Goal: Task Accomplishment & Management: Use online tool/utility

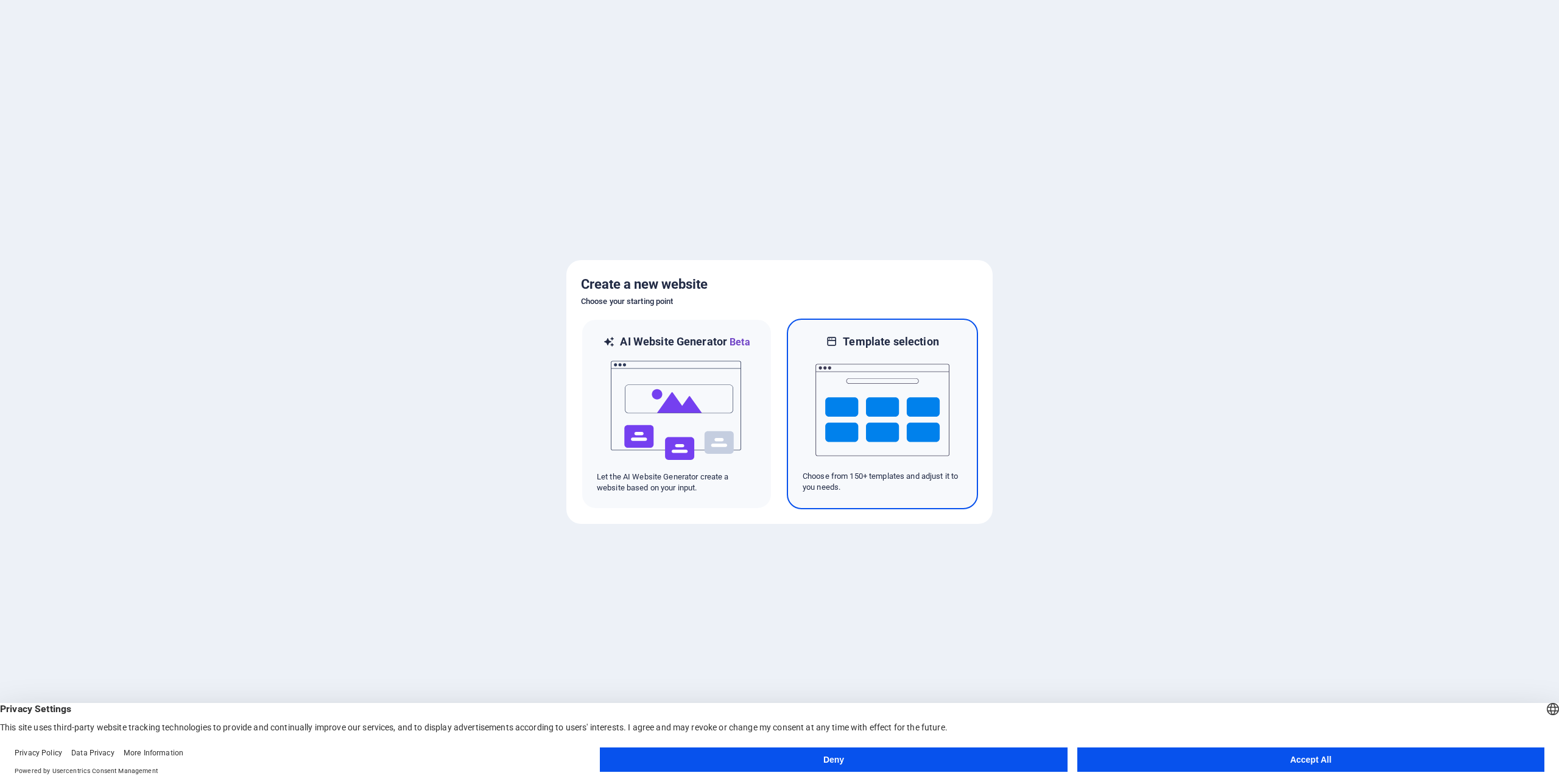
click at [901, 416] on img at bounding box center [882, 410] width 134 height 122
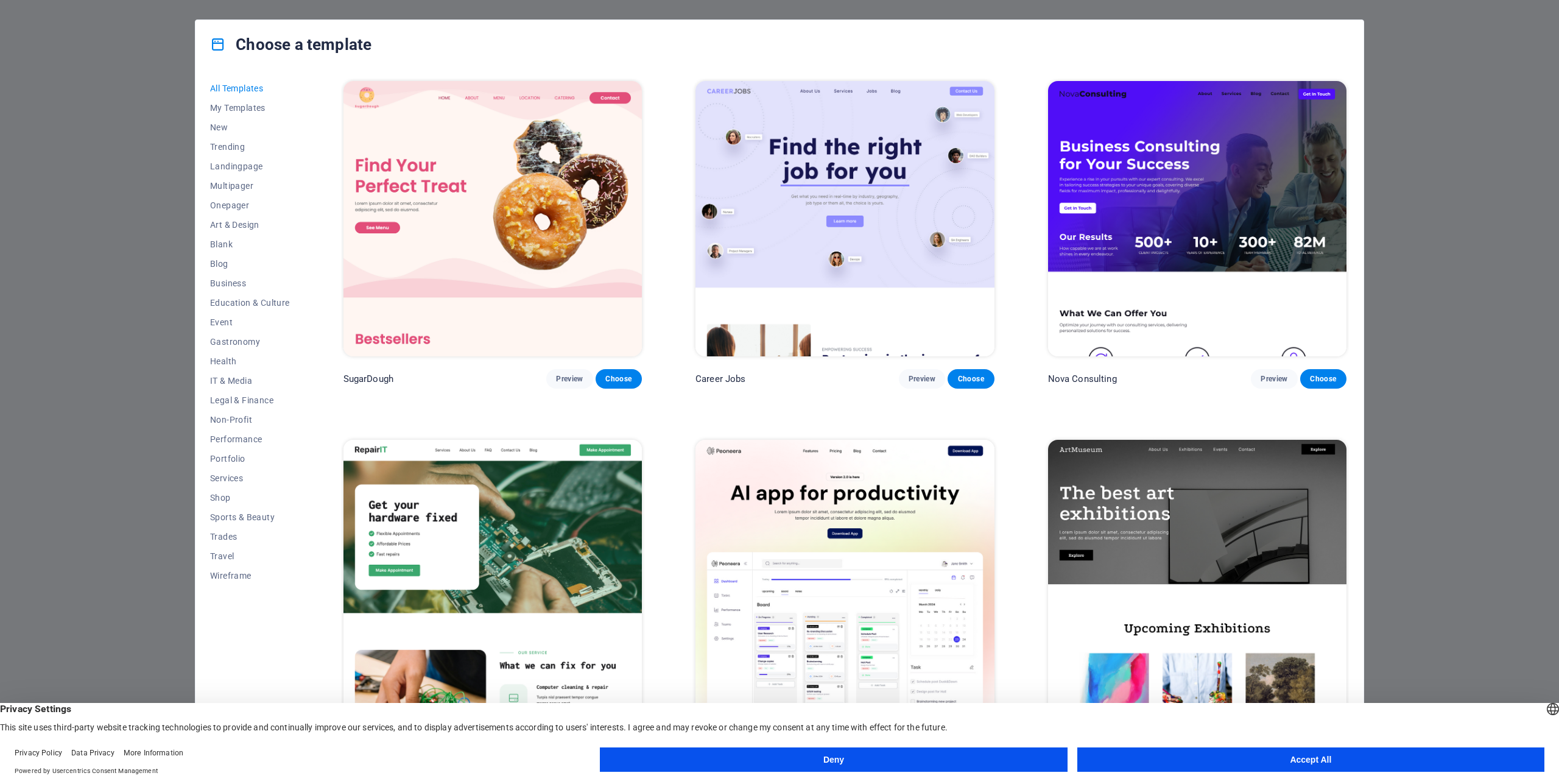
click at [1439, 767] on button "Accept All" at bounding box center [1311, 759] width 467 height 24
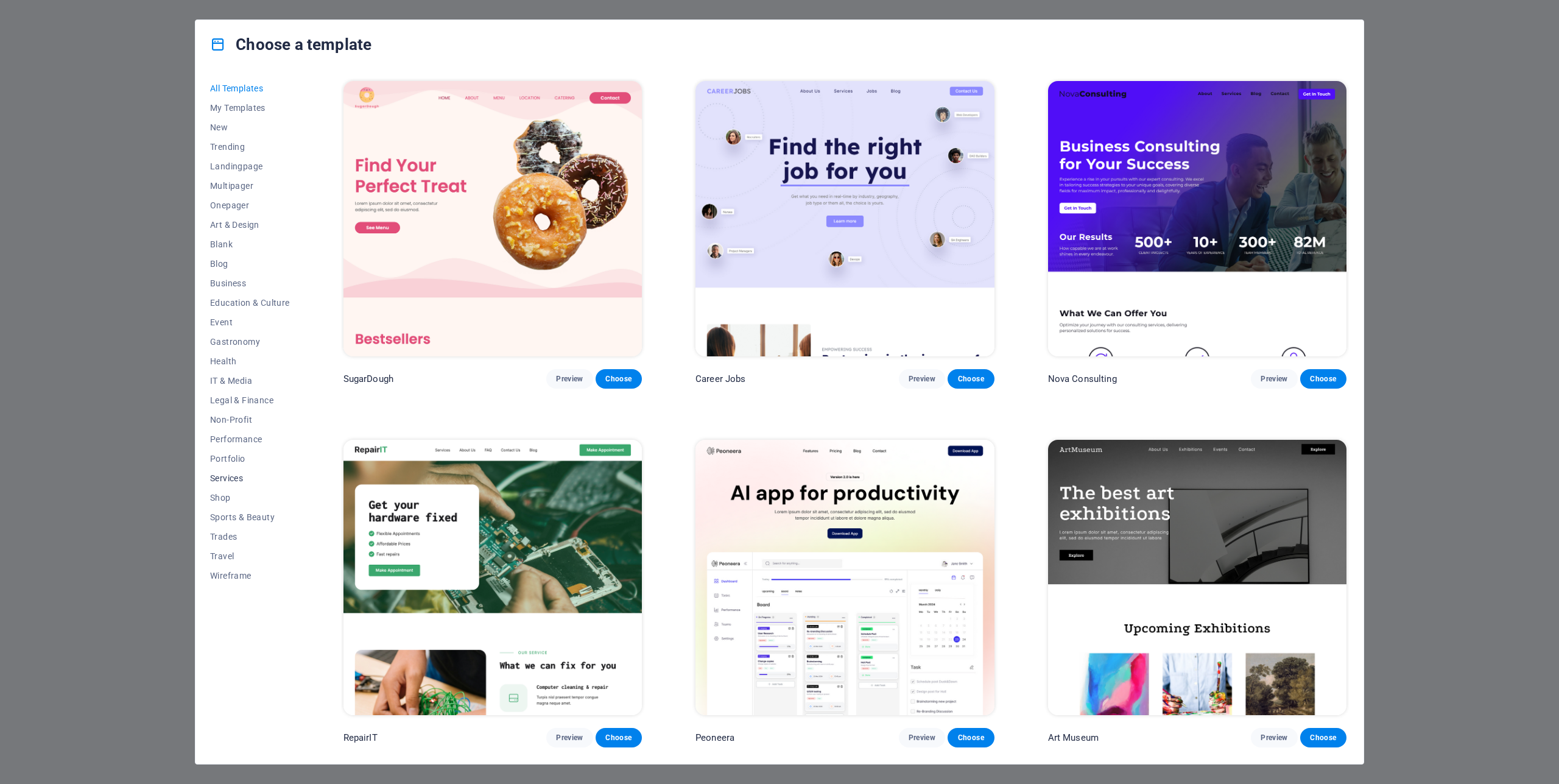
click at [234, 477] on span "Services" at bounding box center [250, 478] width 80 height 10
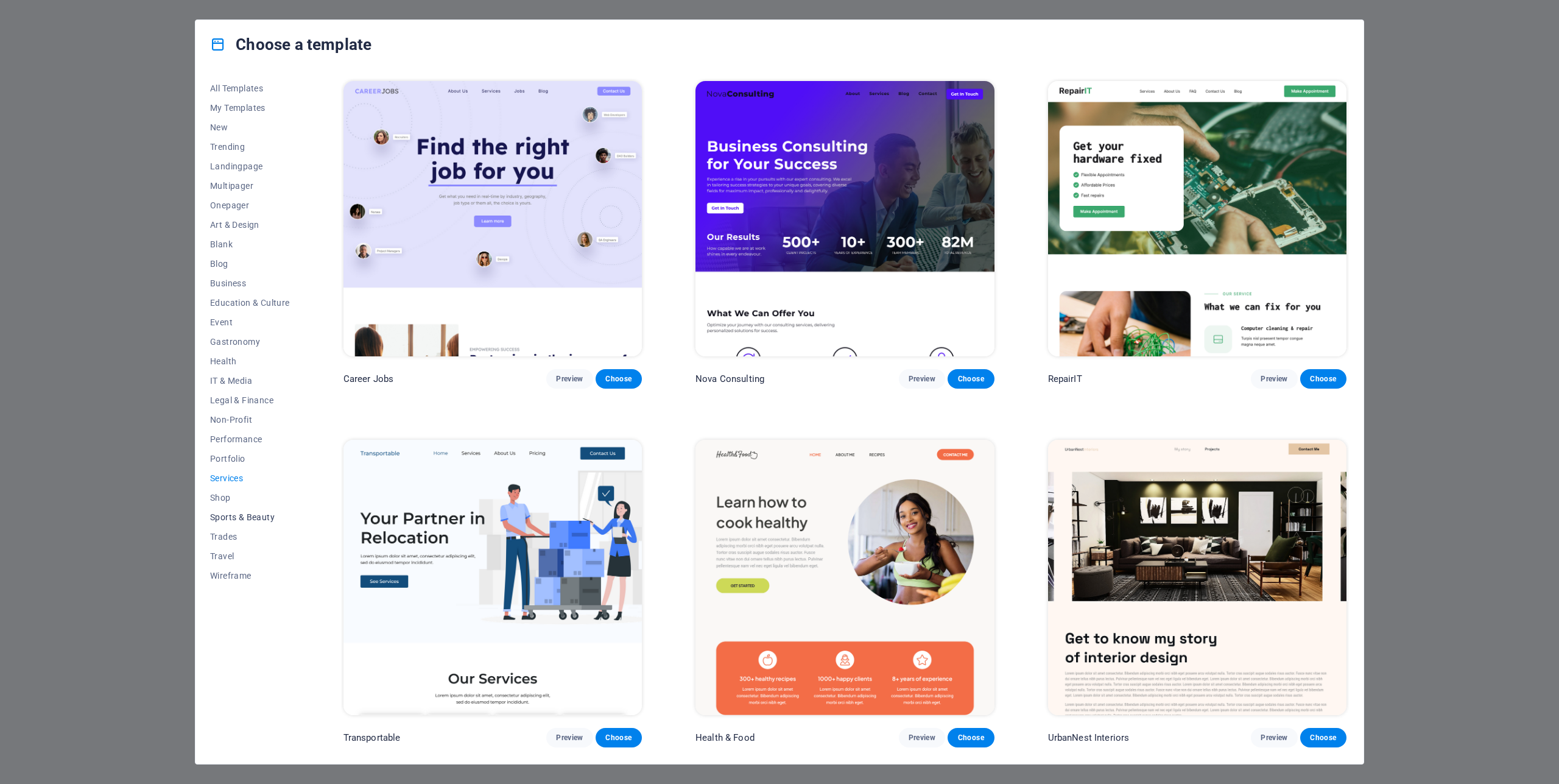
click at [258, 518] on span "Sports & Beauty" at bounding box center [250, 517] width 80 height 10
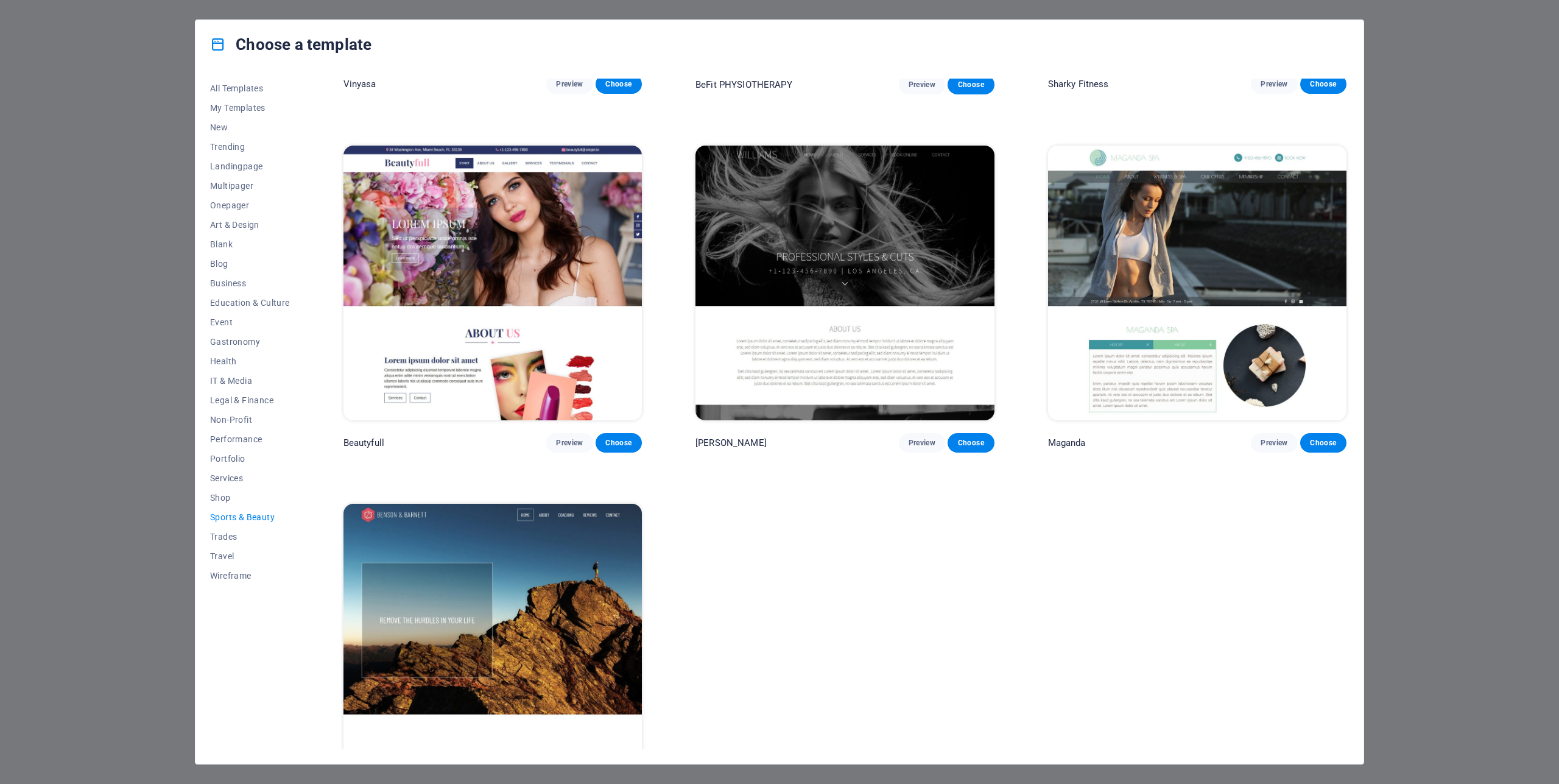
scroll to position [1396, 0]
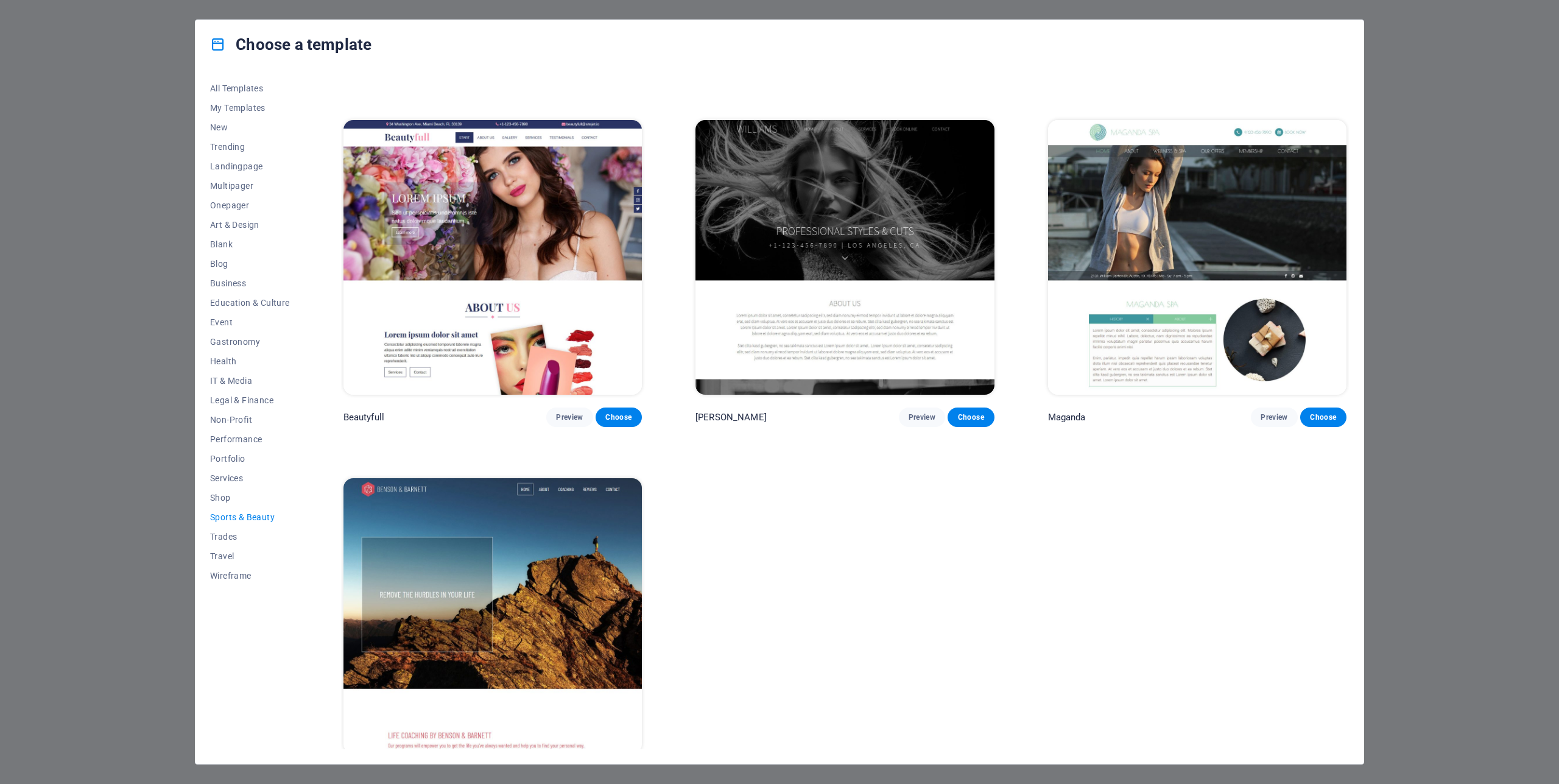
click at [1555, 332] on div "Choose a template All Templates My Templates New Trending Landingpage Multipage…" at bounding box center [780, 392] width 1559 height 784
click at [1496, 281] on div "Choose a template All Templates My Templates New Trending Landingpage Multipage…" at bounding box center [780, 392] width 1559 height 784
click at [130, 112] on div "Choose a template All Templates My Templates New Trending Landingpage Multipage…" at bounding box center [780, 392] width 1559 height 784
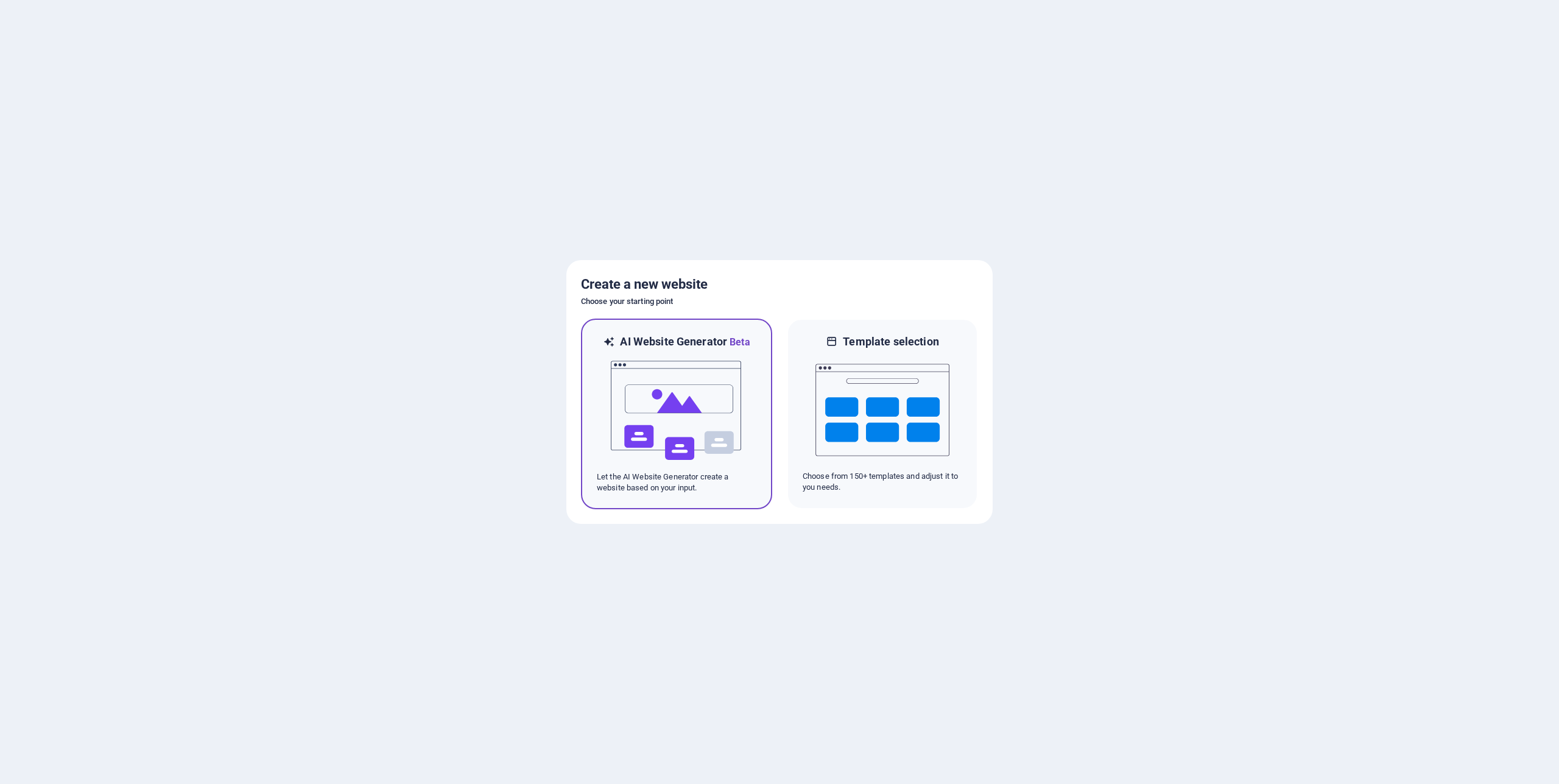
click at [663, 391] on img at bounding box center [677, 410] width 134 height 122
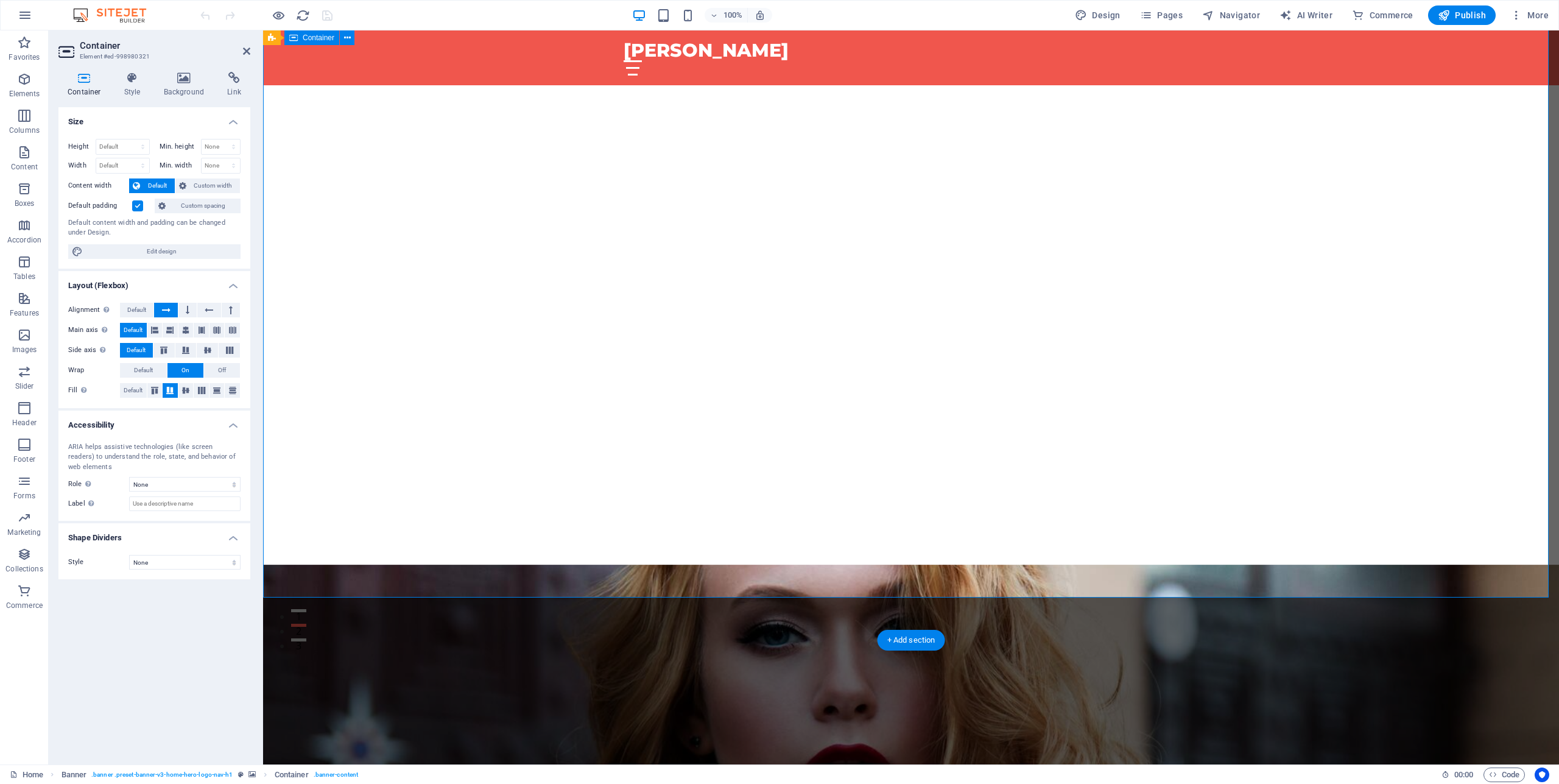
scroll to position [373, 0]
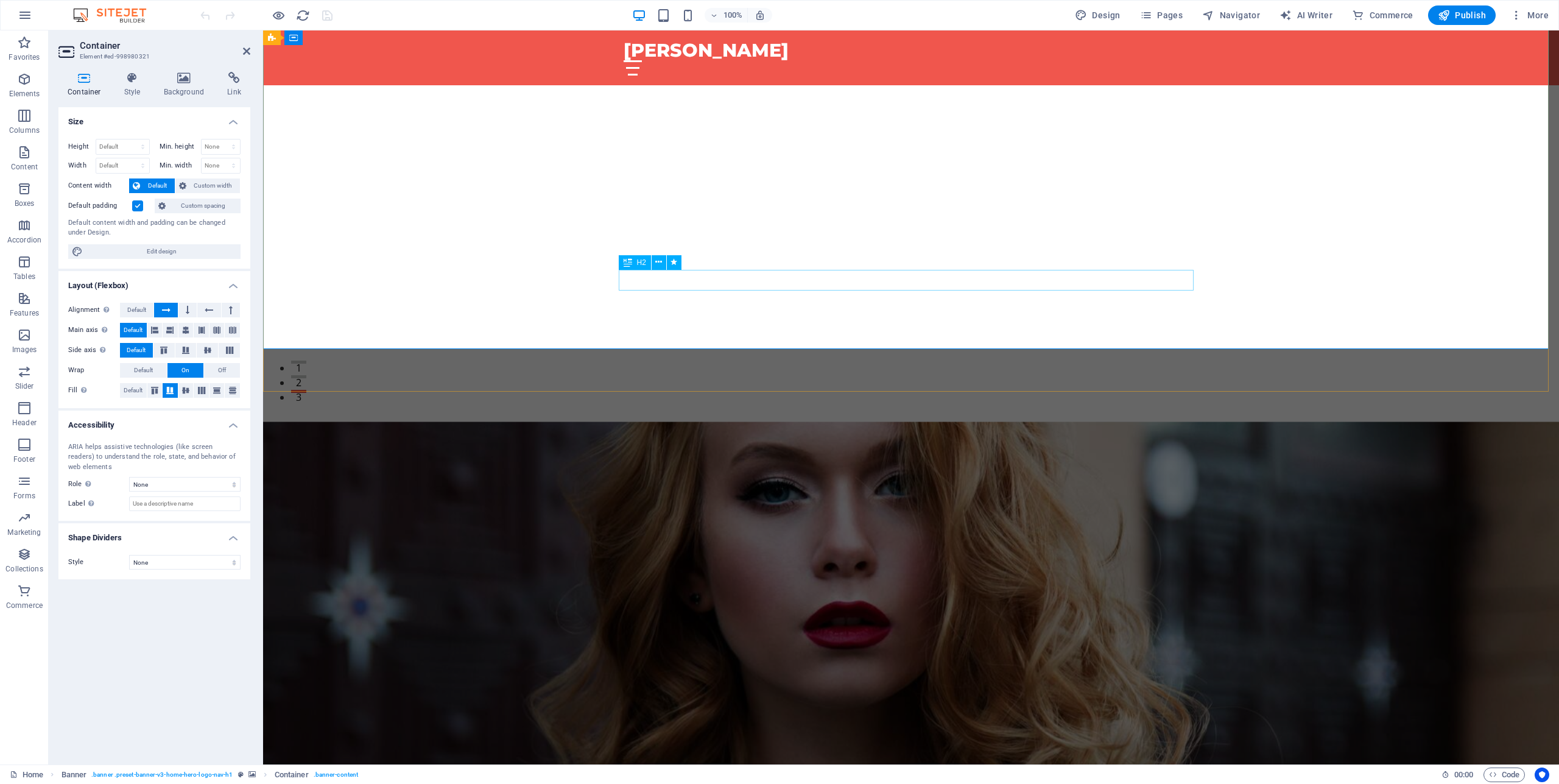
click at [932, 480] on div "Welcome to Rachel Vitullo Hairdressing" at bounding box center [911, 490] width 575 height 22
click at [945, 480] on div "Welcome to Rachel Vitullo Hairdressing" at bounding box center [911, 490] width 575 height 22
click at [946, 480] on div "Welcome to Rachel Vitullo Hairdressing" at bounding box center [911, 490] width 575 height 22
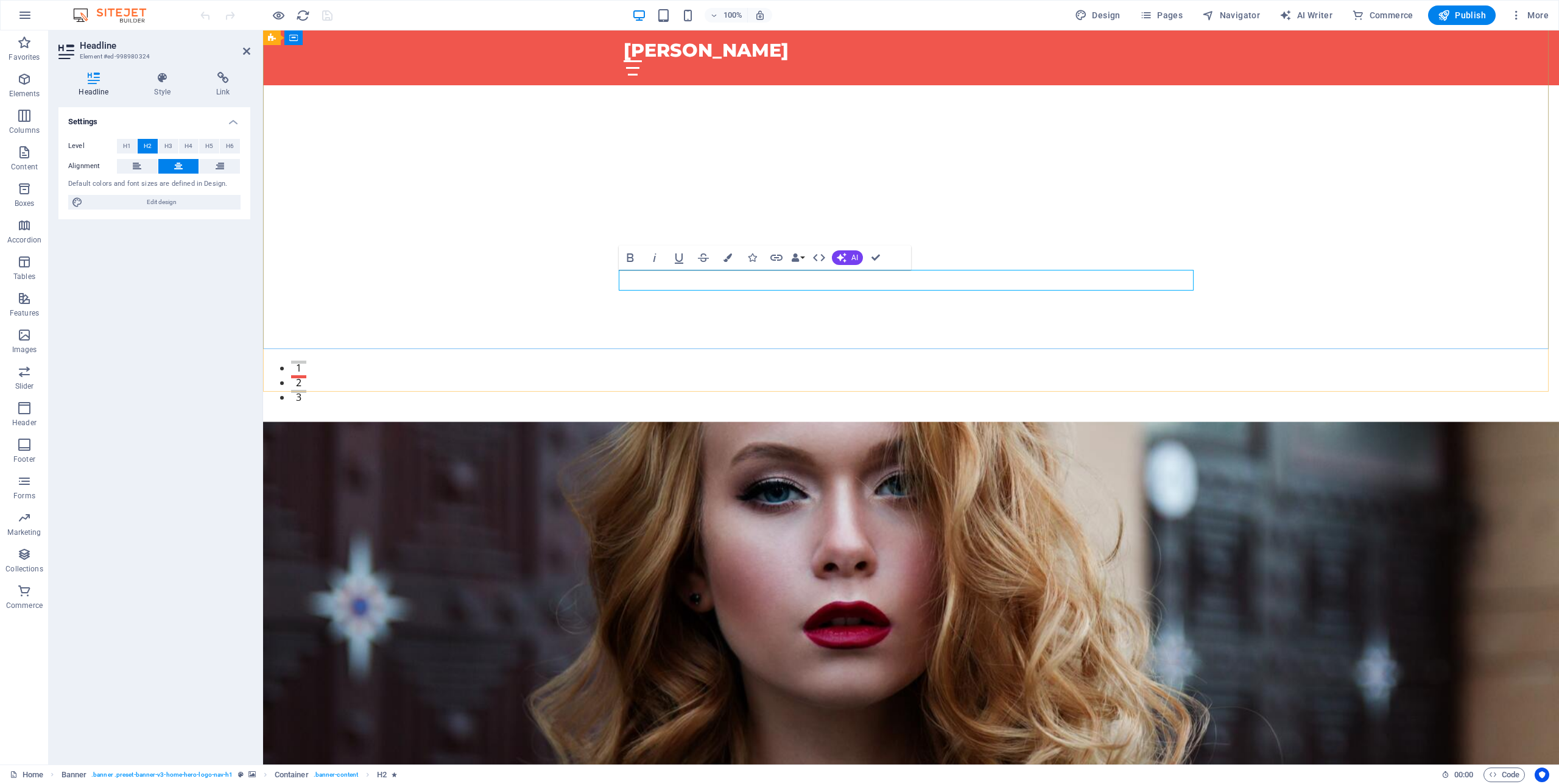
click at [899, 479] on span "Welcome to Rachel Vitullo" at bounding box center [911, 490] width 286 height 22
drag, startPoint x: 913, startPoint y: 280, endPoint x: 751, endPoint y: 282, distance: 162.0
click at [751, 480] on h2 "Welcome to Rachel Vitullo" at bounding box center [911, 490] width 575 height 22
click at [1299, 391] on div "​" at bounding box center [911, 475] width 1296 height 168
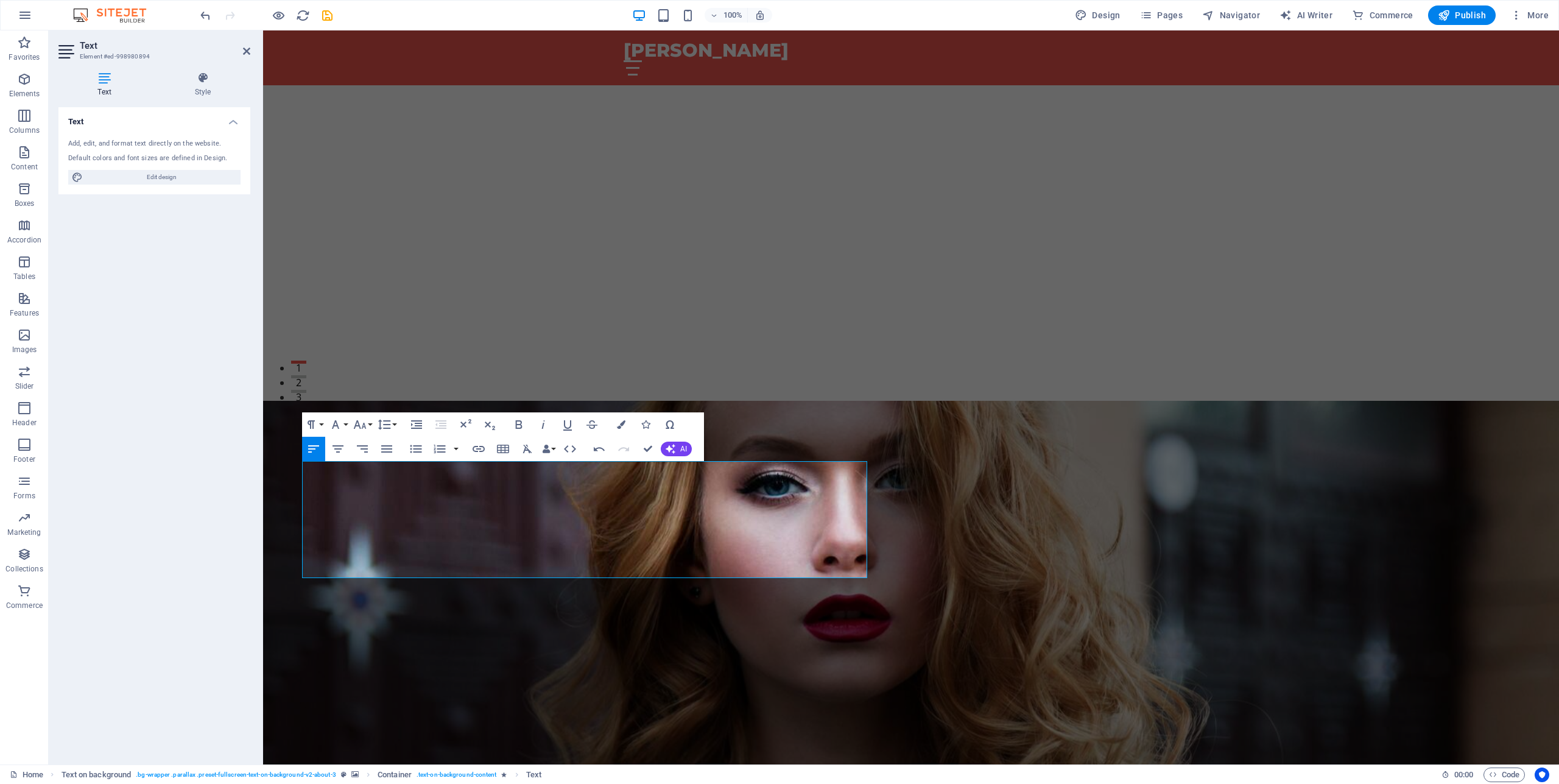
click at [1073, 523] on figure at bounding box center [911, 640] width 1296 height 480
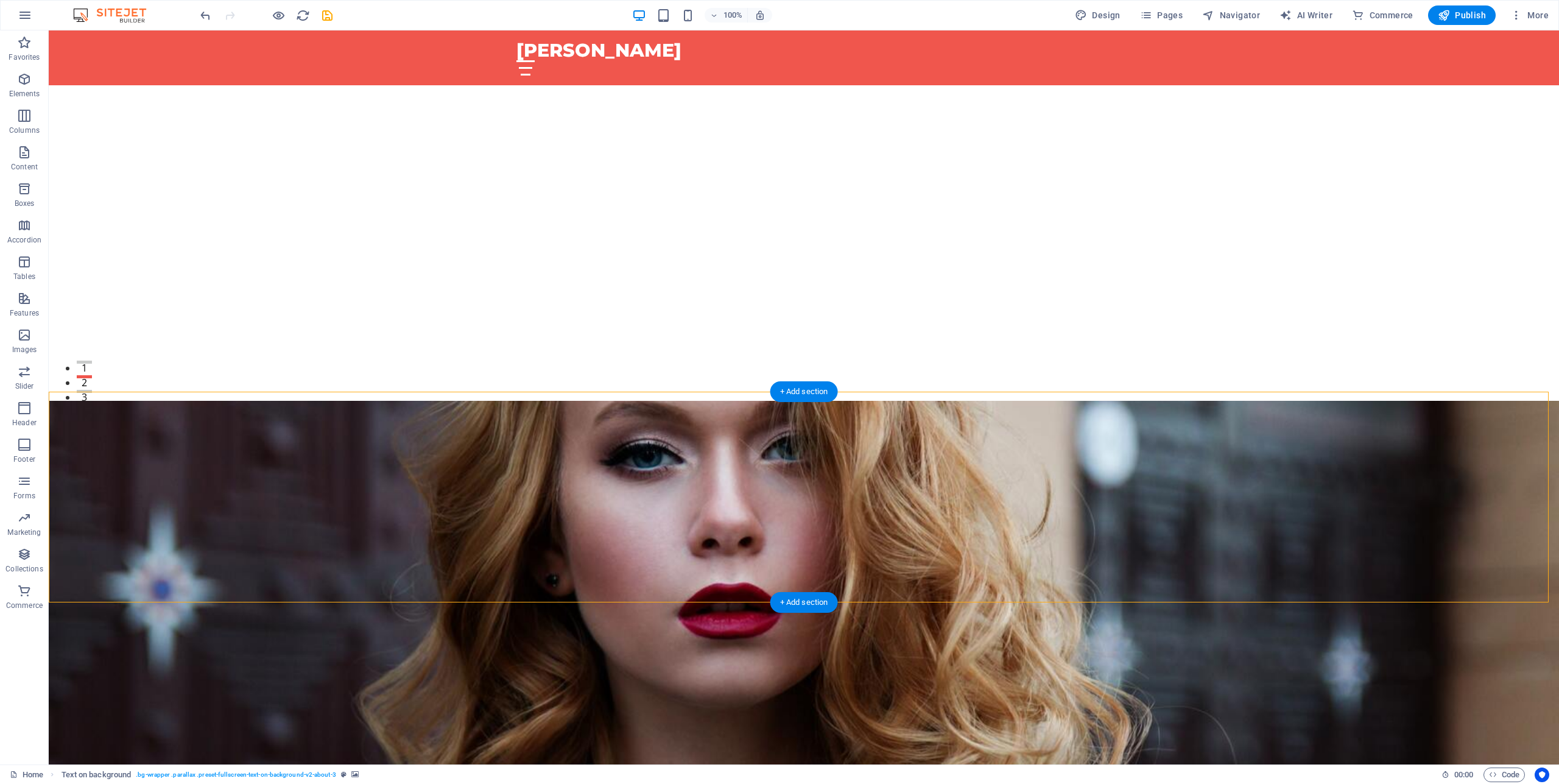
click at [1082, 459] on figure at bounding box center [804, 637] width 1510 height 473
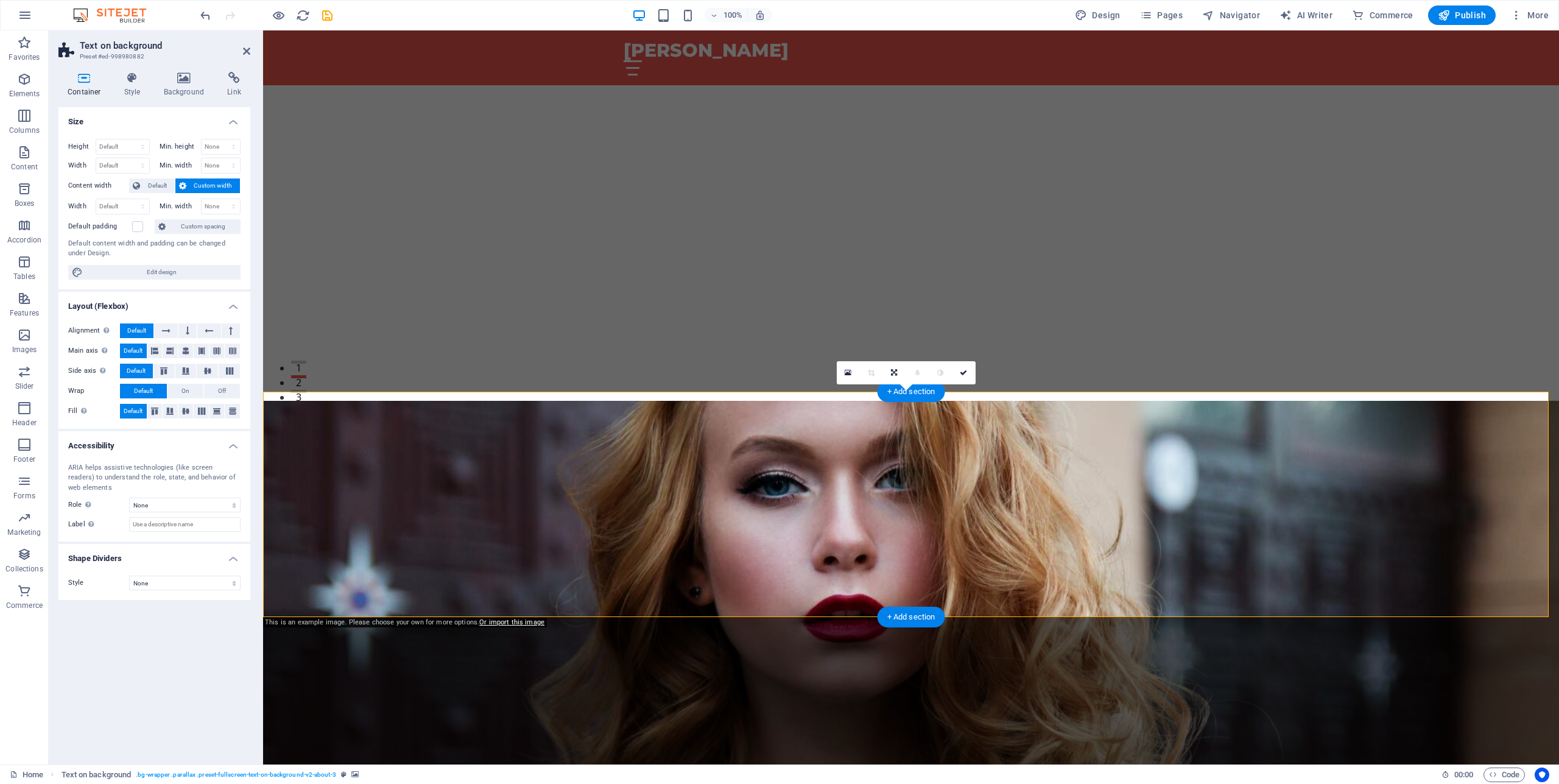
click at [1082, 459] on figure at bounding box center [911, 640] width 1296 height 480
click at [183, 75] on icon at bounding box center [184, 78] width 59 height 12
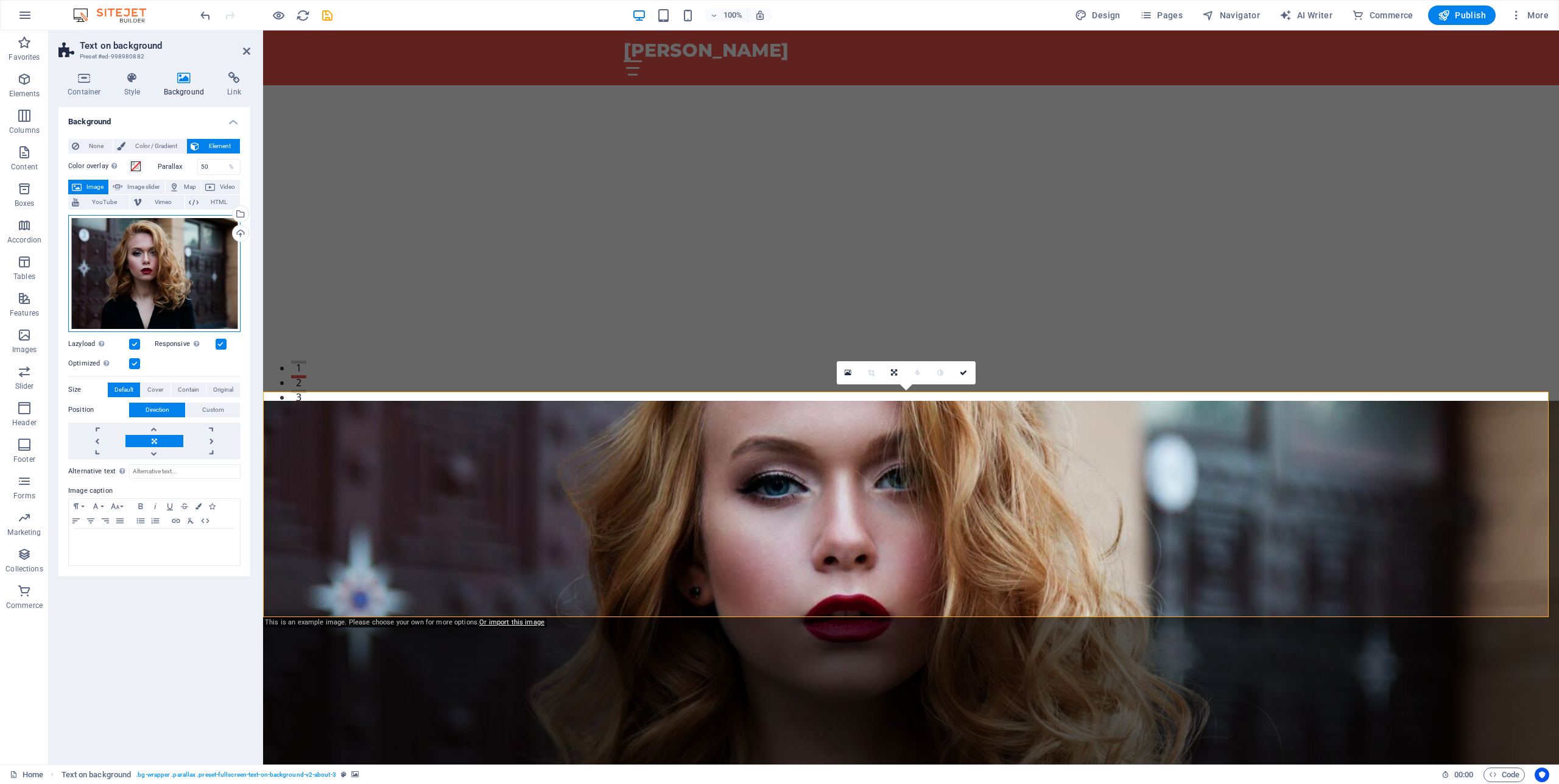
click at [189, 250] on div "Drag files here, click to choose files or select files from Files or our free s…" at bounding box center [154, 273] width 172 height 117
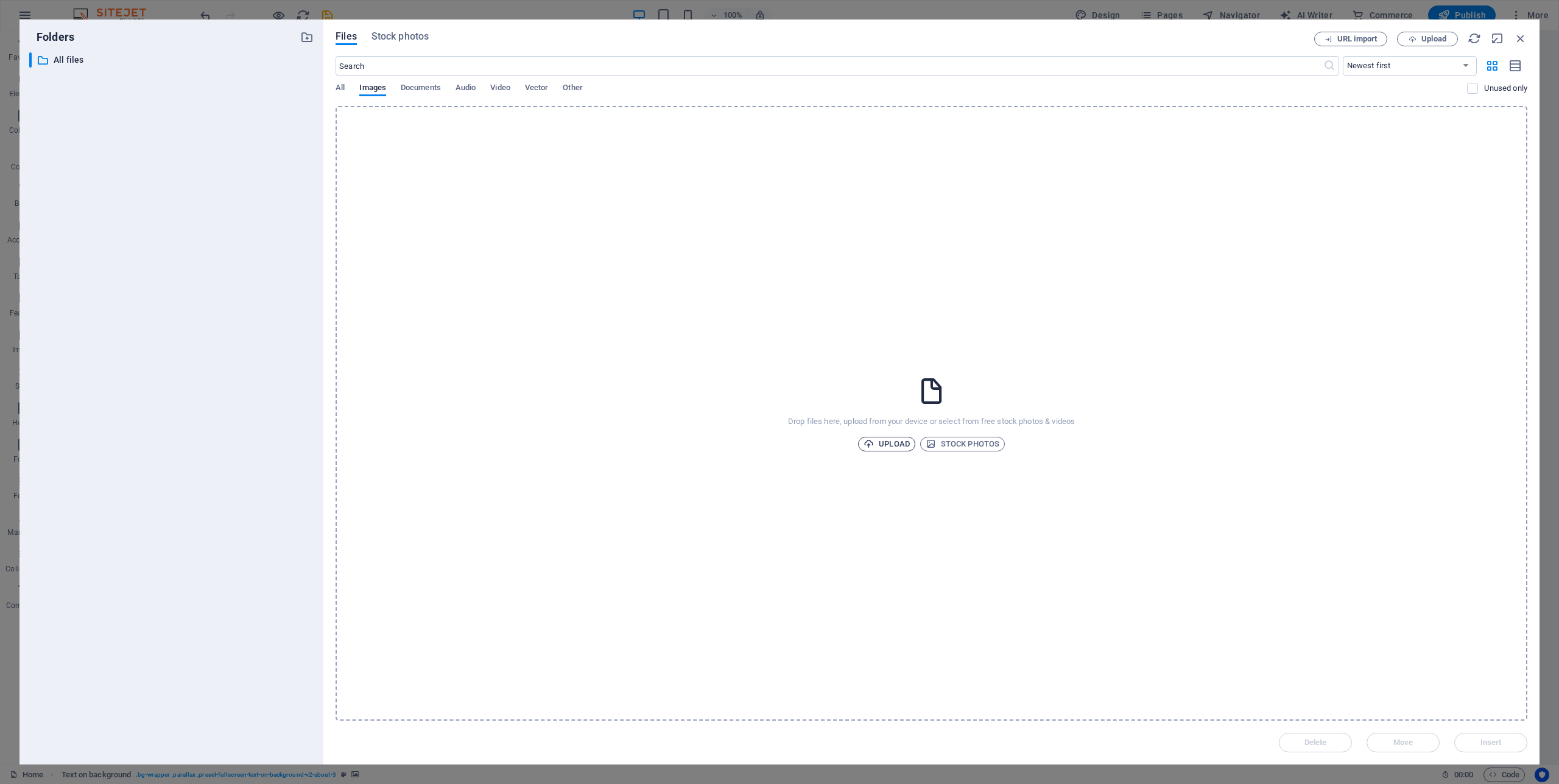
click at [892, 439] on span "Upload" at bounding box center [886, 444] width 47 height 14
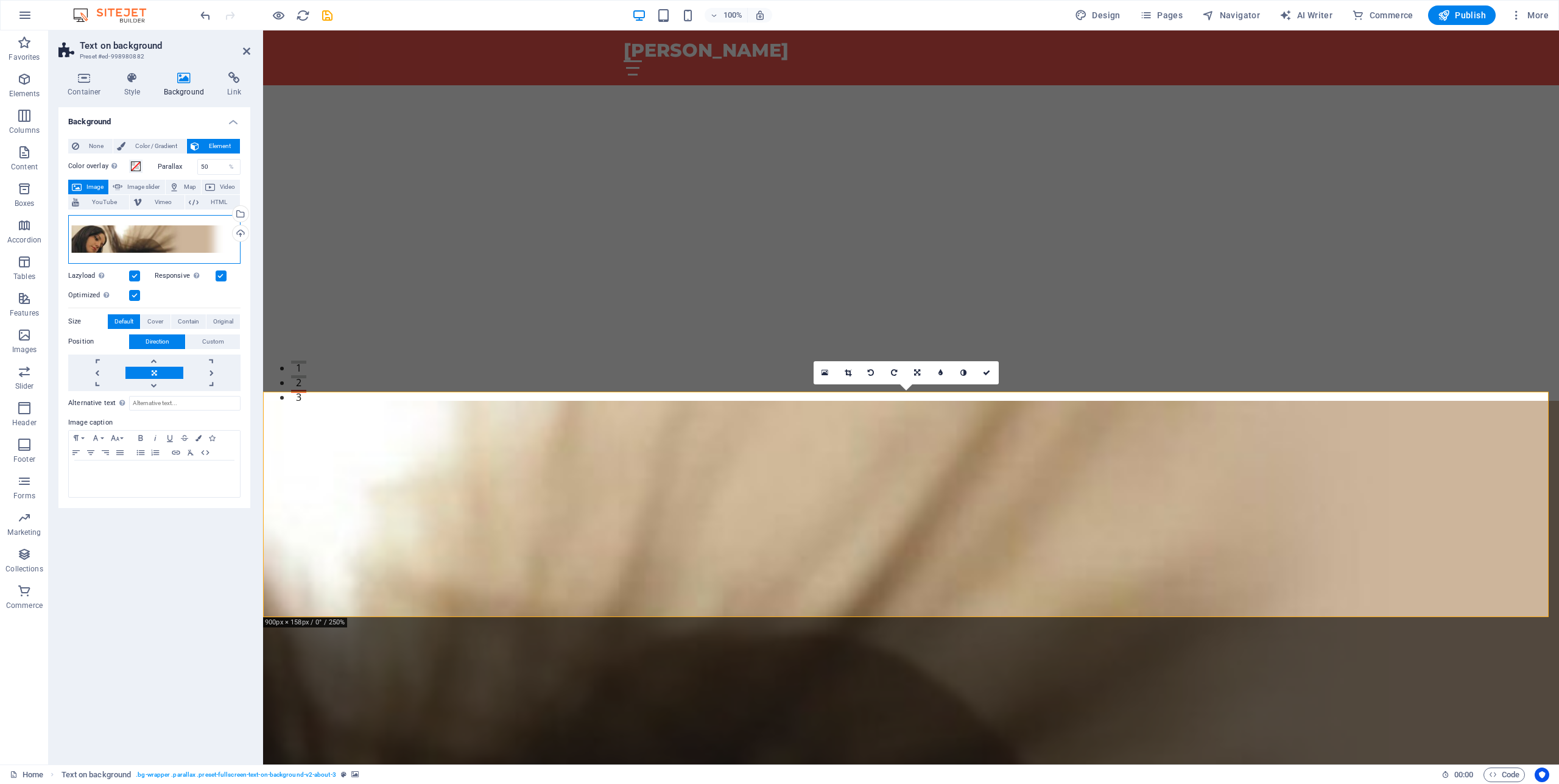
click at [199, 241] on div "Drag files here, click to choose files or select files from Files or our free s…" at bounding box center [154, 239] width 172 height 49
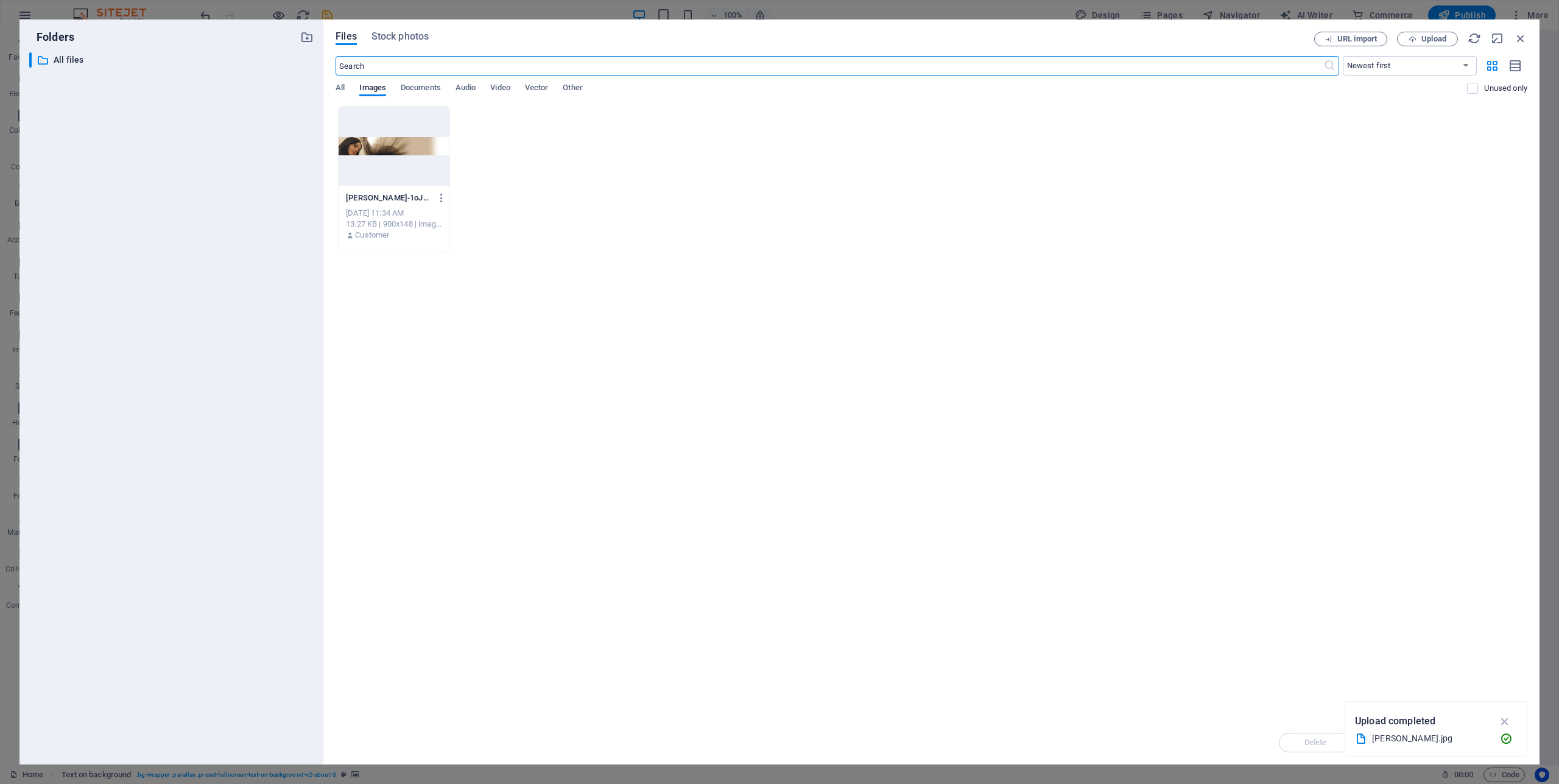
click at [418, 146] on div at bounding box center [393, 146] width 111 height 79
click at [1524, 33] on icon "button" at bounding box center [1520, 38] width 13 height 13
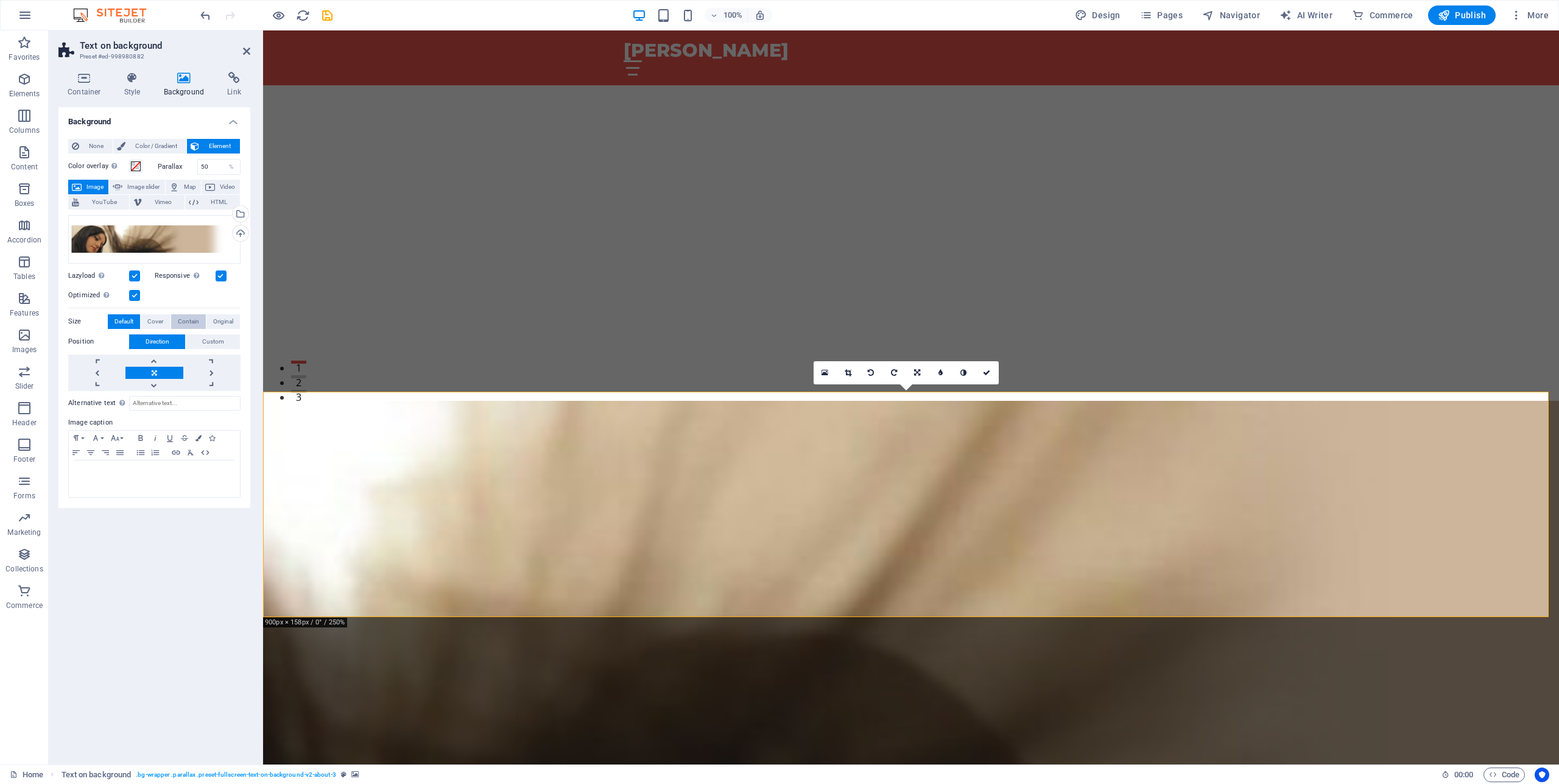
click at [187, 319] on span "Contain" at bounding box center [188, 321] width 22 height 14
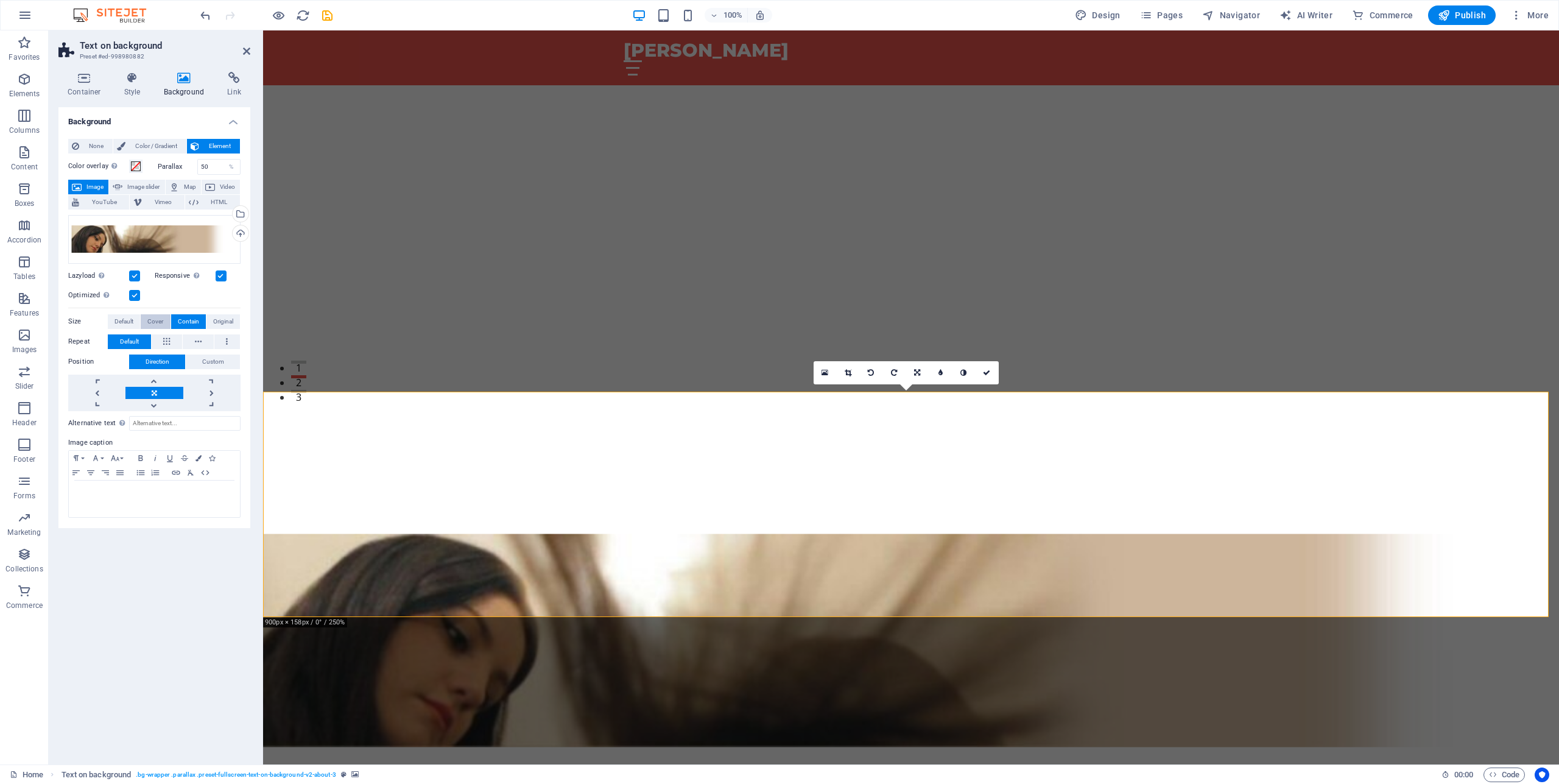
click at [163, 319] on span "Cover" at bounding box center [155, 321] width 16 height 14
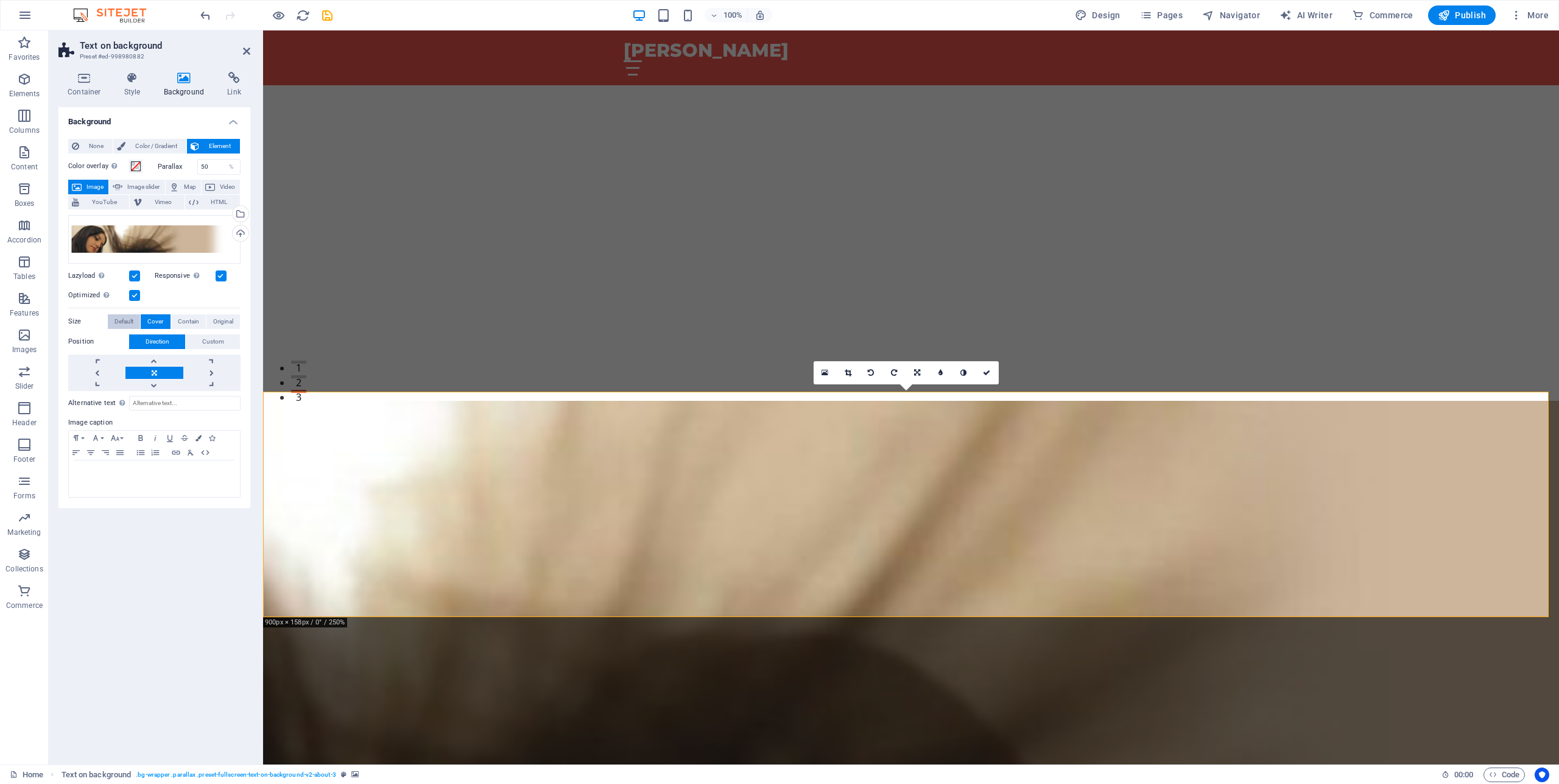
click at [132, 324] on span "Default" at bounding box center [124, 321] width 19 height 14
click at [219, 320] on span "Original" at bounding box center [223, 321] width 20 height 14
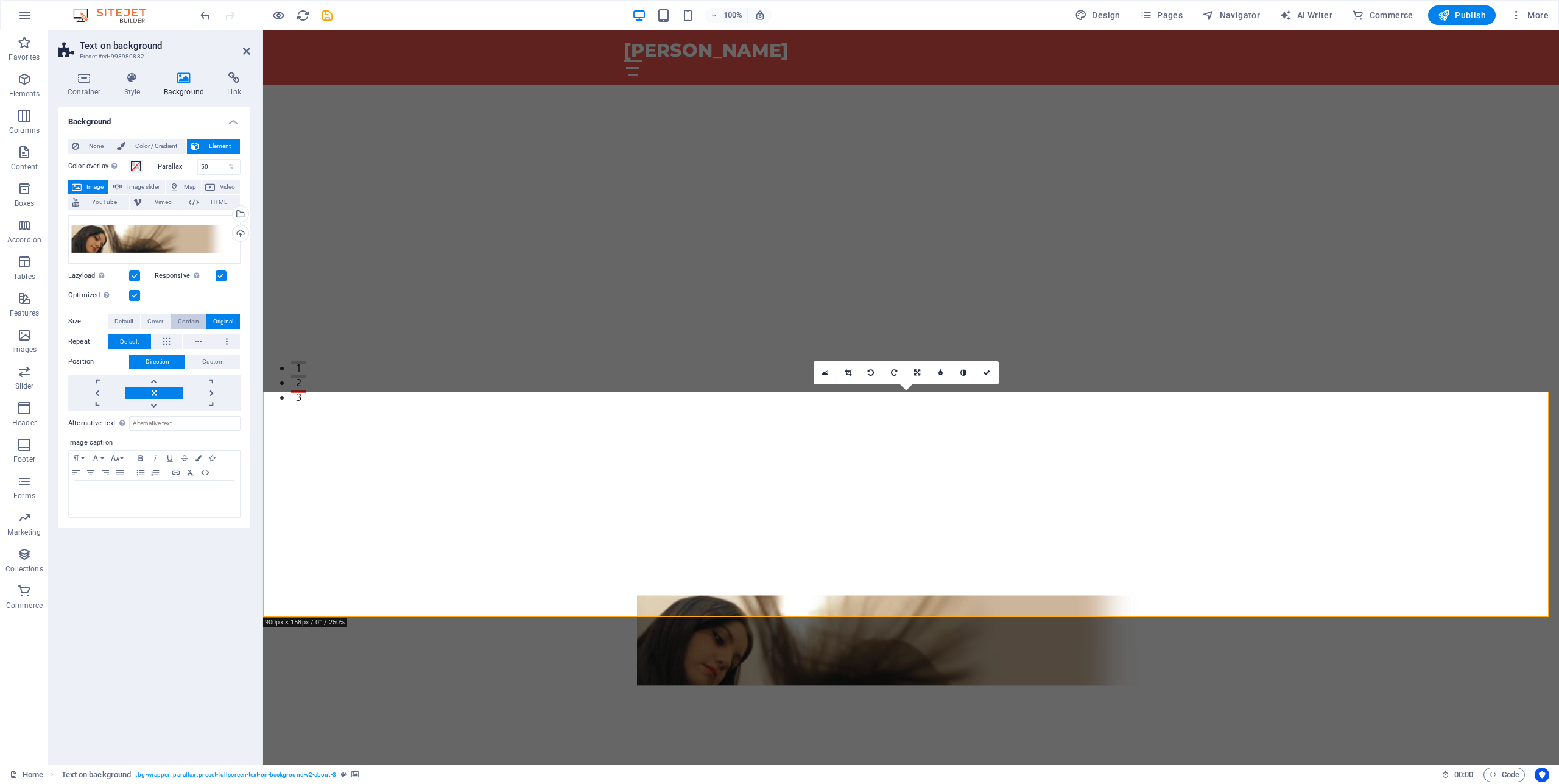
click at [189, 320] on span "Contain" at bounding box center [188, 321] width 22 height 14
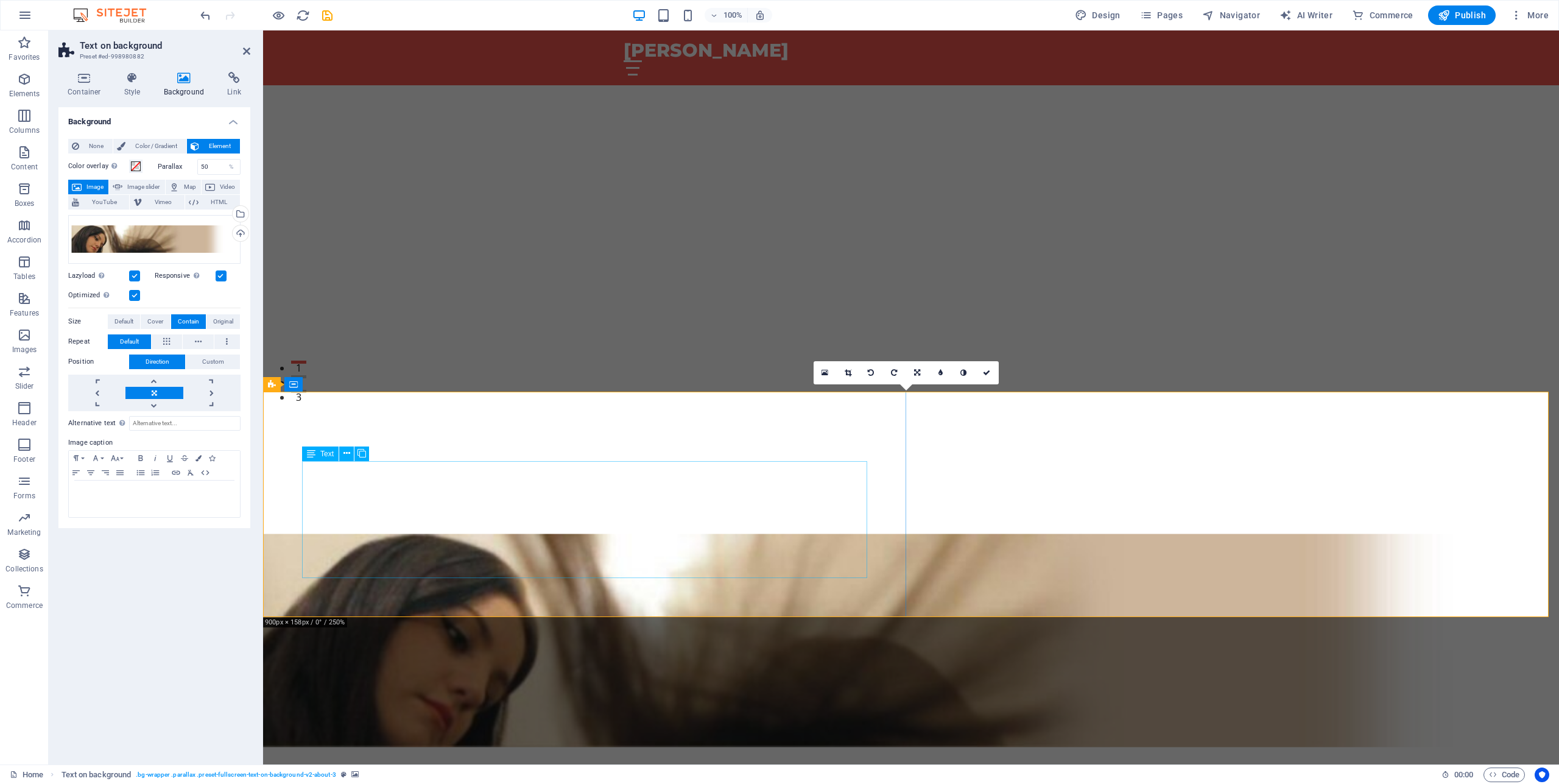
click at [1042, 468] on figure at bounding box center [911, 640] width 1296 height 480
click at [1401, 391] on div at bounding box center [911, 465] width 1296 height 147
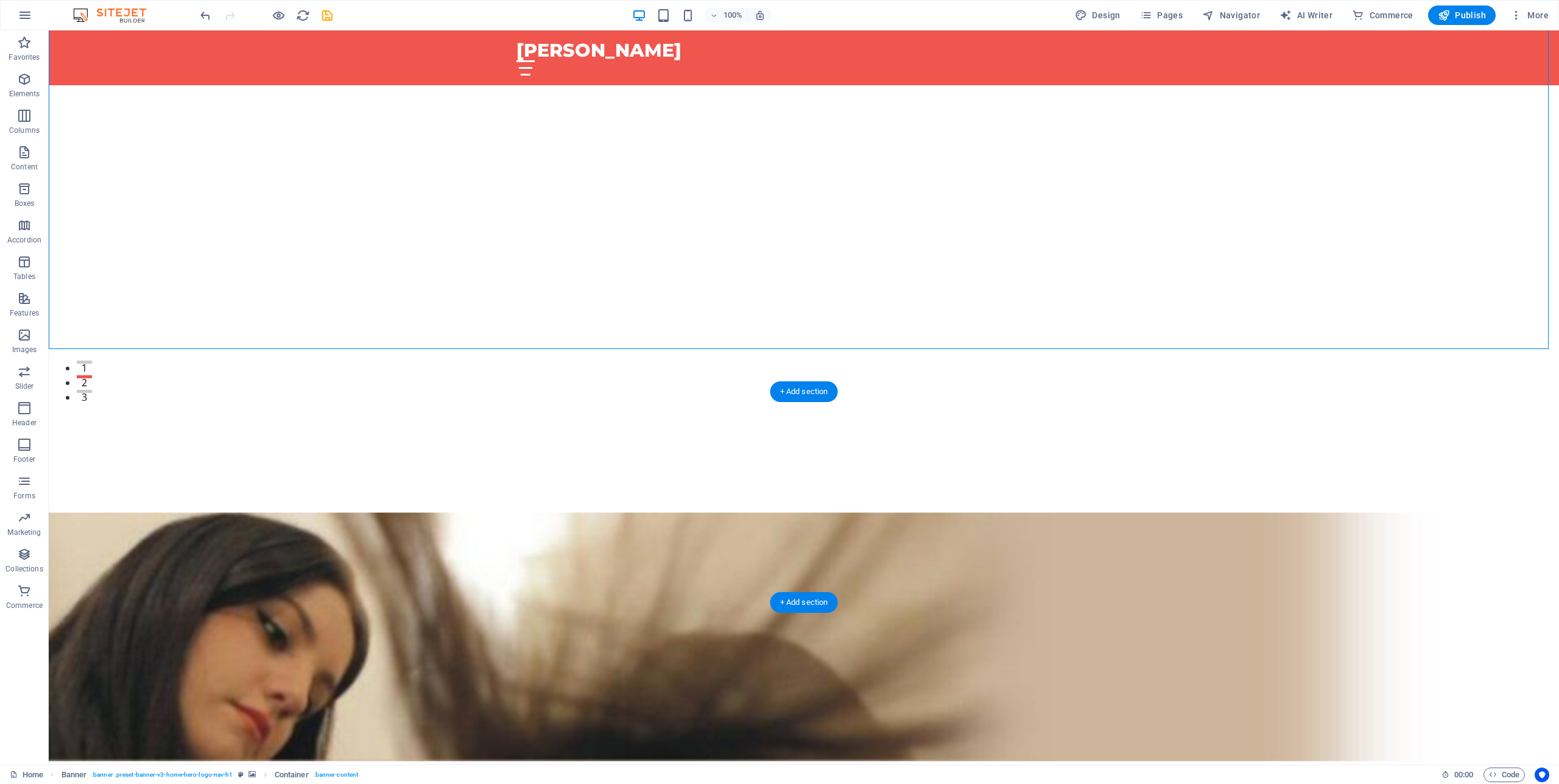
click at [1266, 475] on figure at bounding box center [804, 637] width 1510 height 473
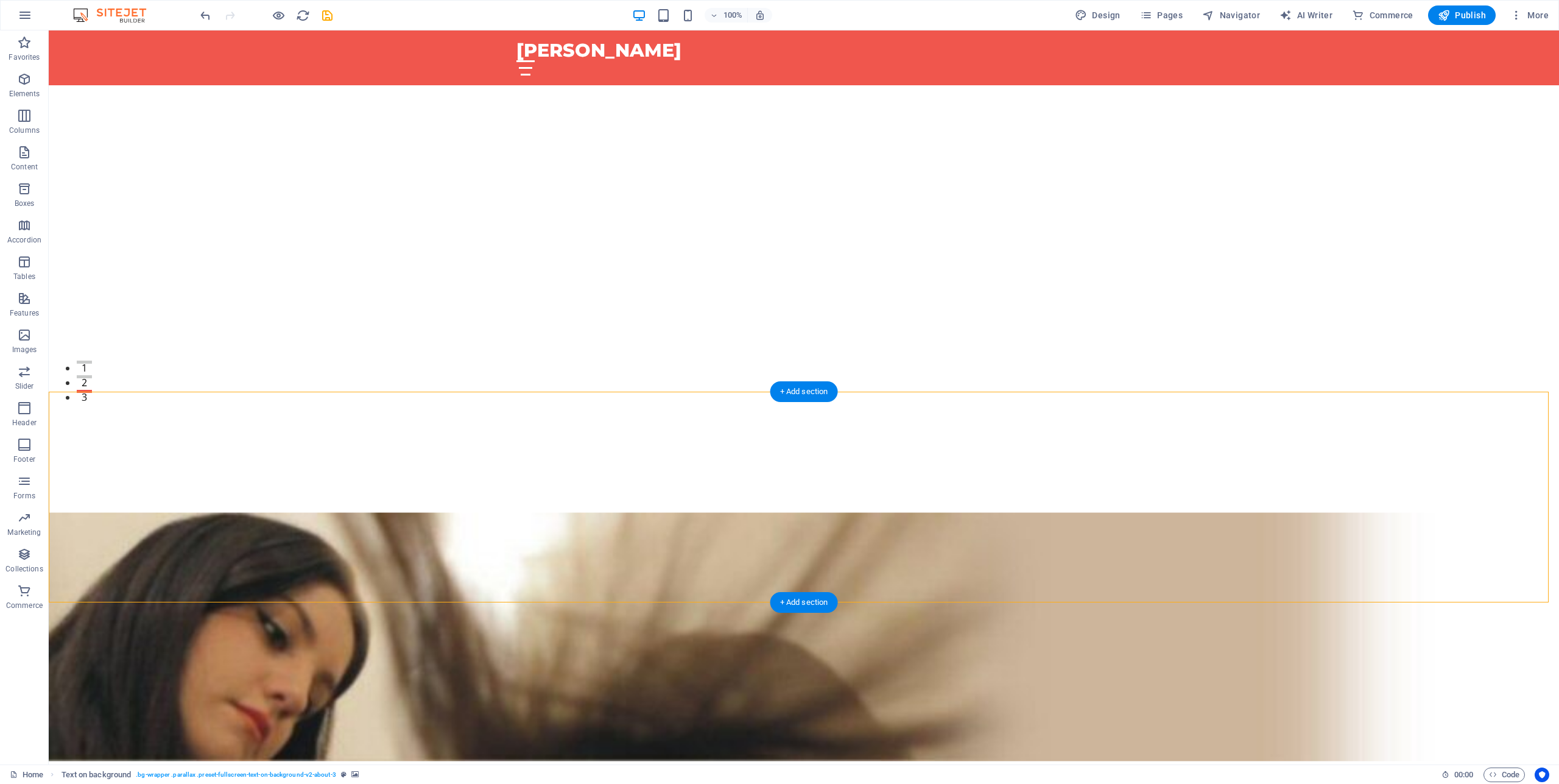
click at [925, 458] on figure at bounding box center [804, 637] width 1510 height 473
click at [949, 437] on figure at bounding box center [804, 637] width 1510 height 473
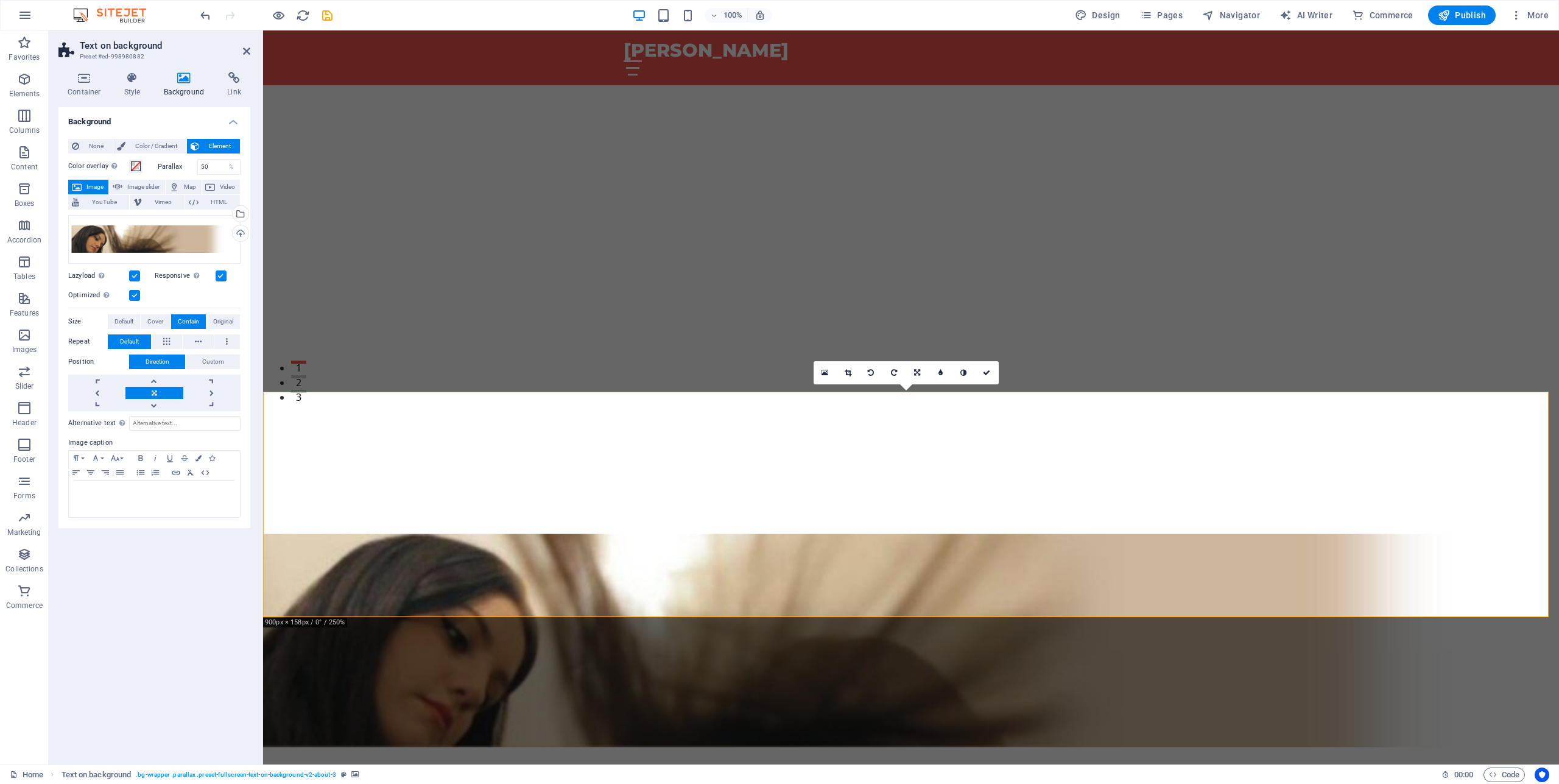
click at [153, 393] on link at bounding box center [153, 393] width 57 height 12
click at [132, 237] on div "Drag files here, click to choose files or select files from Files or our free s…" at bounding box center [154, 239] width 172 height 49
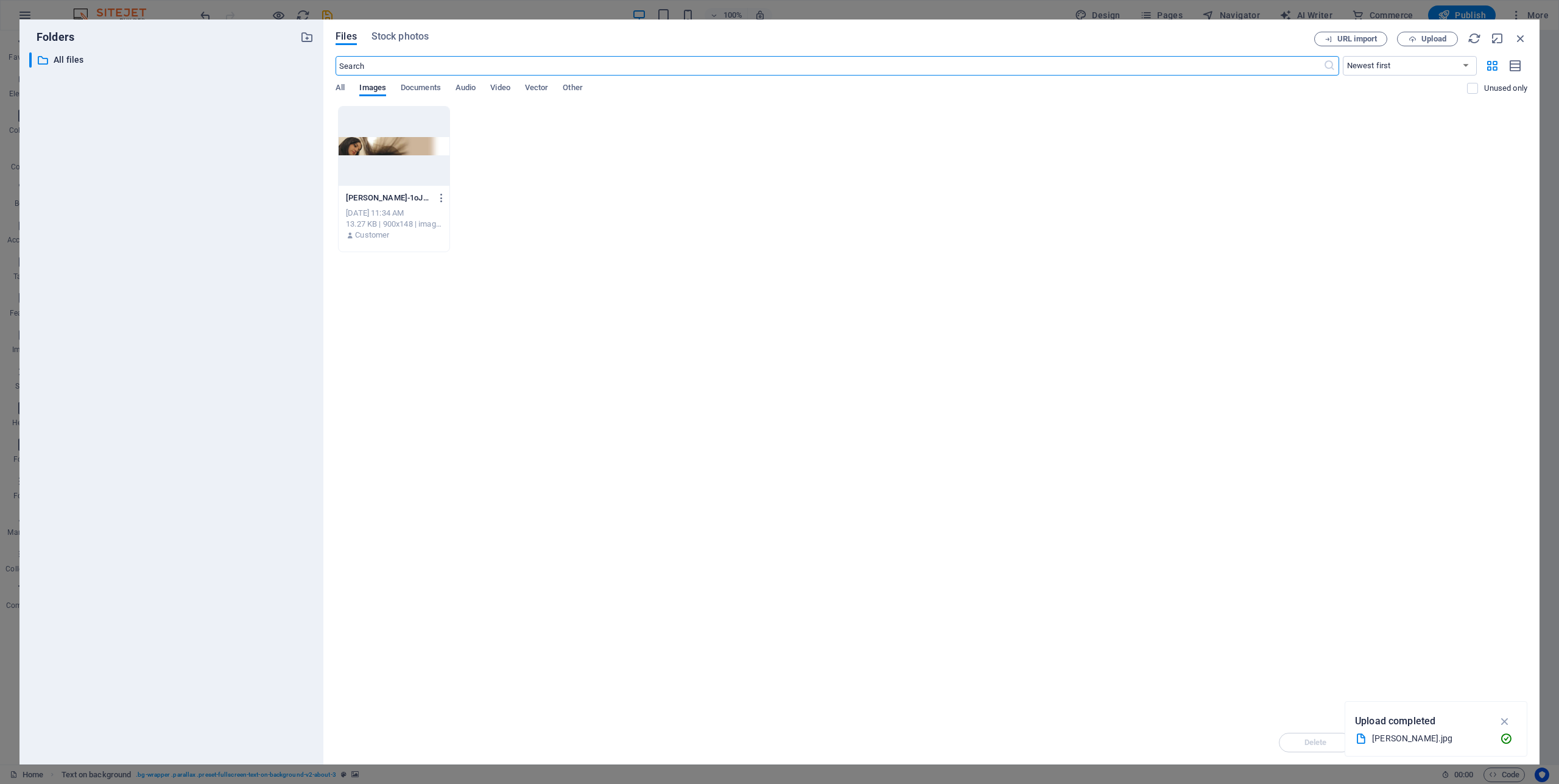
click at [378, 146] on div at bounding box center [393, 146] width 111 height 79
drag, startPoint x: 1524, startPoint y: 33, endPoint x: 1017, endPoint y: 91, distance: 510.3
click at [1524, 33] on icon "button" at bounding box center [1520, 38] width 13 height 13
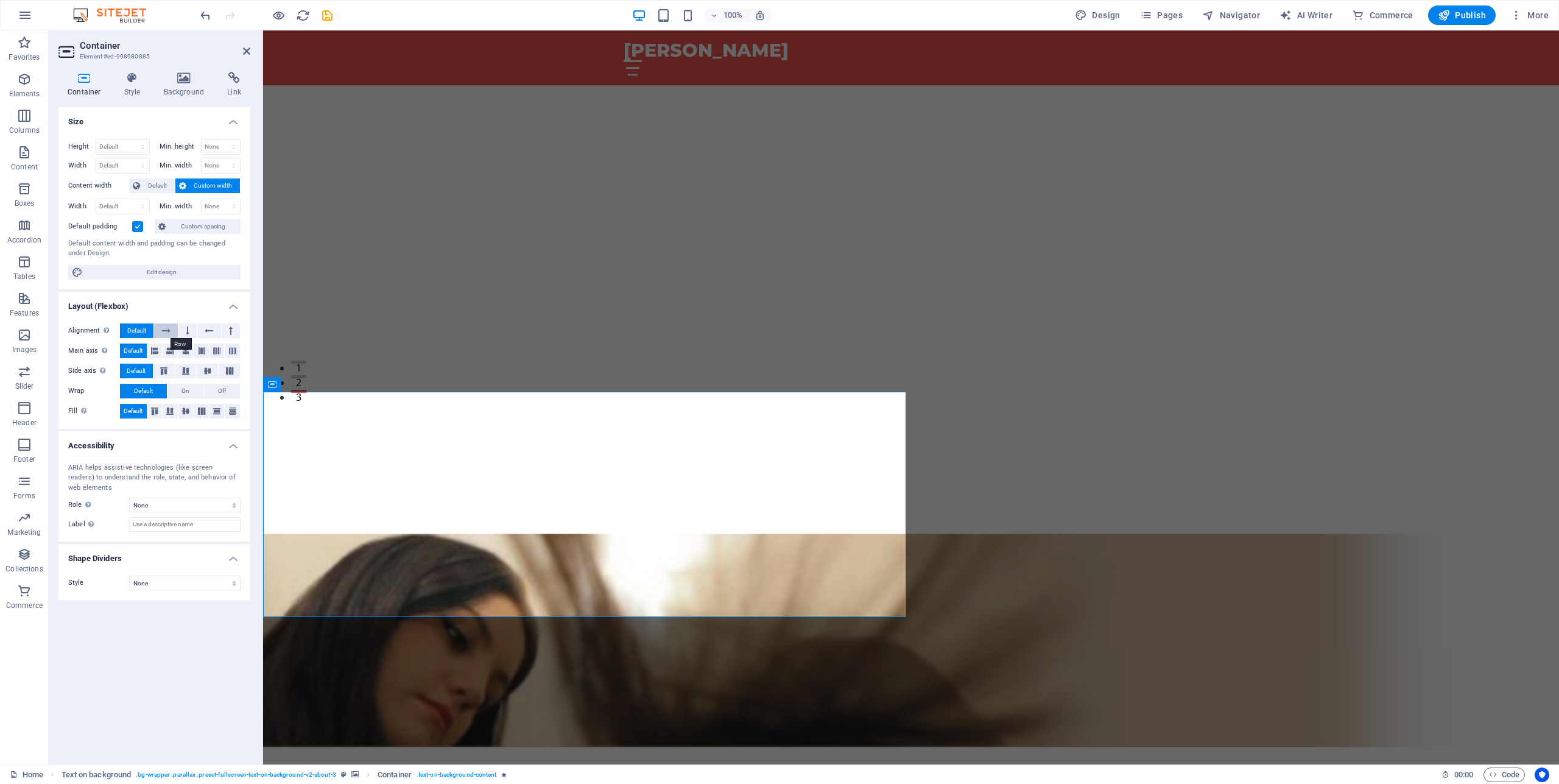
click at [167, 330] on icon at bounding box center [166, 330] width 9 height 14
click at [142, 330] on span "Default" at bounding box center [136, 330] width 19 height 14
select select "px"
click option "px" at bounding box center [0, 0] width 0 height 0
drag, startPoint x: 128, startPoint y: 206, endPoint x: 83, endPoint y: 209, distance: 45.1
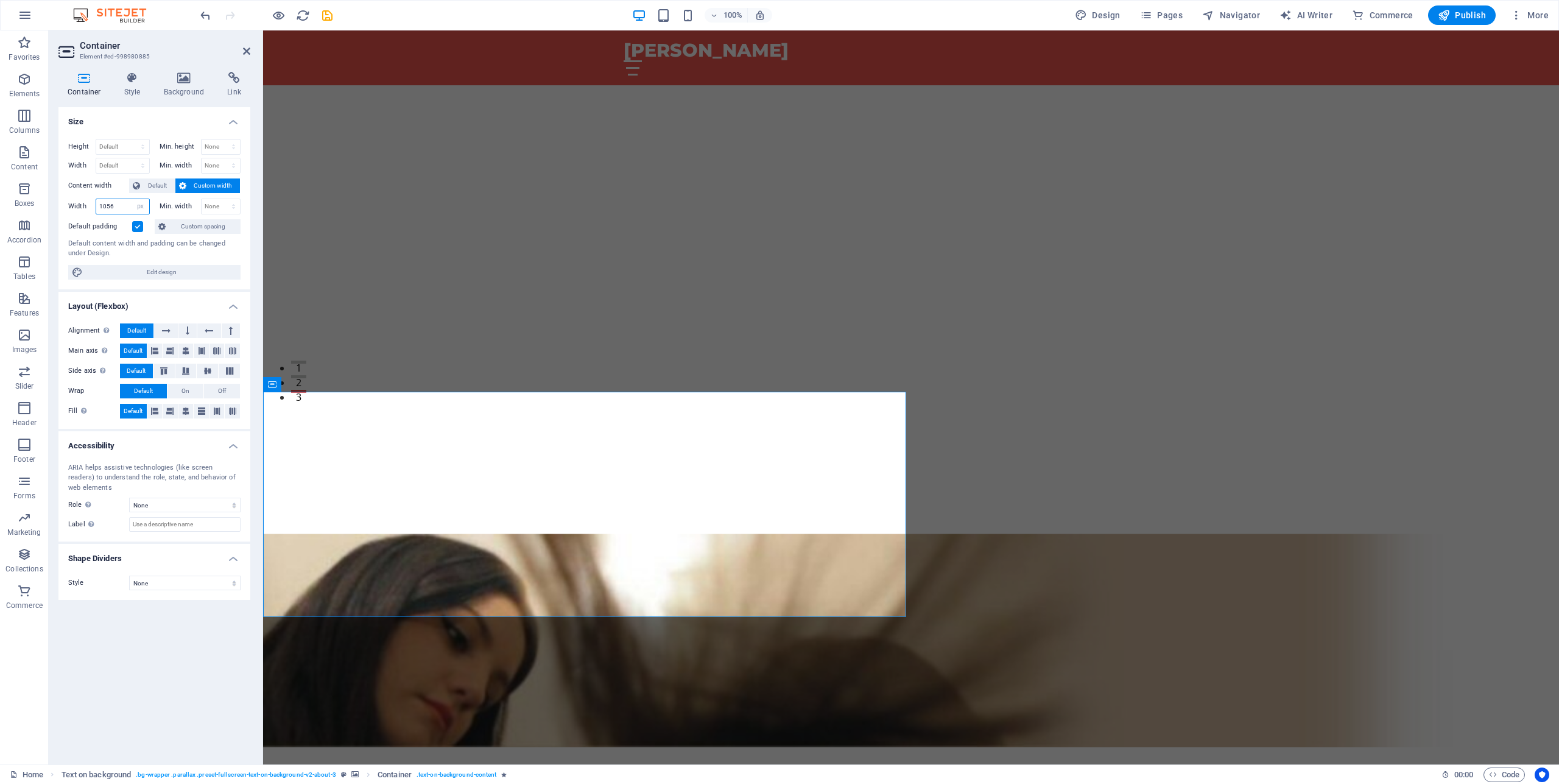
click at [96, 210] on input "1056" at bounding box center [123, 206] width 53 height 14
type input "1500"
click at [206, 184] on span "Custom width" at bounding box center [214, 186] width 47 height 14
click at [156, 184] on span "Default" at bounding box center [157, 186] width 28 height 14
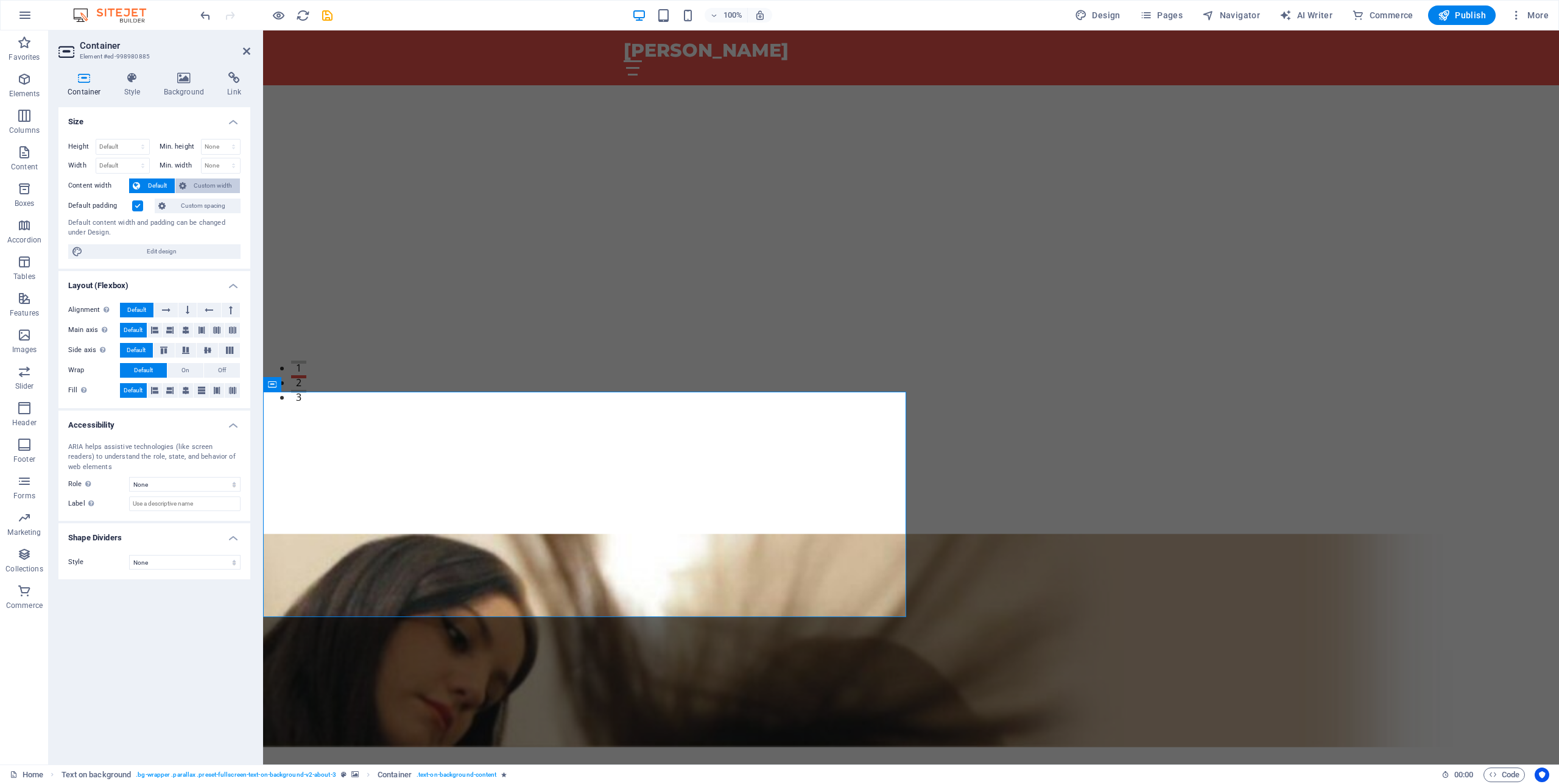
click at [203, 184] on span "Custom width" at bounding box center [214, 186] width 47 height 14
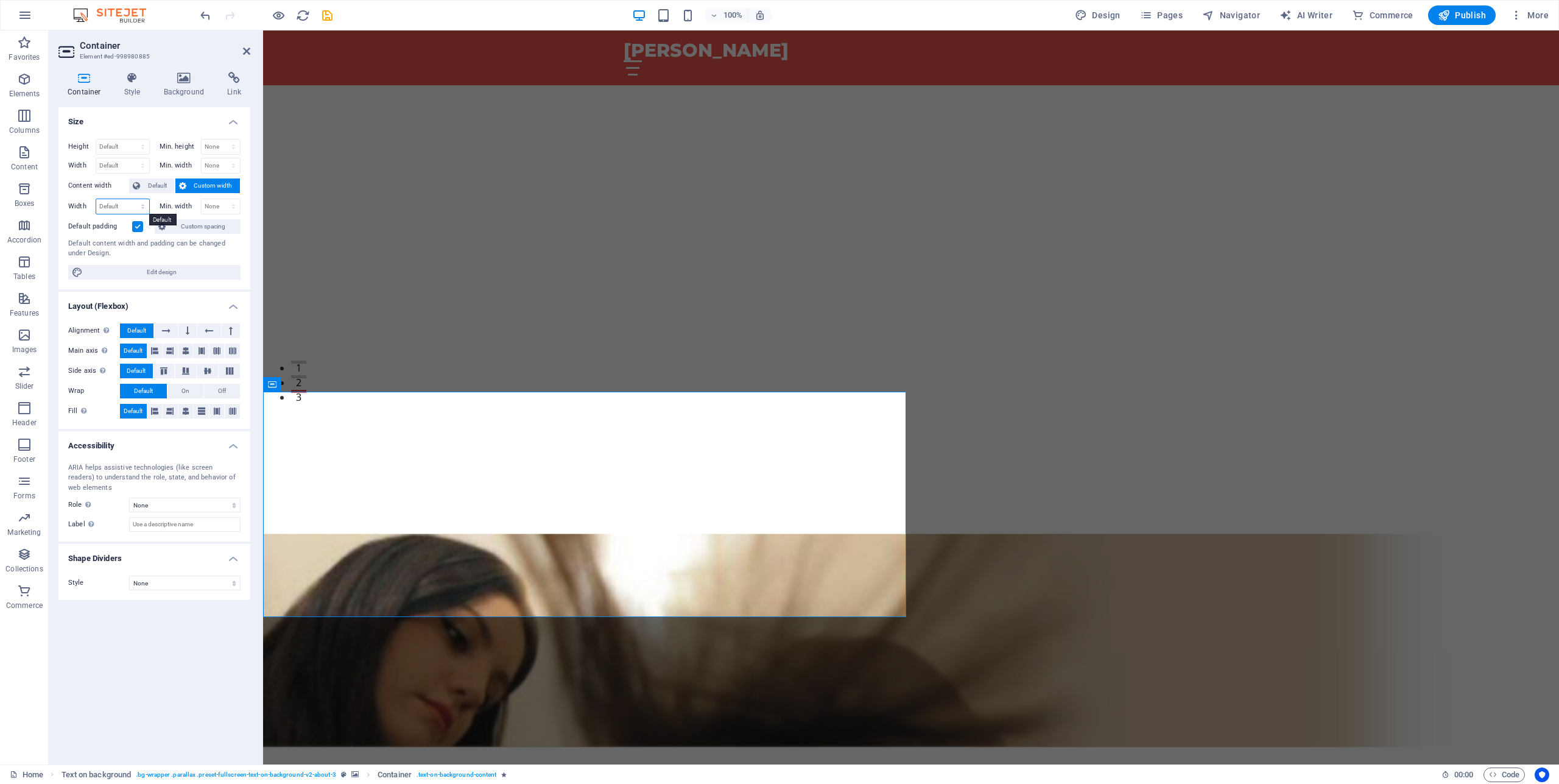
select select "%"
click option "%" at bounding box center [0, 0] width 0 height 0
type input "100"
click at [981, 474] on figure at bounding box center [911, 640] width 1296 height 480
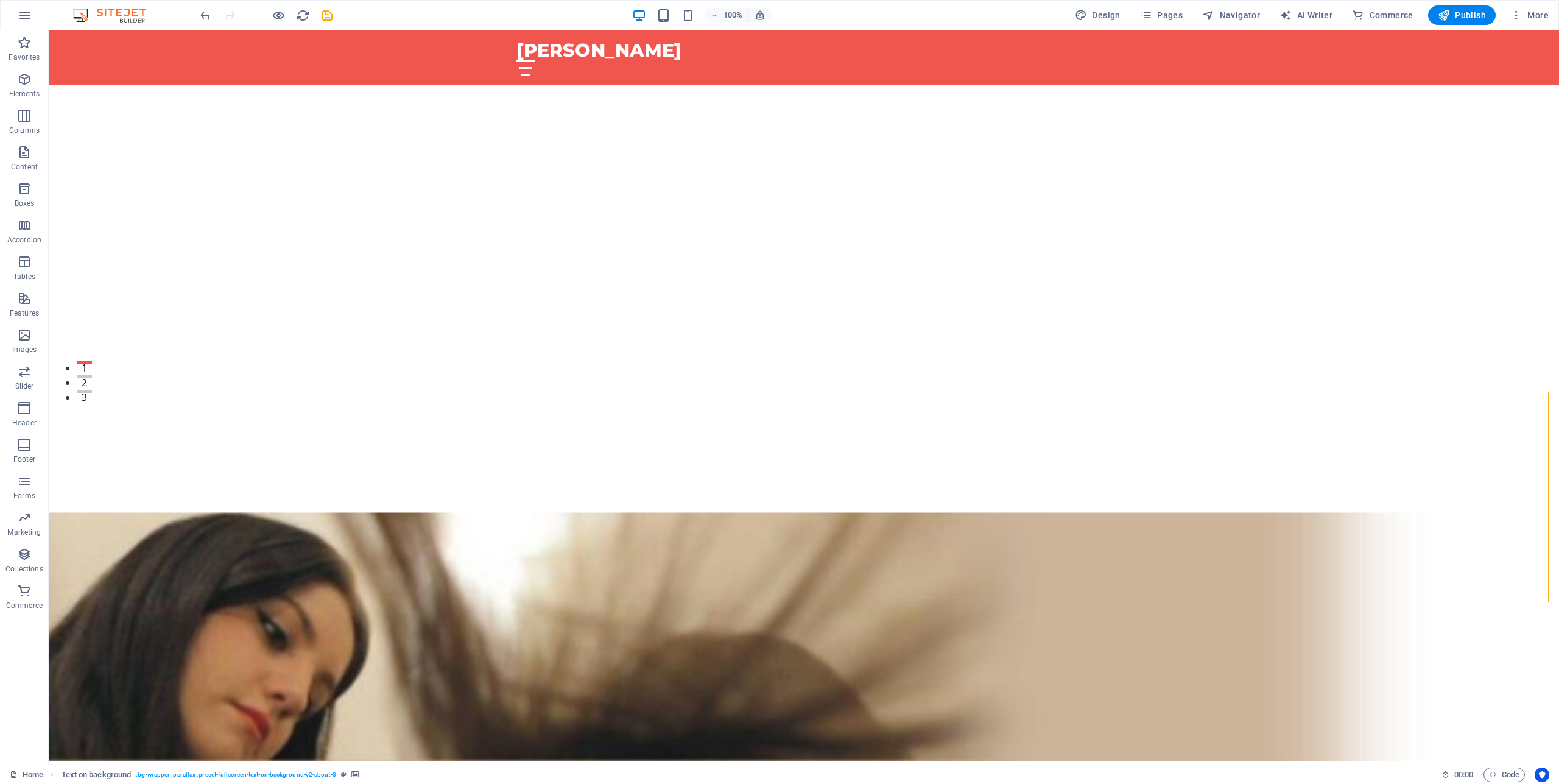
click at [1160, 477] on figure at bounding box center [804, 637] width 1510 height 473
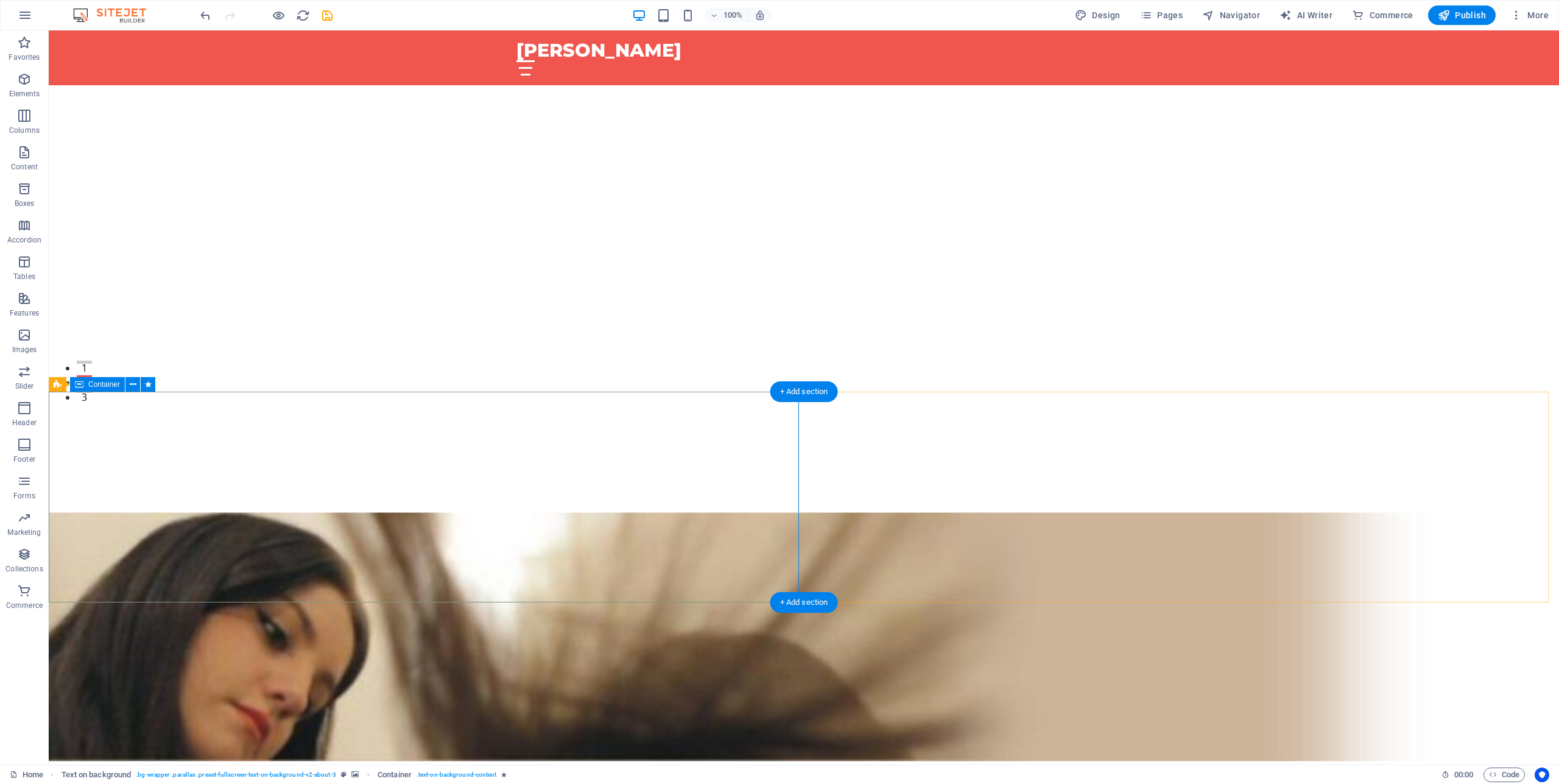
select select "%"
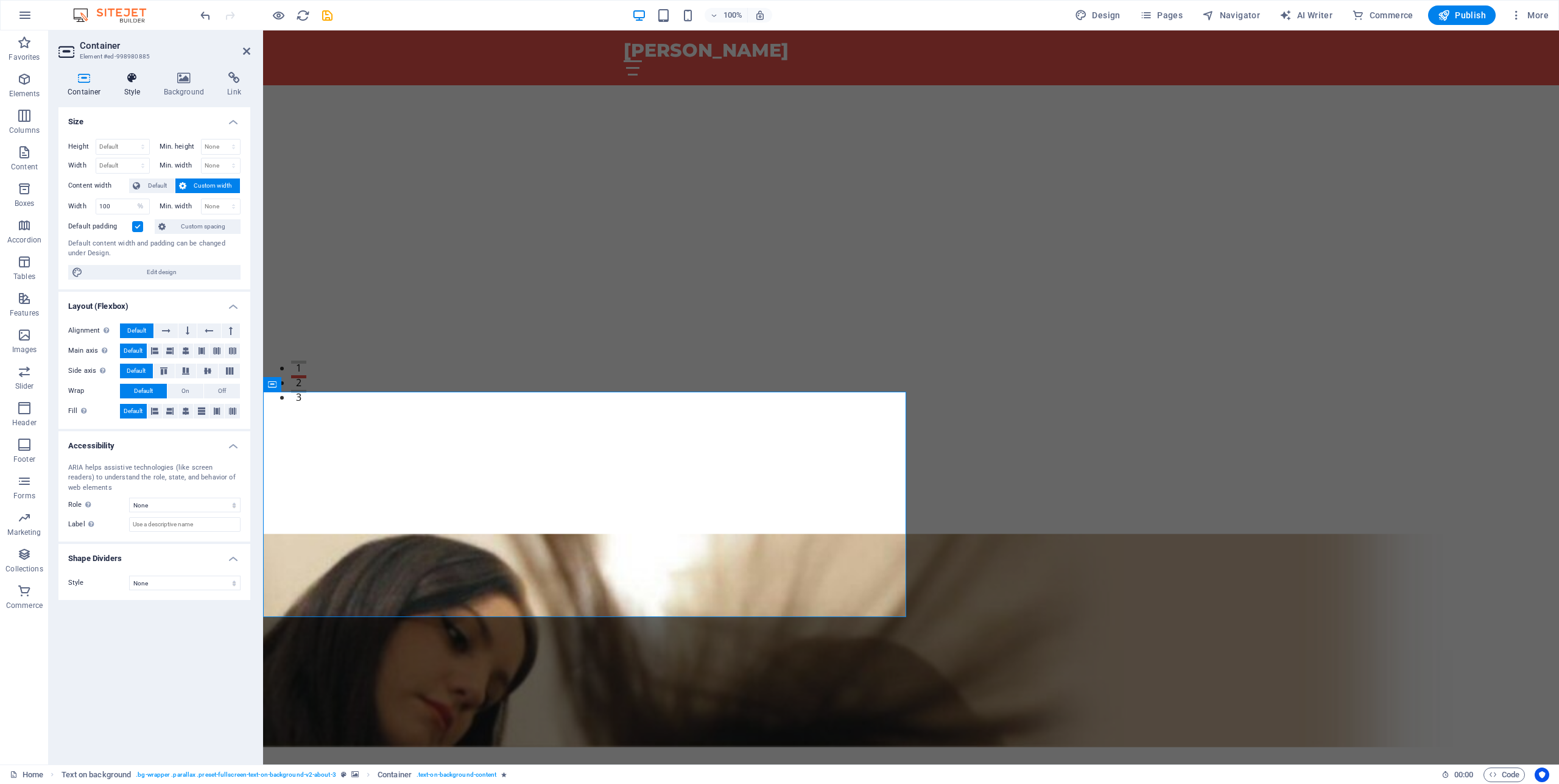
click at [134, 80] on icon at bounding box center [132, 78] width 35 height 12
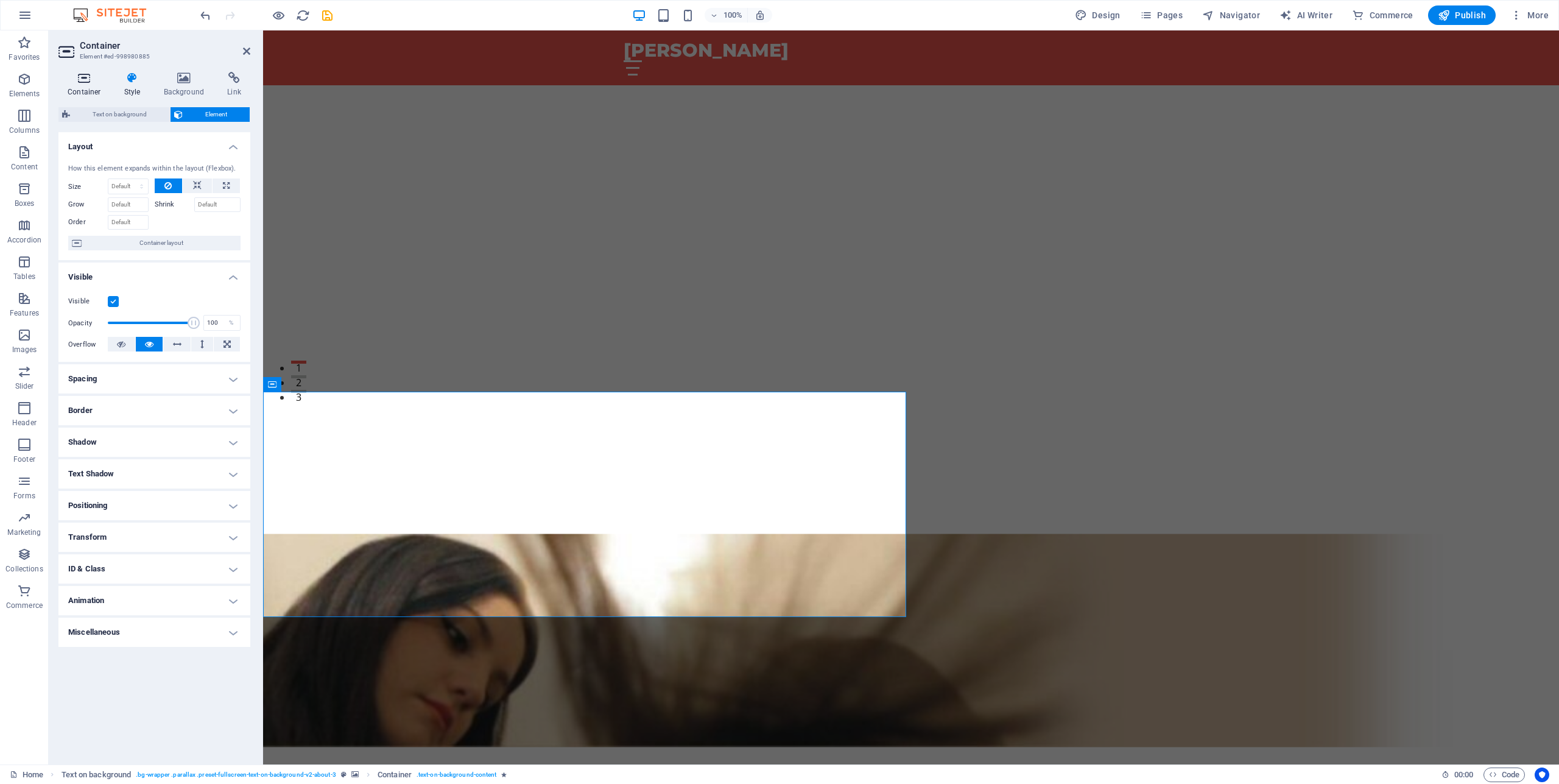
click at [86, 77] on icon at bounding box center [84, 78] width 52 height 12
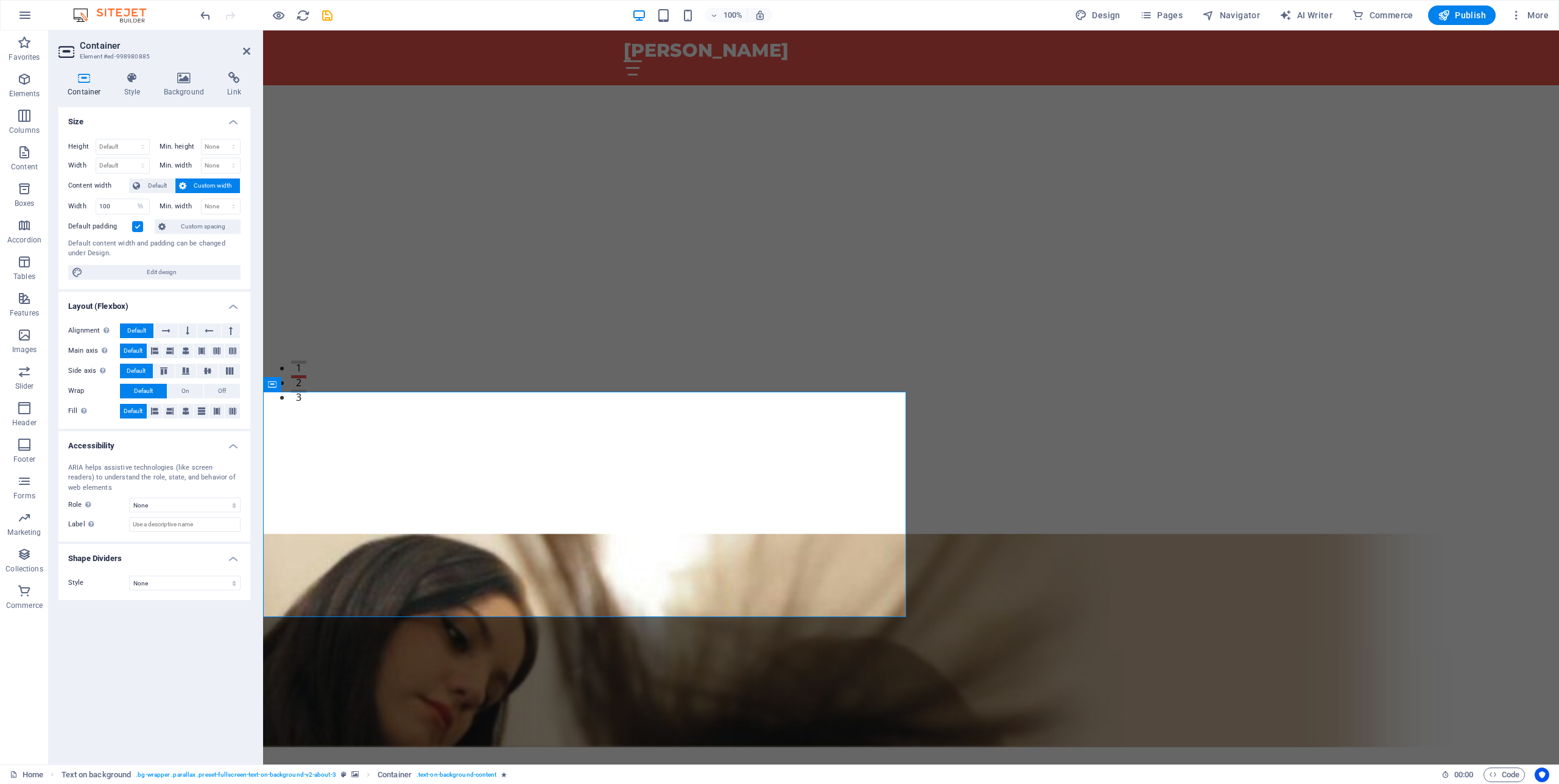
click at [1052, 477] on figure at bounding box center [911, 640] width 1296 height 480
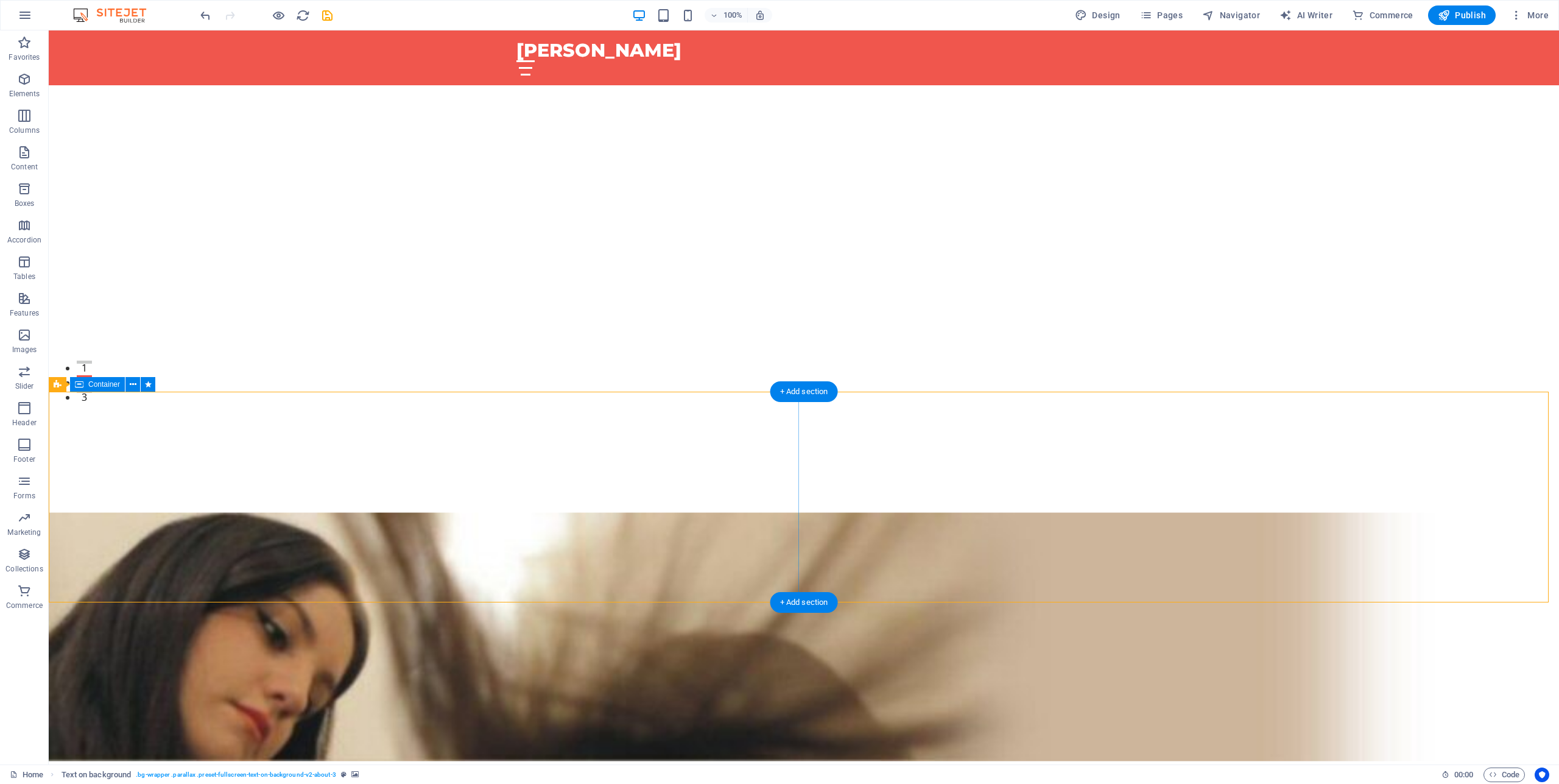
click at [98, 385] on span "Container" at bounding box center [104, 384] width 31 height 7
click at [133, 382] on icon at bounding box center [133, 385] width 7 height 13
click at [60, 383] on icon at bounding box center [58, 384] width 8 height 14
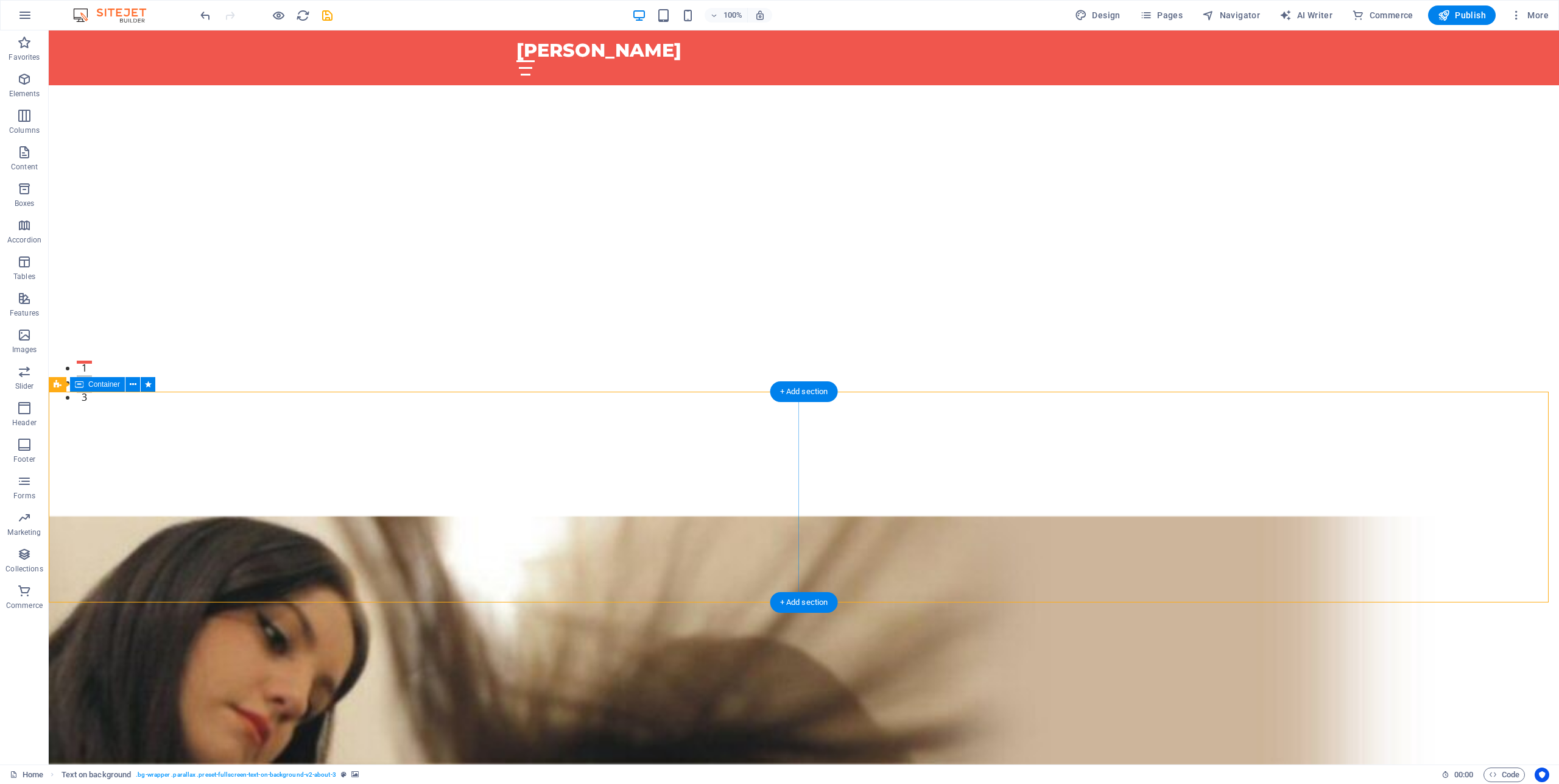
select select "%"
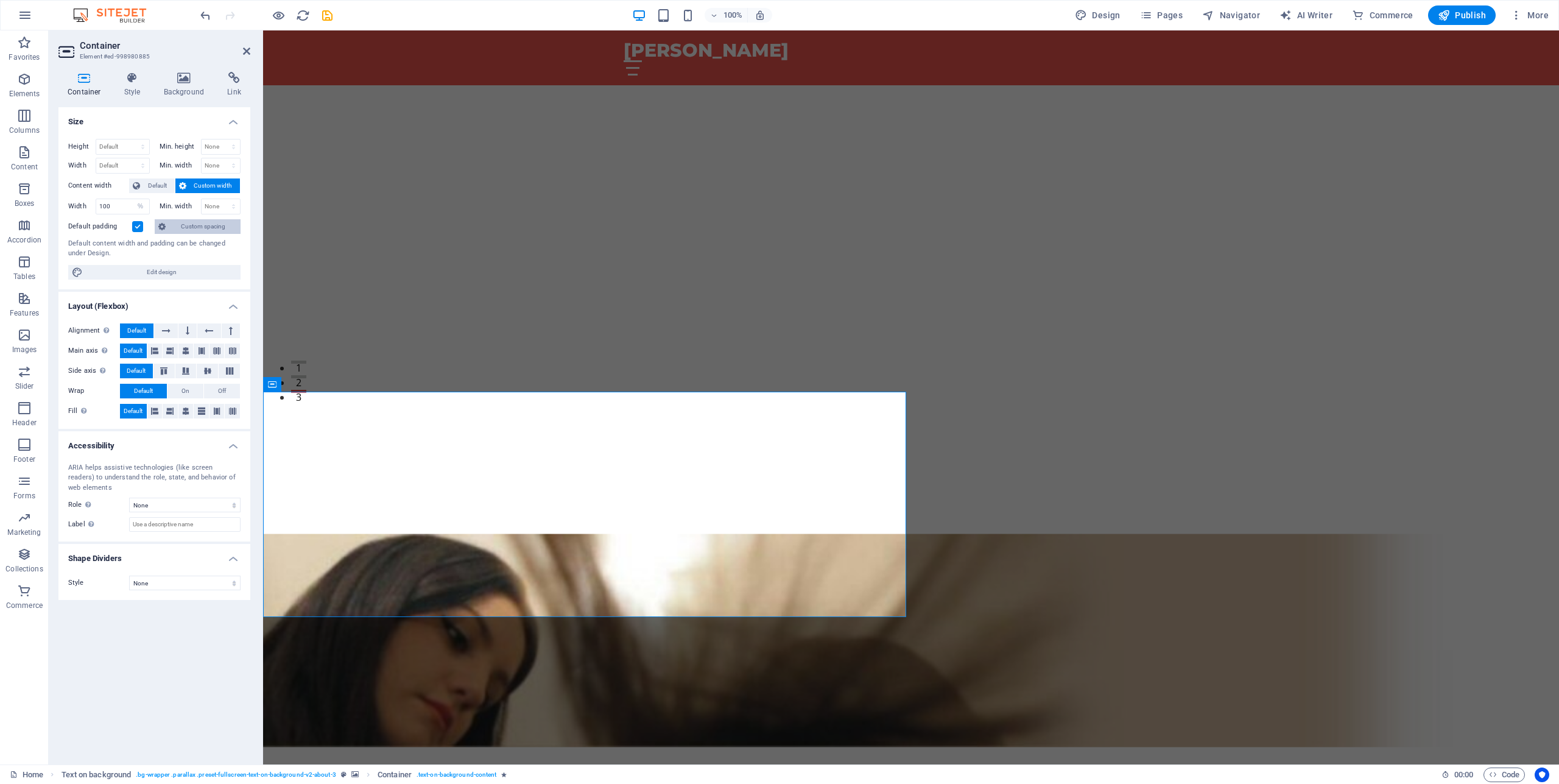
click at [191, 225] on span "Custom spacing" at bounding box center [203, 226] width 68 height 14
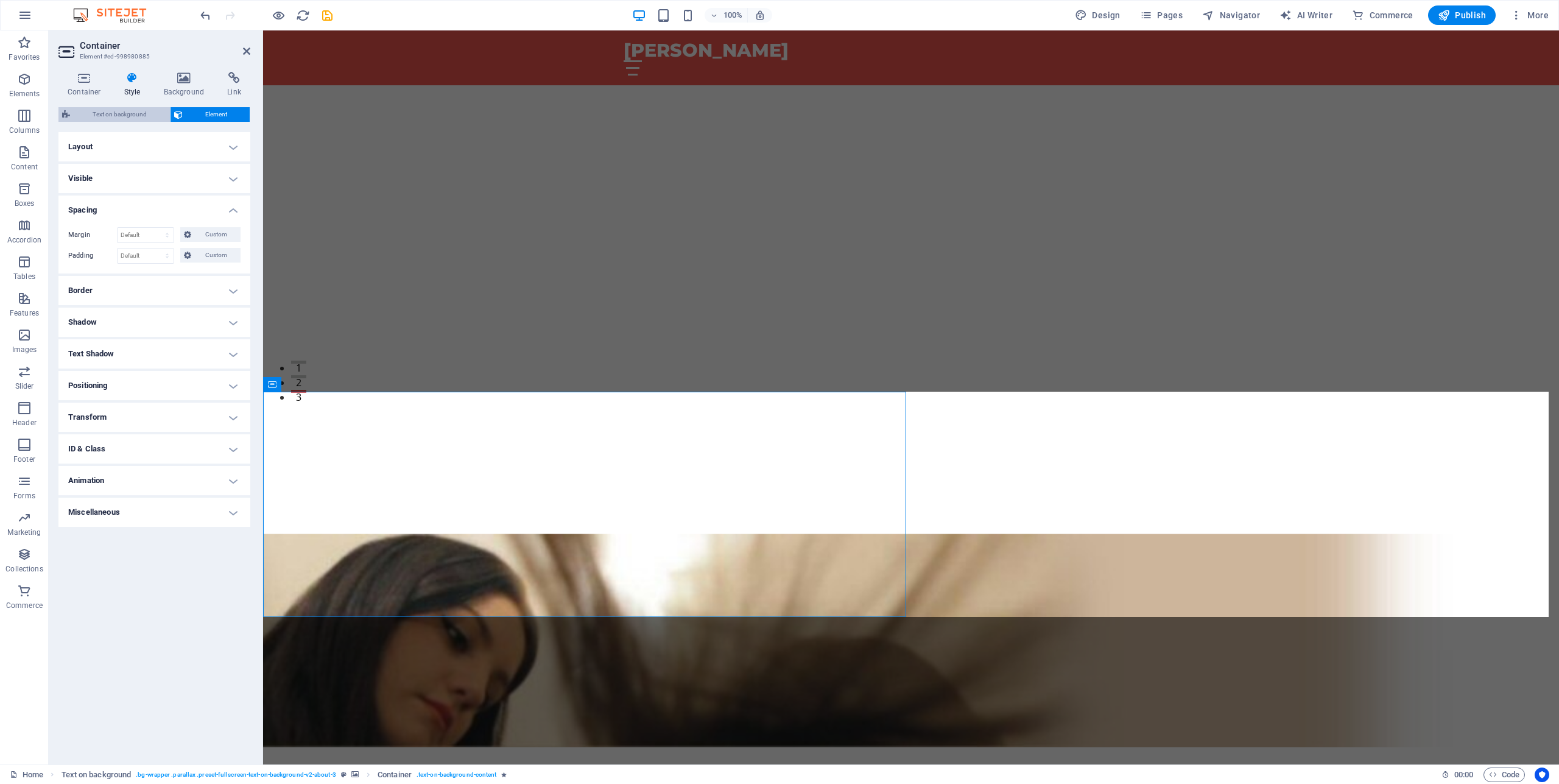
click at [132, 109] on span "Text on background" at bounding box center [119, 114] width 92 height 14
select select "%"
select select "rem"
select select "px"
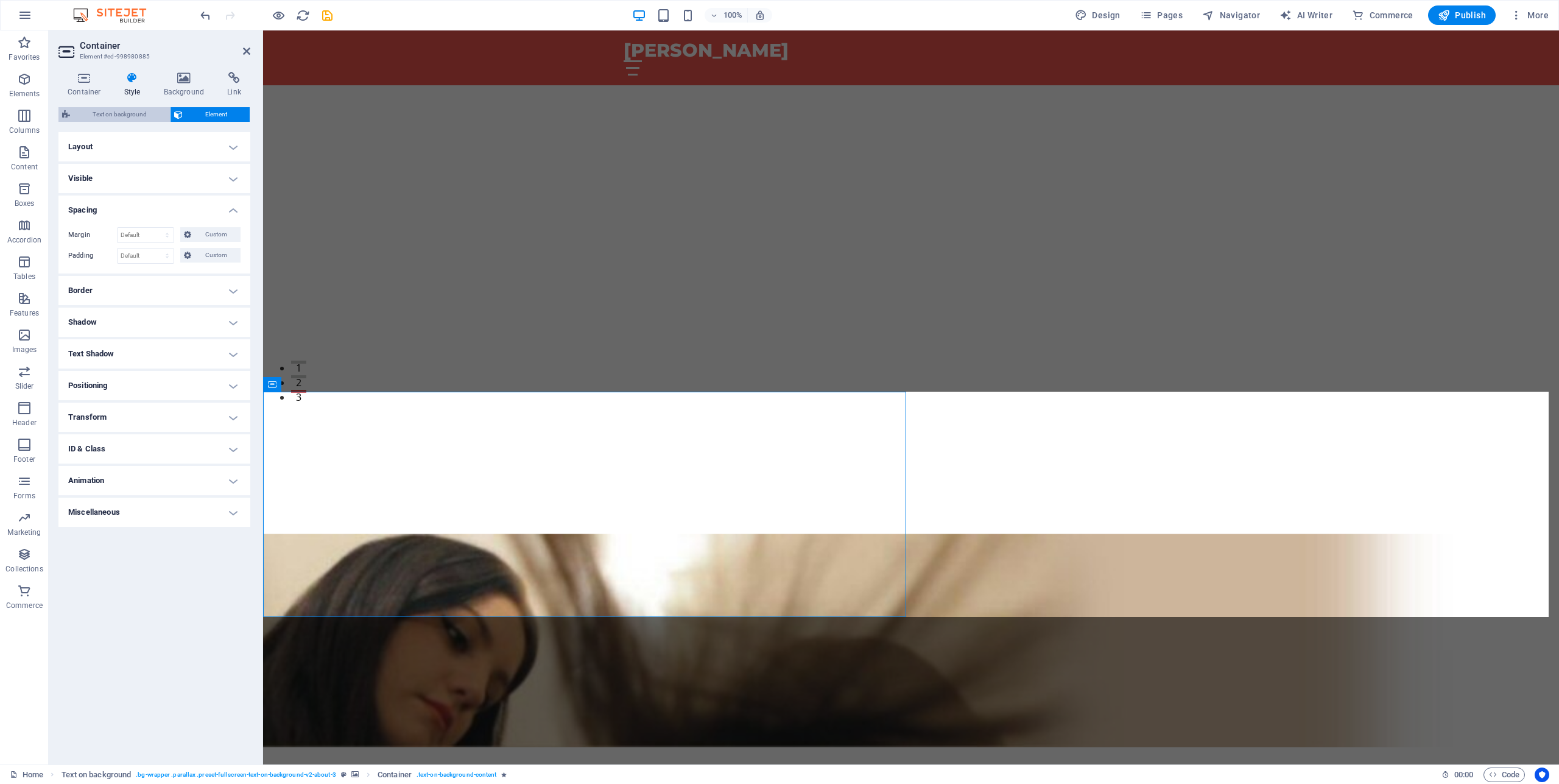
select select "preset-fullscreen-text-on-background-v2-about-3"
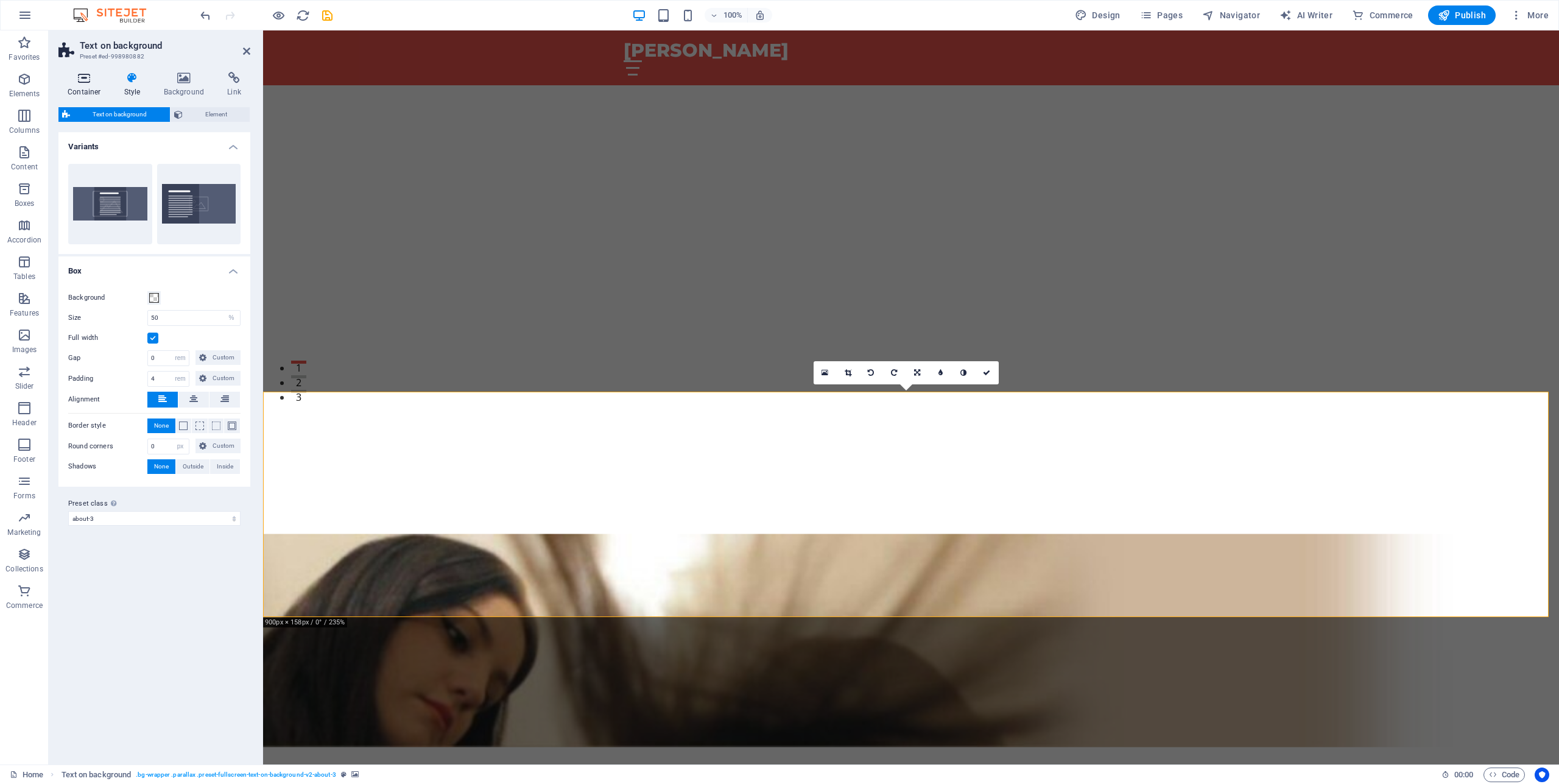
click at [85, 77] on icon at bounding box center [84, 78] width 52 height 12
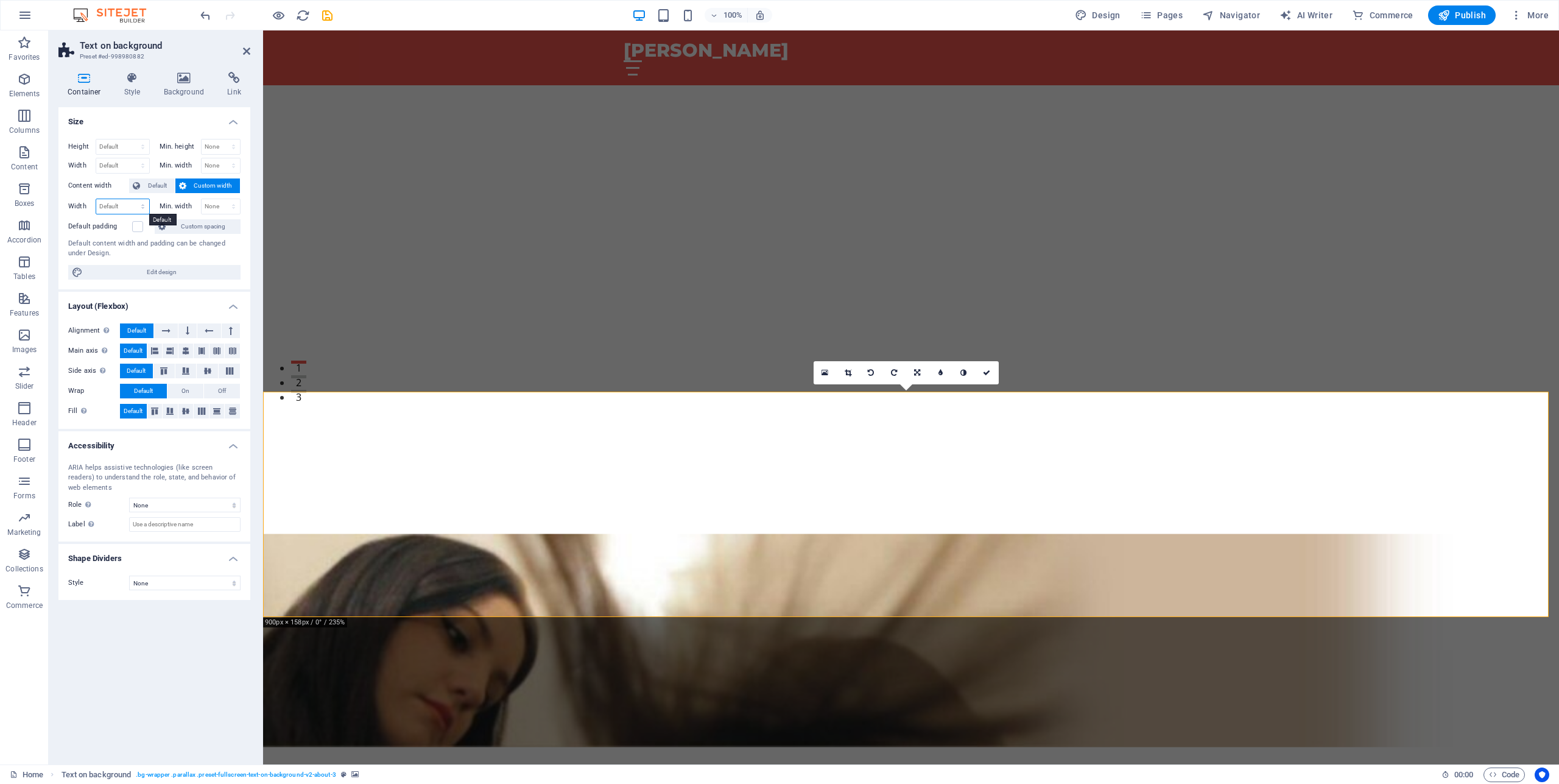
click at [96, 199] on select "Default px rem % em vh vw" at bounding box center [123, 206] width 53 height 14
select select "px"
click option "px" at bounding box center [0, 0] width 0 height 0
type input "2111"
click at [167, 273] on span "Edit design" at bounding box center [161, 272] width 150 height 14
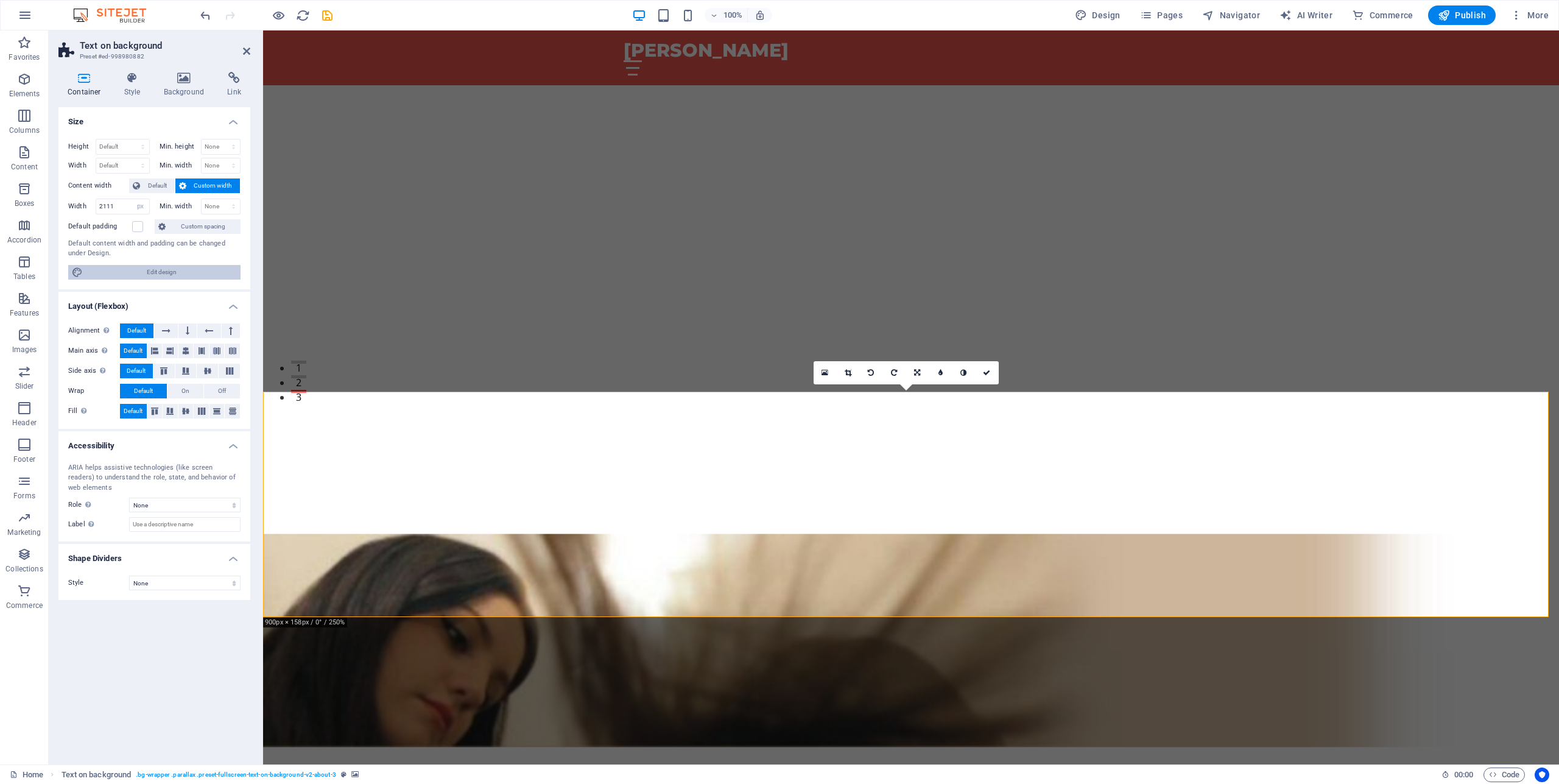
select select "px"
select select "200"
select select "px"
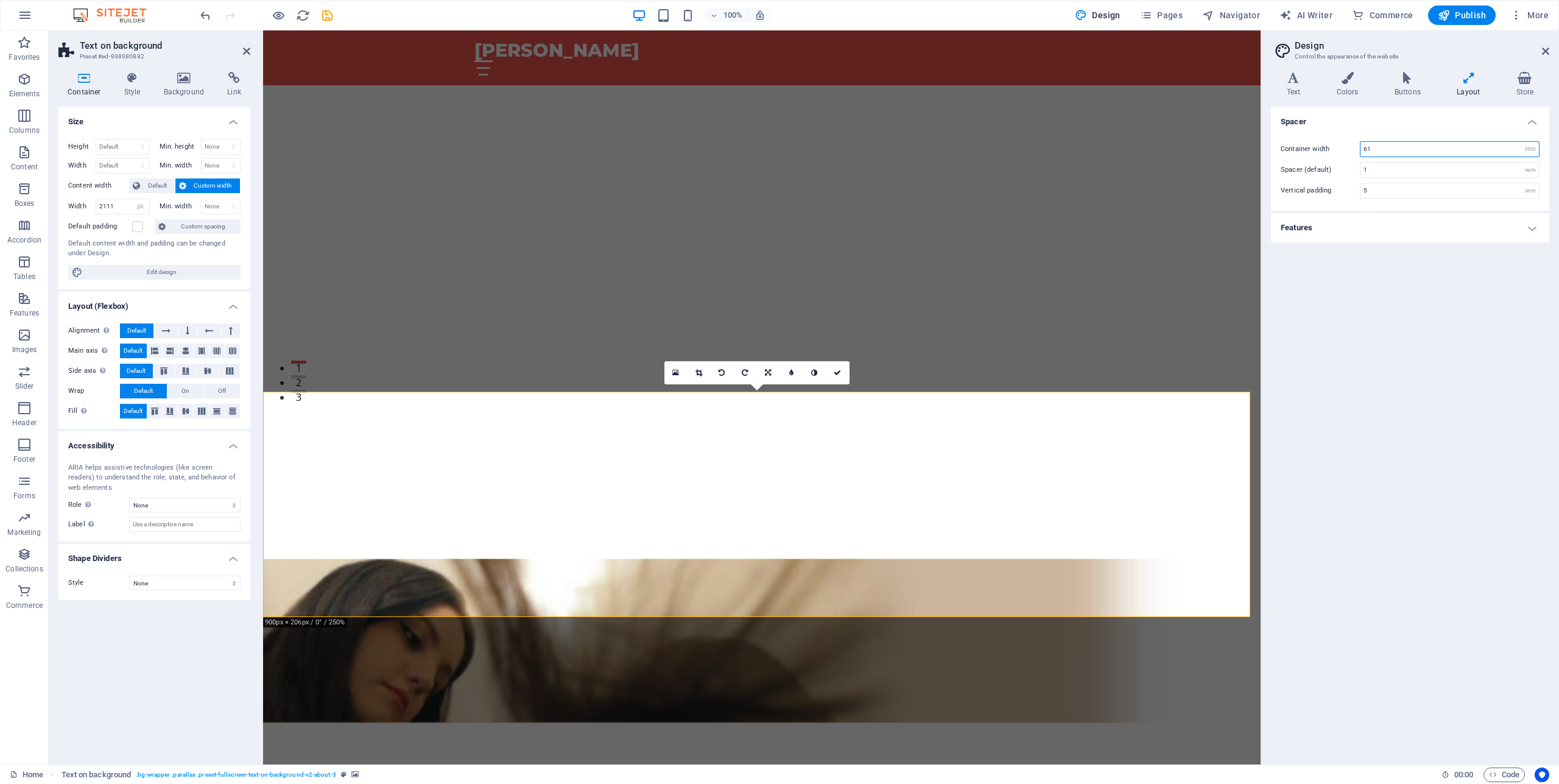
drag, startPoint x: 1381, startPoint y: 149, endPoint x: 1360, endPoint y: 150, distance: 21.0
click at [1360, 150] on input "61" at bounding box center [1450, 149] width 178 height 14
type input "100"
click at [1404, 174] on input "1" at bounding box center [1450, 170] width 178 height 14
click at [1426, 159] on div "Container width 100 rem px Spacer (default) 1 rem Vertical padding 5 rem" at bounding box center [1410, 170] width 283 height 81
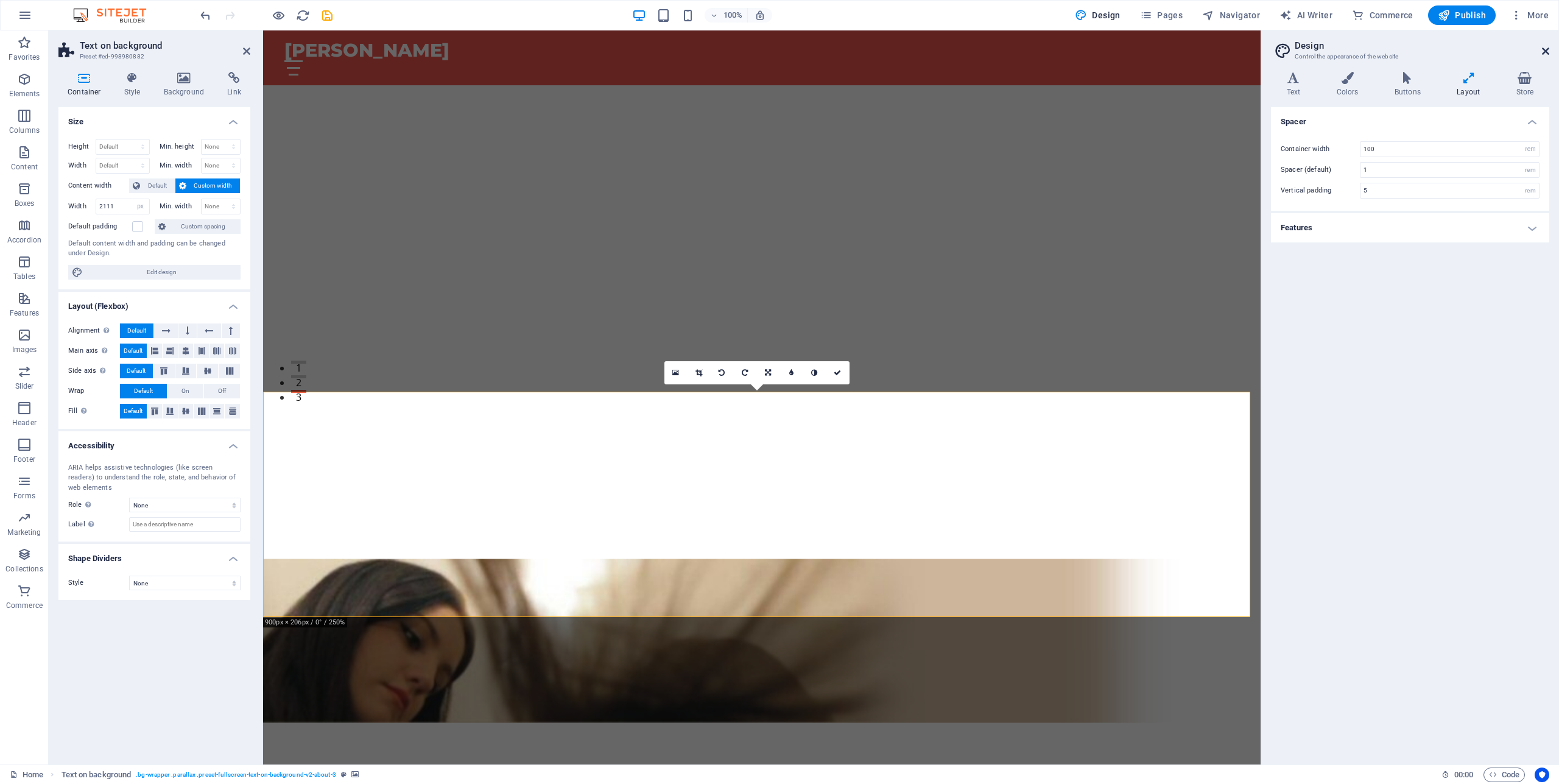
click at [1547, 50] on icon at bounding box center [1545, 51] width 7 height 10
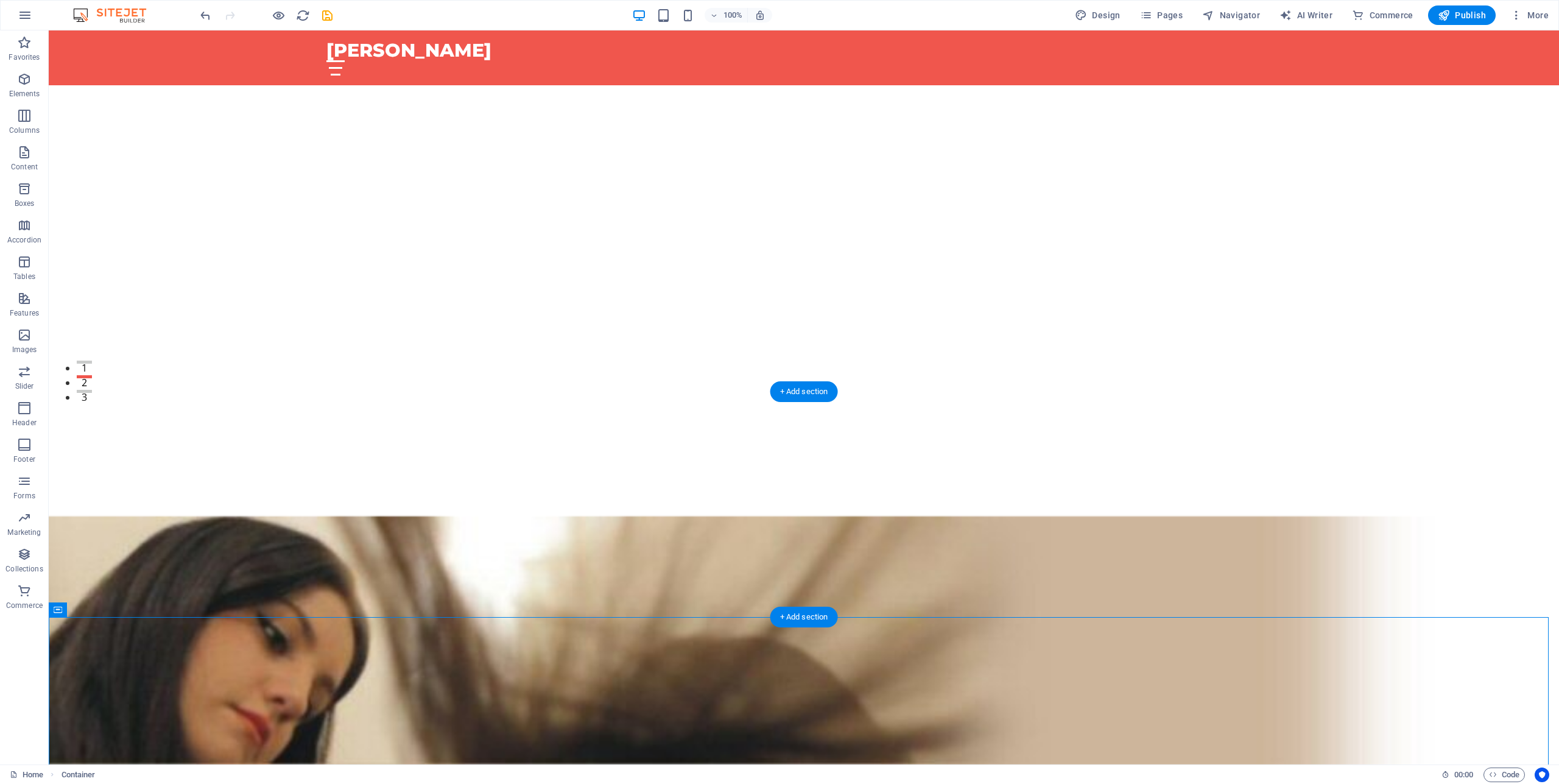
click at [809, 458] on figure at bounding box center [804, 640] width 1510 height 480
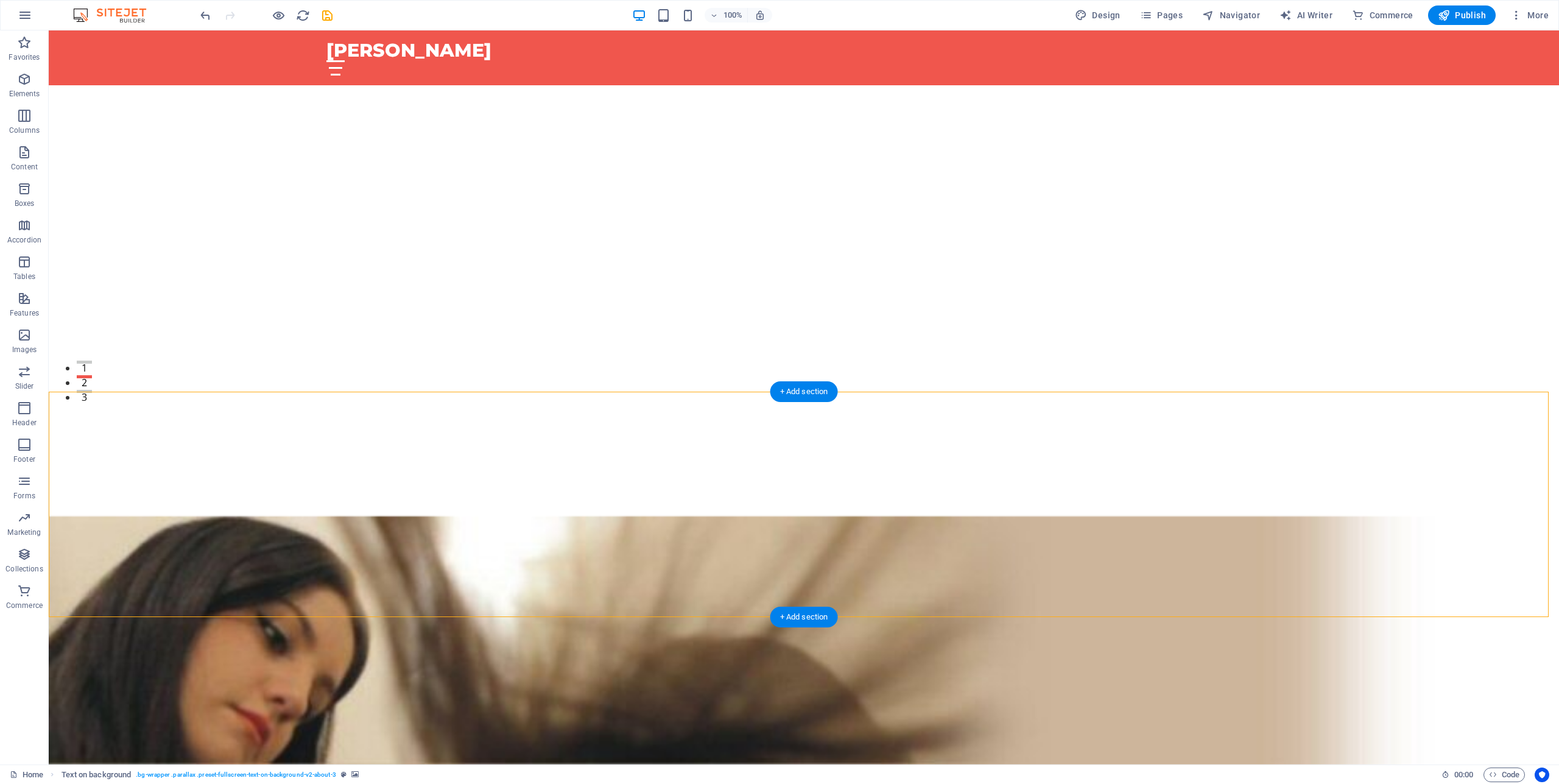
click at [810, 458] on figure at bounding box center [804, 640] width 1510 height 480
select select "px"
select select "%"
select select "rem"
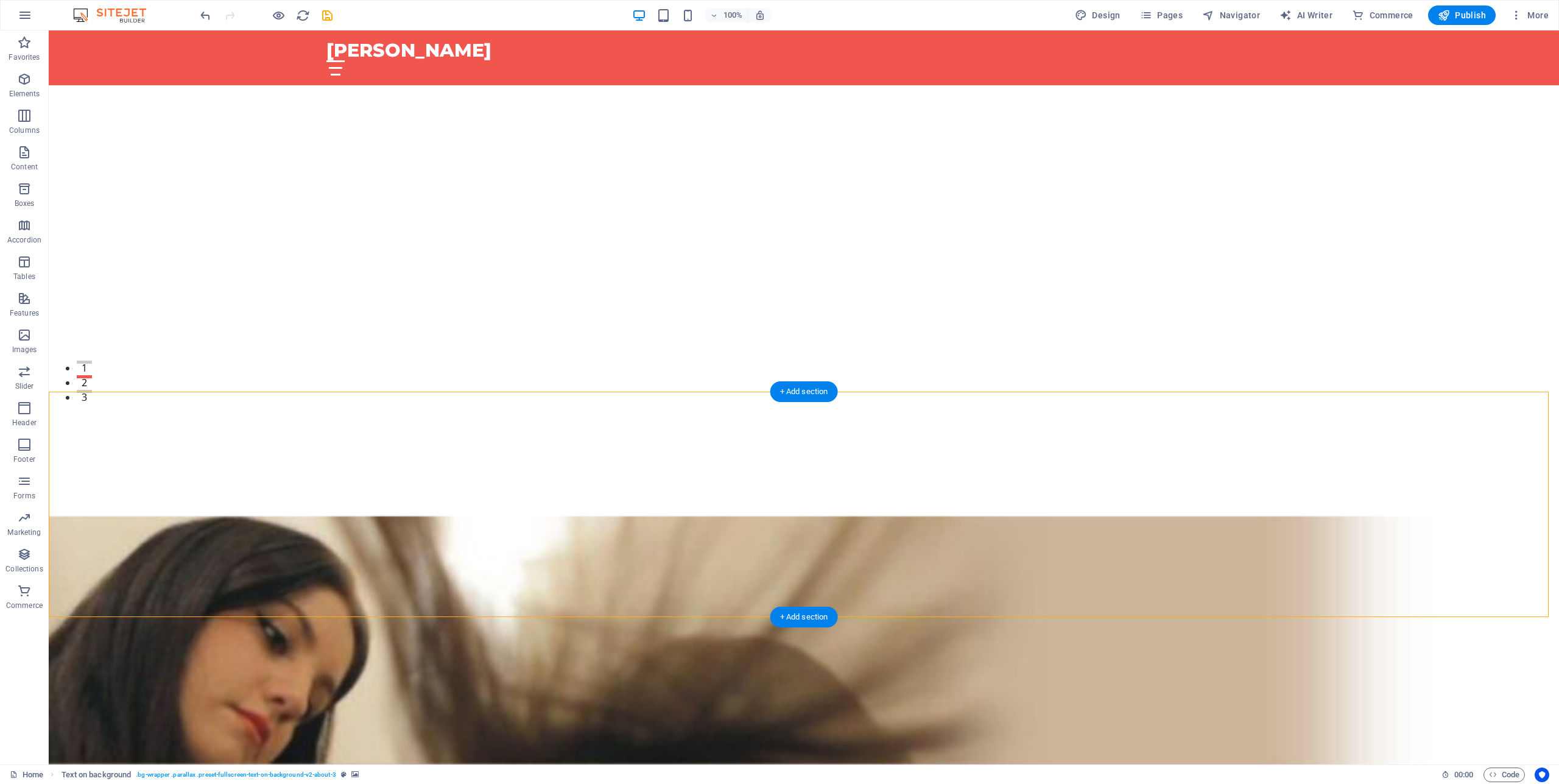
select select "px"
select select "preset-fullscreen-text-on-background-v2-about-3"
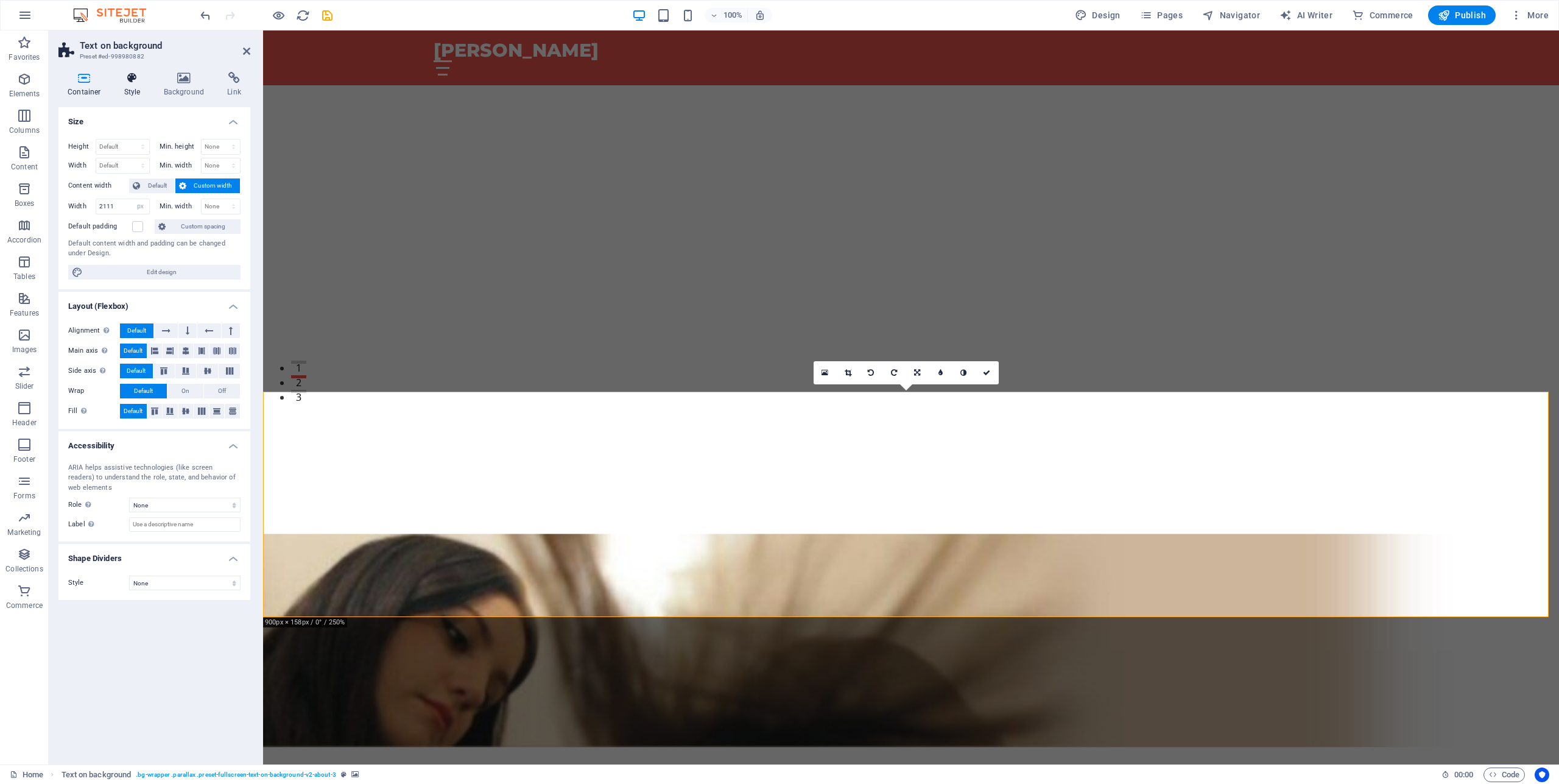
click at [129, 77] on icon at bounding box center [132, 78] width 35 height 12
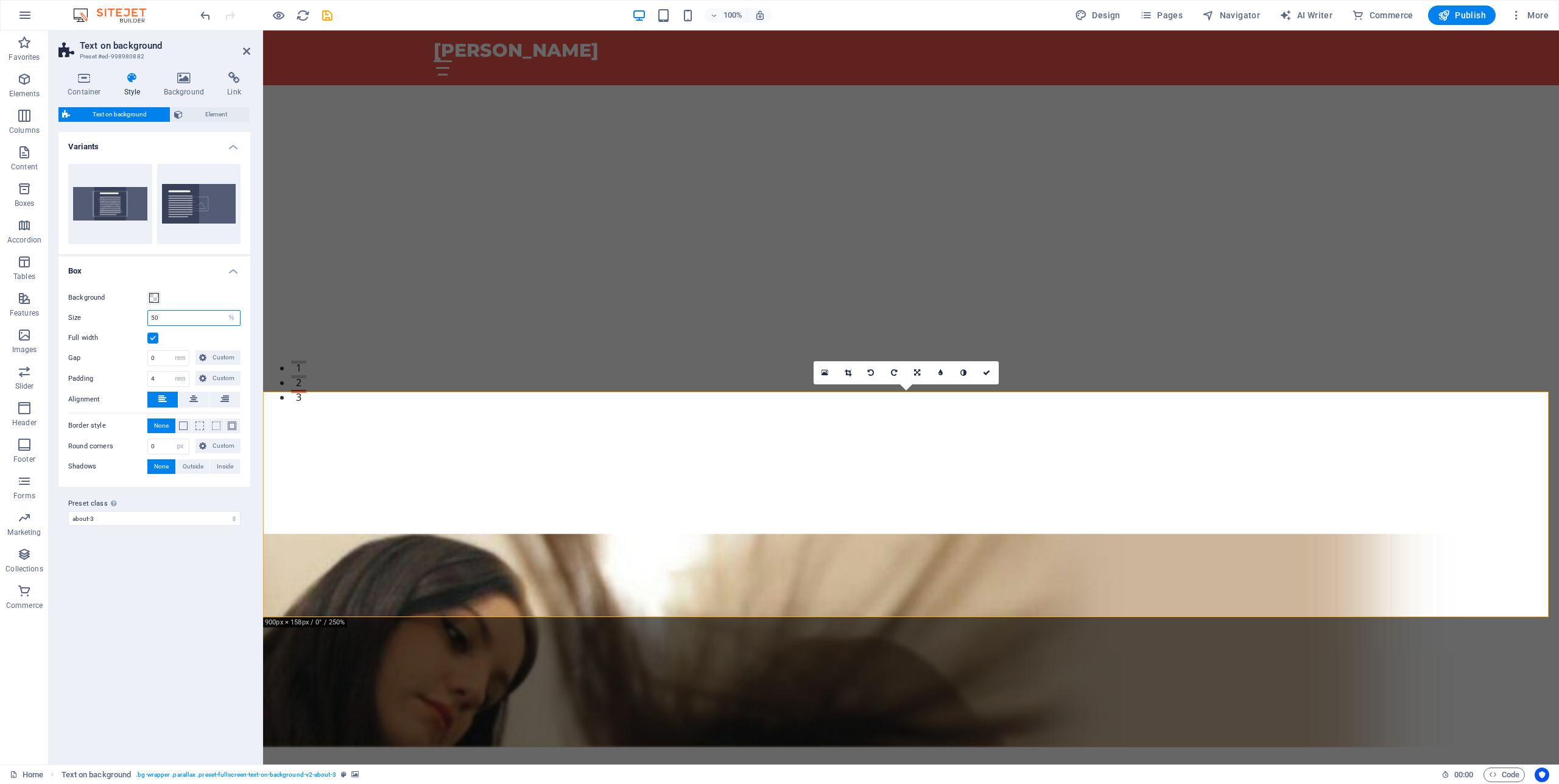
drag, startPoint x: 191, startPoint y: 318, endPoint x: 115, endPoint y: 334, distance: 77.7
click at [148, 325] on input "50" at bounding box center [194, 318] width 92 height 14
type input "100"
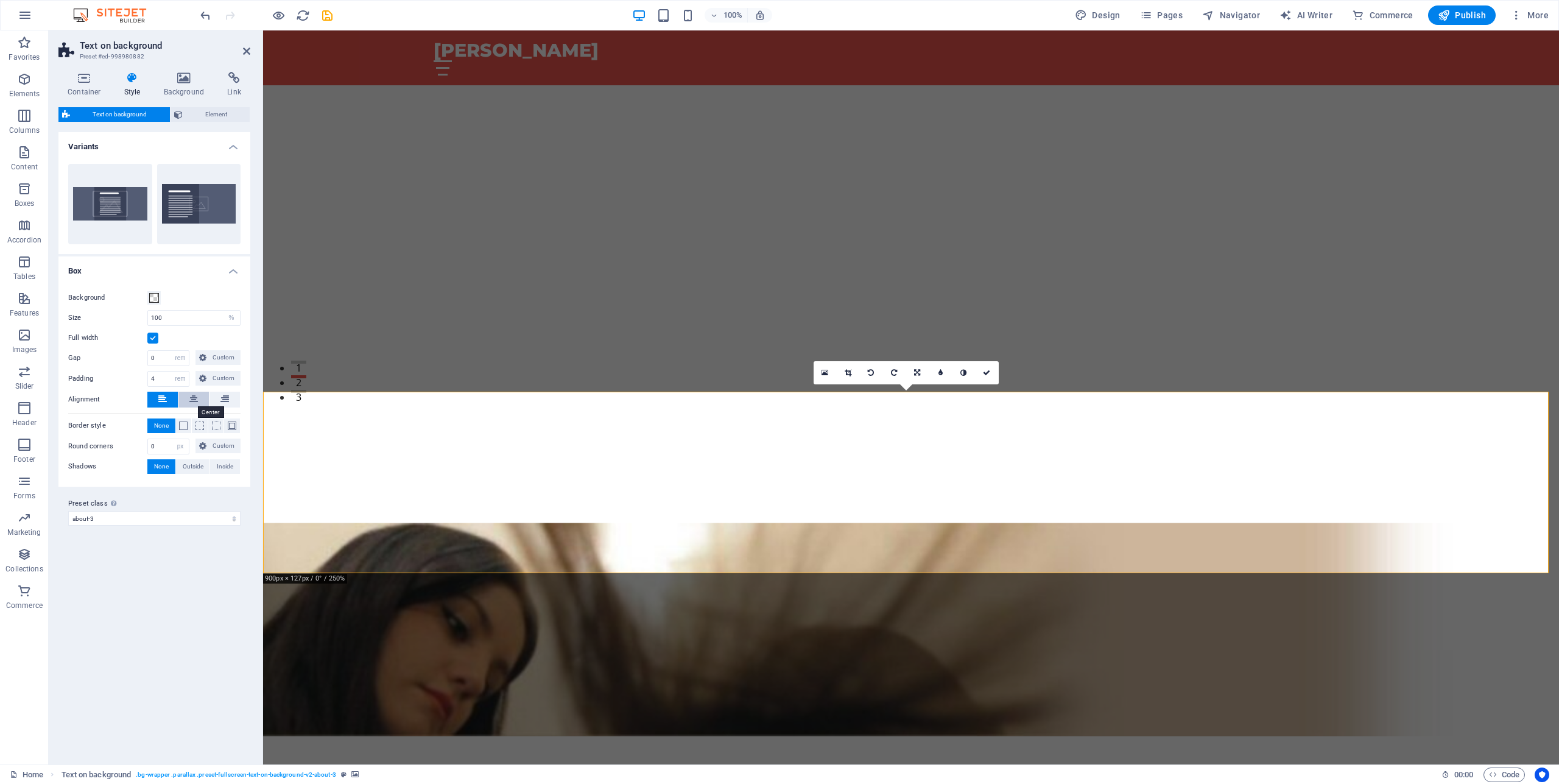
click at [195, 397] on icon at bounding box center [193, 399] width 9 height 14
click at [161, 393] on icon at bounding box center [163, 399] width 9 height 14
click at [184, 83] on icon at bounding box center [184, 78] width 59 height 12
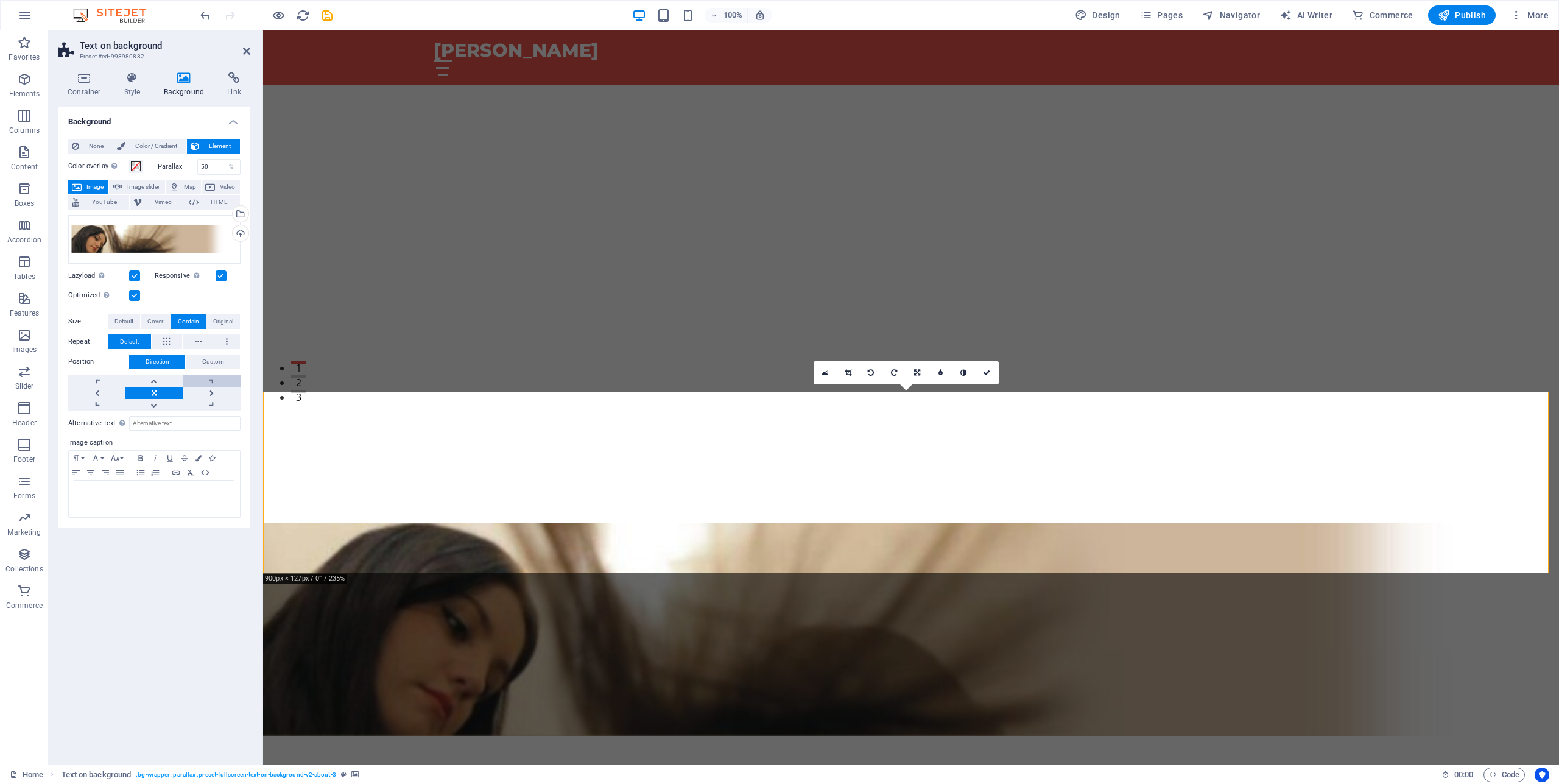
click at [211, 376] on link at bounding box center [212, 380] width 57 height 12
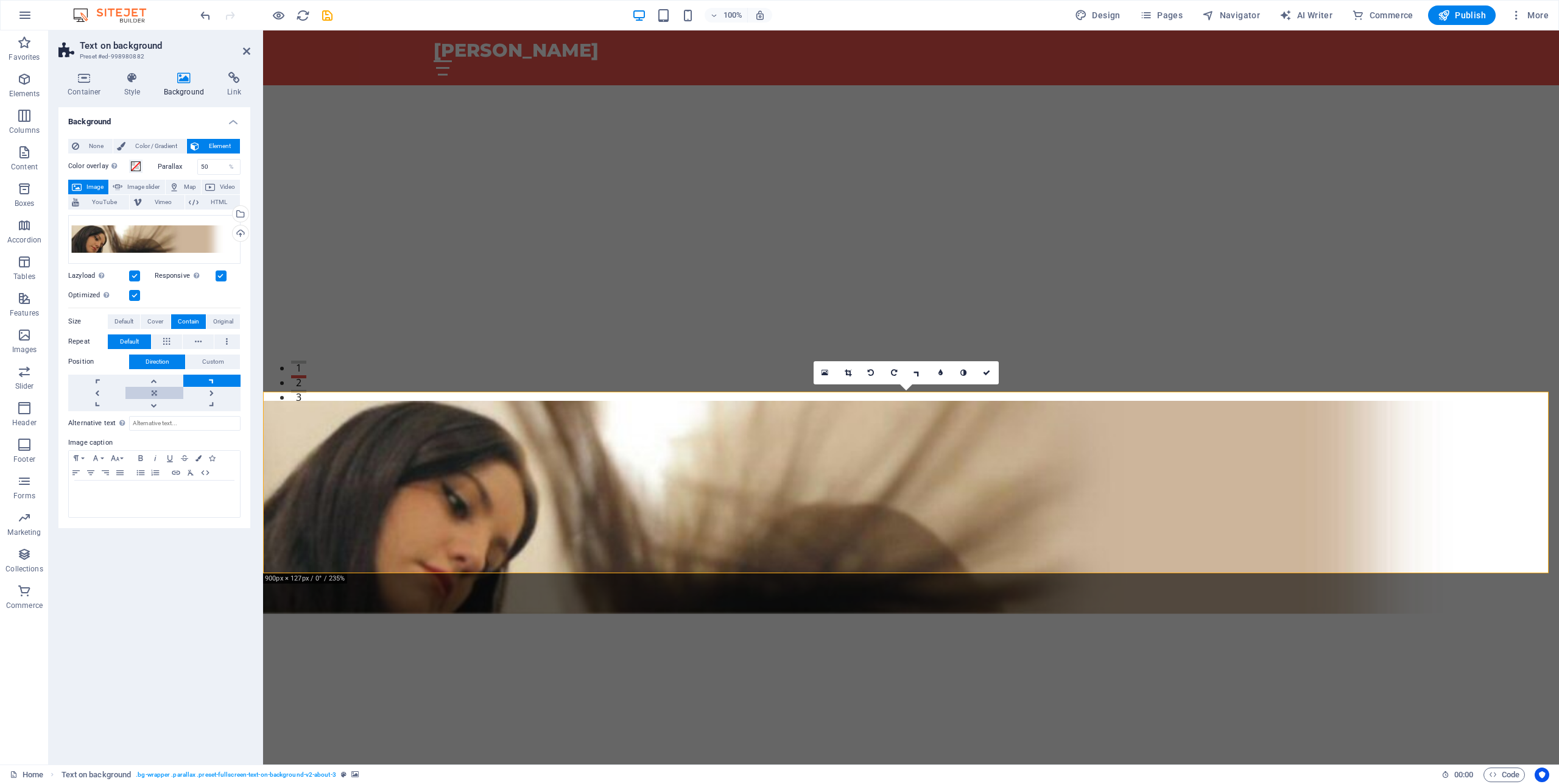
click at [157, 393] on link at bounding box center [153, 393] width 57 height 12
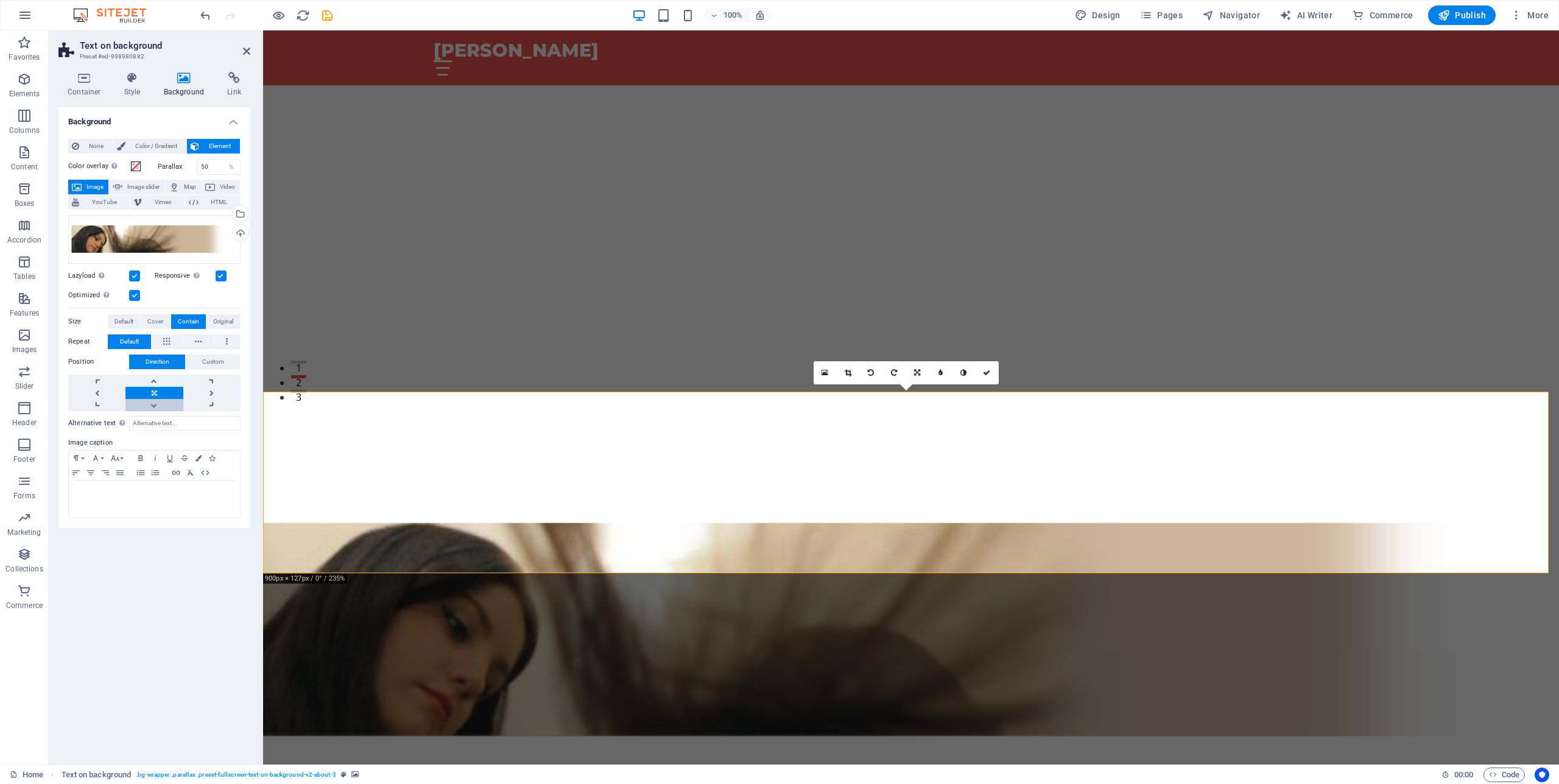
click at [154, 404] on link at bounding box center [153, 404] width 57 height 12
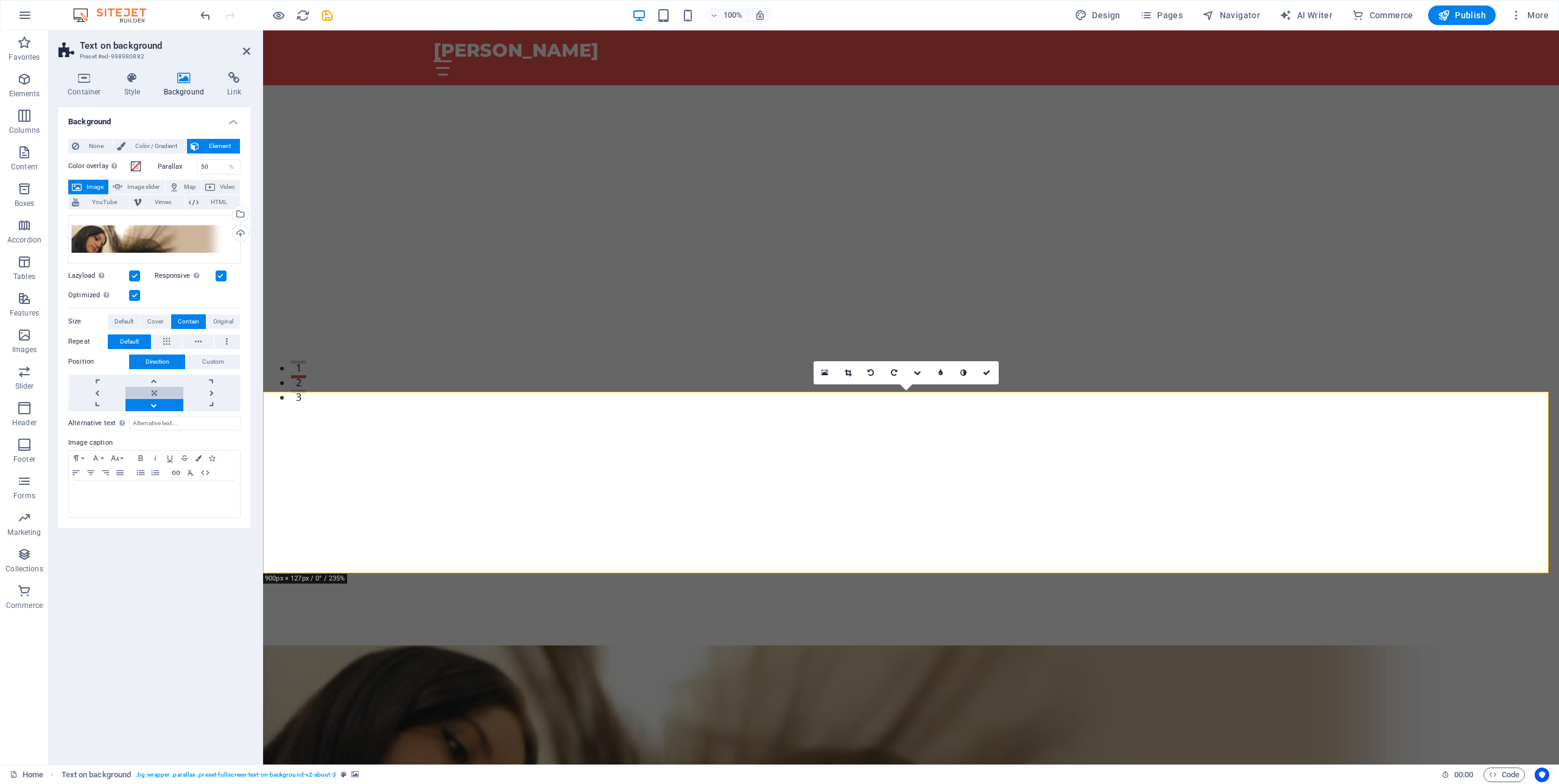
click at [155, 394] on link at bounding box center [153, 393] width 57 height 12
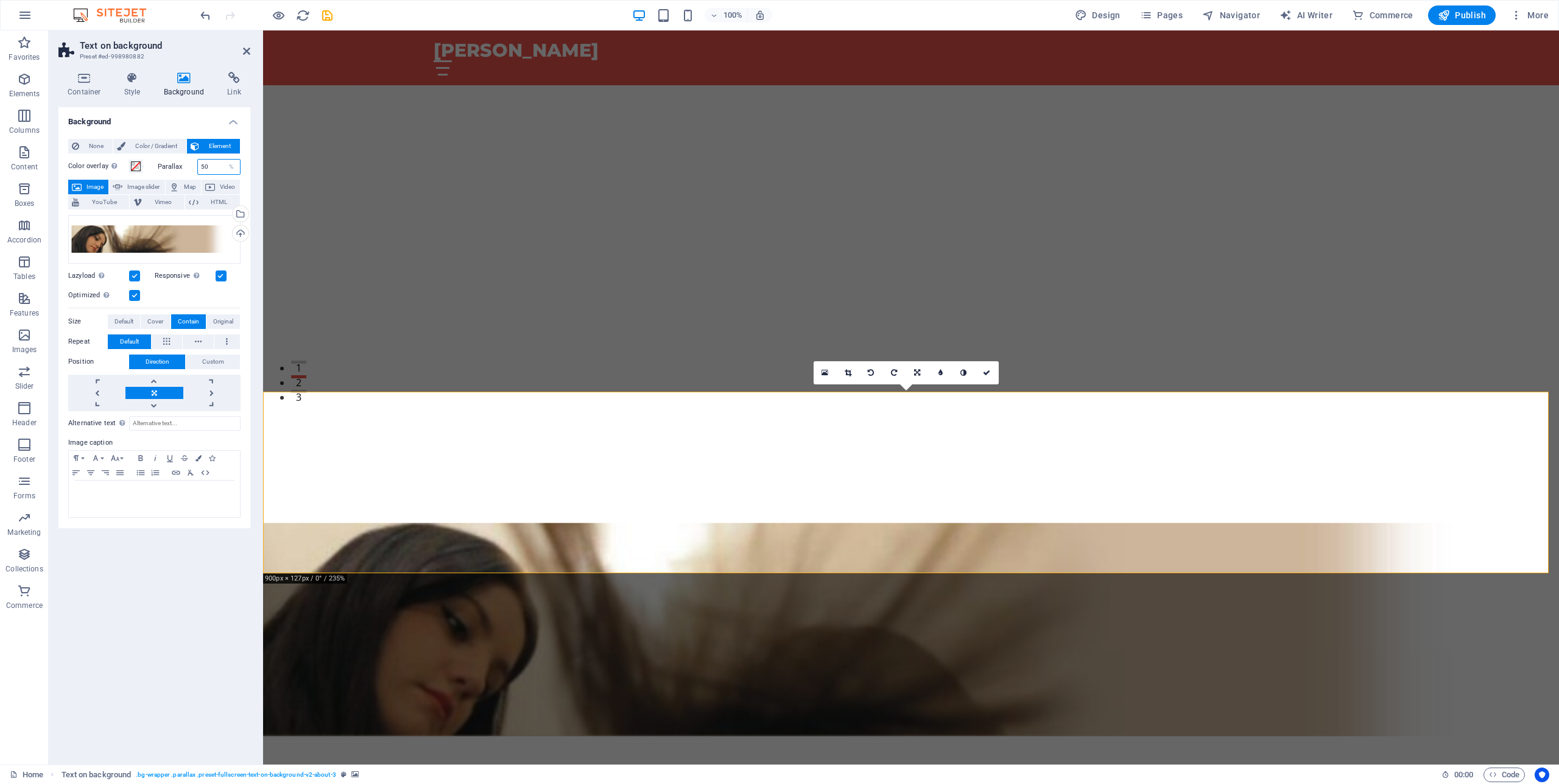
drag, startPoint x: 212, startPoint y: 165, endPoint x: 193, endPoint y: 166, distance: 19.0
click at [198, 166] on input "50" at bounding box center [219, 167] width 43 height 14
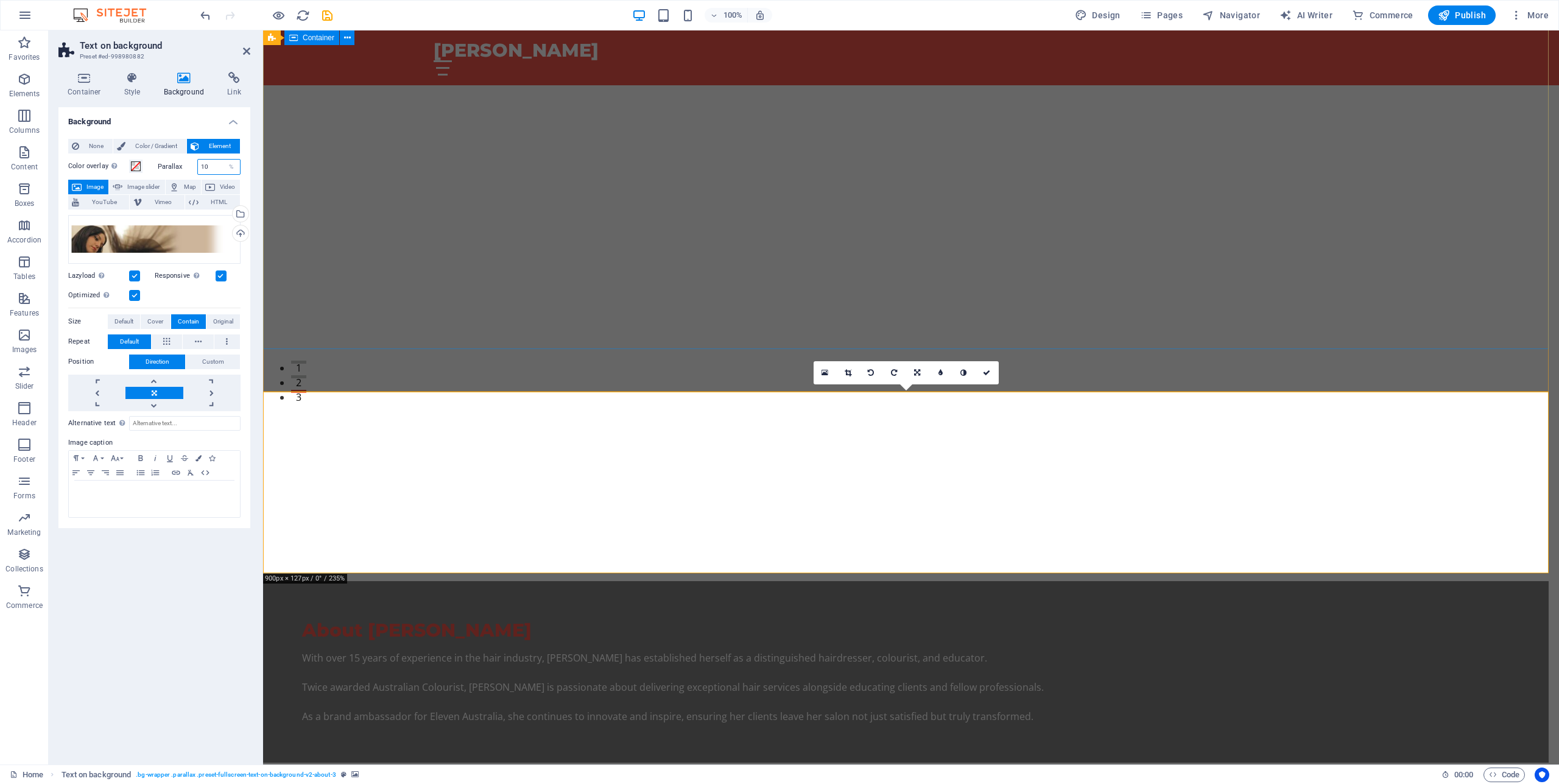
type input "1"
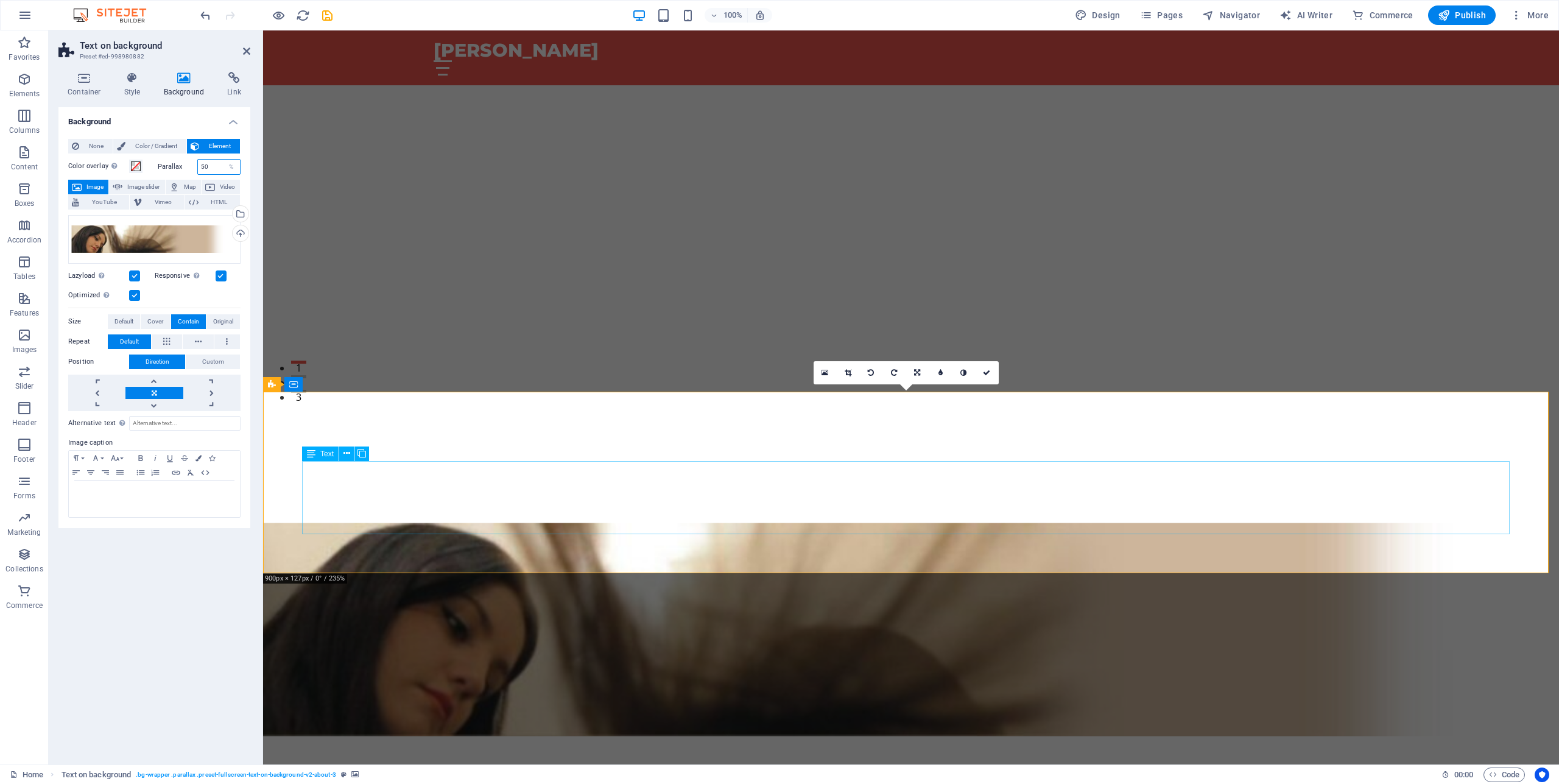
type input "5"
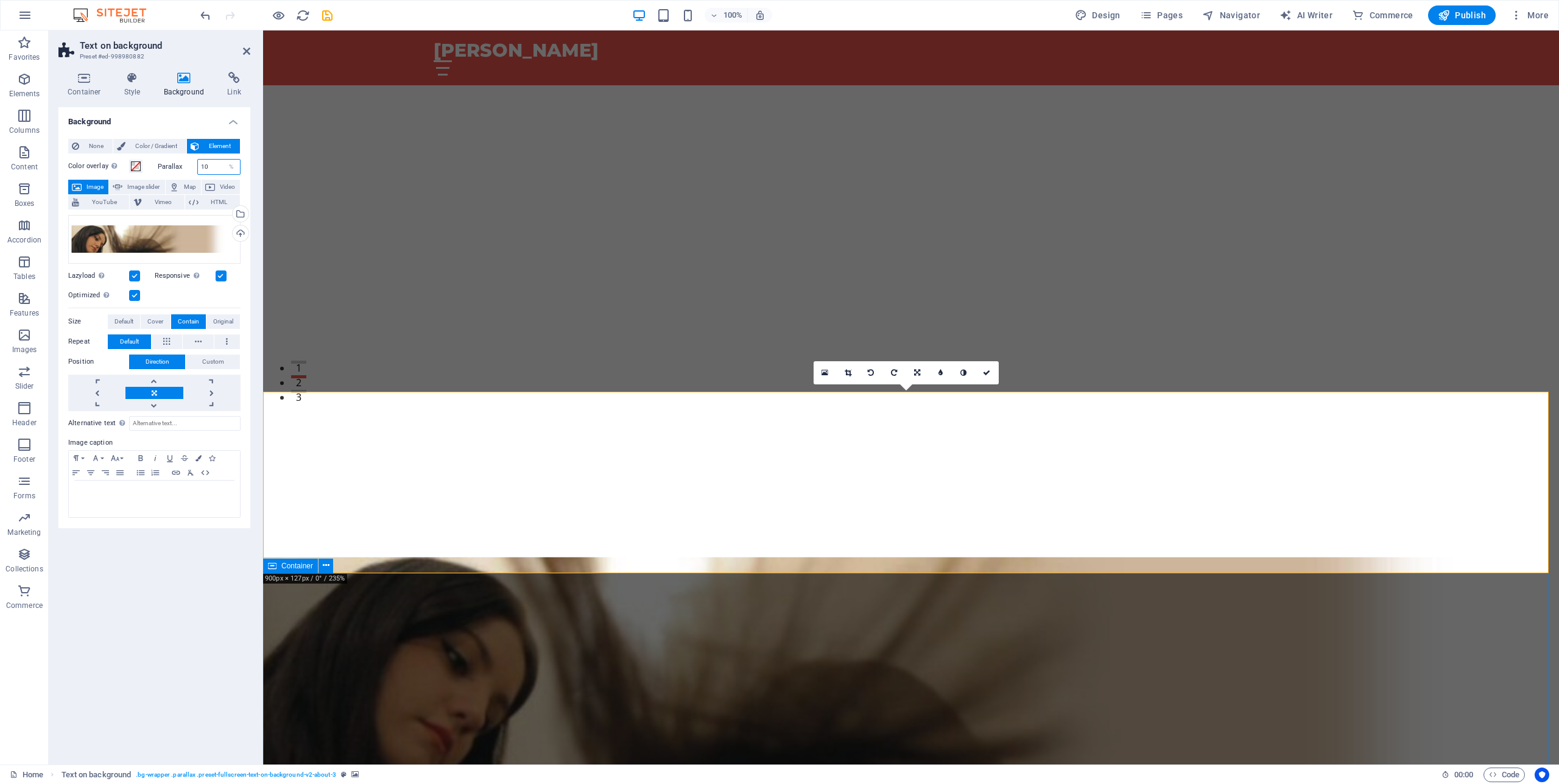
type input "10"
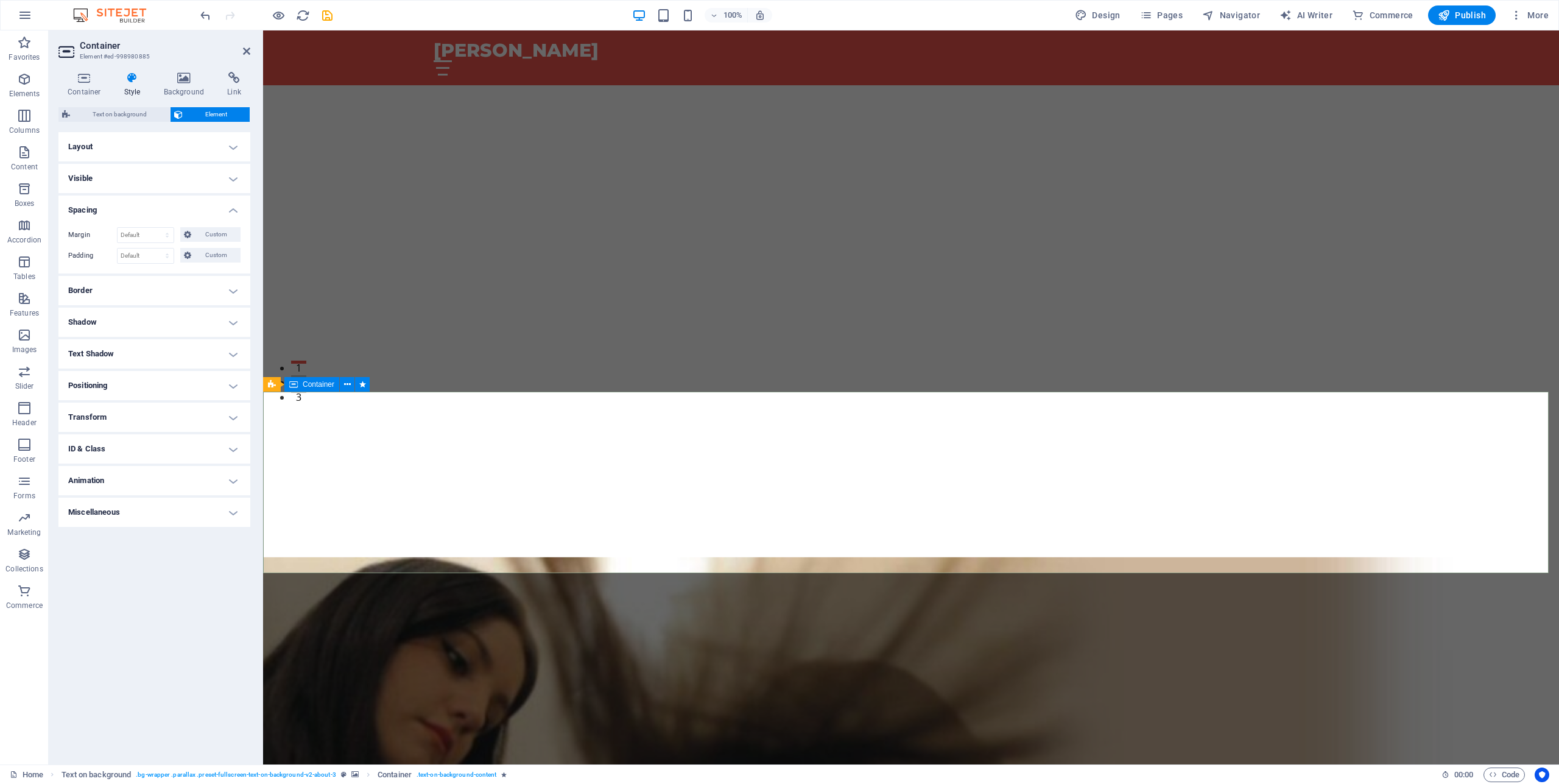
click at [86, 84] on h4 "Container" at bounding box center [87, 85] width 56 height 26
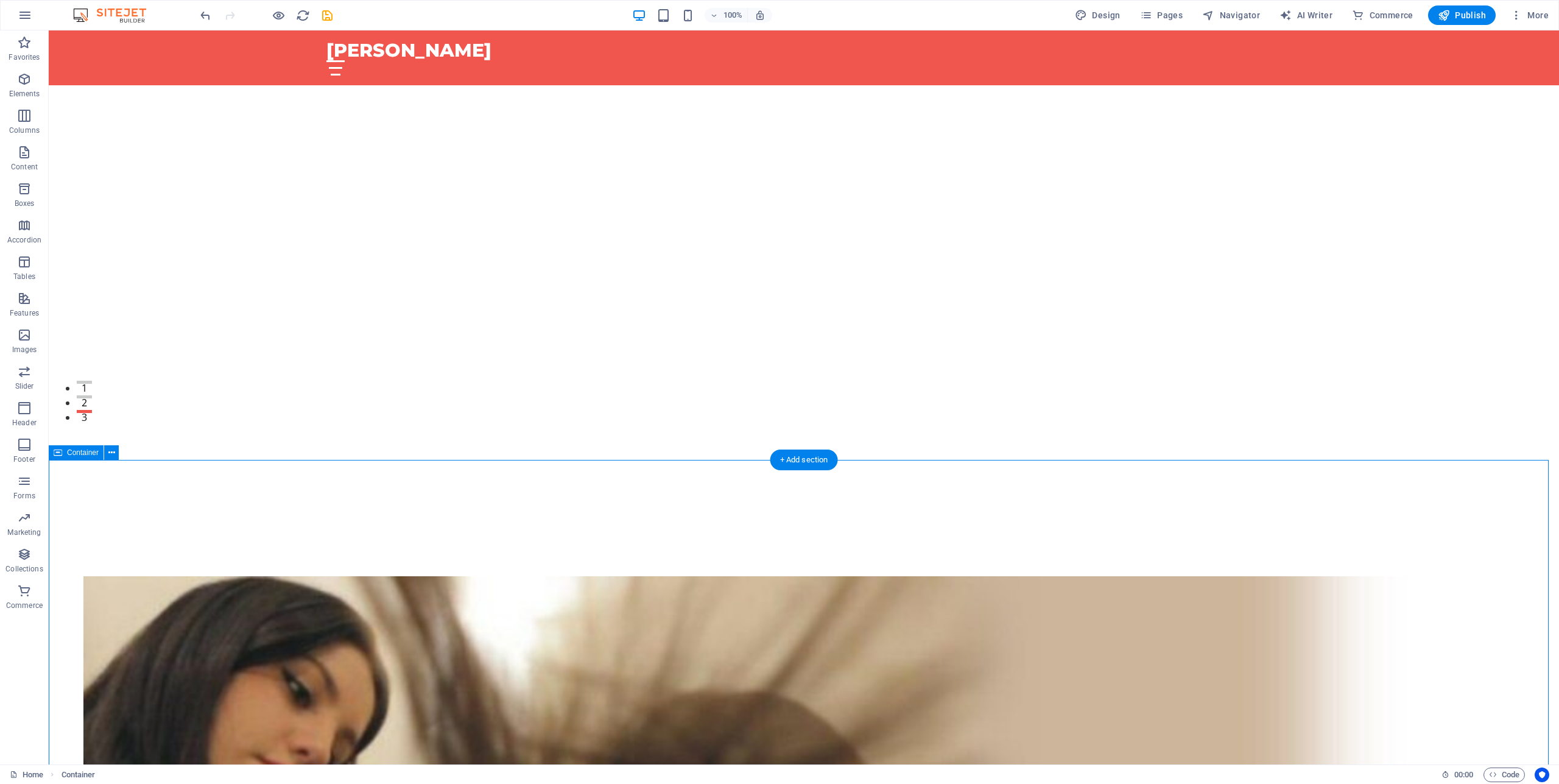
scroll to position [311, 0]
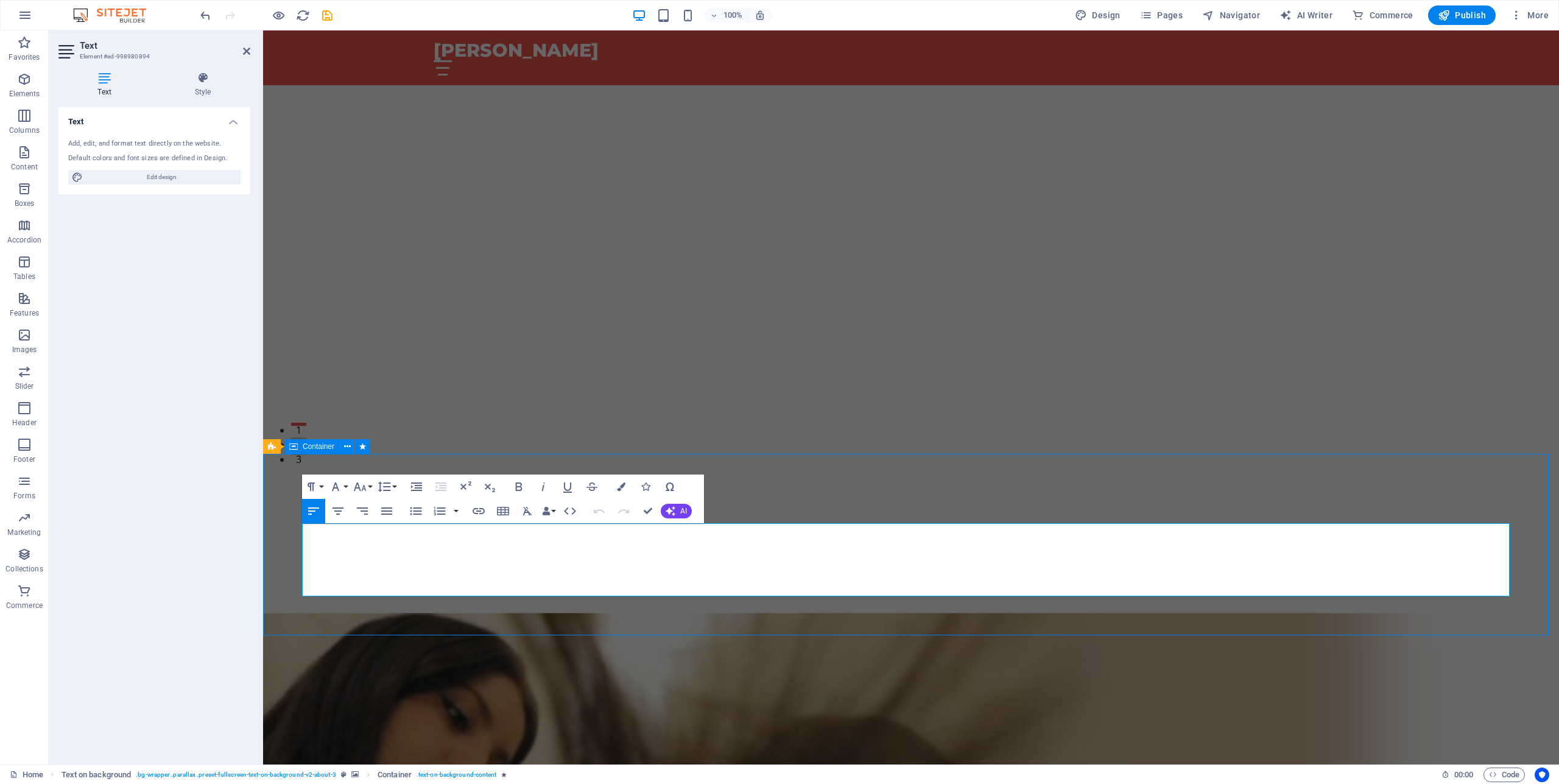
select select "%"
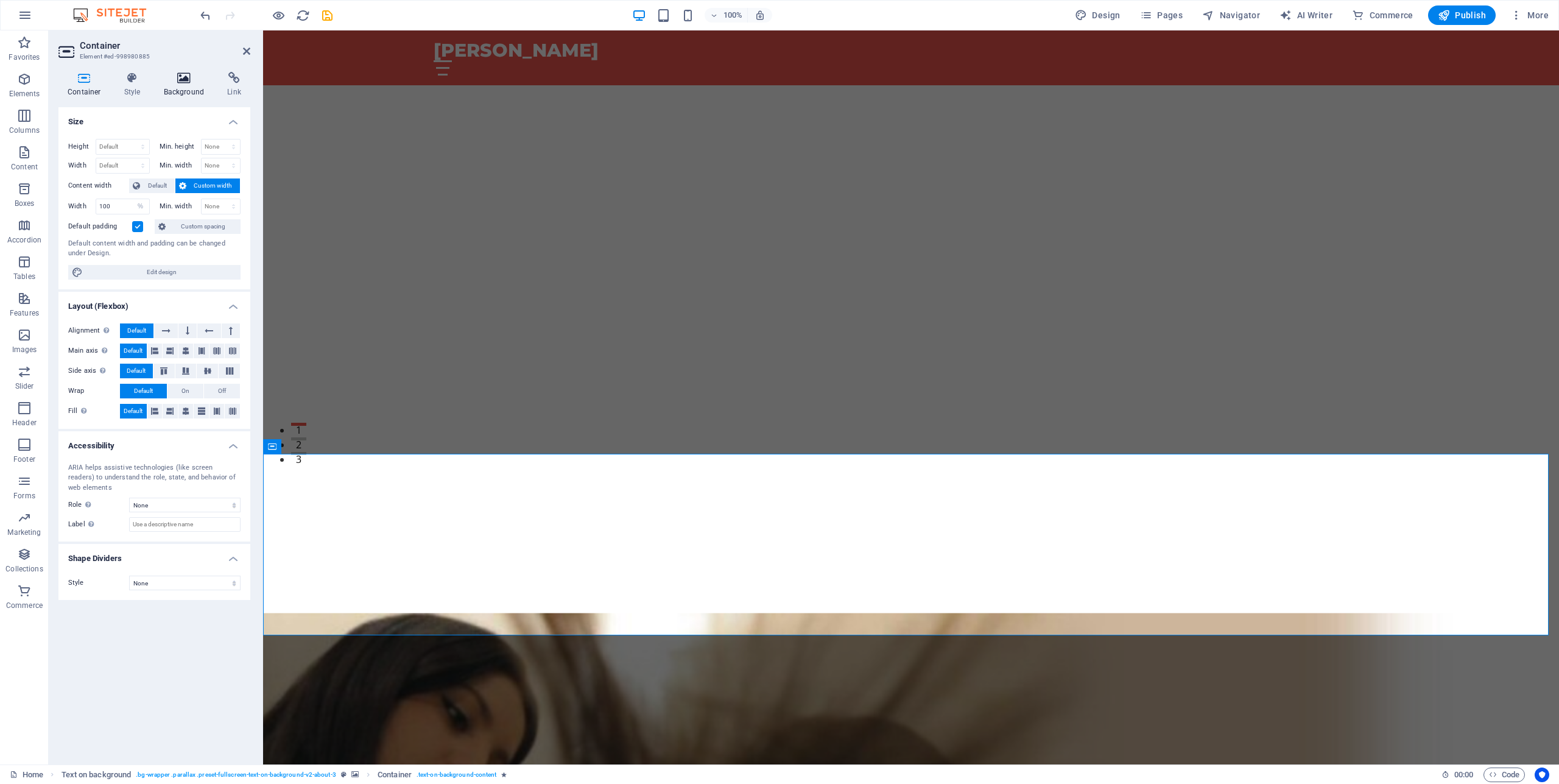
click at [187, 78] on icon at bounding box center [184, 78] width 59 height 12
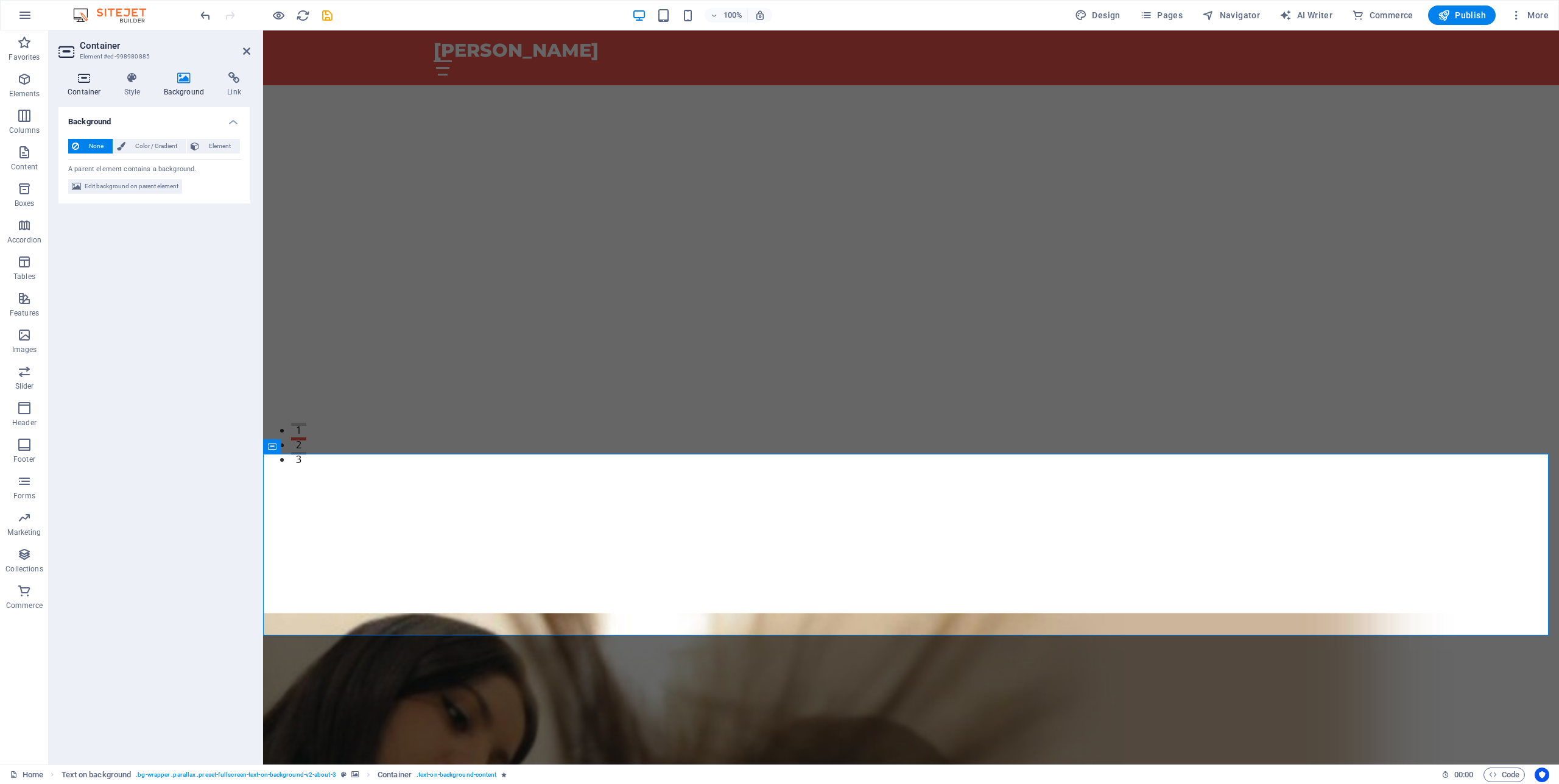
click at [83, 78] on icon at bounding box center [84, 78] width 52 height 12
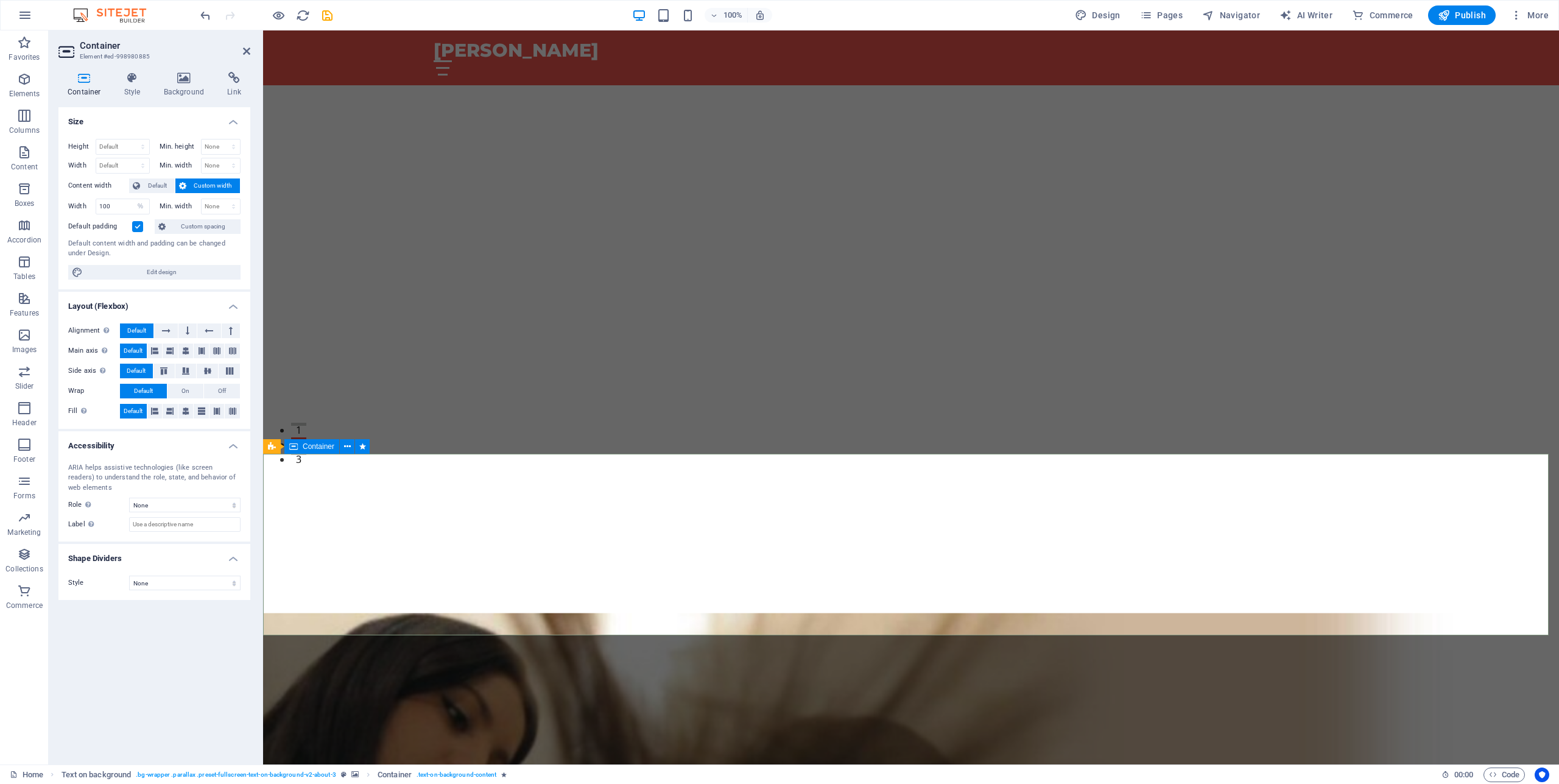
click at [178, 77] on icon at bounding box center [184, 78] width 59 height 12
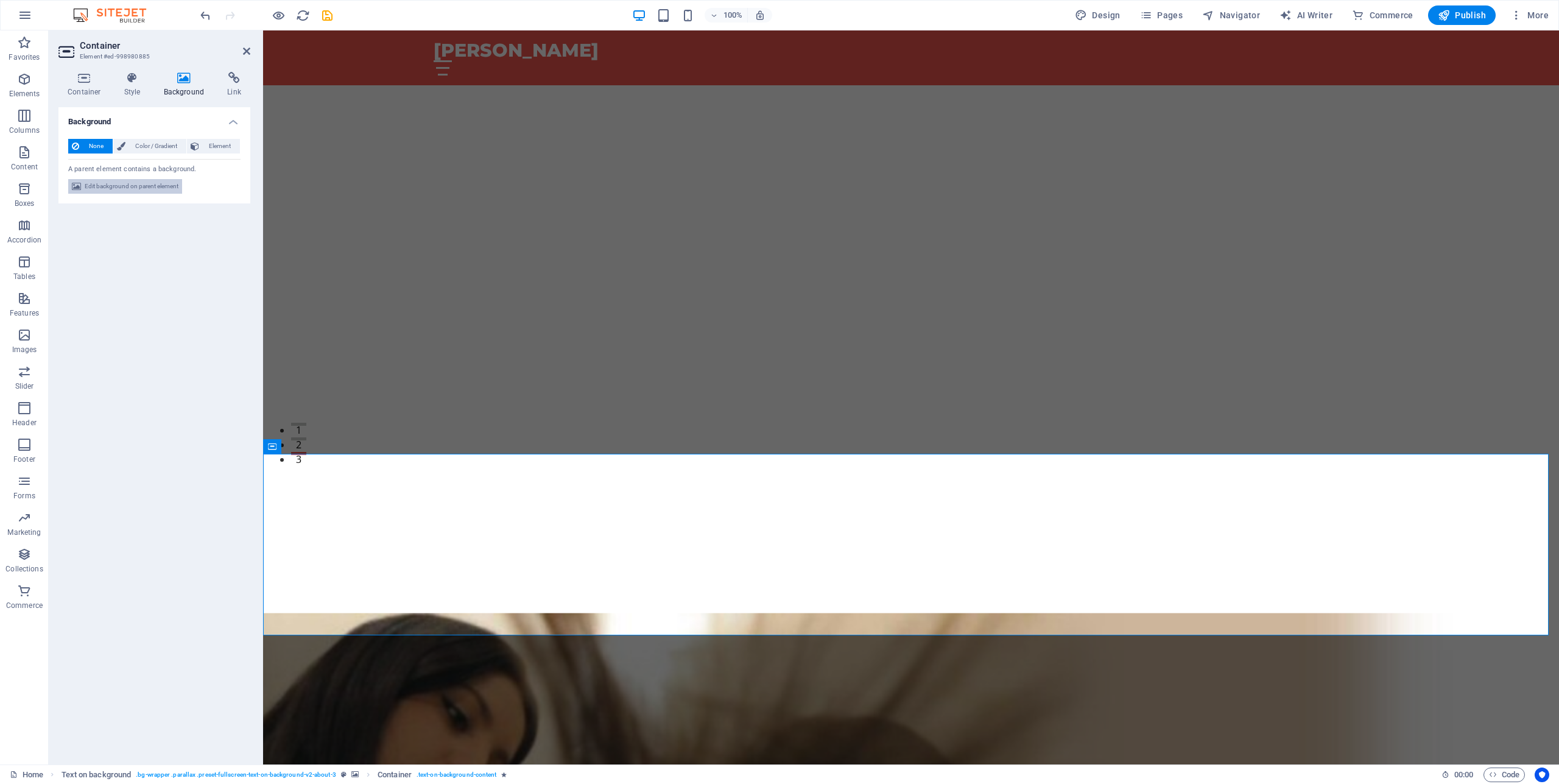
click at [117, 184] on span "Edit background on parent element" at bounding box center [131, 186] width 94 height 14
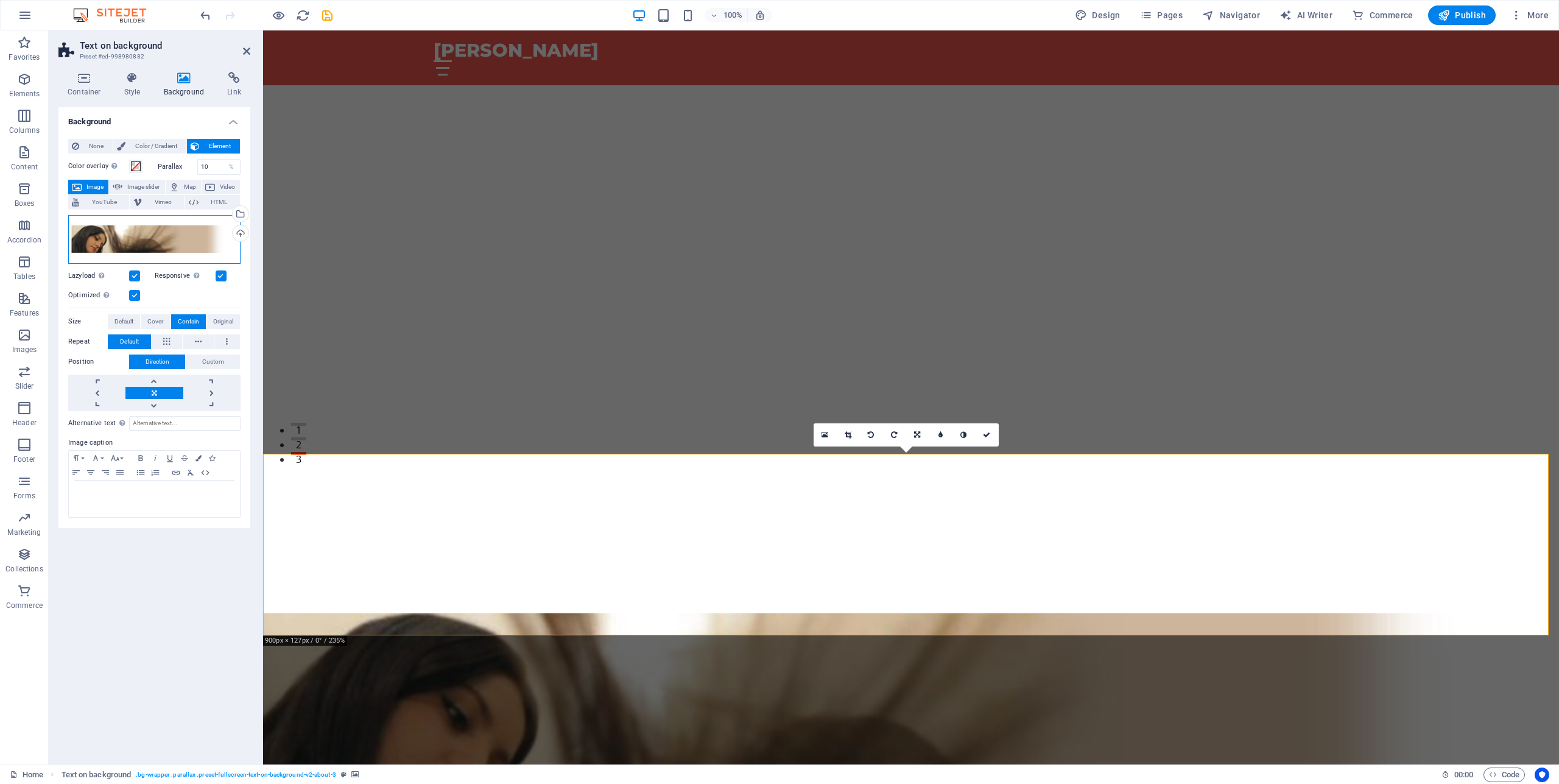
click at [153, 236] on div "Drag files here, click to choose files or select files from Files or our free s…" at bounding box center [154, 239] width 172 height 49
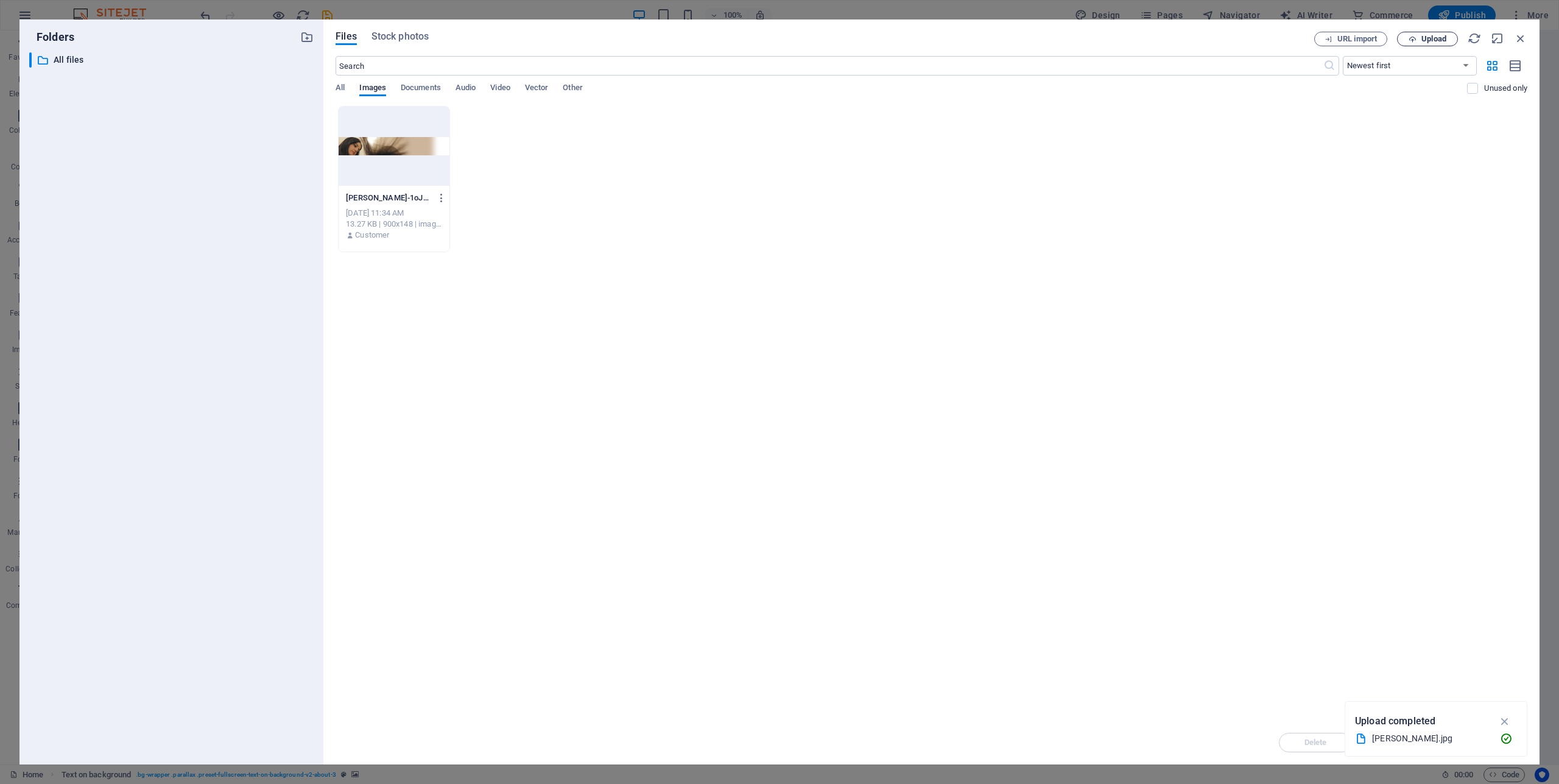
click at [1427, 34] on button "Upload" at bounding box center [1427, 39] width 61 height 14
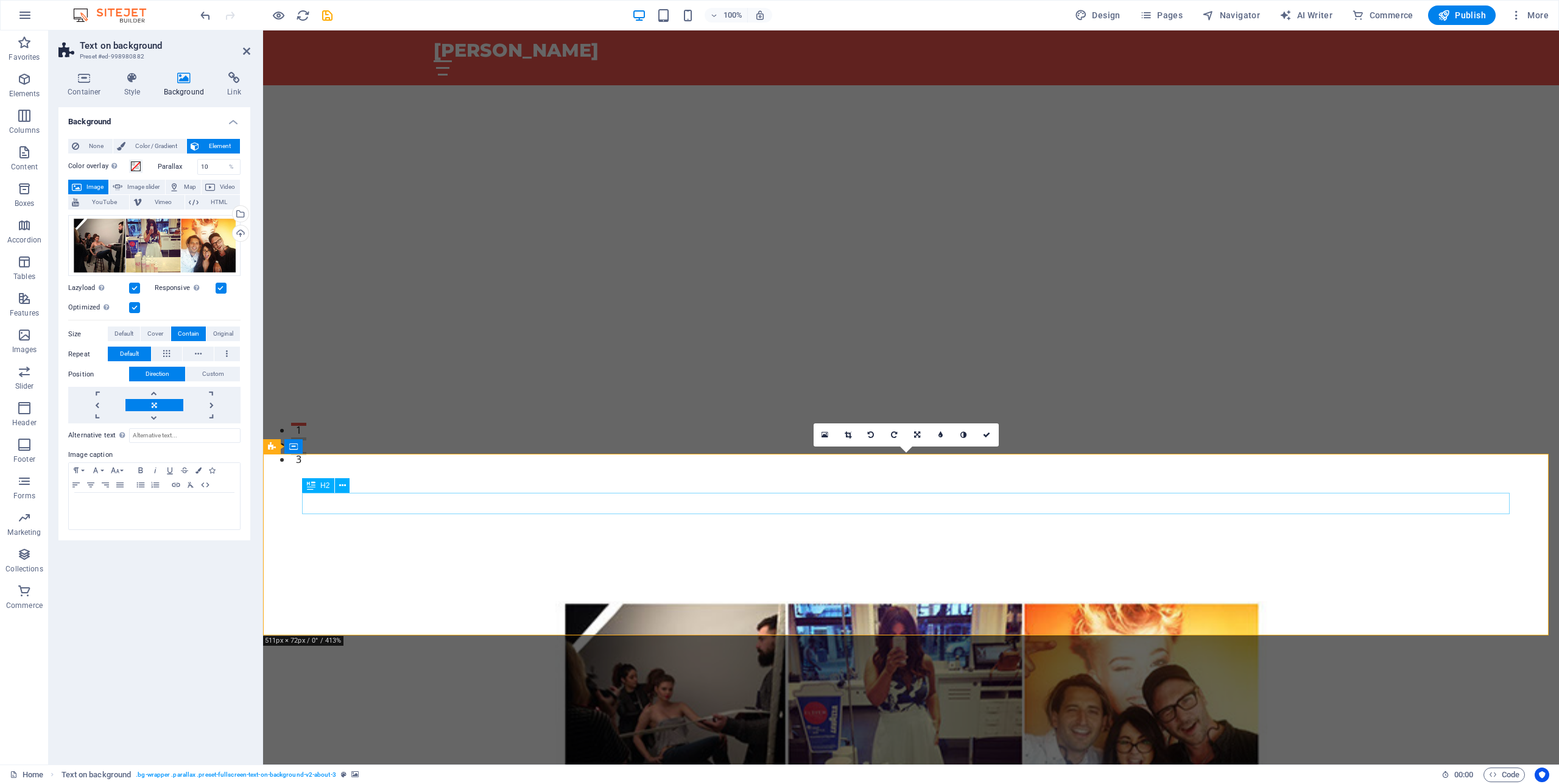
click at [1158, 454] on div at bounding box center [911, 527] width 1296 height 147
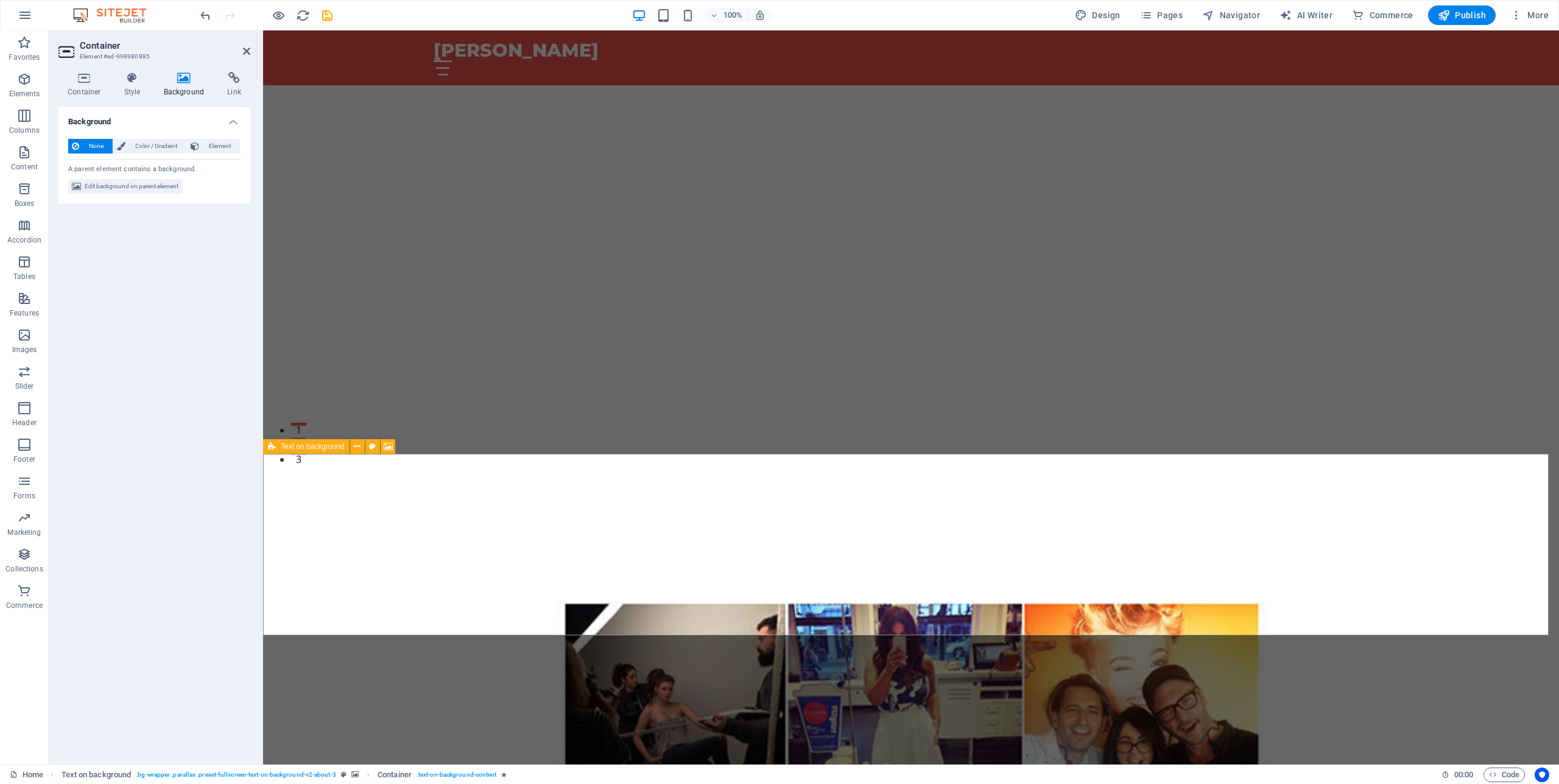
click at [310, 444] on span "Text on background" at bounding box center [313, 446] width 64 height 7
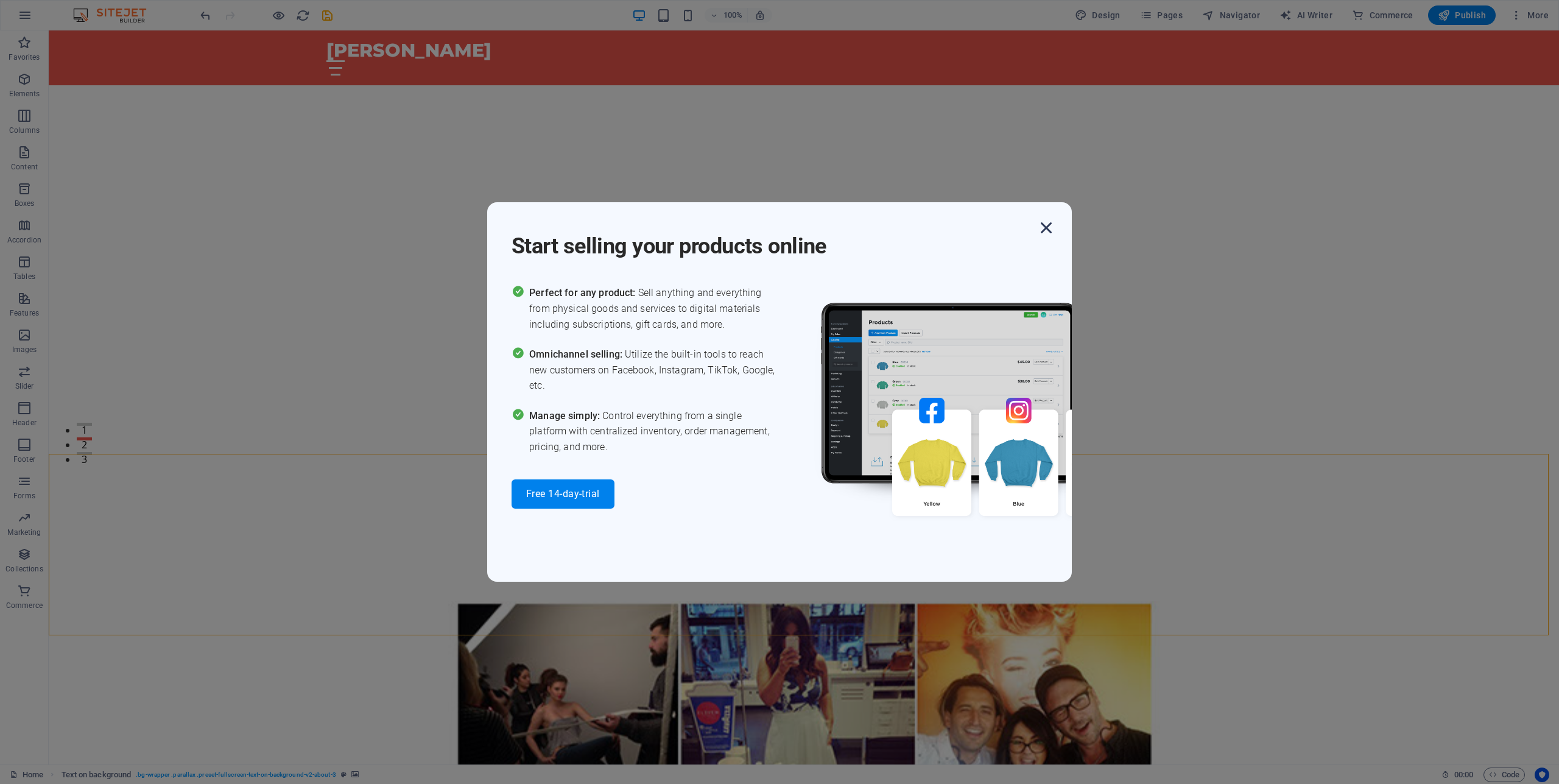
click at [1057, 233] on icon "button" at bounding box center [1046, 227] width 22 height 22
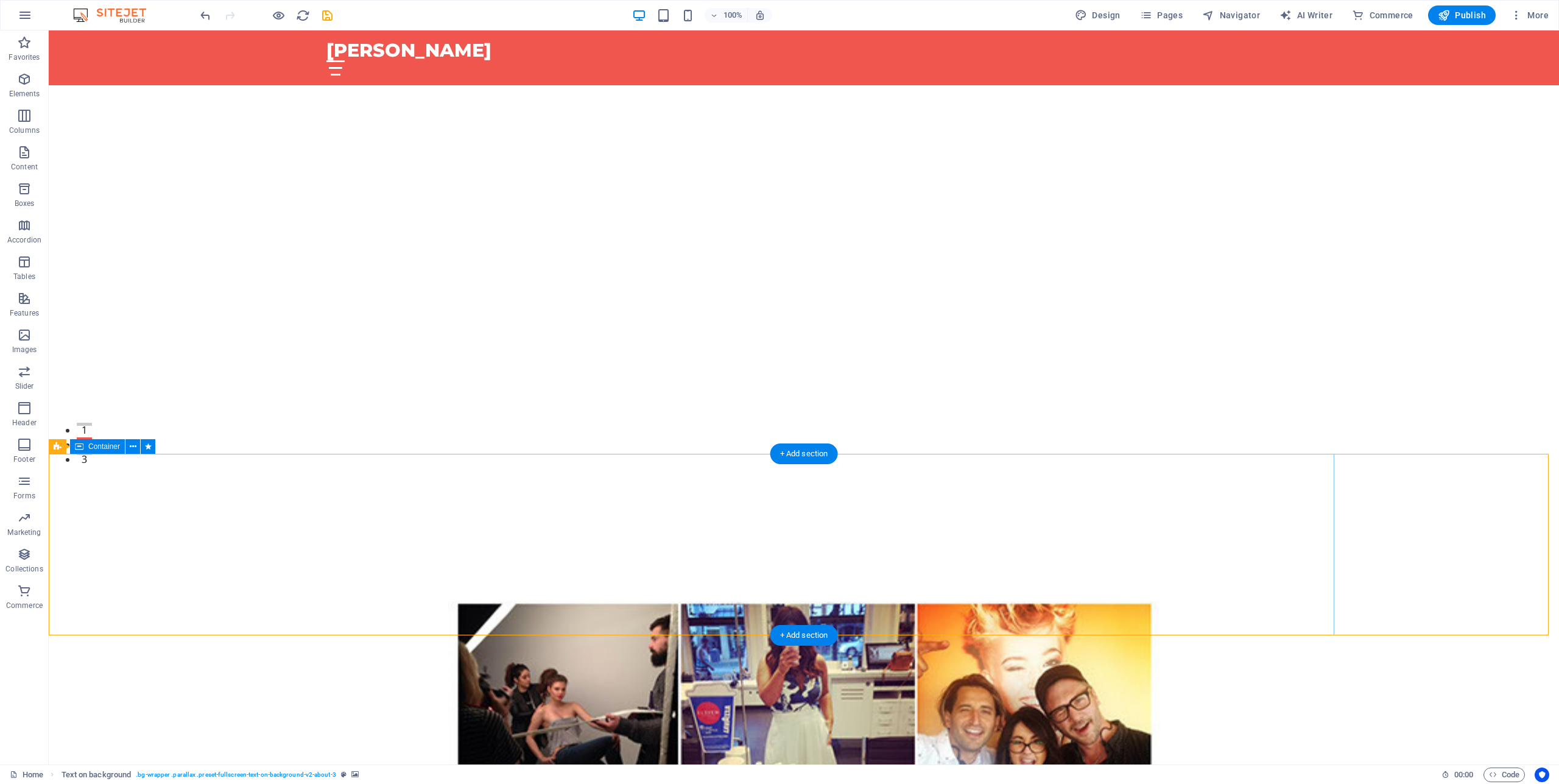
select select "%"
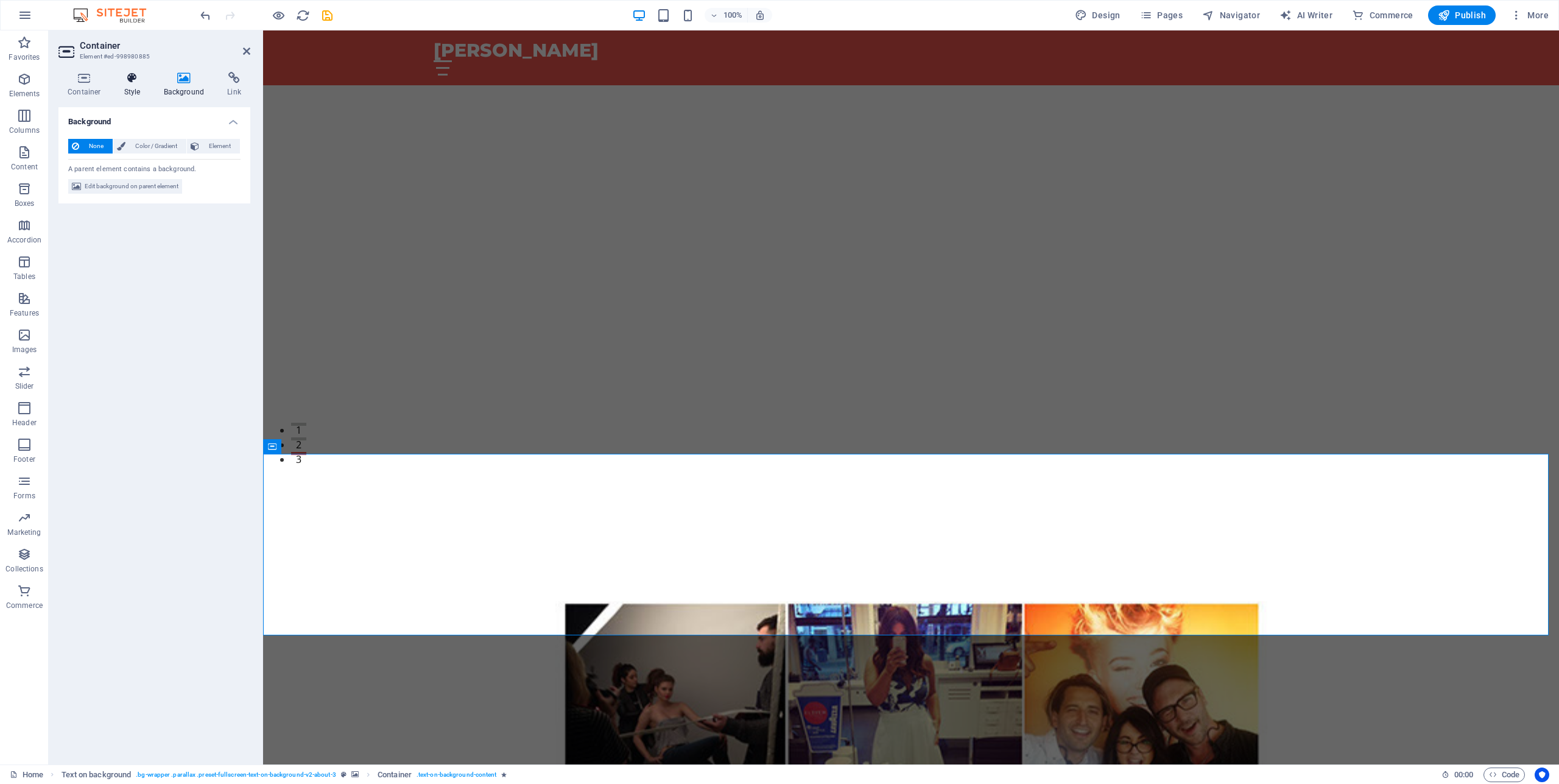
click at [136, 79] on icon at bounding box center [132, 78] width 35 height 12
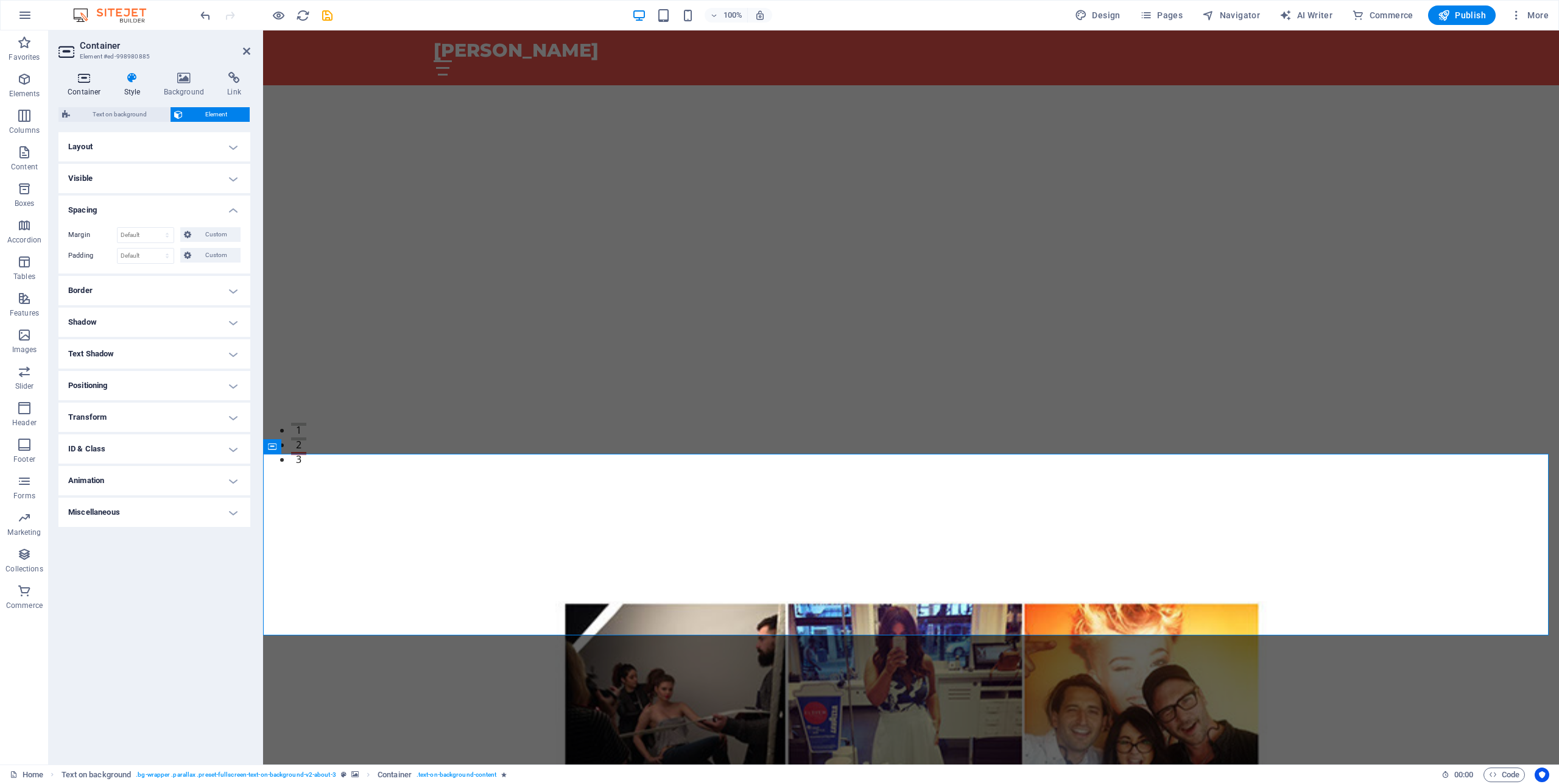
click at [87, 76] on icon at bounding box center [84, 78] width 52 height 12
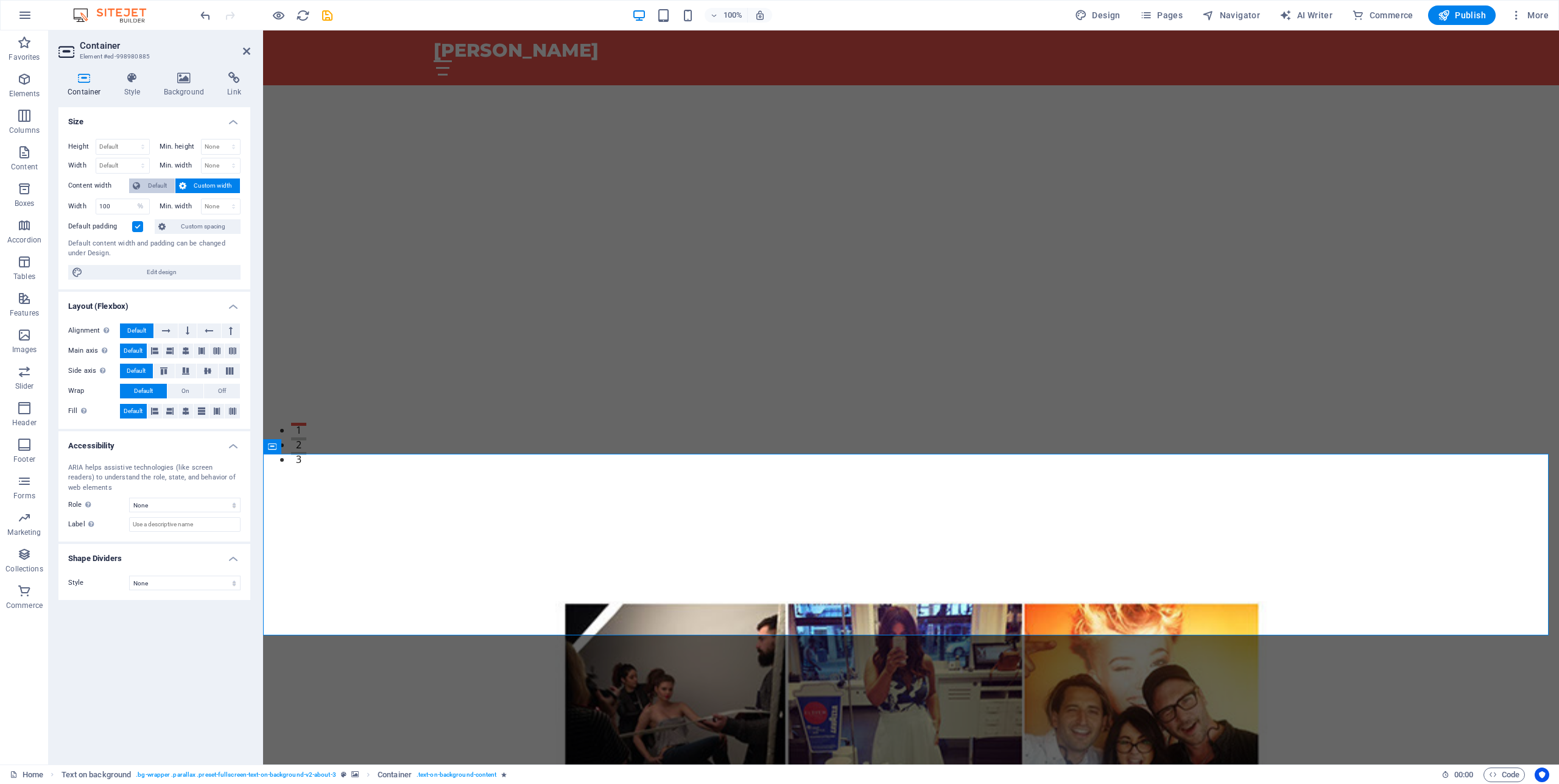
click at [149, 186] on span "Default" at bounding box center [157, 186] width 28 height 14
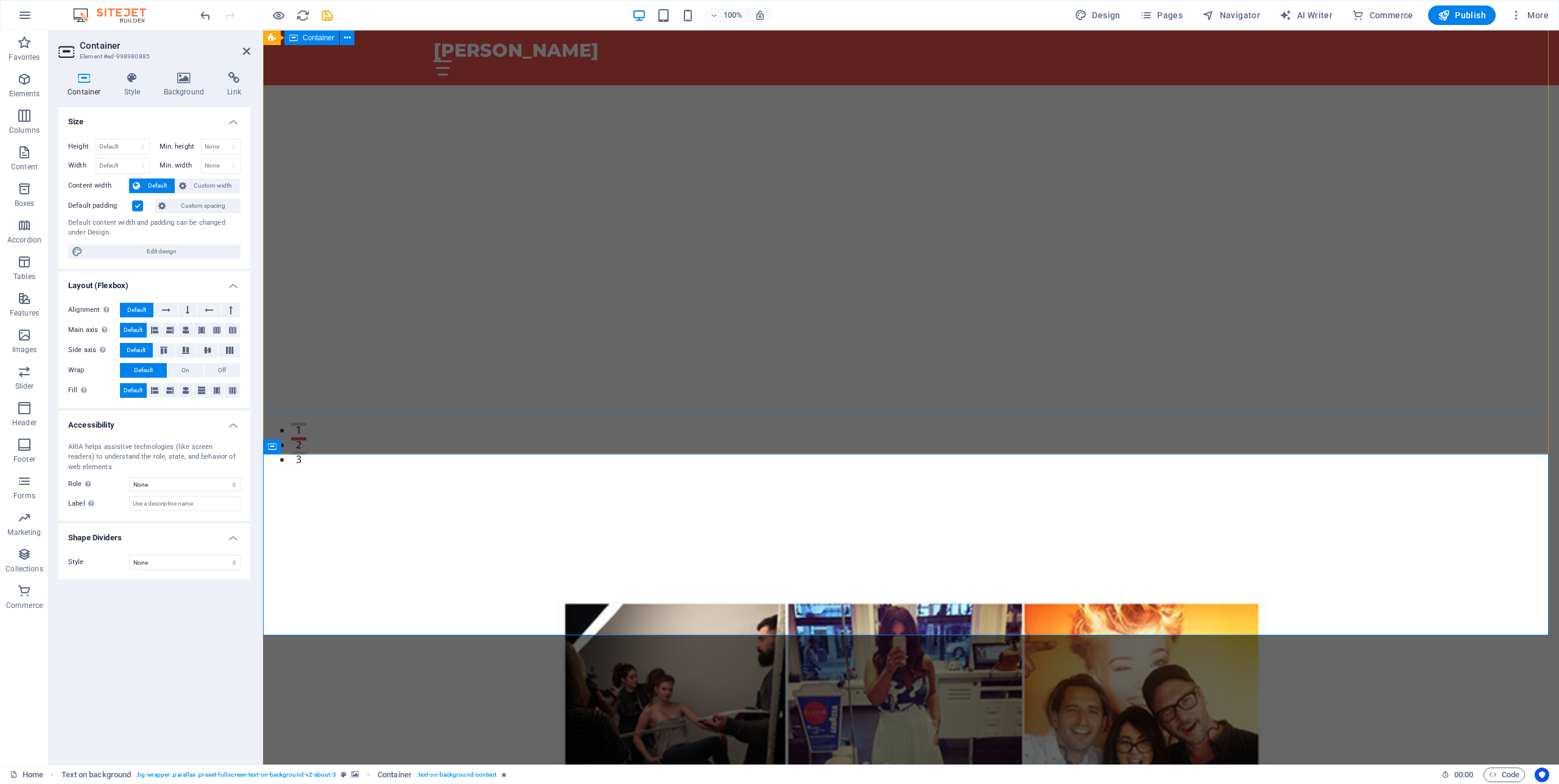
click at [1362, 454] on div at bounding box center [911, 527] width 1296 height 147
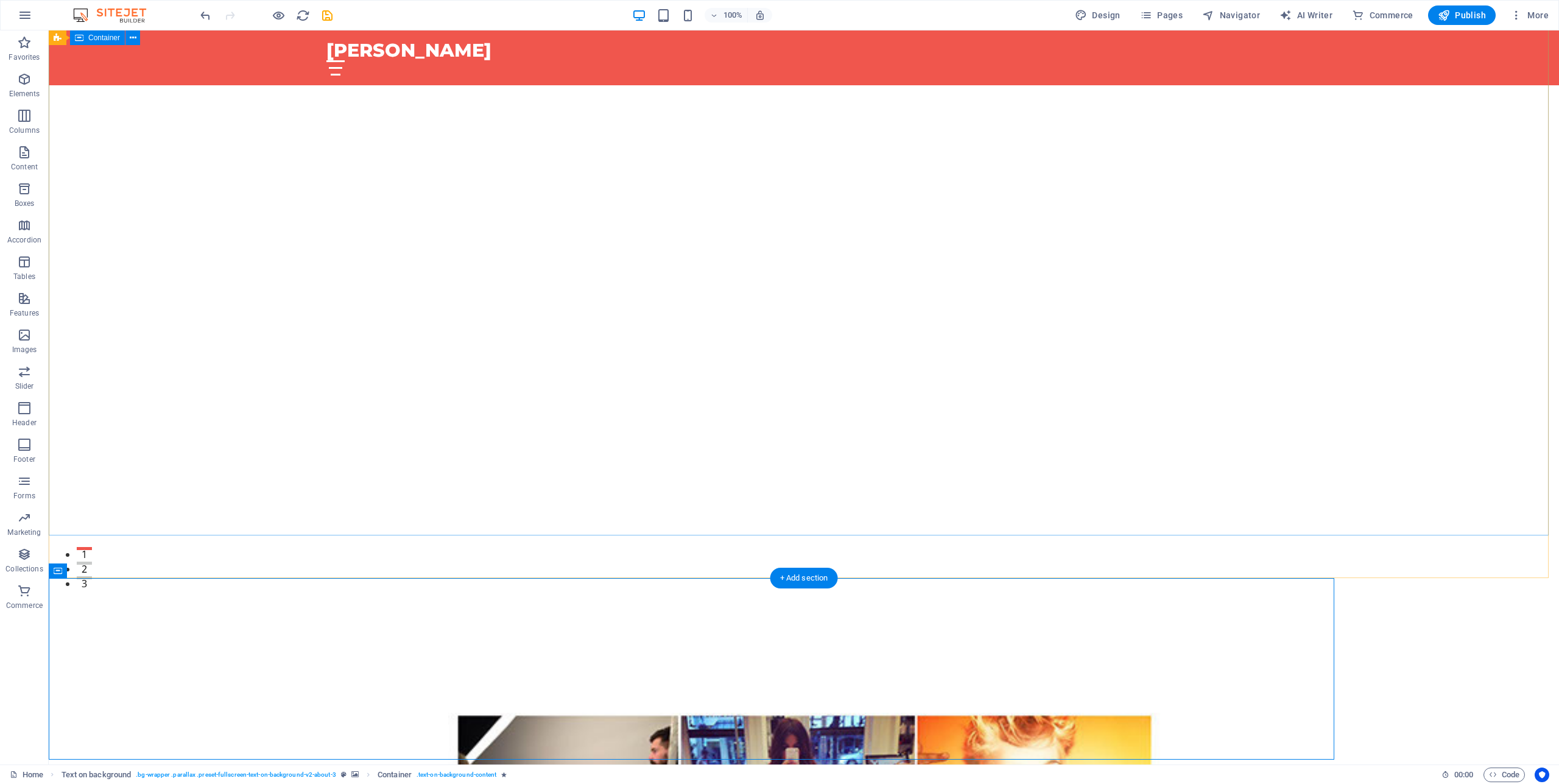
scroll to position [0, 0]
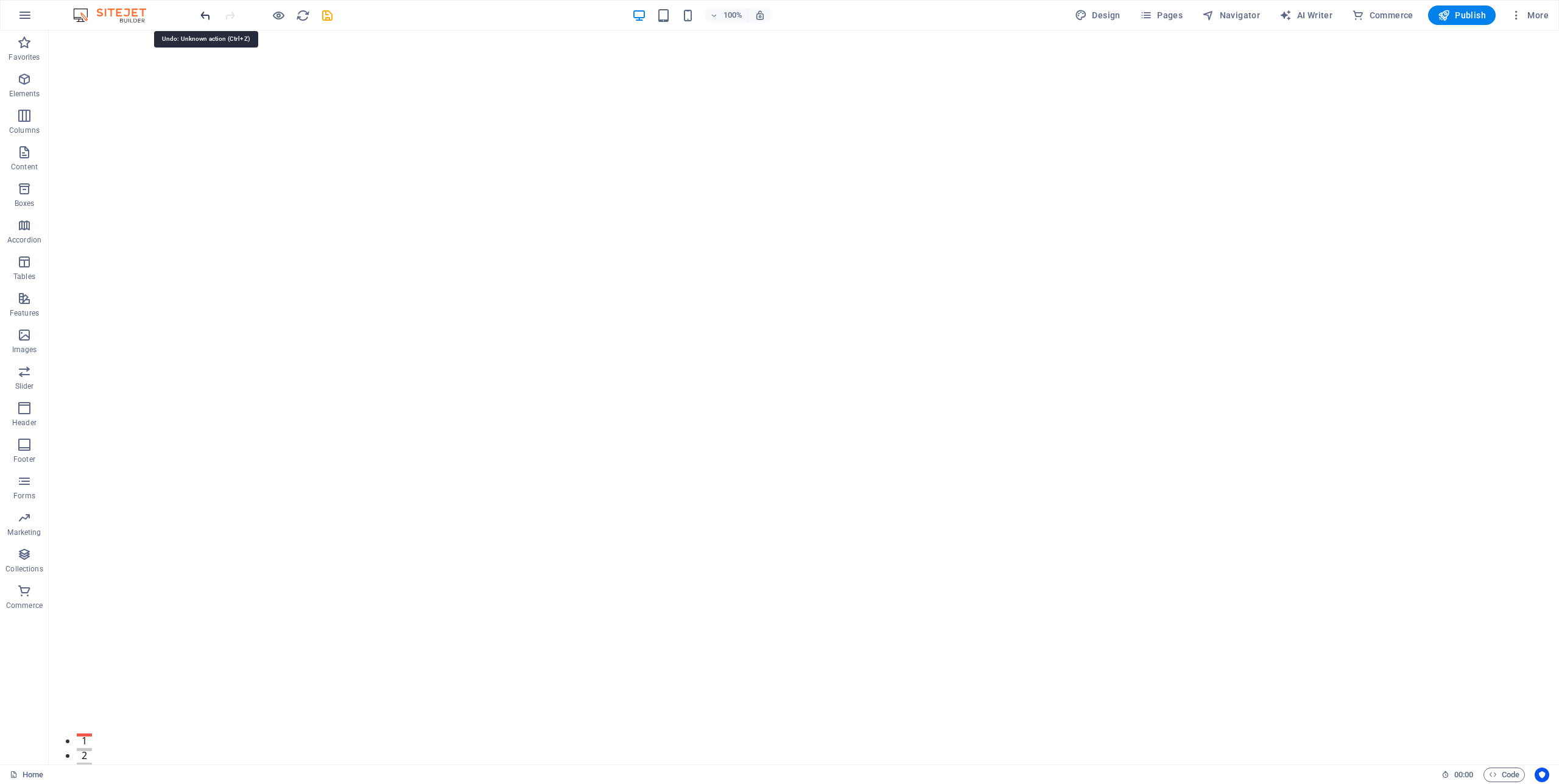
click at [205, 15] on icon "undo" at bounding box center [205, 15] width 14 height 14
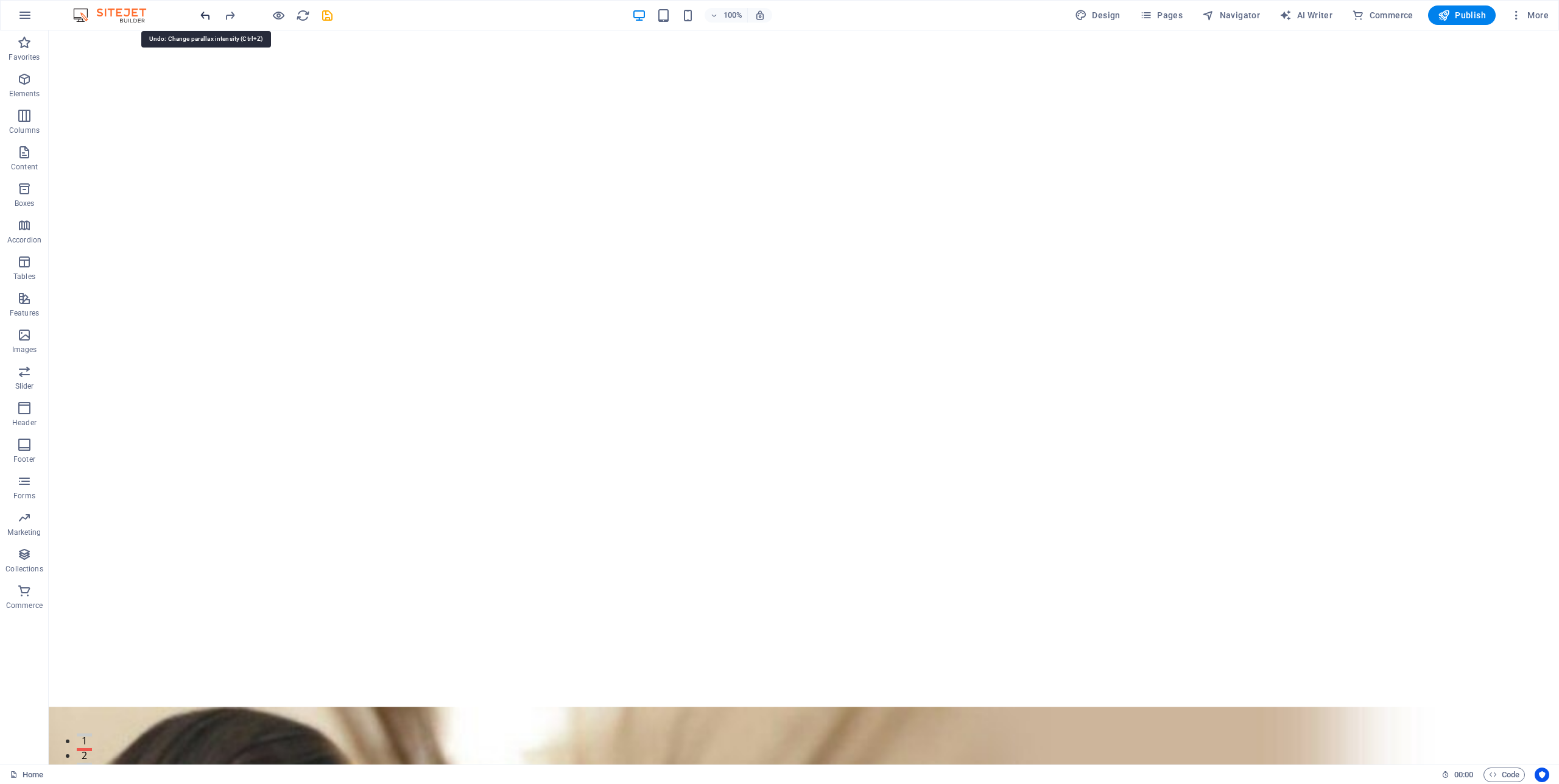
click at [205, 15] on icon "undo" at bounding box center [205, 15] width 14 height 14
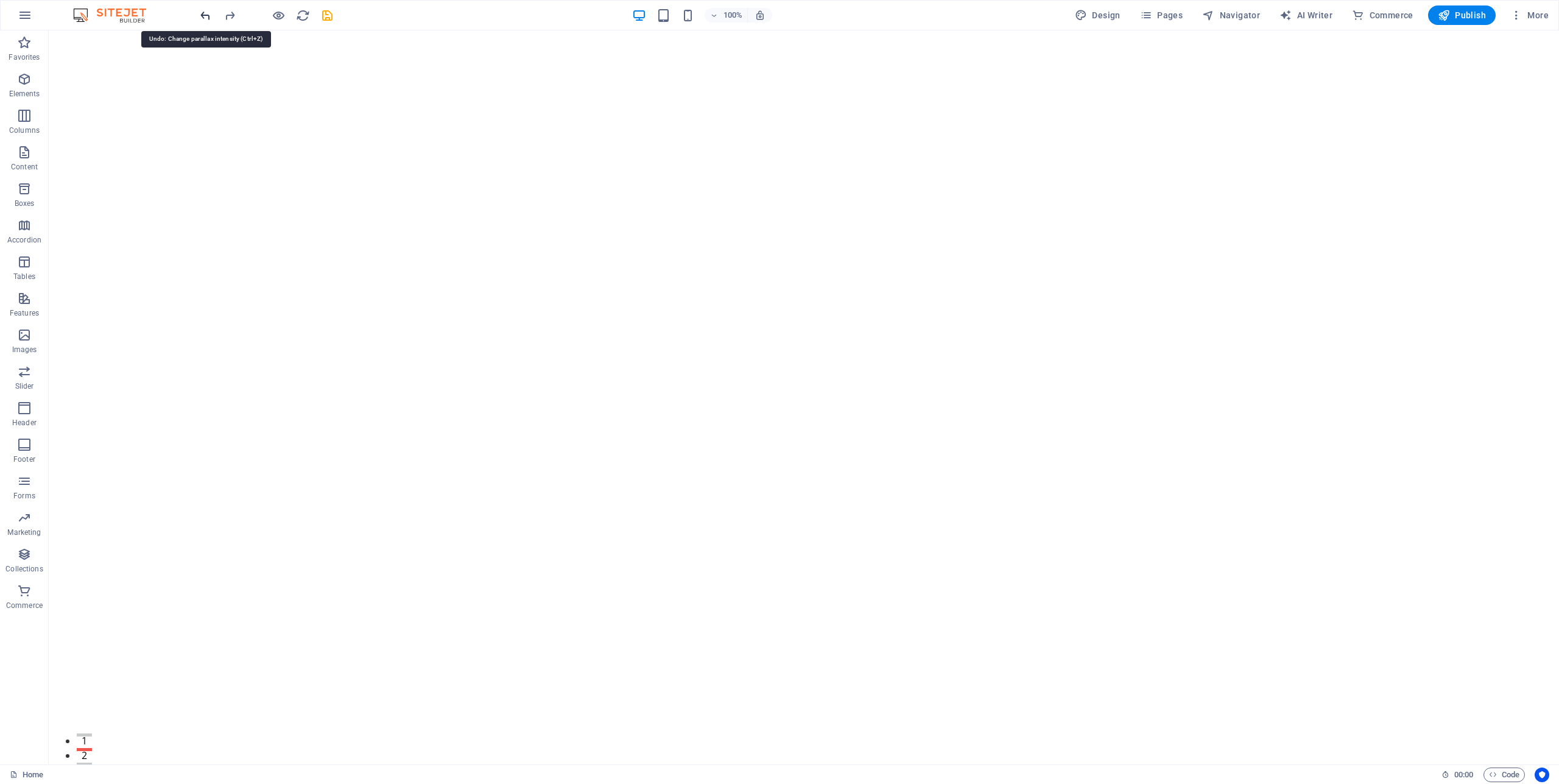
click at [205, 15] on icon "undo" at bounding box center [205, 15] width 14 height 14
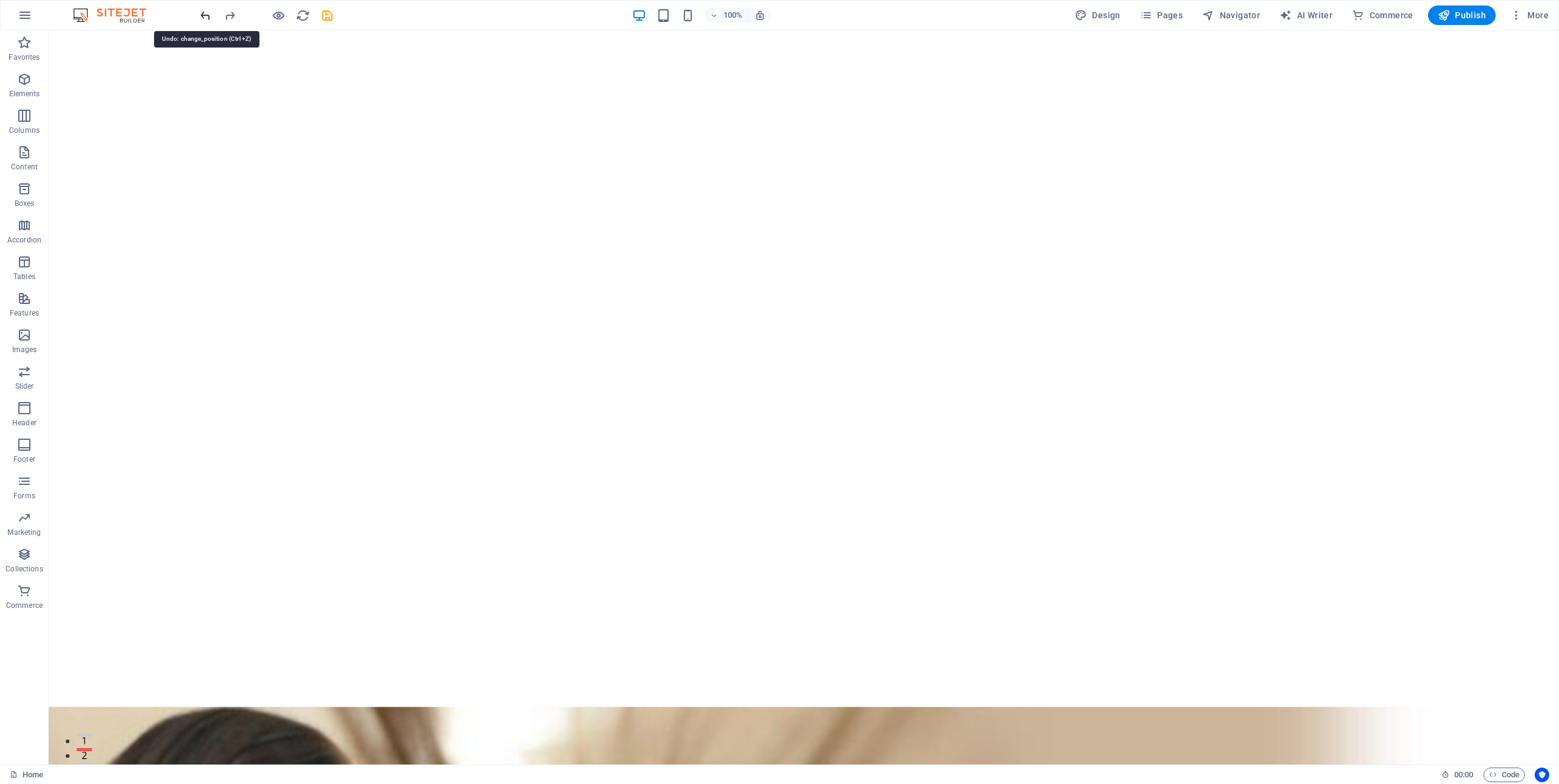
click at [205, 15] on icon "undo" at bounding box center [205, 15] width 14 height 14
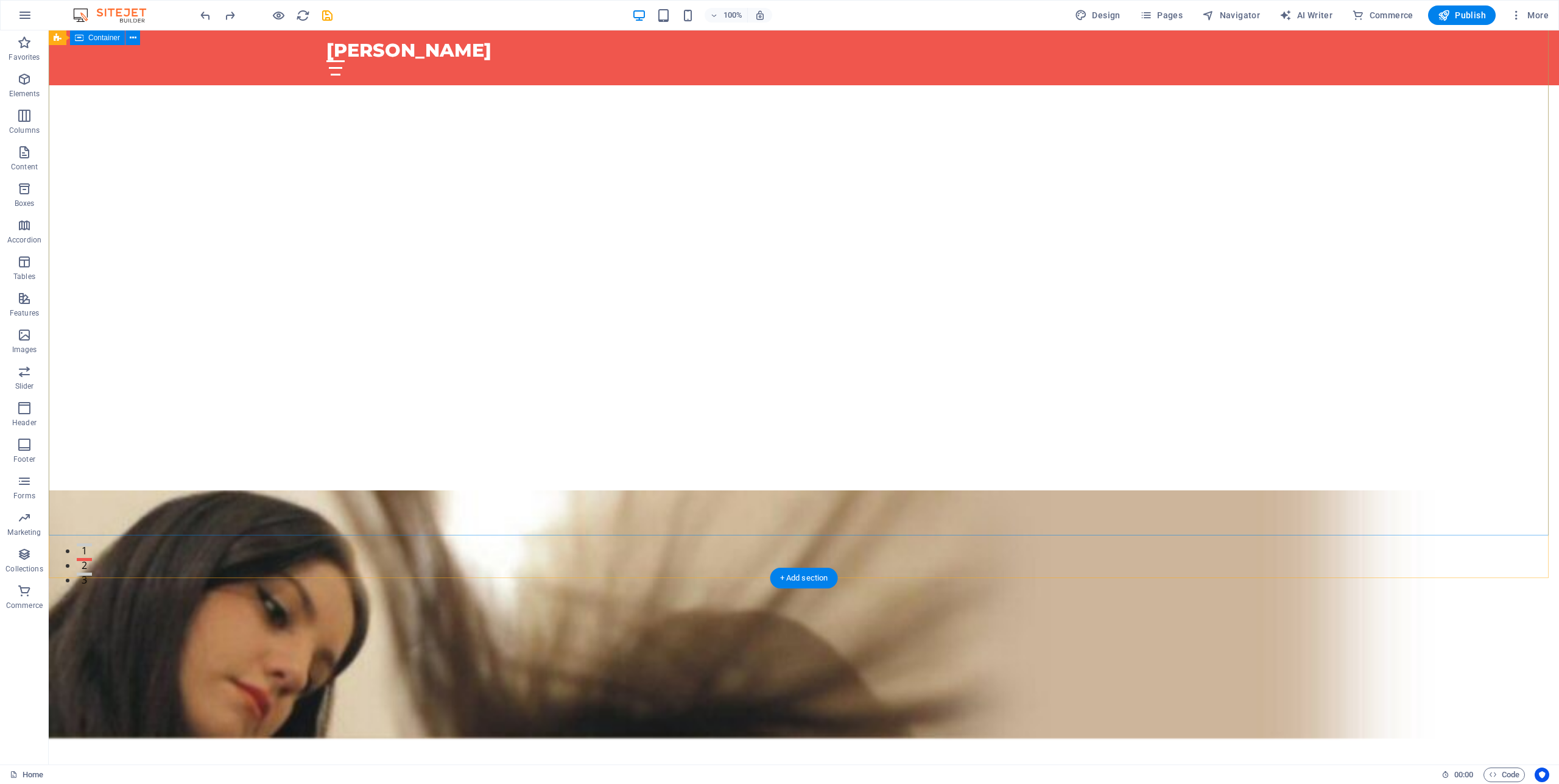
scroll to position [373, 0]
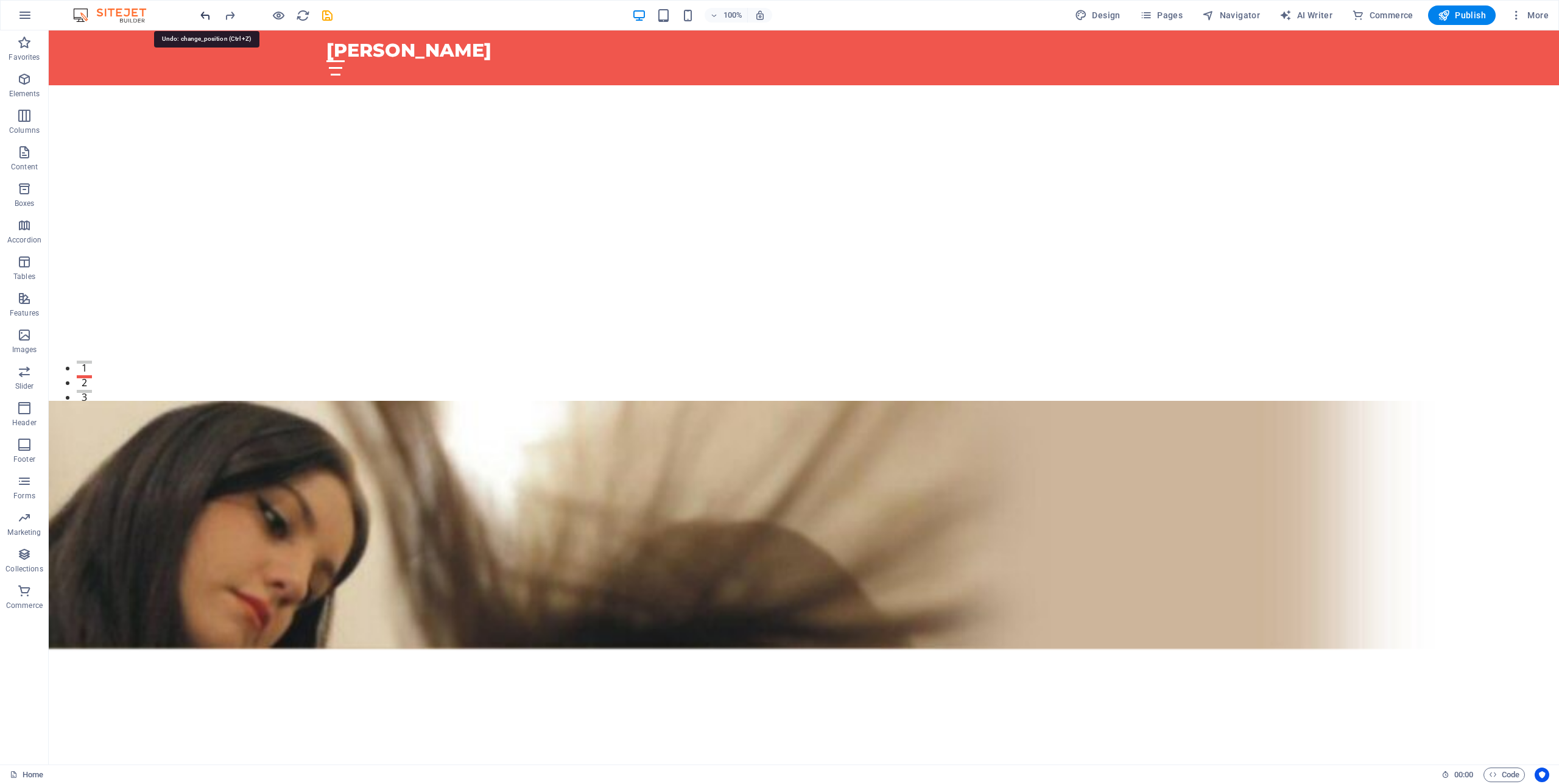
click at [207, 15] on icon "undo" at bounding box center [205, 15] width 14 height 14
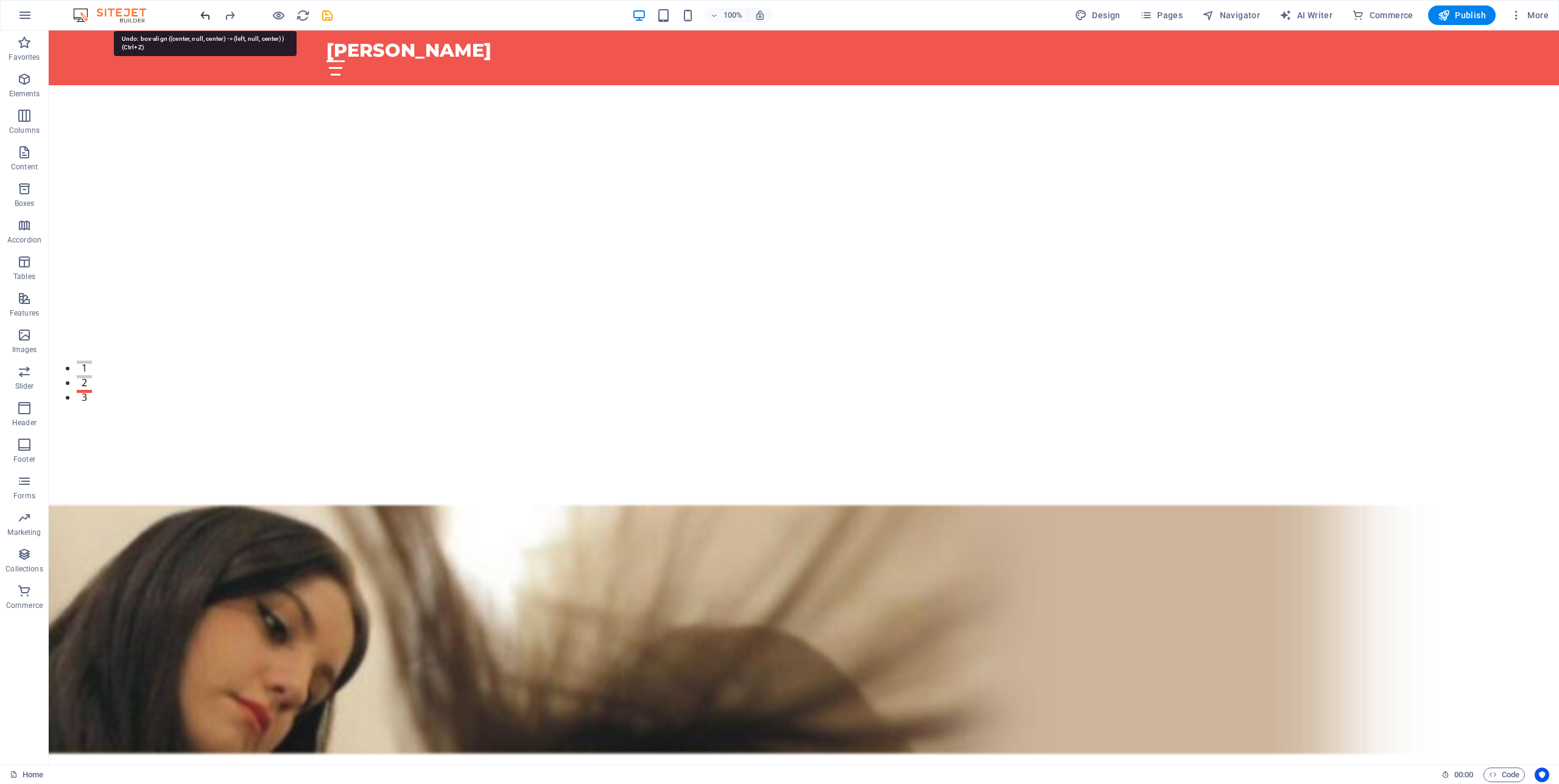
click at [207, 15] on icon "undo" at bounding box center [205, 15] width 14 height 14
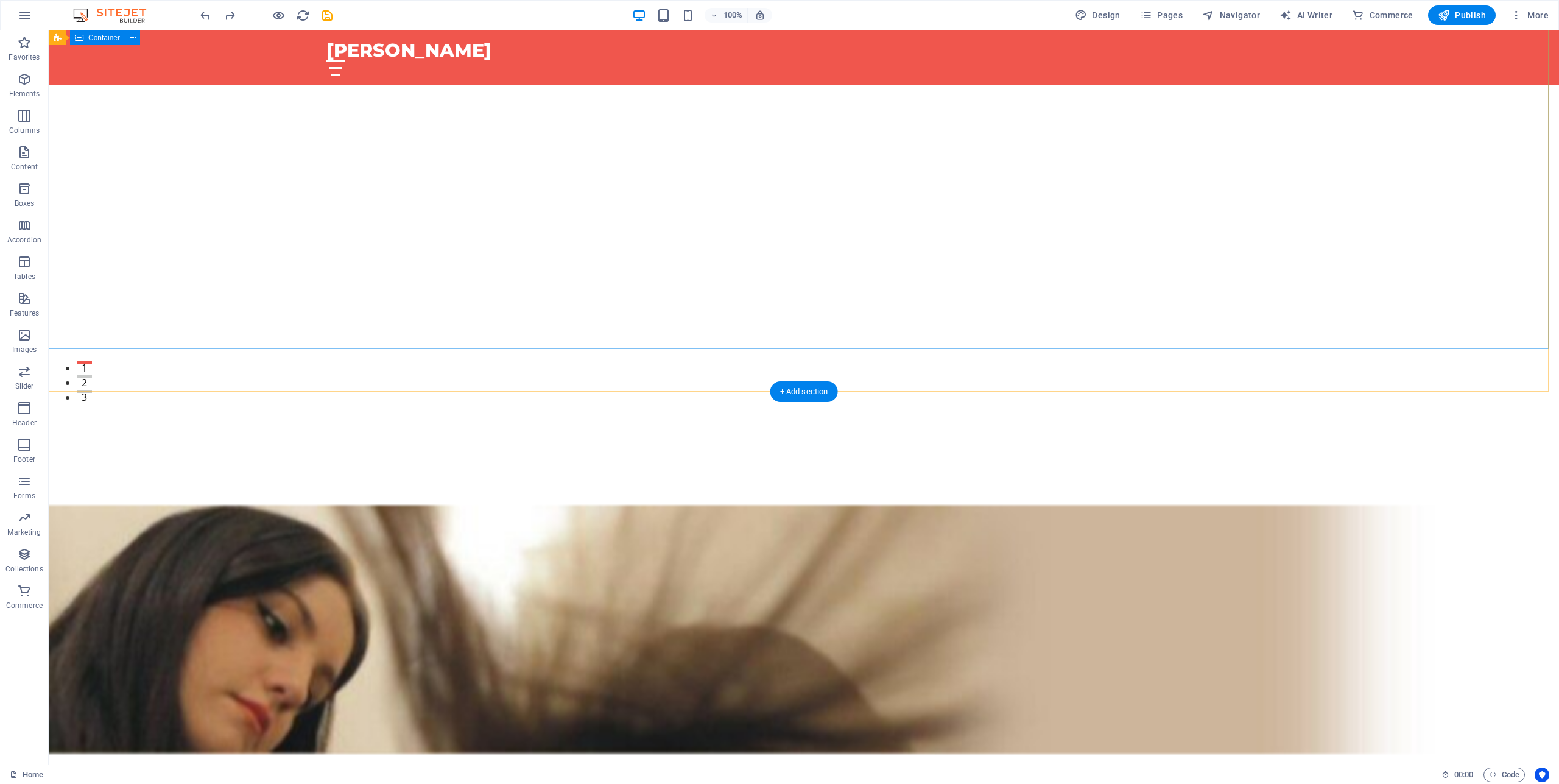
click at [1124, 391] on div at bounding box center [804, 465] width 1510 height 147
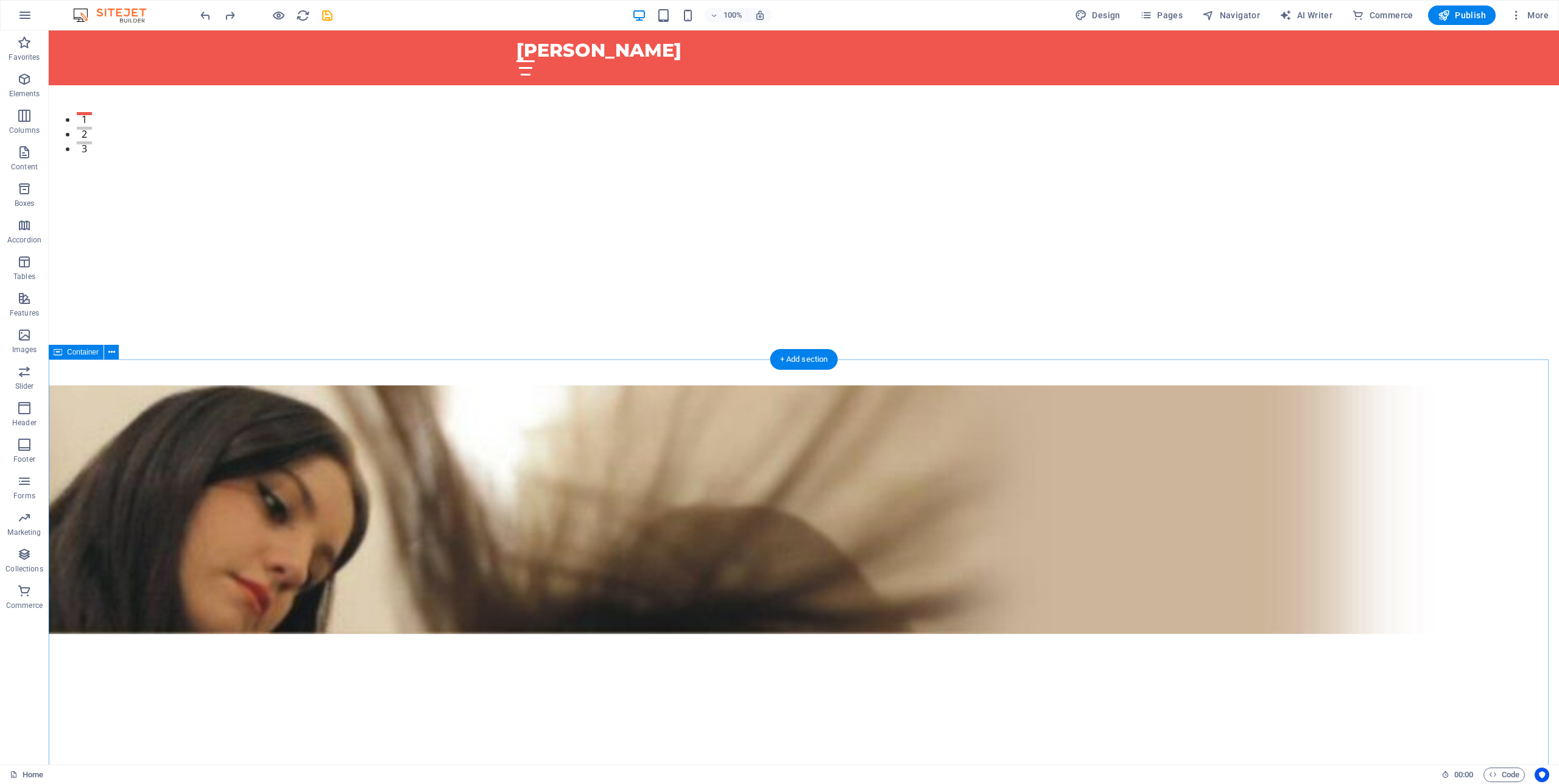
scroll to position [435, 0]
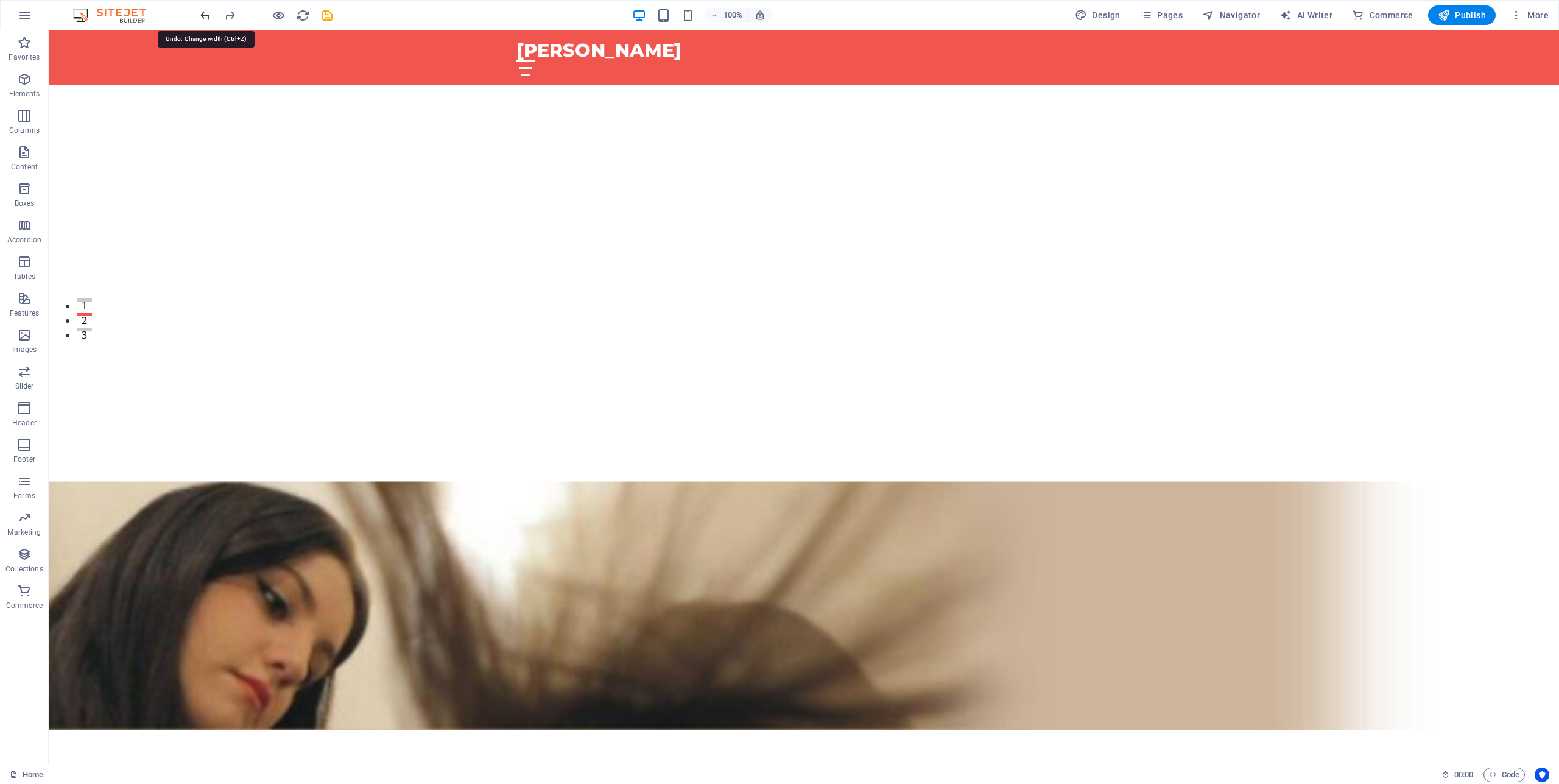
click at [207, 12] on icon "undo" at bounding box center [205, 15] width 14 height 14
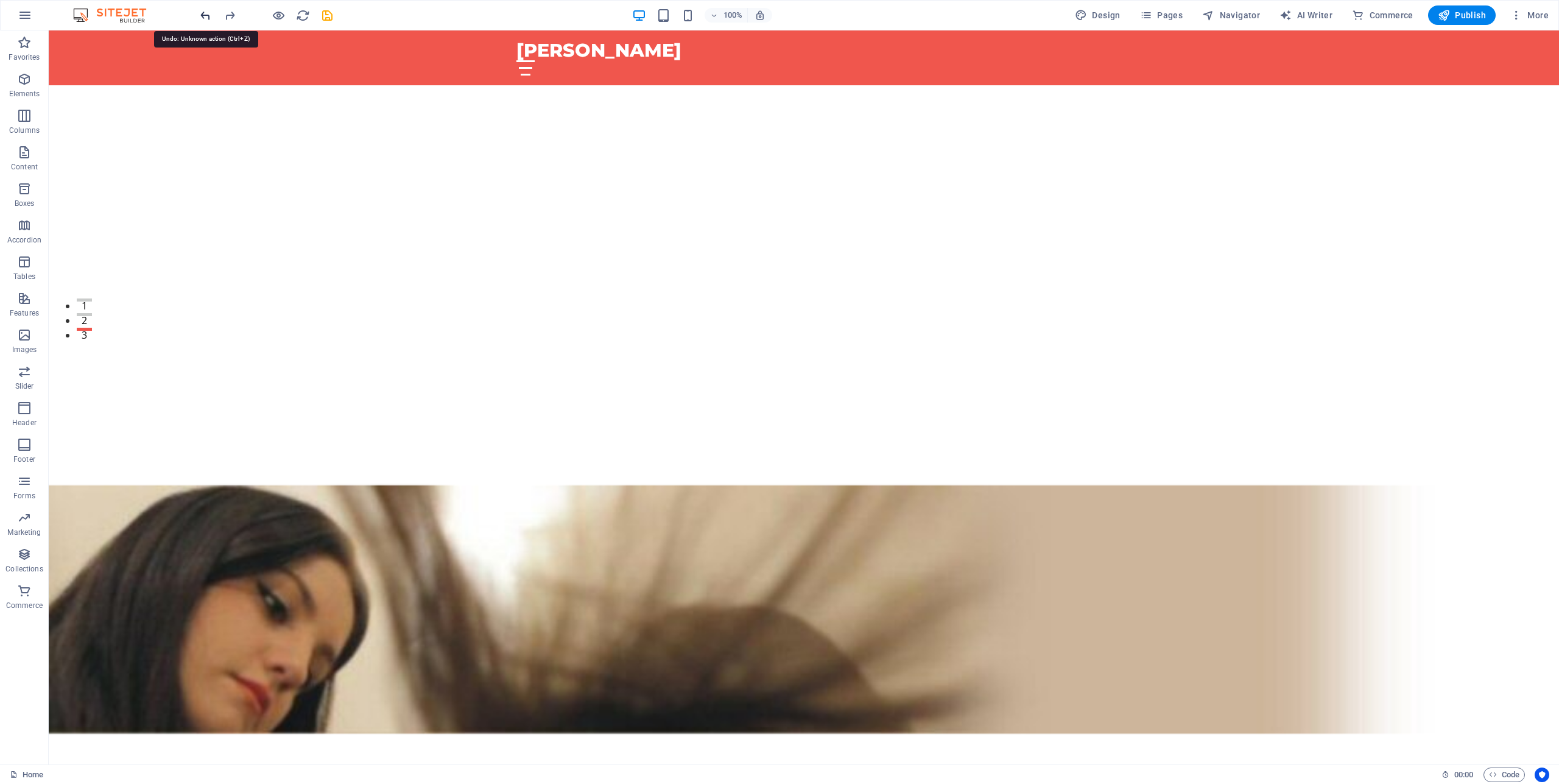
click at [207, 12] on icon "undo" at bounding box center [205, 15] width 14 height 14
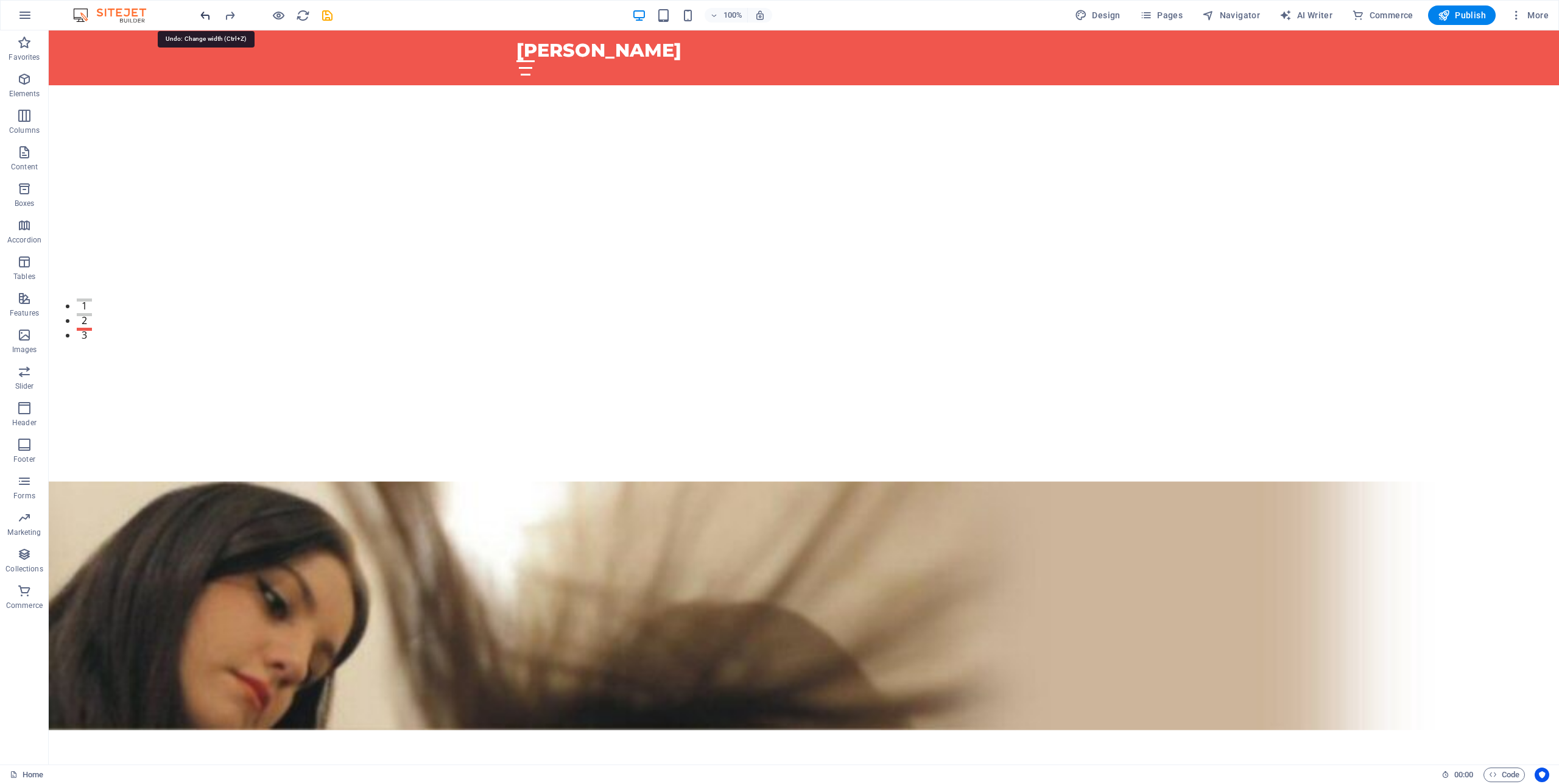
click at [207, 12] on icon "undo" at bounding box center [205, 15] width 14 height 14
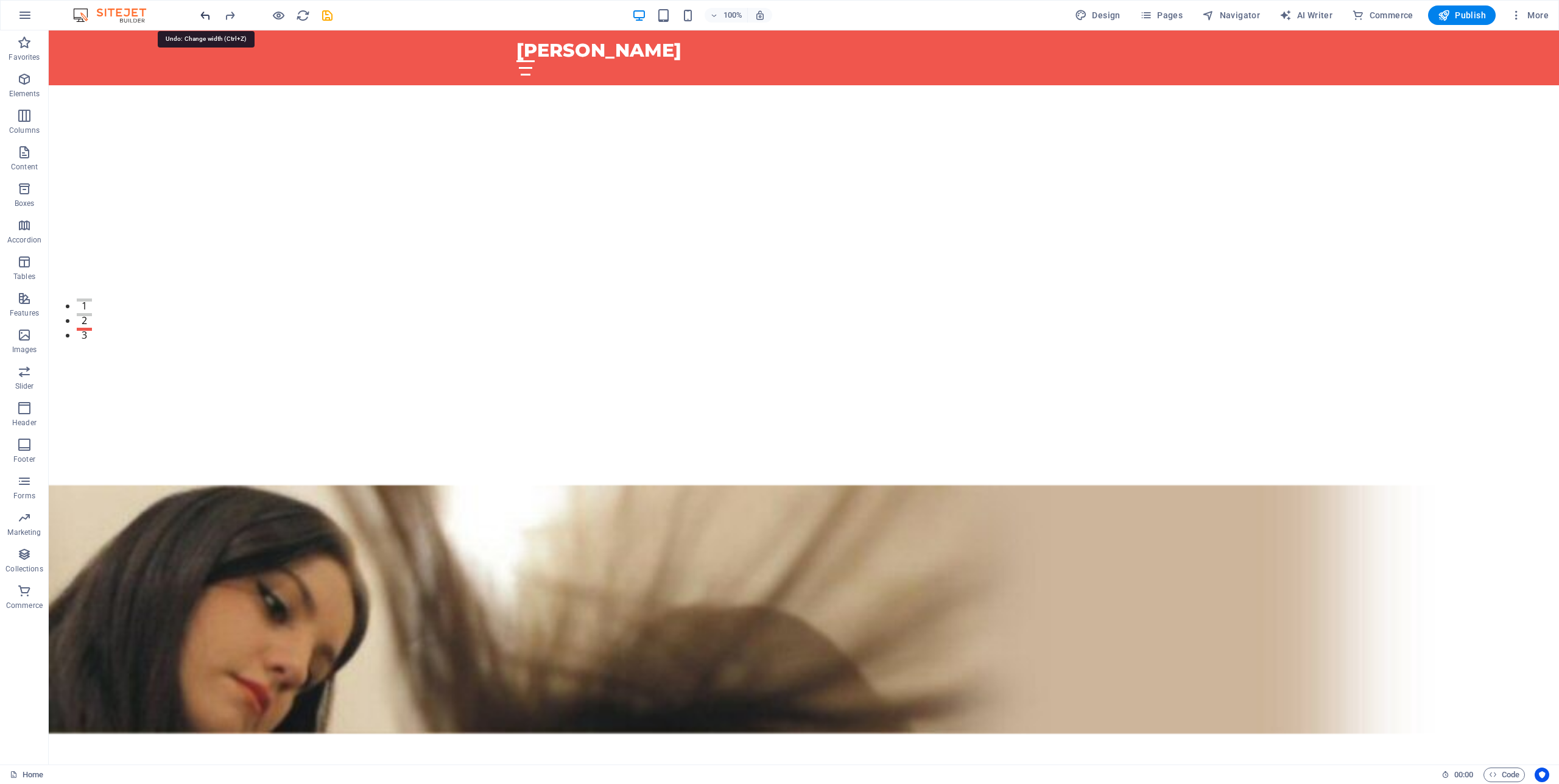
click at [207, 12] on icon "undo" at bounding box center [205, 15] width 14 height 14
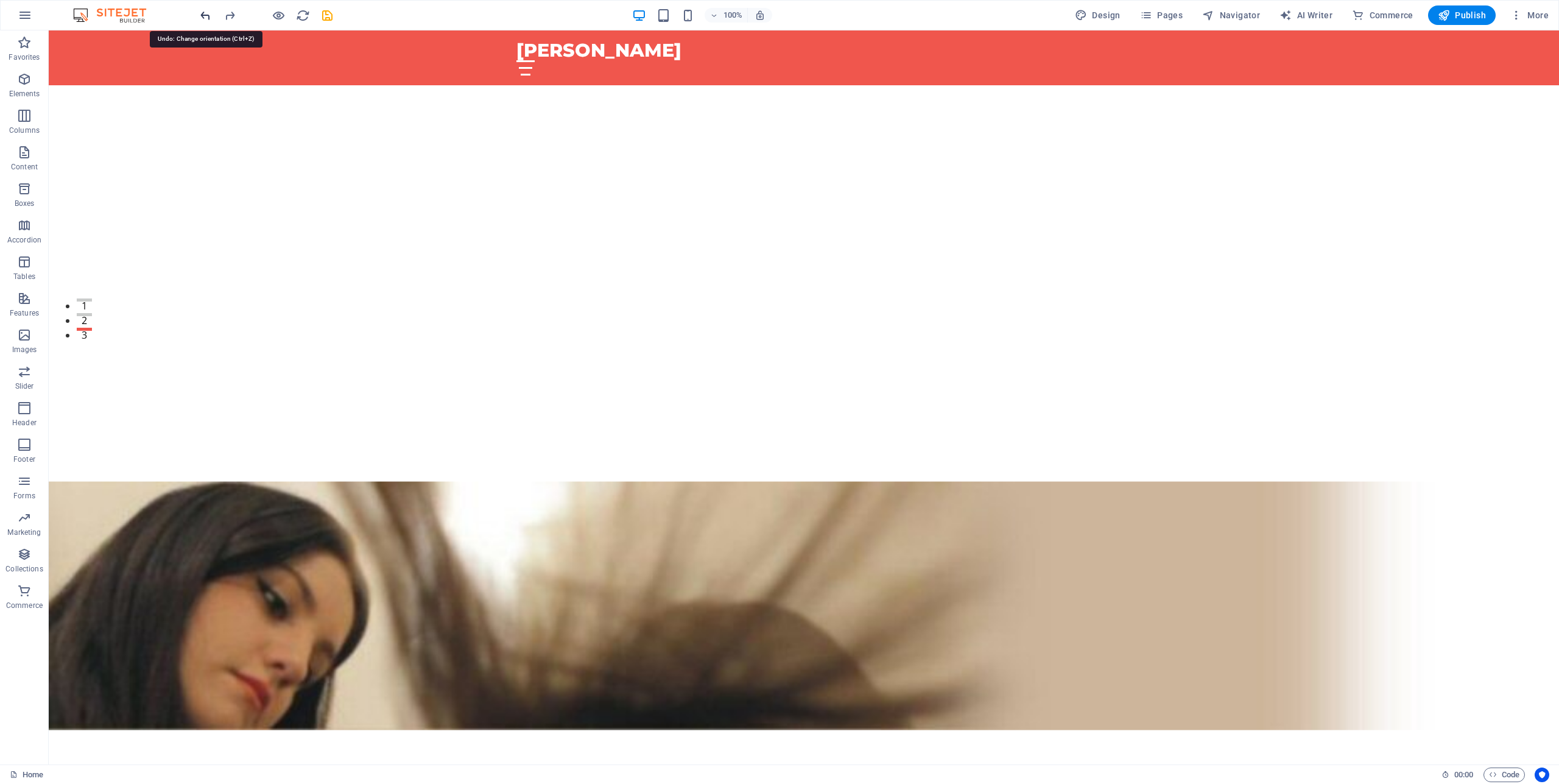
click at [207, 12] on icon "undo" at bounding box center [205, 15] width 14 height 14
click at [207, 12] on icon "undo" at bounding box center [205, 15] width 14 height 14
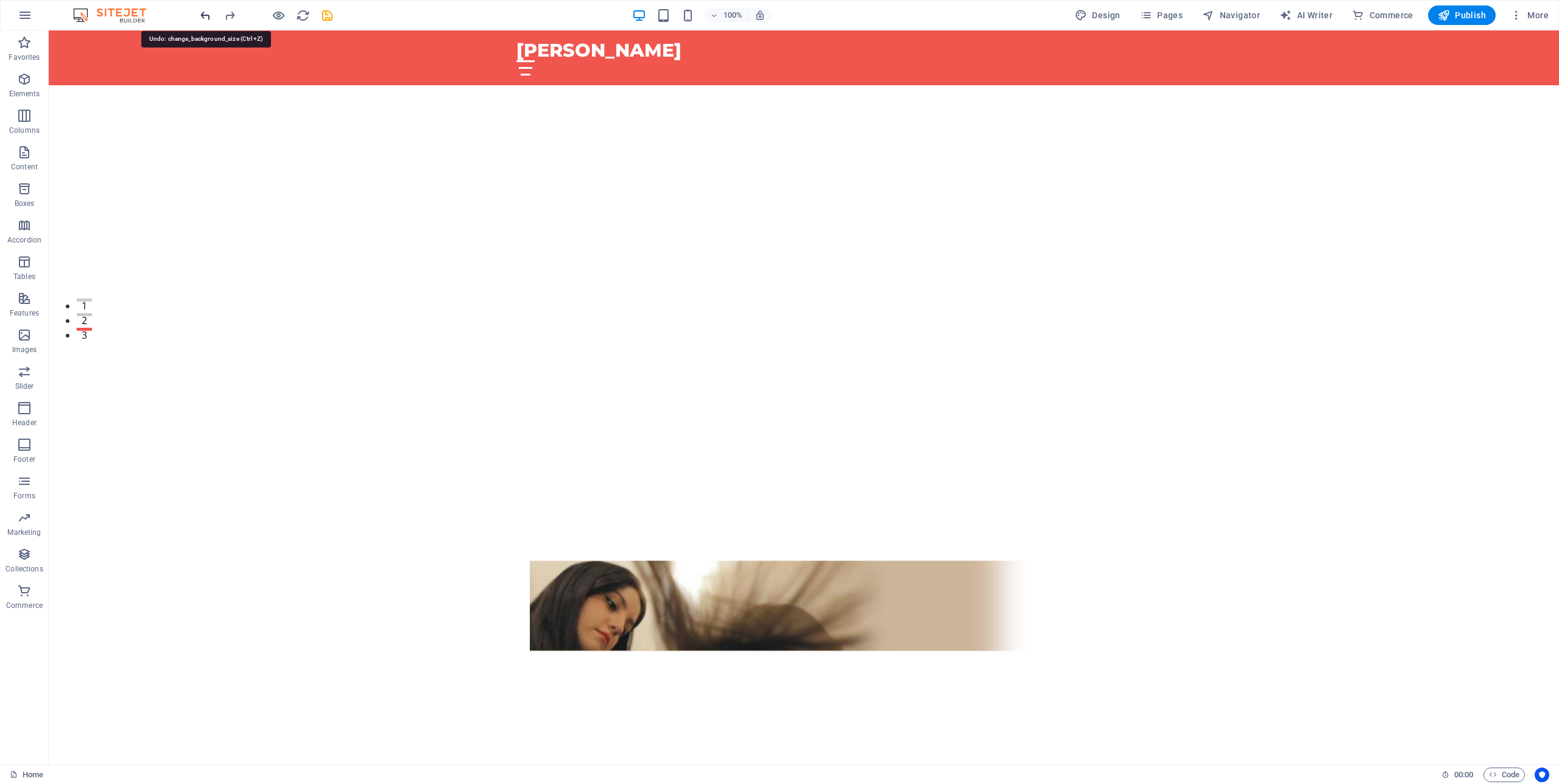
click at [207, 12] on icon "undo" at bounding box center [205, 15] width 14 height 14
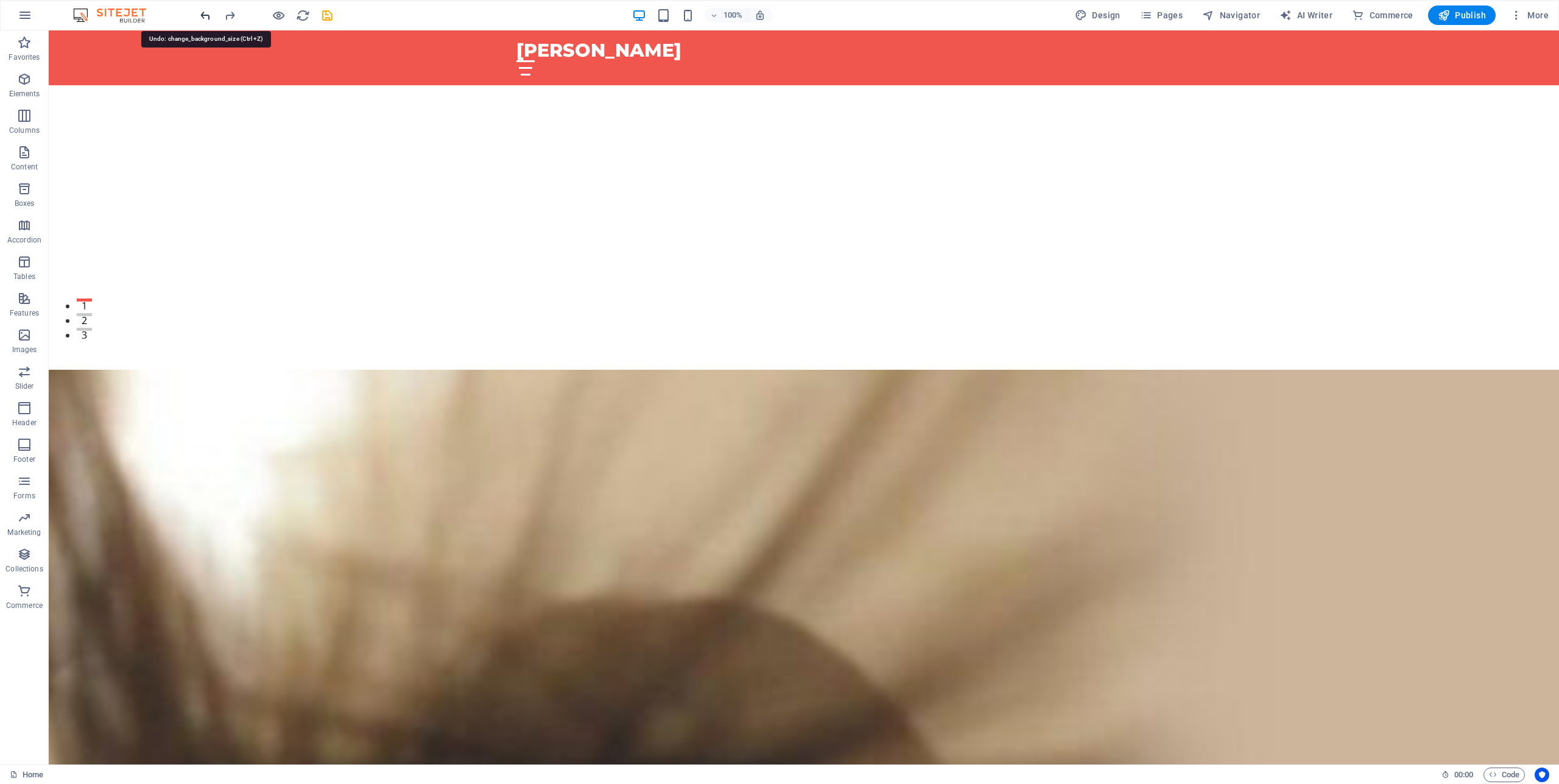
click at [207, 12] on icon "undo" at bounding box center [205, 15] width 14 height 14
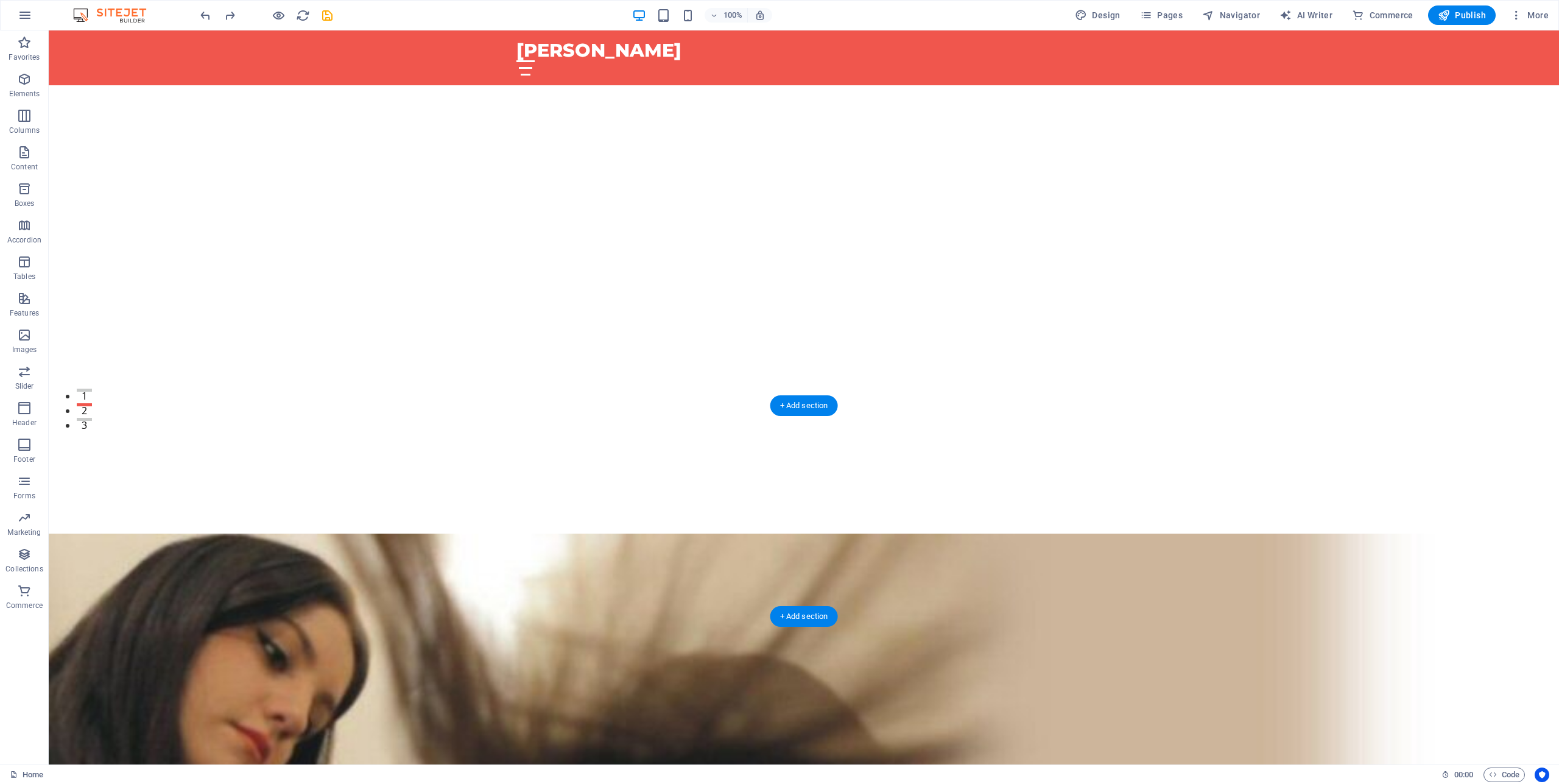
scroll to position [373, 0]
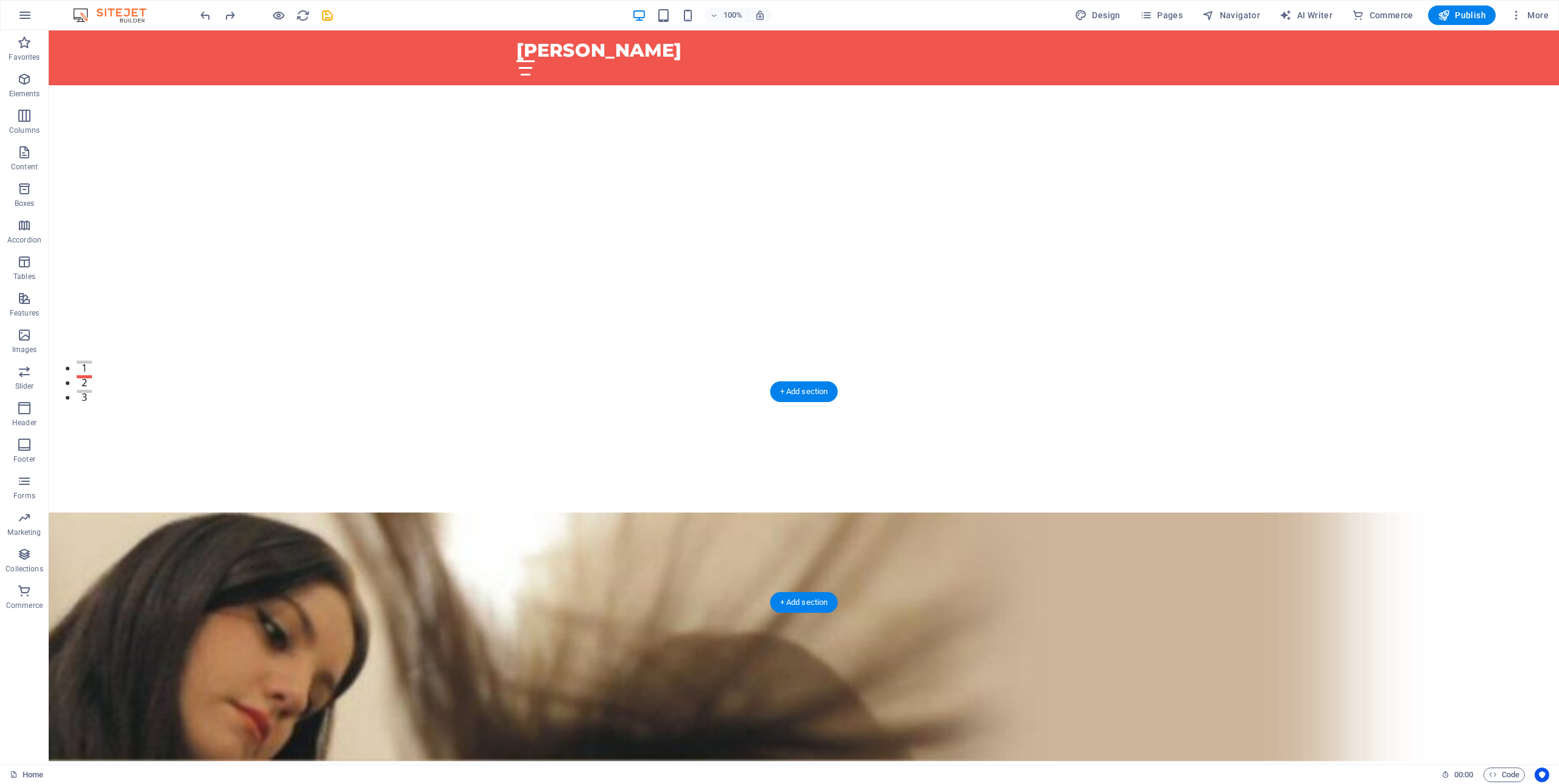
click at [1419, 419] on figure at bounding box center [804, 636] width 1510 height 473
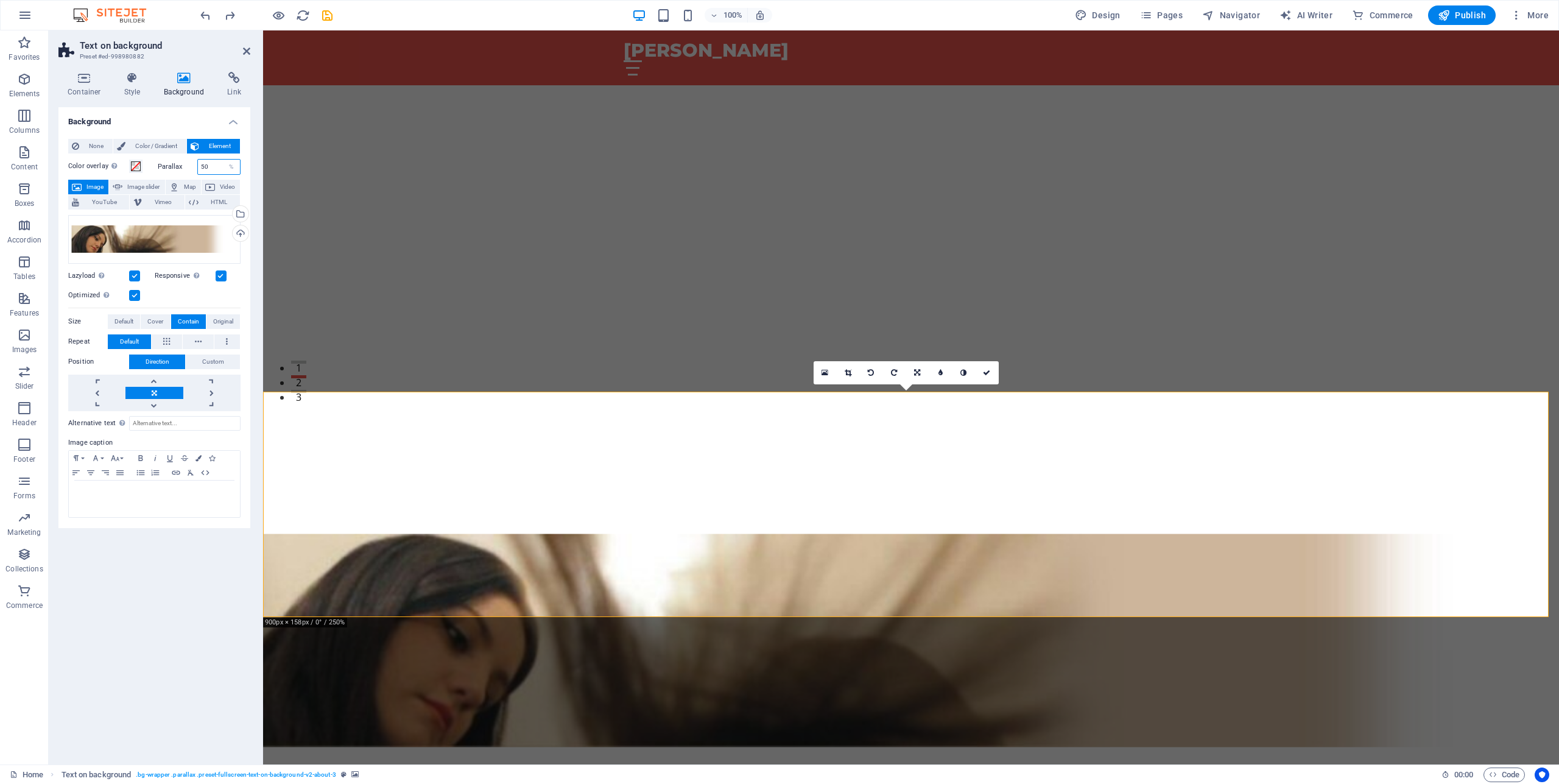
drag, startPoint x: 216, startPoint y: 165, endPoint x: 193, endPoint y: 167, distance: 23.1
click at [198, 167] on input "50" at bounding box center [219, 167] width 43 height 14
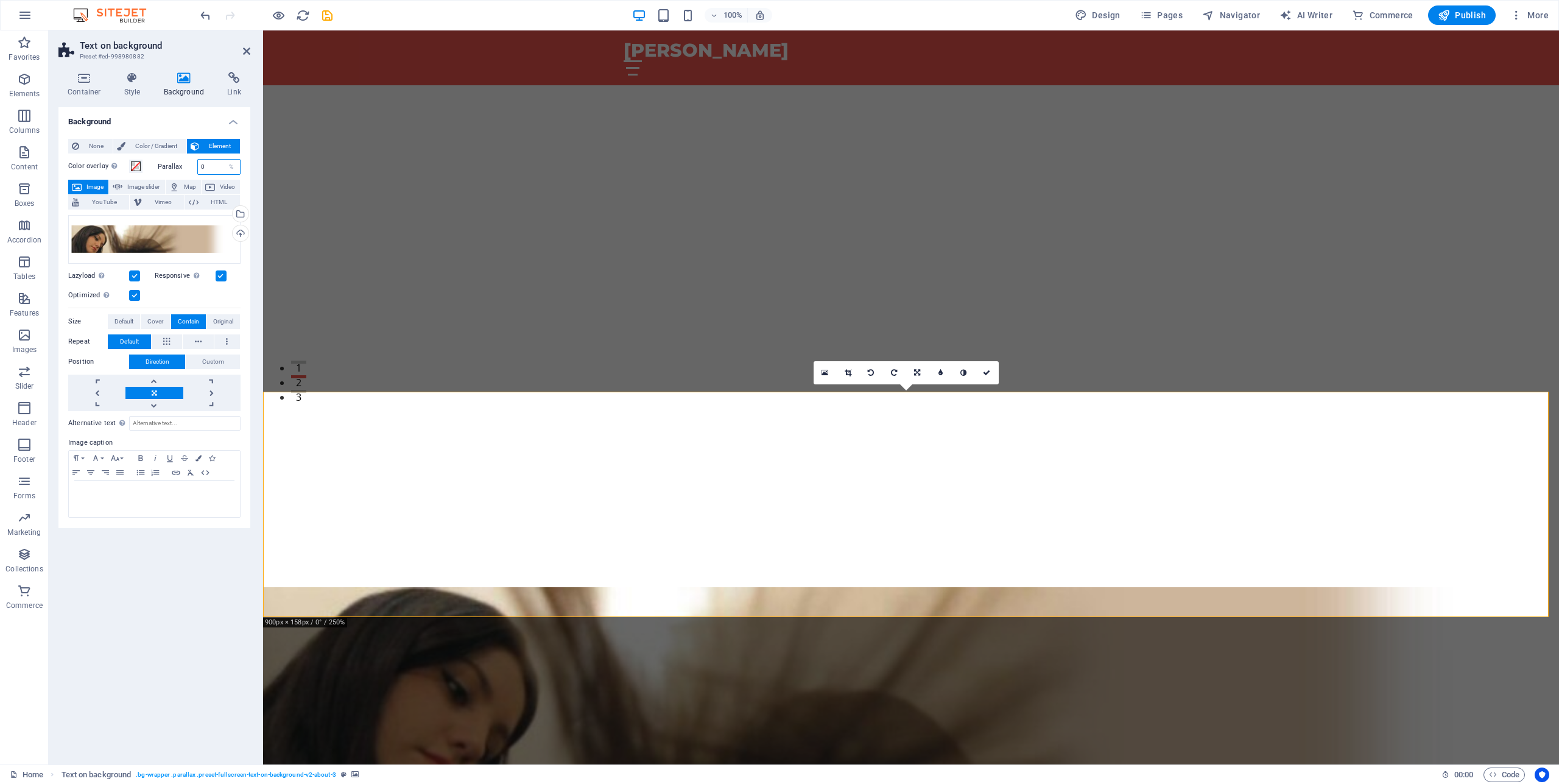
type input "0"
click at [1191, 581] on figure at bounding box center [911, 694] width 1296 height 225
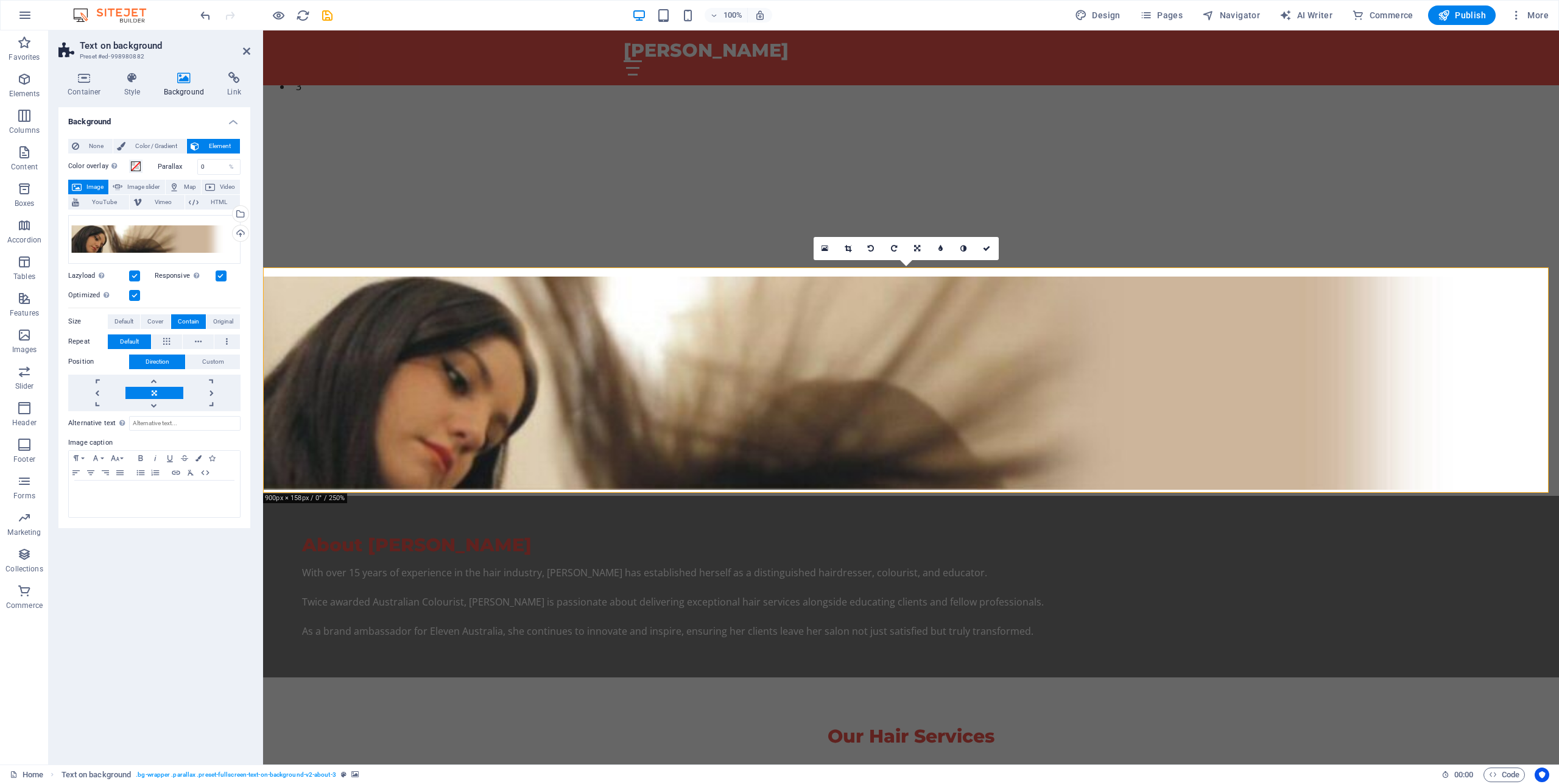
scroll to position [497, 0]
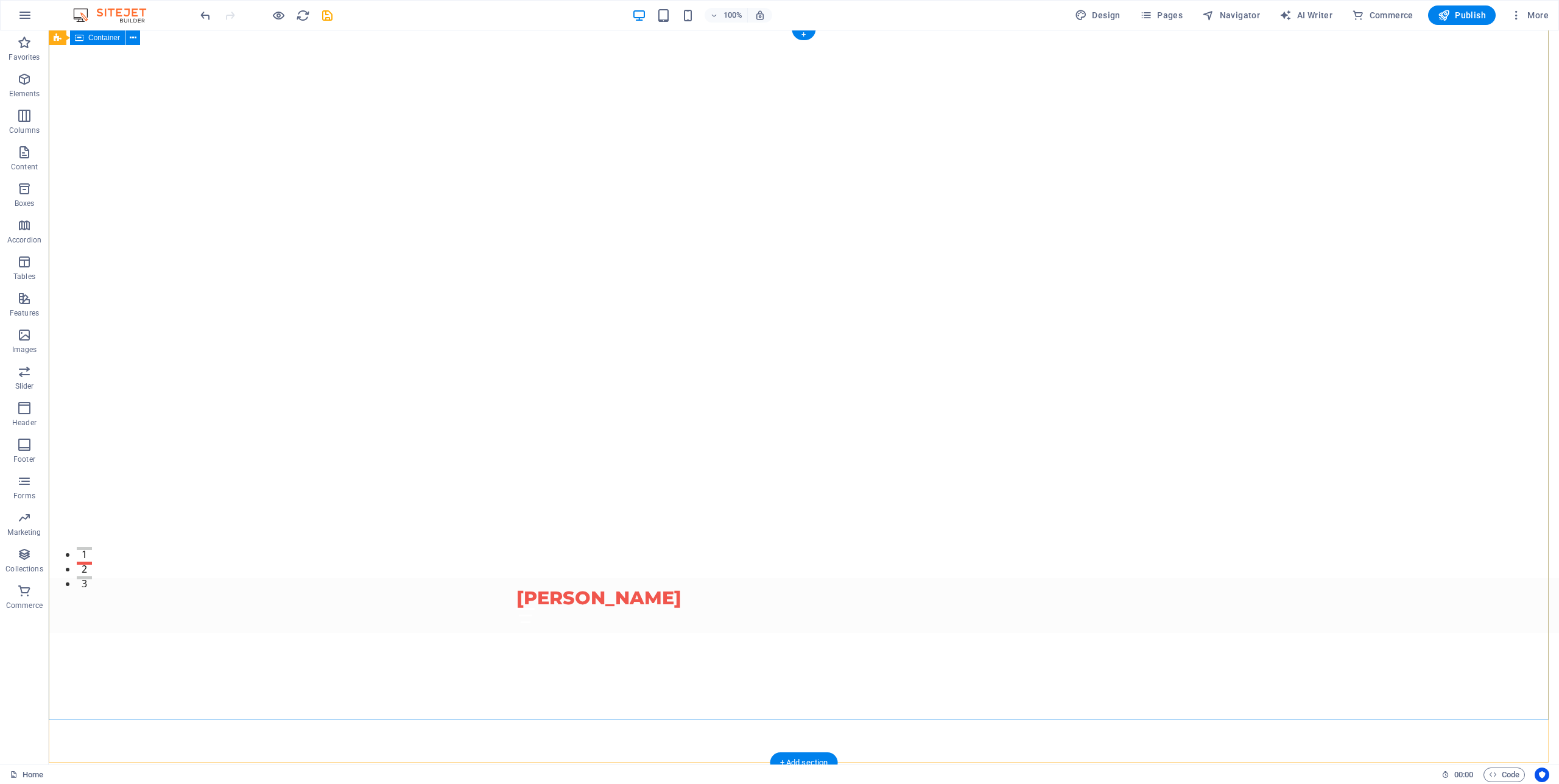
scroll to position [0, 0]
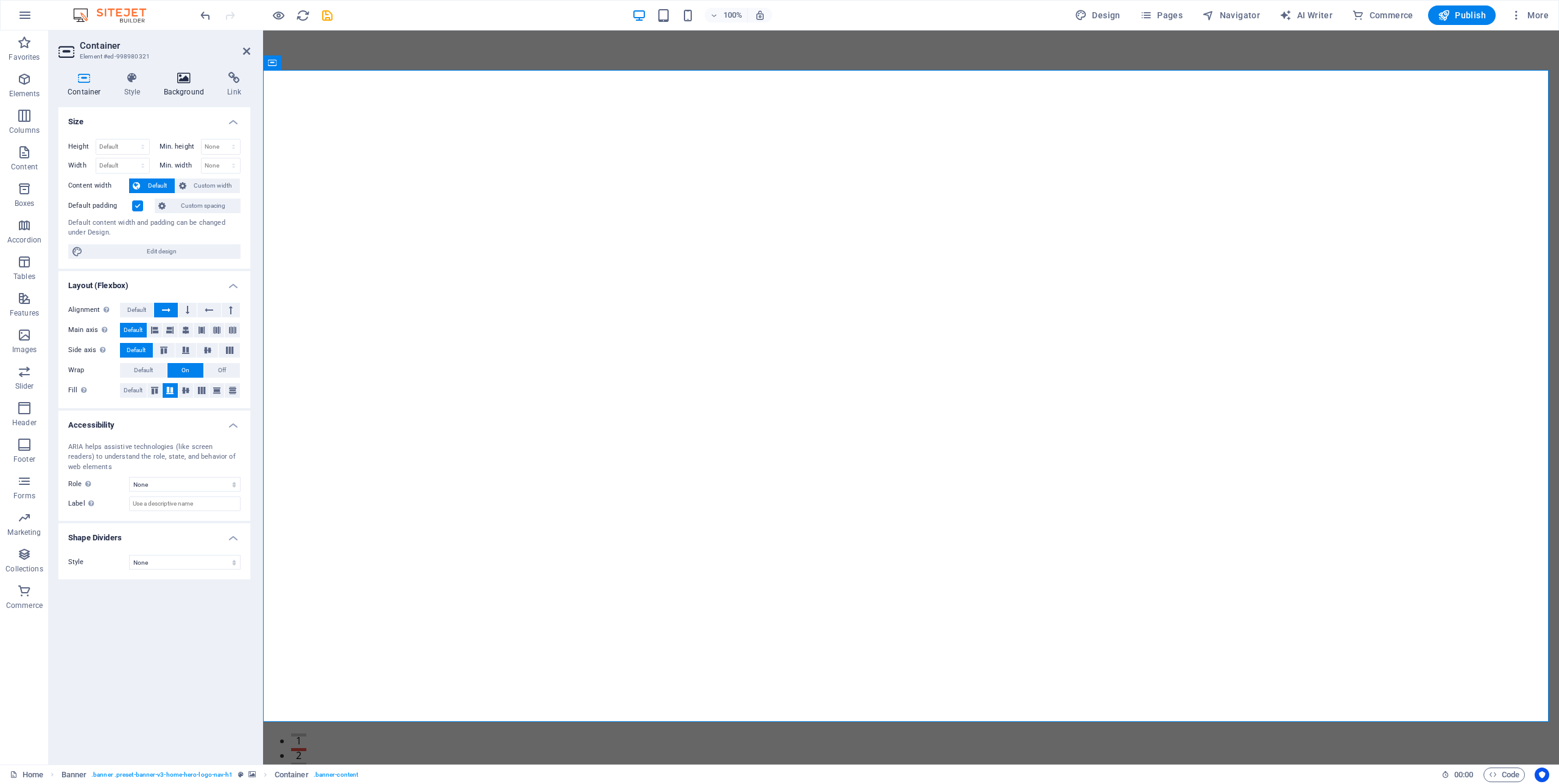
click at [184, 73] on icon at bounding box center [184, 78] width 59 height 12
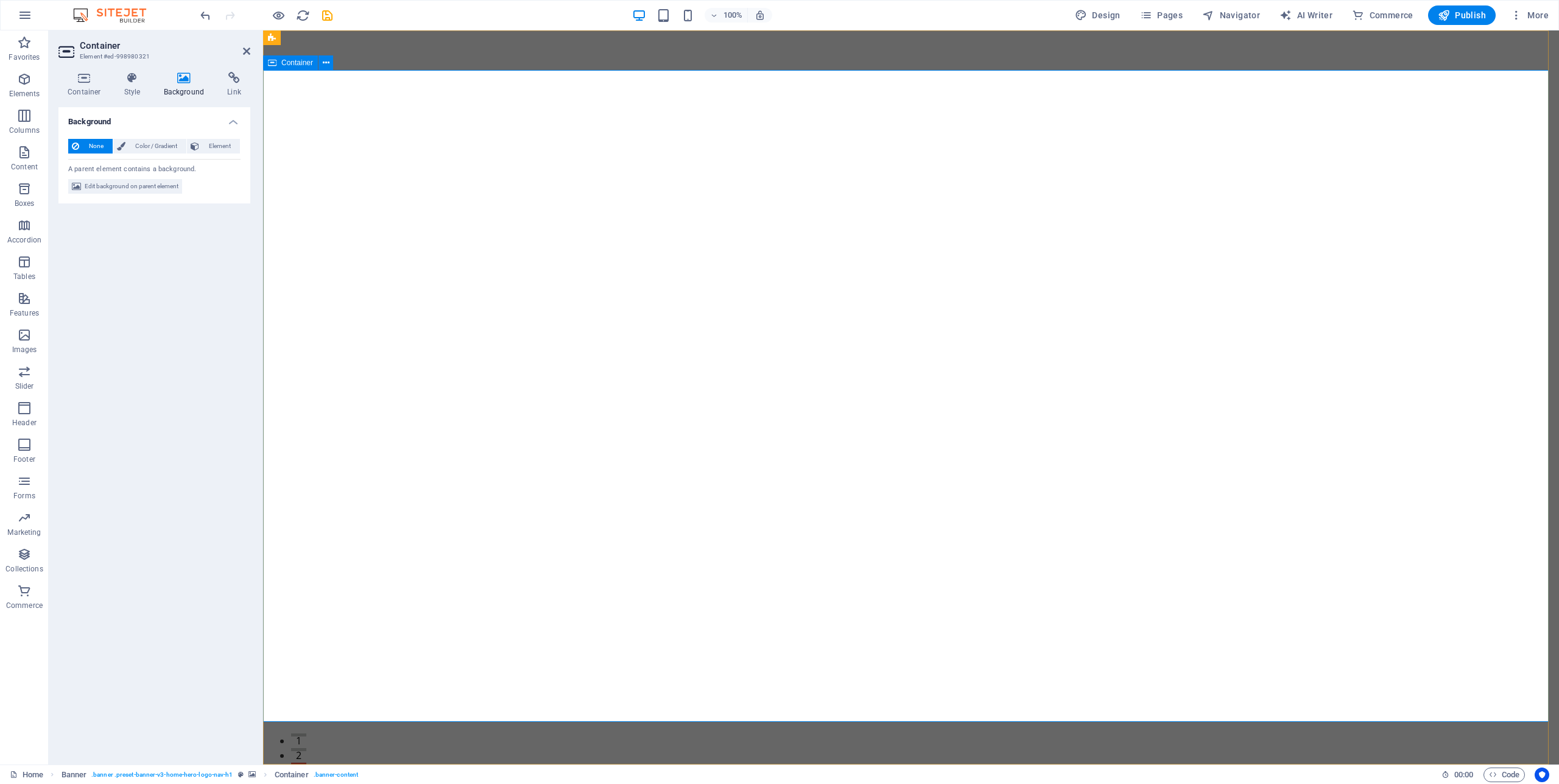
click at [292, 64] on span "Container" at bounding box center [297, 62] width 31 height 7
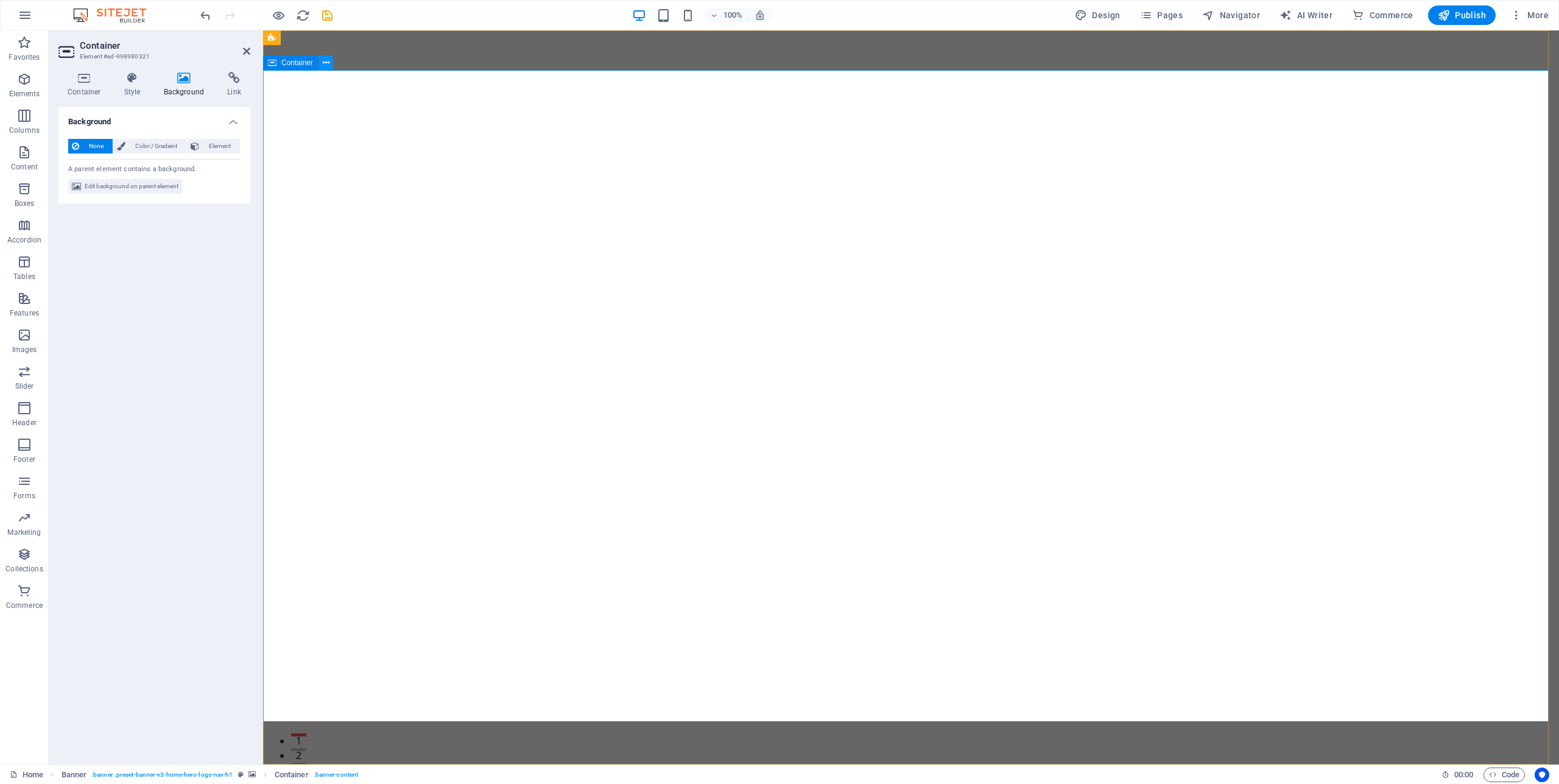
click at [325, 62] on icon at bounding box center [326, 63] width 7 height 13
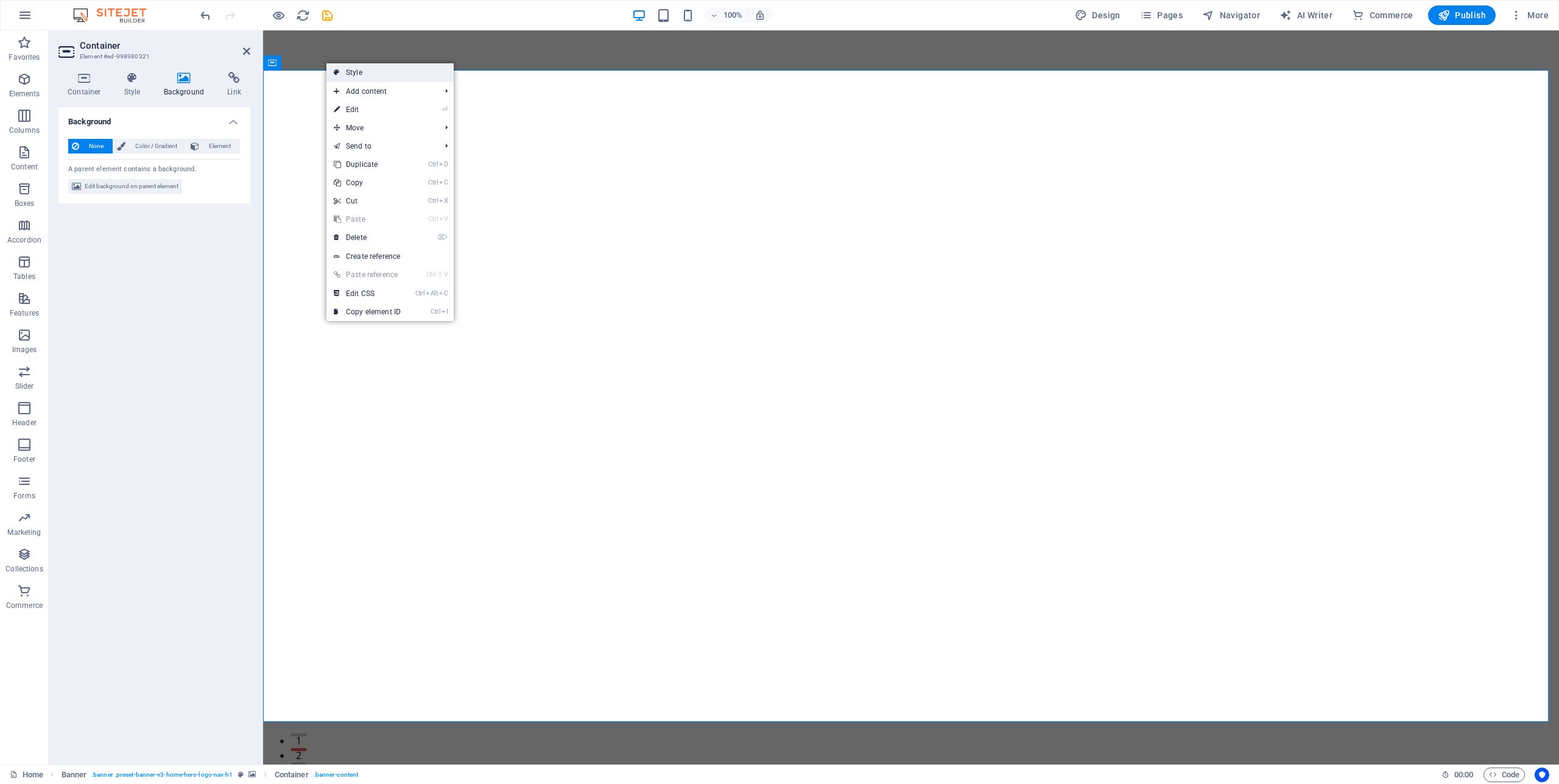
click at [345, 71] on link "Style" at bounding box center [390, 73] width 127 height 18
select select "preset-banner-v3-home-hero-logo-nav-h1"
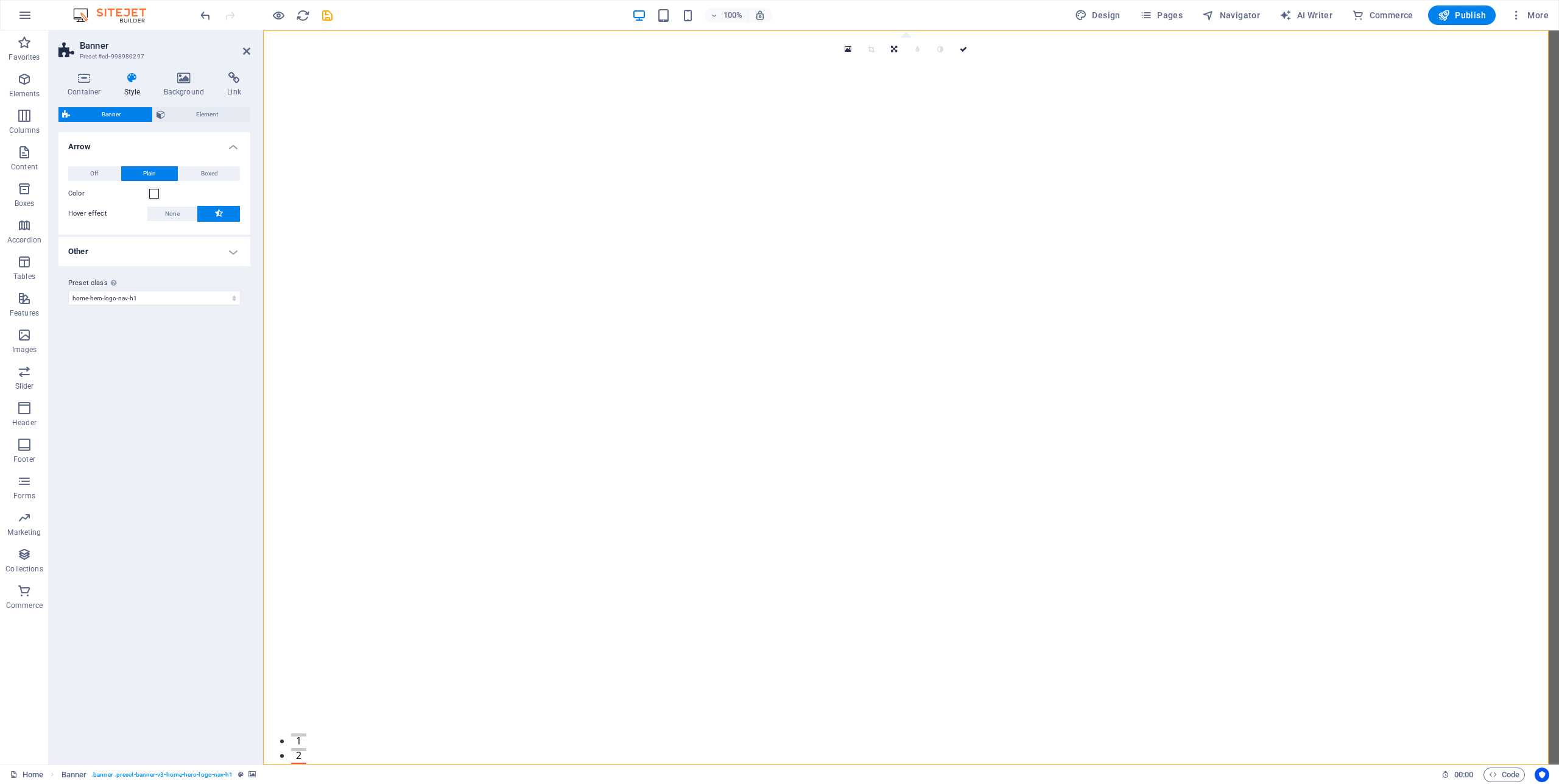
click at [124, 113] on span "Banner" at bounding box center [111, 114] width 75 height 14
click at [110, 113] on span "Banner" at bounding box center [111, 114] width 75 height 14
click at [110, 114] on span "Banner" at bounding box center [111, 114] width 75 height 14
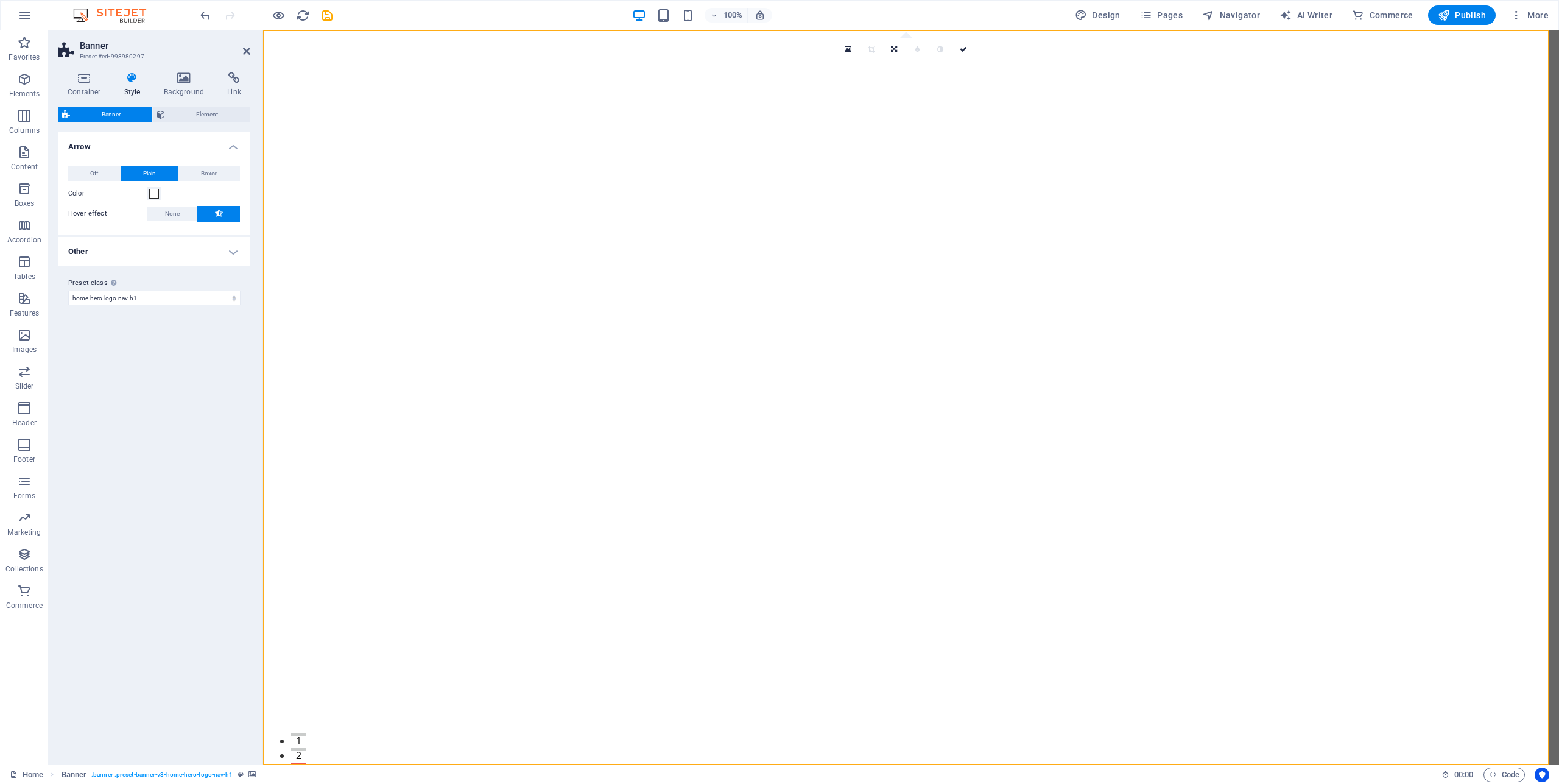
click at [235, 249] on h4 "Other" at bounding box center [154, 251] width 192 height 29
click at [159, 115] on icon at bounding box center [161, 114] width 9 height 14
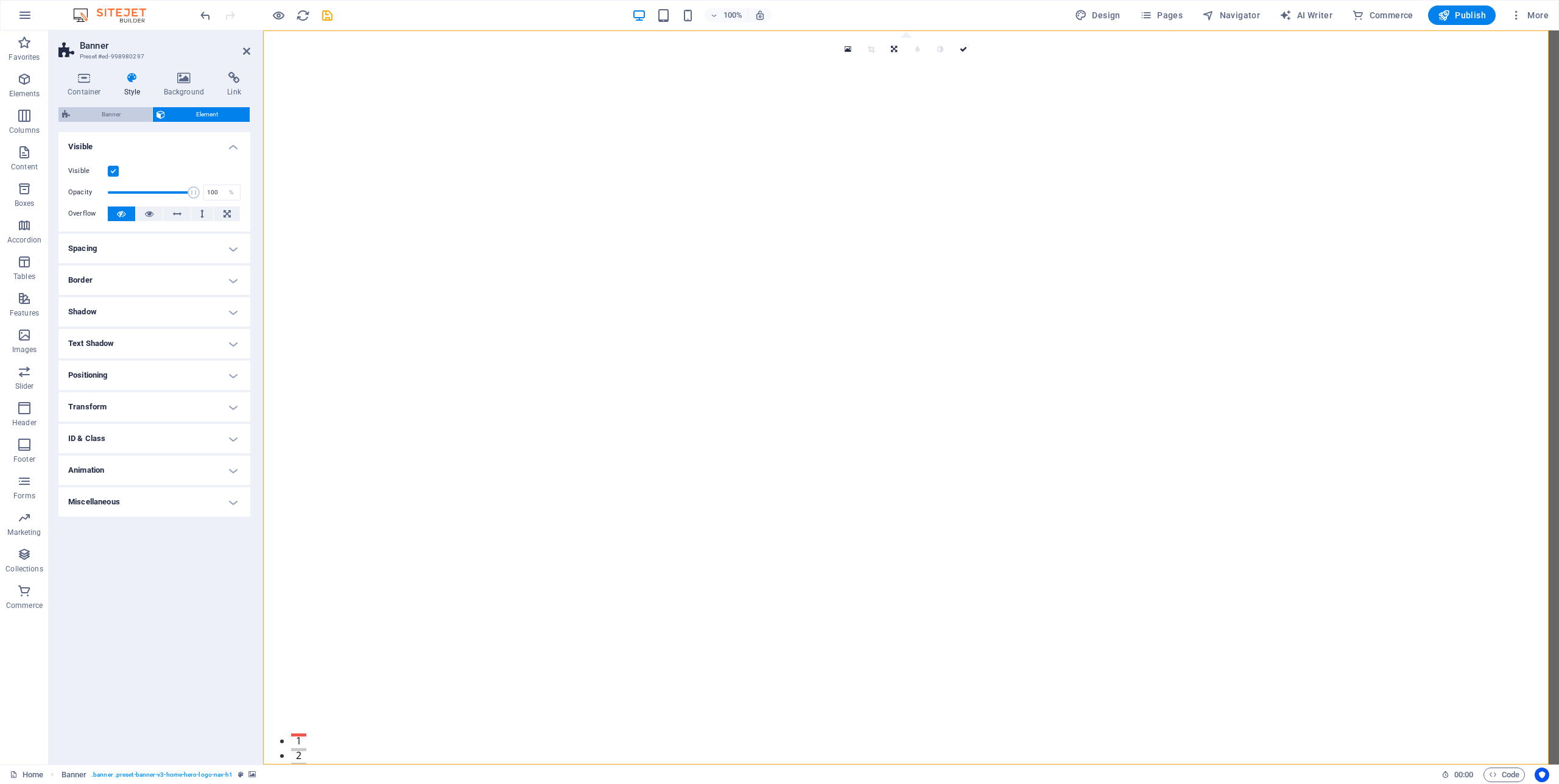
click at [114, 116] on span "Banner" at bounding box center [111, 114] width 75 height 14
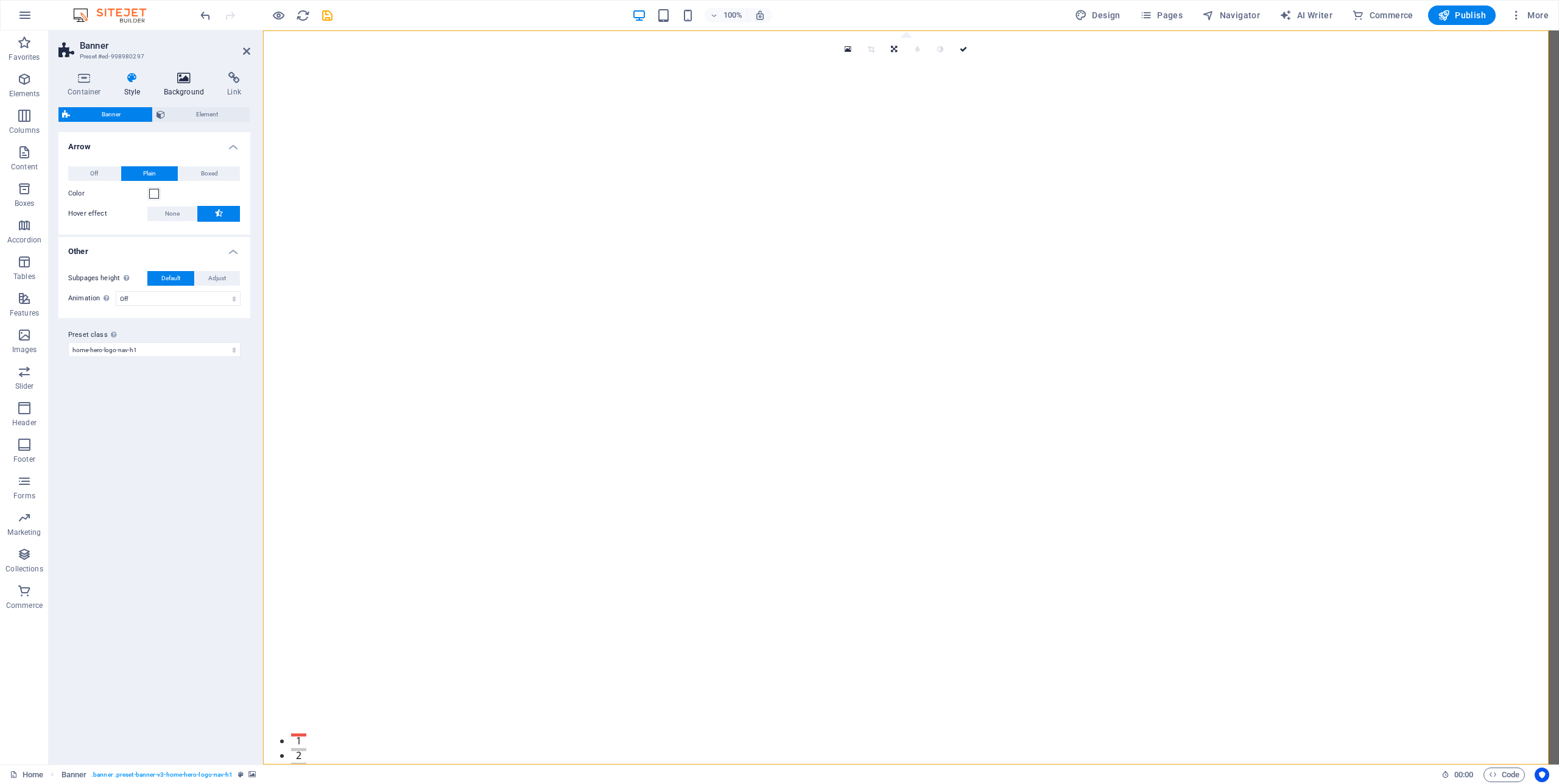
click at [181, 83] on icon at bounding box center [184, 78] width 59 height 12
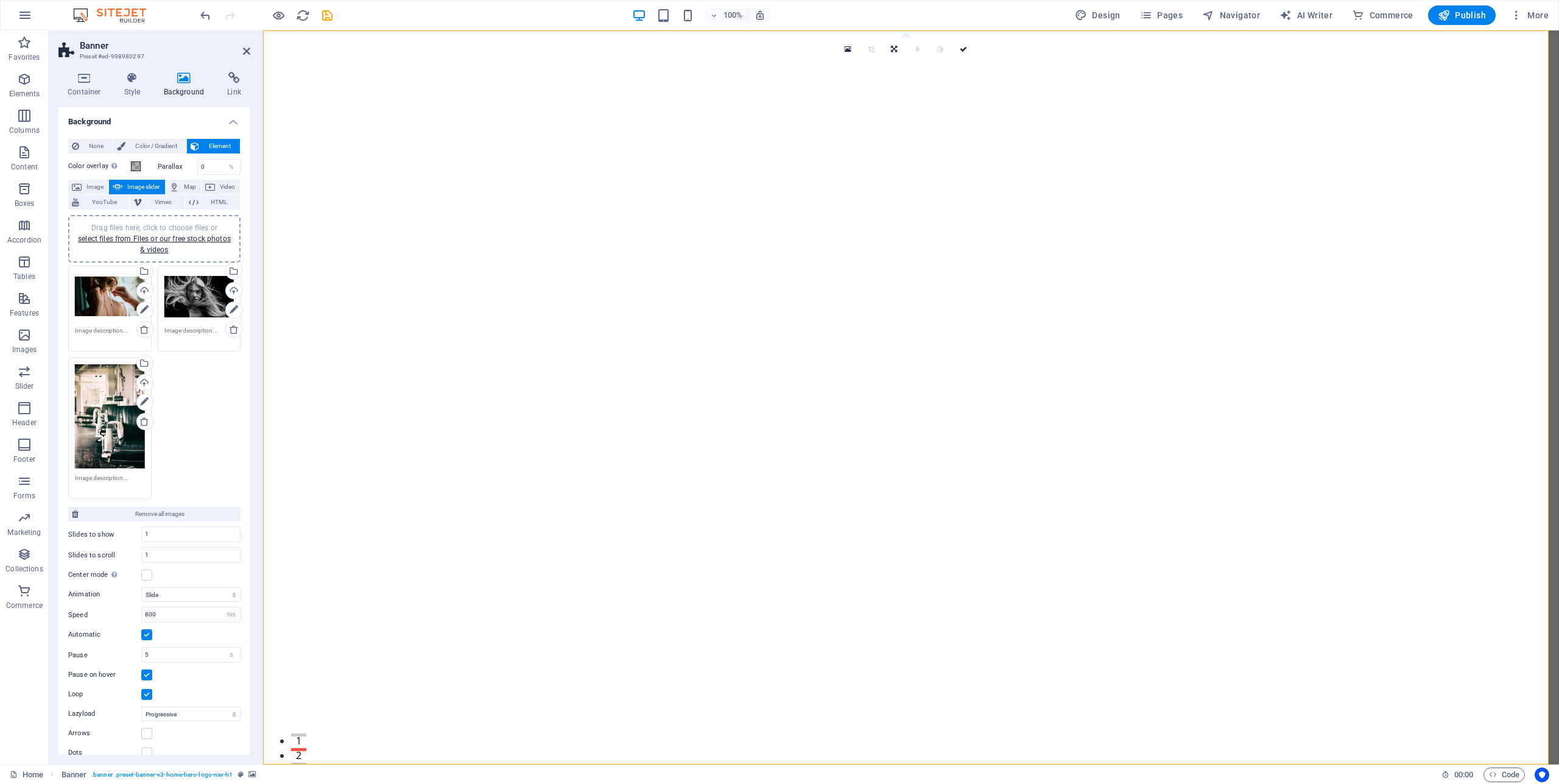
click at [111, 397] on div "Drag files here, click to choose files or select files from Files or our free s…" at bounding box center [109, 416] width 70 height 105
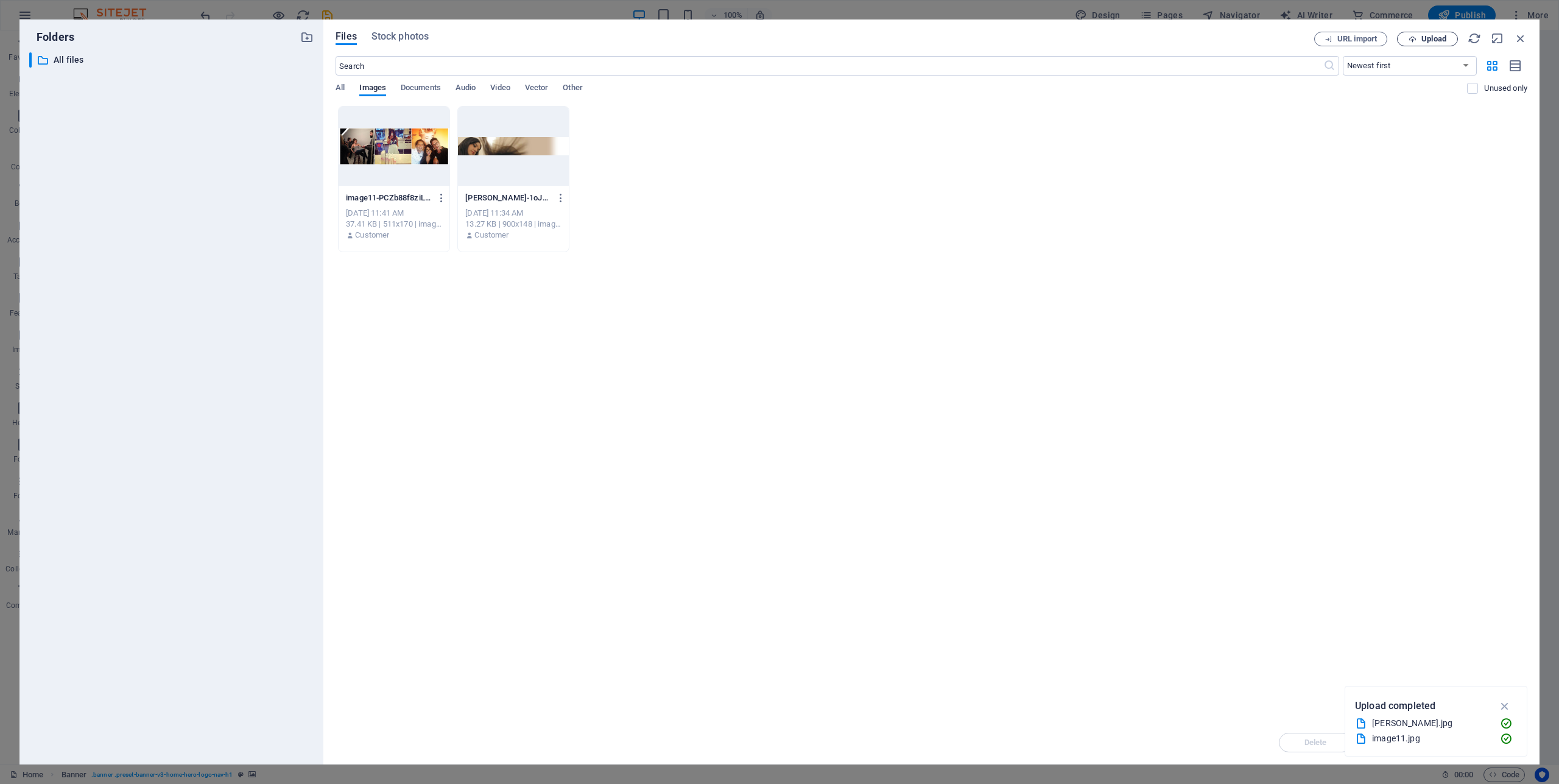
click at [1432, 39] on span "Upload" at bounding box center [1434, 39] width 25 height 7
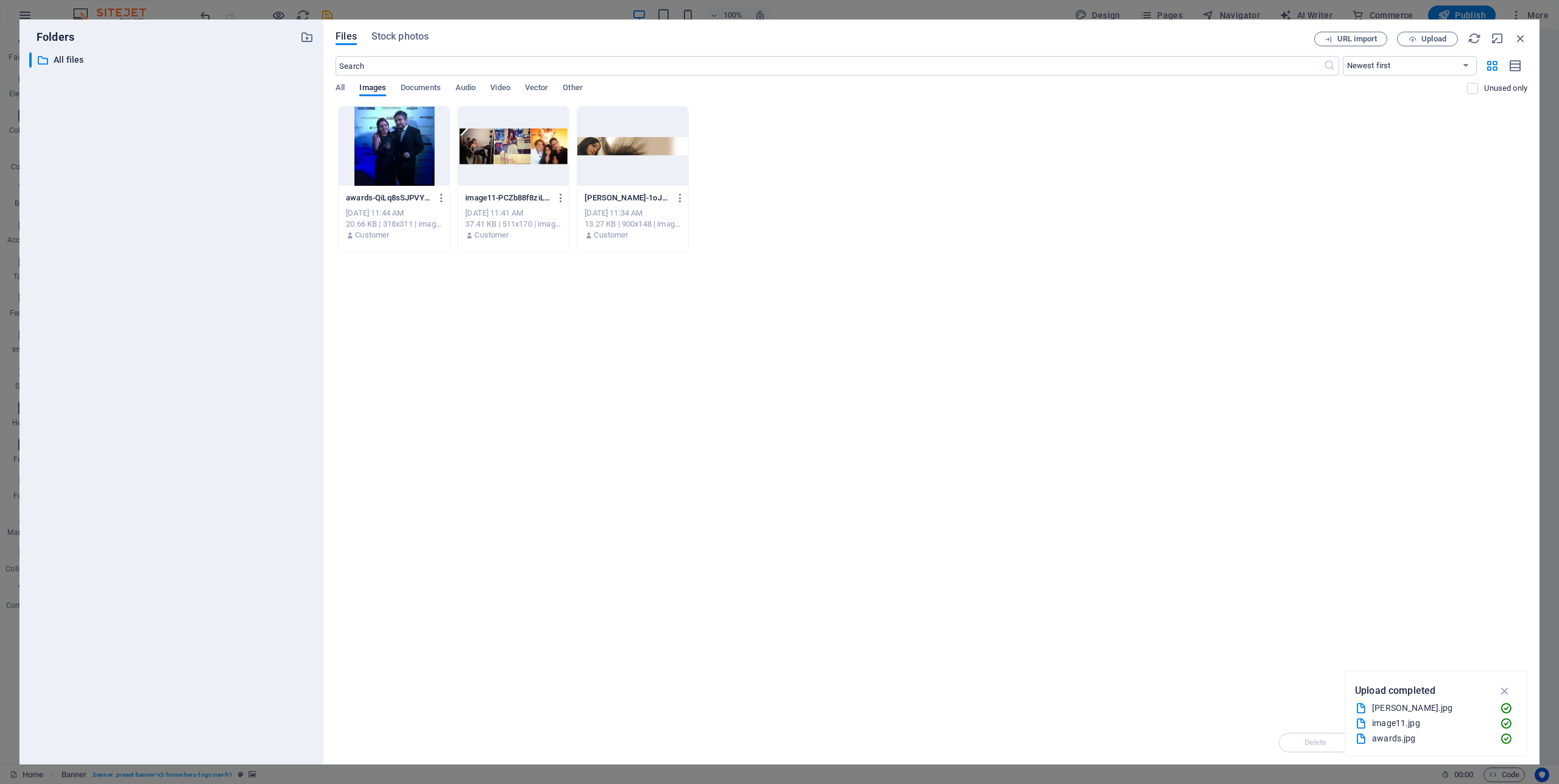
click at [400, 148] on div at bounding box center [393, 146] width 111 height 79
click at [400, 148] on div "1" at bounding box center [393, 146] width 111 height 79
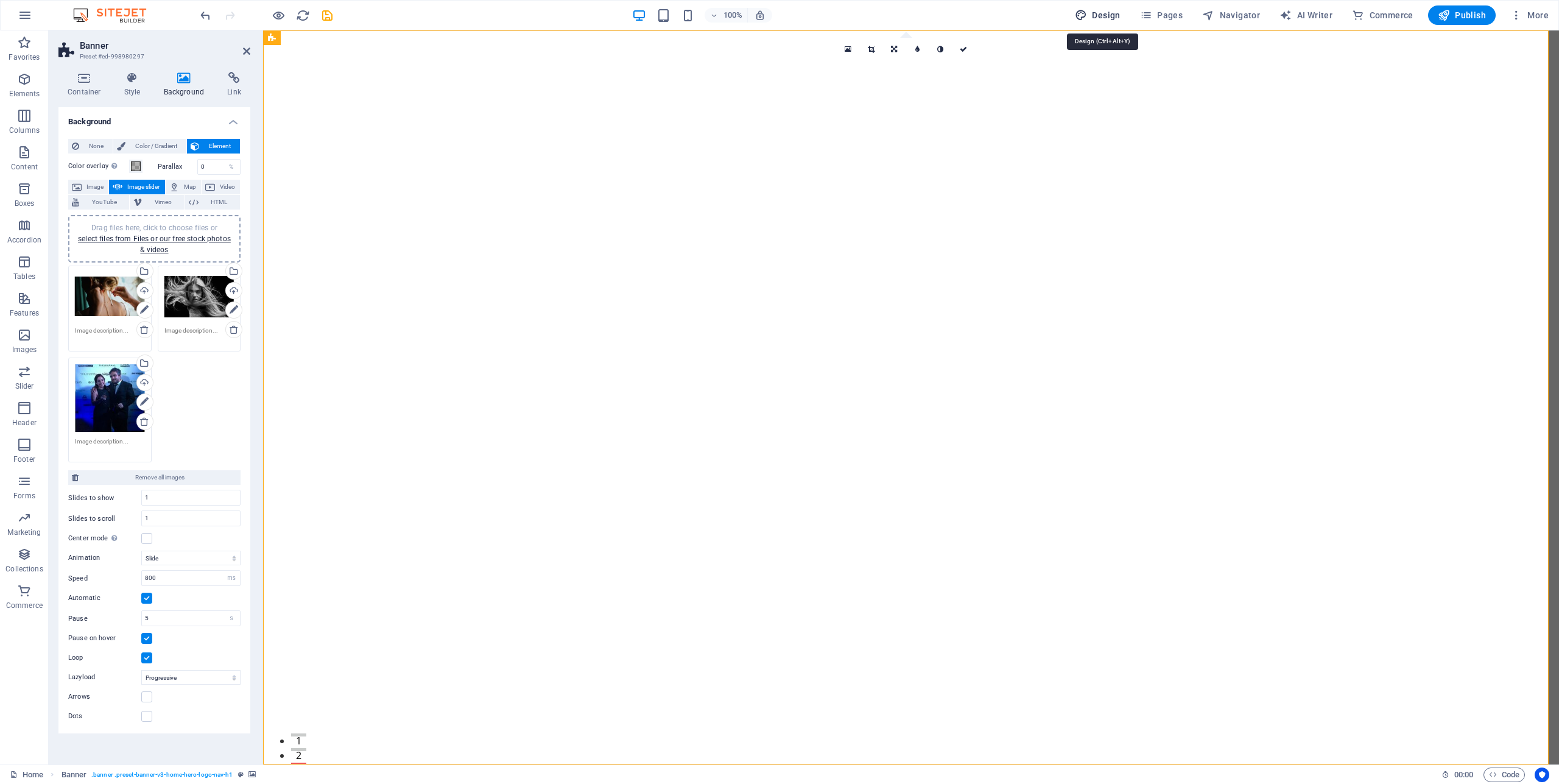
click at [1113, 18] on span "Design" at bounding box center [1098, 15] width 46 height 12
select select "rem"
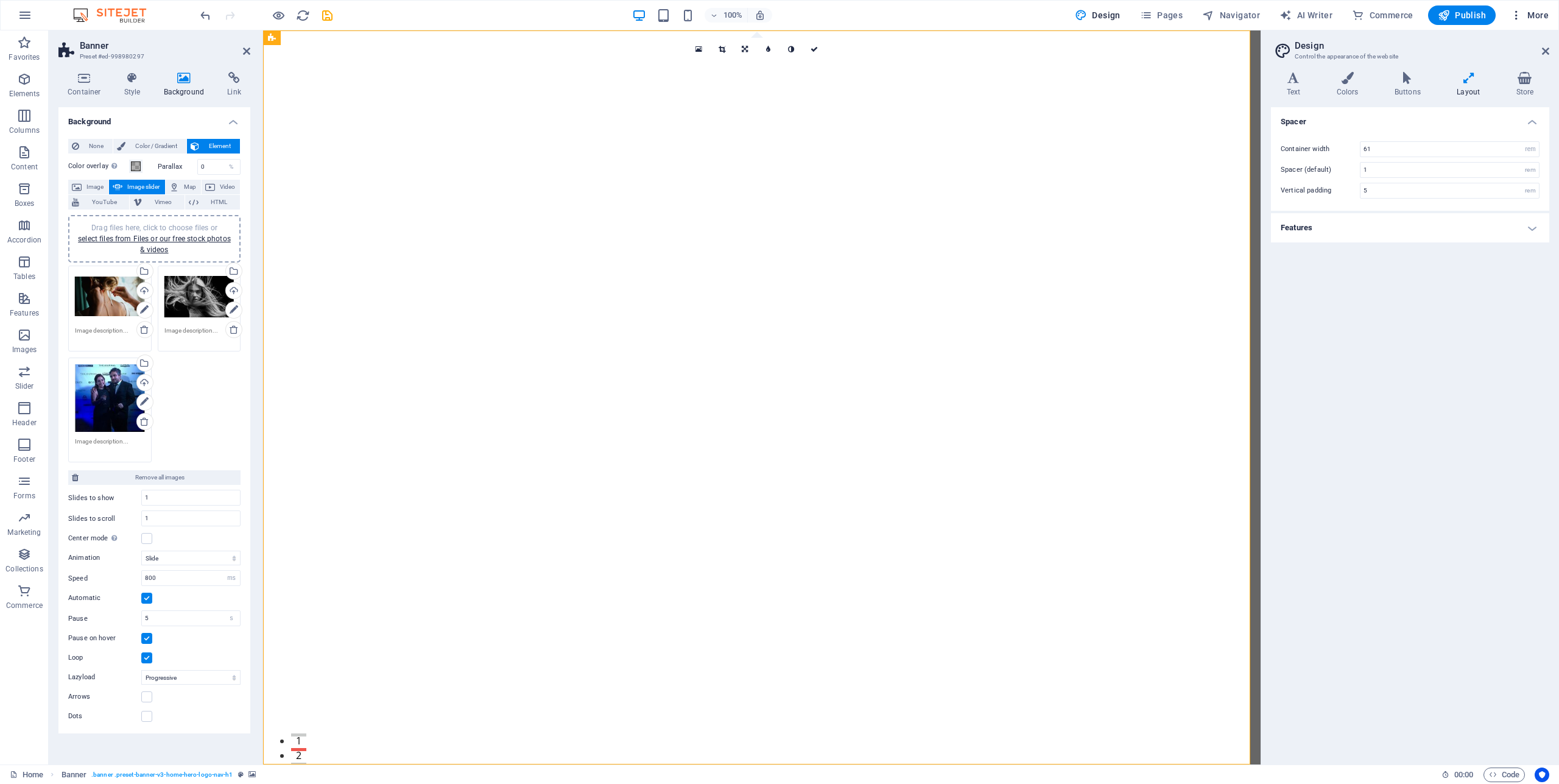
click at [1537, 15] on span "More" at bounding box center [1529, 15] width 39 height 12
click at [85, 15] on div at bounding box center [780, 392] width 1559 height 784
click at [131, 15] on img at bounding box center [115, 15] width 91 height 14
click at [127, 15] on img at bounding box center [115, 15] width 91 height 14
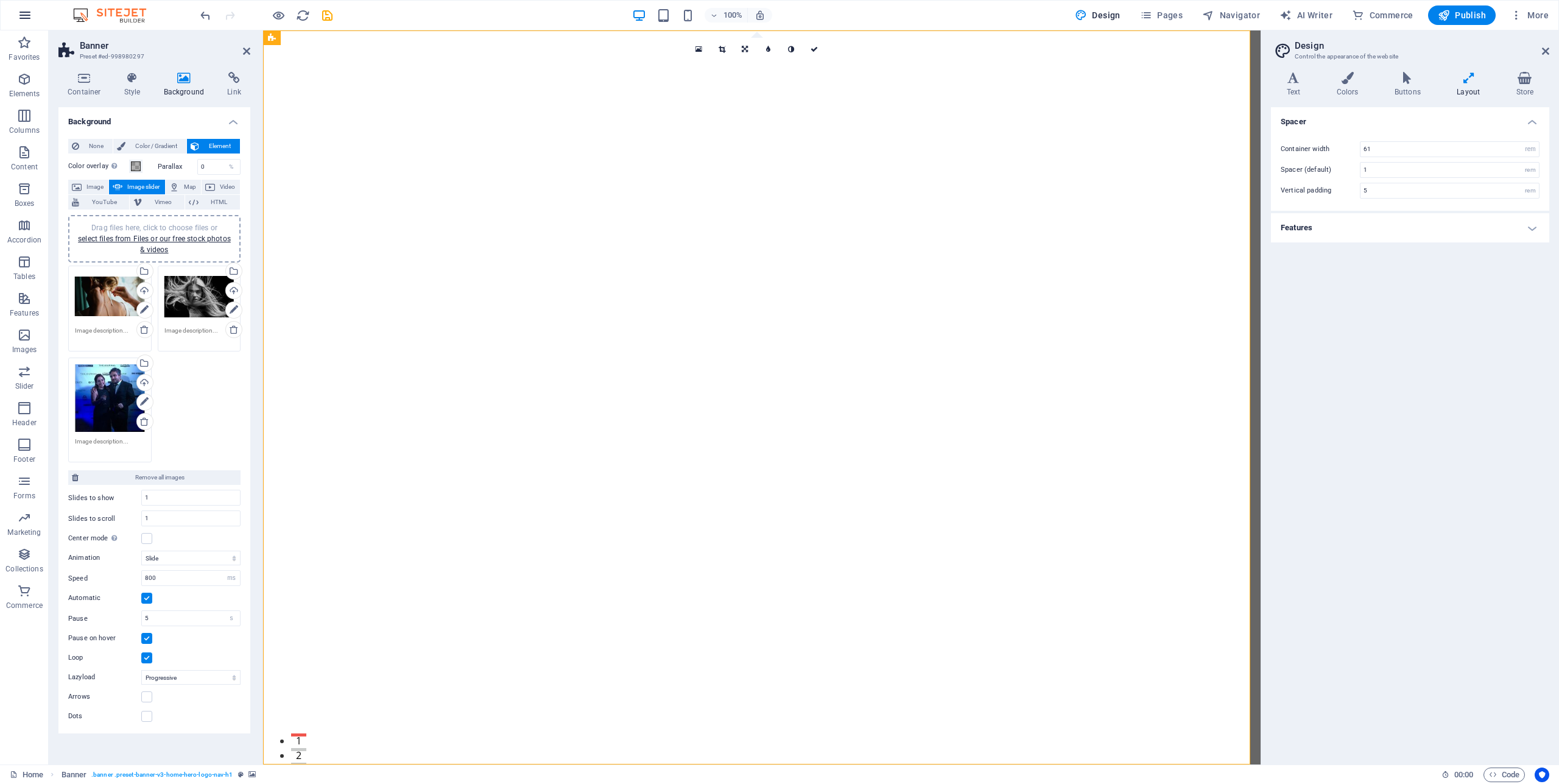
click at [30, 12] on icon "button" at bounding box center [25, 15] width 14 height 14
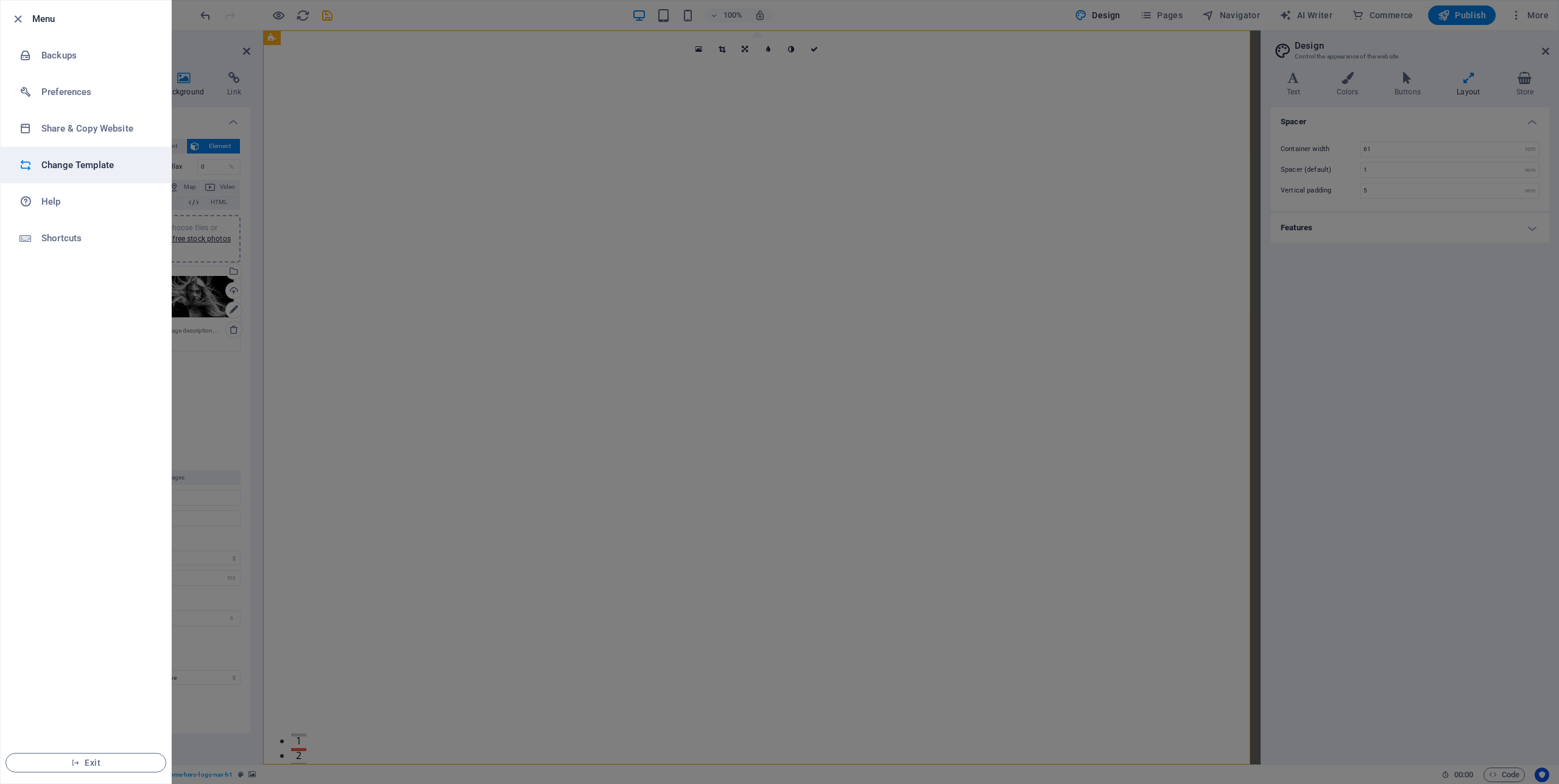
click at [93, 159] on h6 "Change Template" at bounding box center [98, 165] width 113 height 14
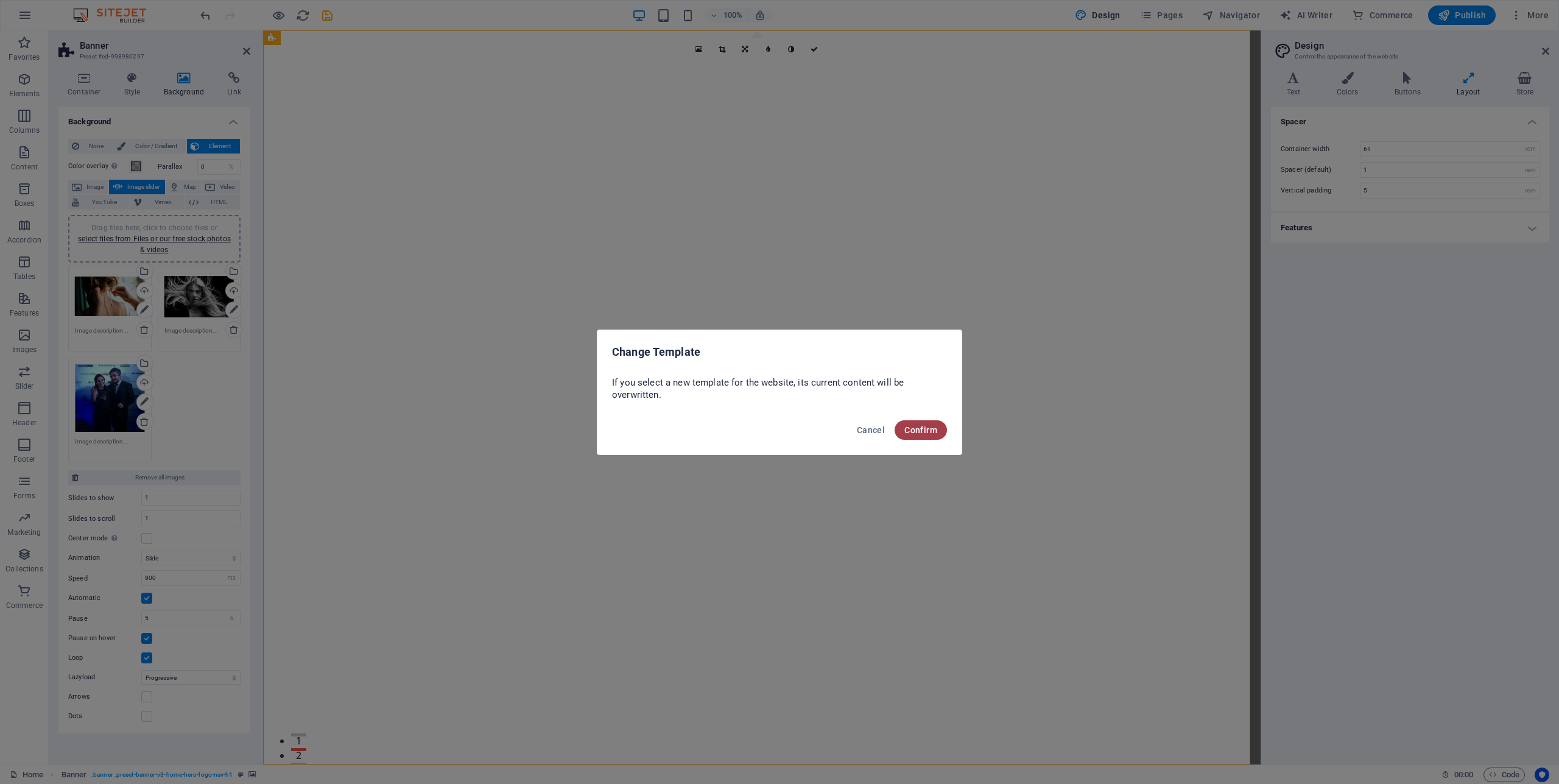
click at [928, 425] on span "Confirm" at bounding box center [920, 429] width 33 height 10
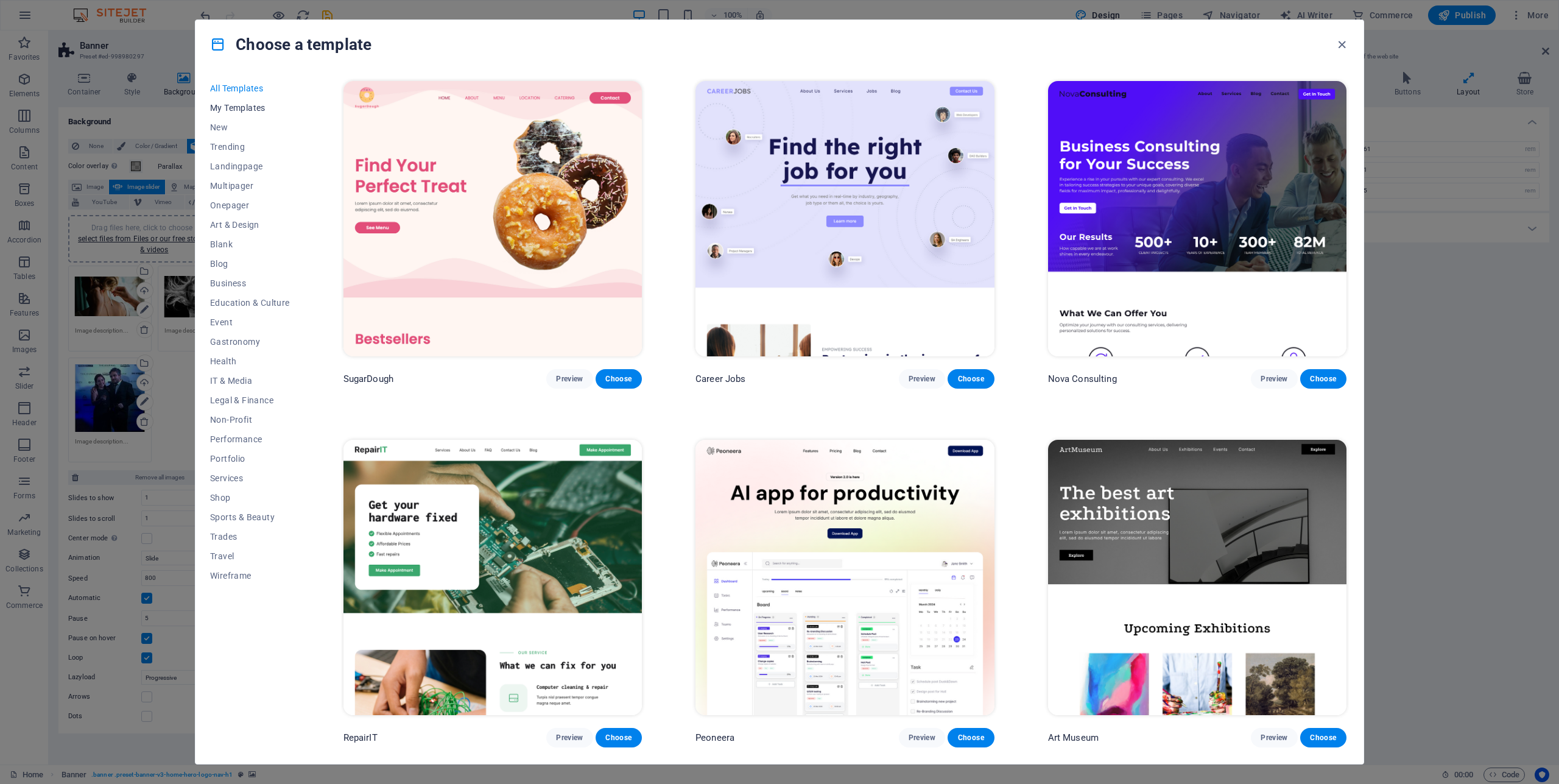
click at [240, 106] on span "My Templates" at bounding box center [250, 108] width 80 height 10
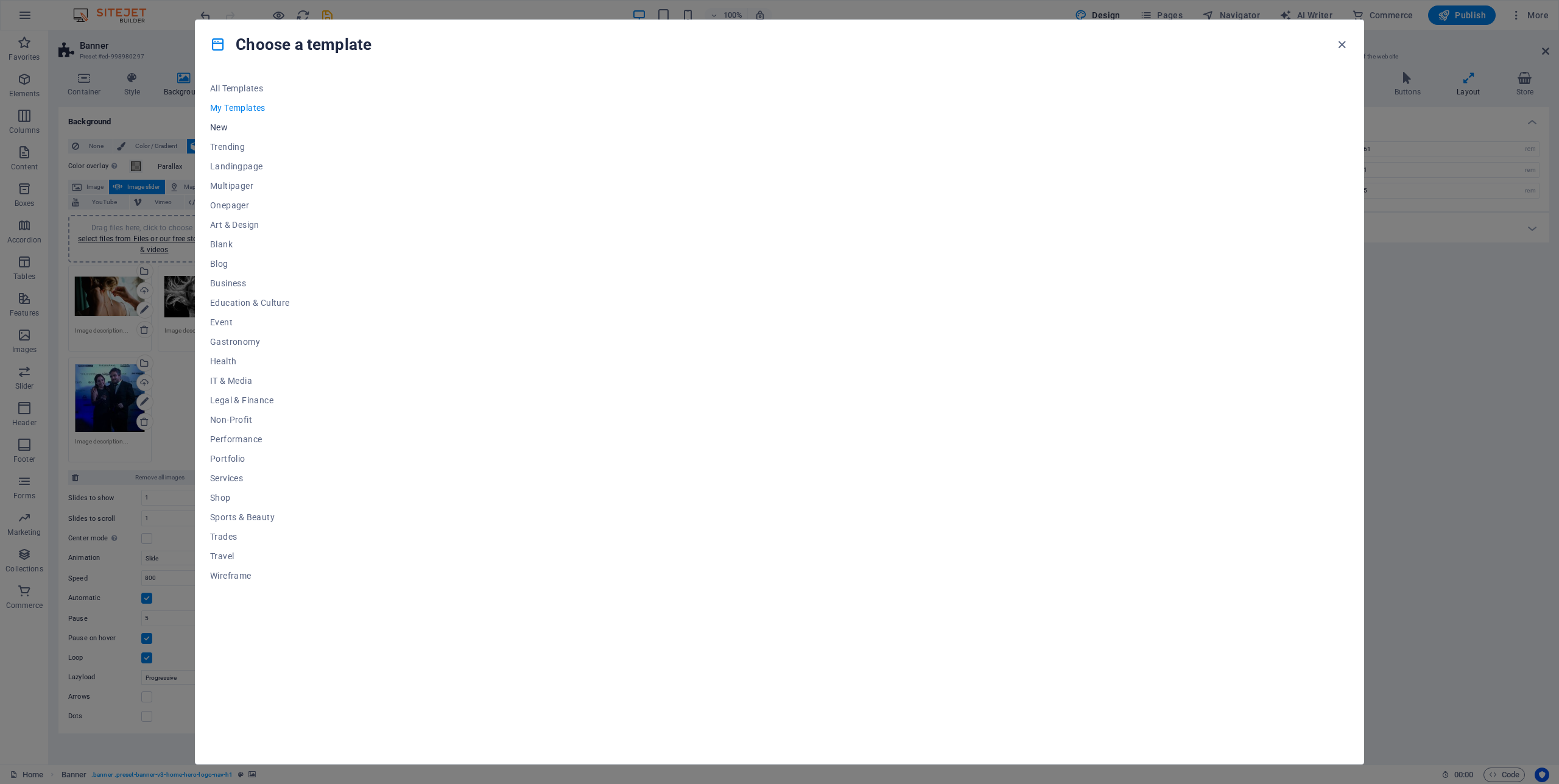
click at [224, 125] on span "New" at bounding box center [250, 127] width 80 height 10
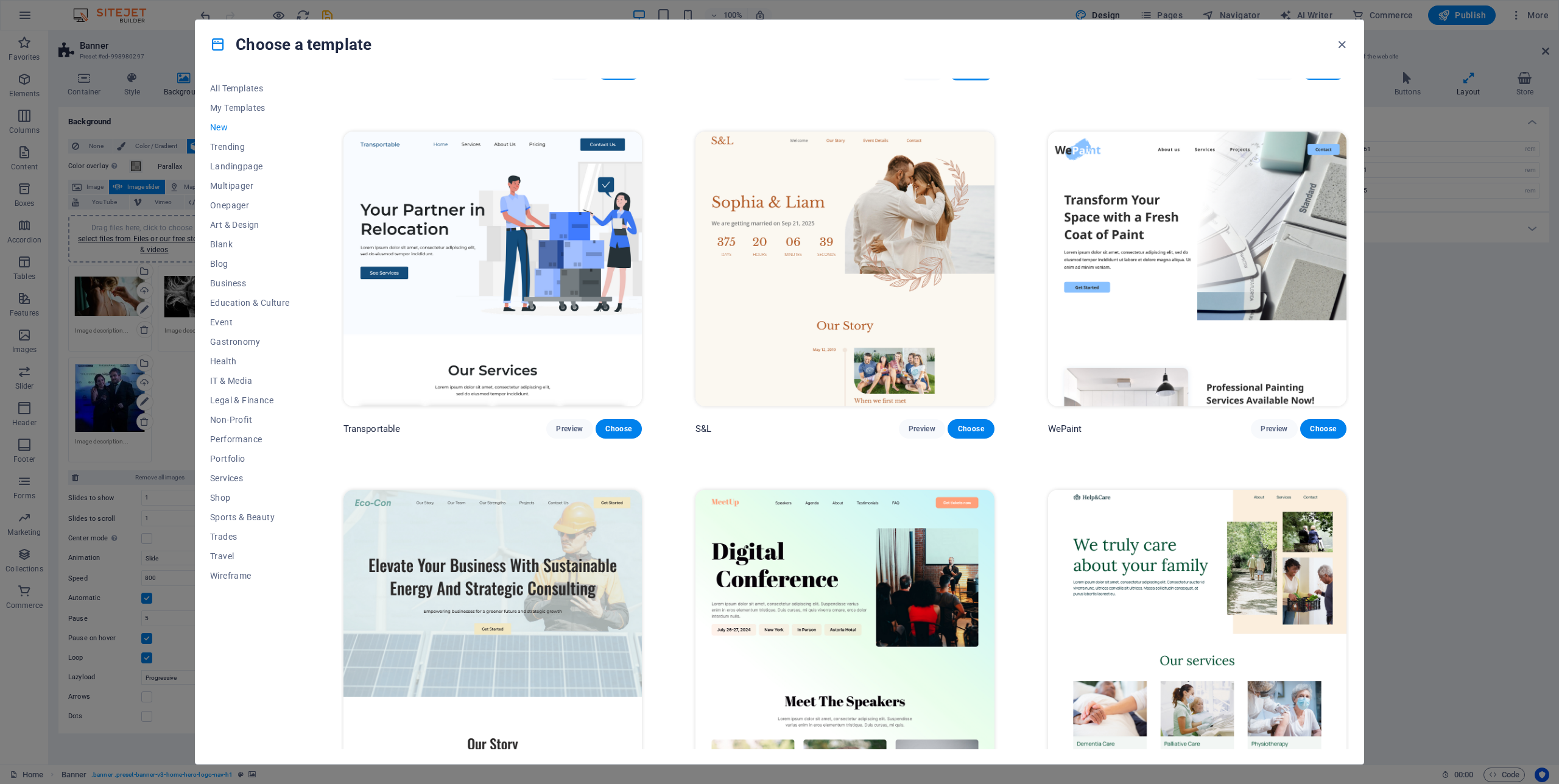
scroll to position [1397, 0]
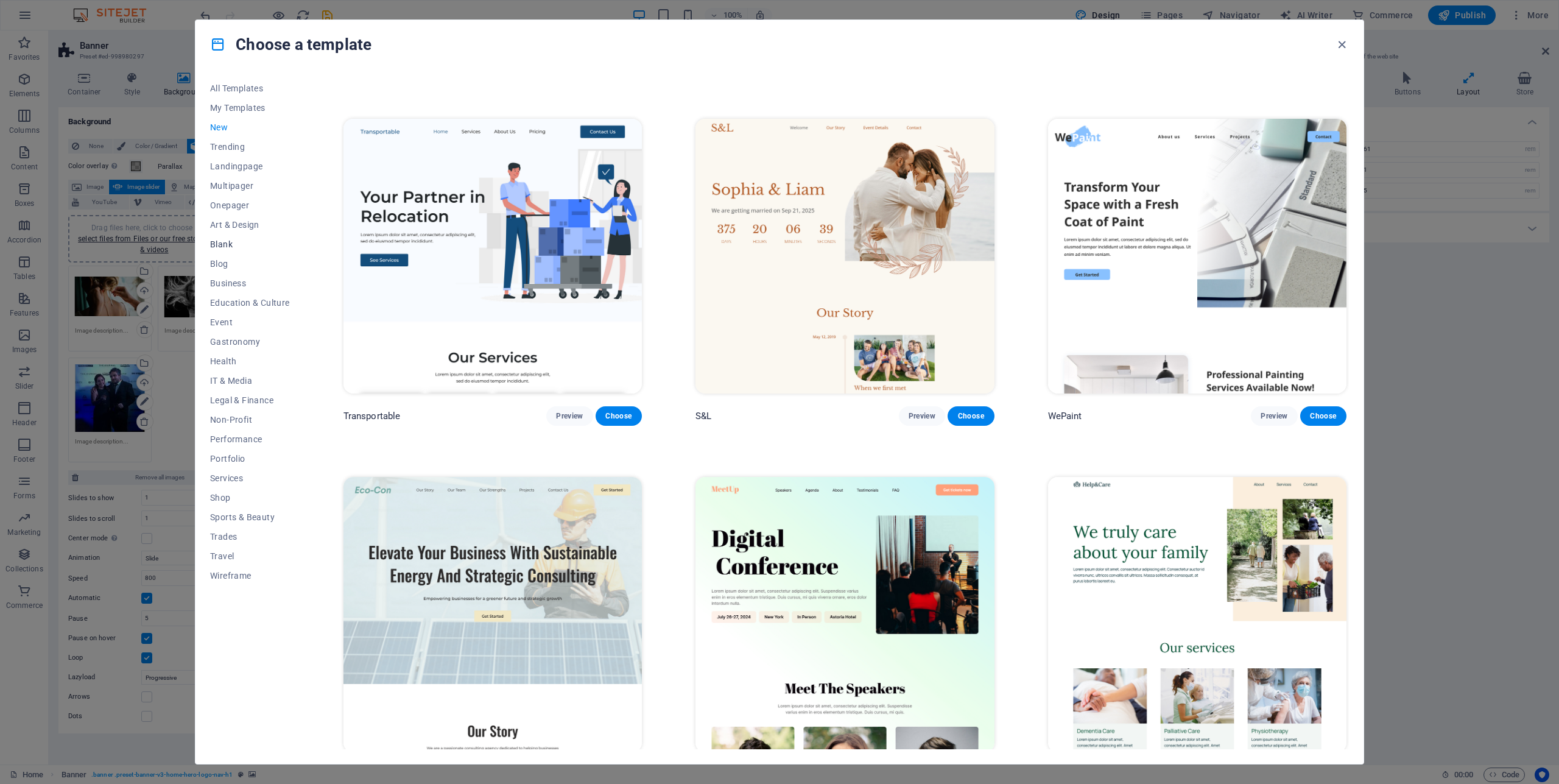
click at [226, 245] on span "Blank" at bounding box center [250, 244] width 80 height 10
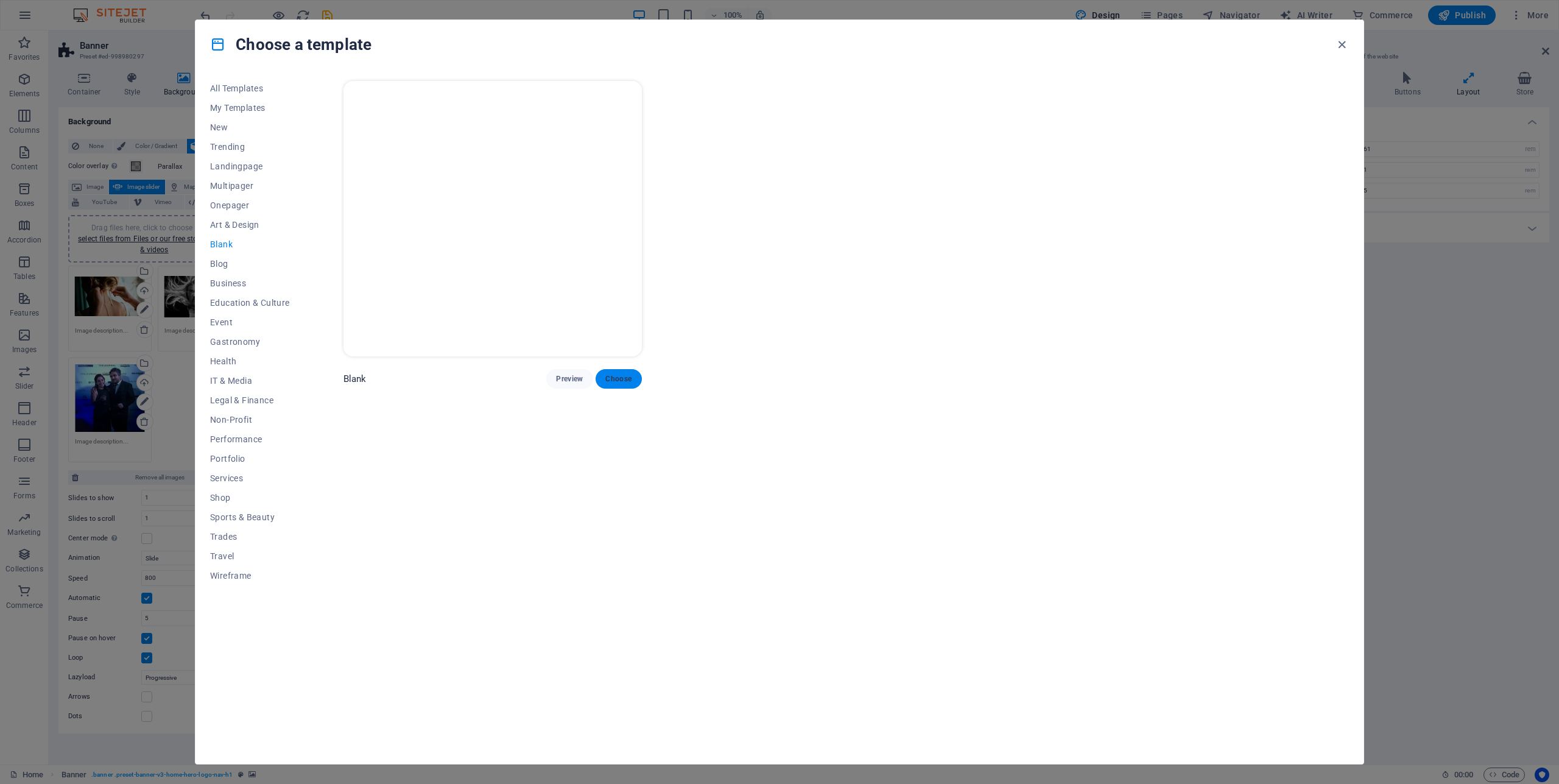
click at [632, 374] on span "Choose" at bounding box center [618, 378] width 27 height 10
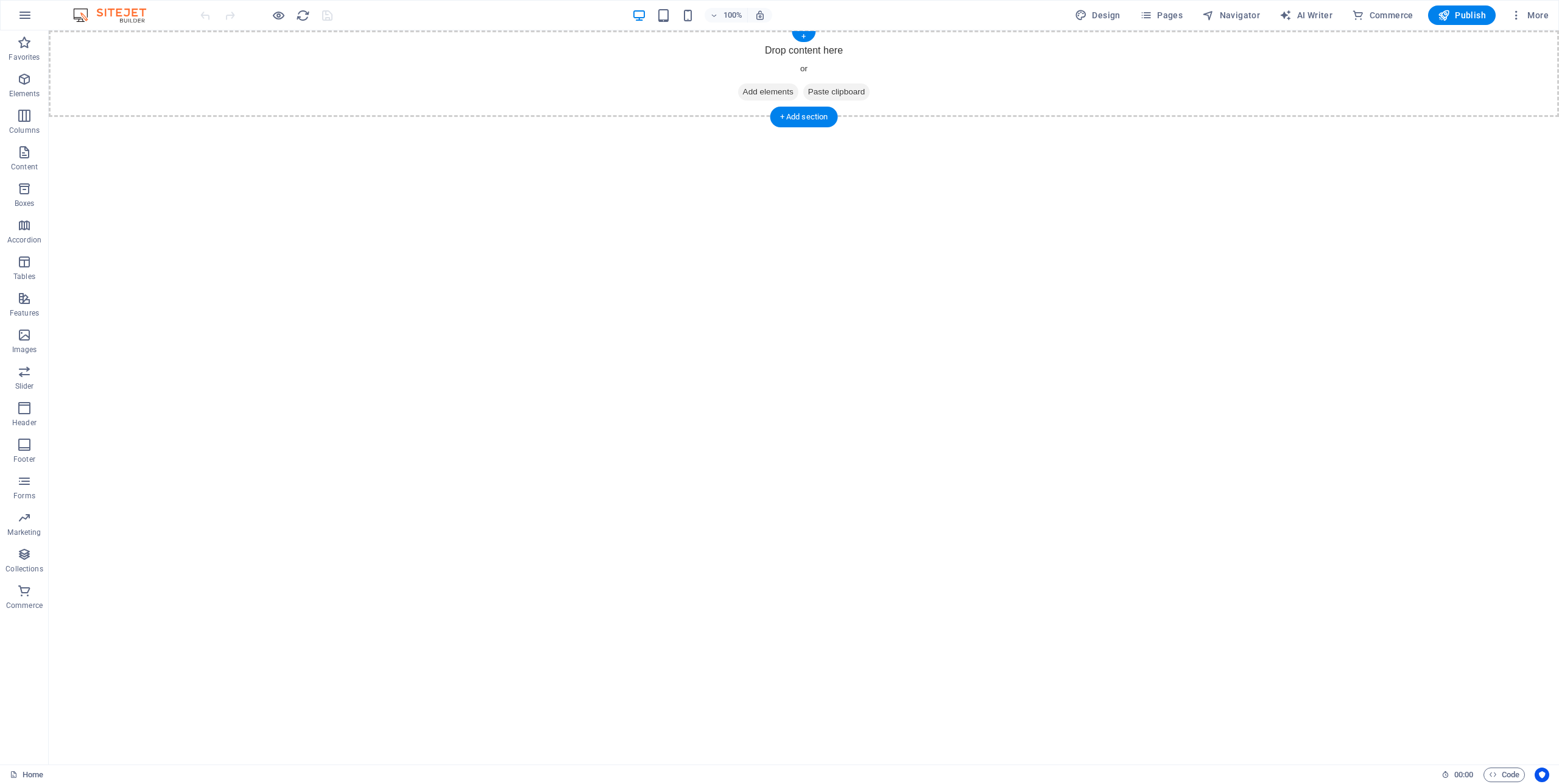
click at [775, 88] on span "Add elements" at bounding box center [768, 92] width 60 height 17
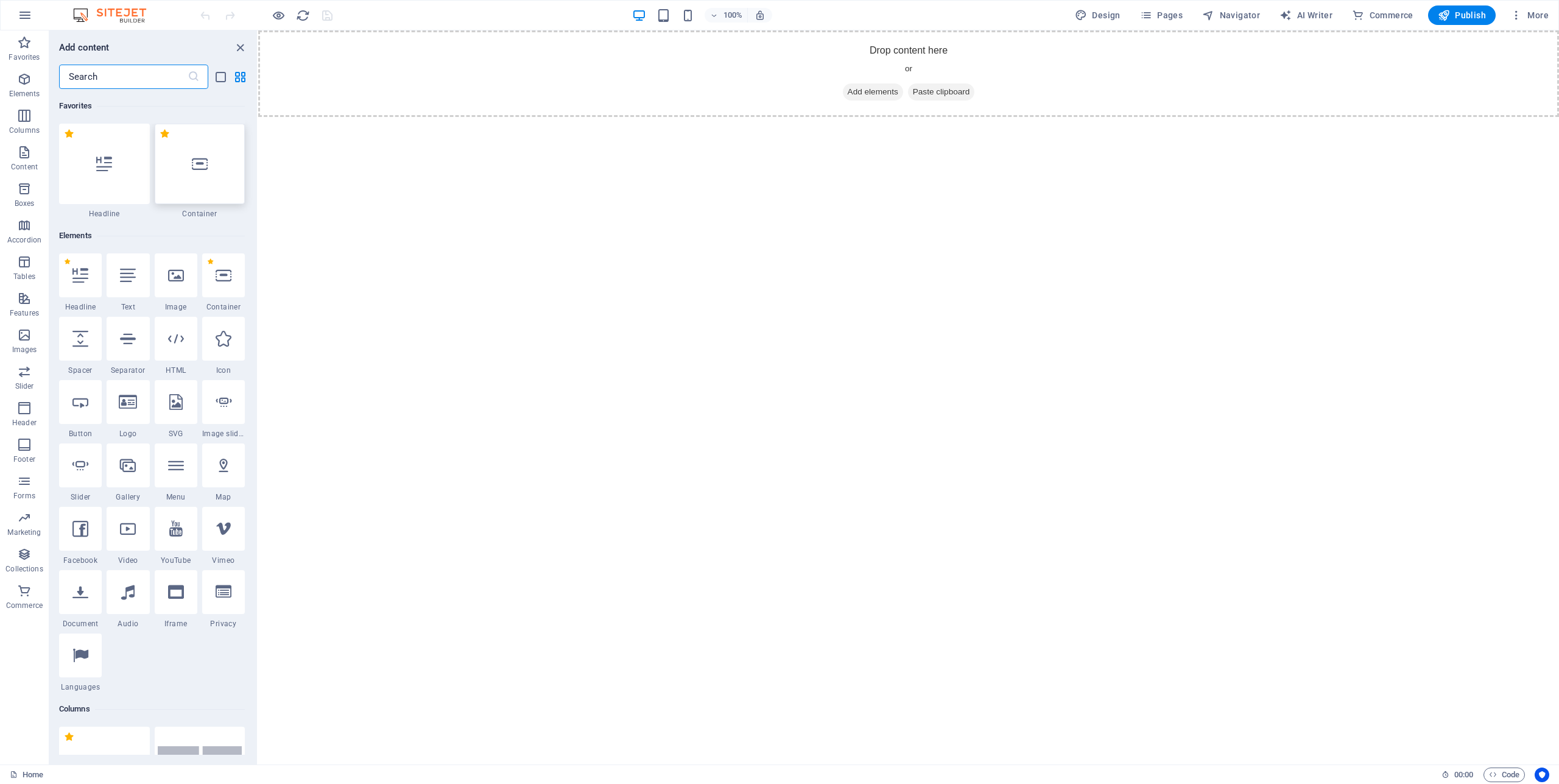
click at [193, 167] on icon at bounding box center [200, 164] width 16 height 16
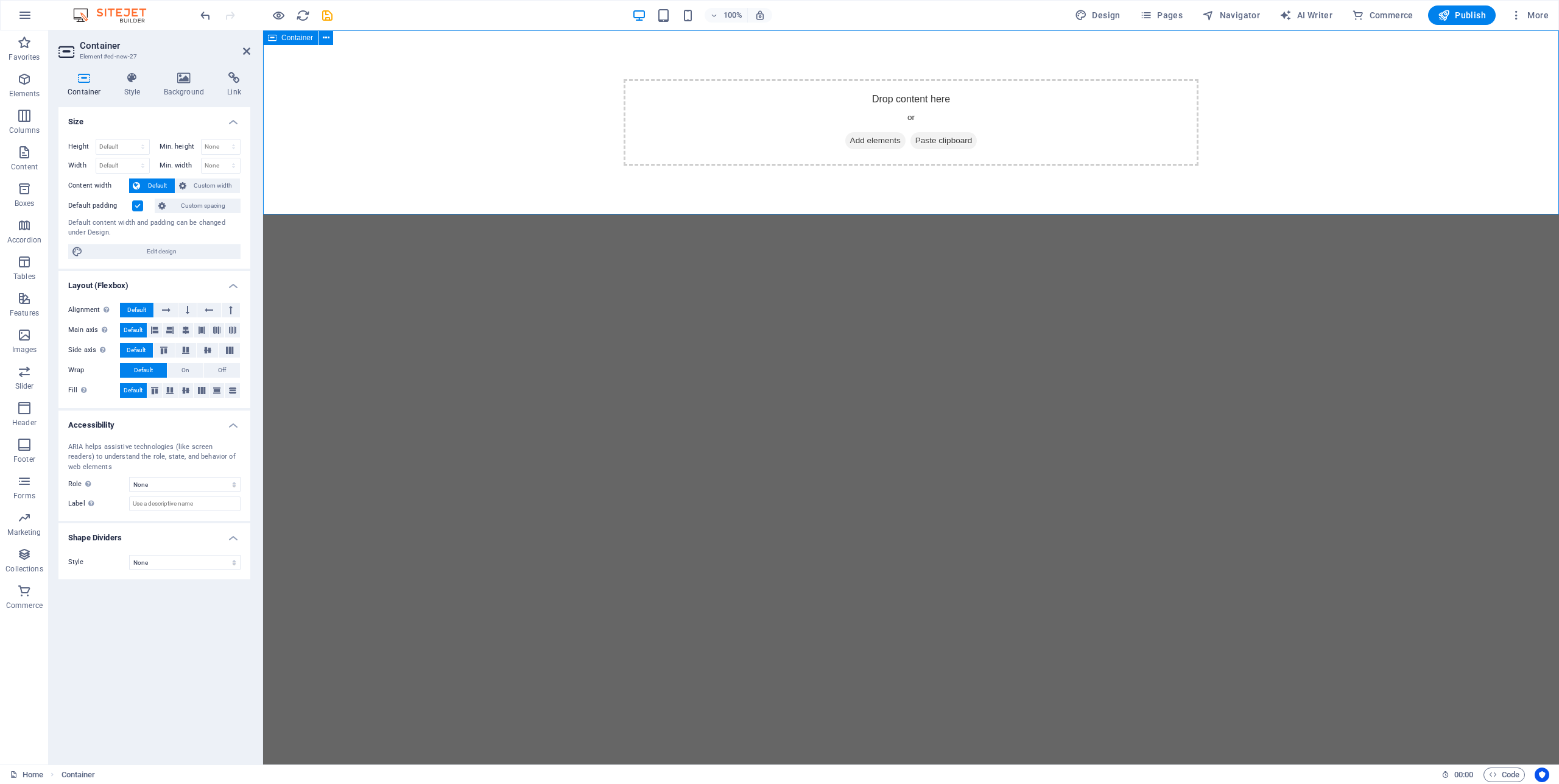
click at [886, 141] on span "Add elements" at bounding box center [875, 141] width 60 height 17
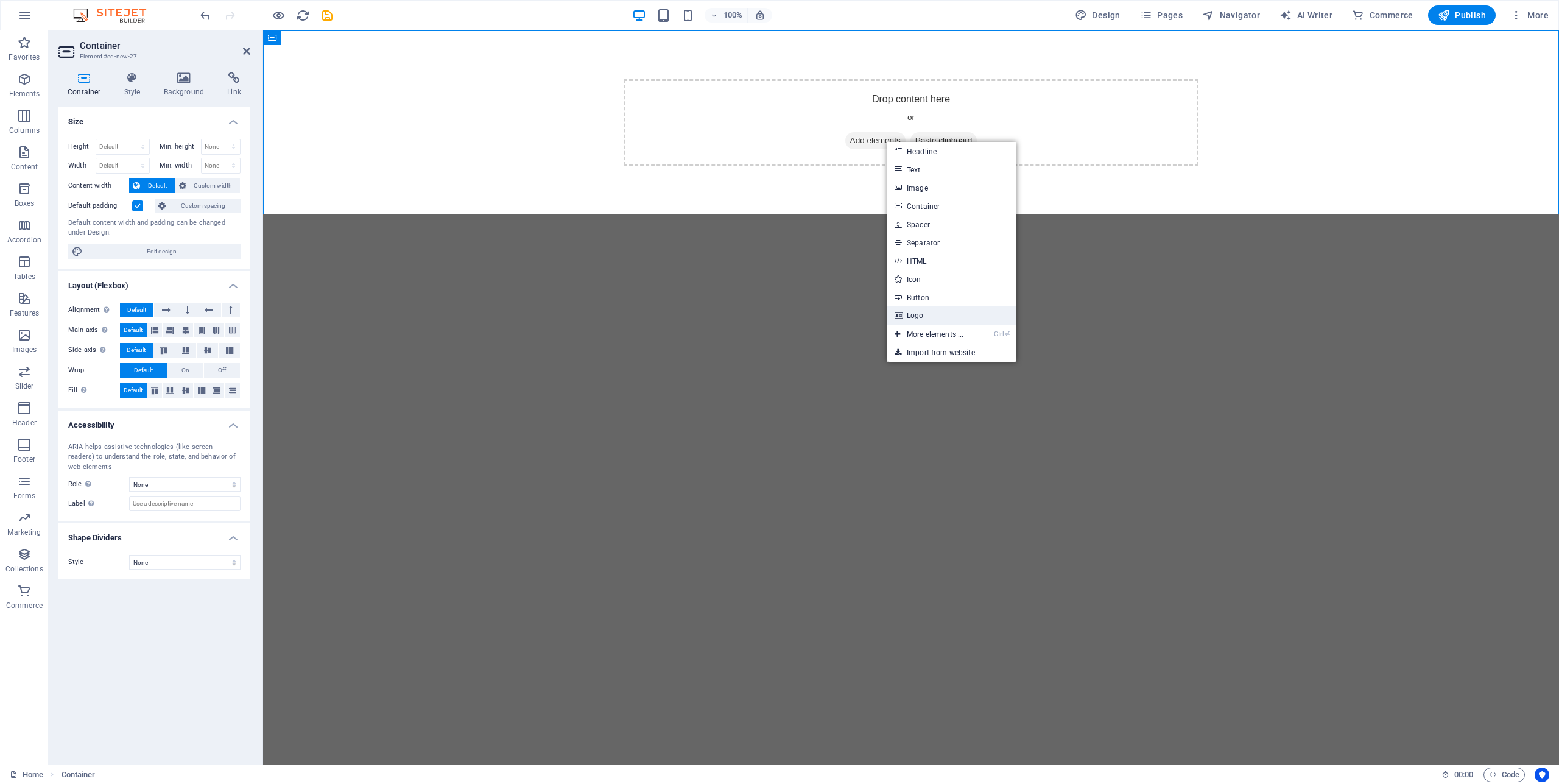
click at [919, 313] on link "Logo" at bounding box center [951, 315] width 129 height 18
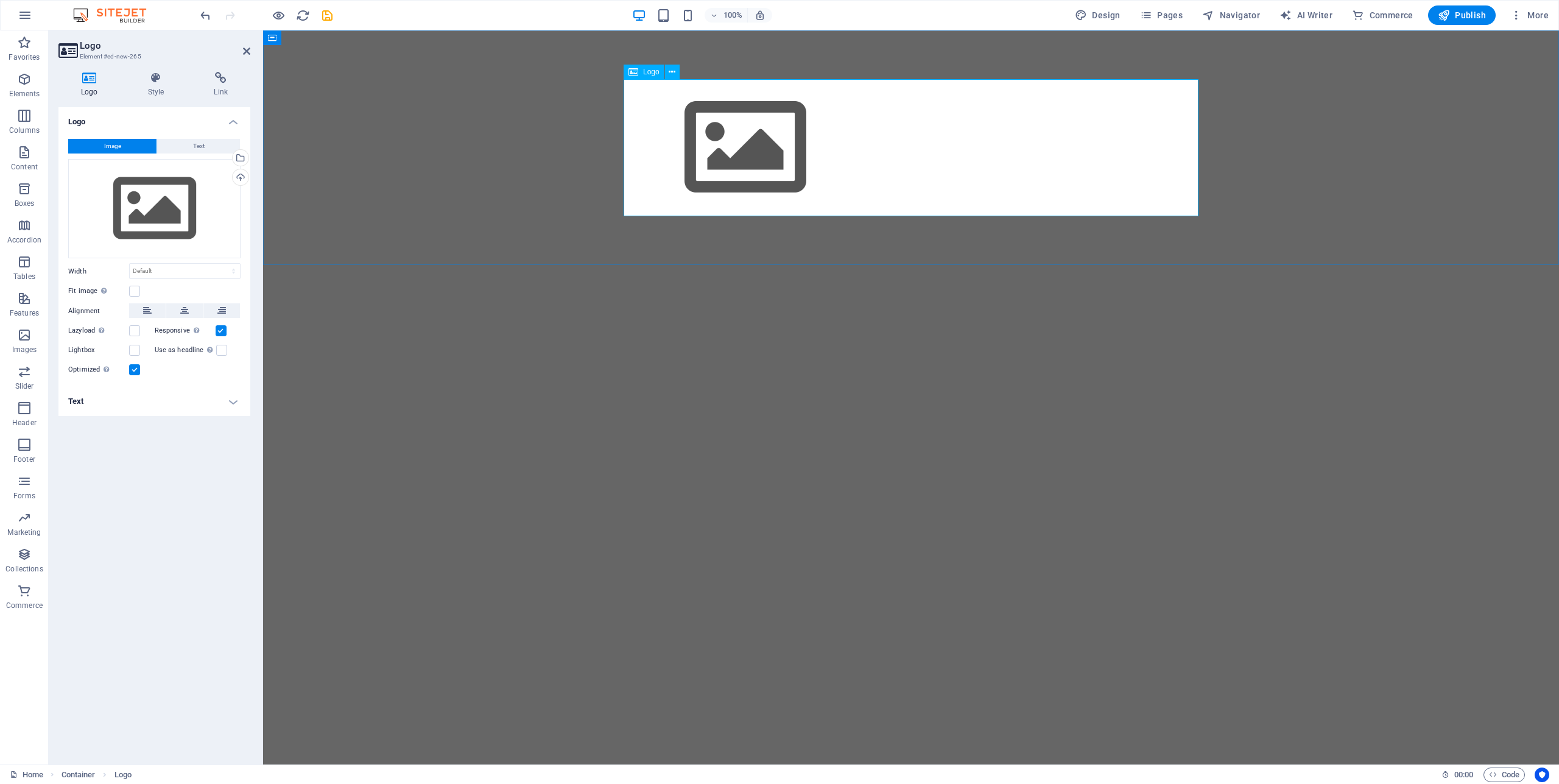
click at [932, 128] on div at bounding box center [911, 147] width 575 height 137
click at [149, 216] on div "Drag files here, click to choose files or select files from Files or our free s…" at bounding box center [154, 208] width 172 height 100
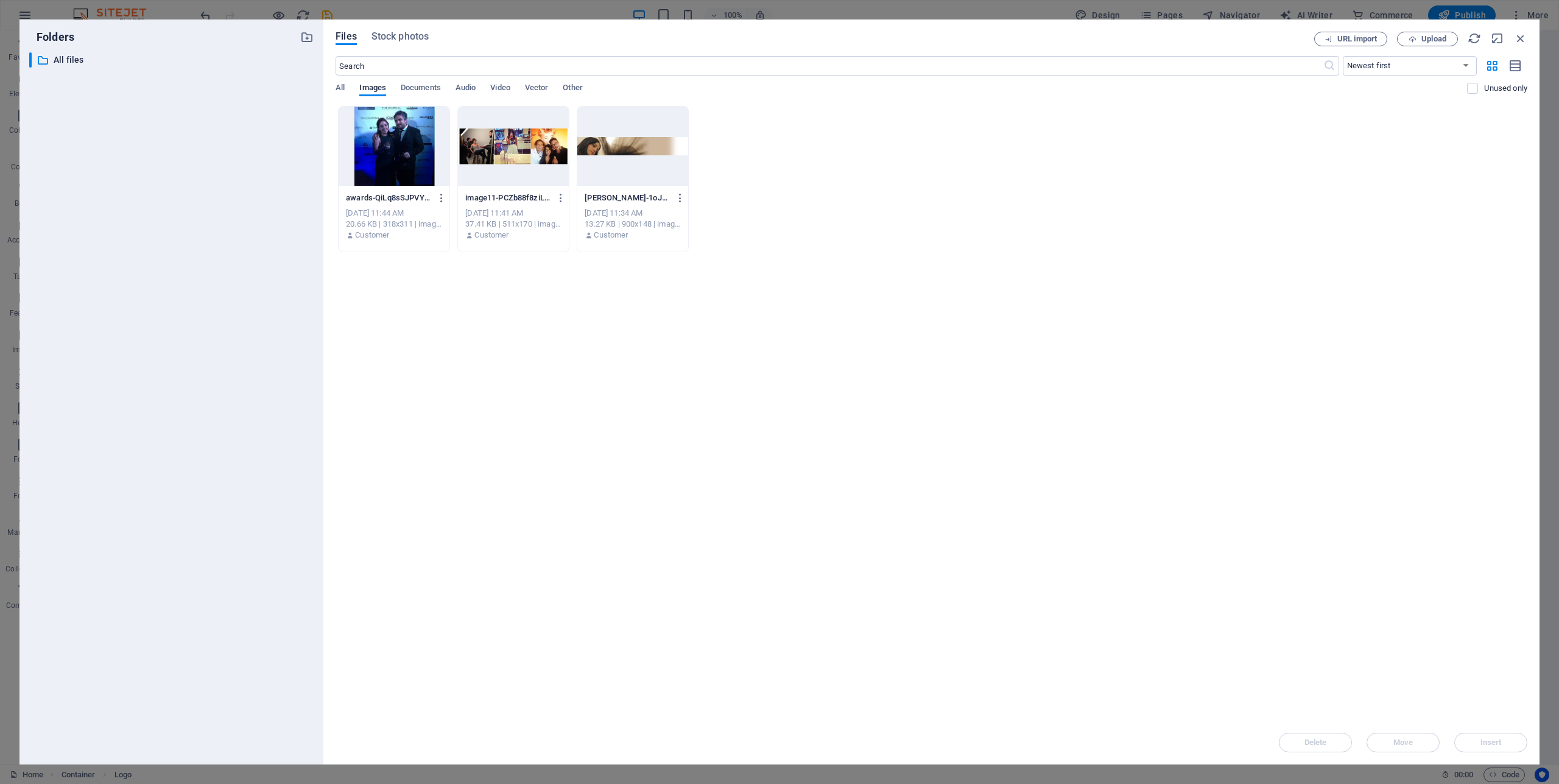
click at [149, 216] on div "​ All files All files" at bounding box center [172, 403] width 285 height 702
click at [1440, 40] on span "Upload" at bounding box center [1434, 39] width 25 height 7
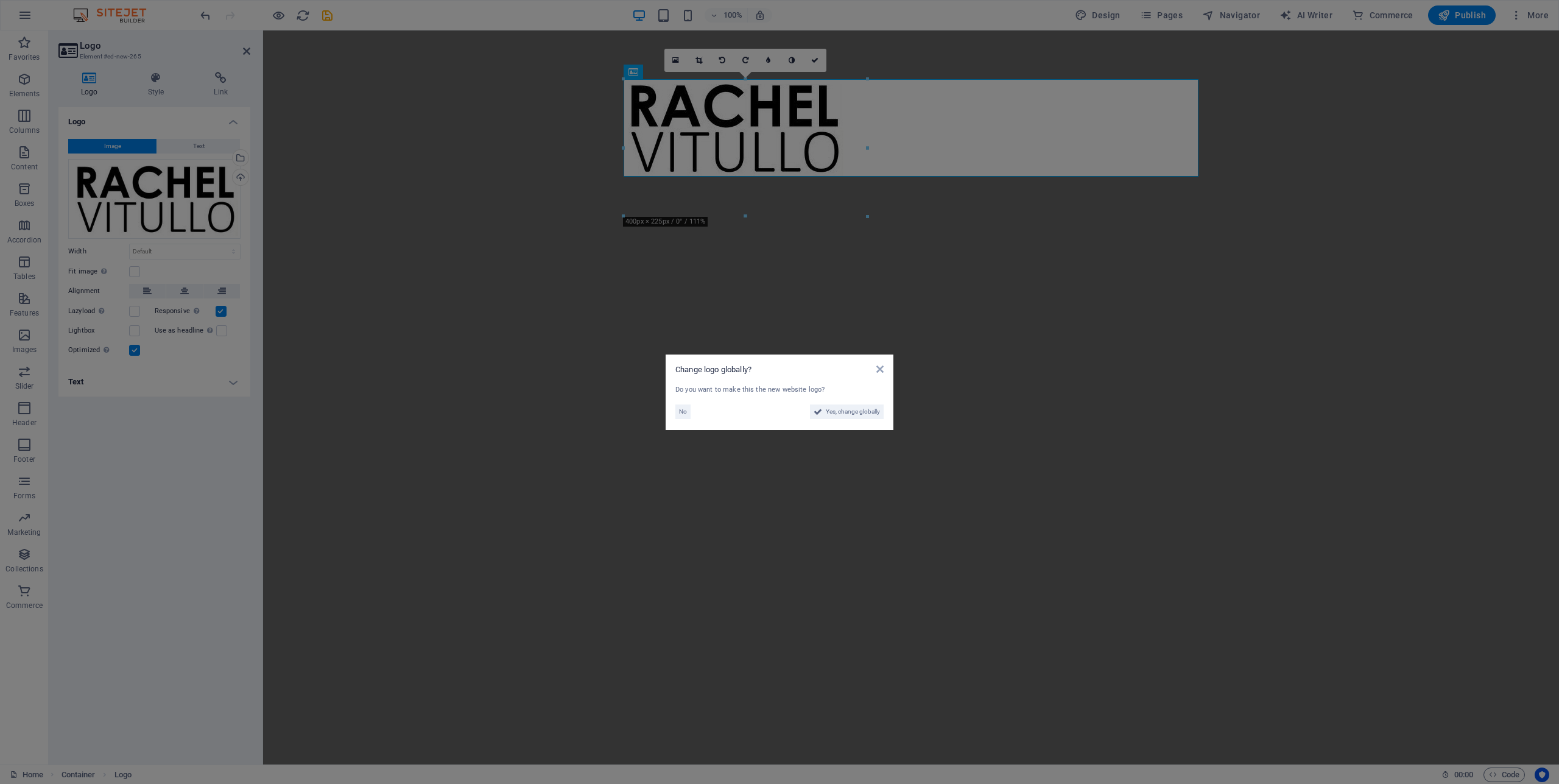
click at [816, 129] on aside "Change logo globally? Do you want to make this the new website logo? No Yes, ch…" at bounding box center [780, 392] width 1559 height 784
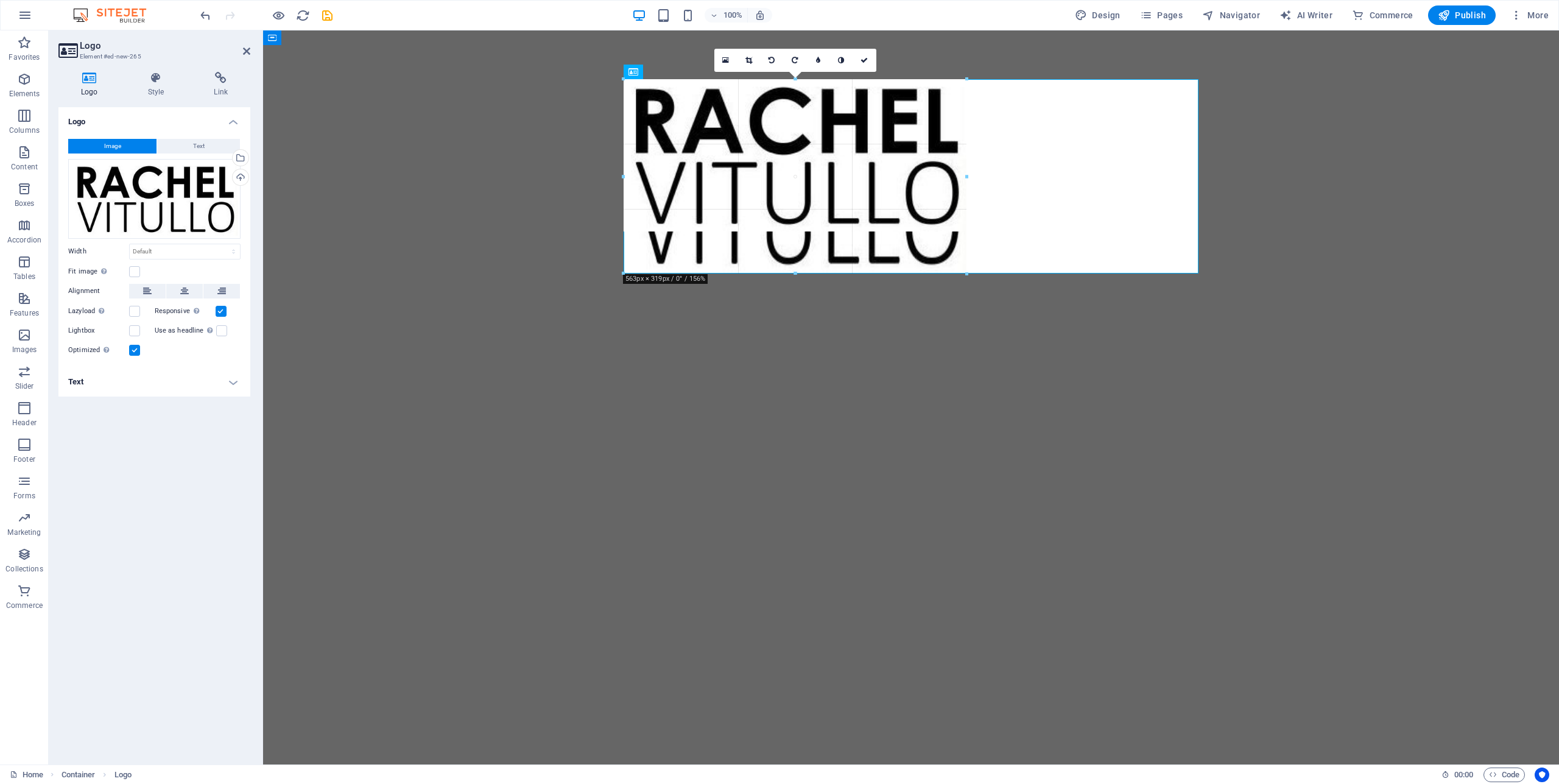
drag, startPoint x: 867, startPoint y: 215, endPoint x: 970, endPoint y: 249, distance: 108.5
click at [970, 249] on div "Drag here to replace the existing content. Press “Ctrl” if you want to create a…" at bounding box center [911, 397] width 1296 height 734
type input "563"
select select "px"
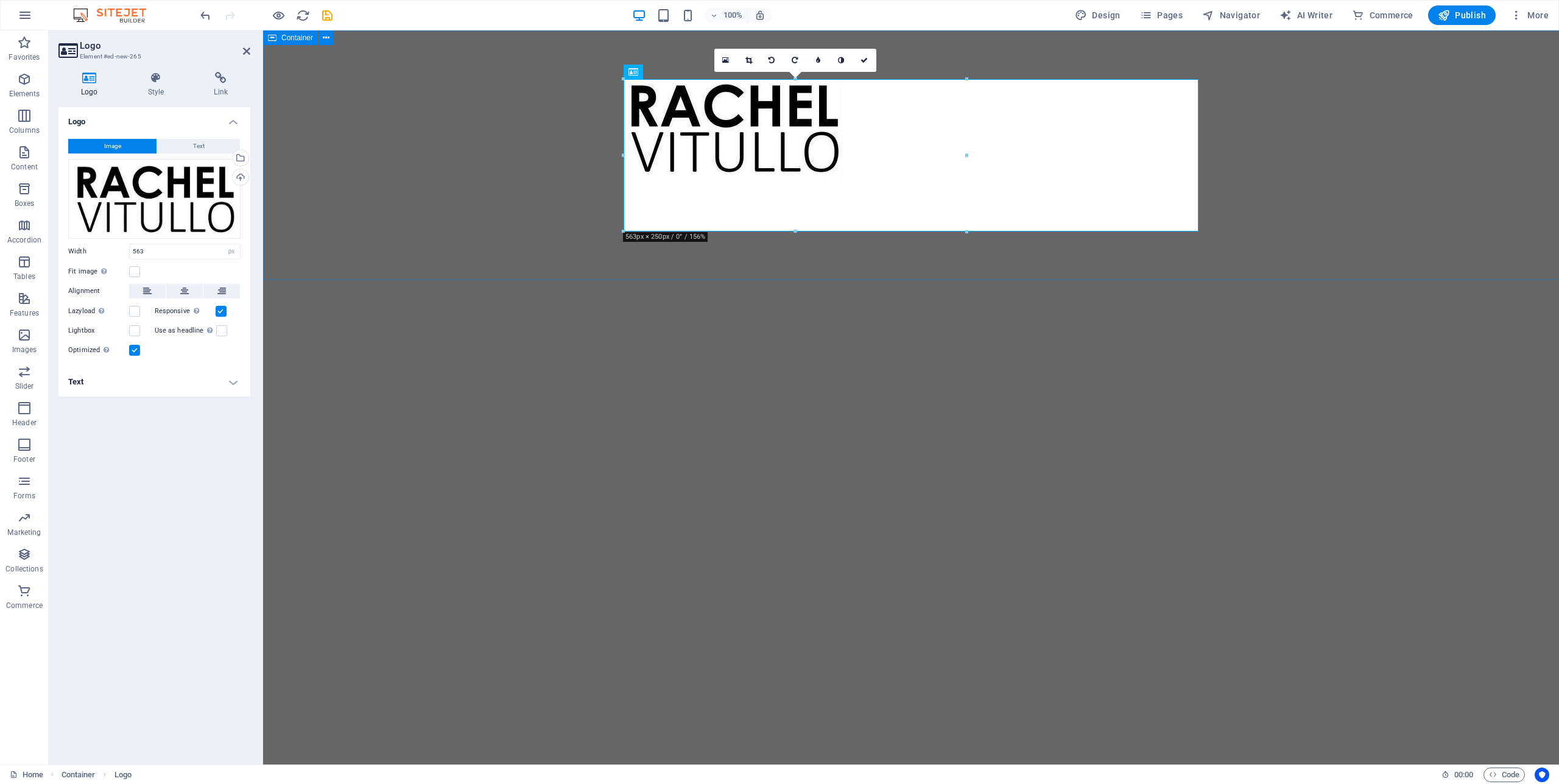
select select "DISABLED_OPTION_VALUE"
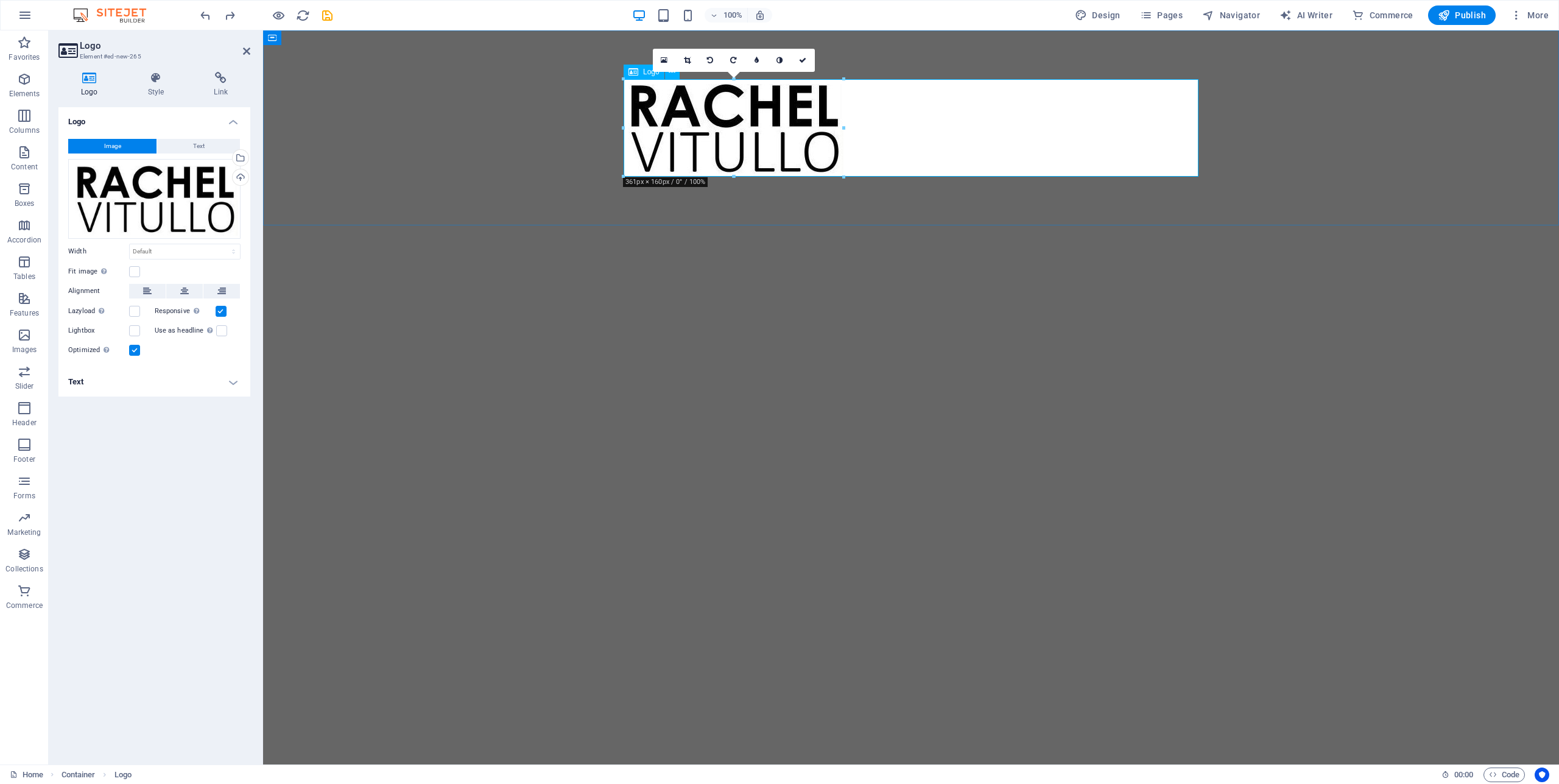
click at [801, 140] on div at bounding box center [911, 128] width 575 height 98
click at [188, 286] on icon at bounding box center [184, 291] width 9 height 14
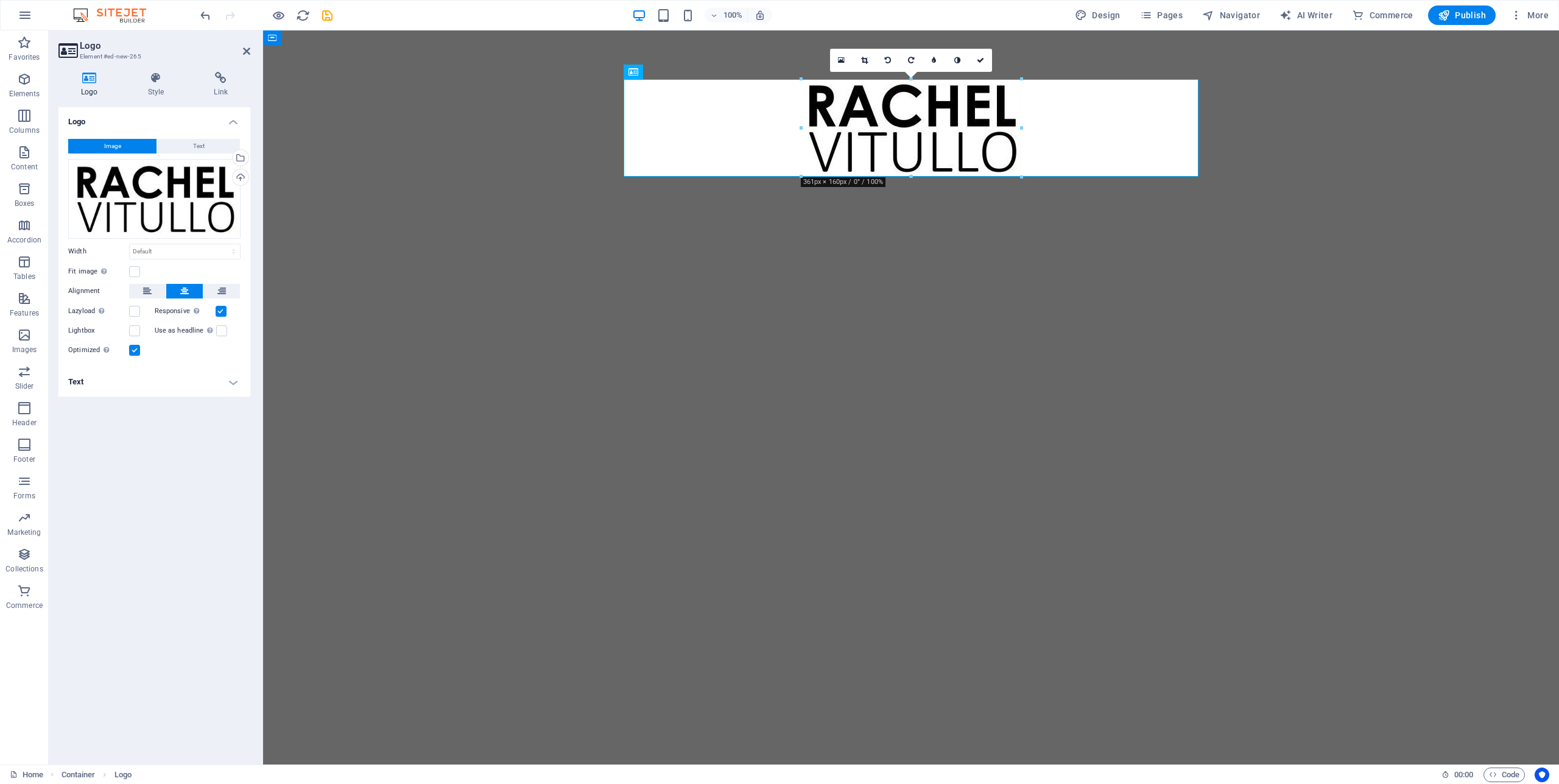
drag, startPoint x: 1101, startPoint y: 253, endPoint x: 1073, endPoint y: 200, distance: 59.9
click at [1100, 225] on html "Skip to main content" at bounding box center [911, 127] width 1296 height 195
click at [1071, 159] on div at bounding box center [911, 128] width 575 height 98
click at [1065, 162] on div at bounding box center [911, 128] width 575 height 98
click at [1063, 159] on div at bounding box center [911, 128] width 575 height 98
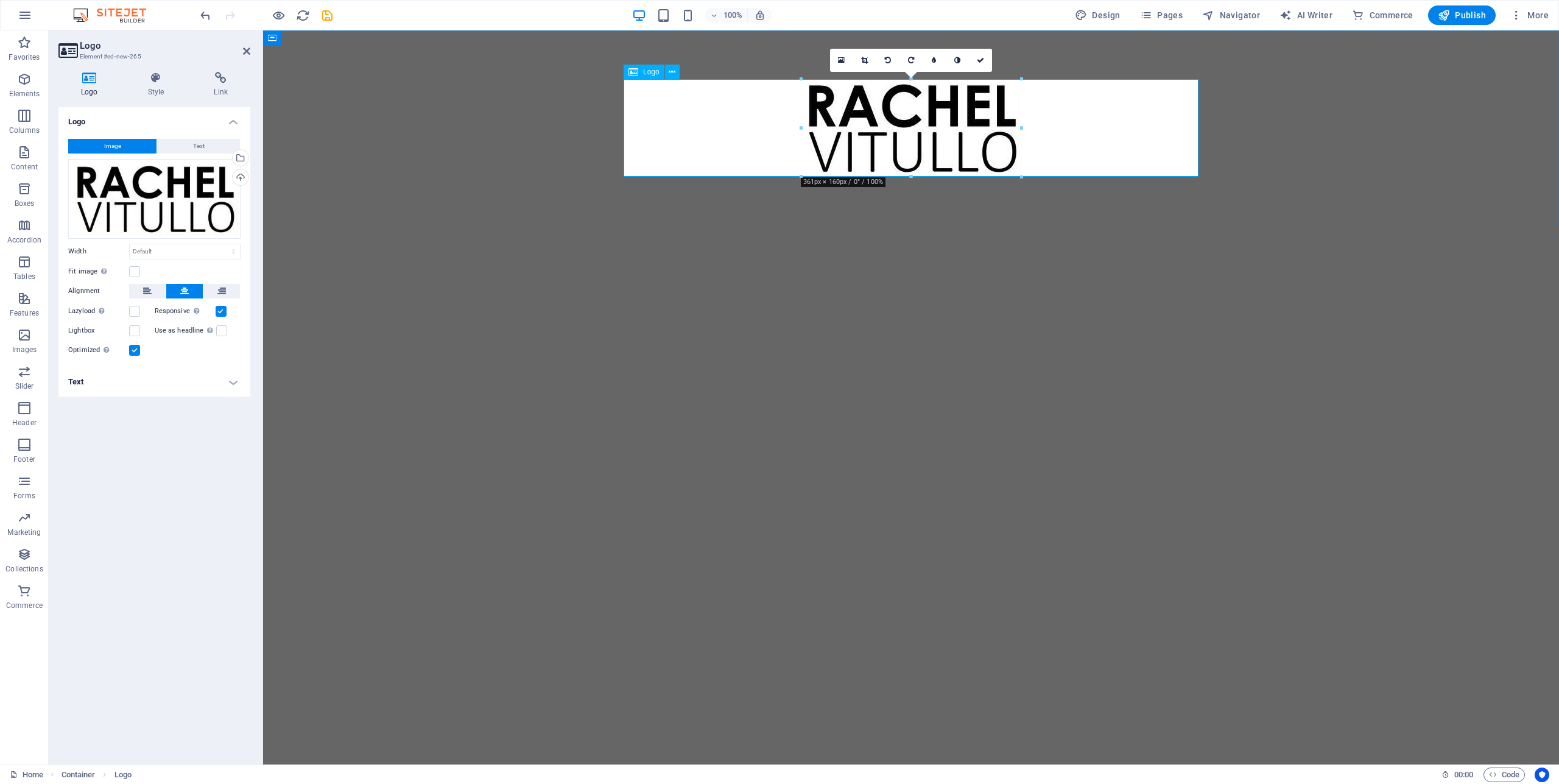
click at [1063, 159] on div at bounding box center [911, 128] width 575 height 98
click at [1110, 222] on div at bounding box center [911, 127] width 1296 height 195
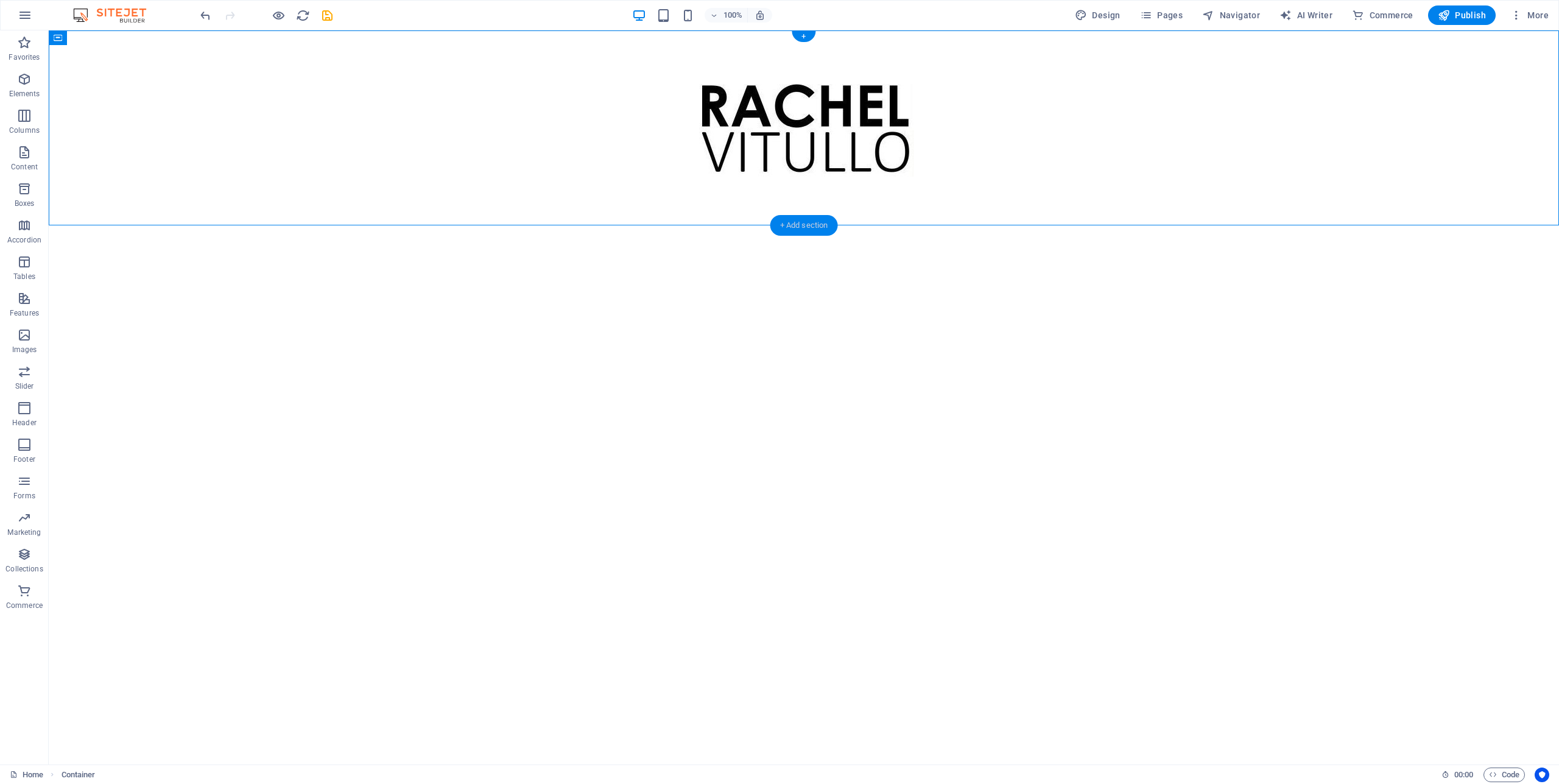
click at [804, 227] on div "+ Add section" at bounding box center [804, 225] width 68 height 21
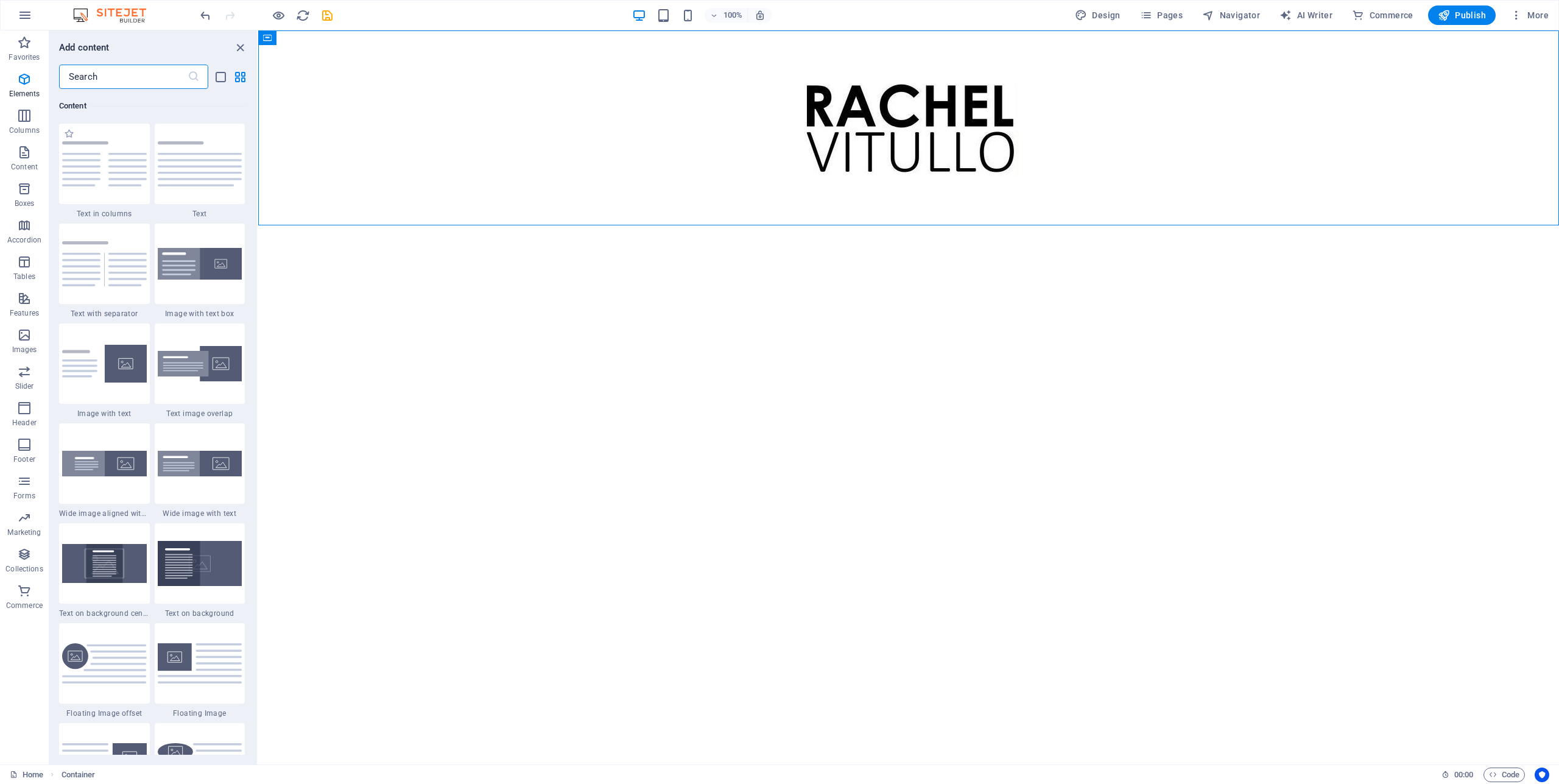
scroll to position [2130, 0]
click at [173, 280] on img at bounding box center [200, 264] width 85 height 32
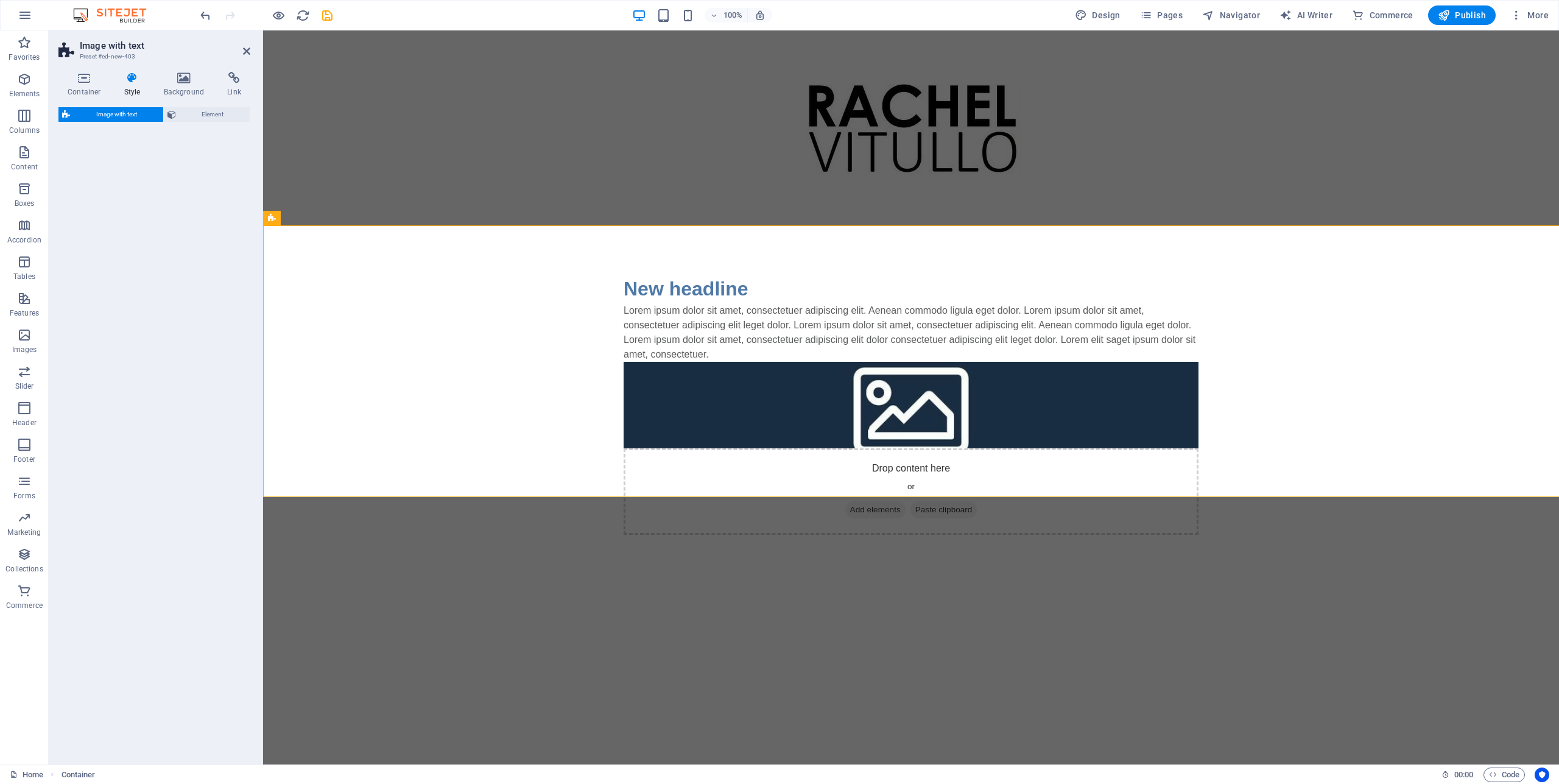
select select "rem"
select select "px"
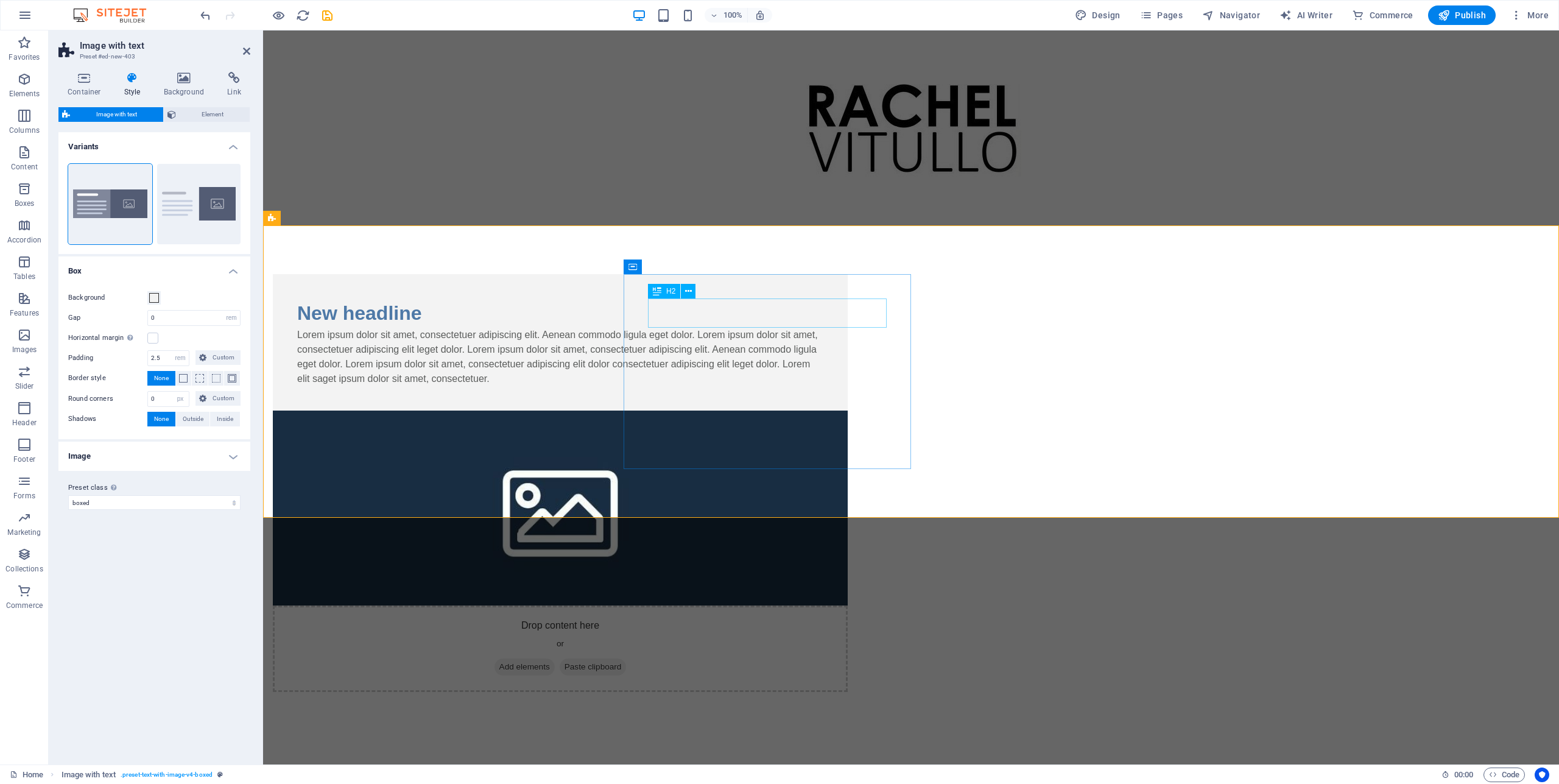
click at [711, 327] on div "New headline" at bounding box center [560, 313] width 526 height 29
click at [207, 17] on icon "undo" at bounding box center [205, 15] width 14 height 14
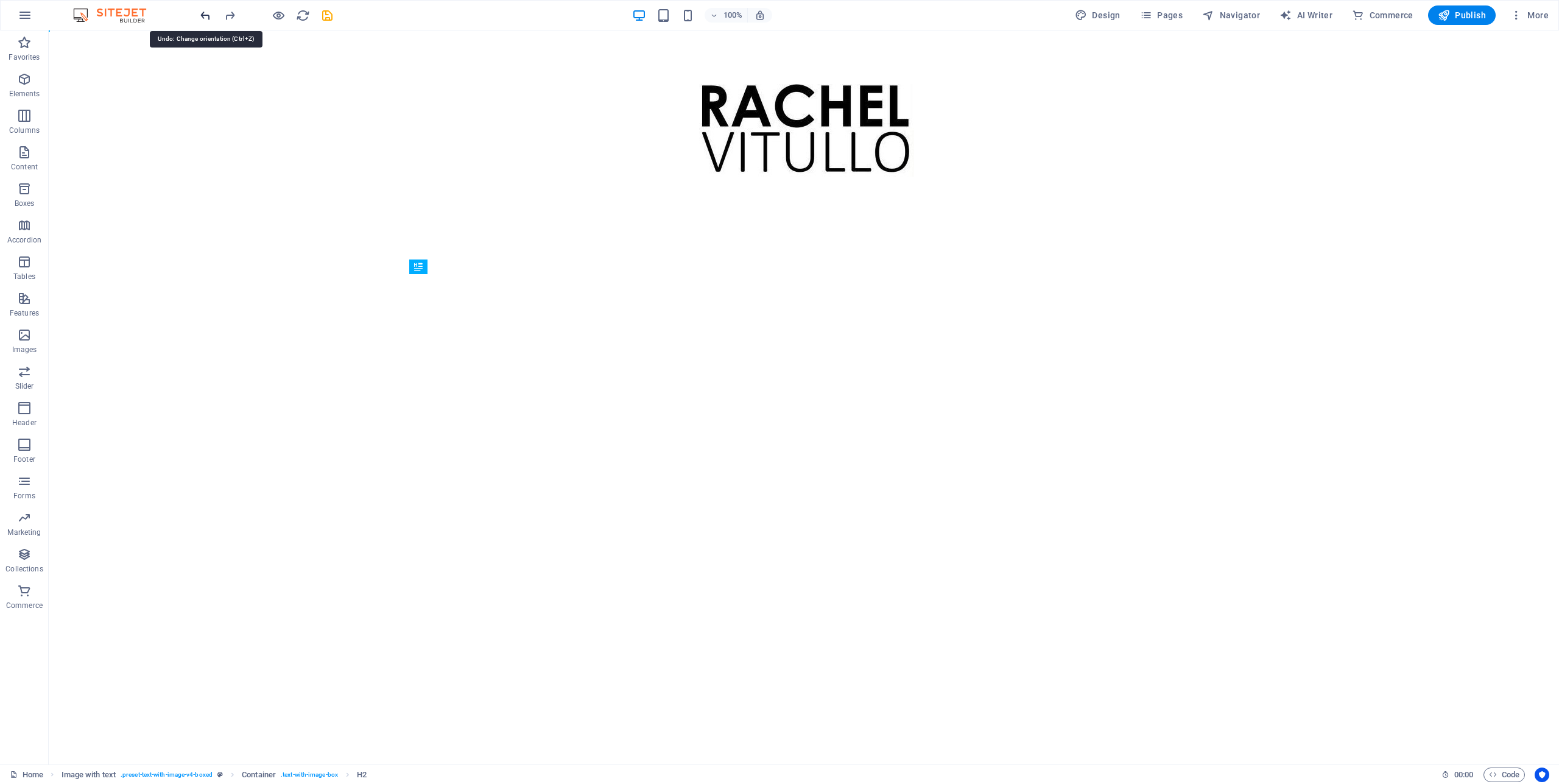
click at [207, 17] on icon "undo" at bounding box center [205, 15] width 14 height 14
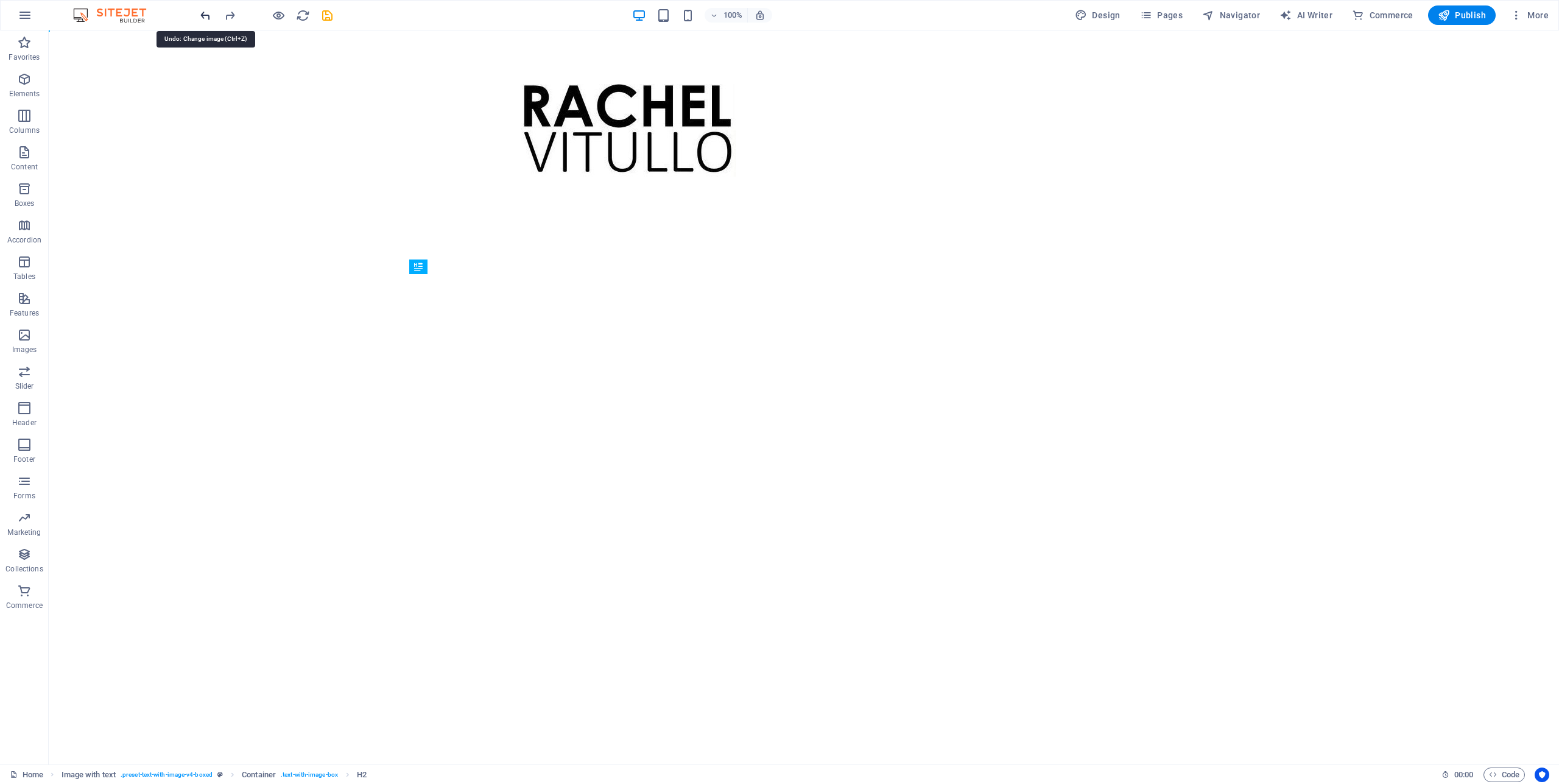
click at [207, 17] on icon "undo" at bounding box center [205, 15] width 14 height 14
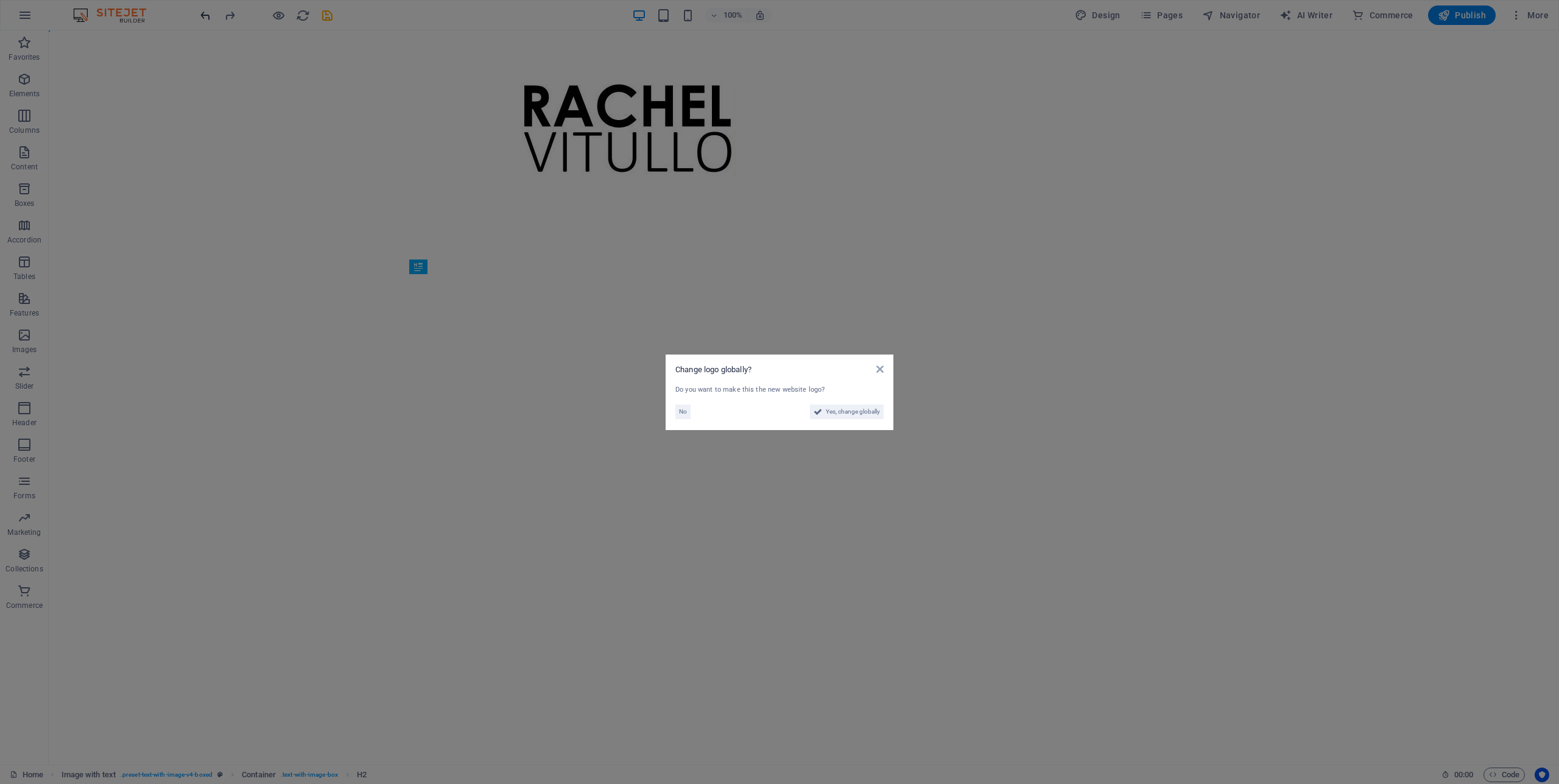
click at [207, 17] on aside "Change logo globally? Do you want to make this the new website logo? No Yes, ch…" at bounding box center [780, 392] width 1559 height 784
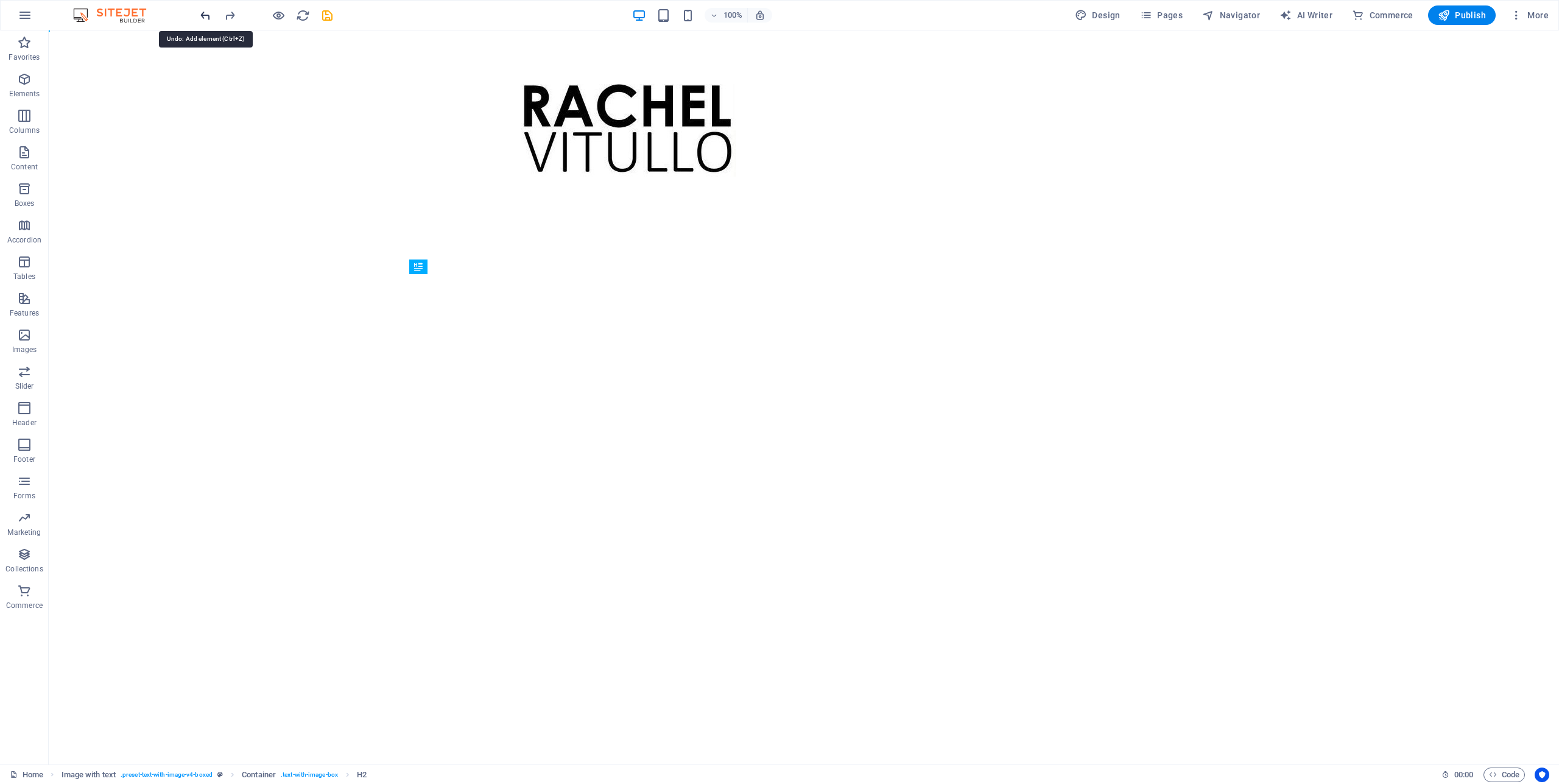
click at [207, 17] on icon "undo" at bounding box center [205, 15] width 14 height 14
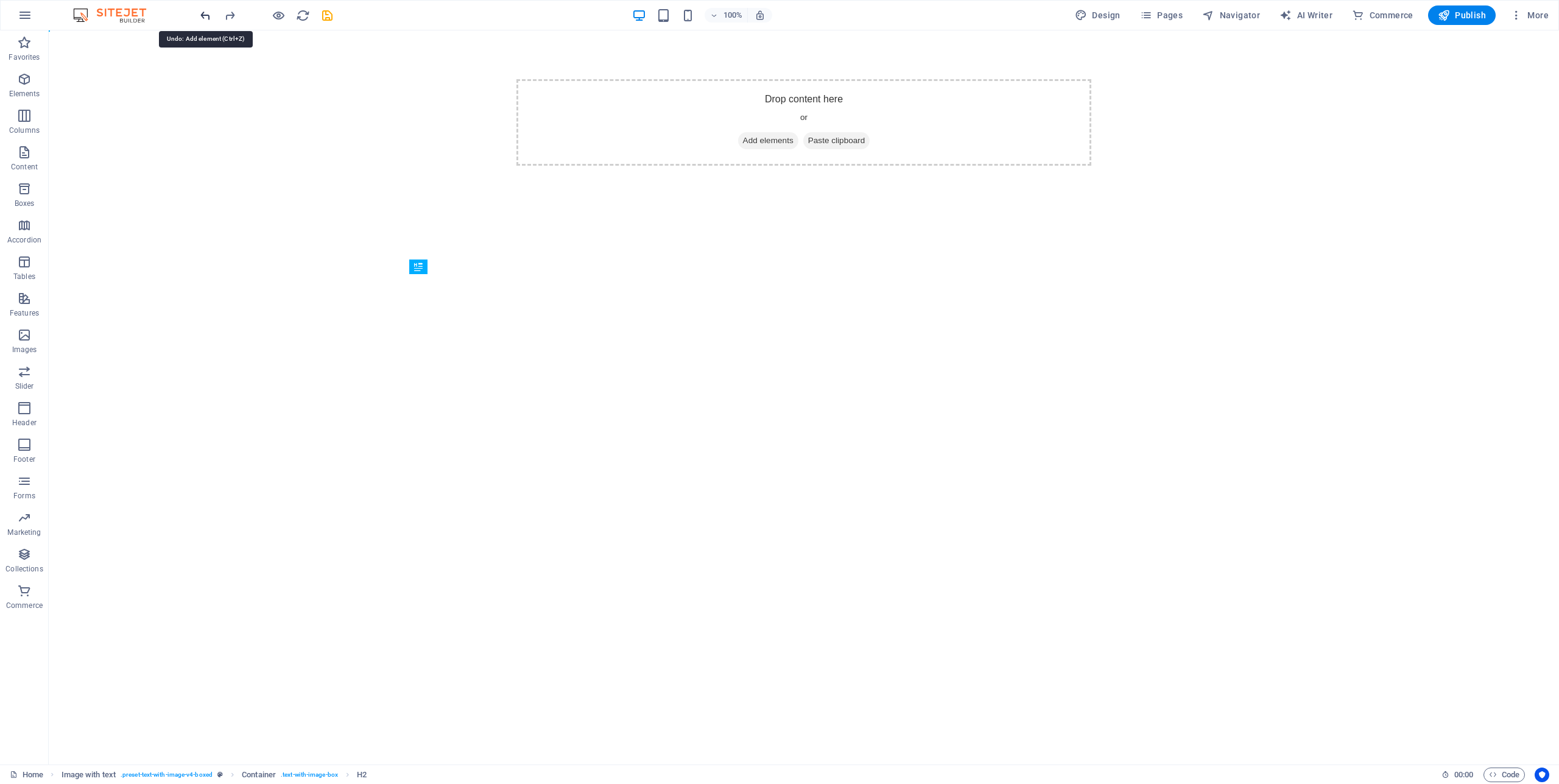
click at [207, 17] on icon "undo" at bounding box center [205, 15] width 14 height 14
click at [207, 17] on div at bounding box center [266, 15] width 136 height 20
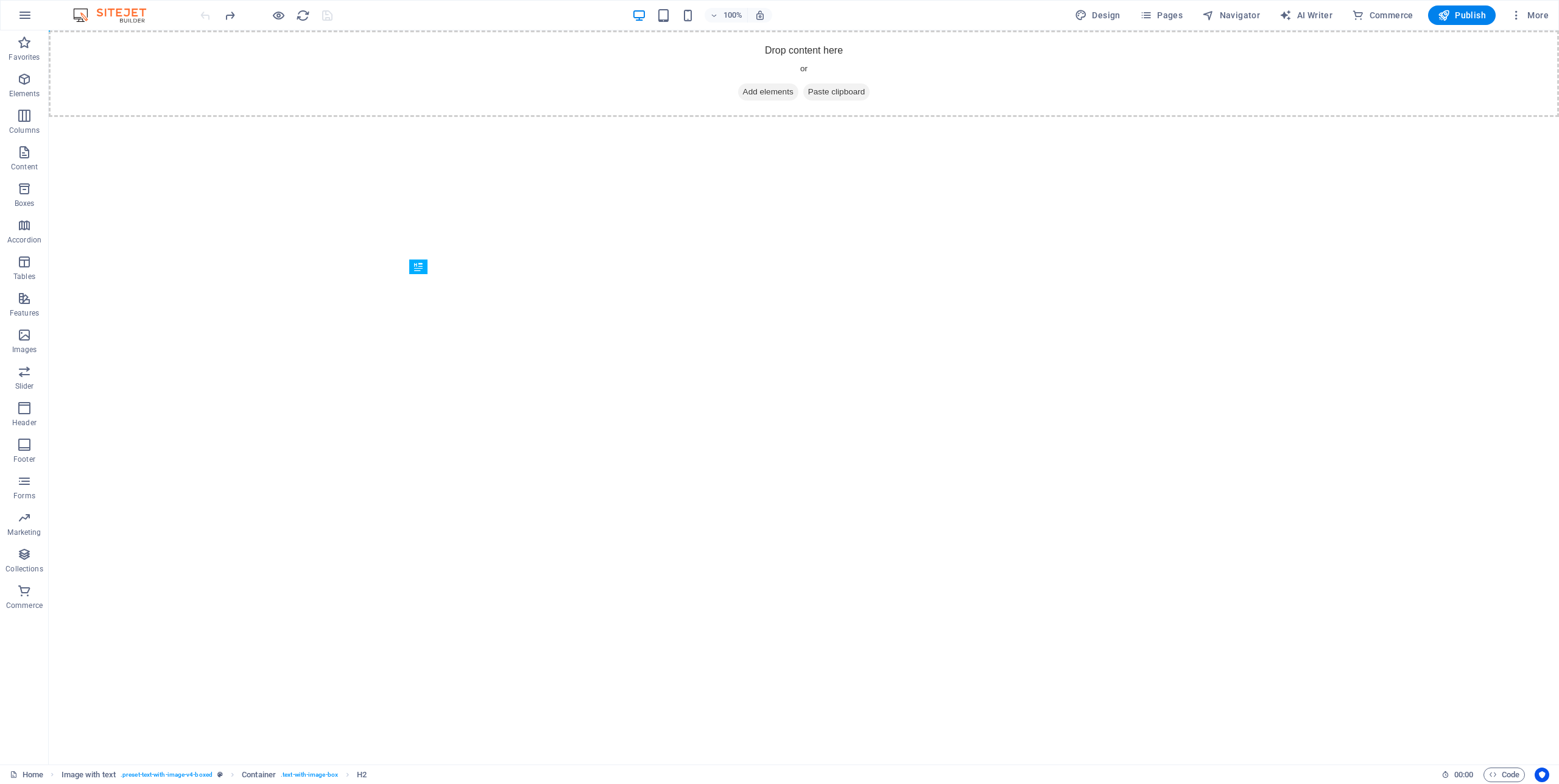
click at [207, 17] on div at bounding box center [266, 15] width 136 height 20
click at [227, 14] on icon "redo" at bounding box center [229, 15] width 14 height 14
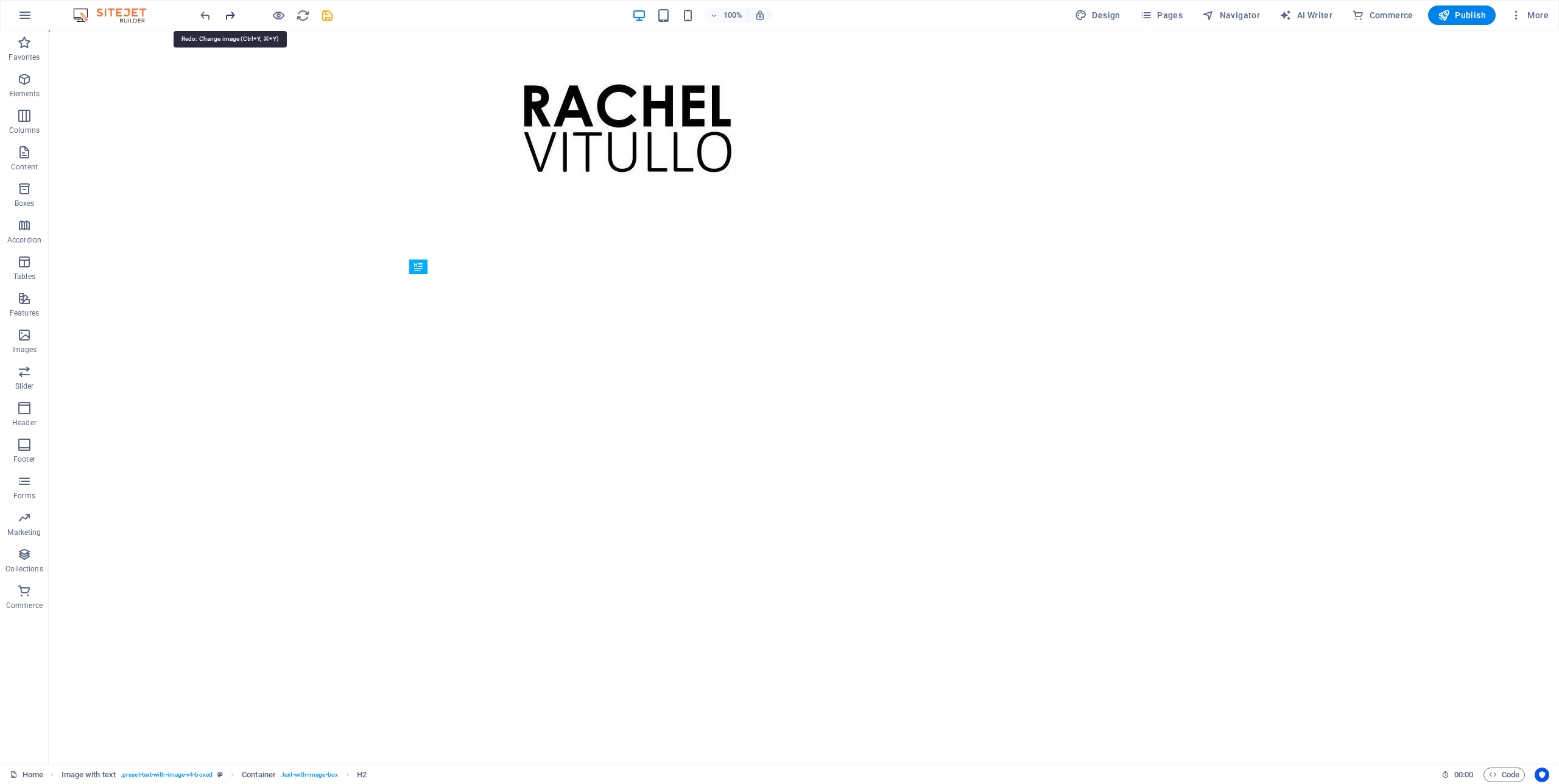
click at [227, 14] on icon "redo" at bounding box center [229, 15] width 14 height 14
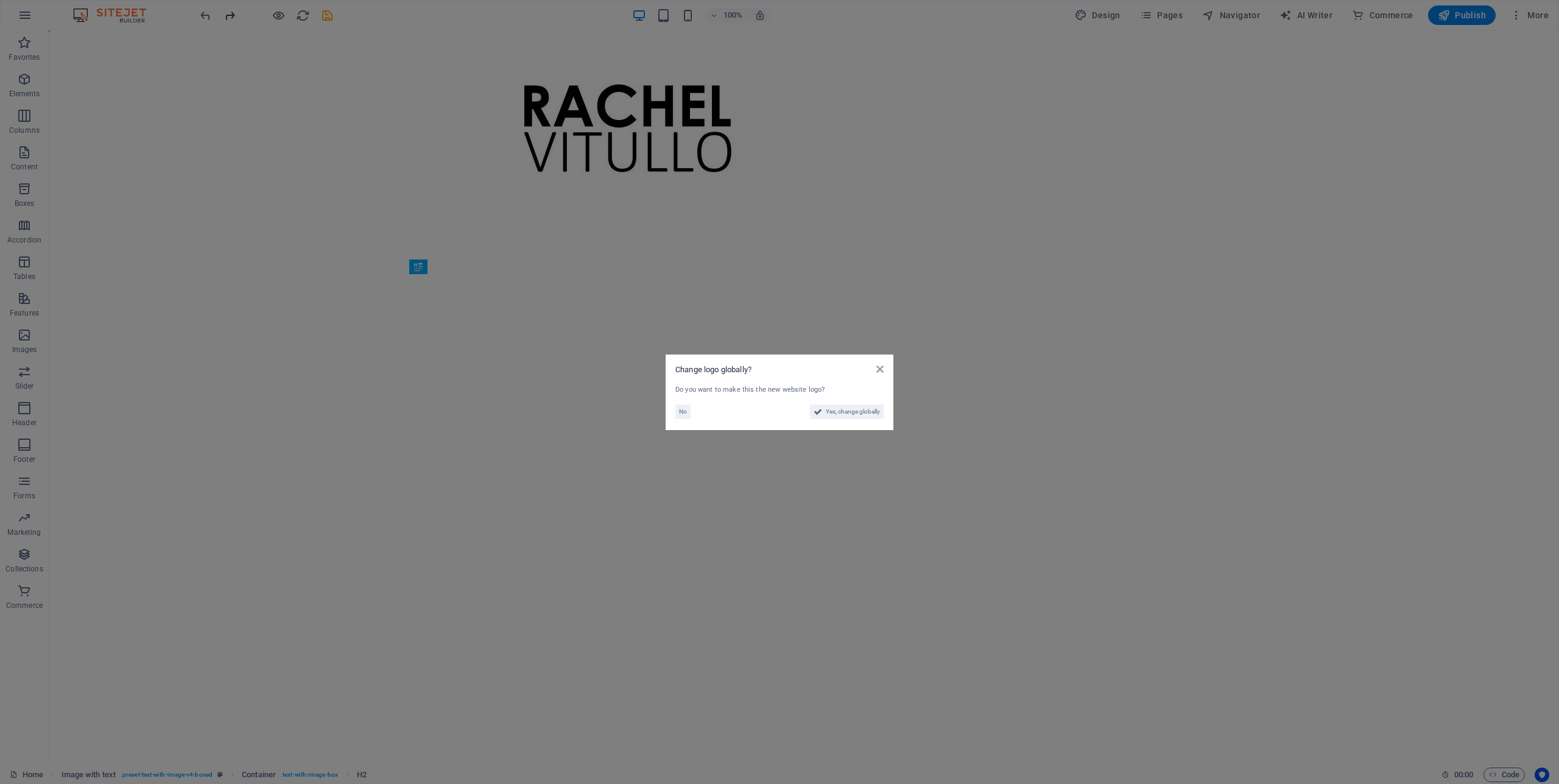
click at [227, 14] on aside "Change logo globally? Do you want to make this the new website logo? No Yes, ch…" at bounding box center [780, 392] width 1559 height 784
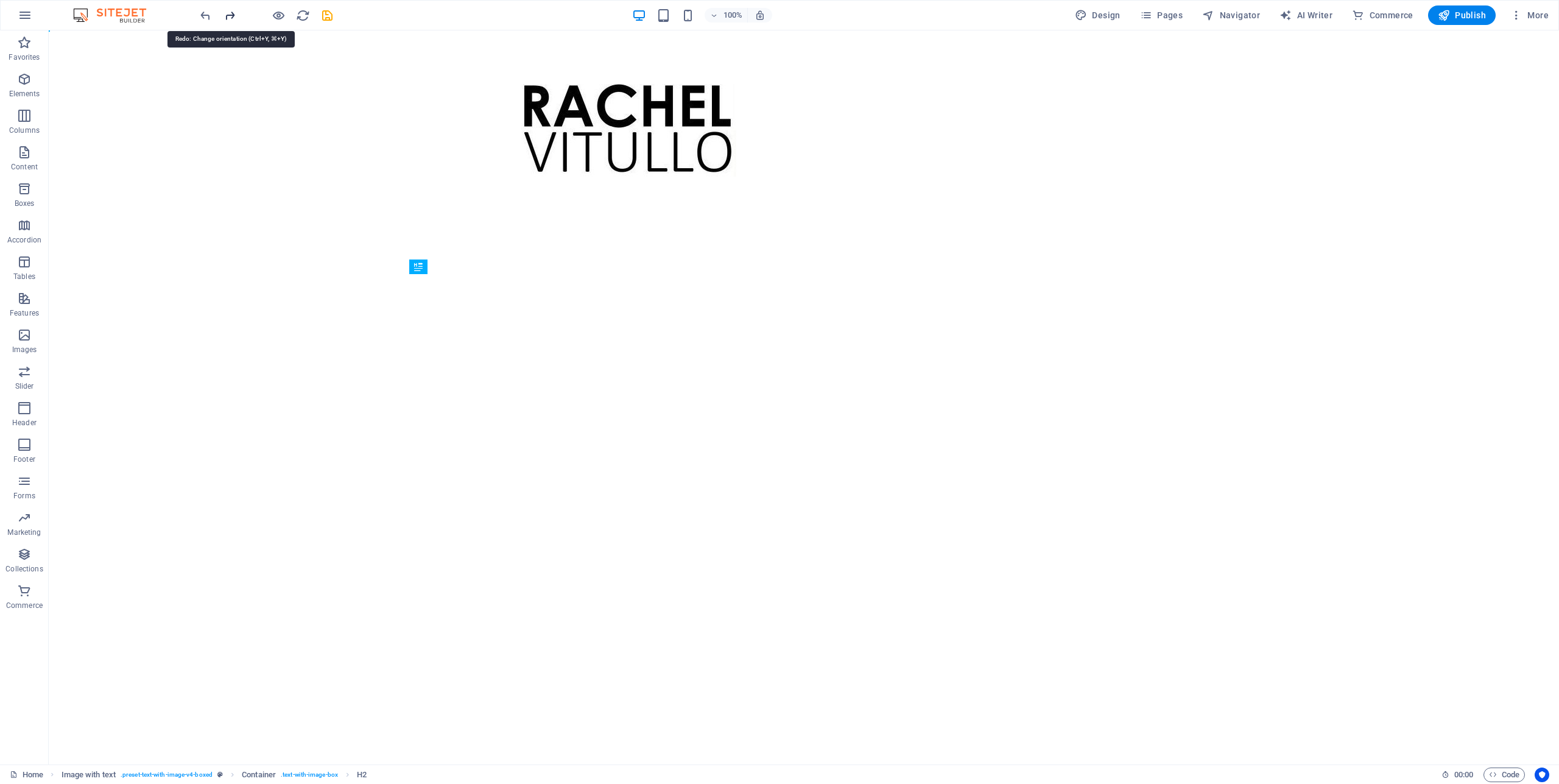
click at [227, 14] on icon "redo" at bounding box center [229, 15] width 14 height 14
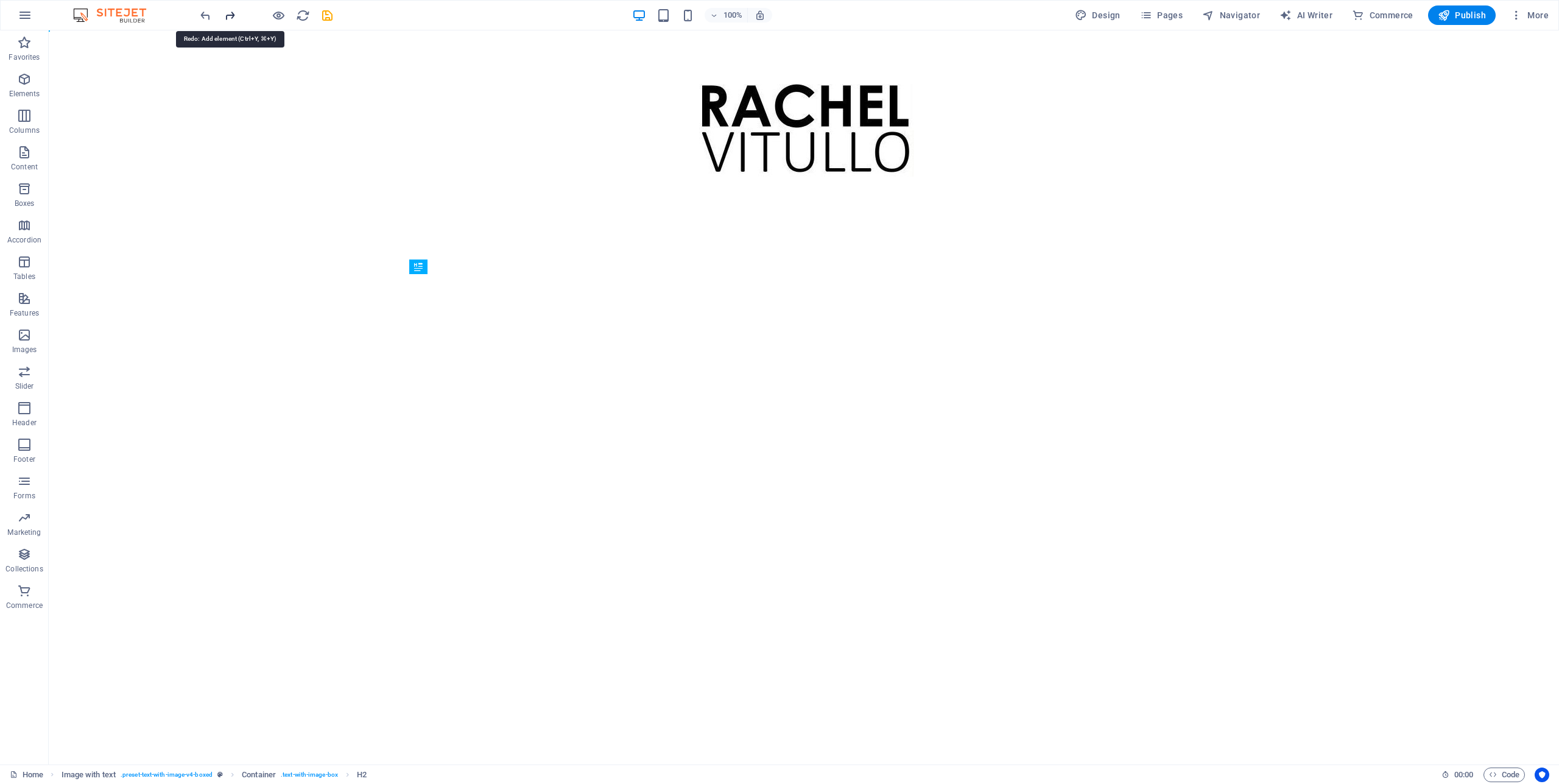
click at [227, 14] on icon "redo" at bounding box center [229, 15] width 14 height 14
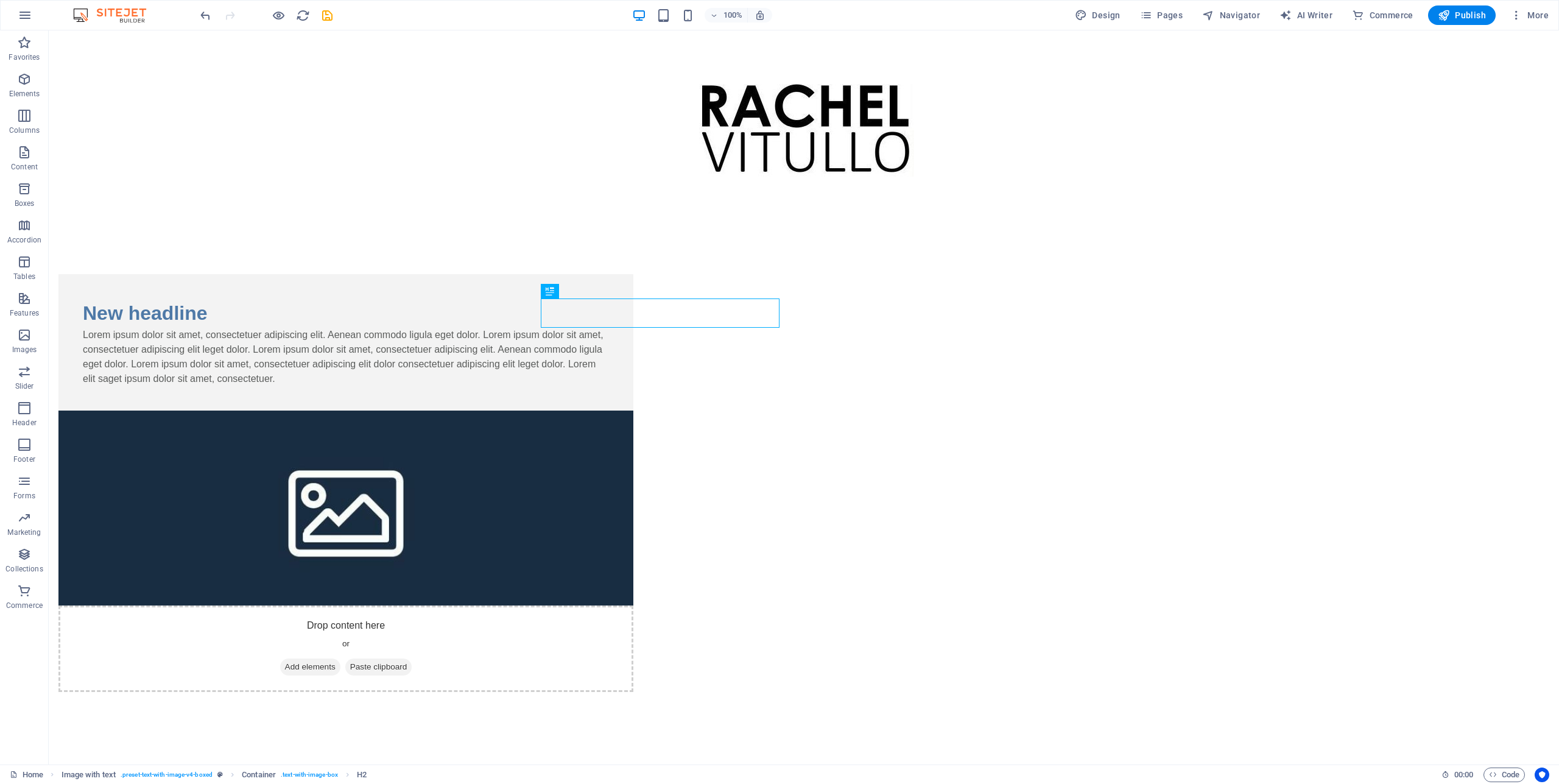
click at [227, 14] on div at bounding box center [266, 15] width 136 height 20
click at [609, 386] on div "Lorem ipsum dolor sit amet, consectetuer adipiscing elit. Aenean commodo ligula…" at bounding box center [345, 357] width 526 height 58
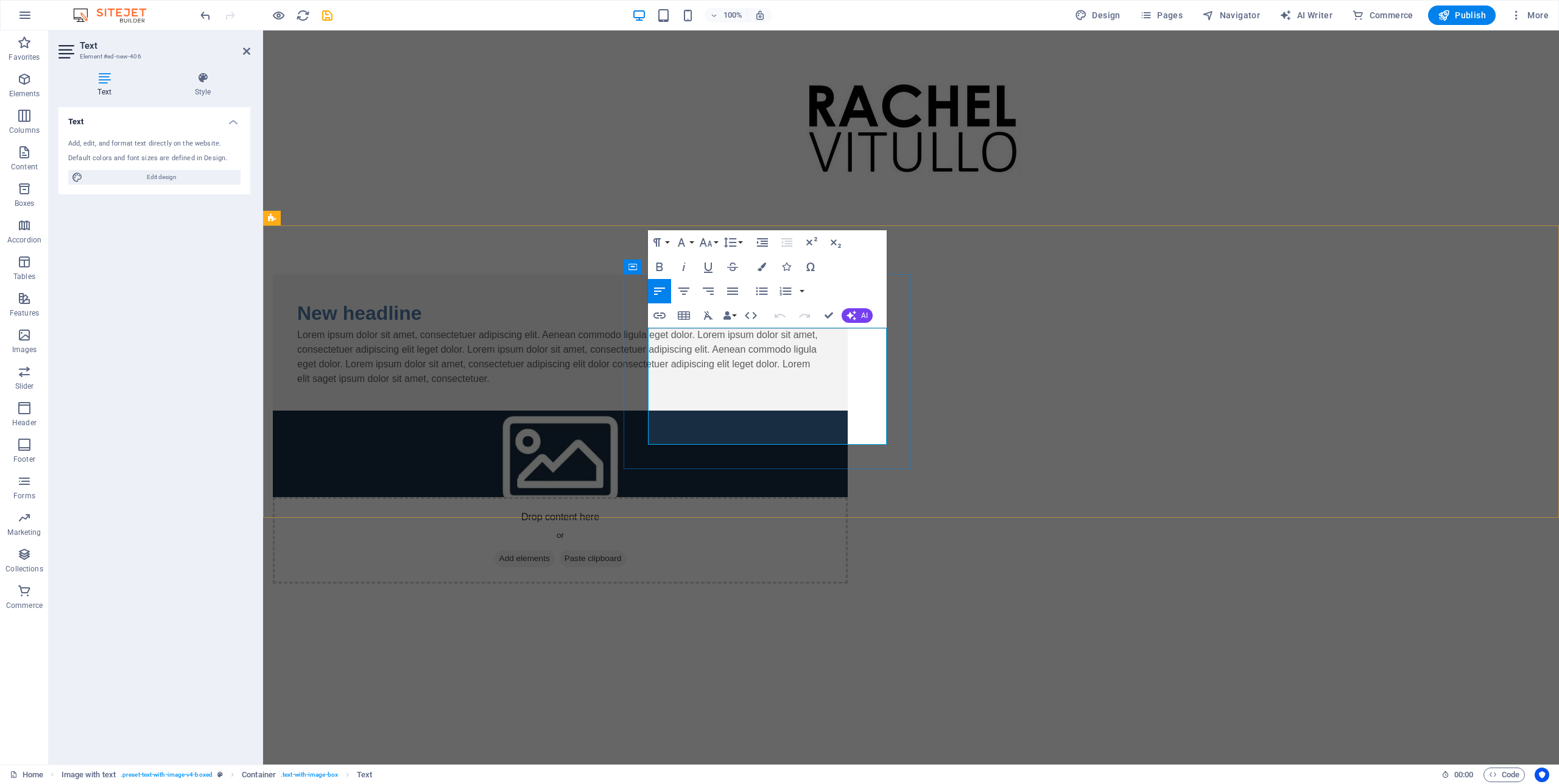
click at [733, 386] on p "Lorem ipsum dolor sit amet, consectetuer adipiscing elit. Aenean commodo ligula…" at bounding box center [560, 357] width 526 height 58
click at [1332, 191] on div at bounding box center [911, 127] width 1296 height 195
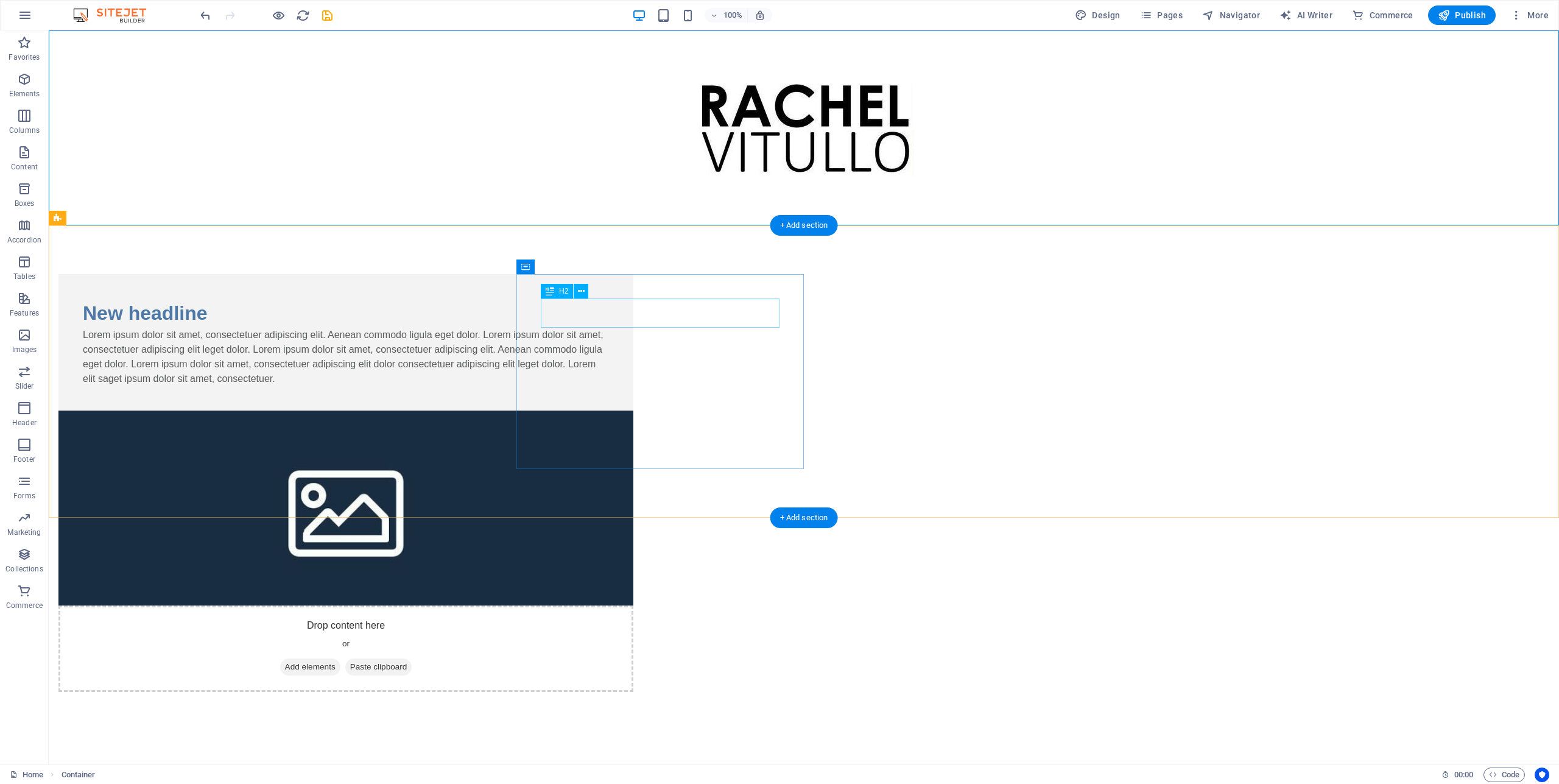
click at [609, 316] on div "New headline" at bounding box center [345, 313] width 526 height 29
click at [609, 313] on div "New headline" at bounding box center [345, 313] width 526 height 29
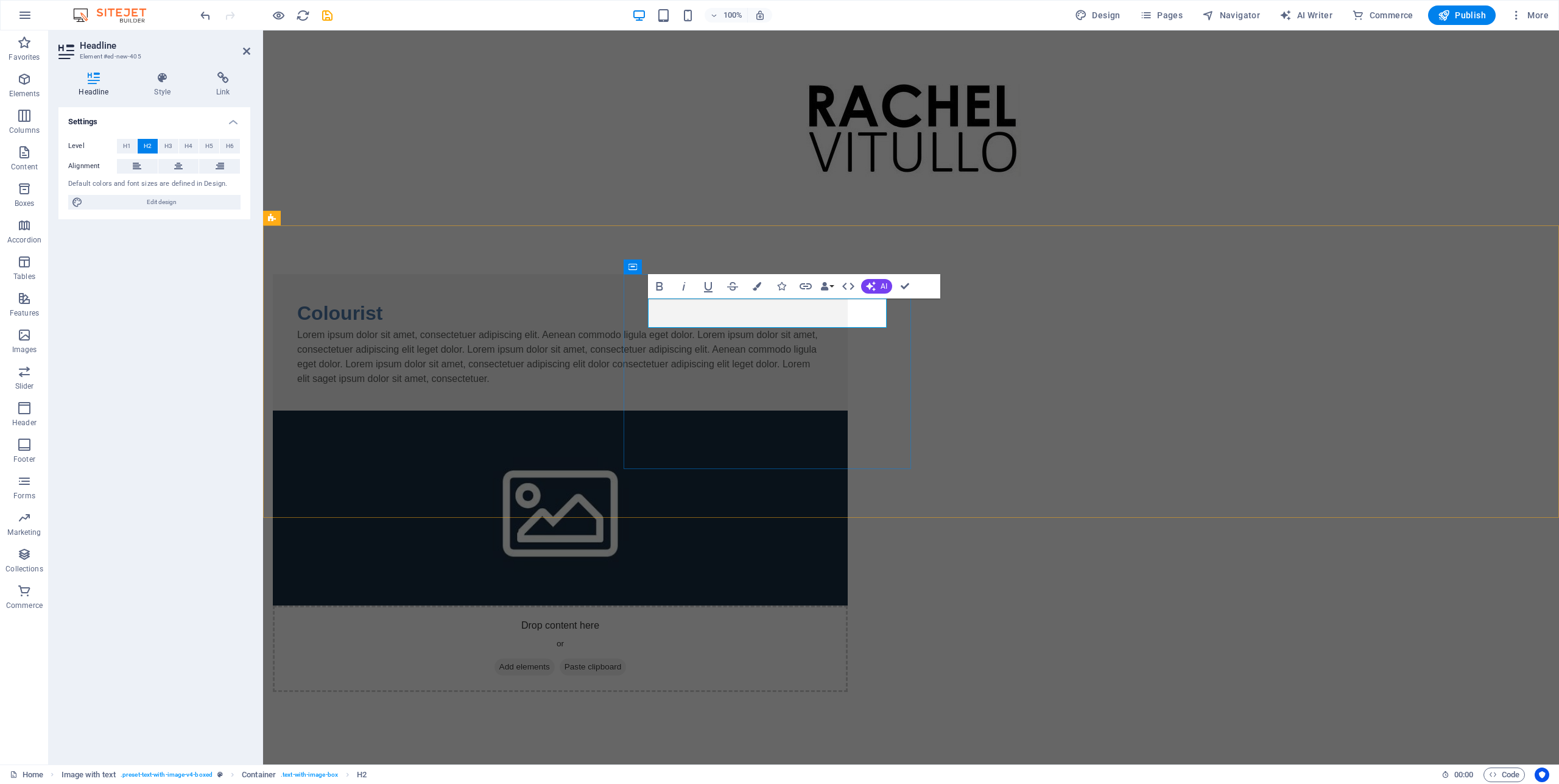
click at [749, 315] on h2 "Colourist" at bounding box center [560, 313] width 526 height 29
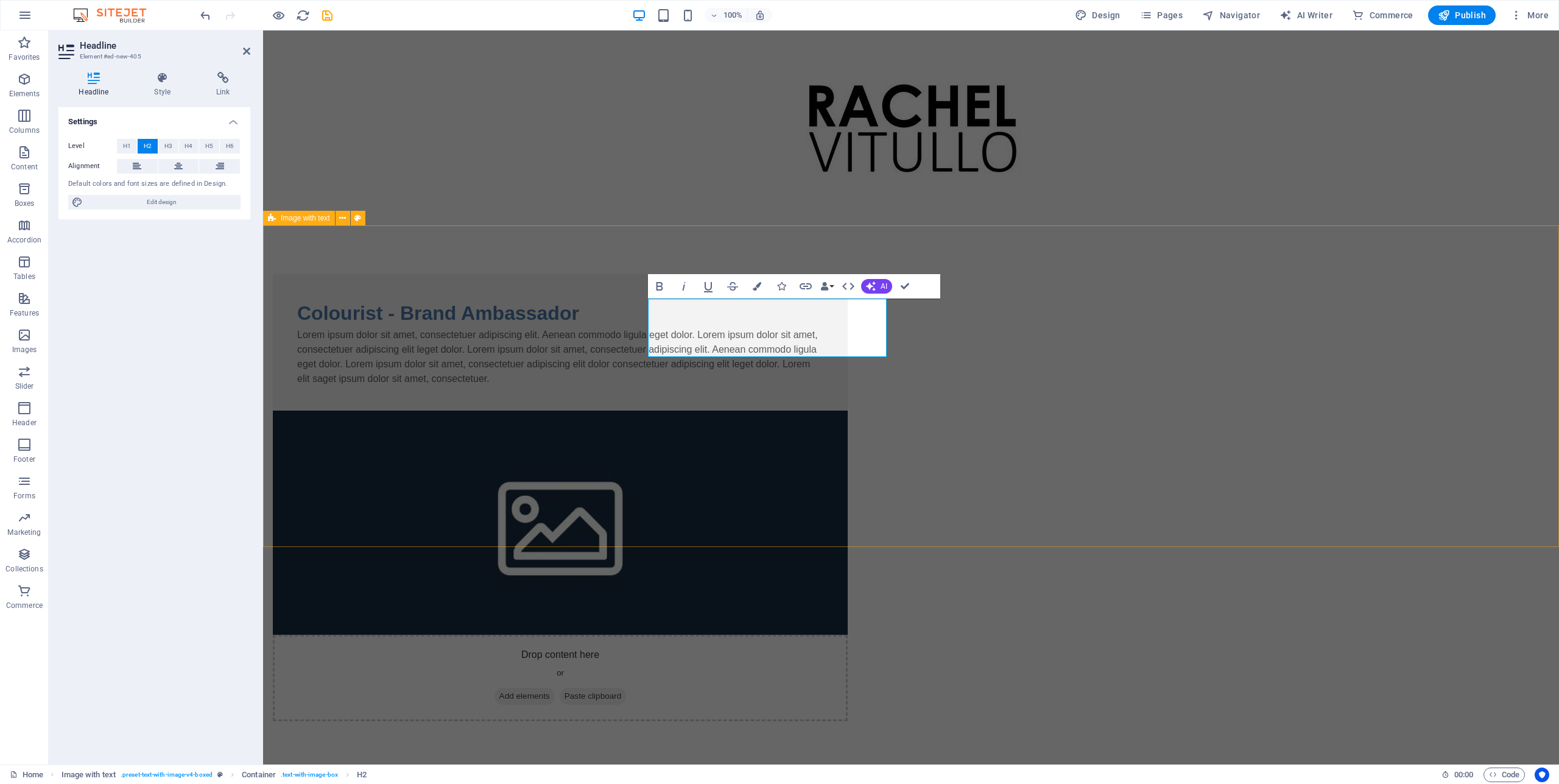
click at [1267, 283] on div "Colourist - Brand Ambassador Lorem ipsum dolor sit amet, consectetuer adipiscin…" at bounding box center [911, 498] width 1296 height 544
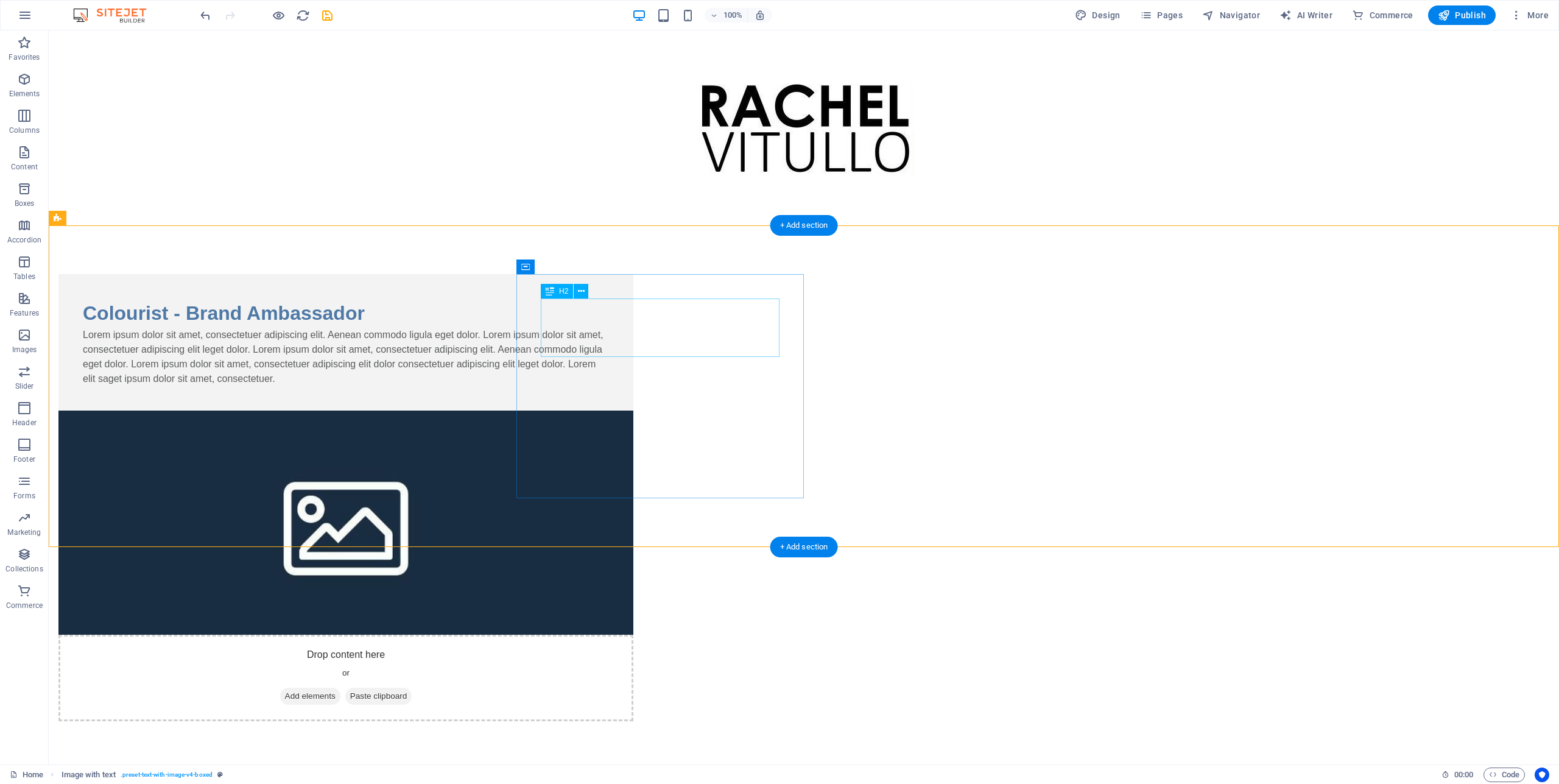
click at [609, 317] on div "Colourist - Brand Ambassador" at bounding box center [345, 313] width 526 height 29
click at [609, 317] on div "Colourist - Brand Ambassador" at bounding box center [345, 313] width 526 height 29
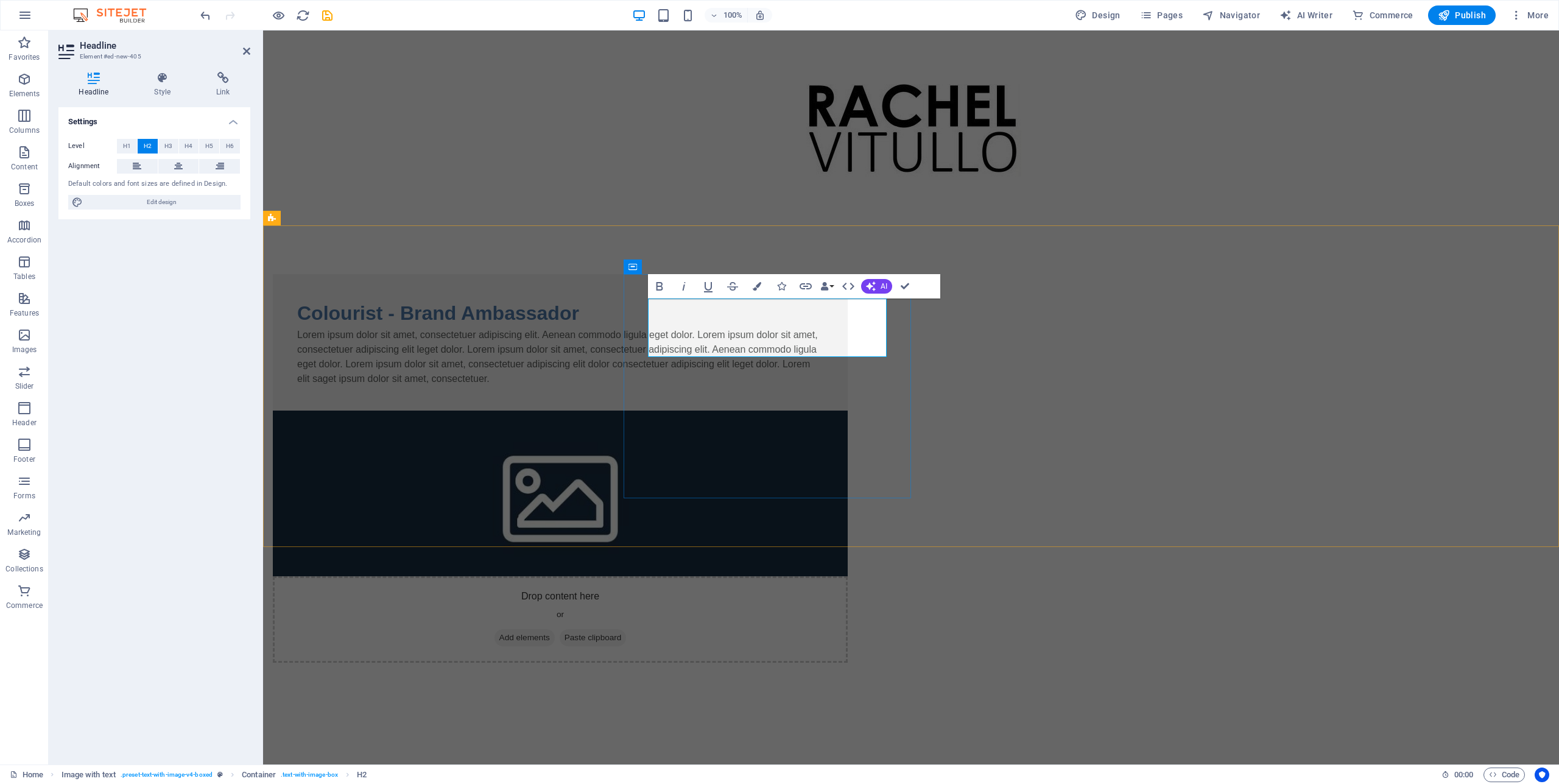
click at [751, 319] on h2 "Colourist - Brand Ambassador" at bounding box center [560, 313] width 526 height 29
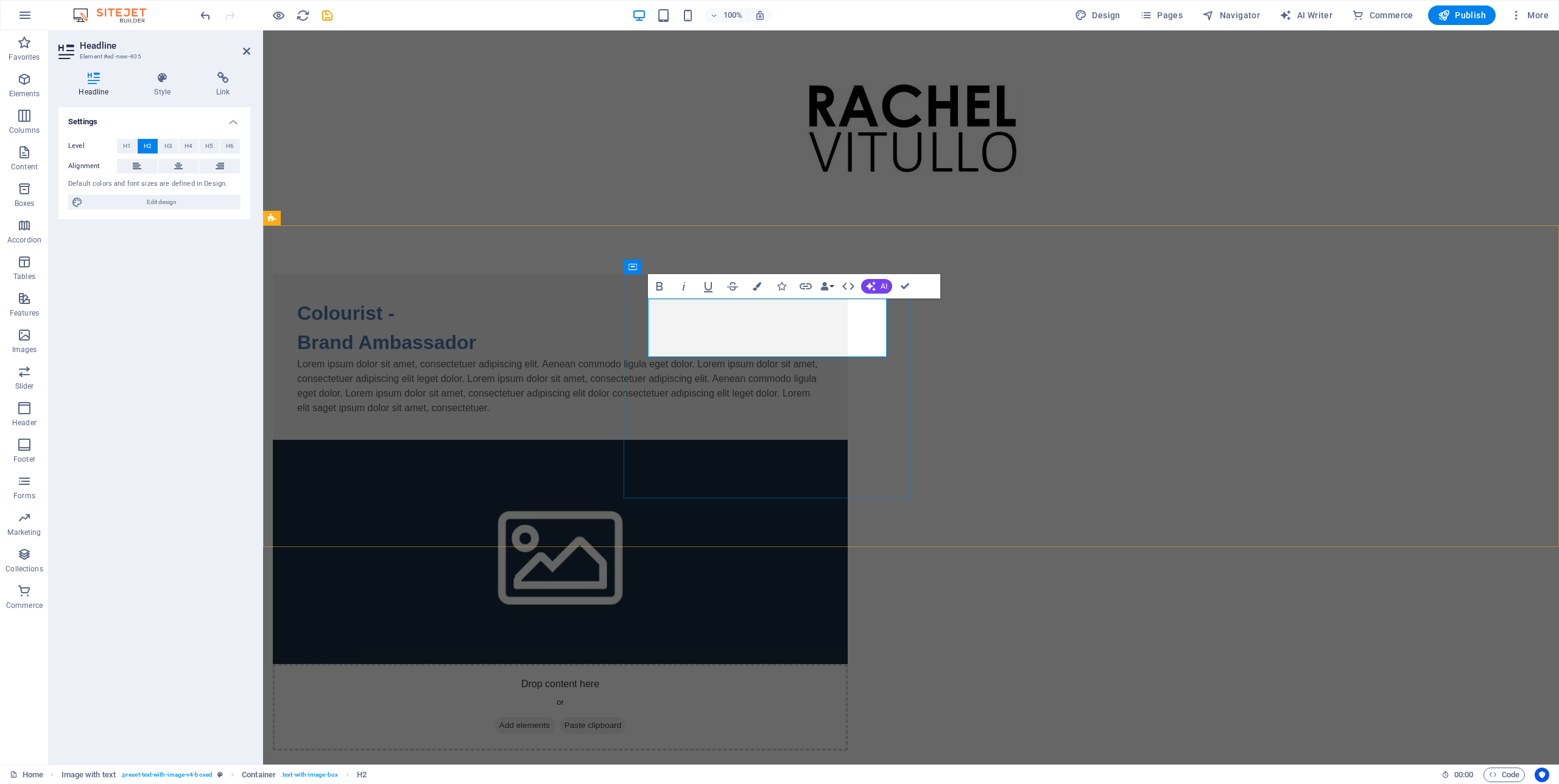
click at [748, 315] on h2 "Colourist - ‌Brand Ambassador" at bounding box center [560, 327] width 526 height 58
click at [1374, 172] on div at bounding box center [911, 127] width 1296 height 195
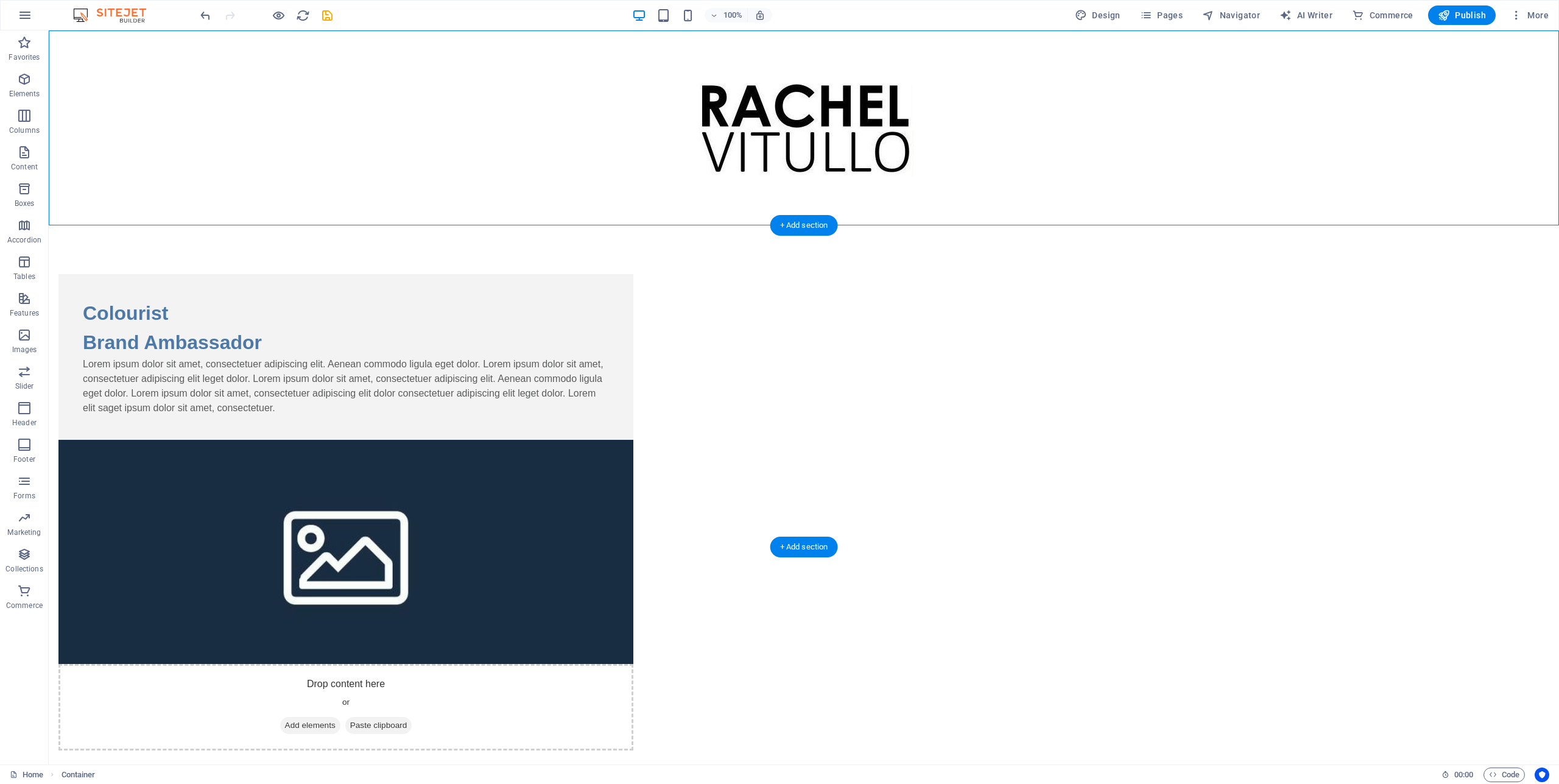
click at [633, 440] on figure at bounding box center [345, 552] width 575 height 224
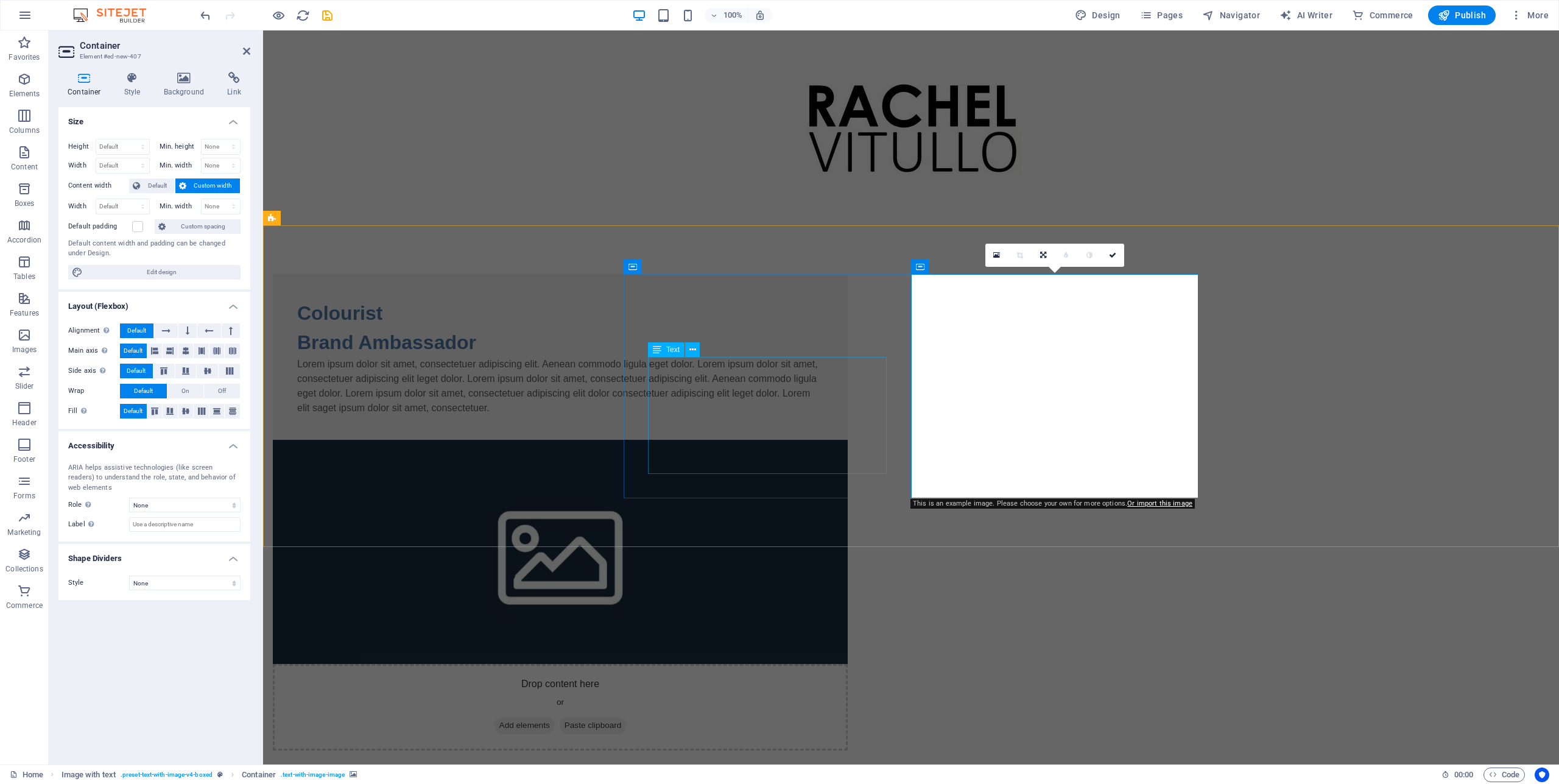
click at [823, 402] on div "Lorem ipsum dolor sit amet, consectetuer adipiscing elit. Aenean commodo ligula…" at bounding box center [560, 385] width 526 height 58
click at [848, 440] on figure at bounding box center [560, 552] width 575 height 224
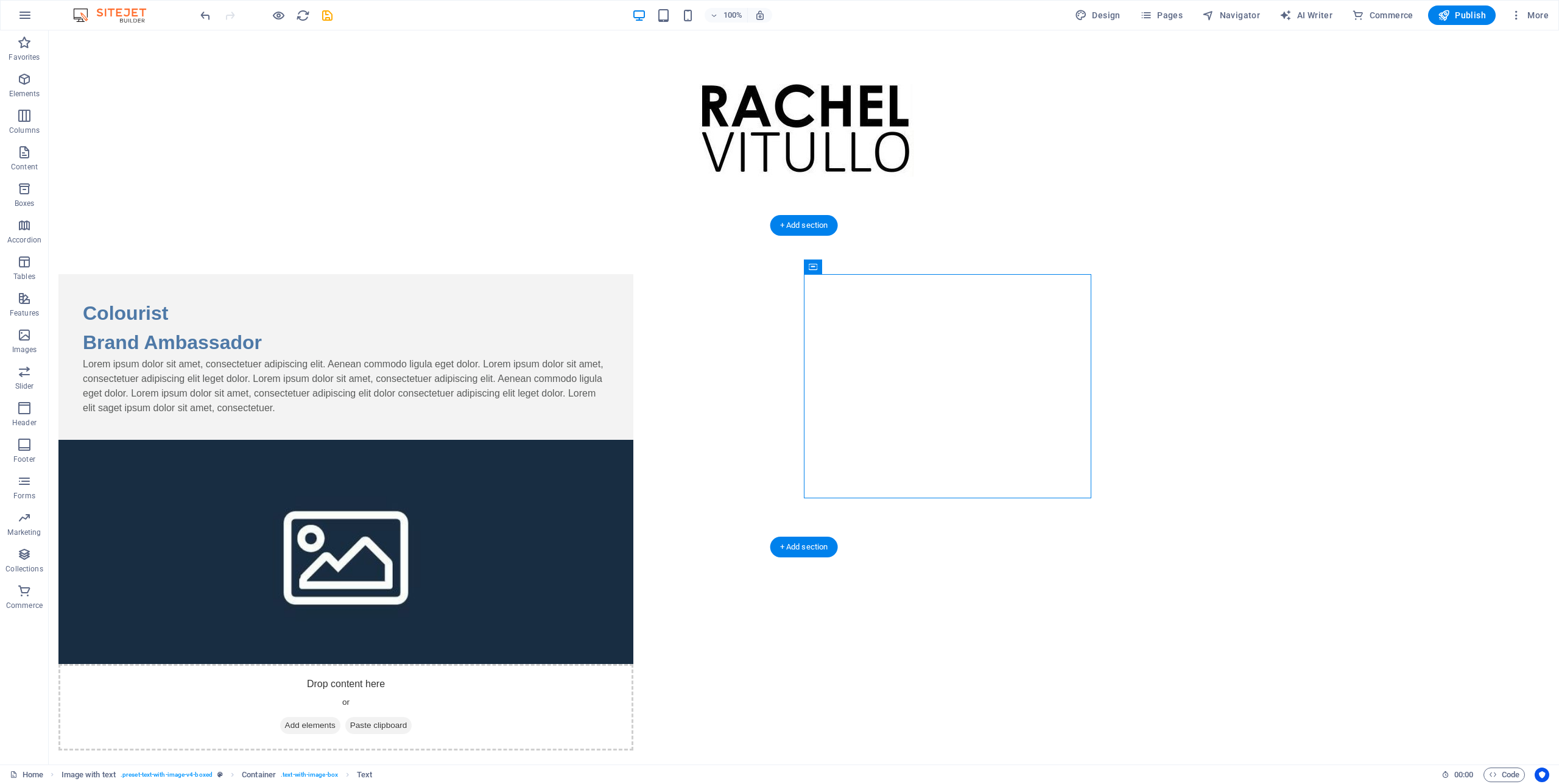
click at [633, 440] on figure at bounding box center [345, 552] width 575 height 224
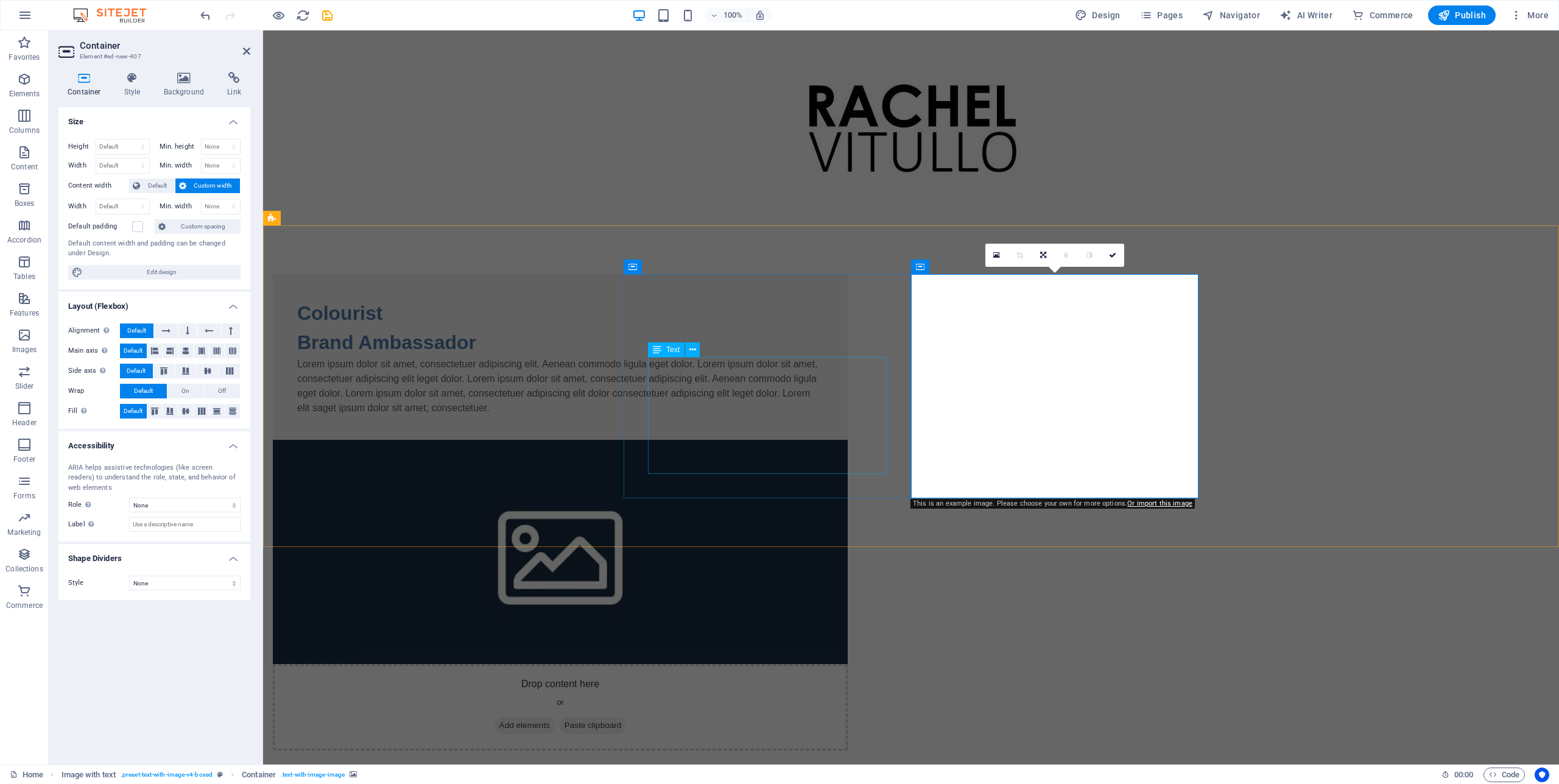
click at [665, 346] on div "Text" at bounding box center [666, 349] width 37 height 14
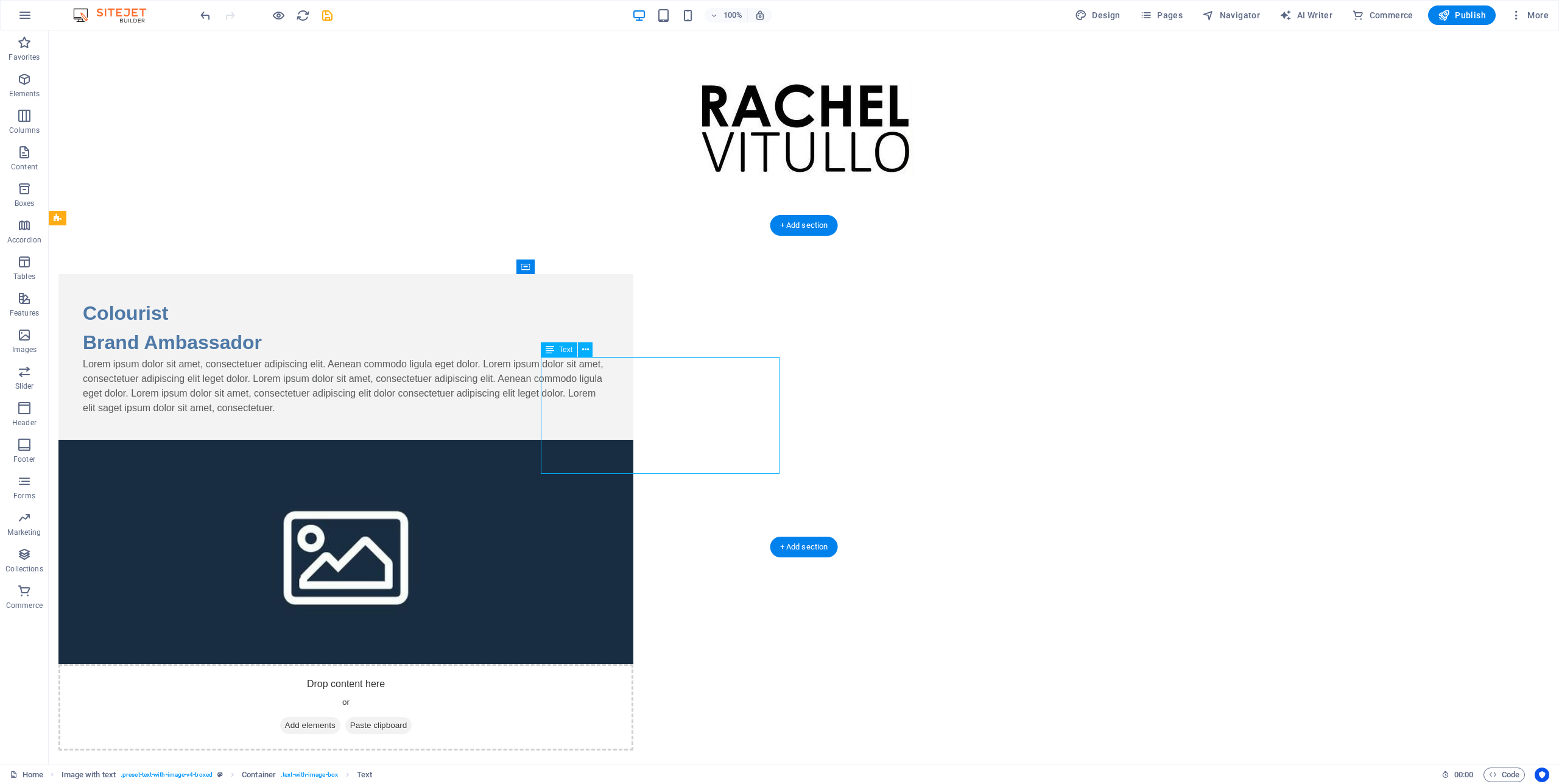
drag, startPoint x: 719, startPoint y: 466, endPoint x: 556, endPoint y: 379, distance: 184.8
click at [556, 379] on div "Lorem ipsum dolor sit amet, consectetuer adipiscing elit. Aenean commodo ligula…" at bounding box center [345, 385] width 526 height 58
click at [561, 379] on div "Lorem ipsum dolor sit amet, consectetuer adipiscing elit. Aenean commodo ligula…" at bounding box center [345, 385] width 526 height 58
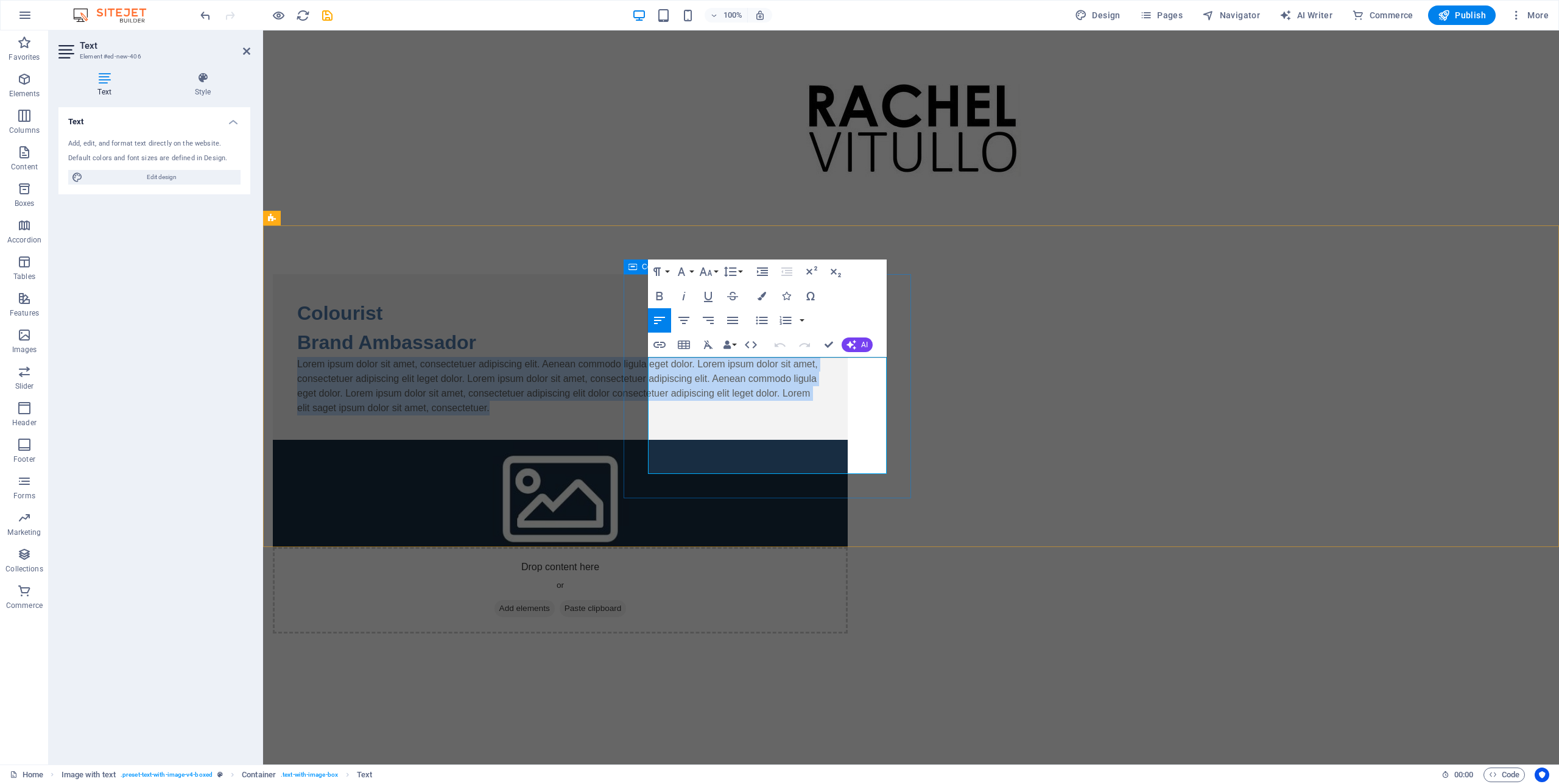
drag, startPoint x: 650, startPoint y: 366, endPoint x: 880, endPoint y: 494, distance: 263.2
click at [848, 440] on div "Colourist Brand Ambassador Lorem ipsum dolor sit amet, consectetuer adipiscing …" at bounding box center [560, 357] width 575 height 166
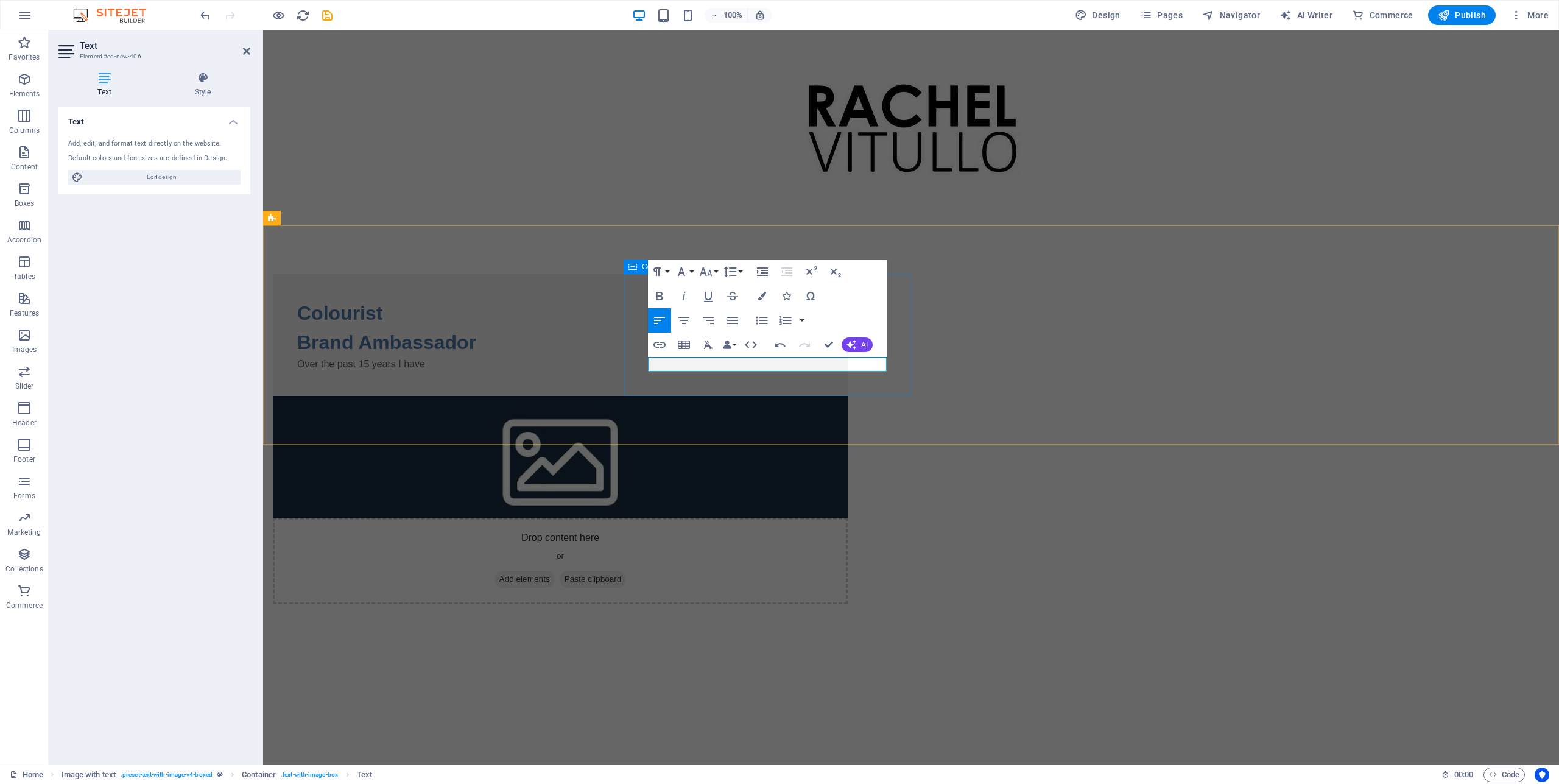
drag, startPoint x: 785, startPoint y: 366, endPoint x: 642, endPoint y: 357, distance: 143.3
click at [642, 357] on div "Colourist Brand Ambassador Over the past 15 years I have" at bounding box center [560, 335] width 575 height 122
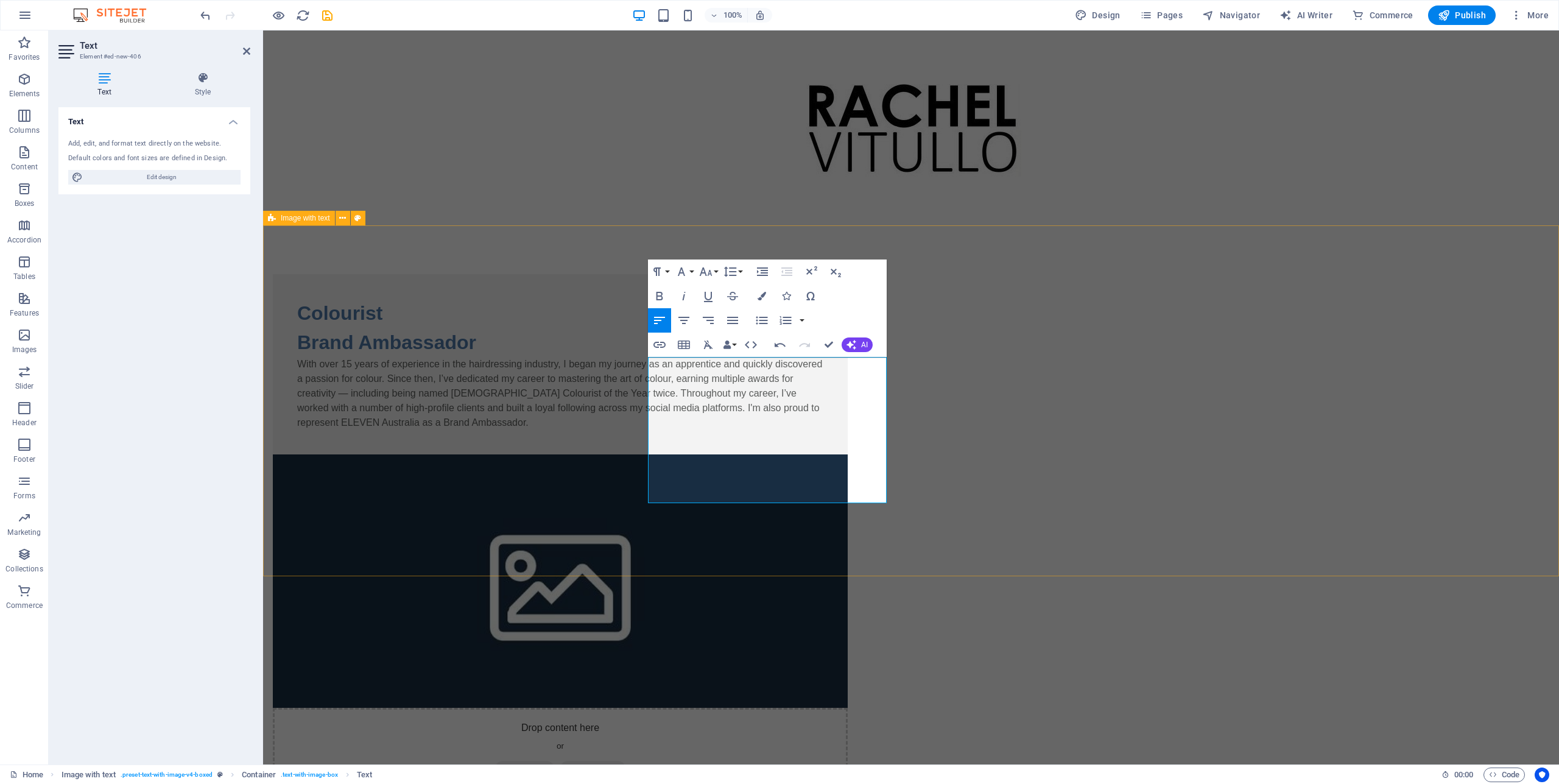
click at [1315, 317] on div "Colourist Brand Ambassador With over 15 years of experience in the hairdressing…" at bounding box center [911, 534] width 1296 height 617
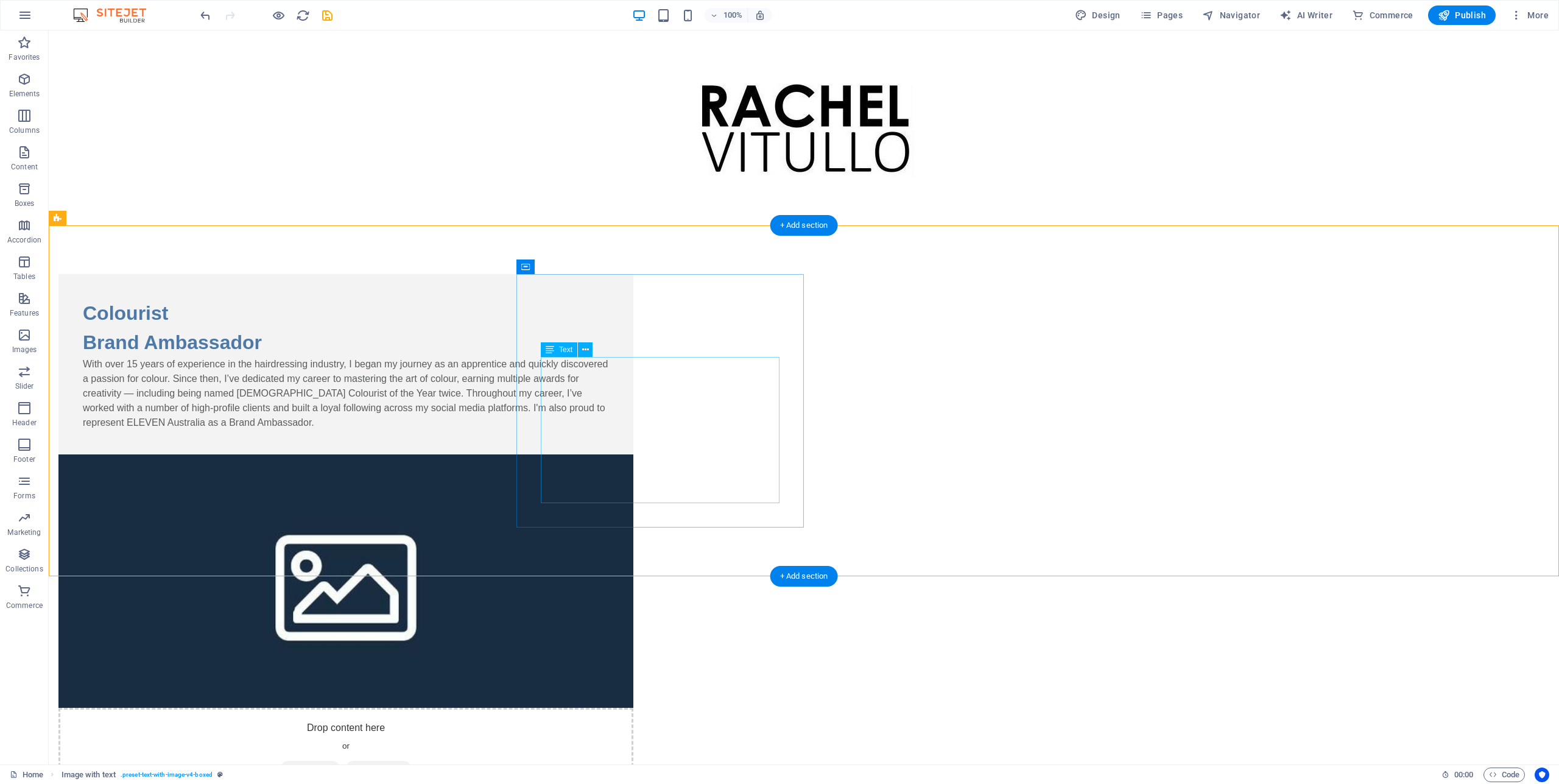
click at [609, 395] on div "With over 15 years of experience in the hairdressing industry, I began my journ…" at bounding box center [345, 393] width 526 height 73
click at [609, 394] on div "With over 15 years of experience in the hairdressing industry, I began my journ…" at bounding box center [345, 393] width 526 height 73
click at [609, 393] on div "With over 15 years of experience in the hairdressing industry, I began my journ…" at bounding box center [345, 393] width 526 height 73
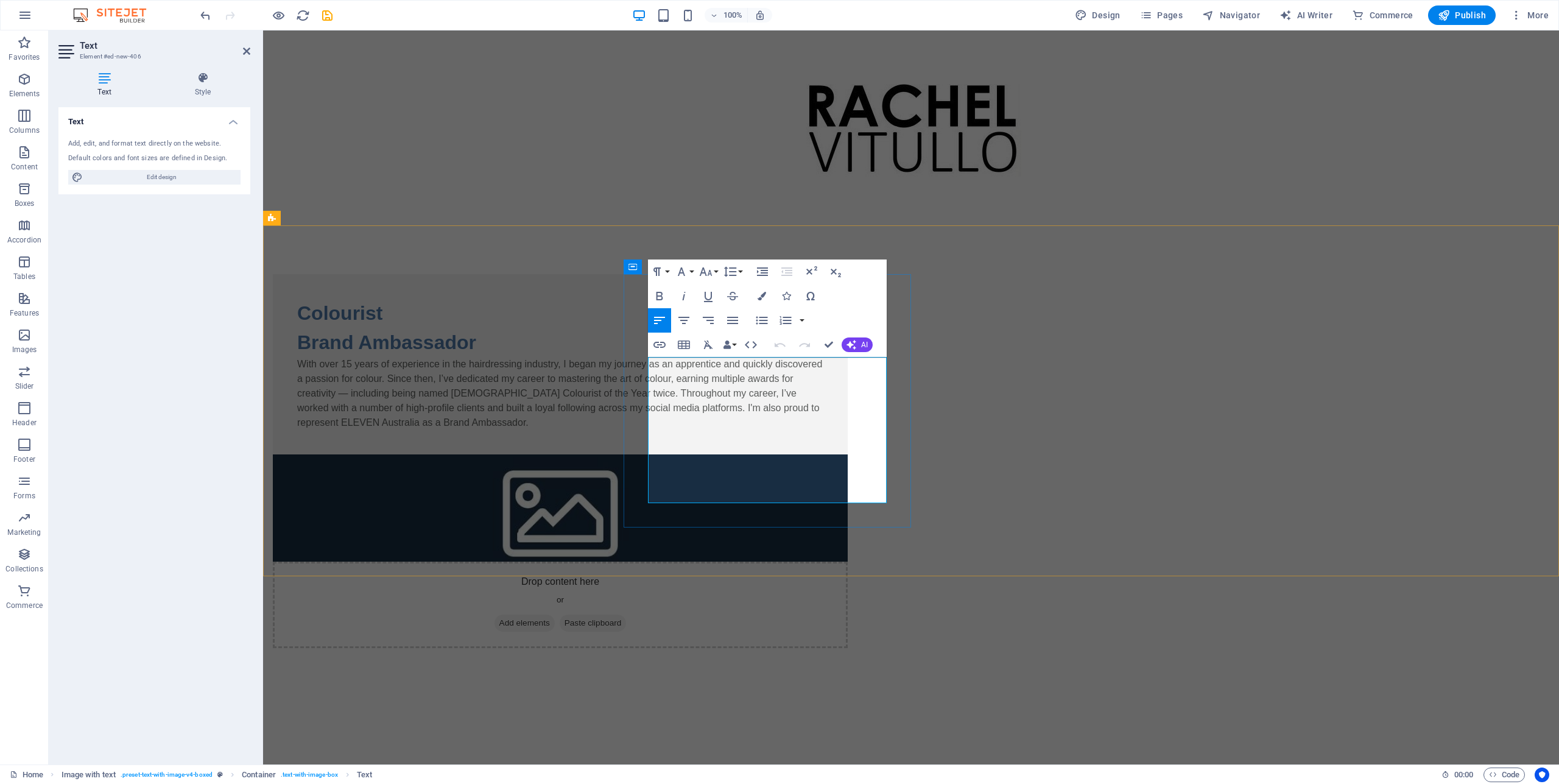
click at [821, 393] on p "With over 15 years of experience in the hairdressing industry, I began my journ…" at bounding box center [560, 393] width 526 height 73
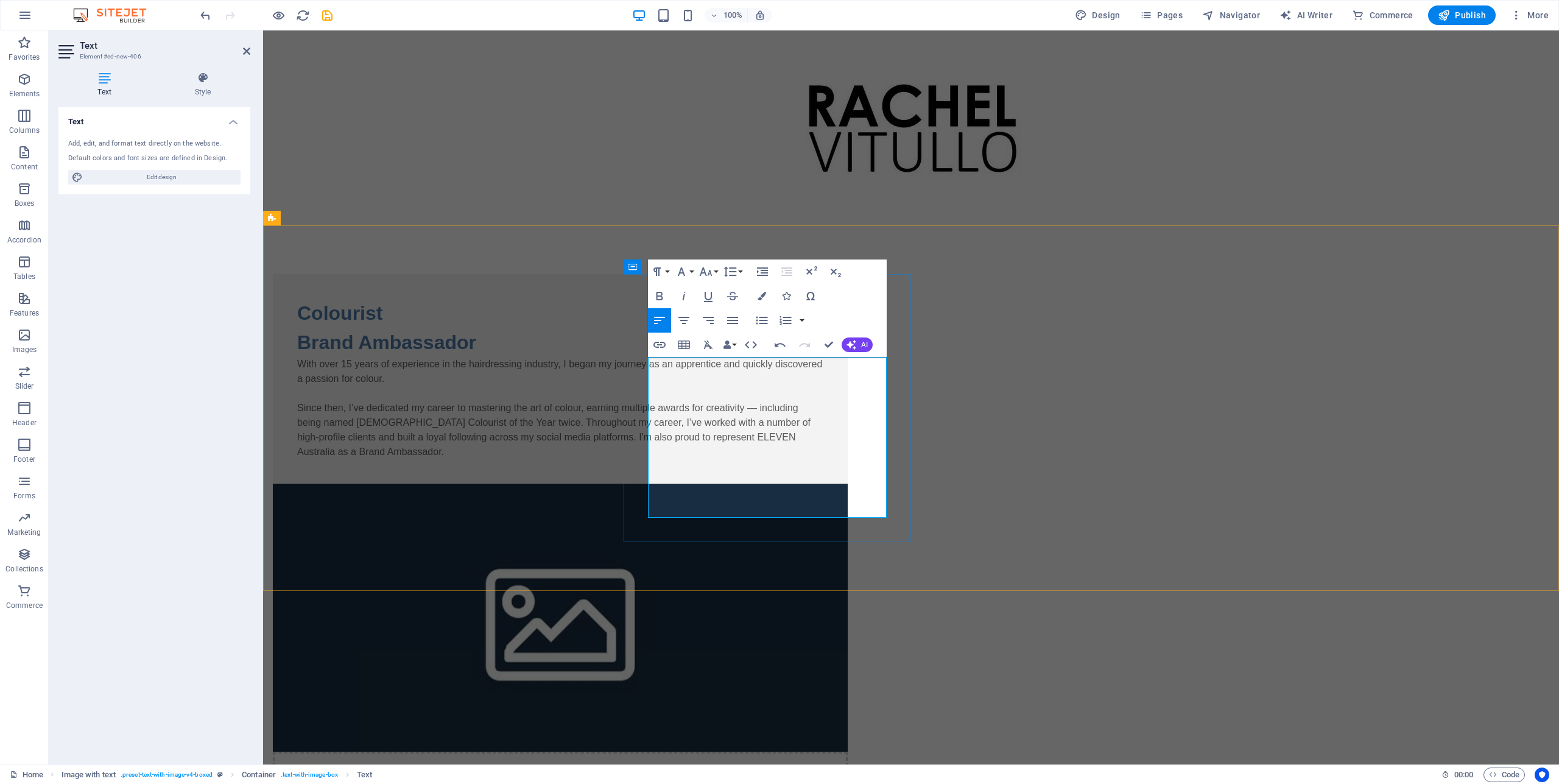
click at [679, 459] on p "Since then, I’ve dedicated my career to mastering the art of colour, earning mu…" at bounding box center [560, 429] width 526 height 58
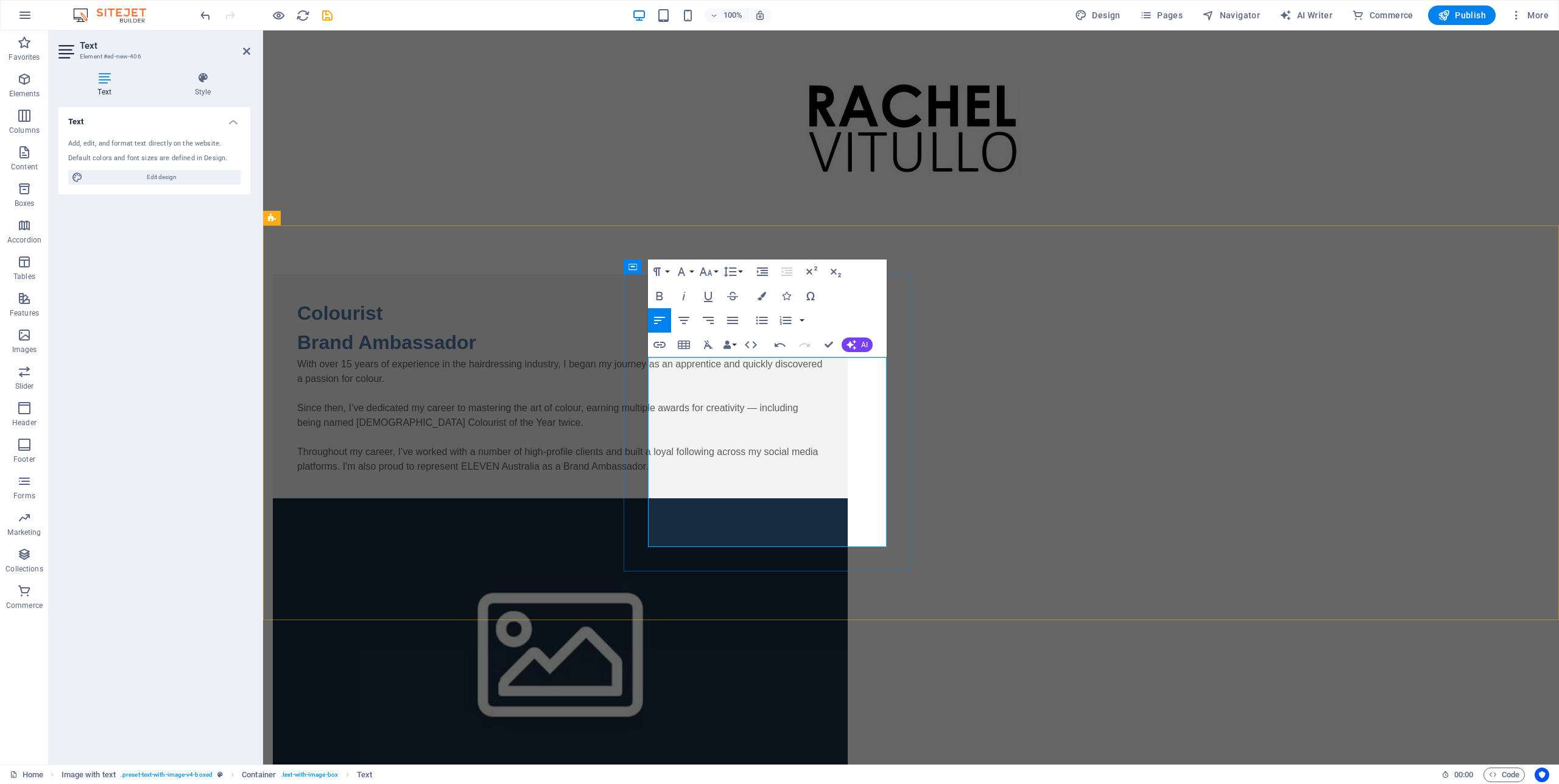
click at [769, 474] on p "Throughout my career, I’ve worked with a number of high-profile clients and bui…" at bounding box center [560, 459] width 526 height 29
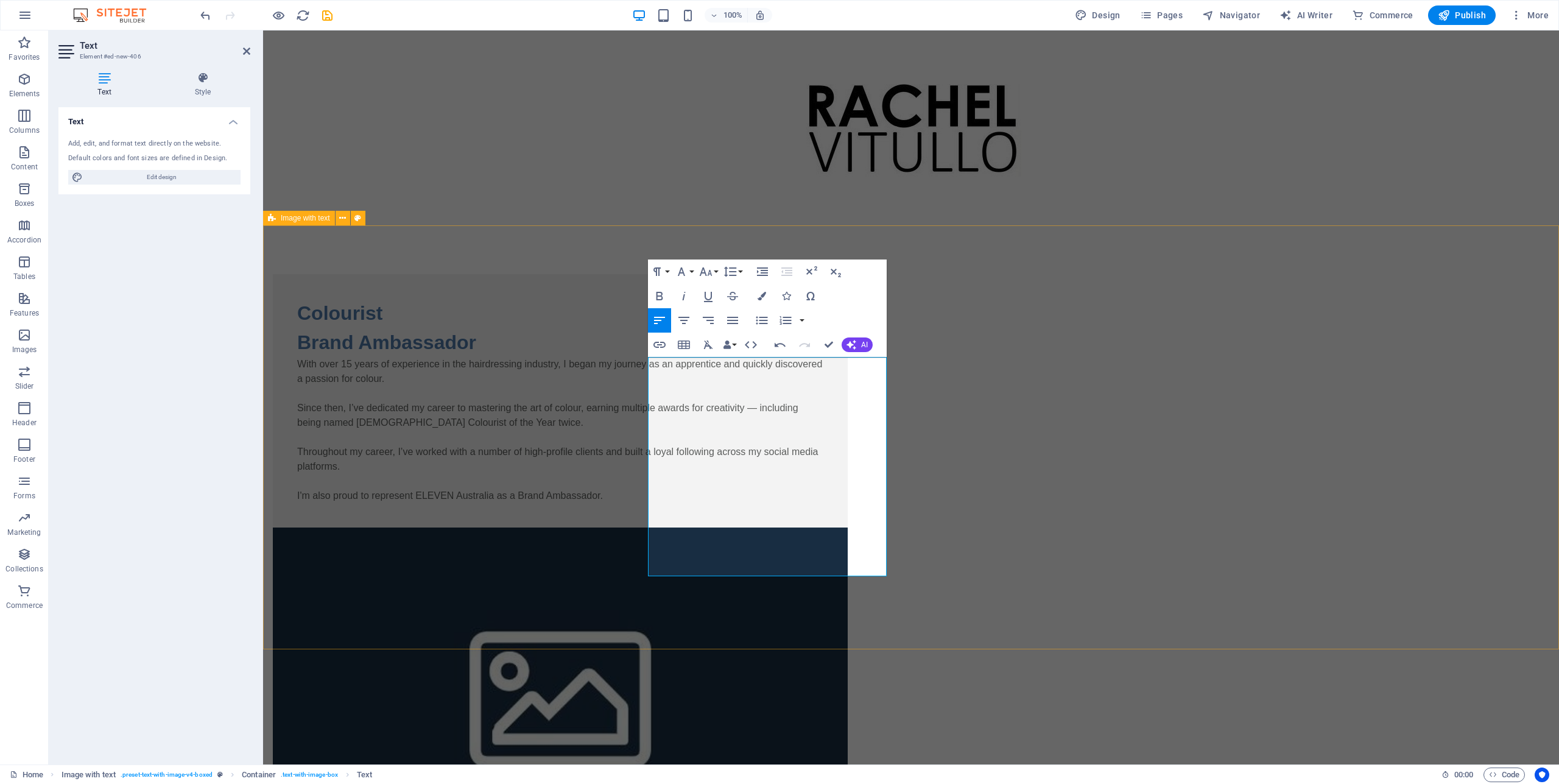
click at [396, 325] on div "Colourist Brand Ambassador With over 15 years of experience in the hairdressing…" at bounding box center [911, 607] width 1296 height 764
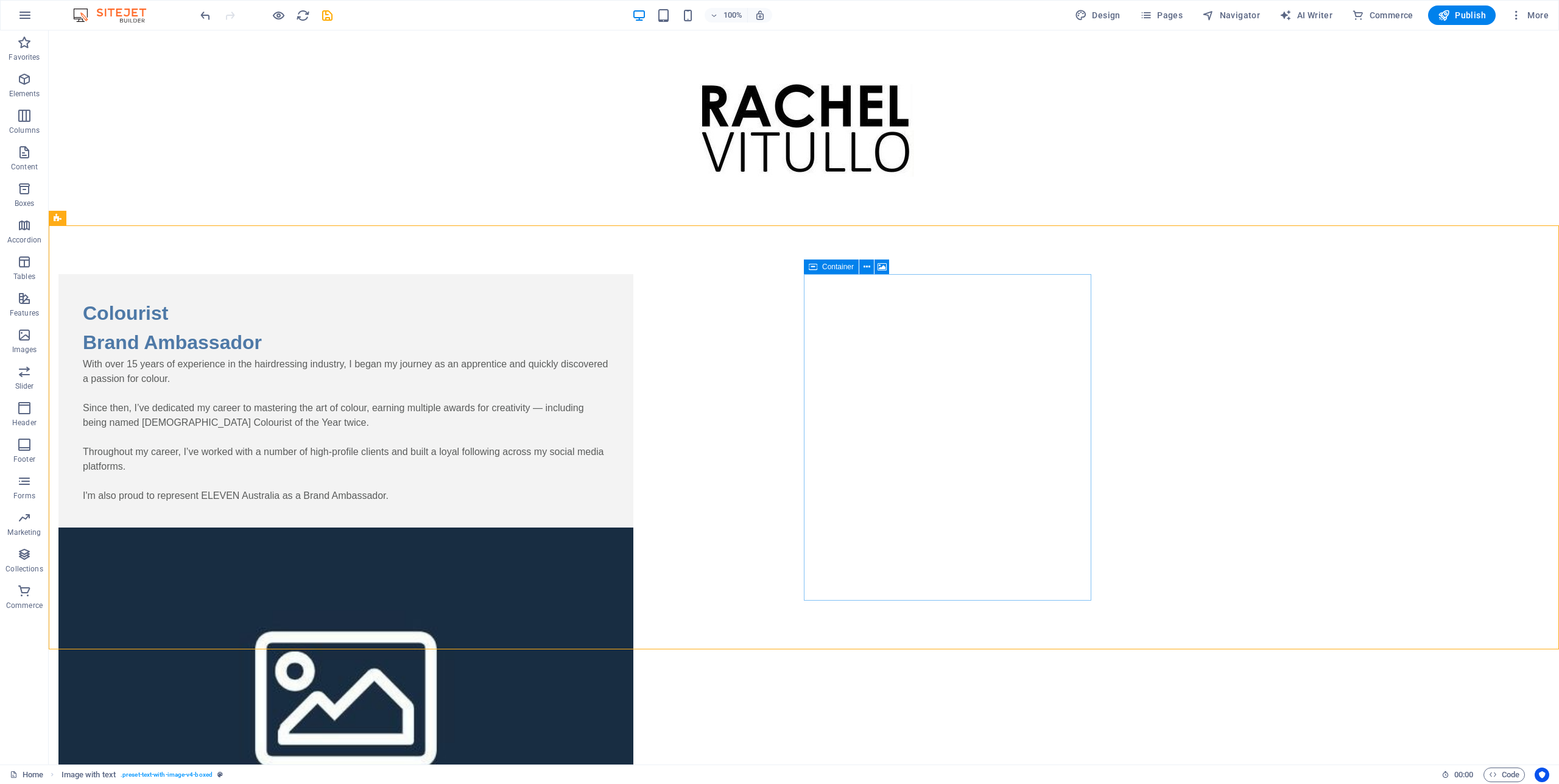
click at [833, 264] on span "Container" at bounding box center [838, 266] width 31 height 7
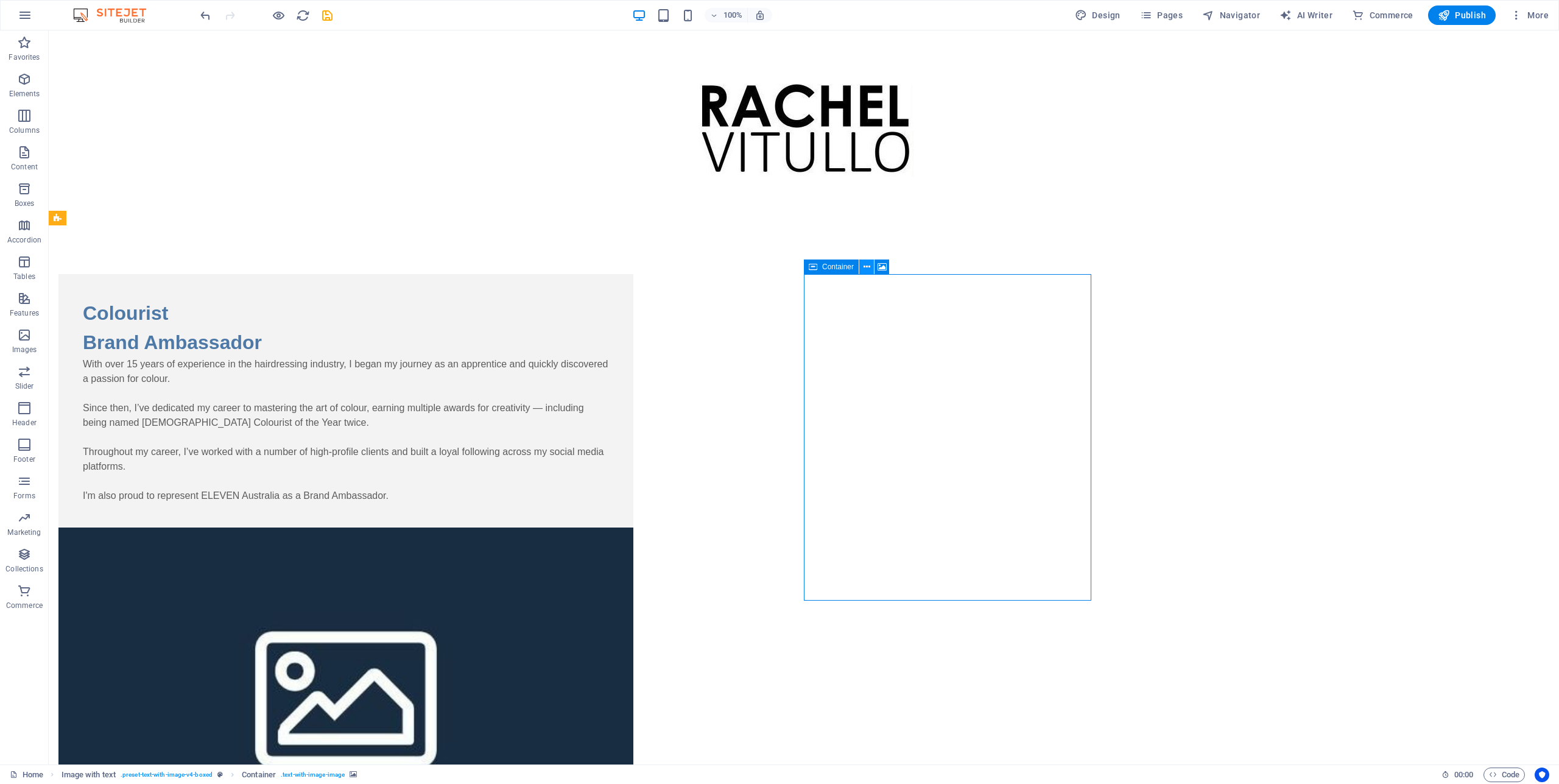
click at [869, 267] on icon at bounding box center [867, 267] width 7 height 13
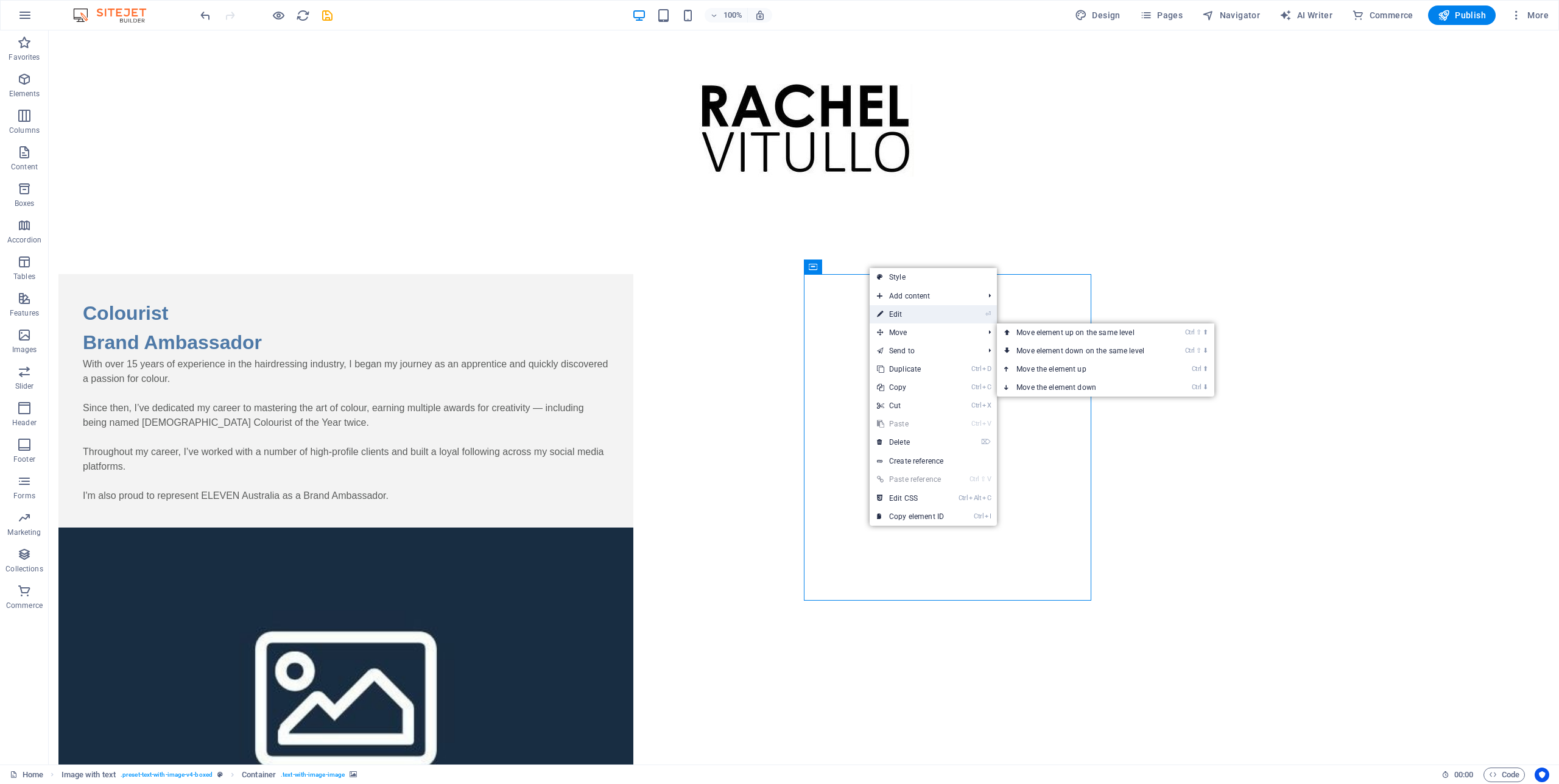
click at [892, 313] on link "⏎ Edit" at bounding box center [911, 314] width 81 height 18
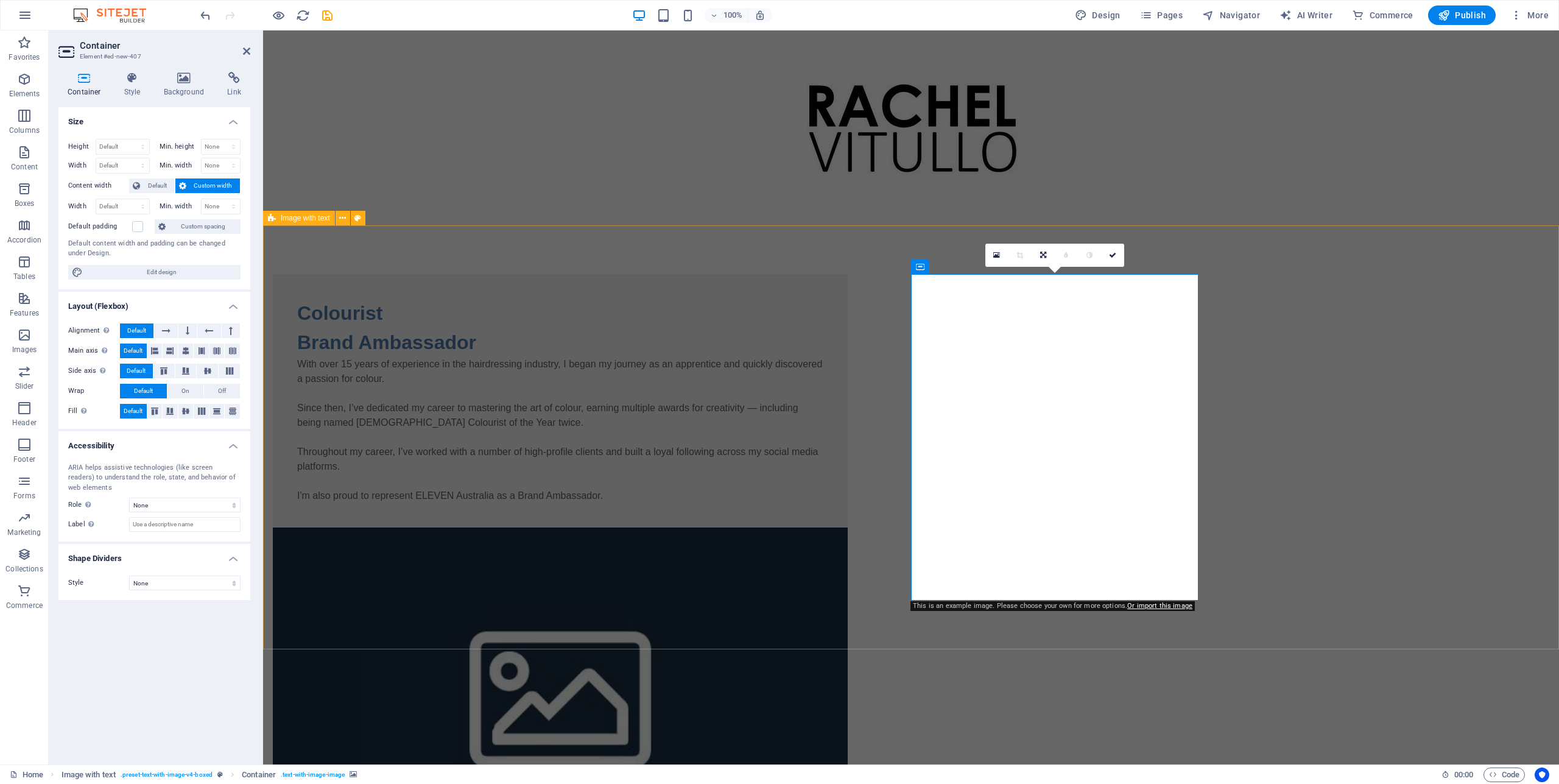
click at [1376, 260] on div "Colourist Brand Ambassador With over 15 years of experience in the hairdressing…" at bounding box center [911, 607] width 1296 height 764
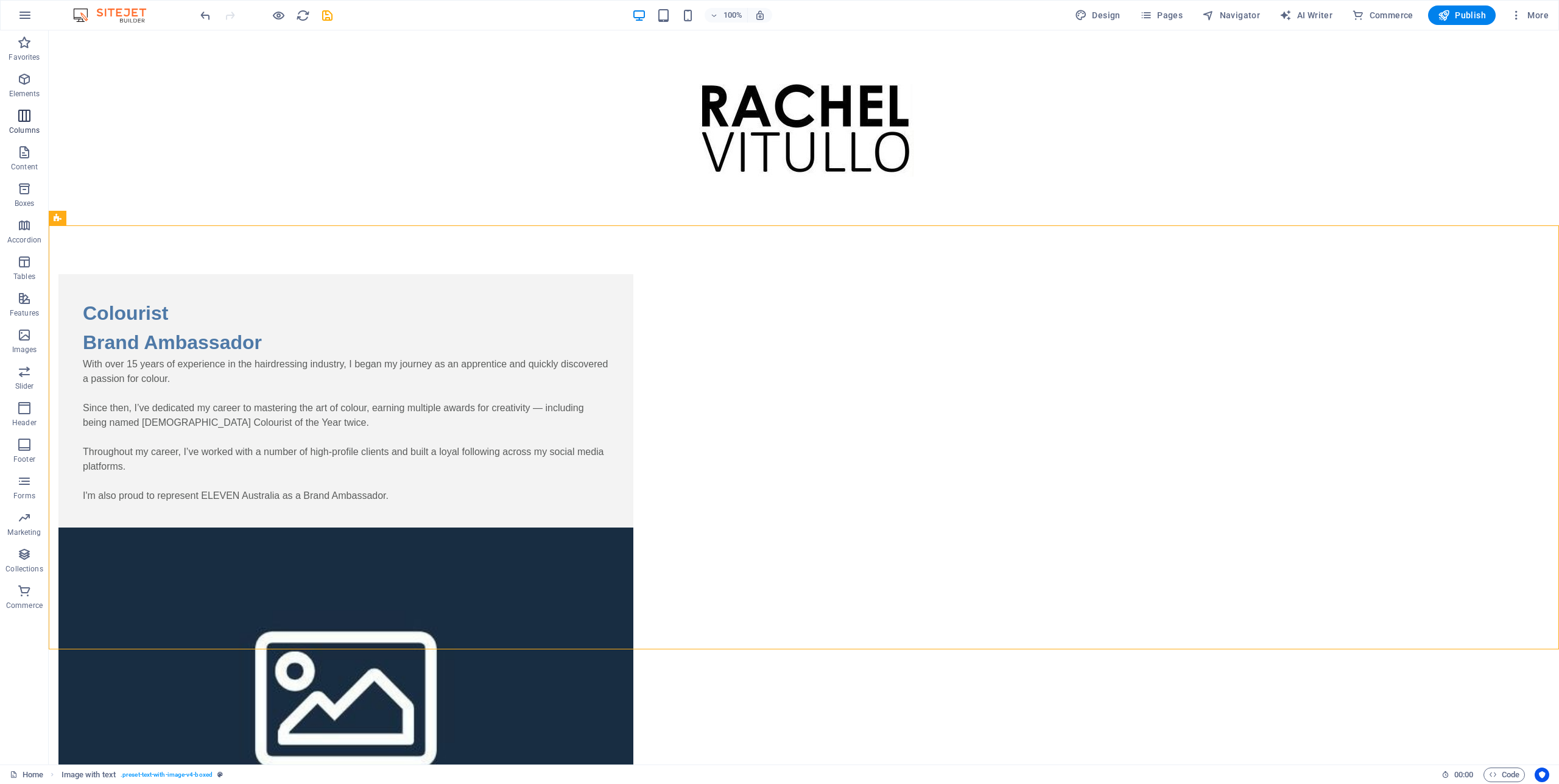
click at [26, 113] on icon "button" at bounding box center [24, 115] width 14 height 14
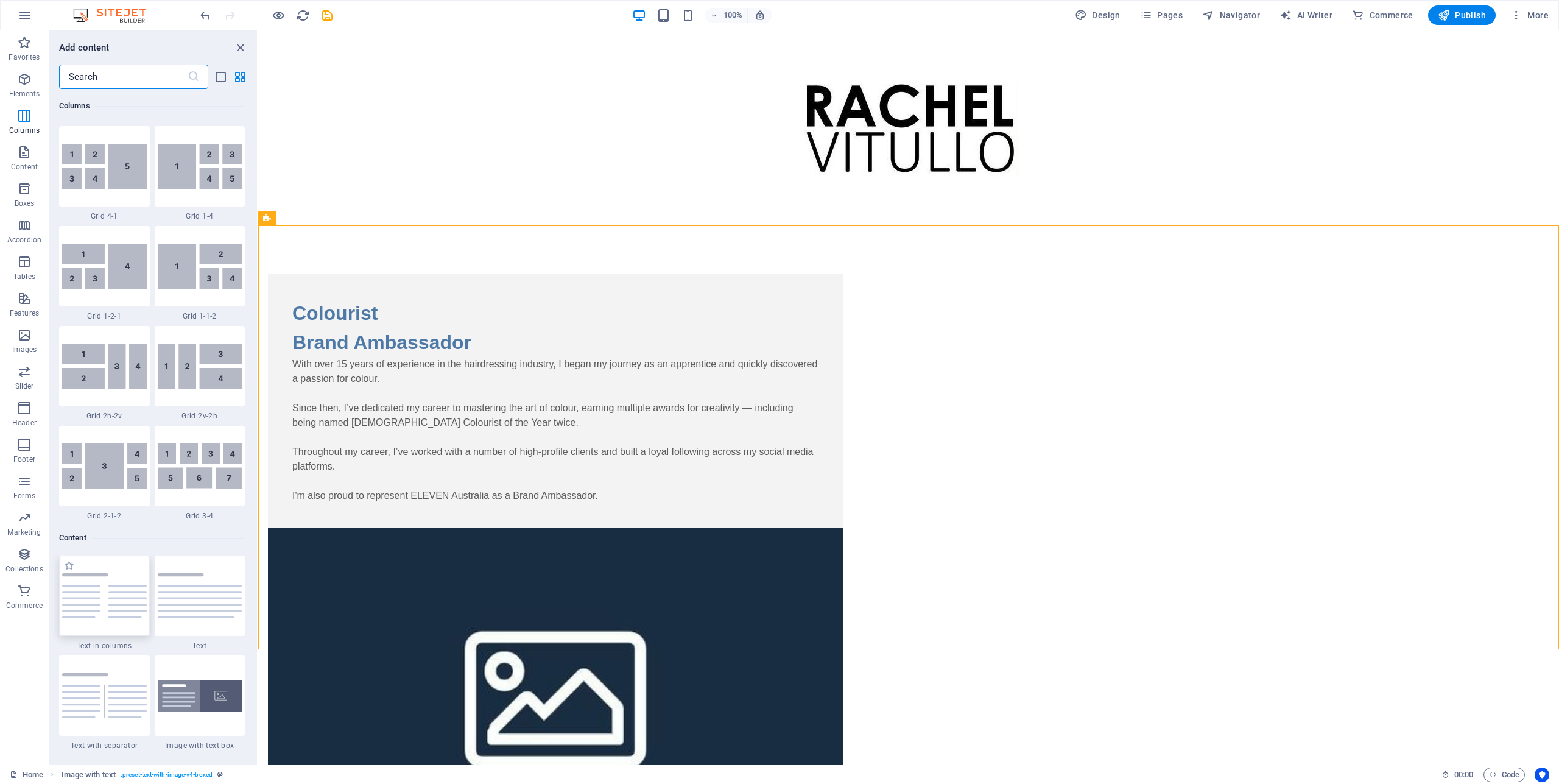
scroll to position [1864, 0]
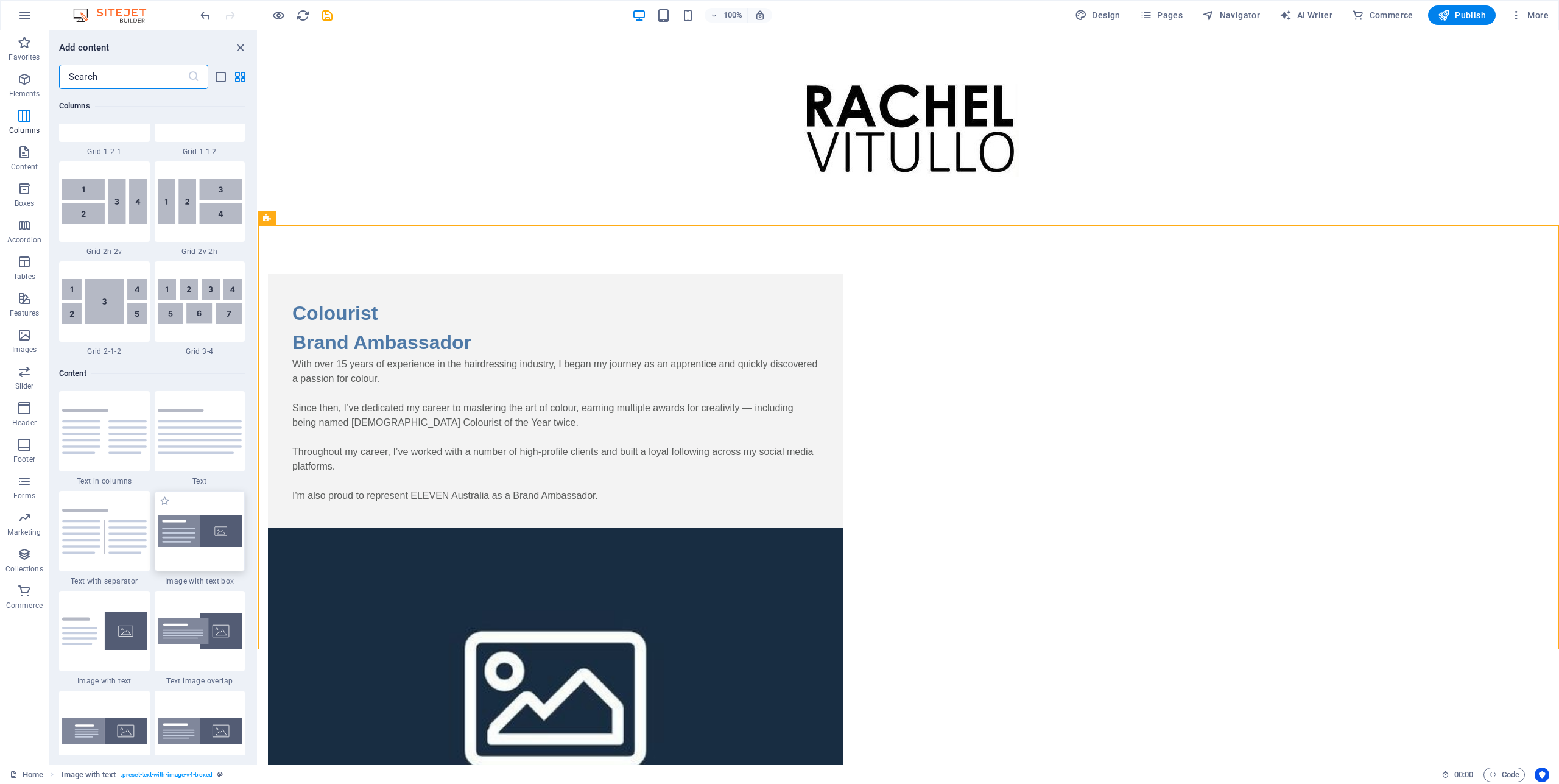
click at [201, 547] on img at bounding box center [200, 531] width 85 height 32
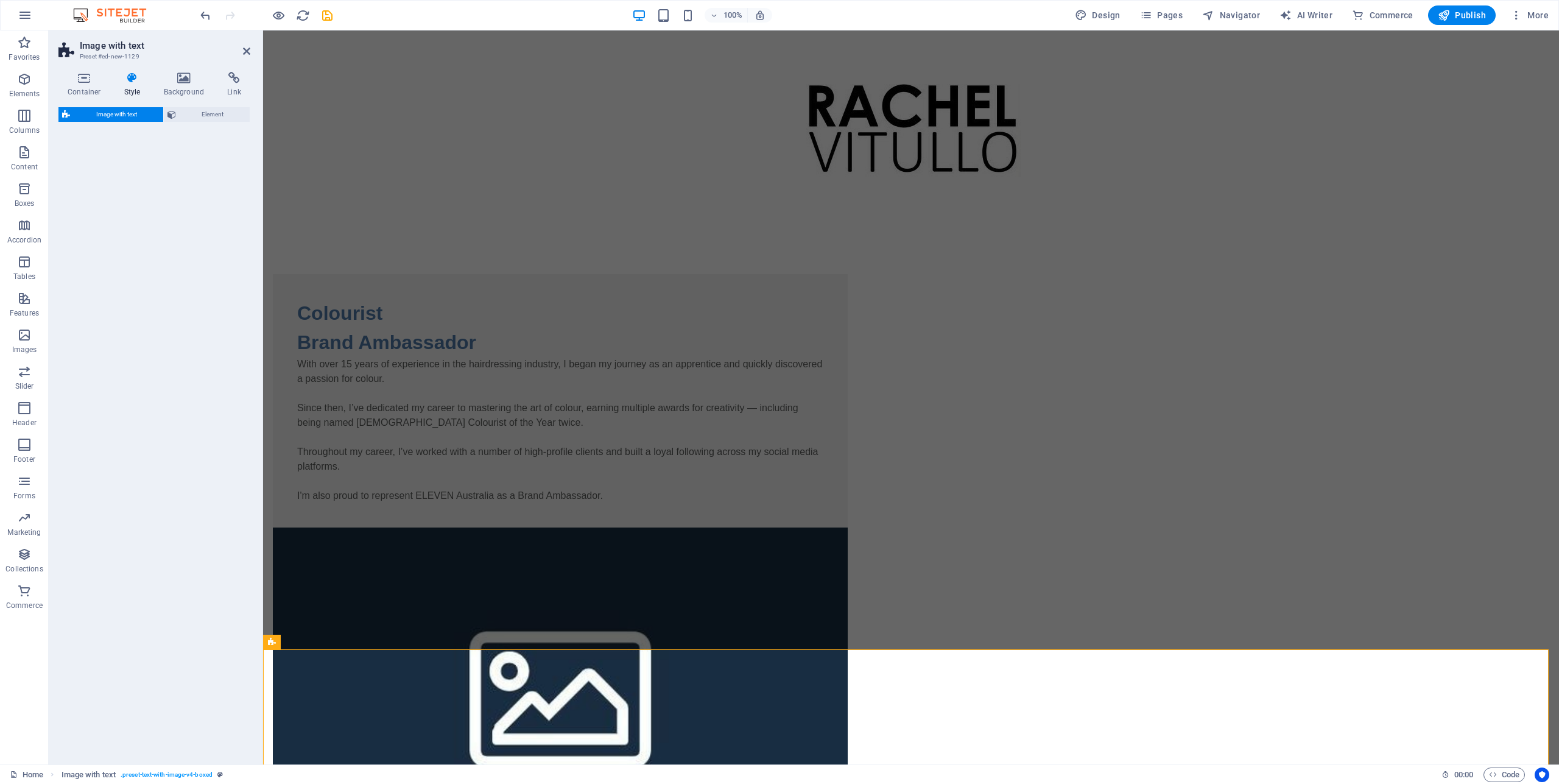
select select "rem"
select select "px"
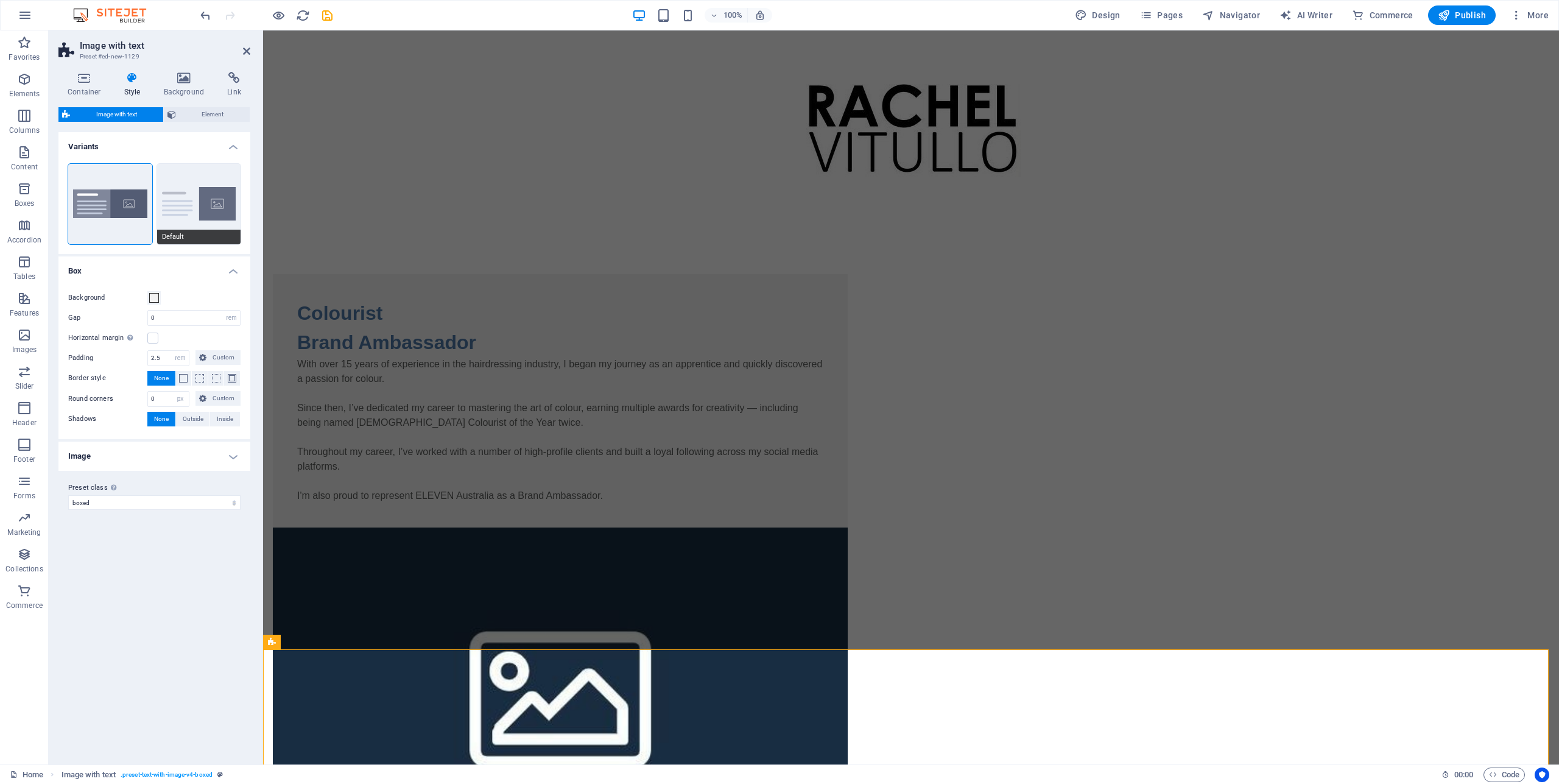
click at [199, 196] on button "Default" at bounding box center [199, 204] width 84 height 81
type input "2"
type input "0"
click at [113, 199] on button "Boxed" at bounding box center [110, 204] width 84 height 81
type input "0"
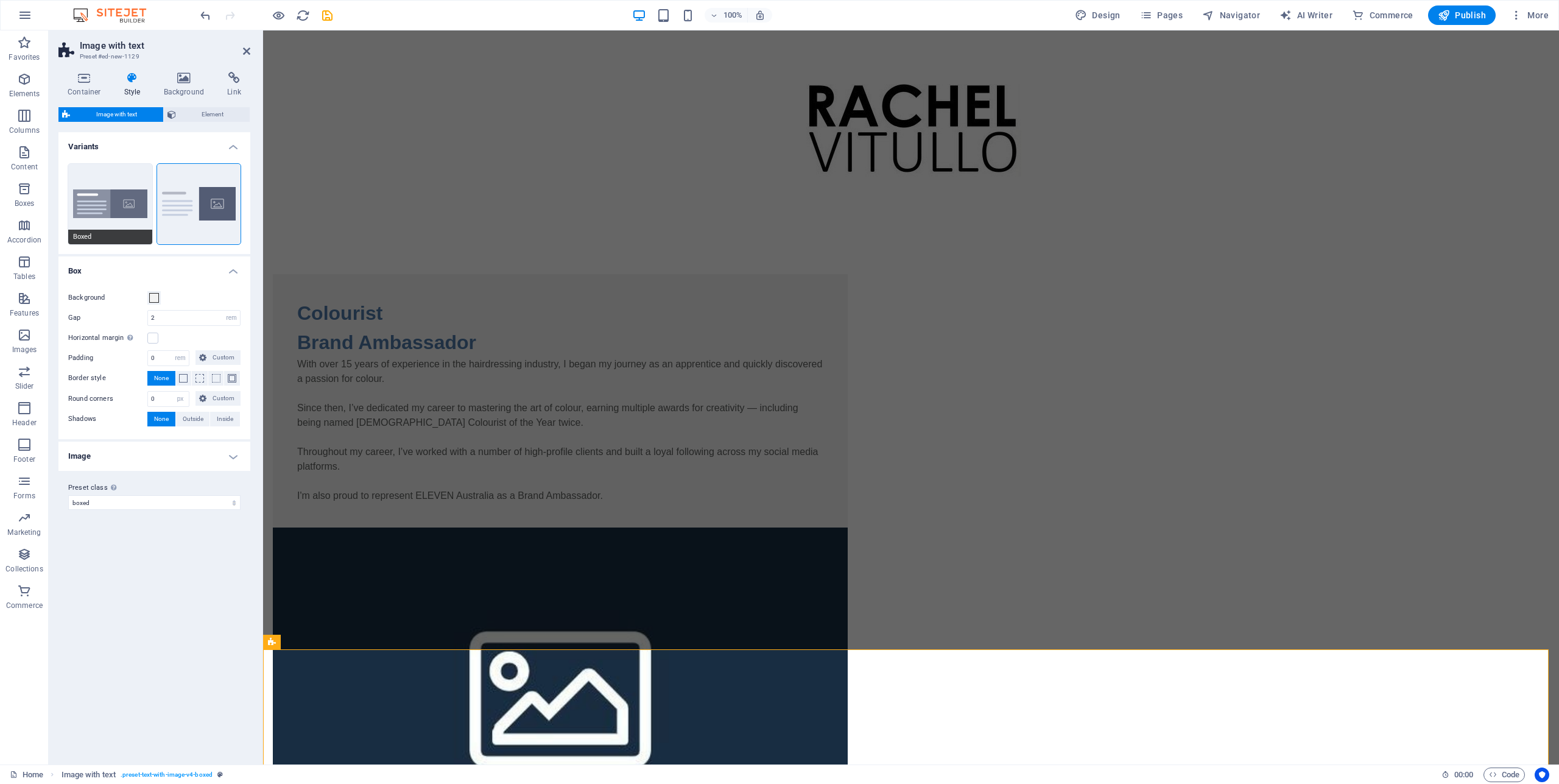
type input "2.5"
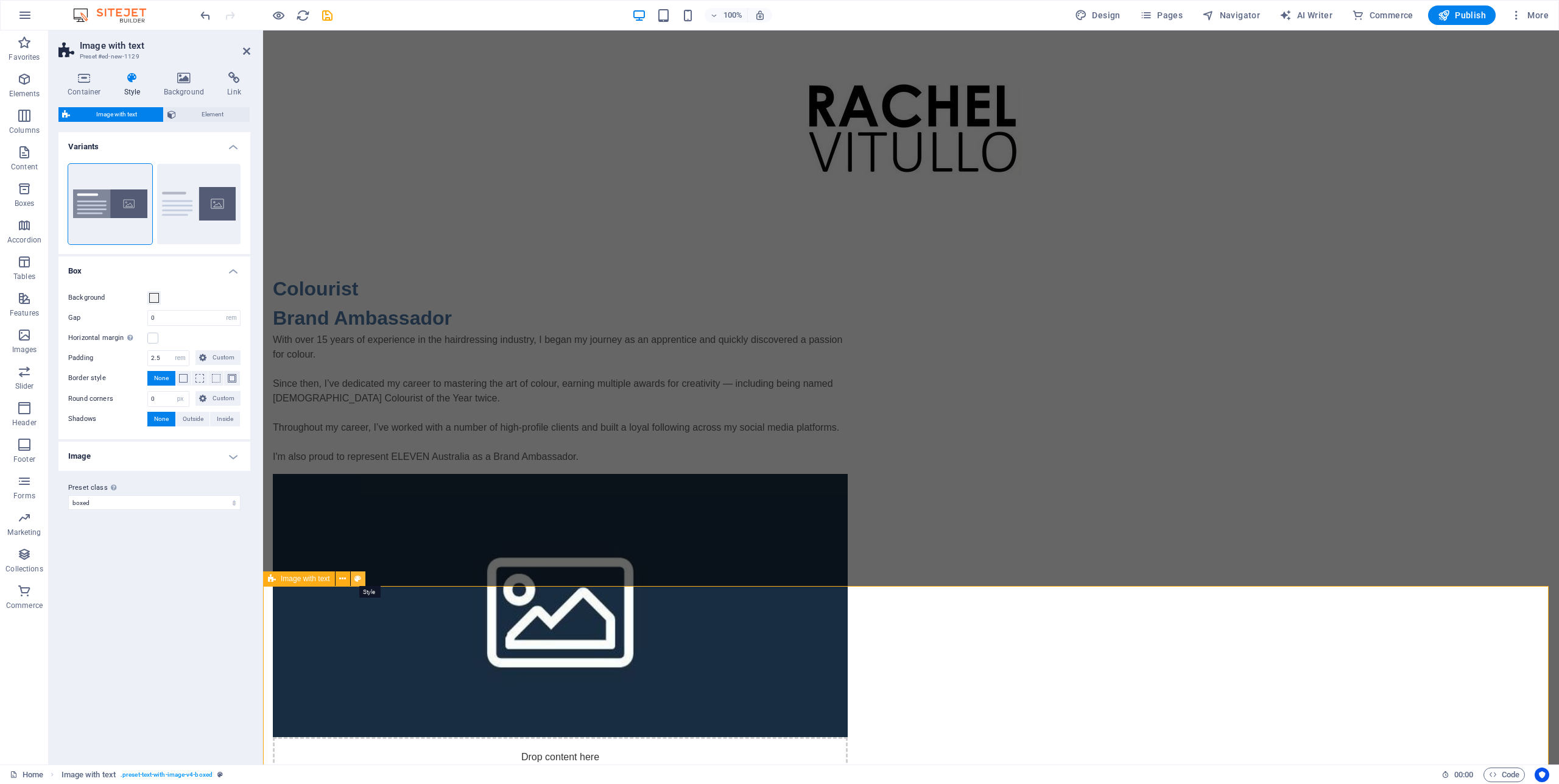
click at [357, 578] on icon at bounding box center [358, 579] width 7 height 13
click at [343, 582] on icon at bounding box center [342, 579] width 7 height 13
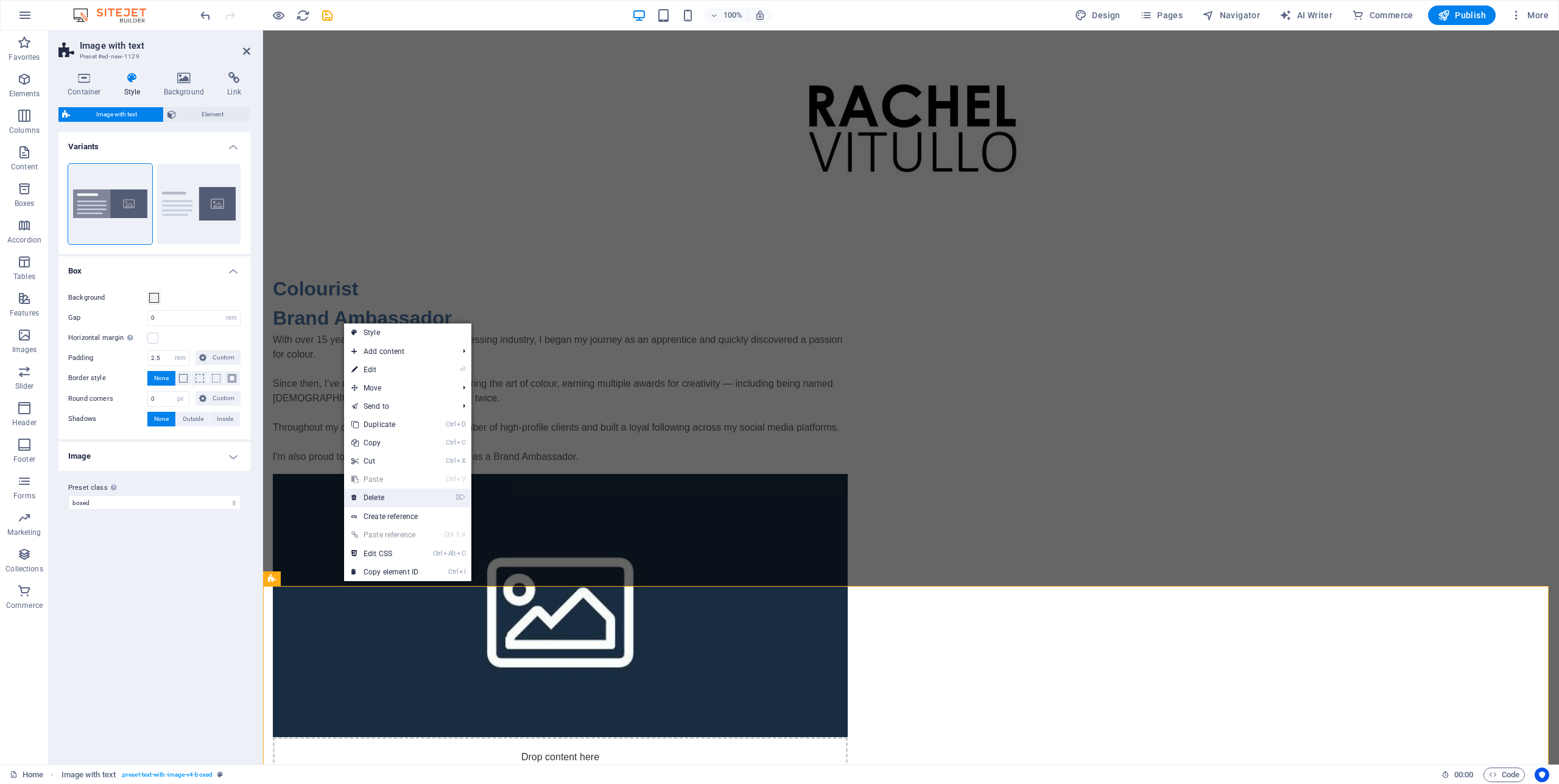
click at [385, 494] on link "⌦ Delete" at bounding box center [385, 498] width 81 height 18
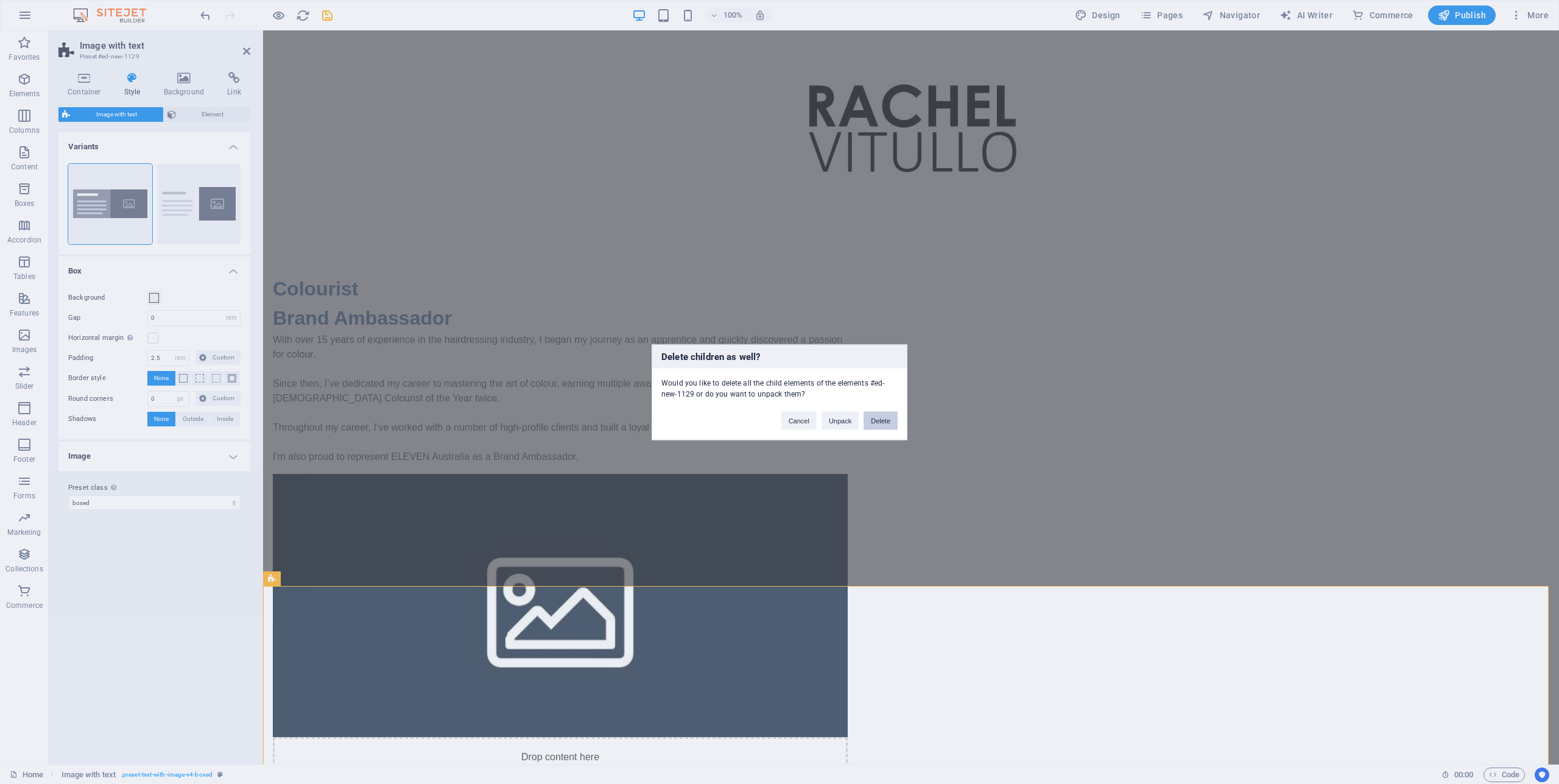
drag, startPoint x: 890, startPoint y: 421, endPoint x: 842, endPoint y: 391, distance: 56.6
click at [890, 421] on button "Delete" at bounding box center [880, 420] width 34 height 18
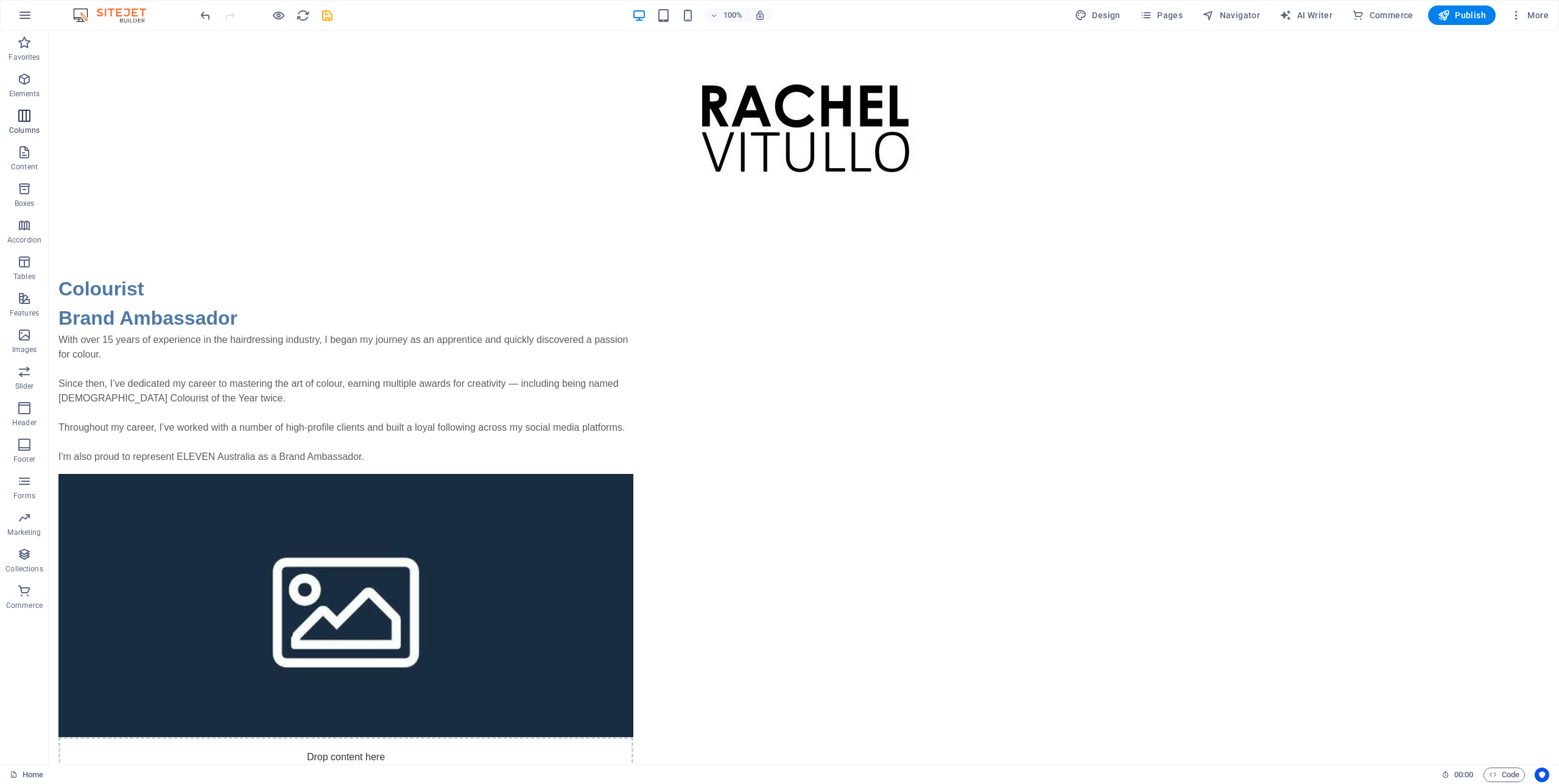
click at [23, 116] on icon "button" at bounding box center [24, 115] width 14 height 14
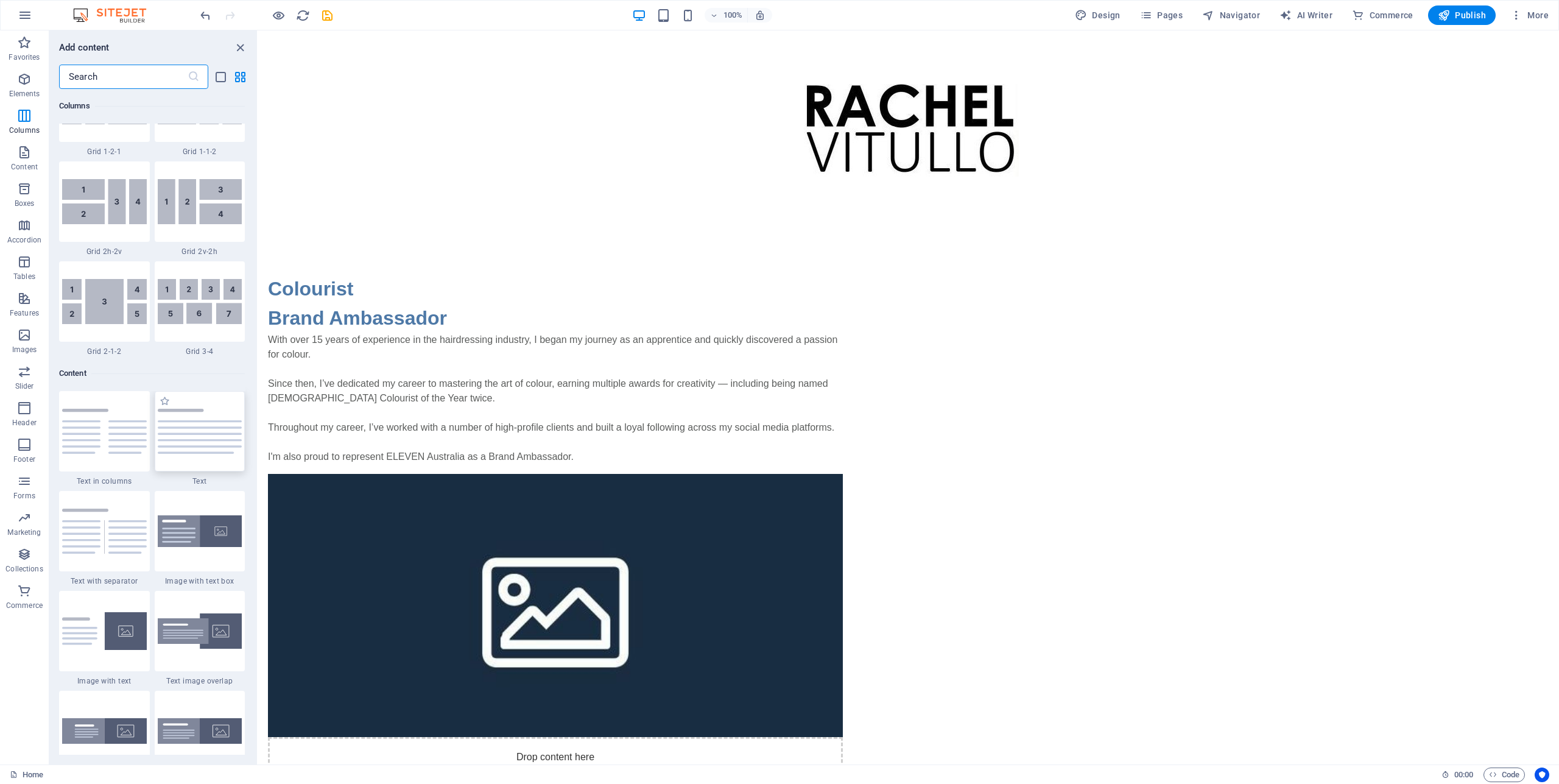
scroll to position [2028, 0]
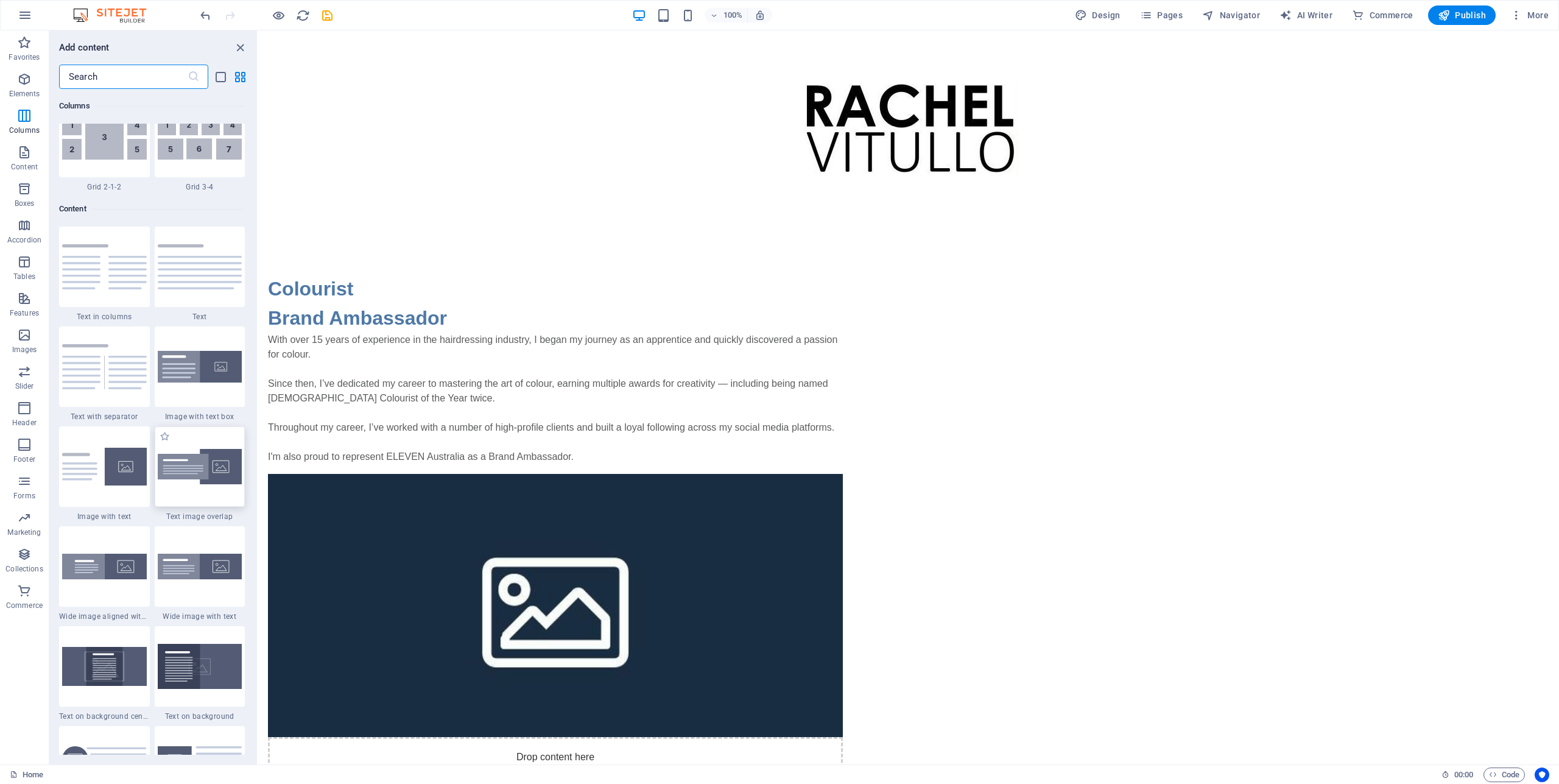
click at [197, 484] on img at bounding box center [200, 467] width 85 height 36
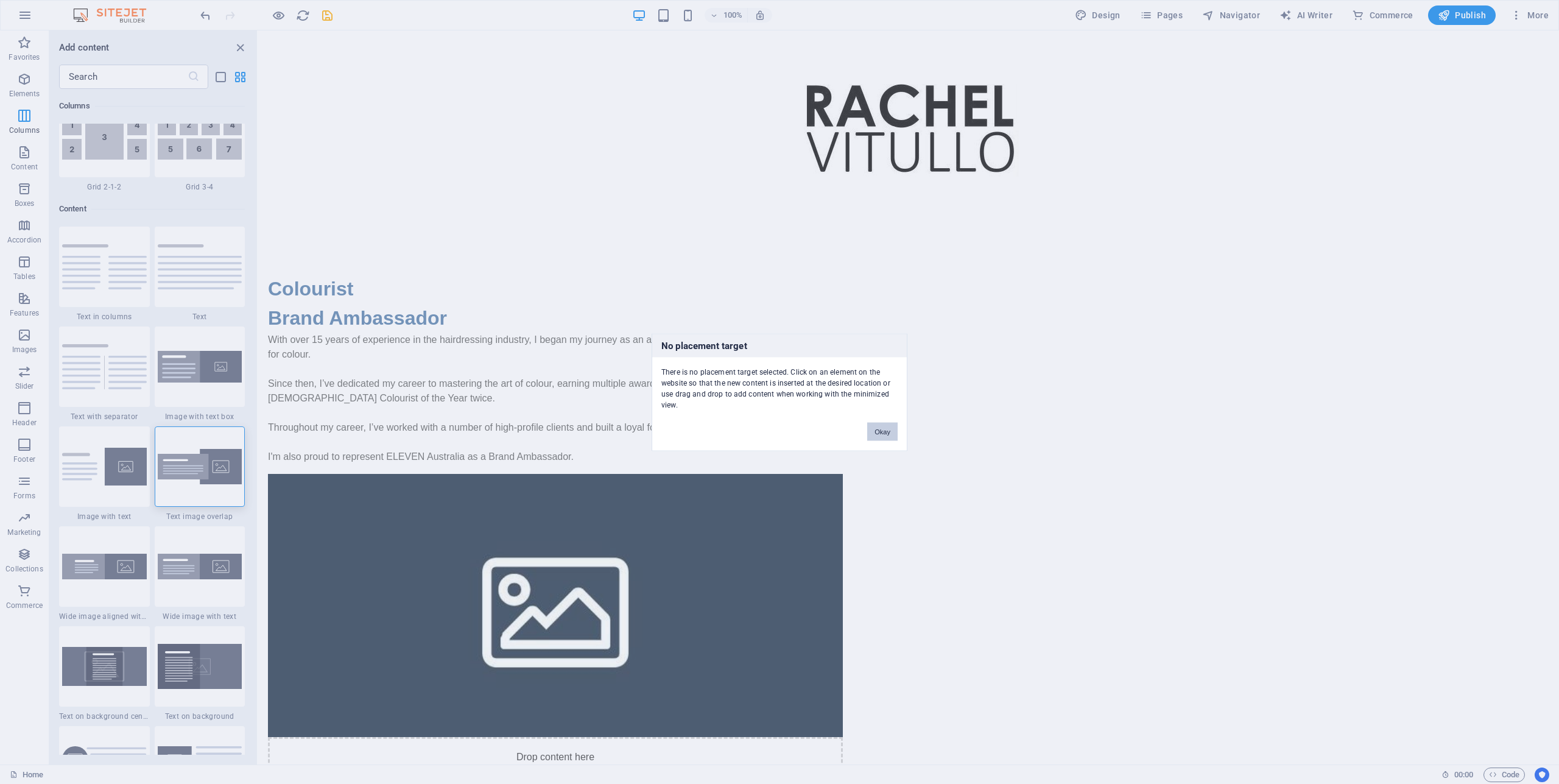
click at [879, 427] on button "Okay" at bounding box center [882, 431] width 30 height 18
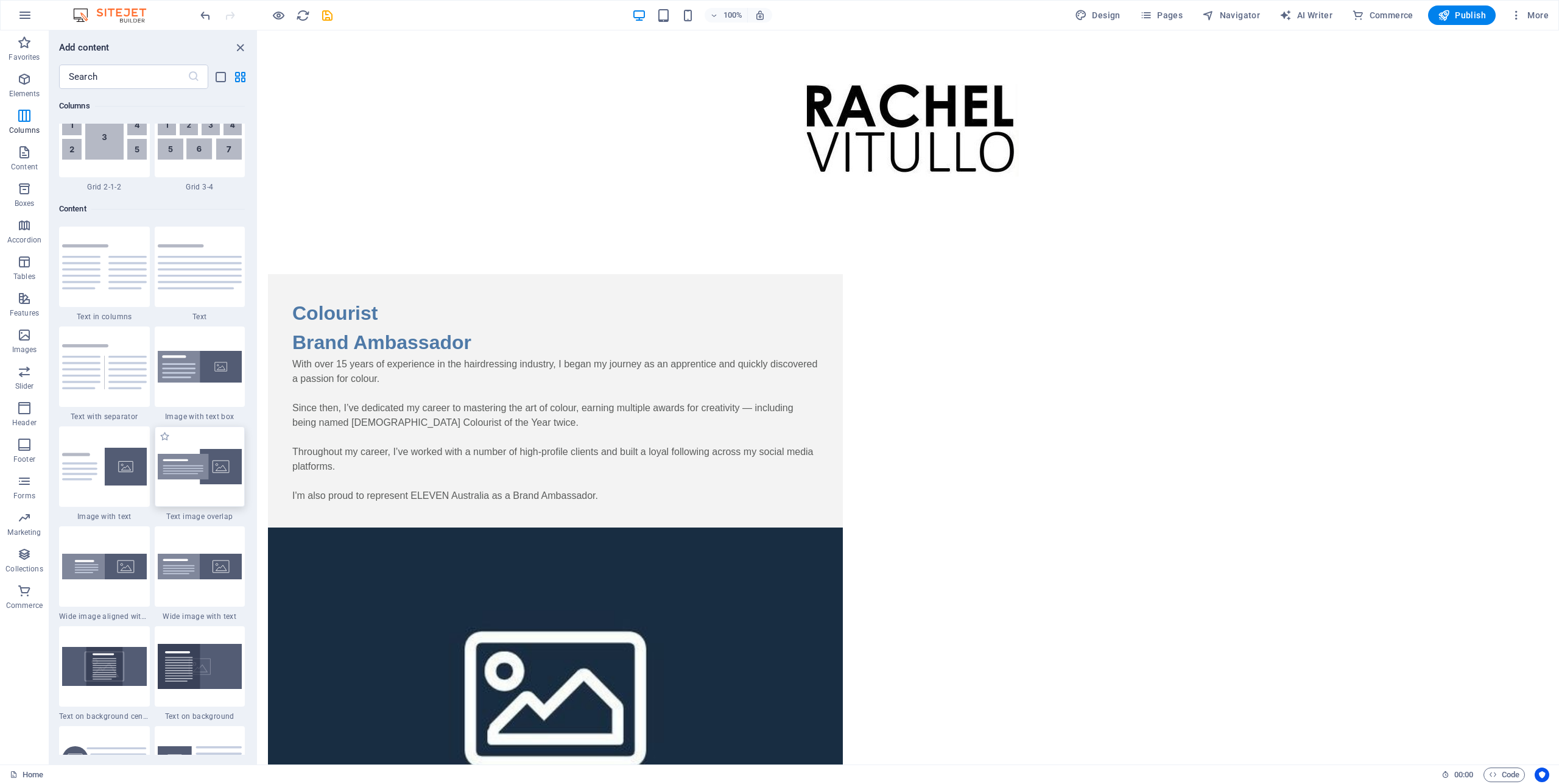
click at [207, 484] on img at bounding box center [200, 467] width 85 height 36
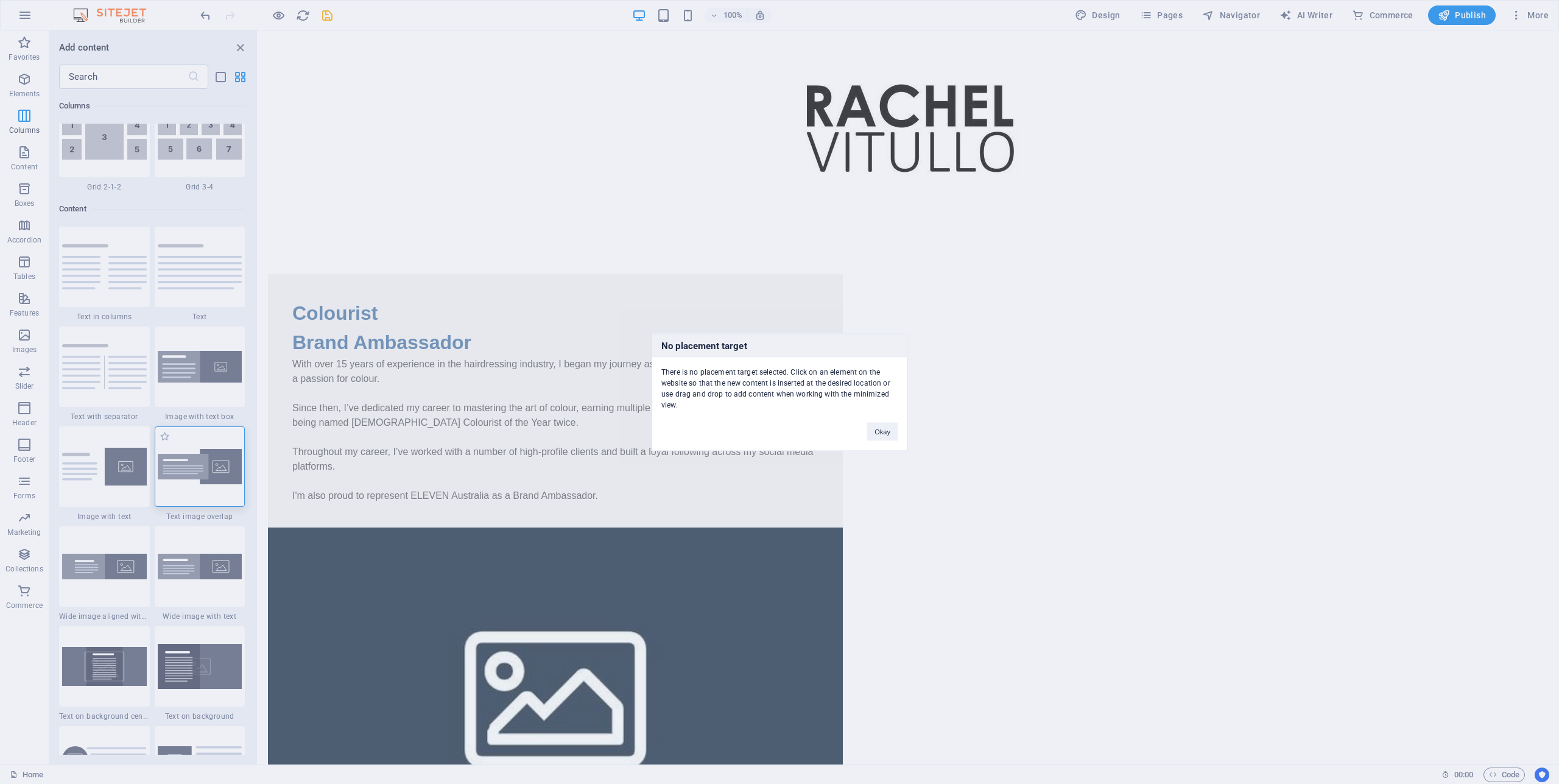
click at [207, 525] on div "No placement target There is no placement target selected. Click on an element …" at bounding box center [780, 392] width 1559 height 784
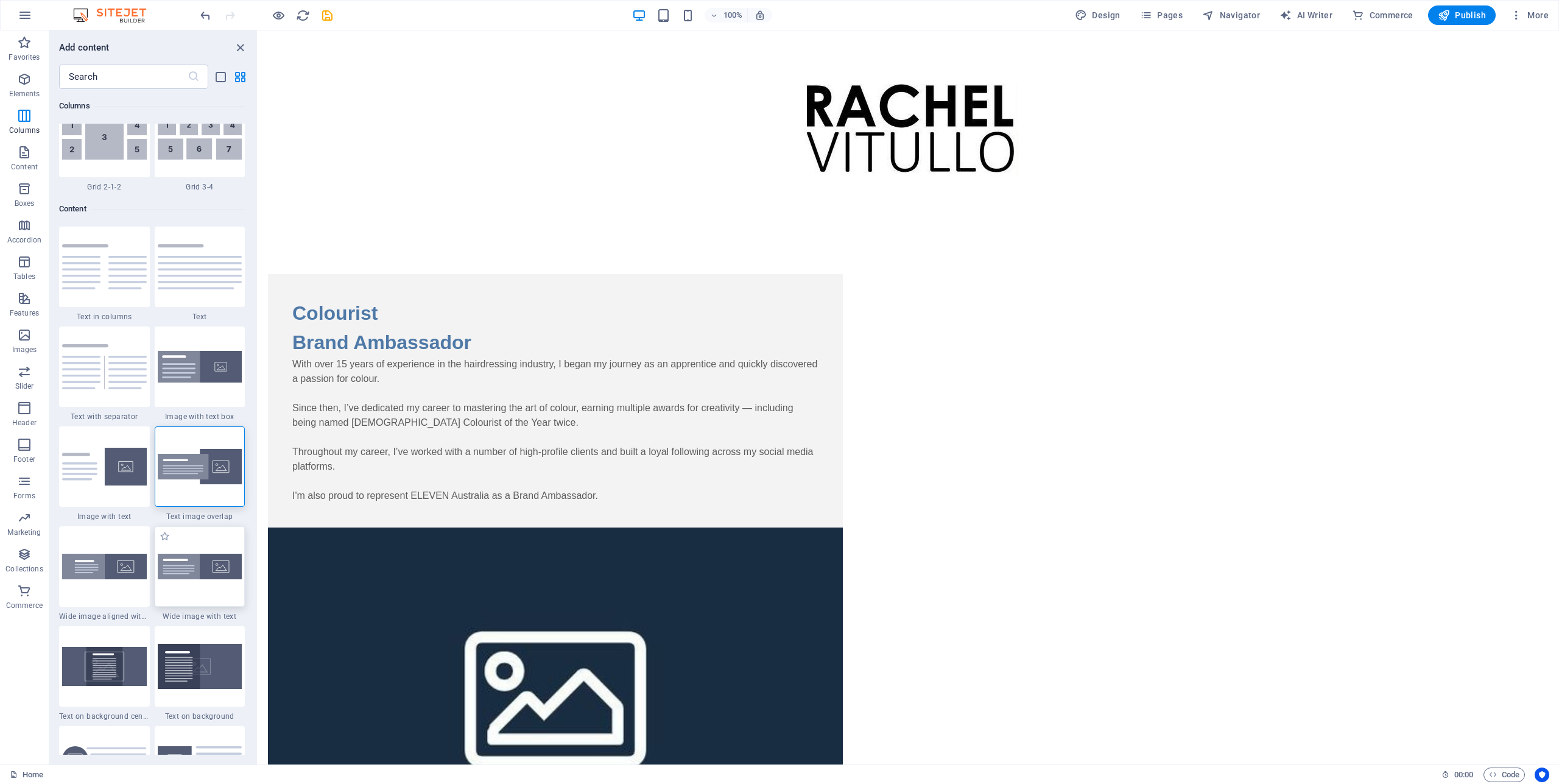
click at [206, 579] on img at bounding box center [200, 566] width 85 height 26
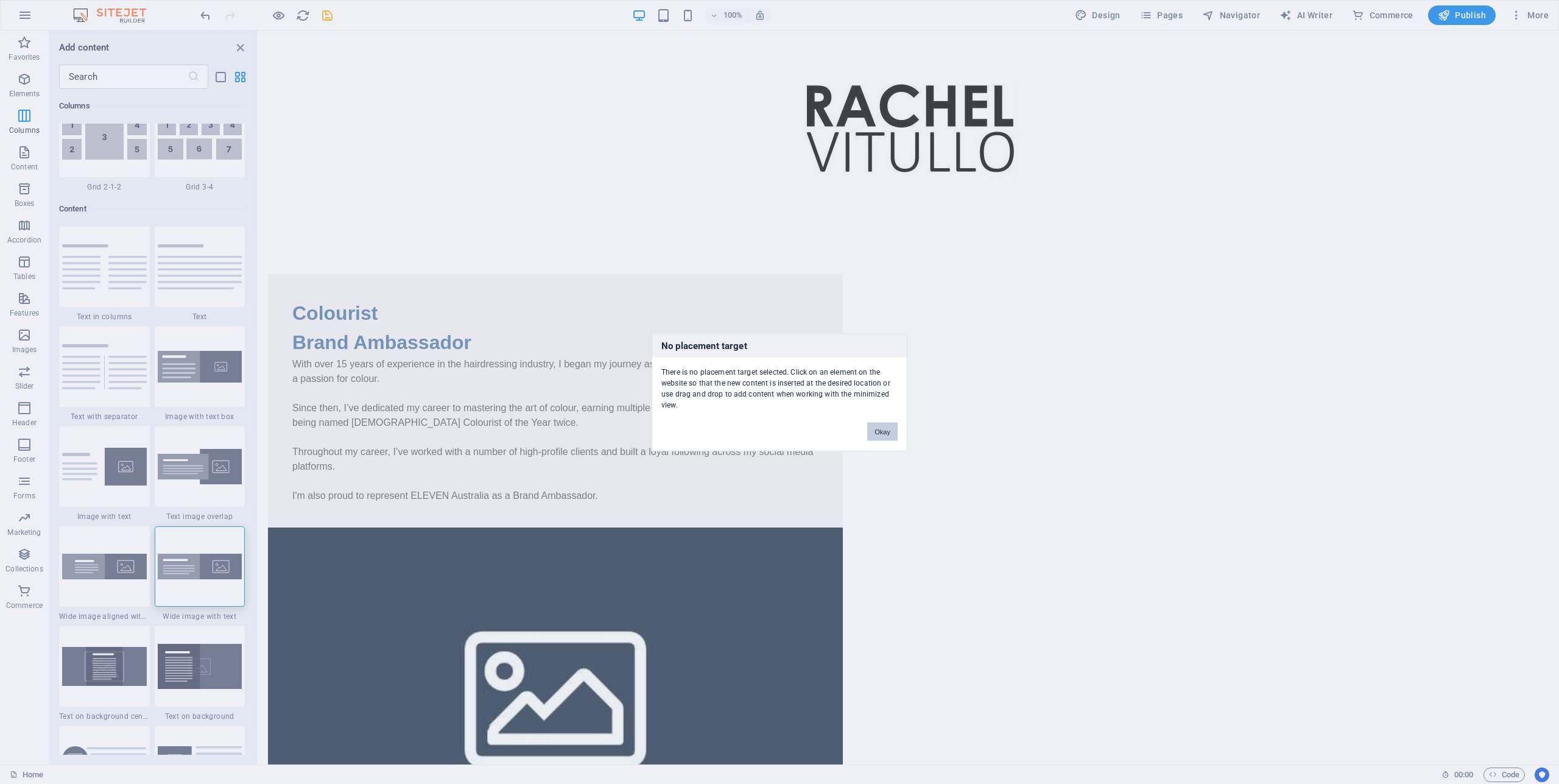
click at [886, 429] on button "Okay" at bounding box center [882, 431] width 30 height 18
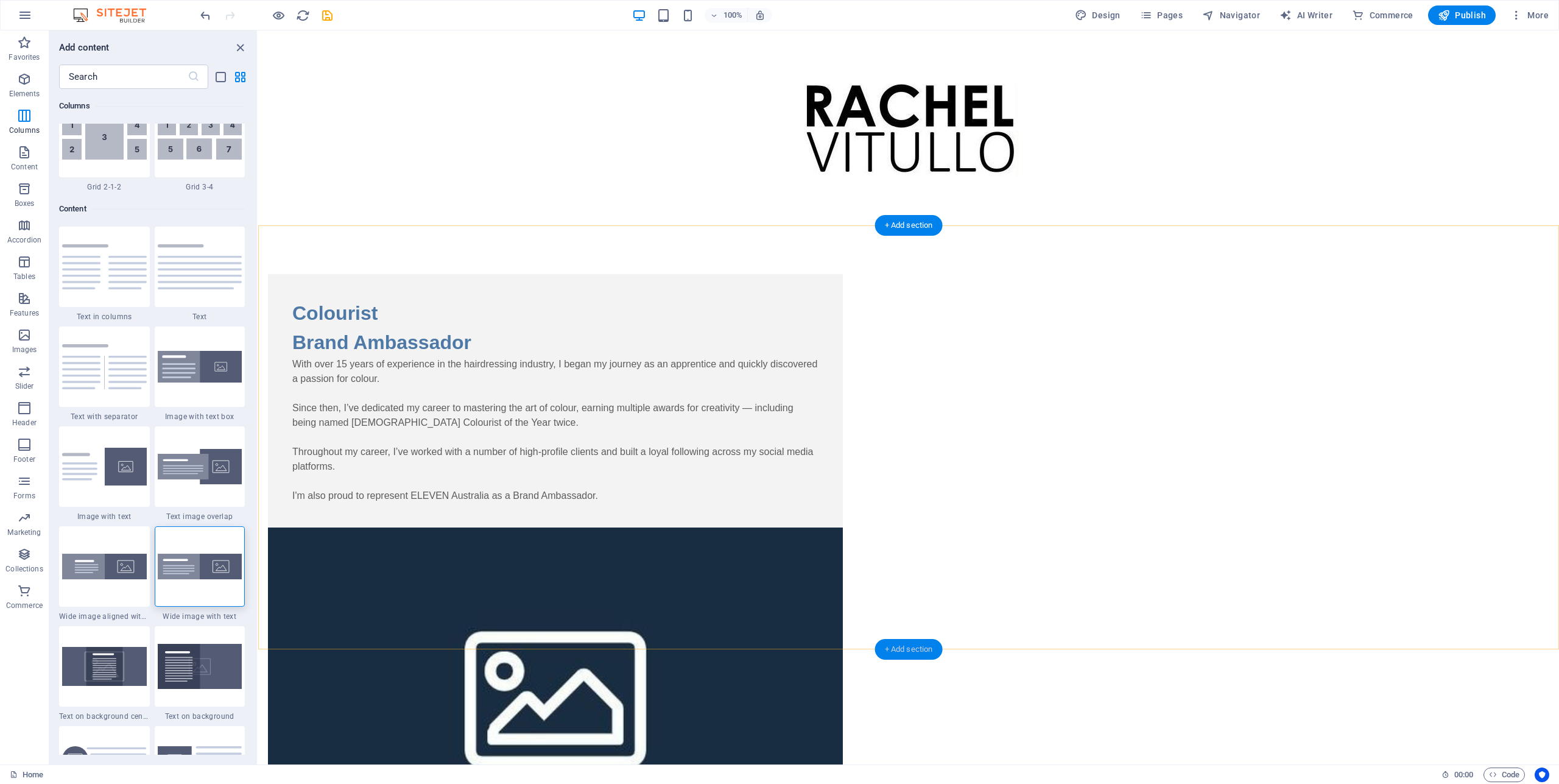
click at [913, 650] on div "+ Add section" at bounding box center [909, 649] width 68 height 21
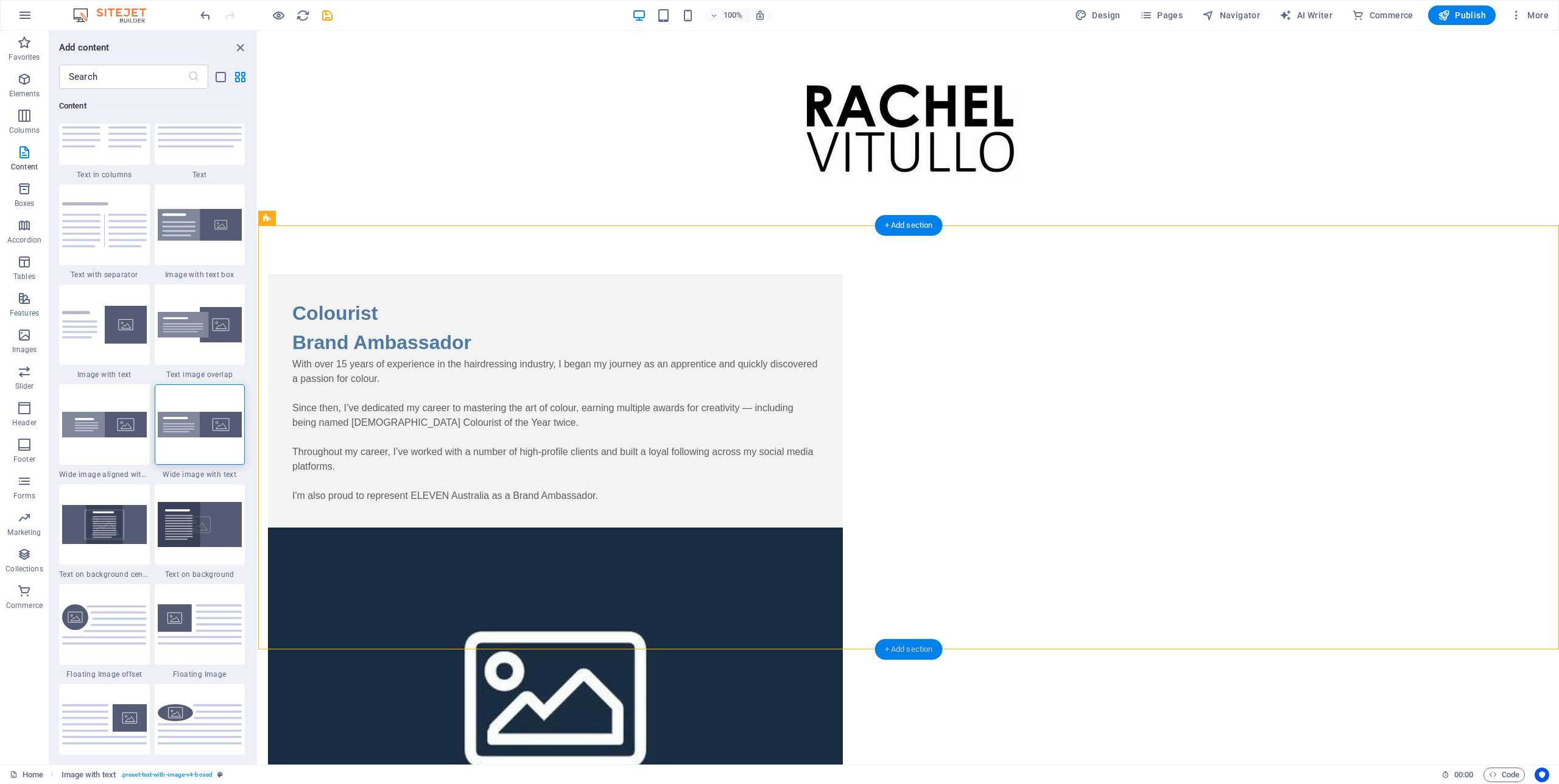
scroll to position [2180, 0]
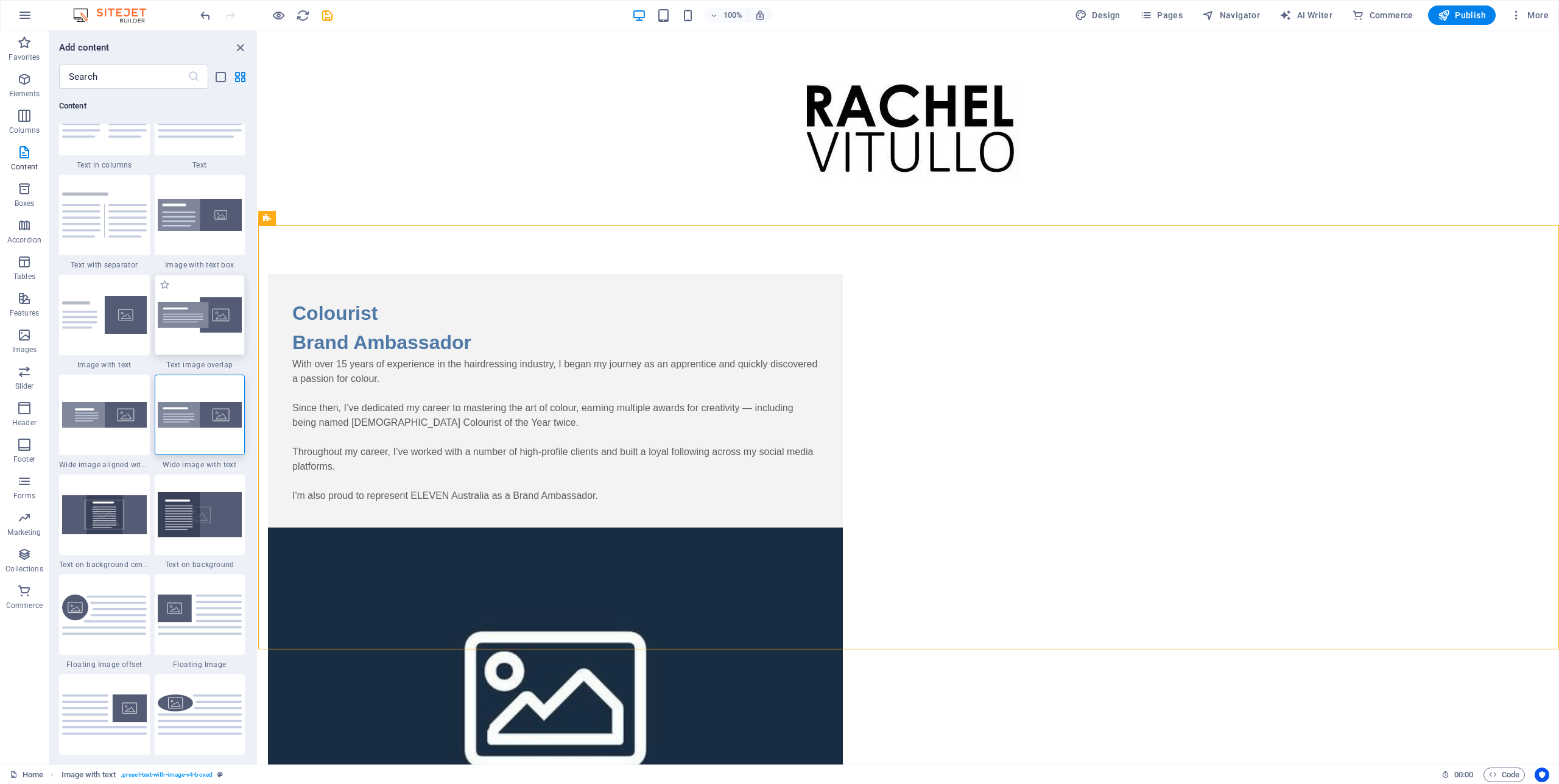
click at [202, 333] on img at bounding box center [200, 315] width 85 height 36
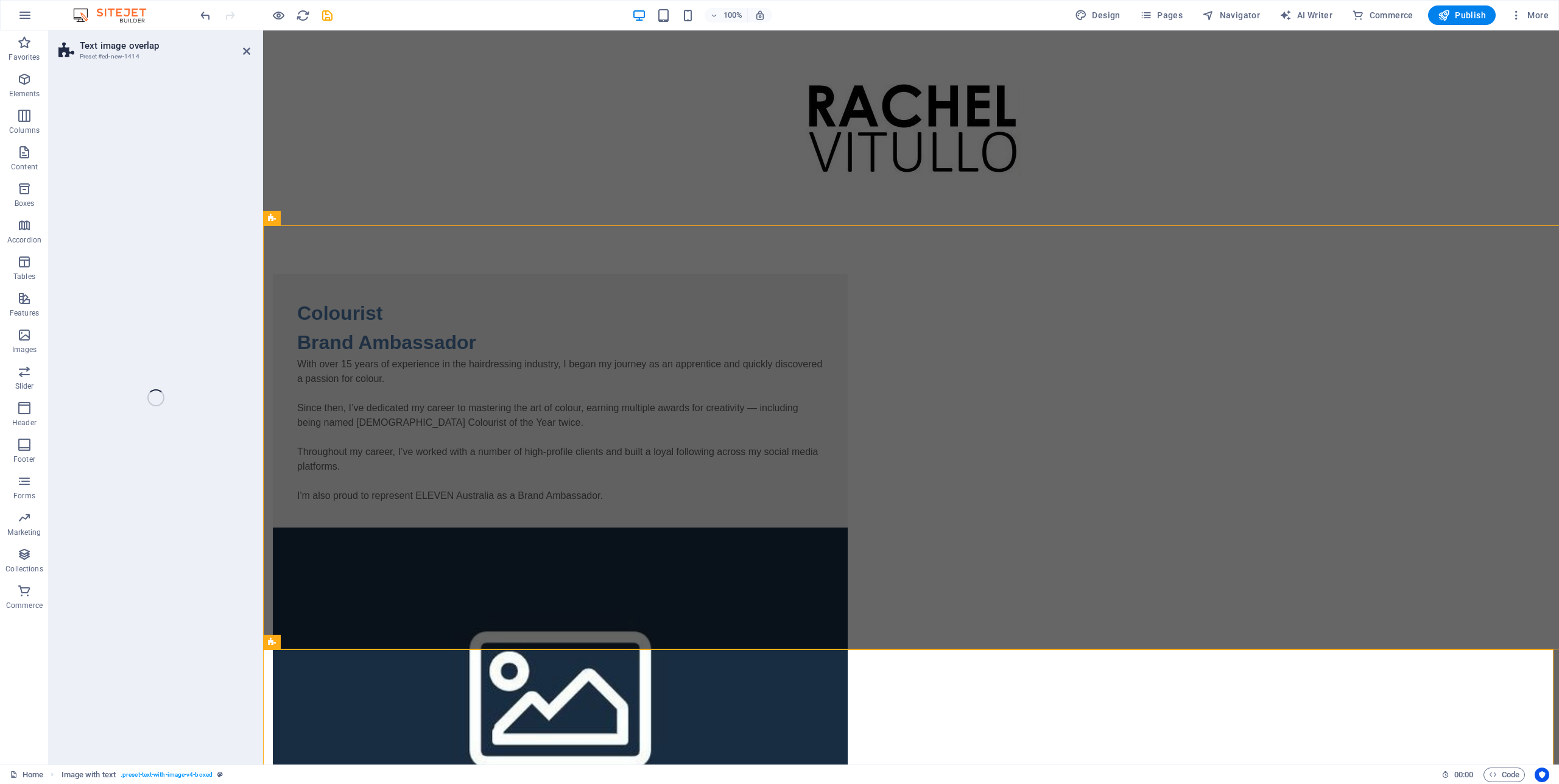
select select "rem"
select select "px"
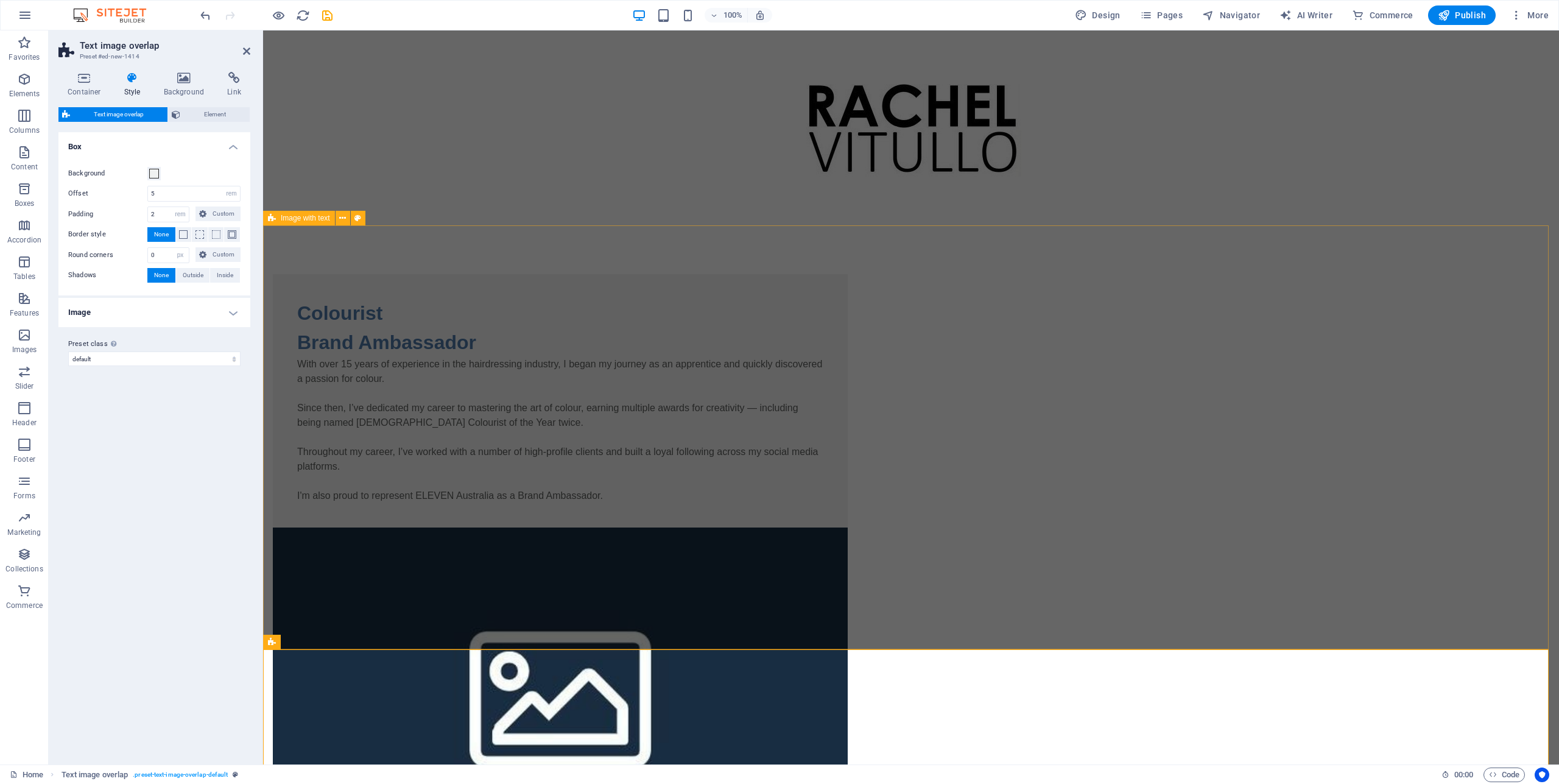
scroll to position [191, 0]
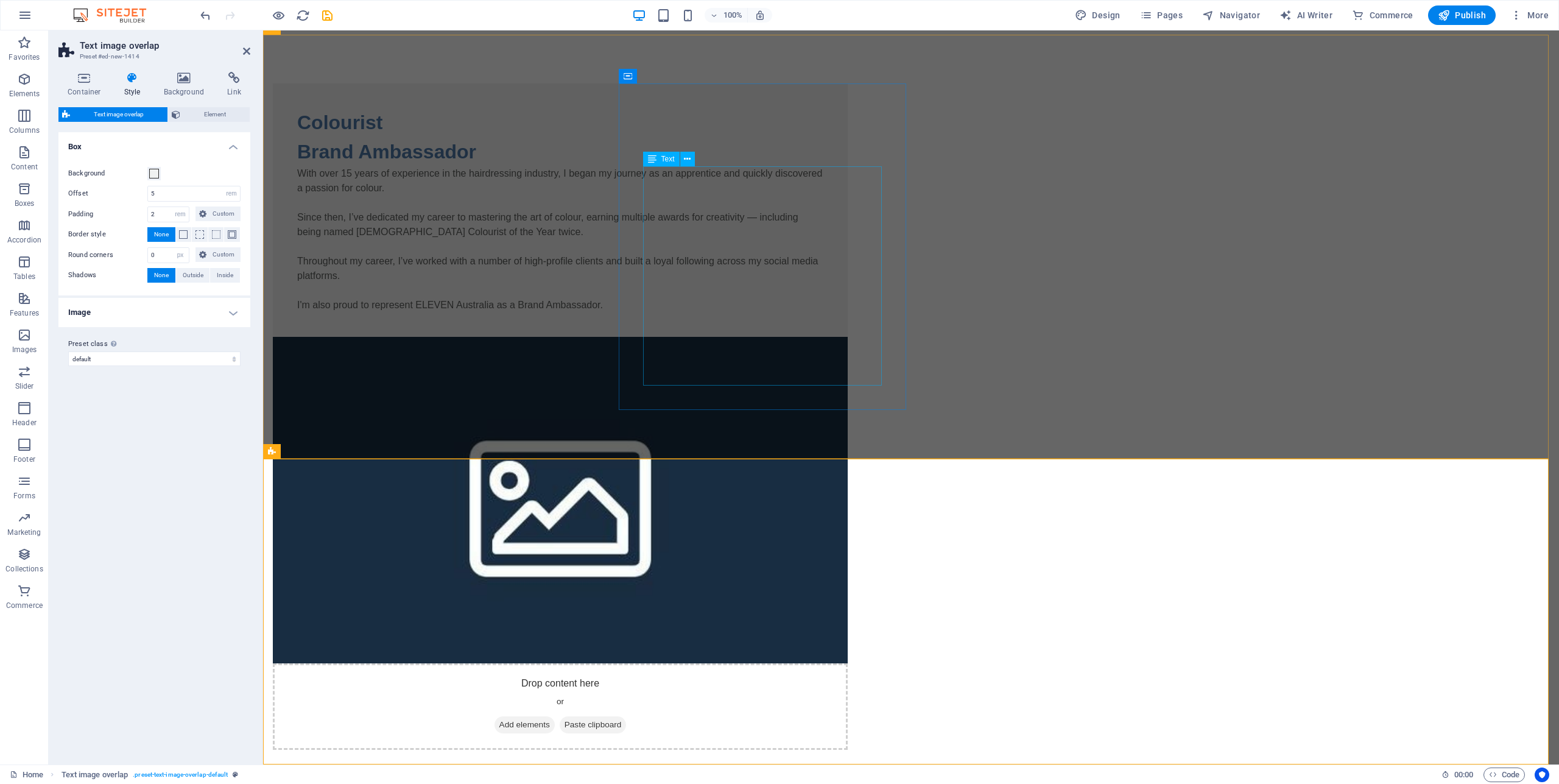
click at [742, 290] on div "With over 15 years of experience in the hairdressing industry, I began my journ…" at bounding box center [560, 239] width 526 height 146
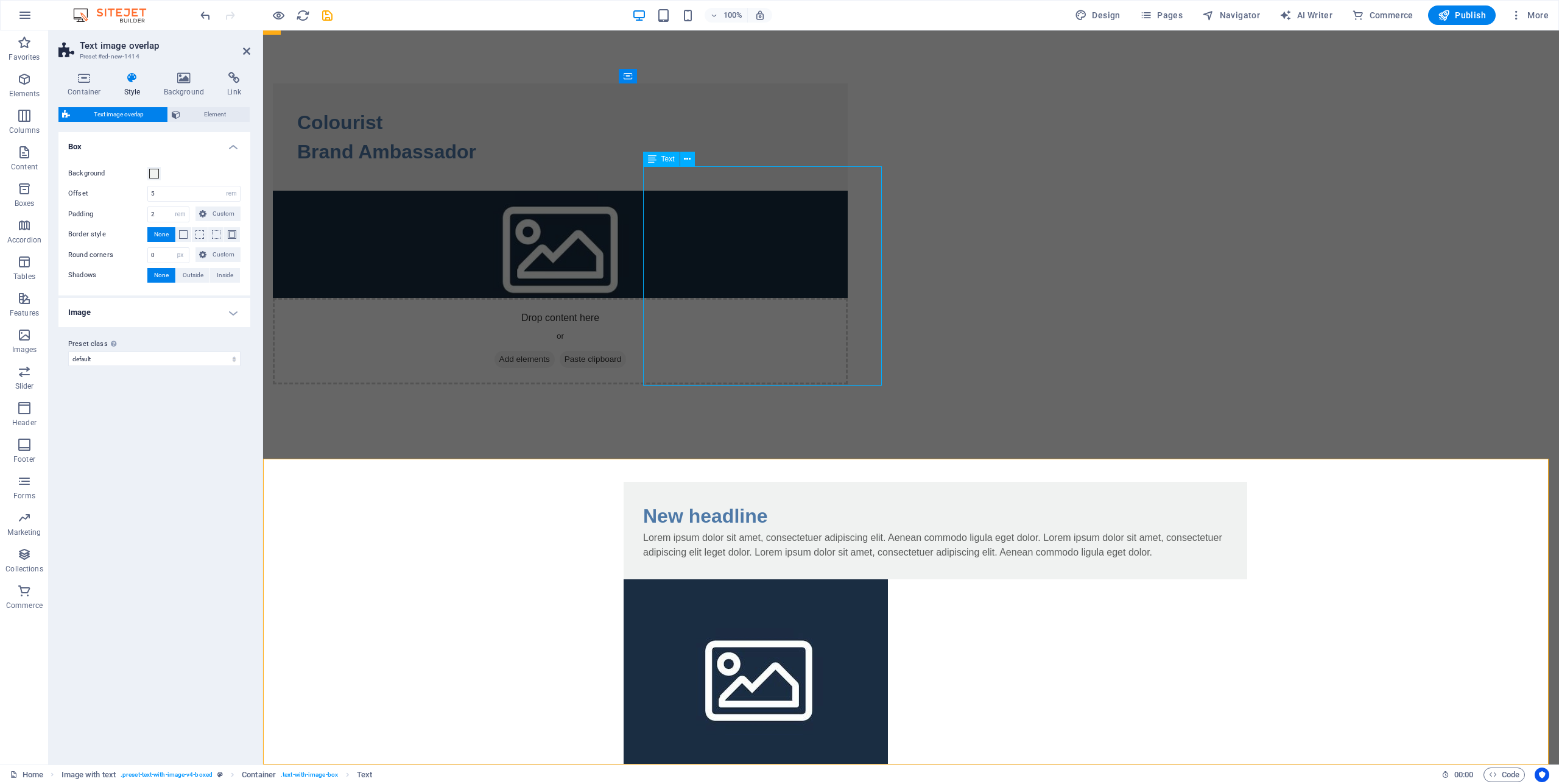
scroll to position [0, 0]
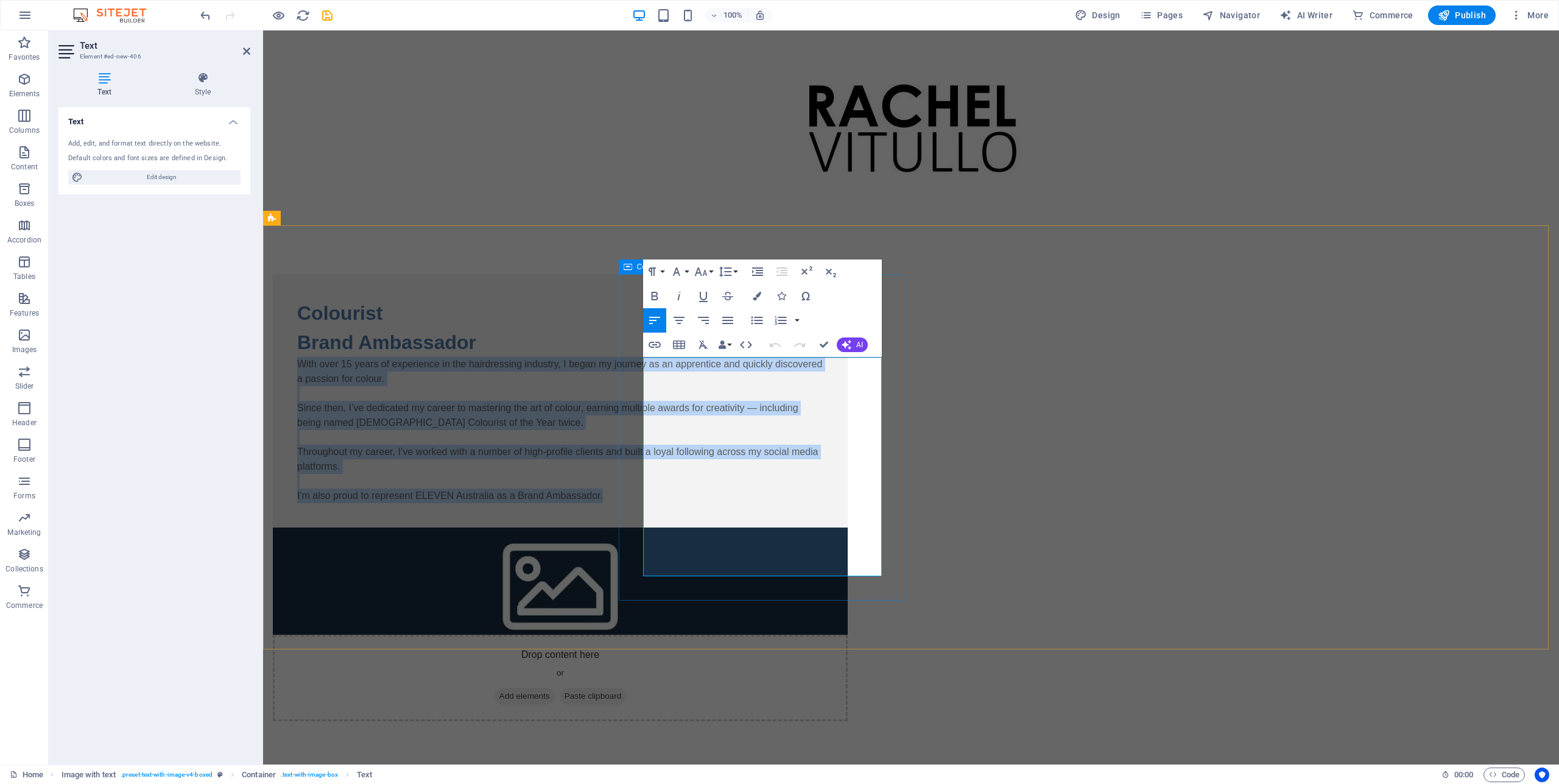
drag, startPoint x: 748, startPoint y: 566, endPoint x: 642, endPoint y: 367, distance: 225.5
click at [642, 367] on div "Colourist Brand Ambassador With over 15 years of experience in the hairdressing…" at bounding box center [560, 401] width 575 height 253
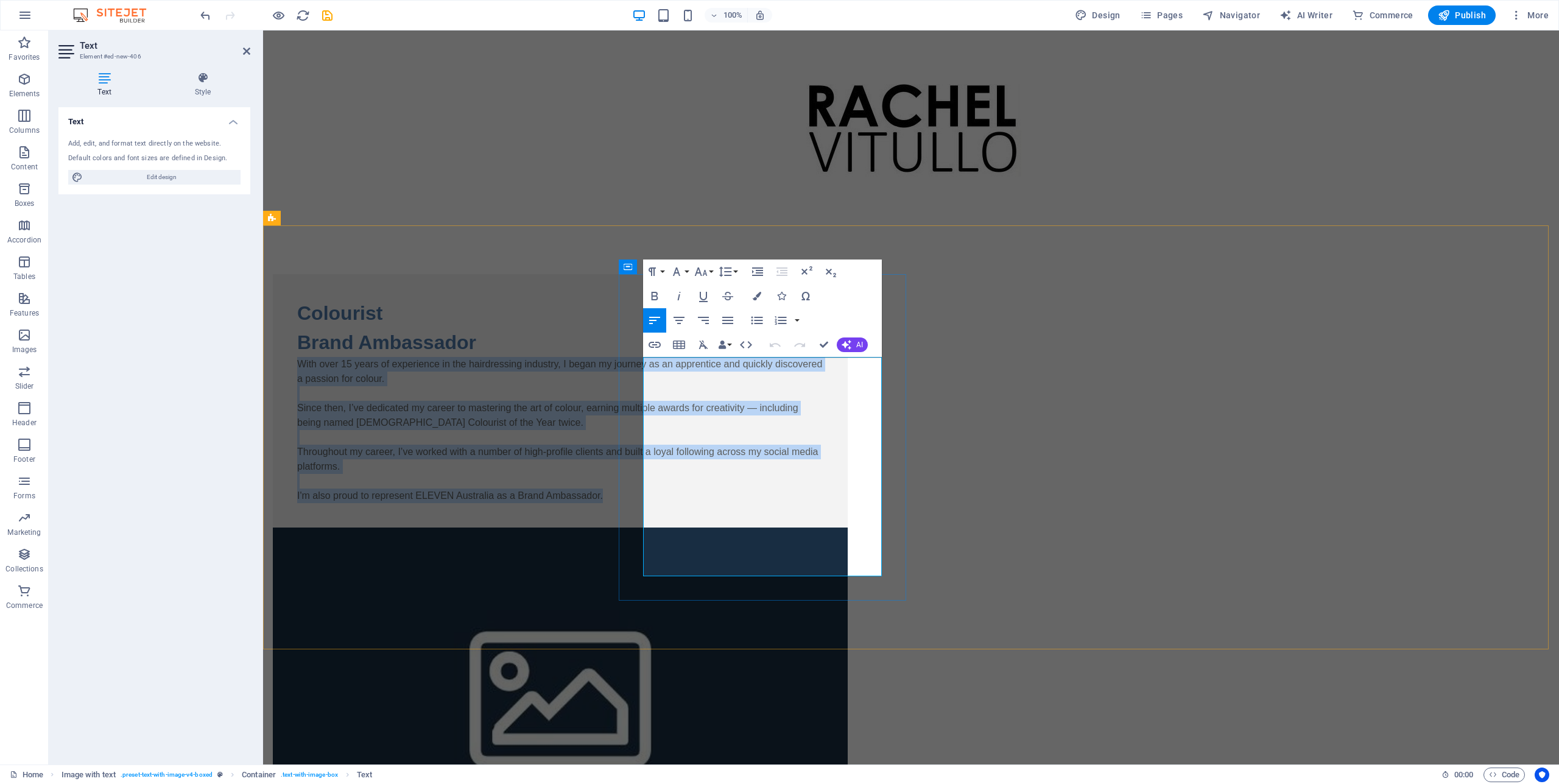
copy div "With over 15 years of experience in the hairdressing industry, I began my journ…"
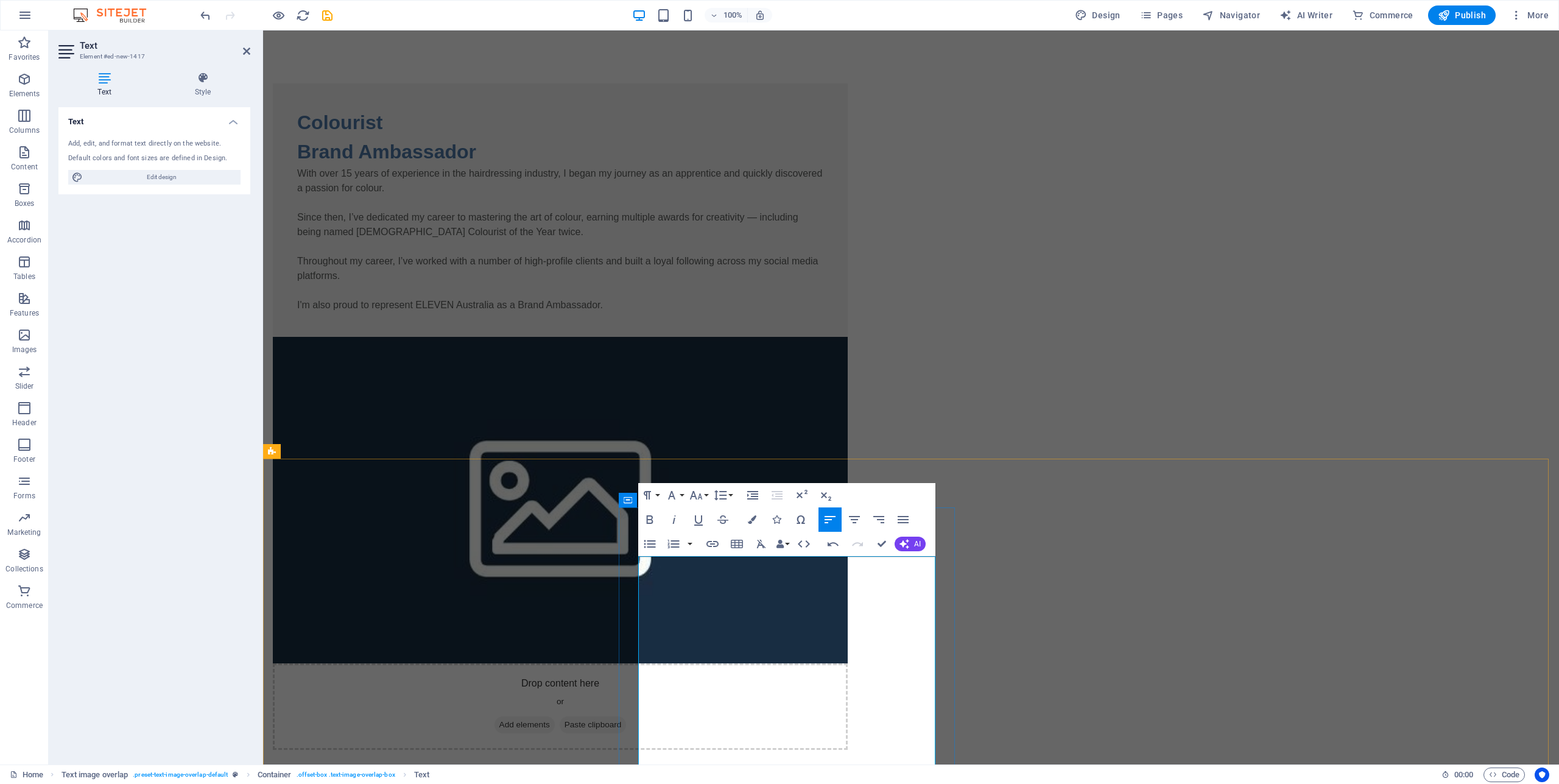
scroll to position [299, 0]
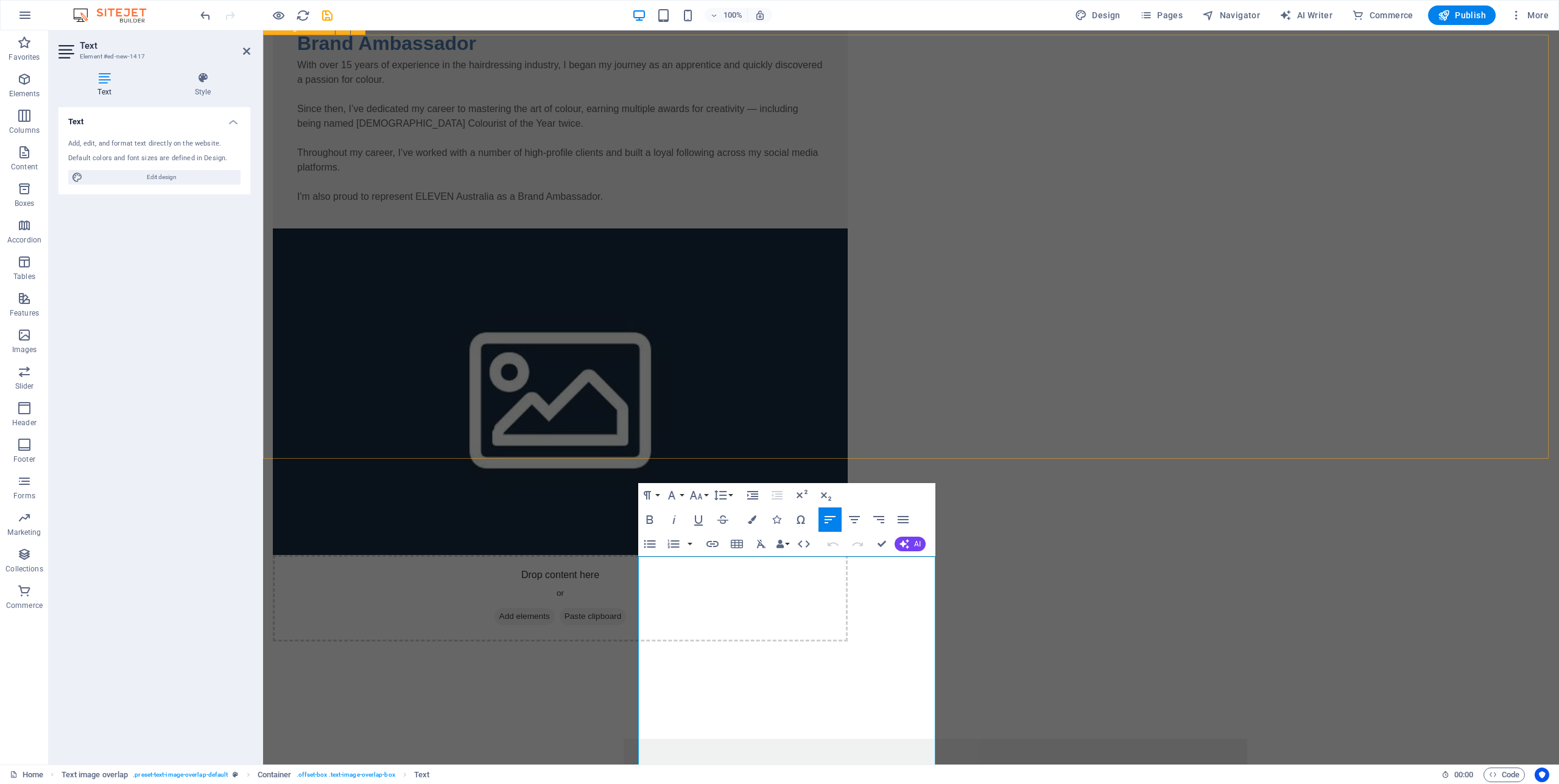
scroll to position [191, 0]
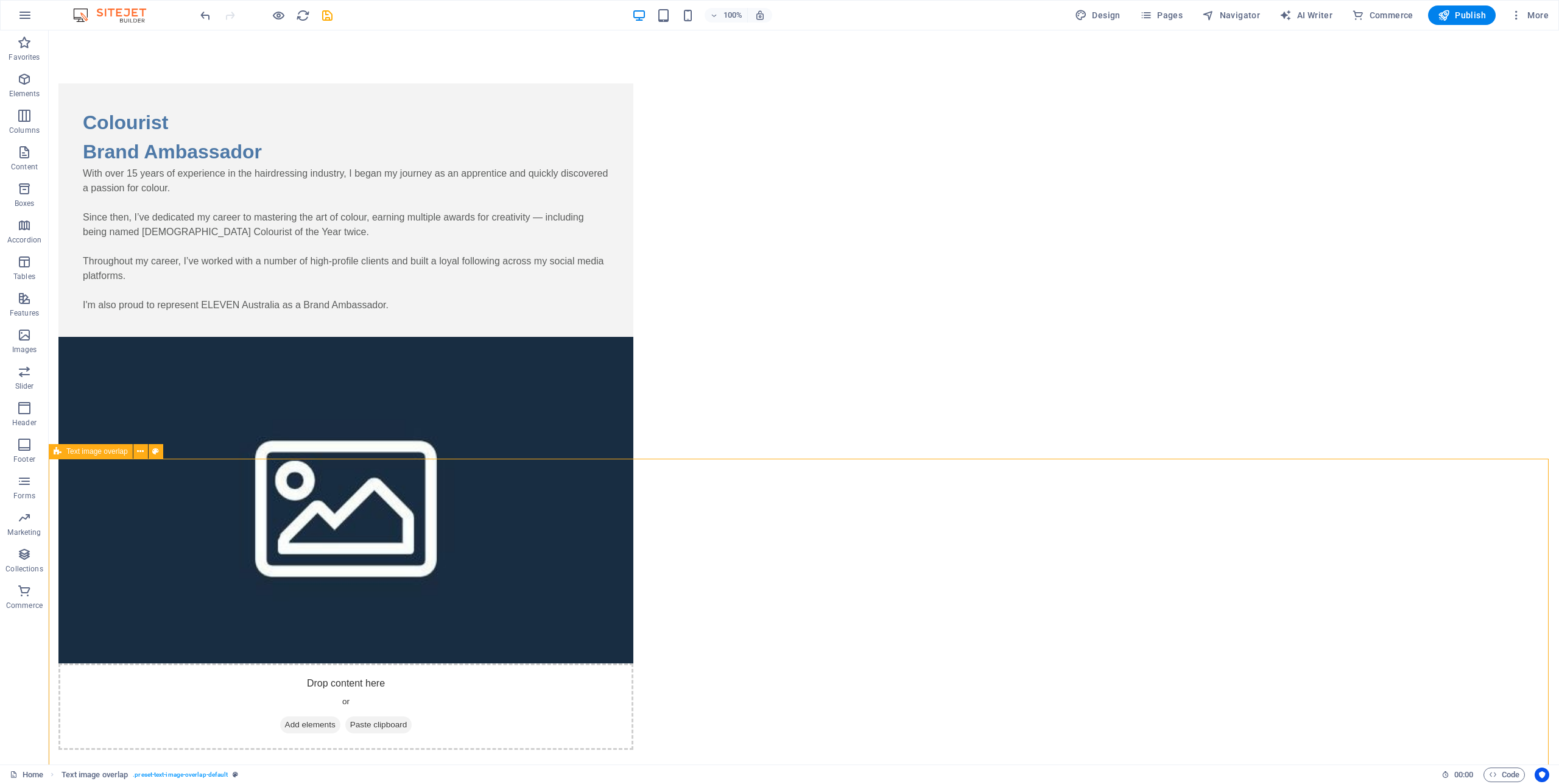
scroll to position [299, 0]
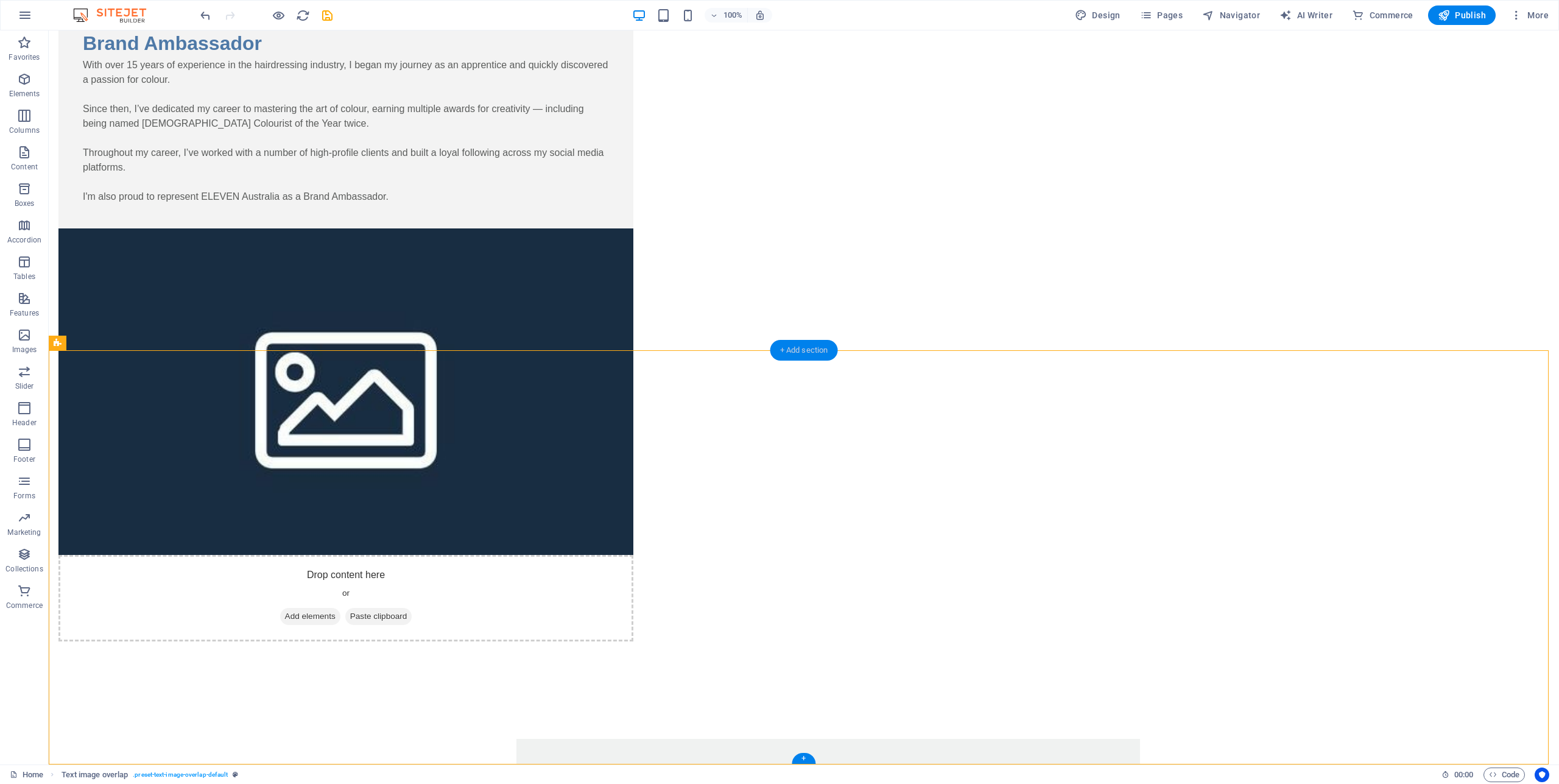
drag, startPoint x: 806, startPoint y: 349, endPoint x: 90, endPoint y: 319, distance: 716.6
click at [806, 349] on div "+ Add section" at bounding box center [804, 350] width 68 height 21
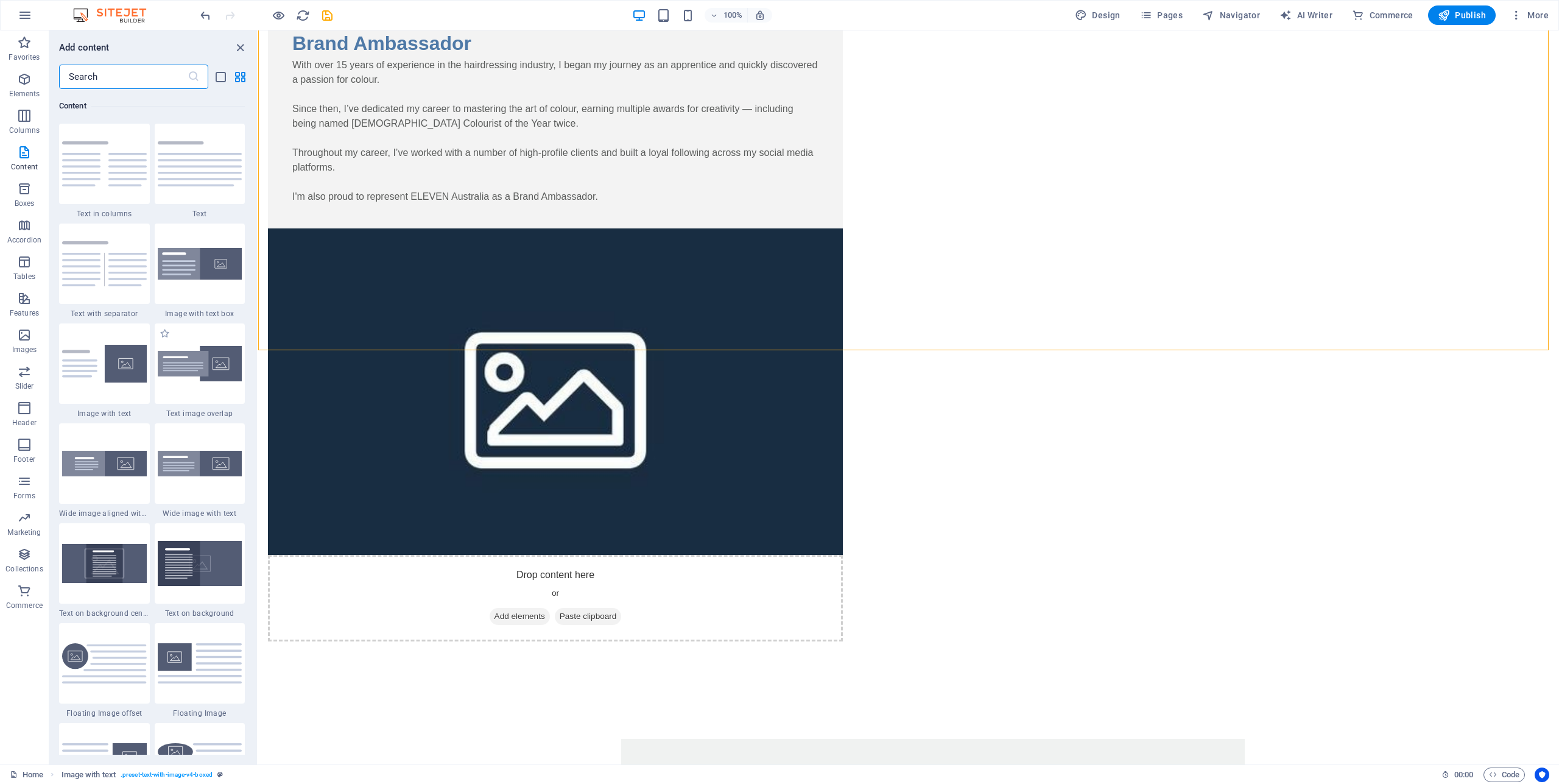
scroll to position [2295, 0]
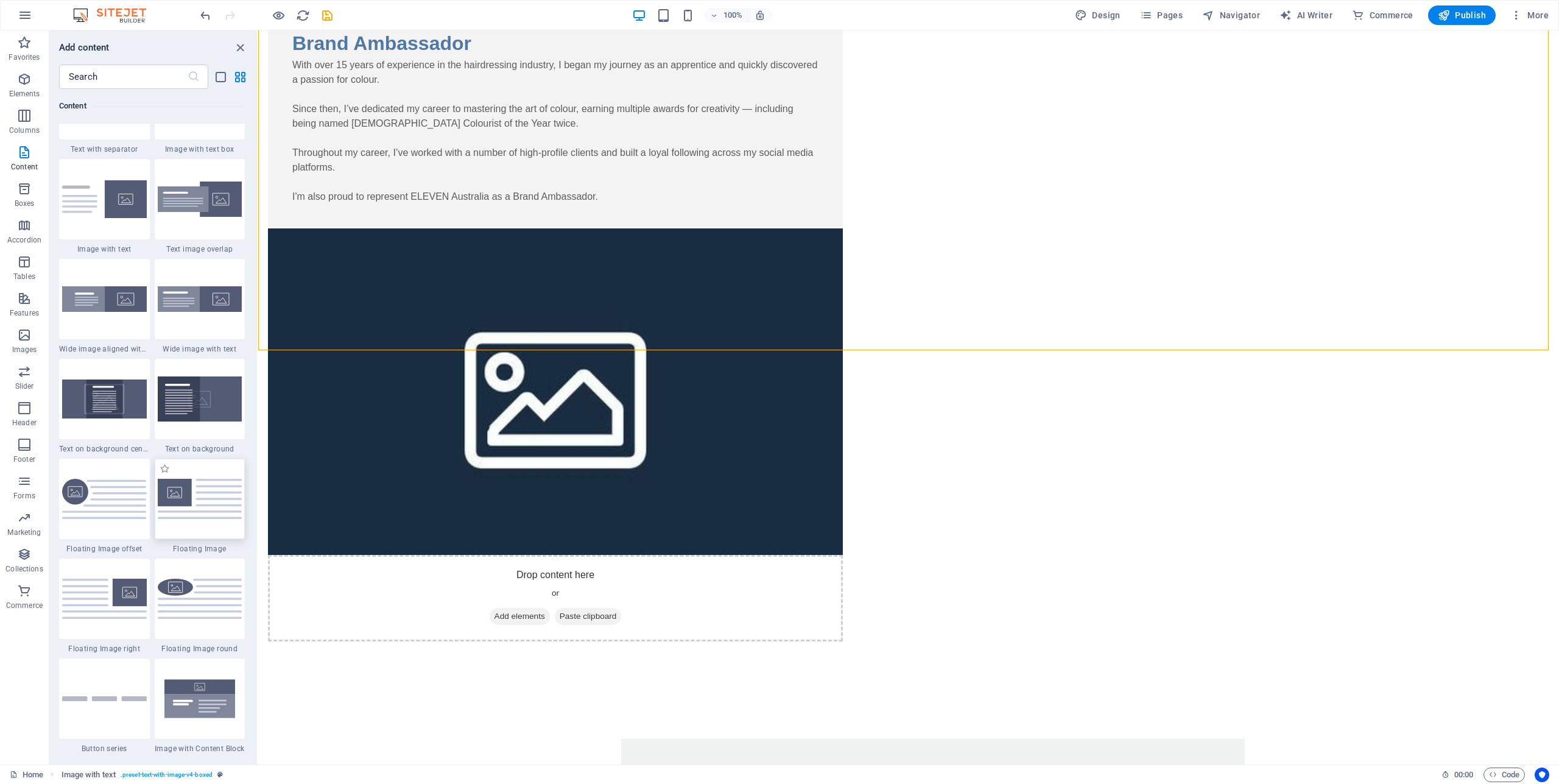
click at [201, 519] on img at bounding box center [200, 498] width 85 height 39
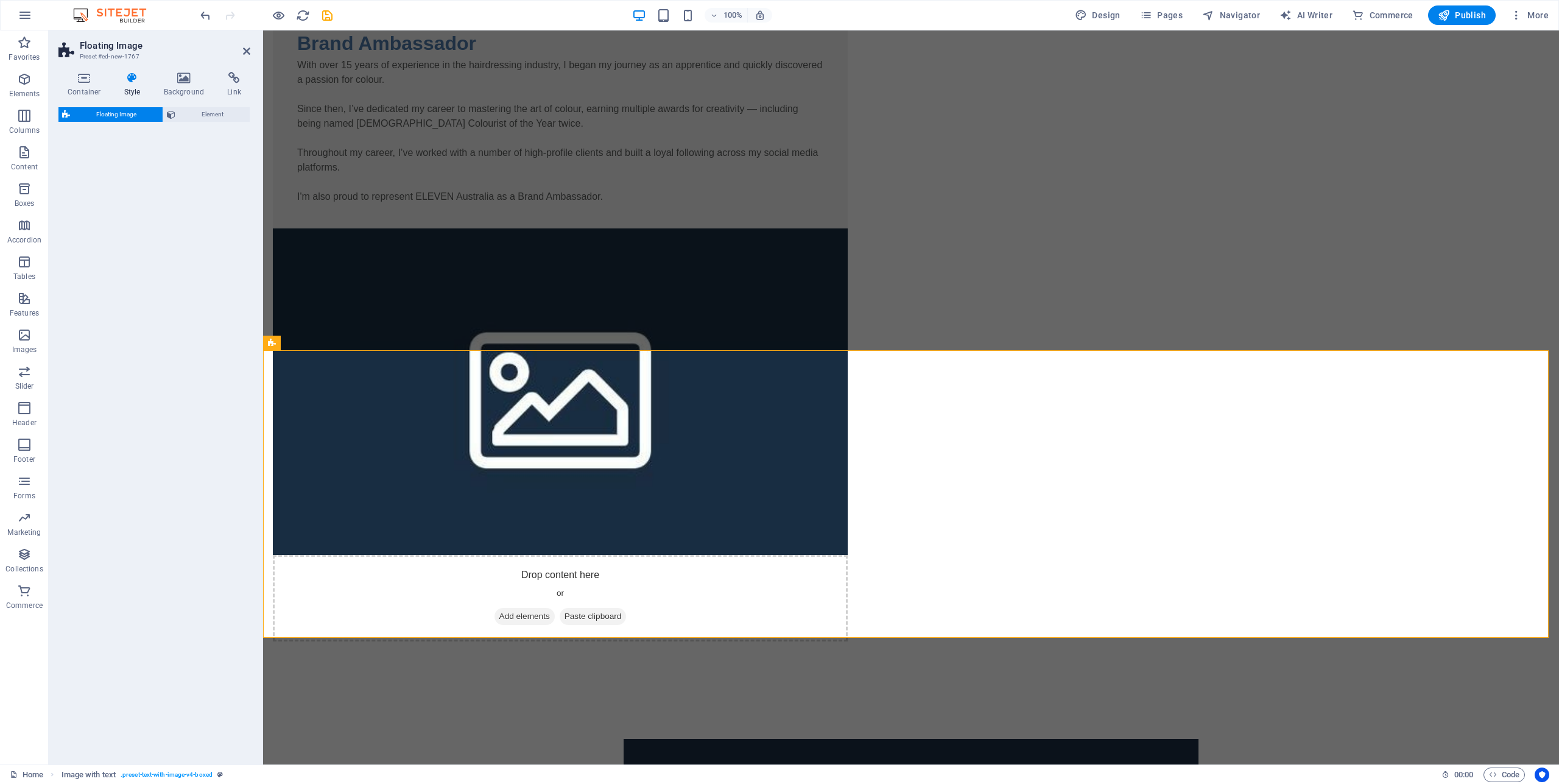
select select "%"
select select "rem"
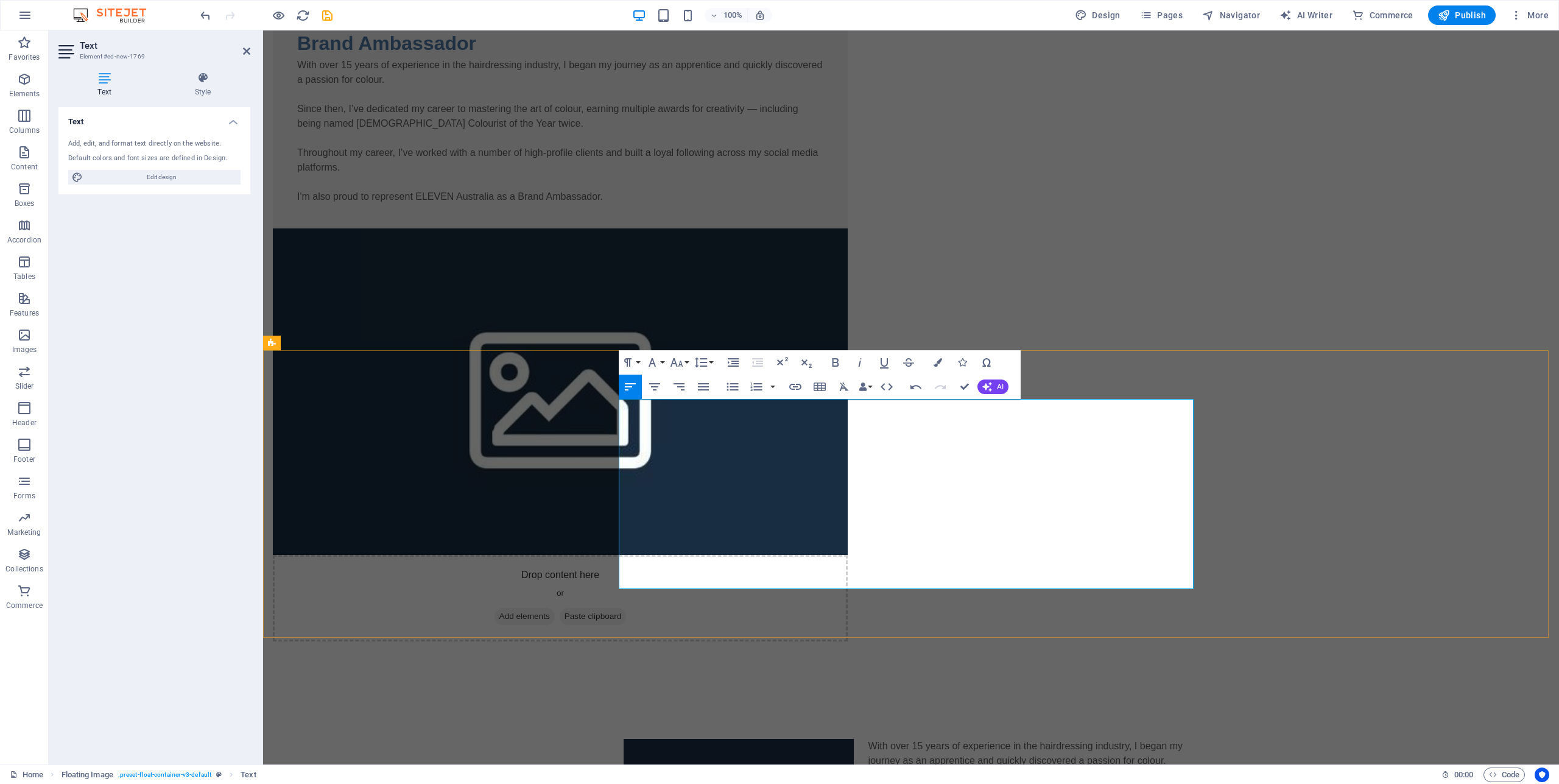
drag, startPoint x: 931, startPoint y: 583, endPoint x: 618, endPoint y: 577, distance: 313.1
click at [654, 385] on icon "button" at bounding box center [654, 387] width 14 height 14
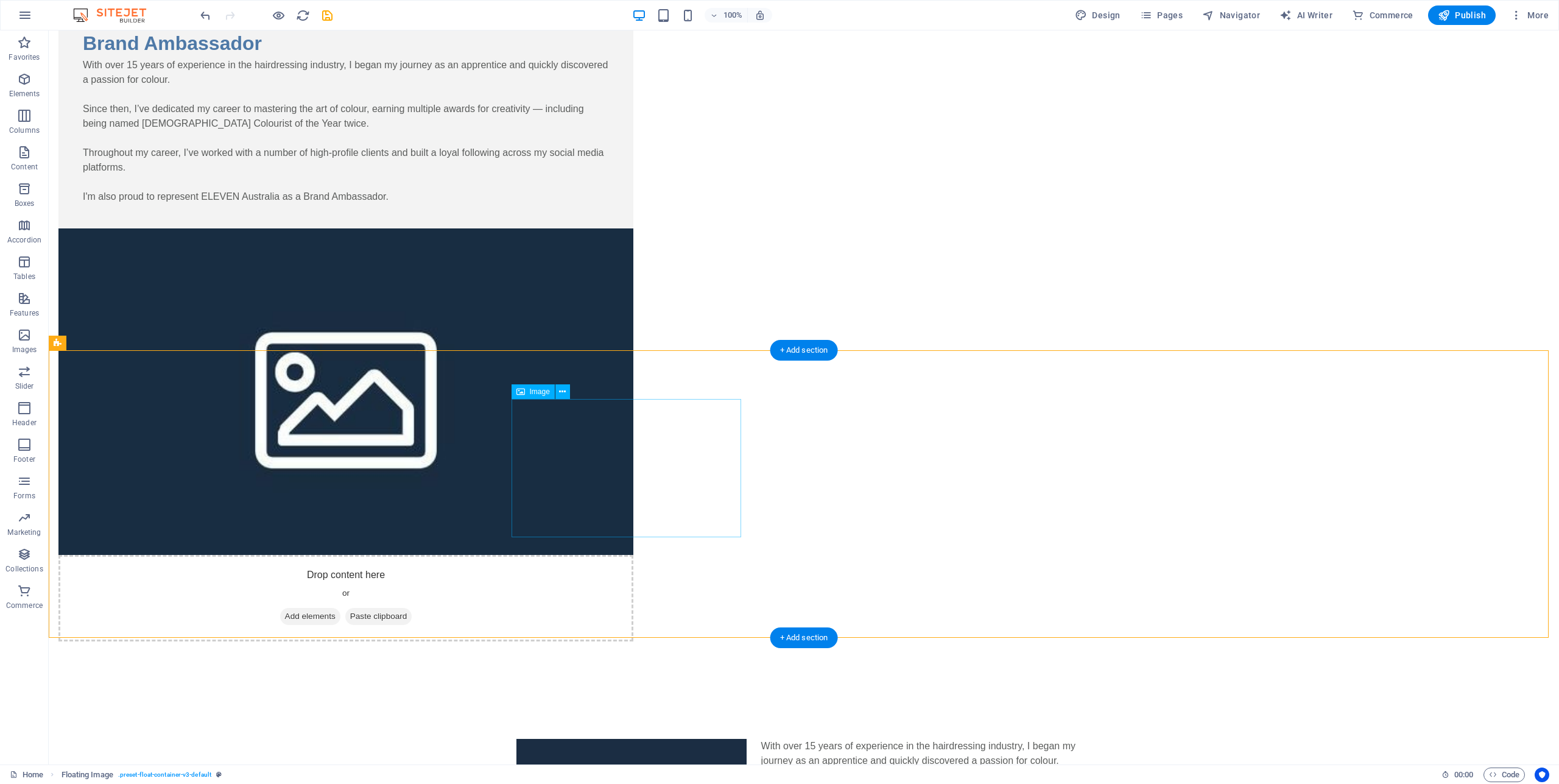
select select "%"
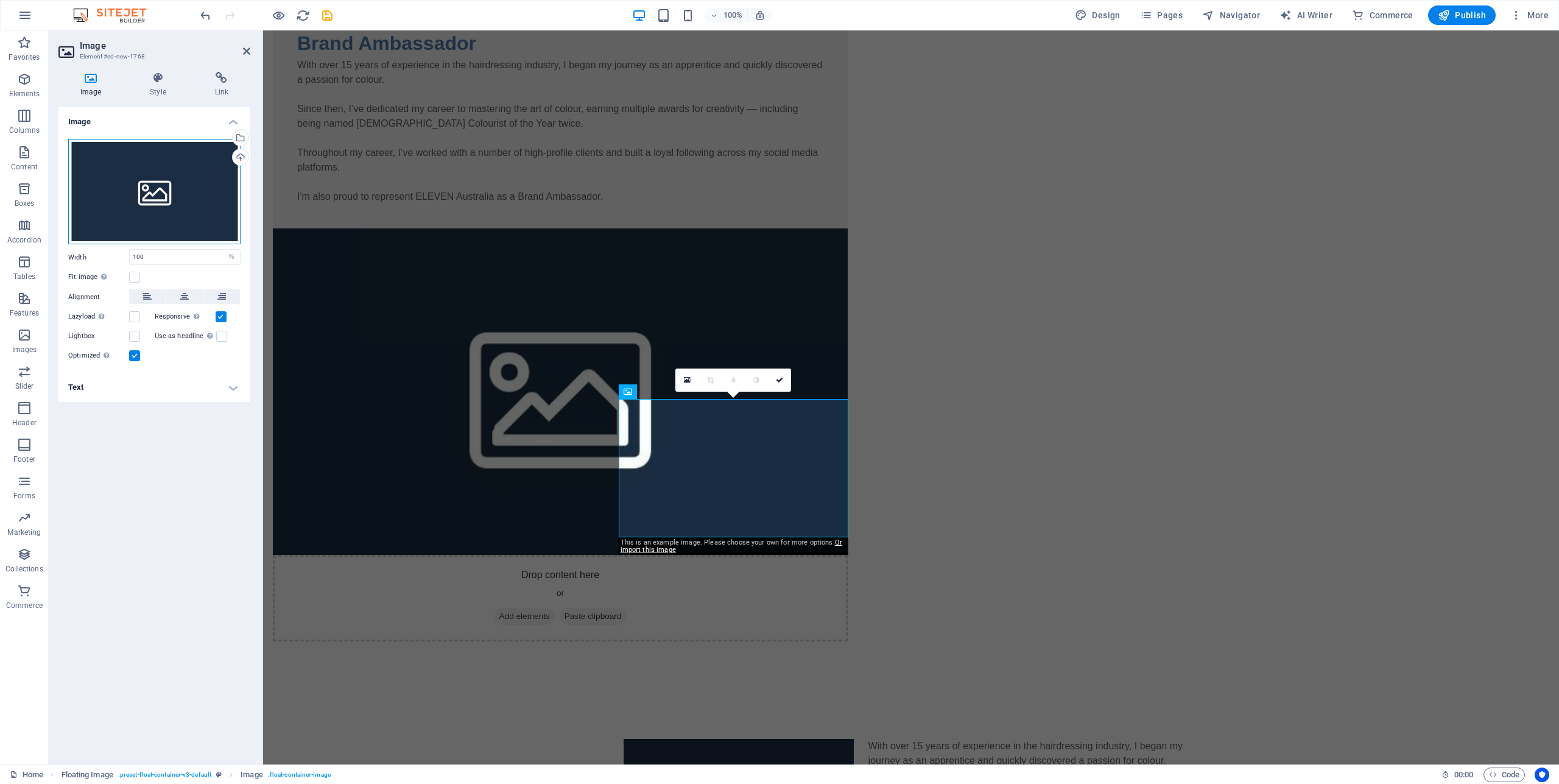
click at [180, 186] on div "Drag files here, click to choose files or select files from Files or our free s…" at bounding box center [154, 192] width 172 height 106
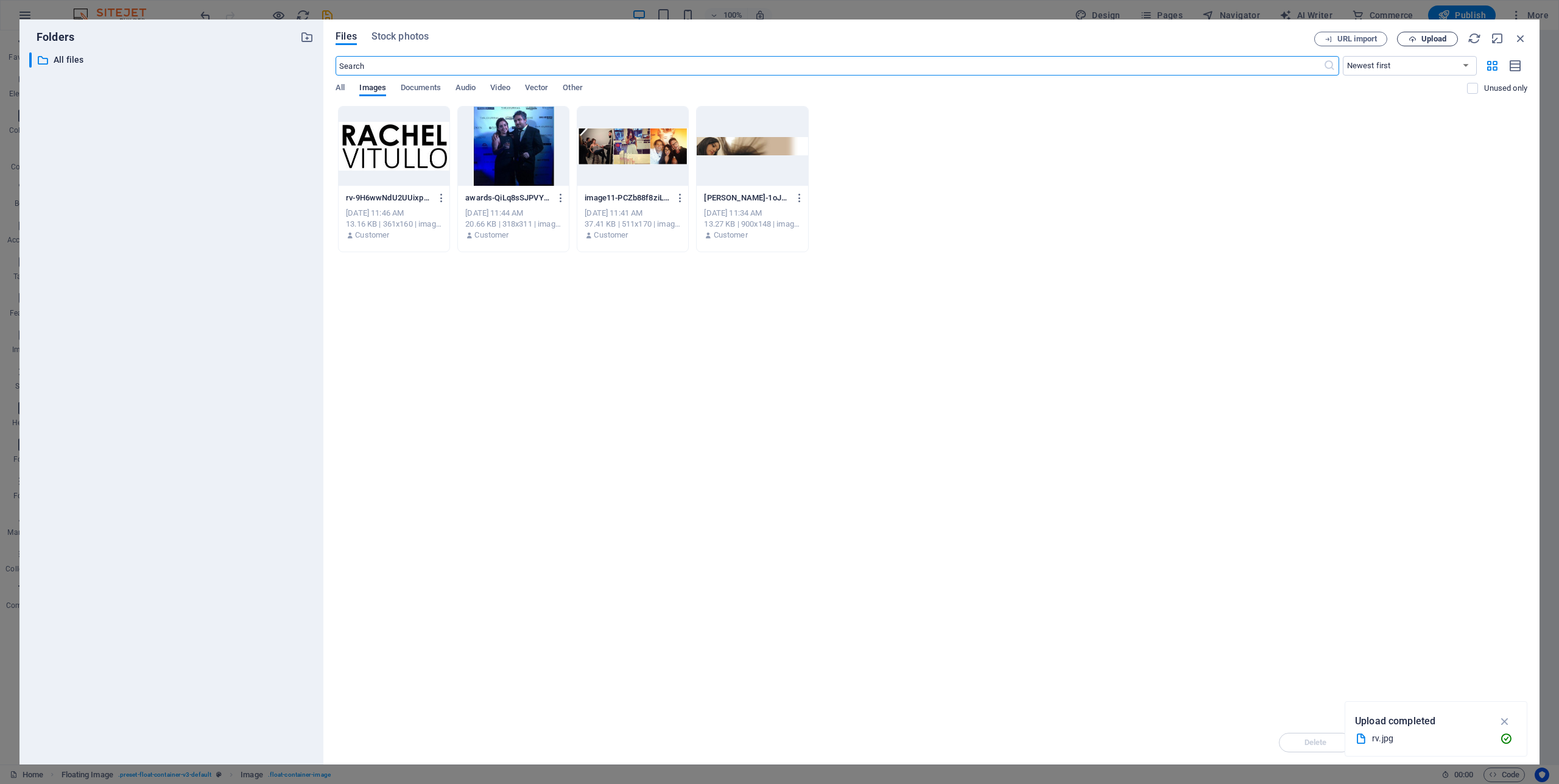
click at [1431, 41] on span "Upload" at bounding box center [1434, 39] width 25 height 7
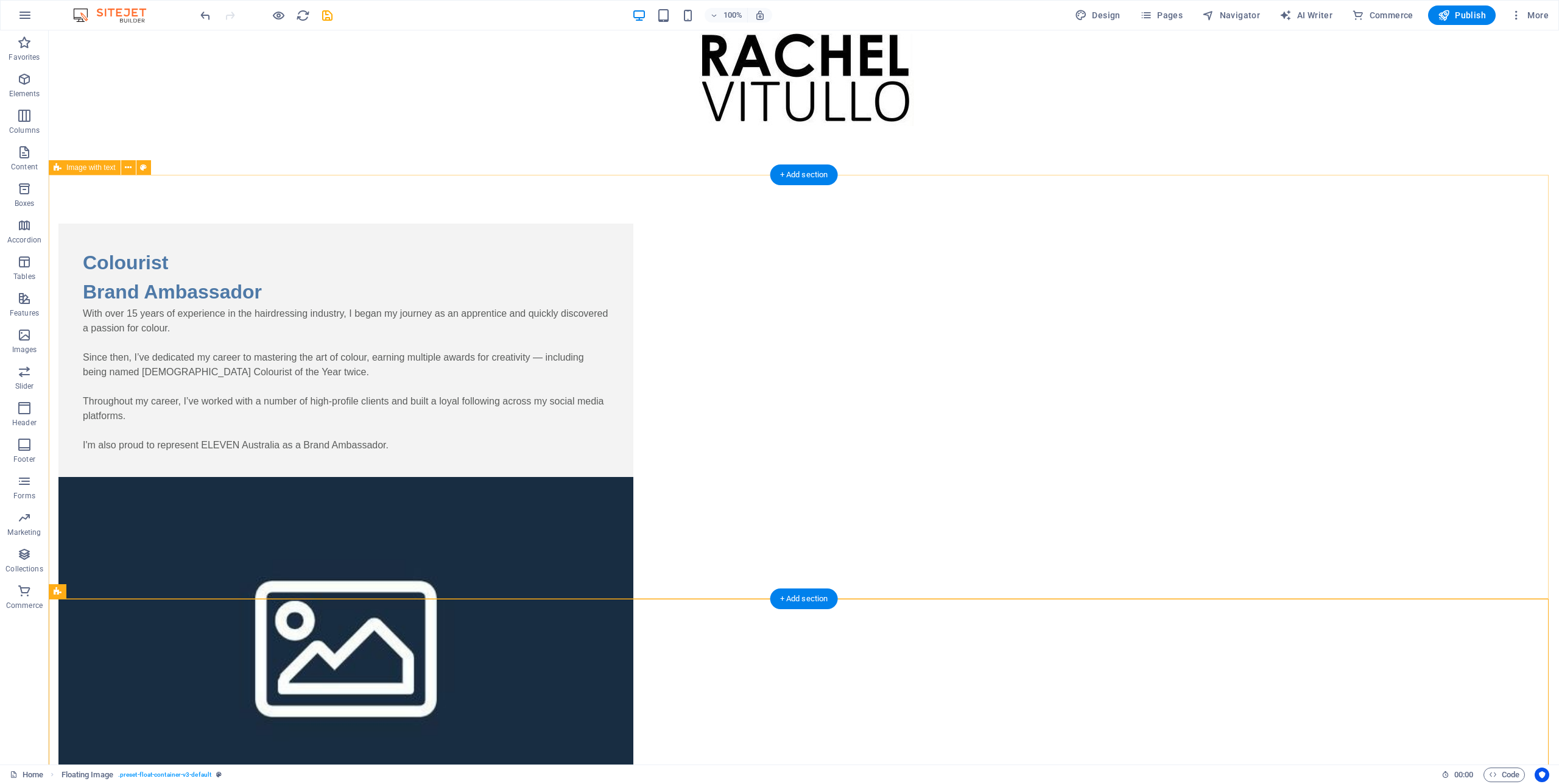
scroll to position [0, 0]
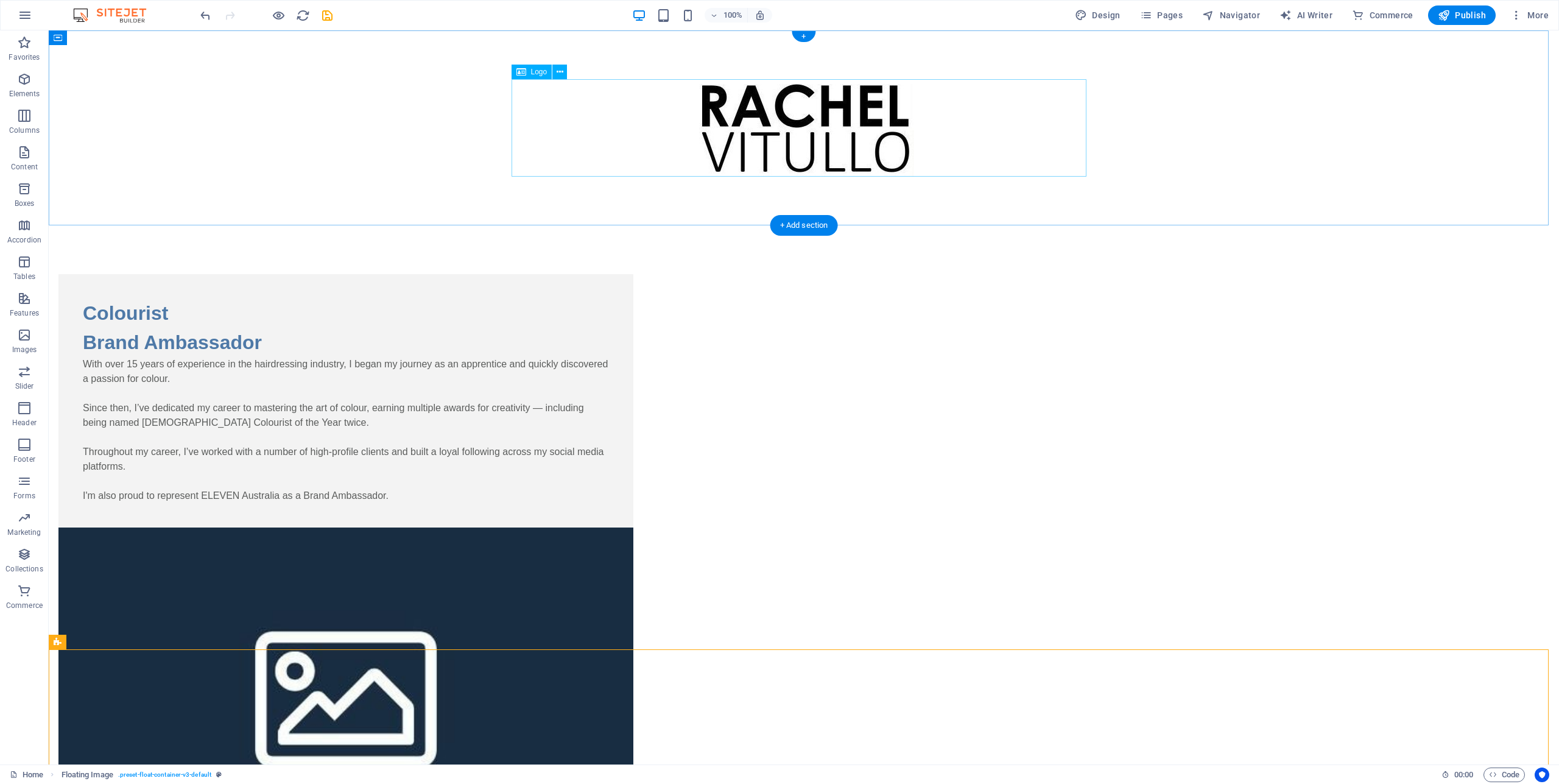
click at [821, 130] on div at bounding box center [804, 128] width 575 height 98
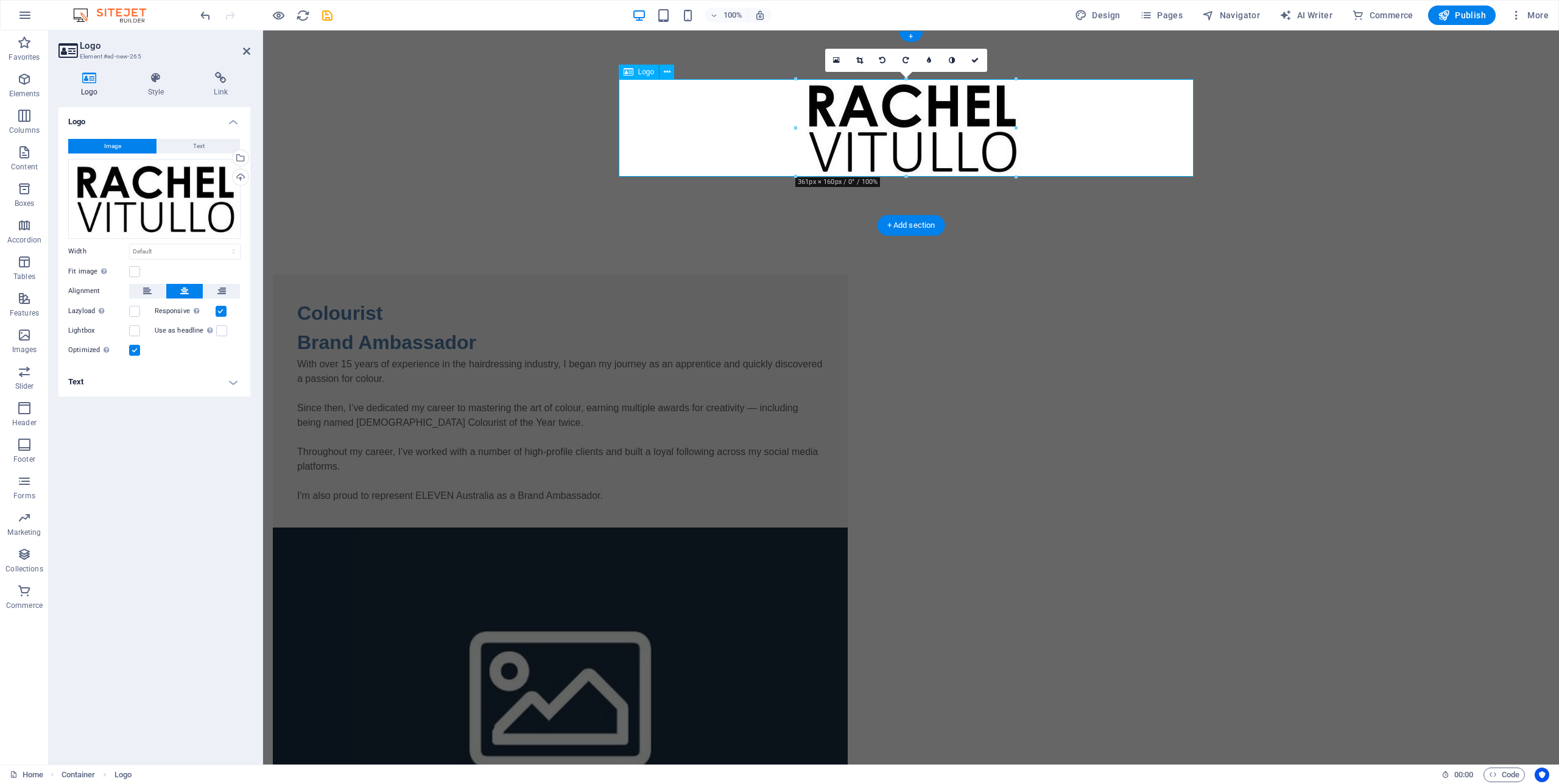
click at [947, 144] on div at bounding box center [911, 128] width 575 height 98
click at [904, 125] on div at bounding box center [911, 128] width 575 height 98
click at [163, 208] on div "Drag files here, click to choose files or select files from Files or our free s…" at bounding box center [154, 199] width 172 height 80
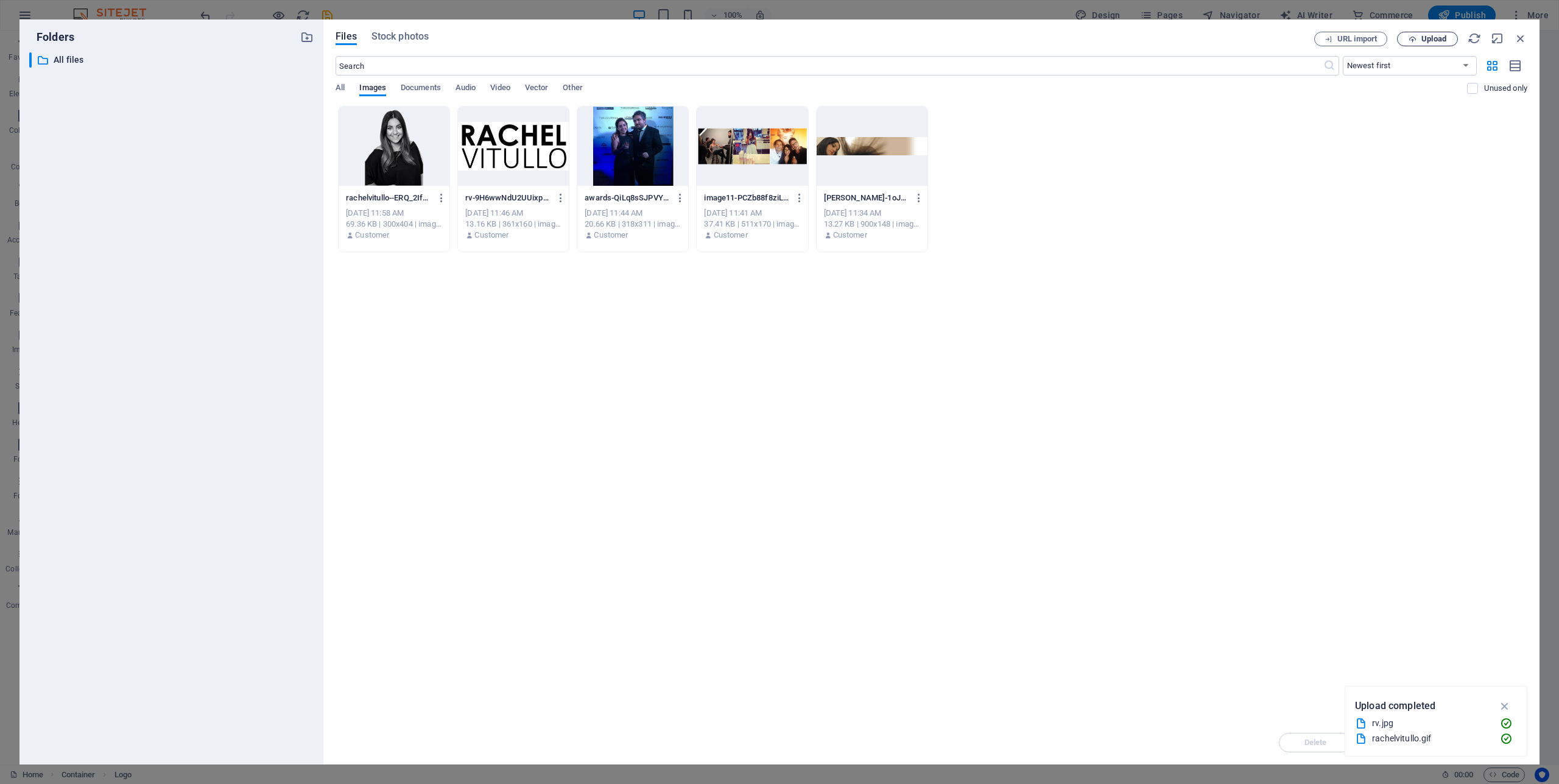
click at [1442, 43] on span "Upload" at bounding box center [1434, 39] width 25 height 7
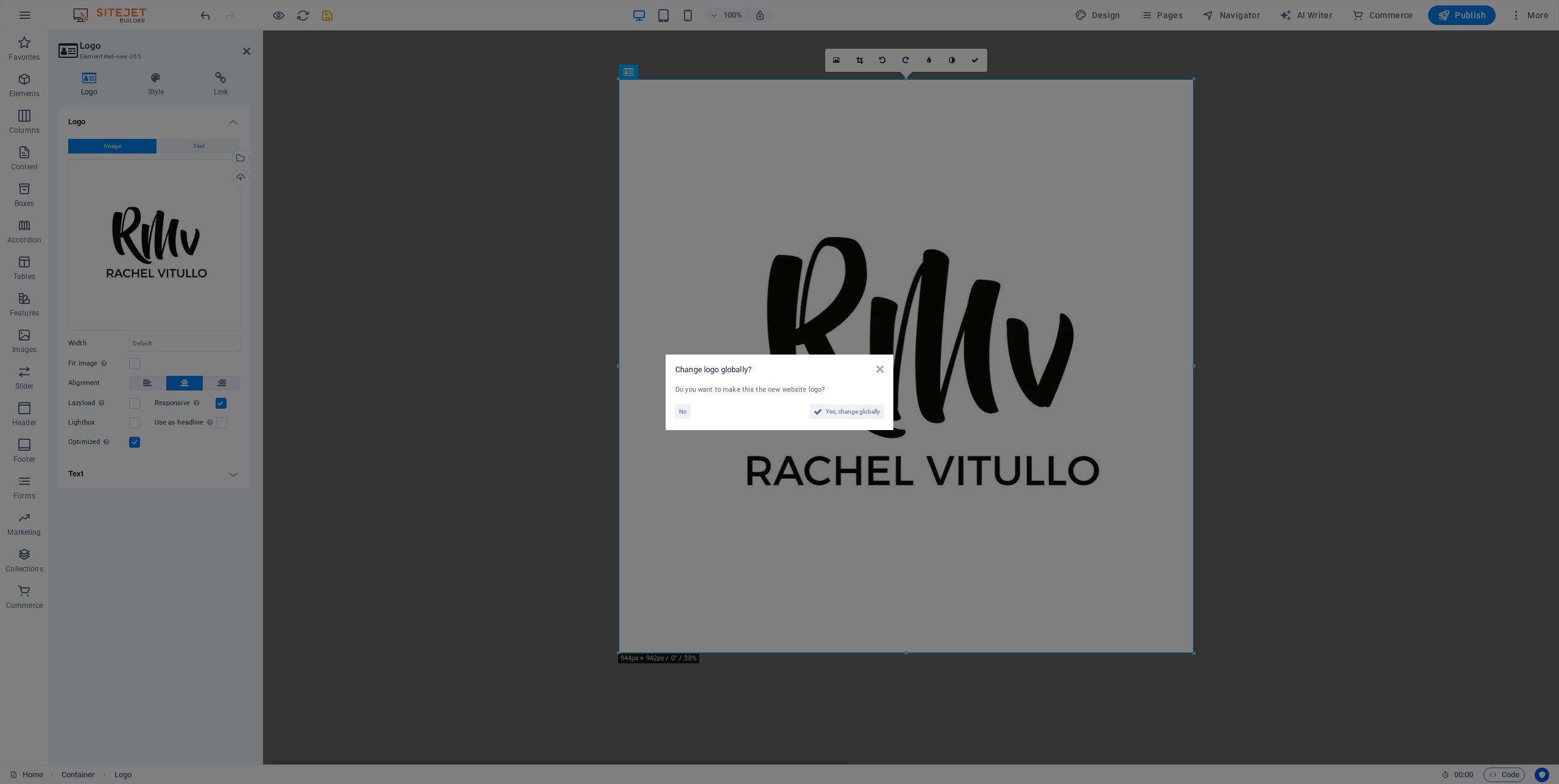
click at [1330, 315] on aside "Change logo globally? Do you want to make this the new website logo? No Yes, ch…" at bounding box center [780, 392] width 1559 height 784
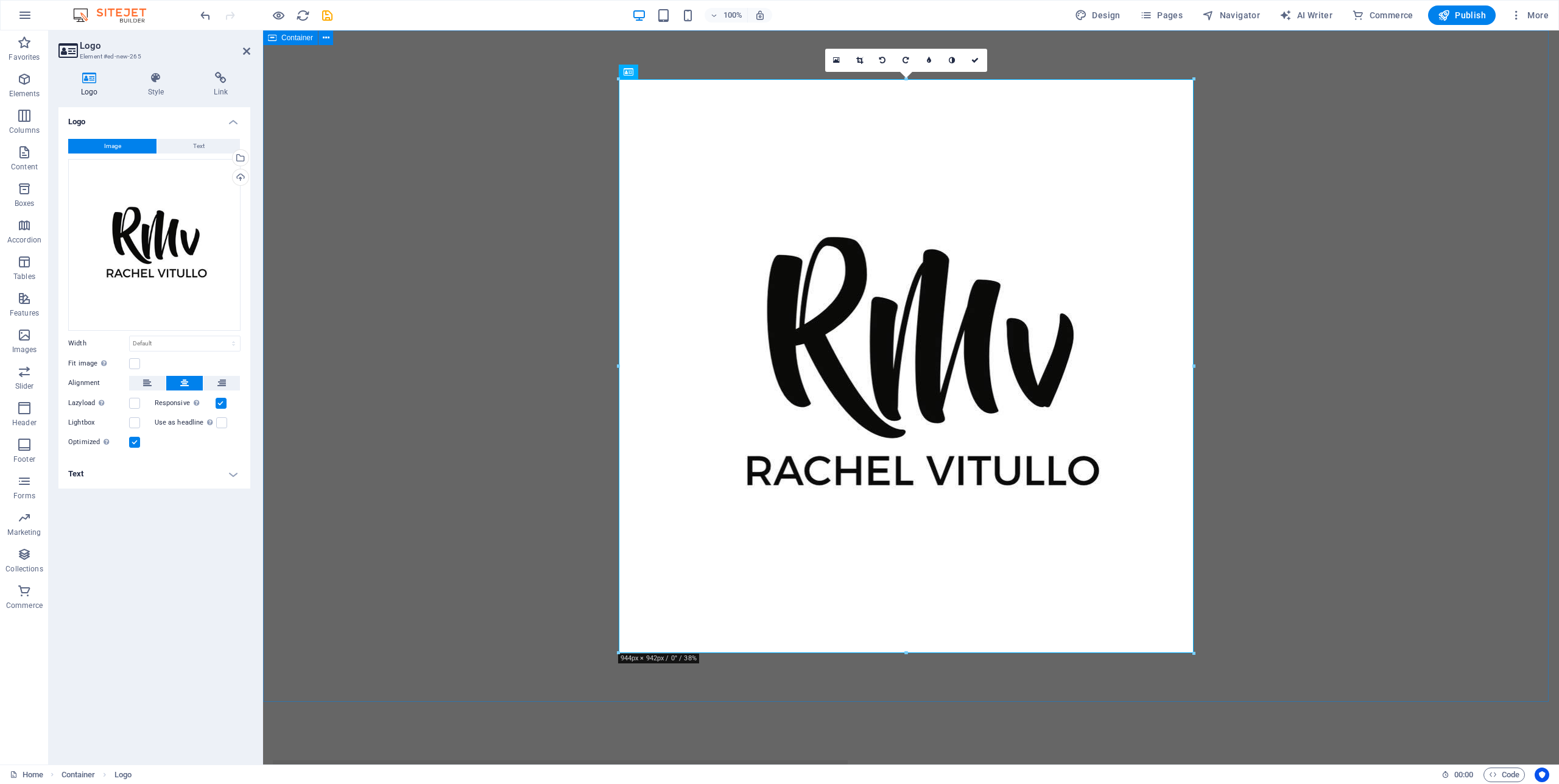
click at [1360, 324] on div at bounding box center [911, 370] width 1296 height 681
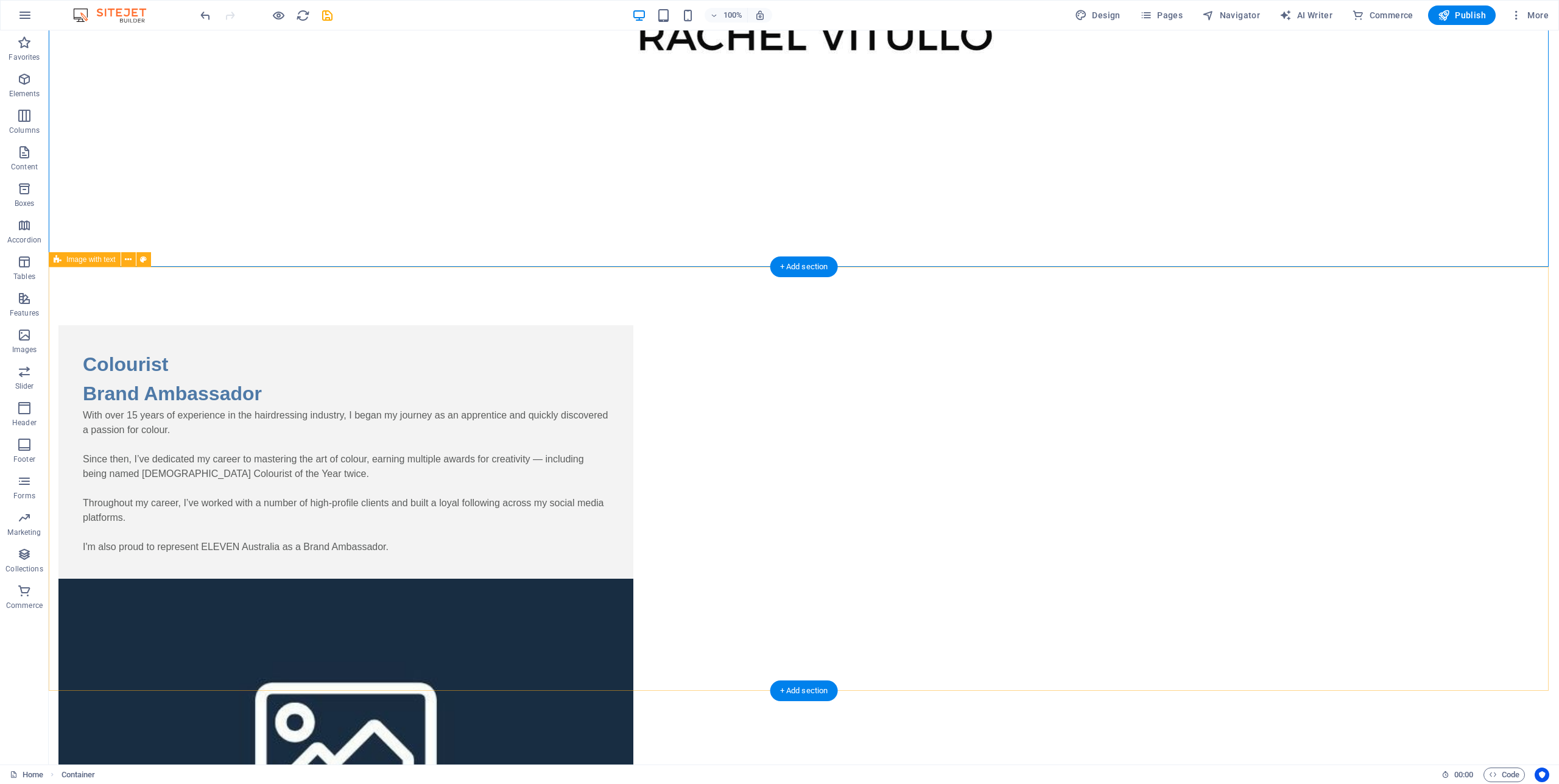
scroll to position [683, 0]
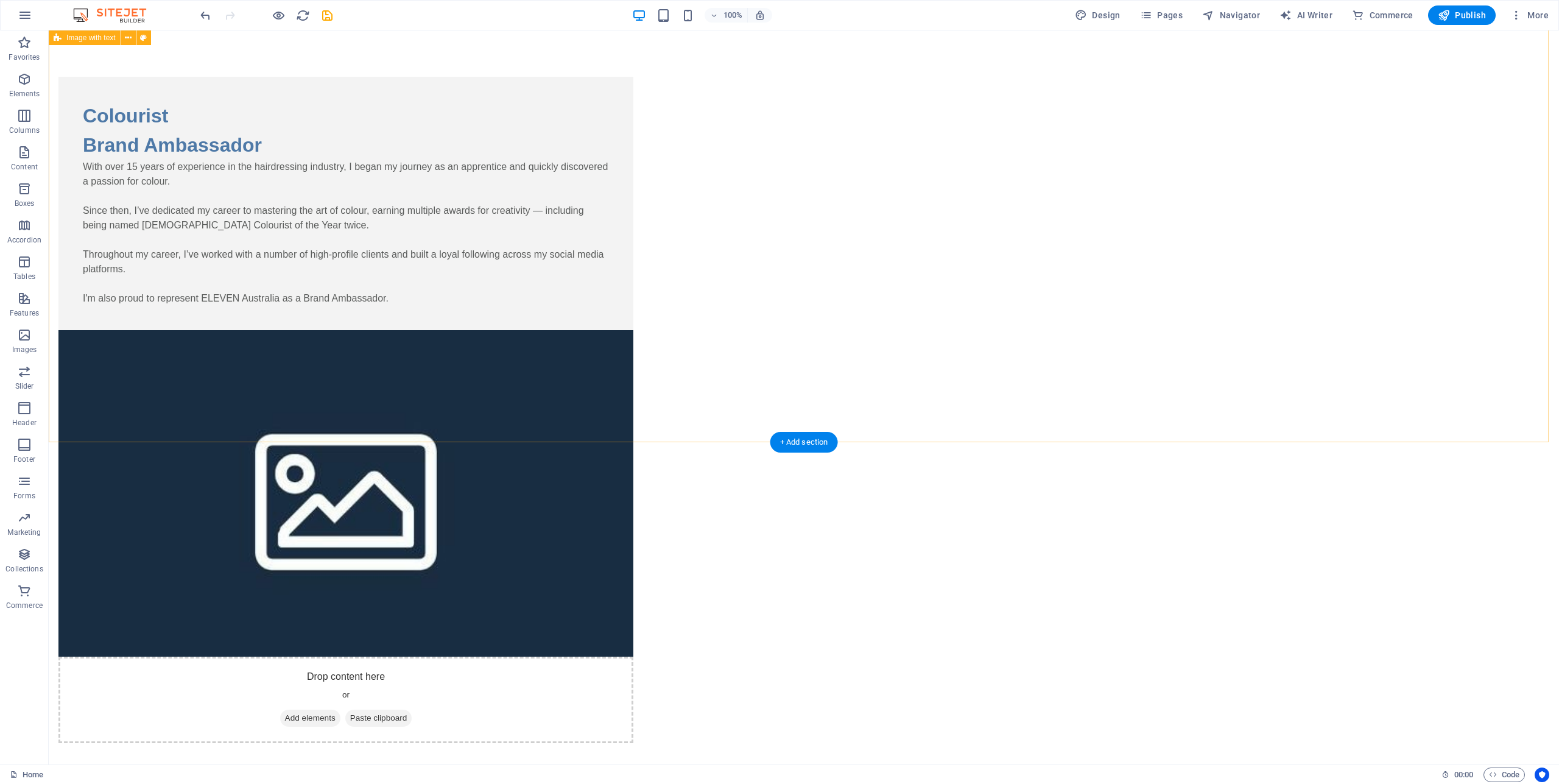
drag, startPoint x: 1139, startPoint y: 214, endPoint x: 1071, endPoint y: 232, distance: 70.3
click at [1137, 214] on div "Colourist Brand Ambassador With over 15 years of experience in the hairdressing…" at bounding box center [804, 410] width 1510 height 764
click at [633, 330] on figure at bounding box center [345, 493] width 575 height 326
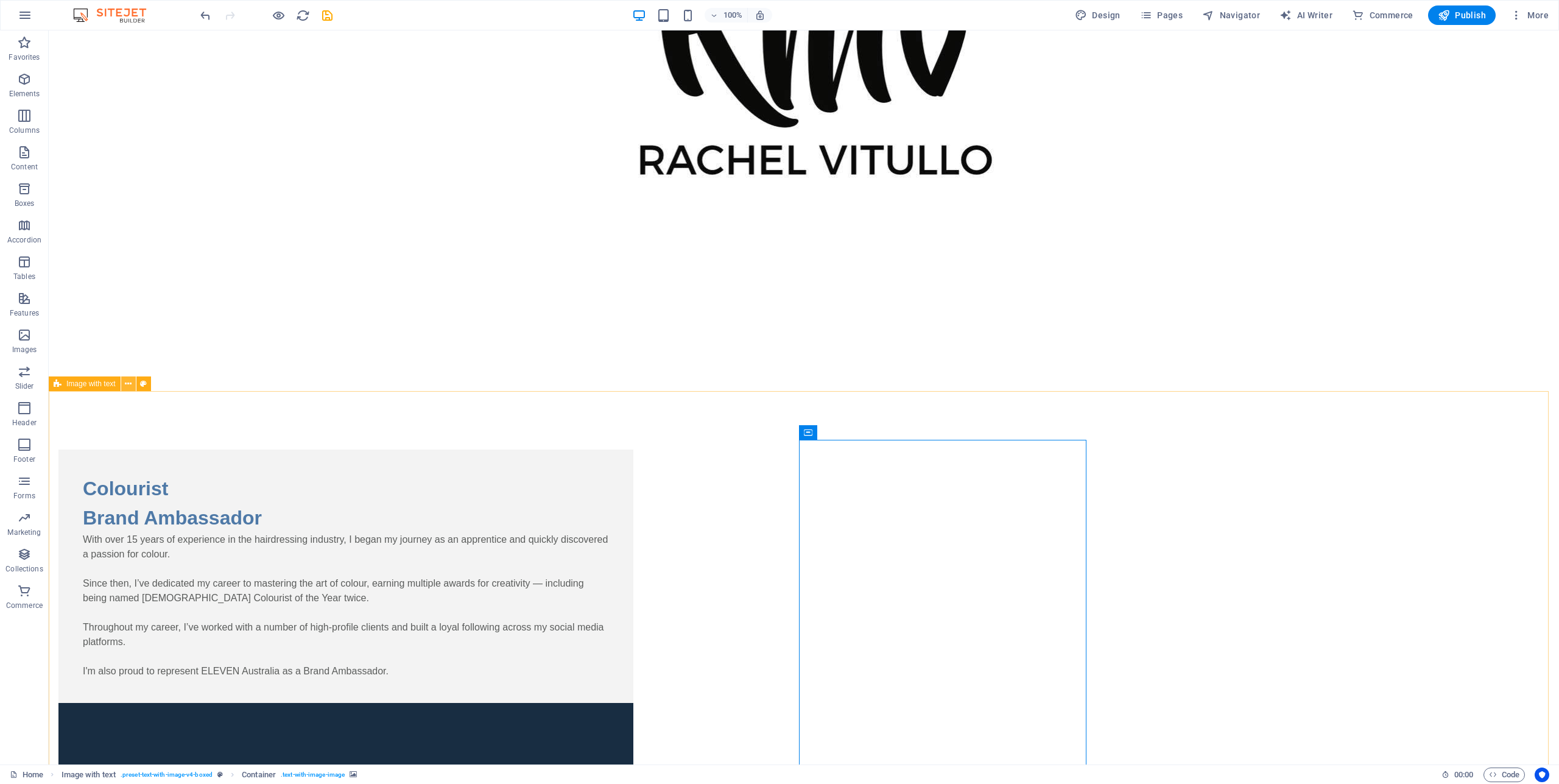
click at [130, 385] on icon at bounding box center [128, 384] width 7 height 13
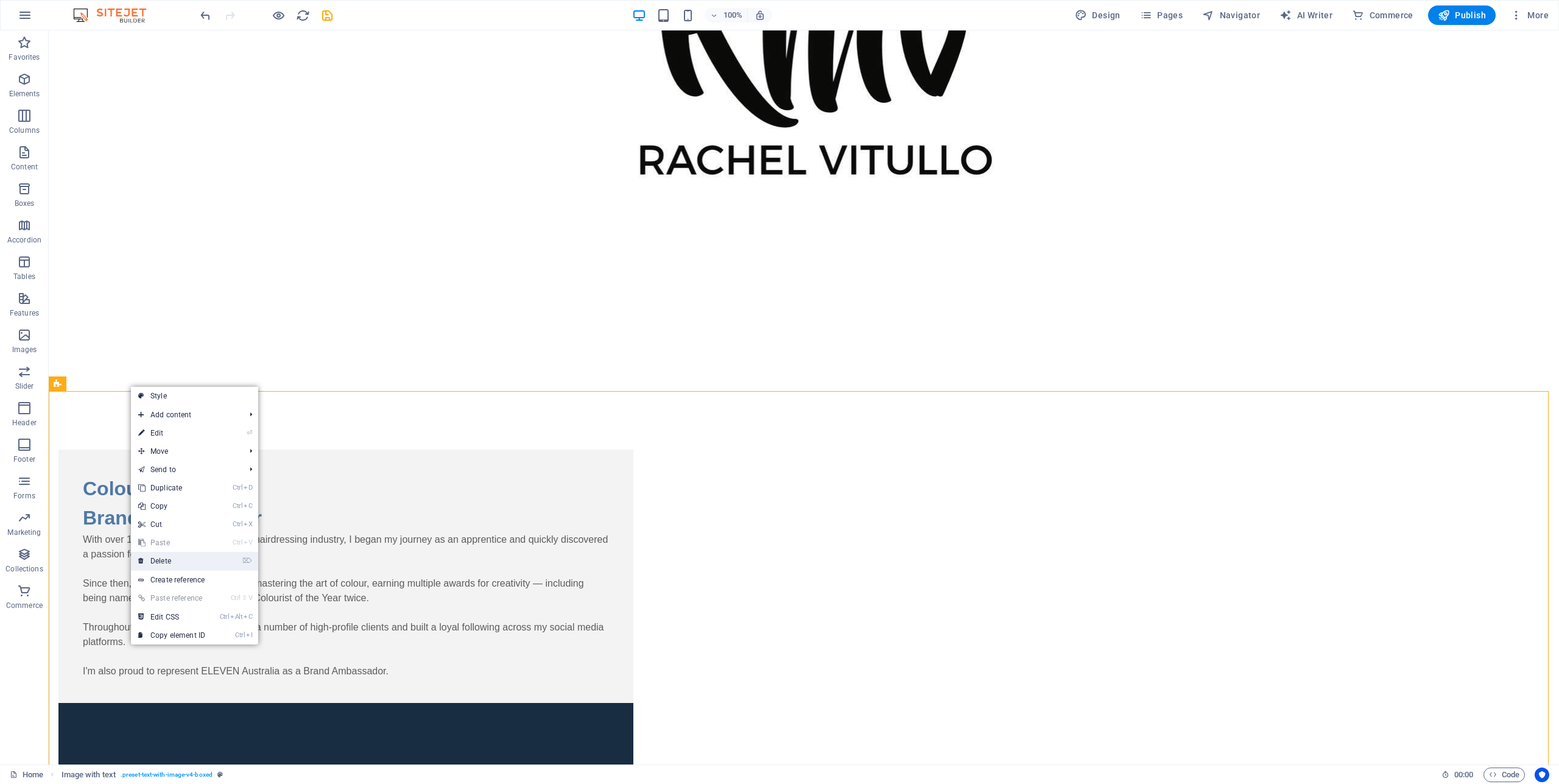
click at [172, 563] on link "⌦ Delete" at bounding box center [172, 561] width 81 height 18
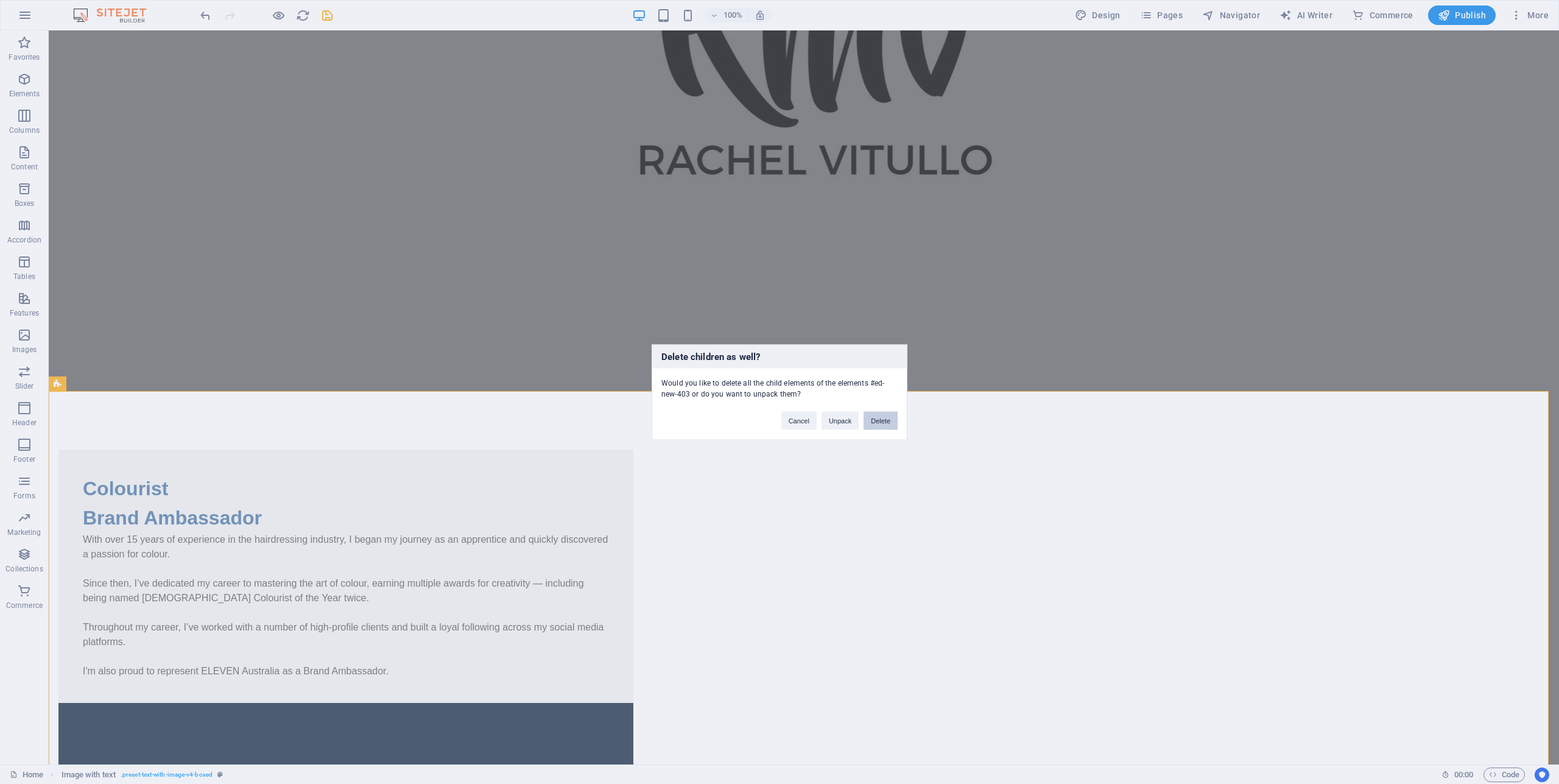
click at [879, 421] on button "Delete" at bounding box center [880, 420] width 34 height 18
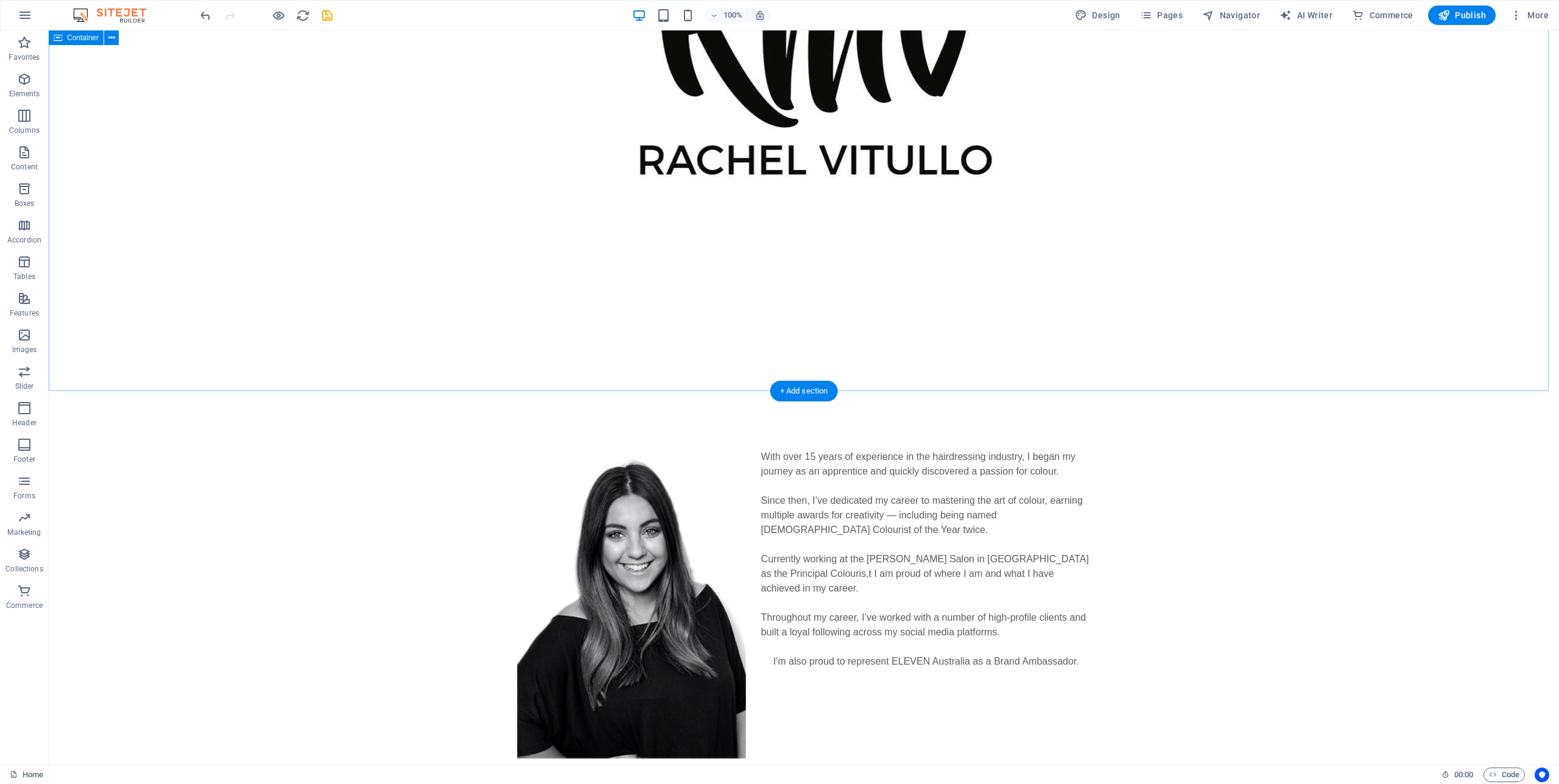
click at [865, 381] on div at bounding box center [804, 60] width 1510 height 681
click at [894, 288] on div at bounding box center [804, 60] width 575 height 583
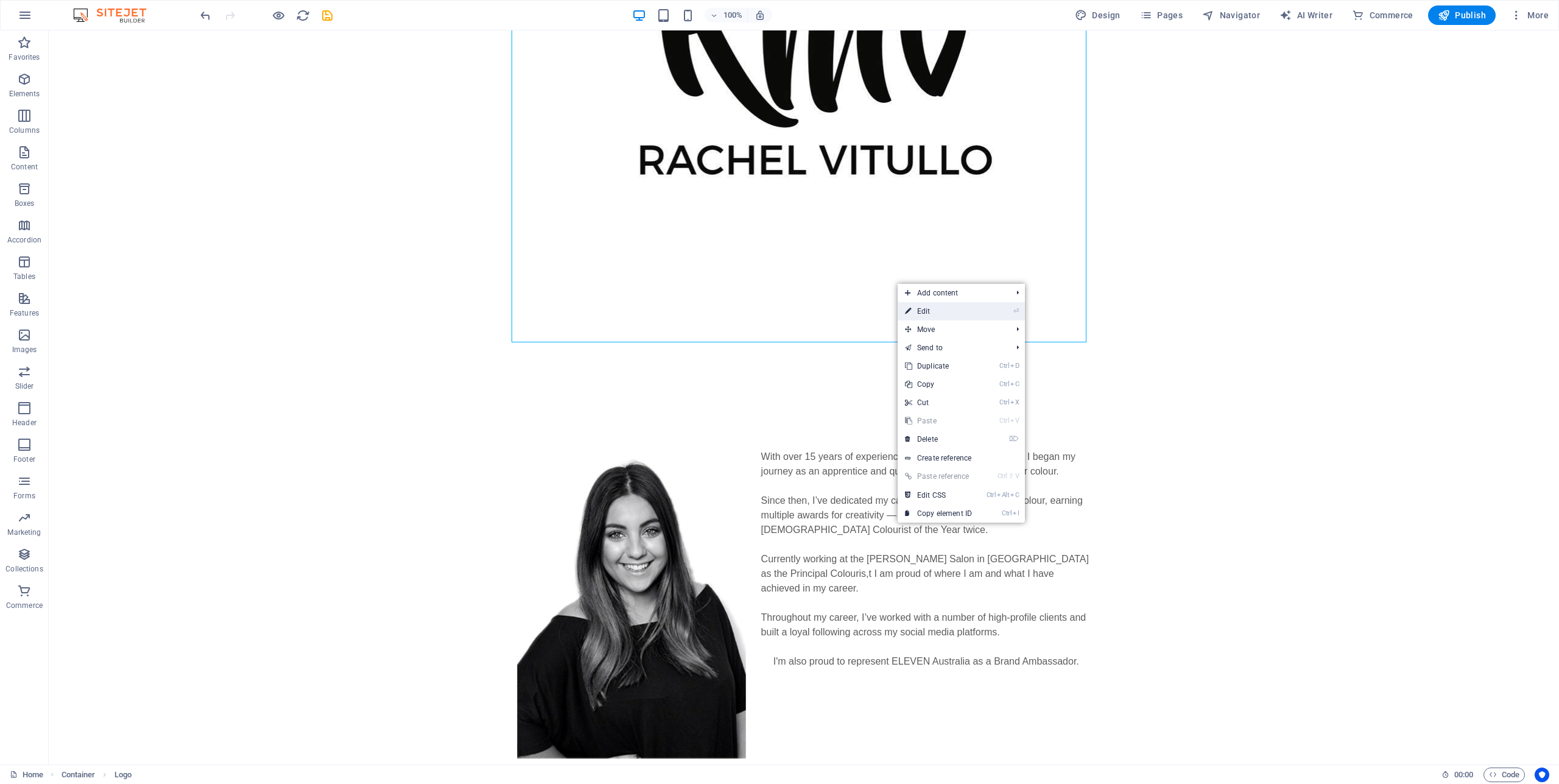
click at [934, 315] on link "⏎ Edit" at bounding box center [938, 311] width 81 height 18
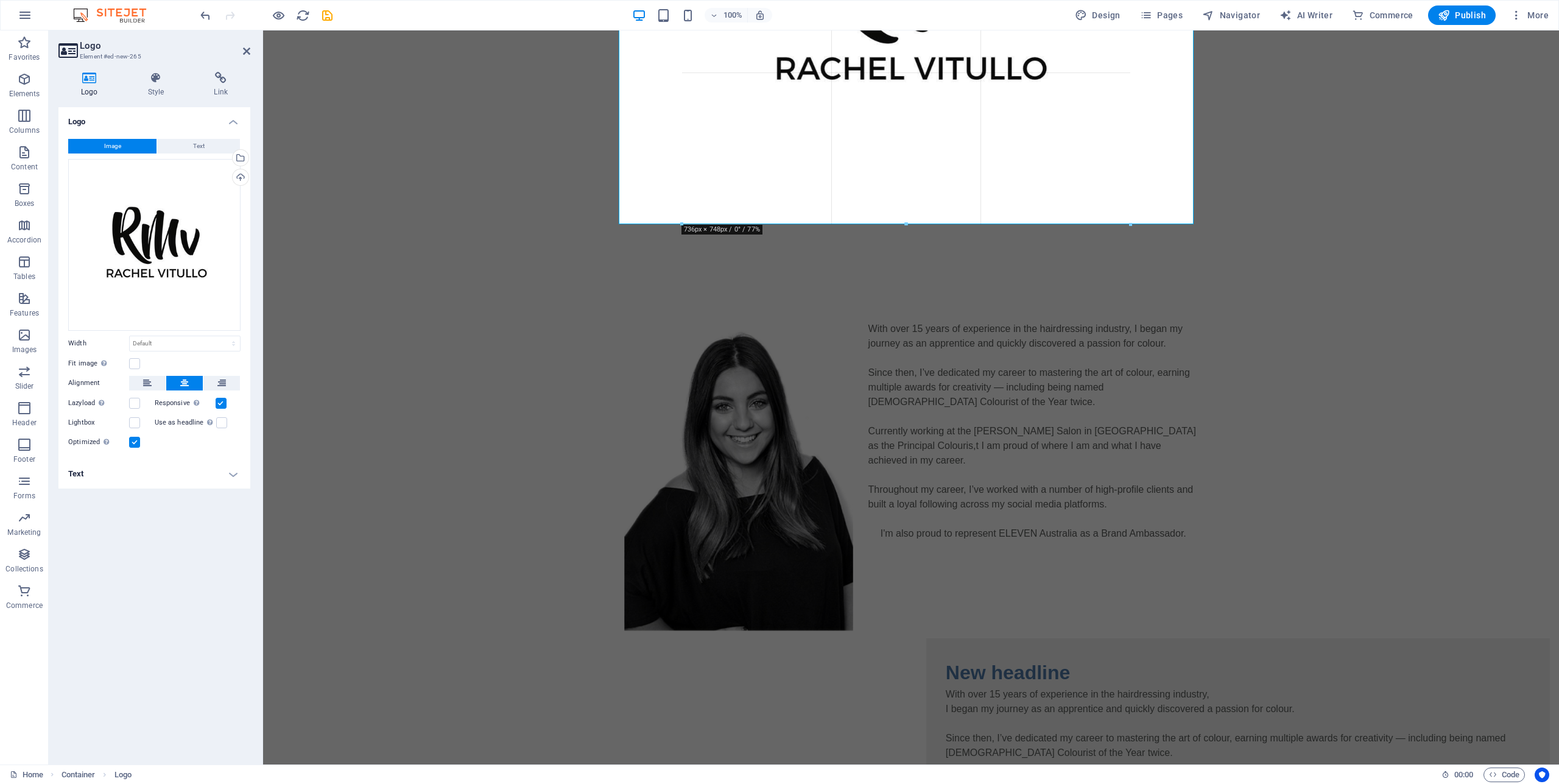
drag, startPoint x: 1193, startPoint y: 344, endPoint x: 1065, endPoint y: 134, distance: 245.9
type input "736"
select select "px"
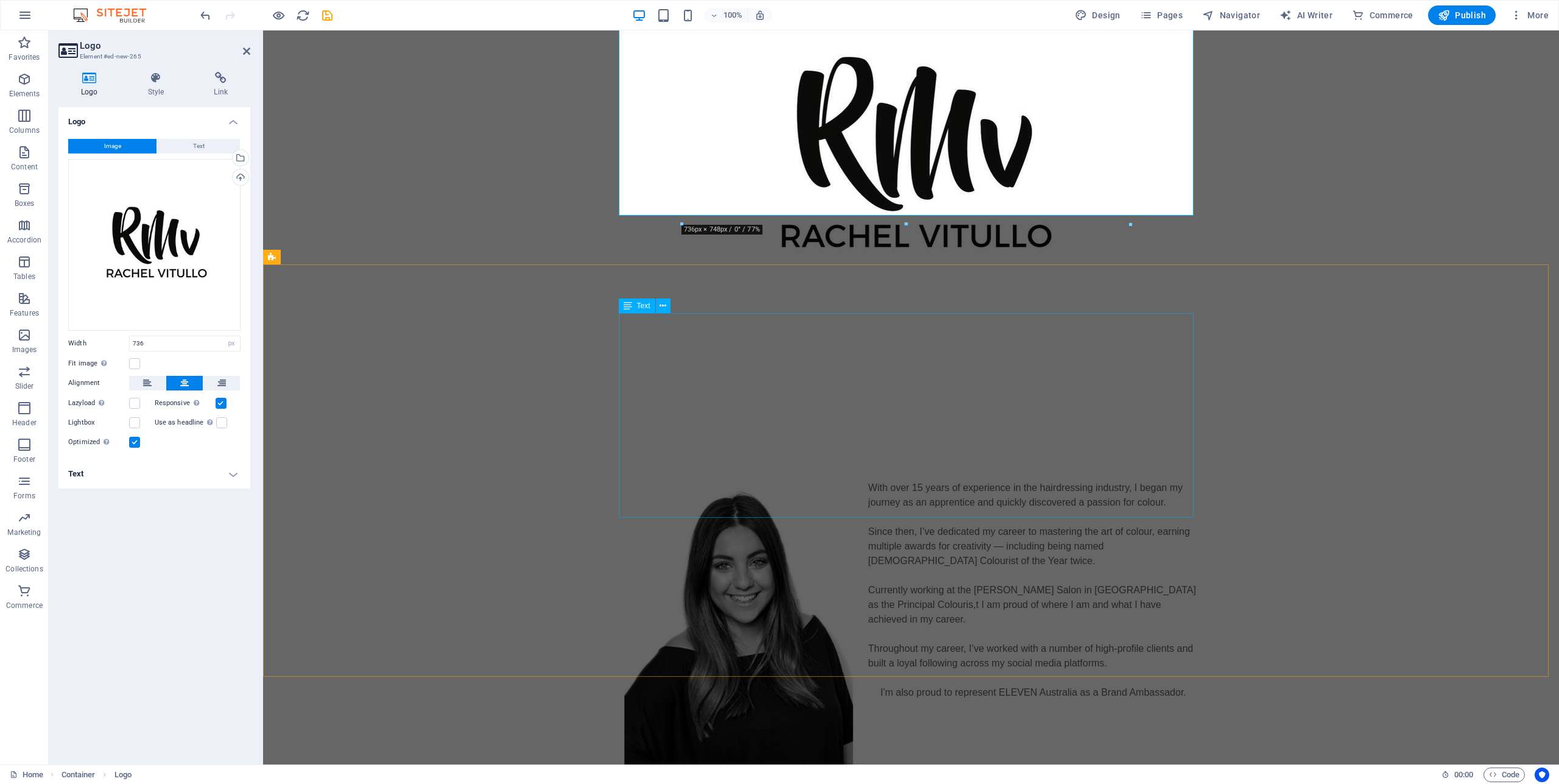
scroll to position [0, 0]
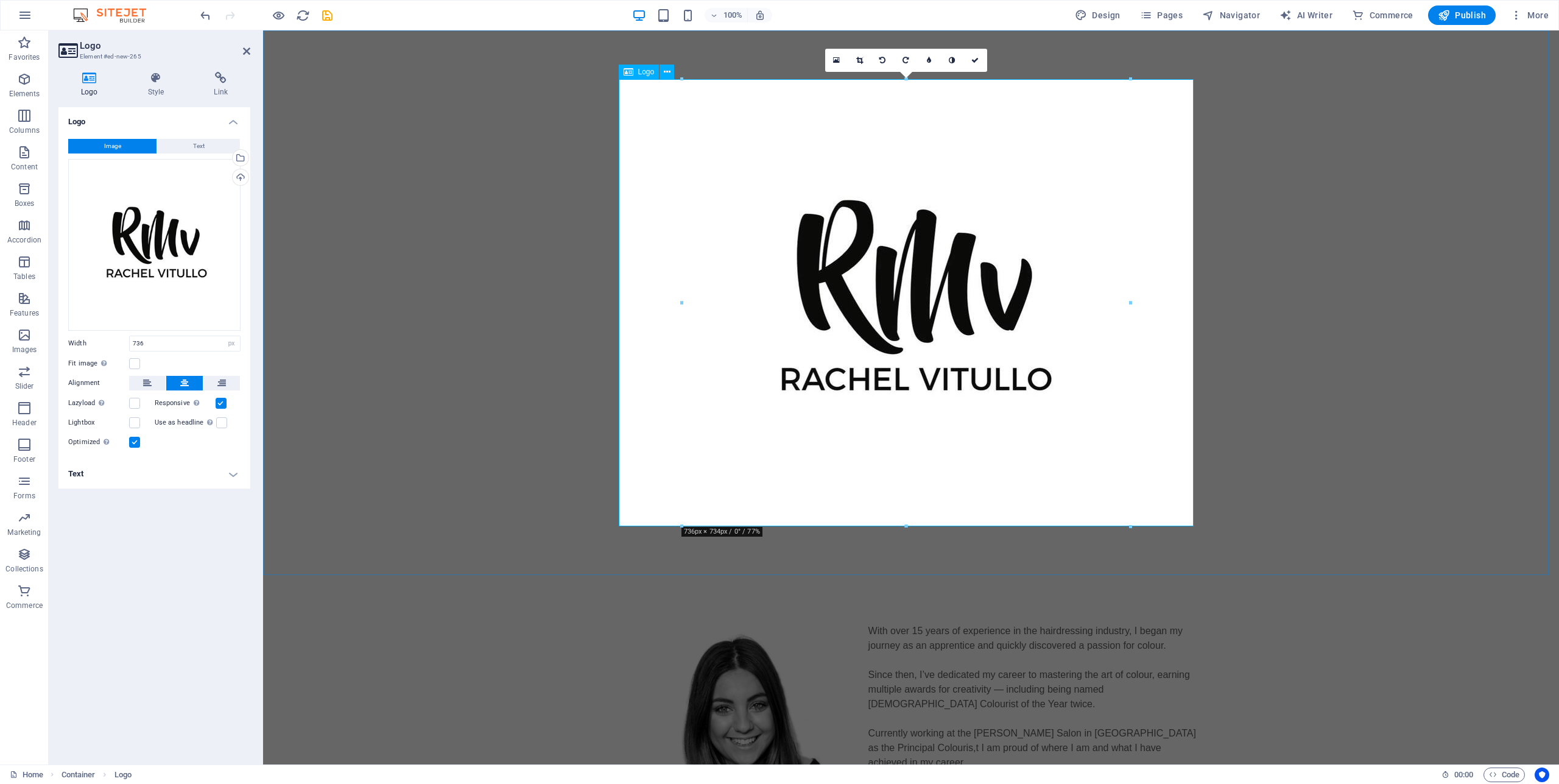
click at [1113, 157] on div at bounding box center [911, 303] width 575 height 447
click at [1050, 136] on div at bounding box center [911, 303] width 575 height 447
click at [1050, 137] on div at bounding box center [911, 303] width 575 height 447
click at [862, 63] on icon at bounding box center [859, 60] width 7 height 7
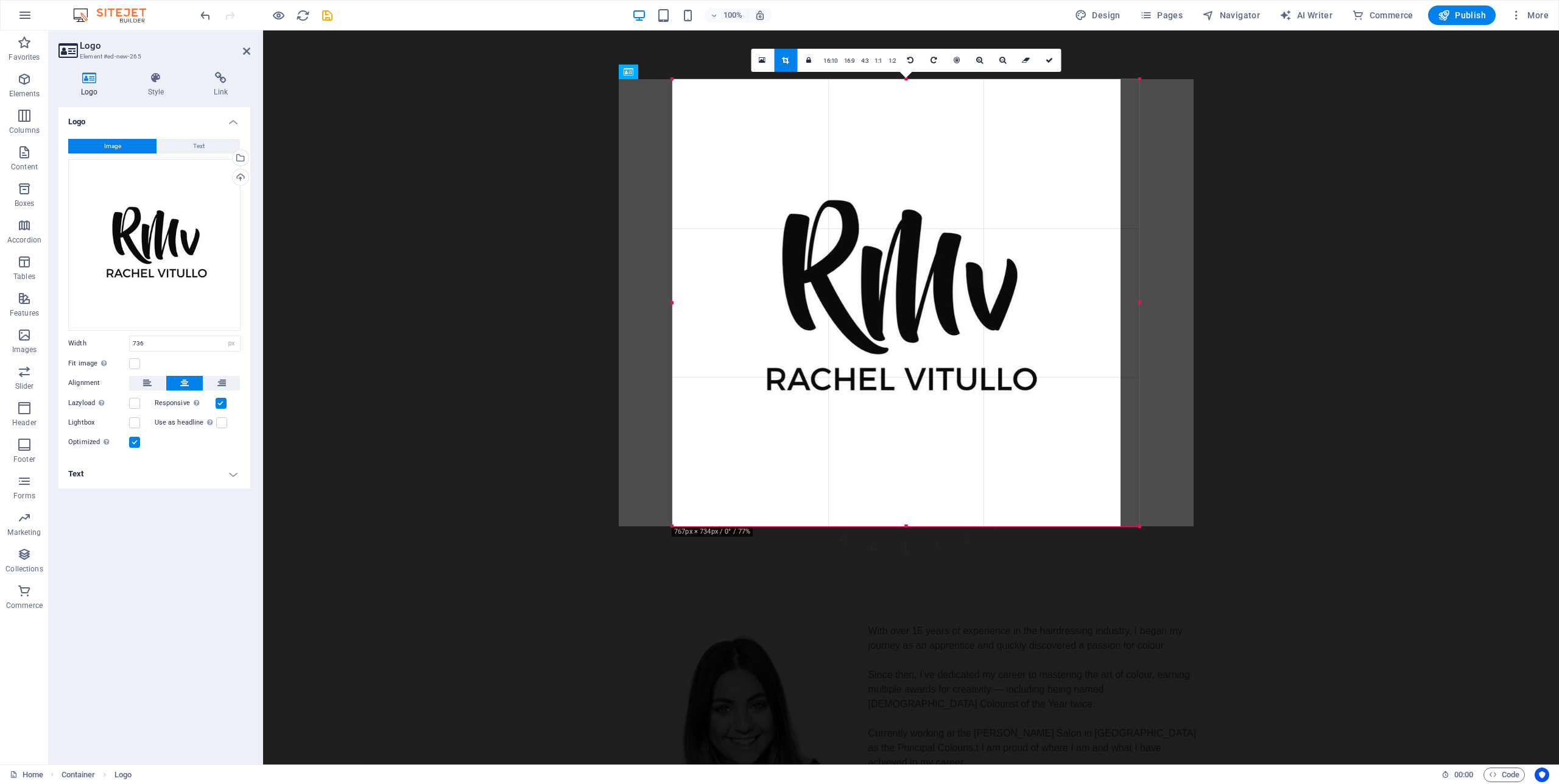
drag, startPoint x: 681, startPoint y: 81, endPoint x: 700, endPoint y: 134, distance: 56.3
click at [673, 190] on div "180 170 160 150 140 130 120 110 100 90 80 70 60 50 40 30 20 10 0 -10 -20 -30 -4…" at bounding box center [906, 303] width 467 height 447
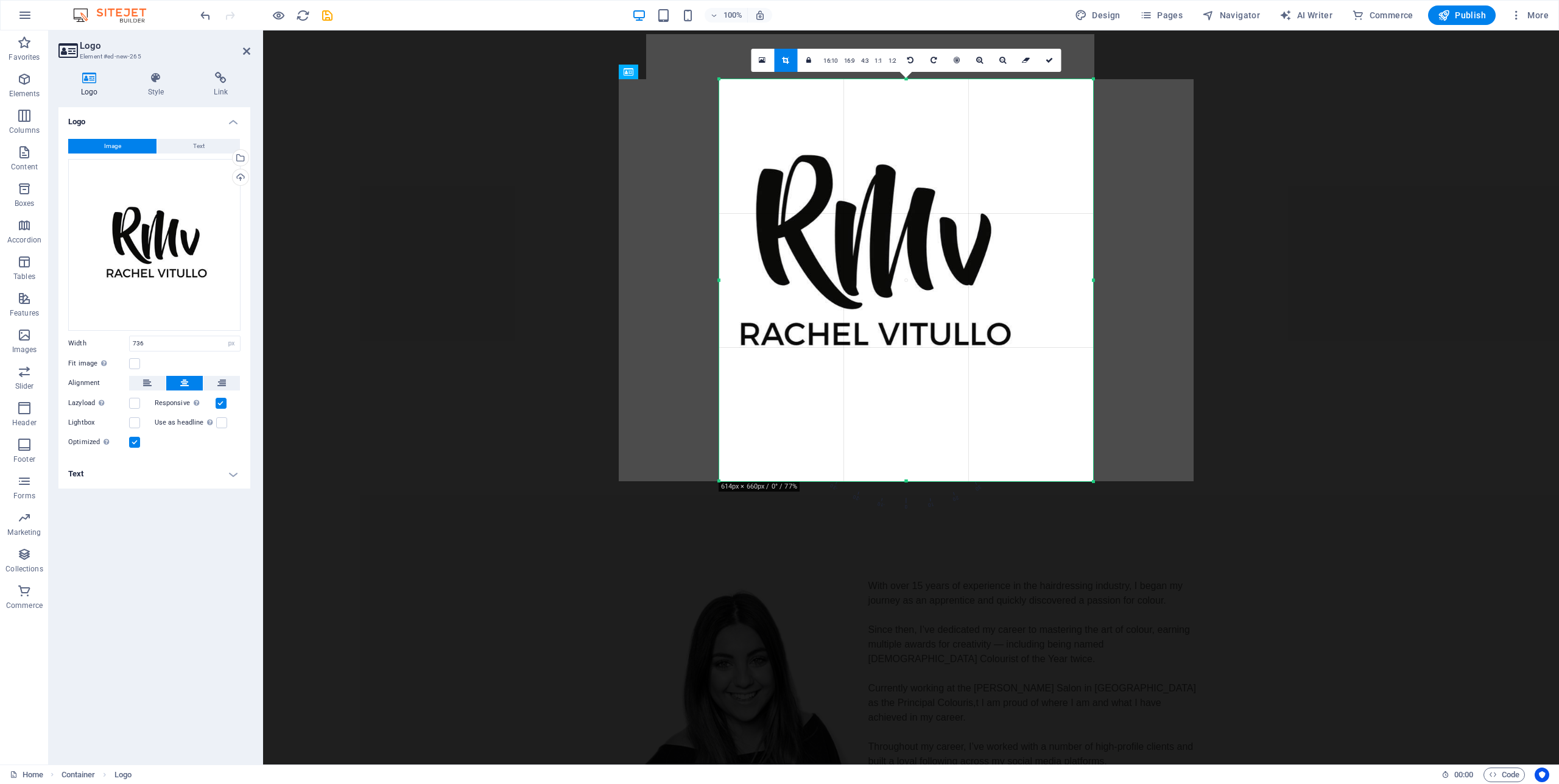
drag, startPoint x: 677, startPoint y: 81, endPoint x: 750, endPoint y: 125, distance: 85.2
click at [750, 125] on div "180 170 160 150 140 130 120 110 100 90 80 70 60 50 40 30 20 10 0 -10 -20 -30 -4…" at bounding box center [906, 280] width 374 height 402
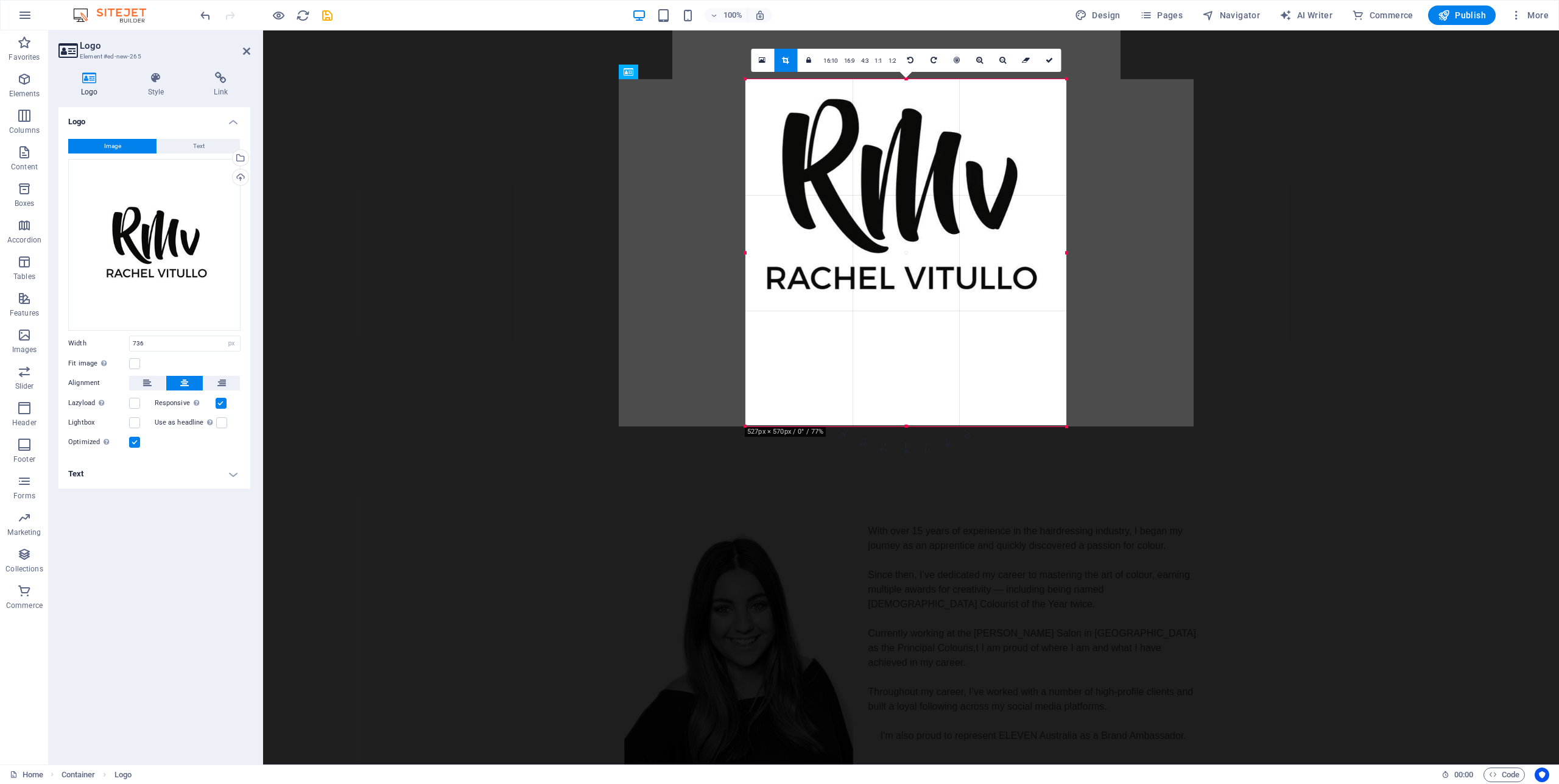
drag, startPoint x: 1094, startPoint y: 78, endPoint x: 1038, endPoint y: 134, distance: 79.2
click at [1039, 134] on div "180 170 160 150 140 130 120 110 100 90 80 70 60 50 40 30 20 10 0 -10 -20 -30 -4…" at bounding box center [906, 252] width 321 height 347
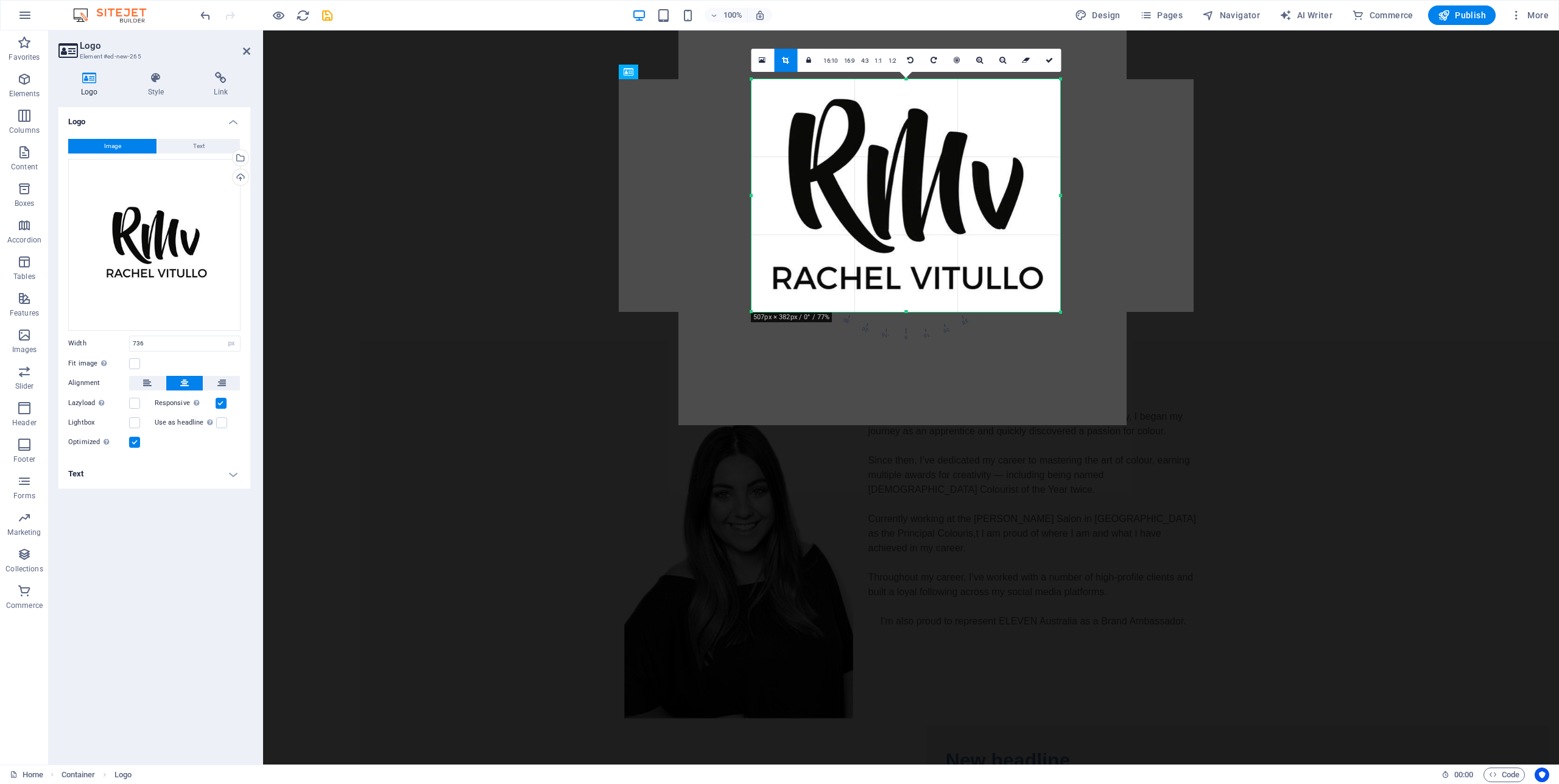
drag, startPoint x: 1064, startPoint y: 427, endPoint x: 1052, endPoint y: 313, distance: 114.6
click at [1052, 312] on div "180 170 160 150 140 130 120 110 100 90 80 70 60 50 40 30 20 10 0 -10 -20 -30 -4…" at bounding box center [905, 195] width 309 height 233
click at [1558, 202] on div at bounding box center [911, 195] width 1296 height 330
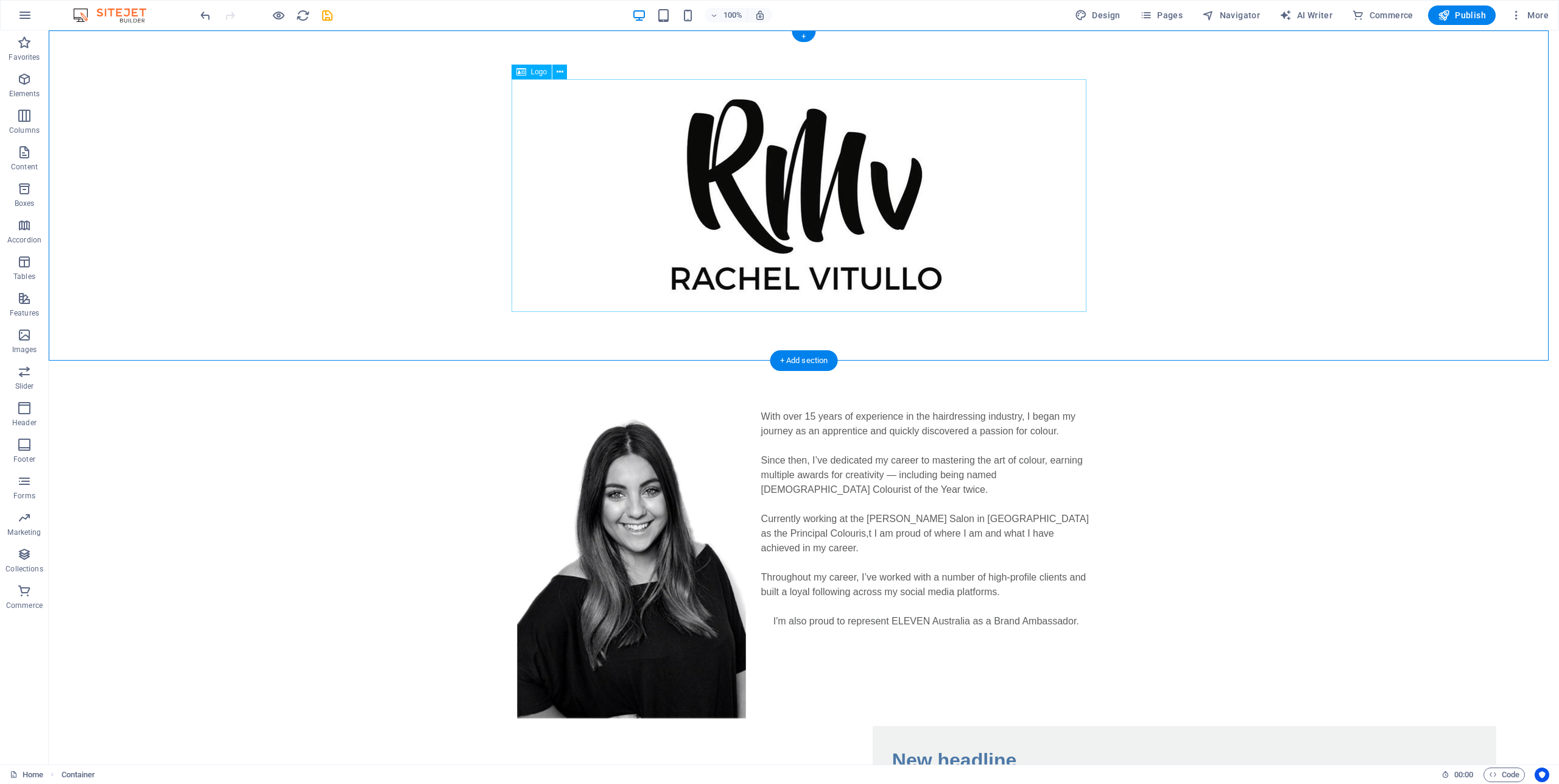
click at [846, 238] on div at bounding box center [804, 195] width 575 height 233
click at [1421, 195] on div at bounding box center [804, 195] width 1510 height 330
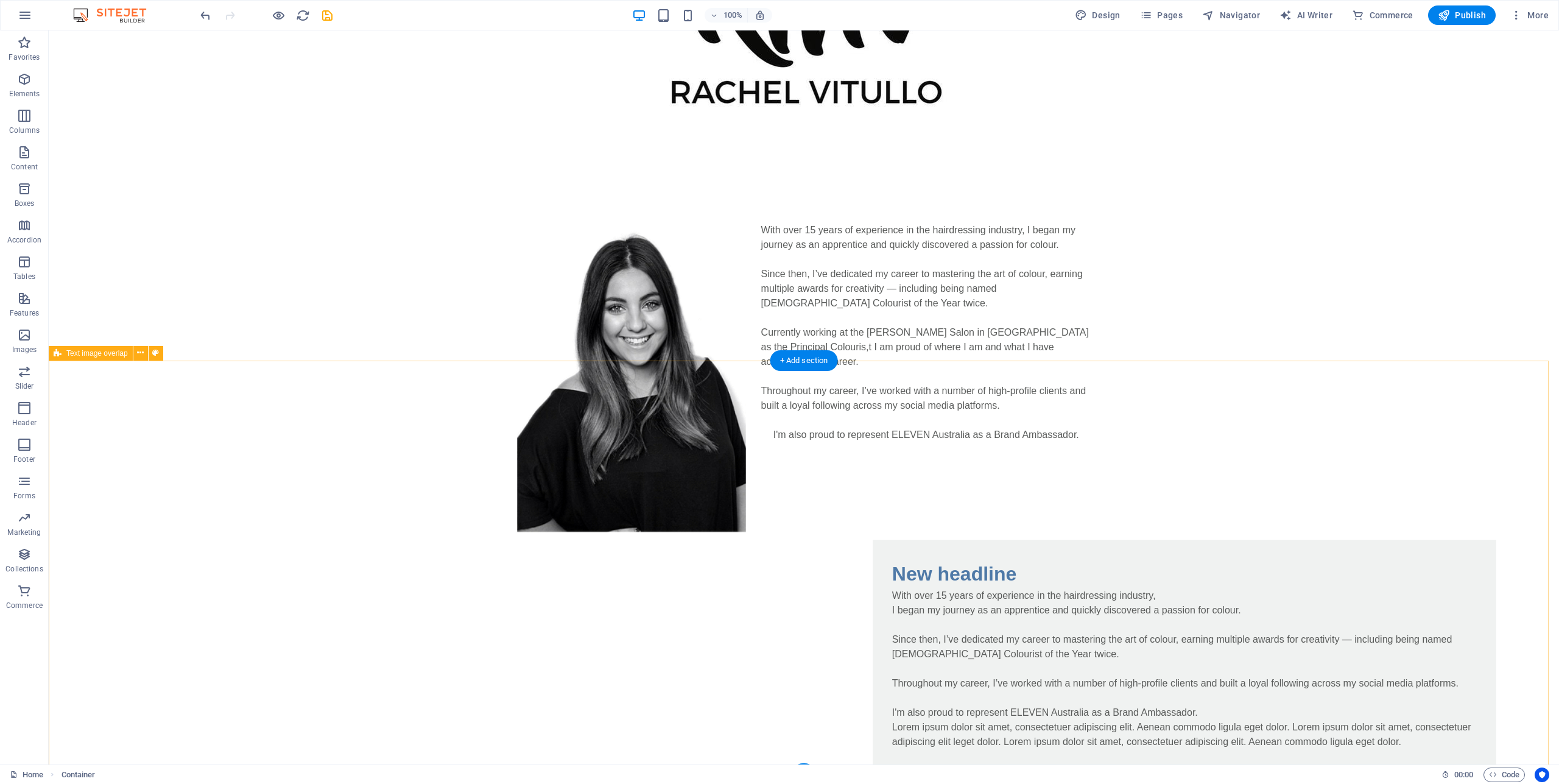
scroll to position [423, 0]
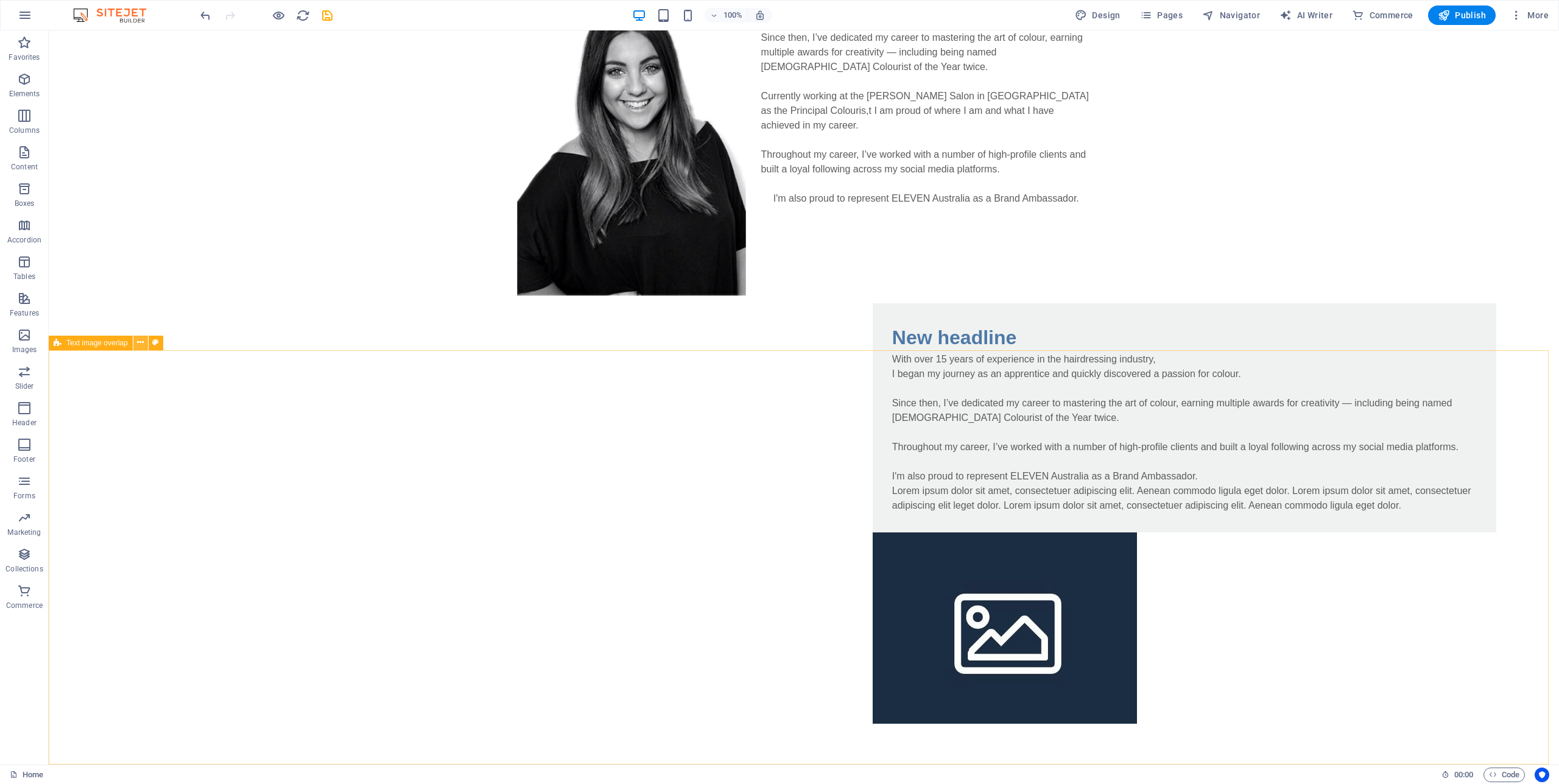
click at [141, 342] on icon at bounding box center [140, 343] width 7 height 13
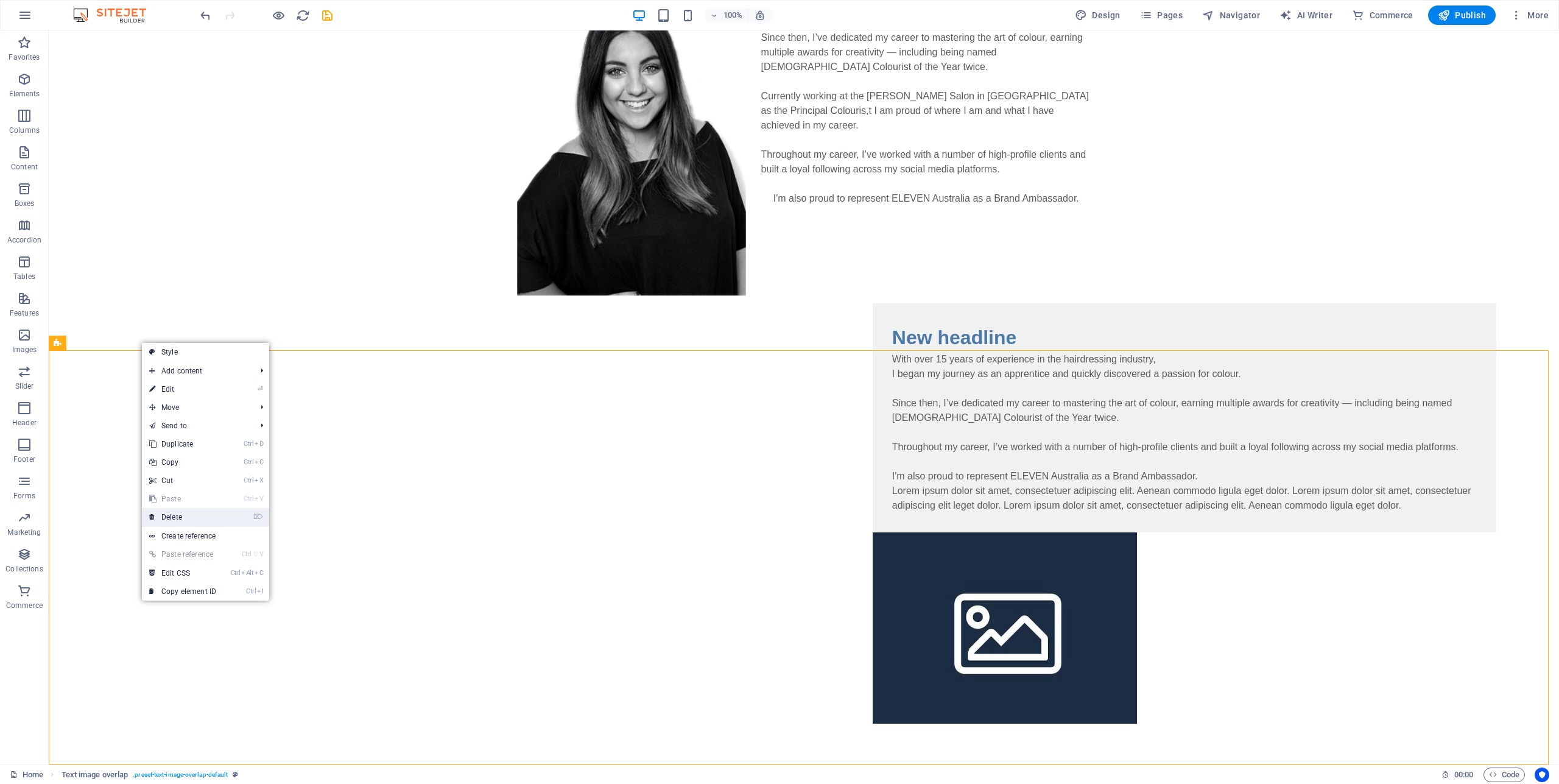
click at [196, 514] on link "⌦ Delete" at bounding box center [182, 517] width 81 height 18
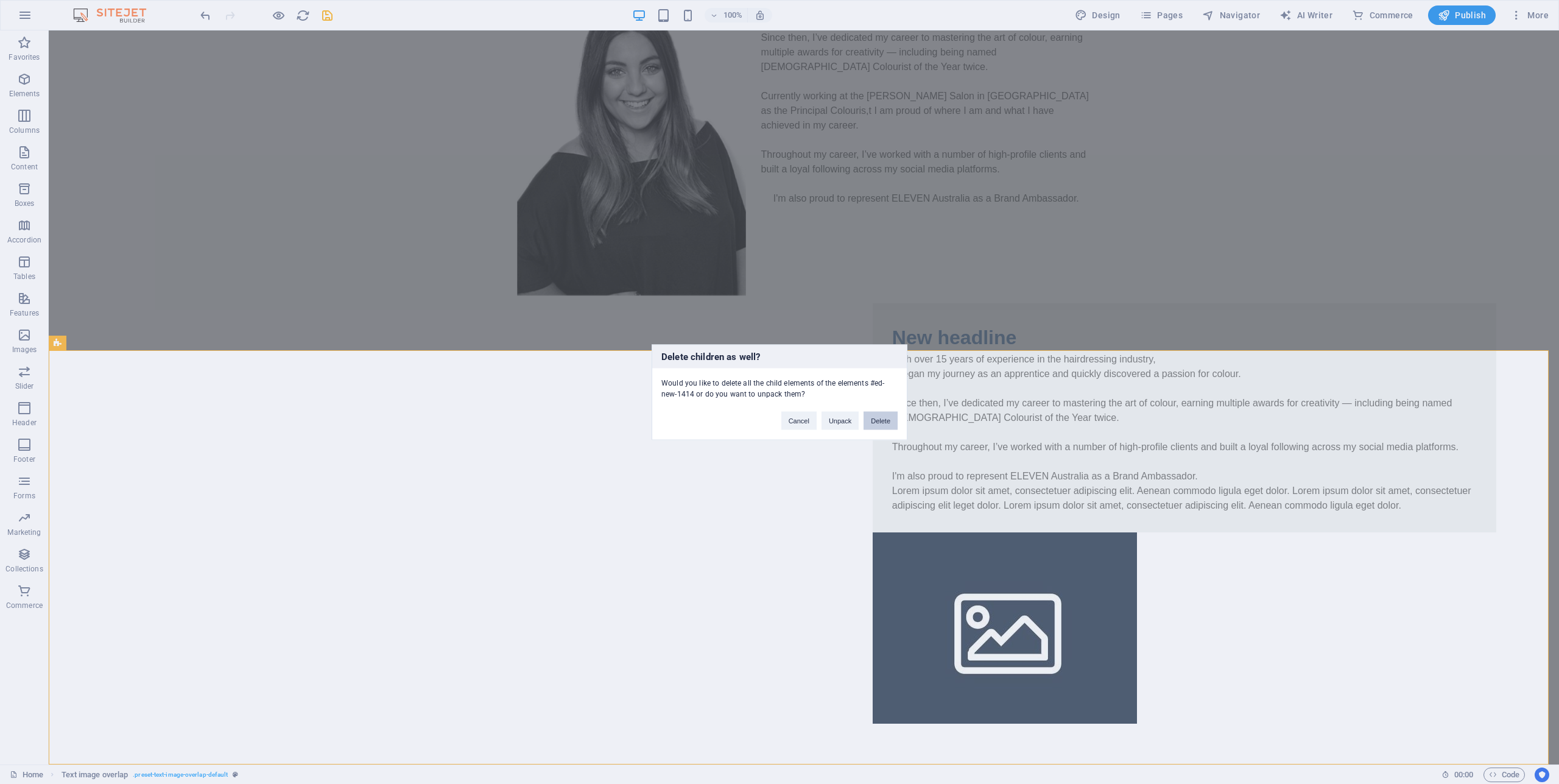
click at [892, 421] on button "Delete" at bounding box center [880, 420] width 34 height 18
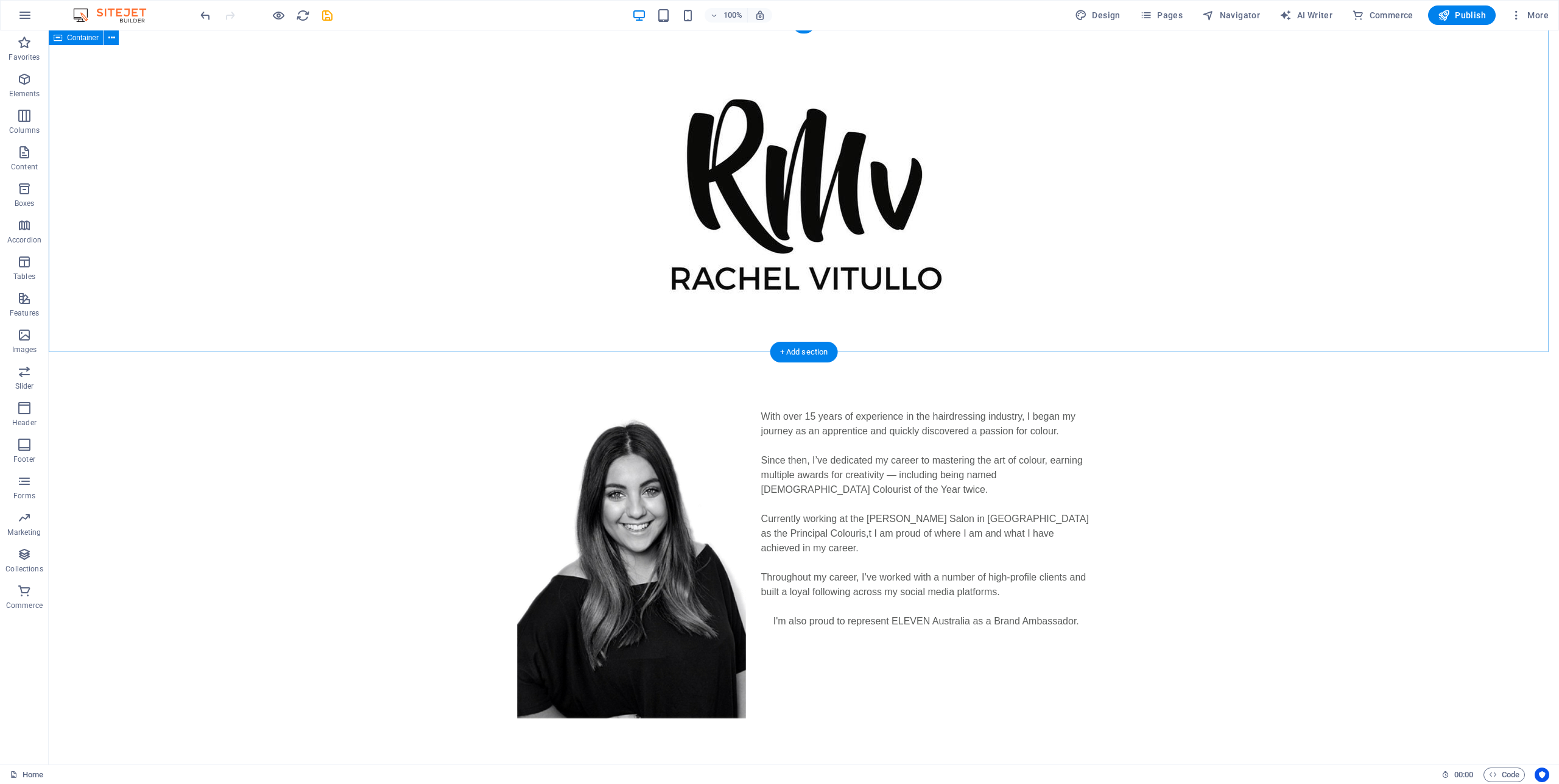
scroll to position [0, 0]
click at [1284, 251] on div at bounding box center [804, 195] width 1510 height 330
click at [1214, 426] on div "With over 15 years of experience in the hairdressing industry, I began my journ…" at bounding box center [804, 519] width 1510 height 317
click at [869, 245] on div at bounding box center [804, 195] width 575 height 233
click at [1390, 211] on div at bounding box center [804, 195] width 1510 height 330
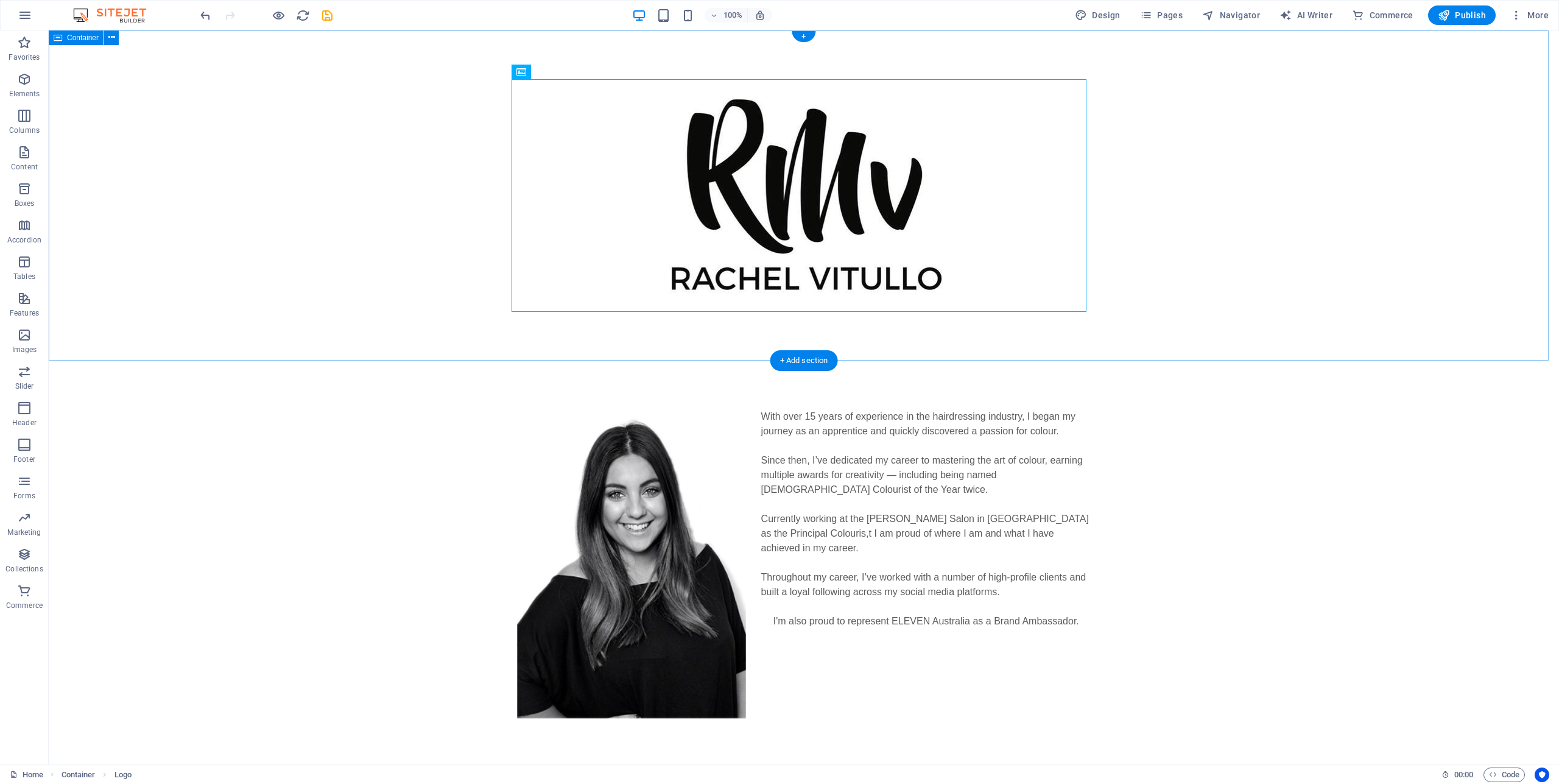
click at [1390, 211] on div at bounding box center [804, 195] width 1510 height 330
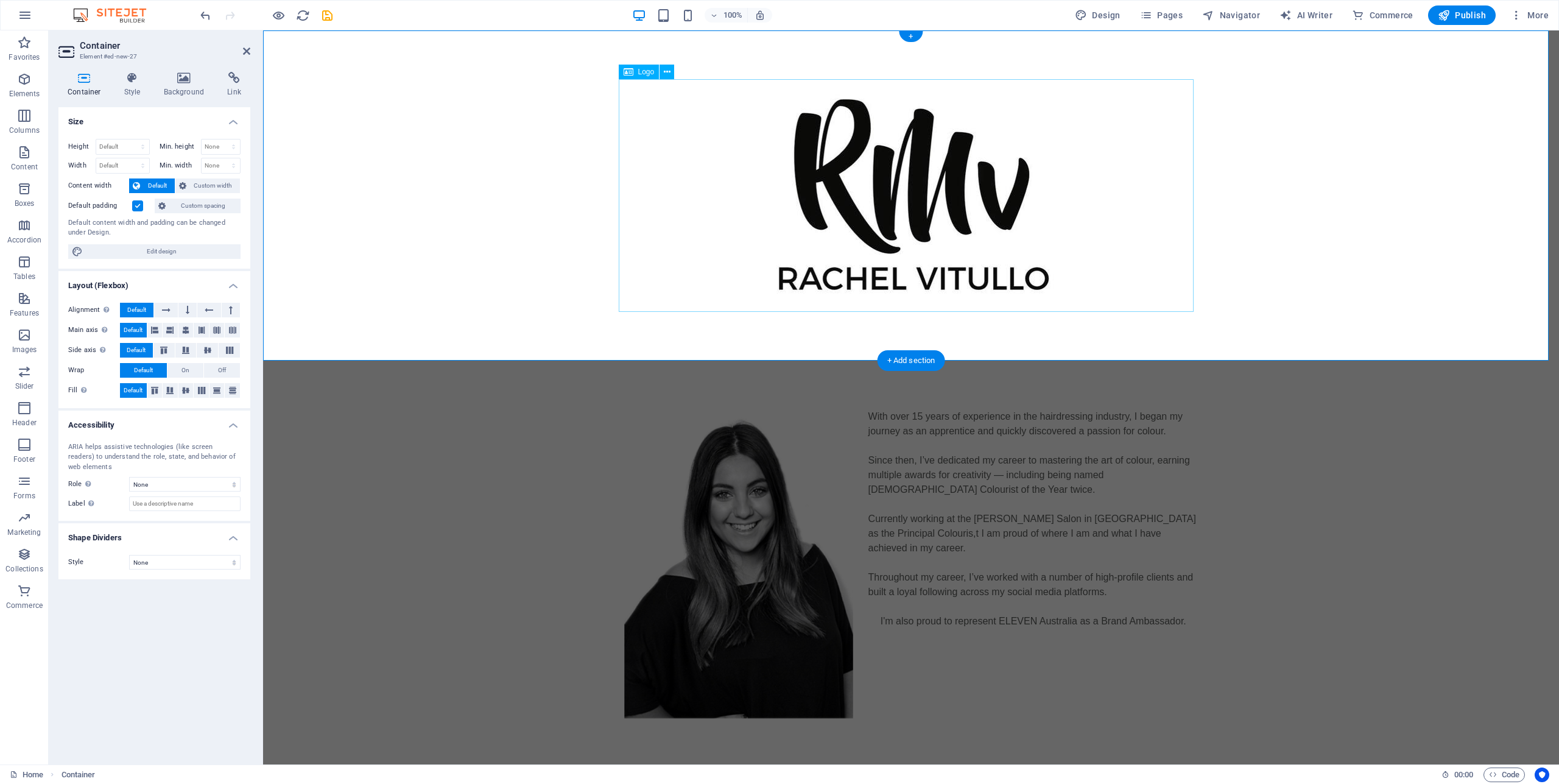
click at [918, 221] on div at bounding box center [911, 195] width 575 height 233
drag, startPoint x: 1201, startPoint y: 441, endPoint x: 1185, endPoint y: 446, distance: 16.8
click at [1201, 442] on div "With over 15 years of experience in the hairdressing industry, I began my journ…" at bounding box center [911, 519] width 1296 height 317
click at [1132, 489] on div "With over 15 years of experience in the hairdressing industry, I began my journ…" at bounding box center [911, 519] width 575 height 219
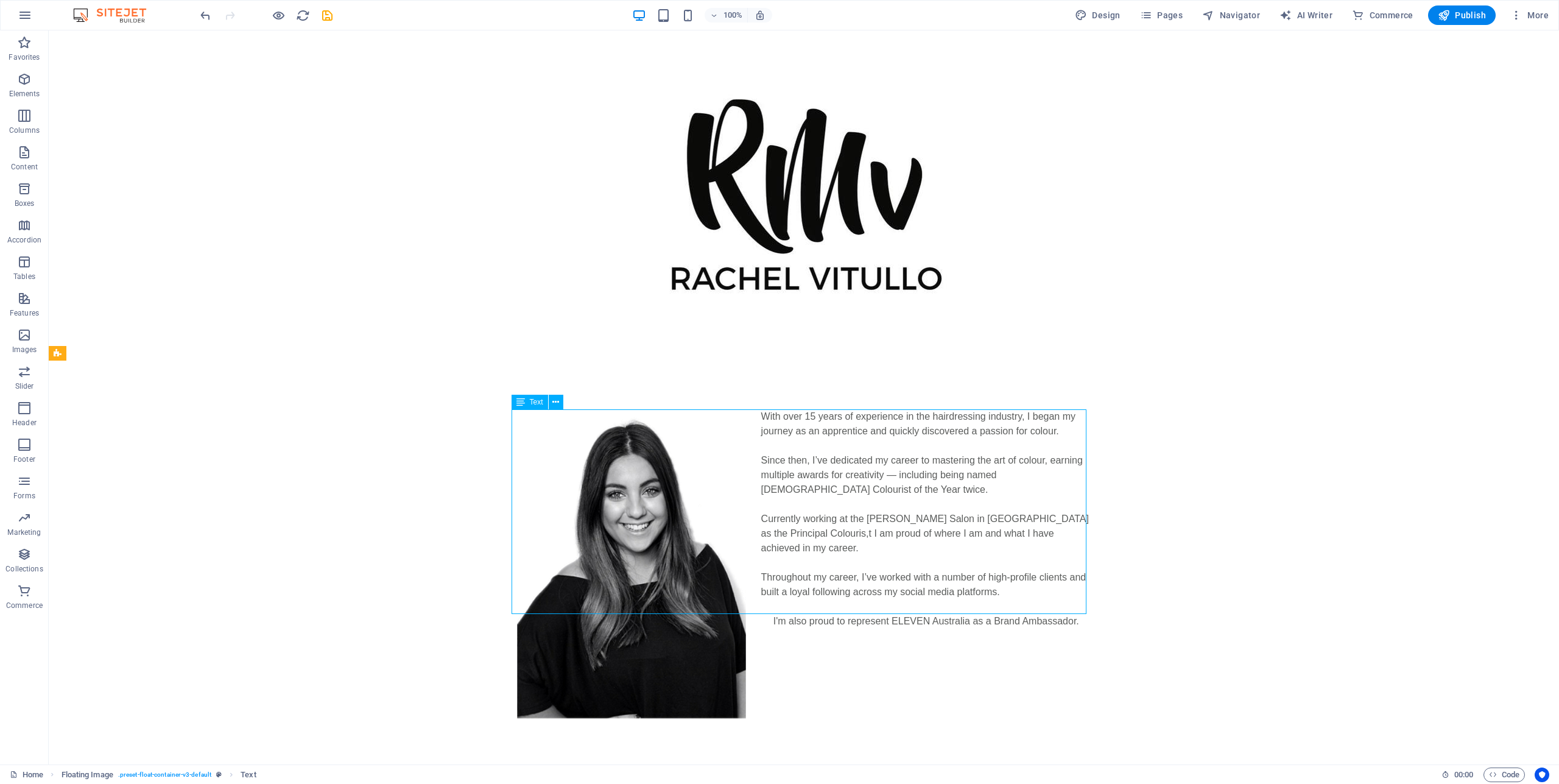
click at [919, 490] on div "With over 15 years of experience in the hairdressing industry, I began my journ…" at bounding box center [804, 519] width 575 height 219
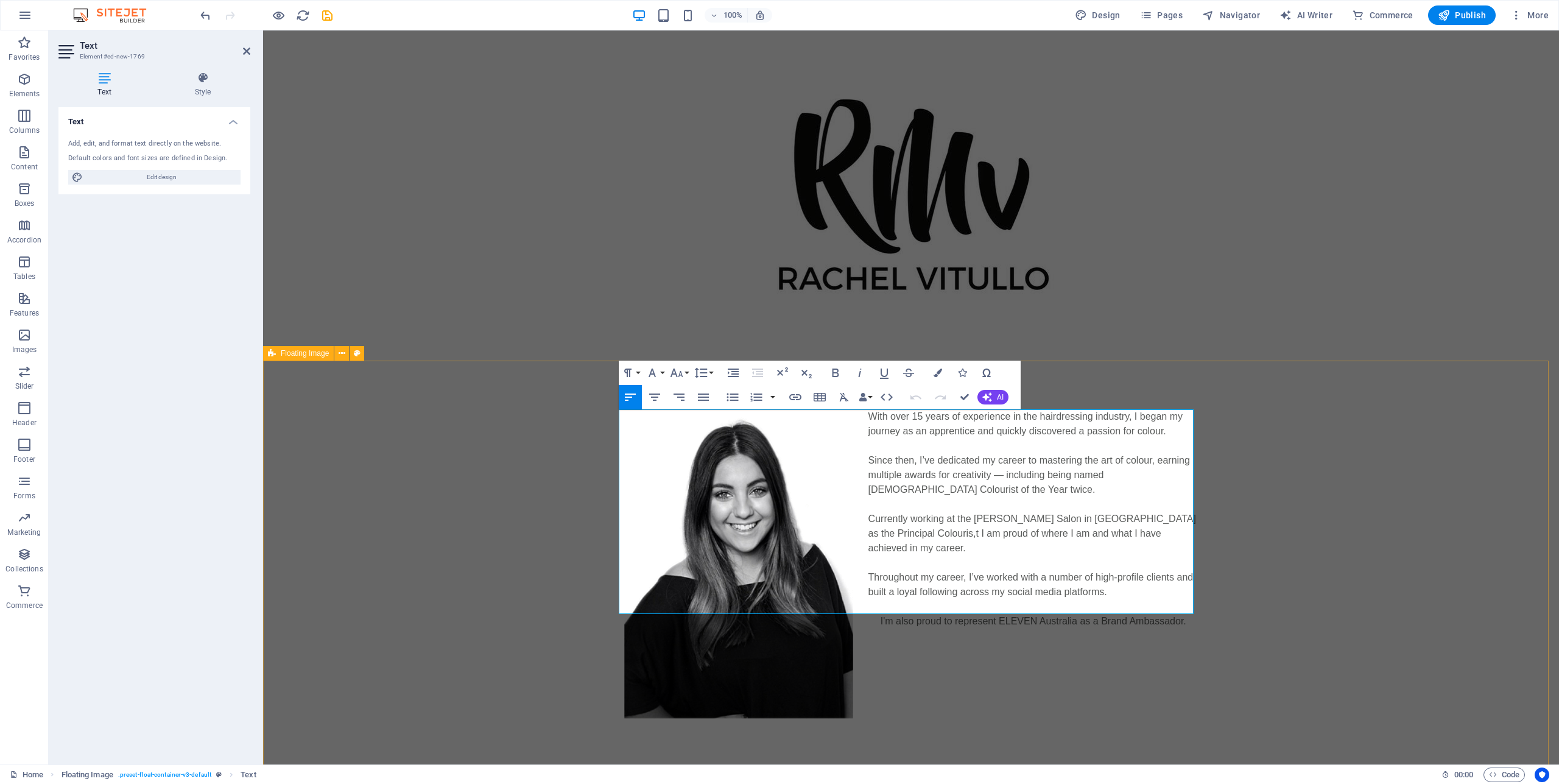
click at [1290, 509] on div "With over 15 years of experience in the hairdressing industry, I began my journ…" at bounding box center [911, 519] width 1296 height 317
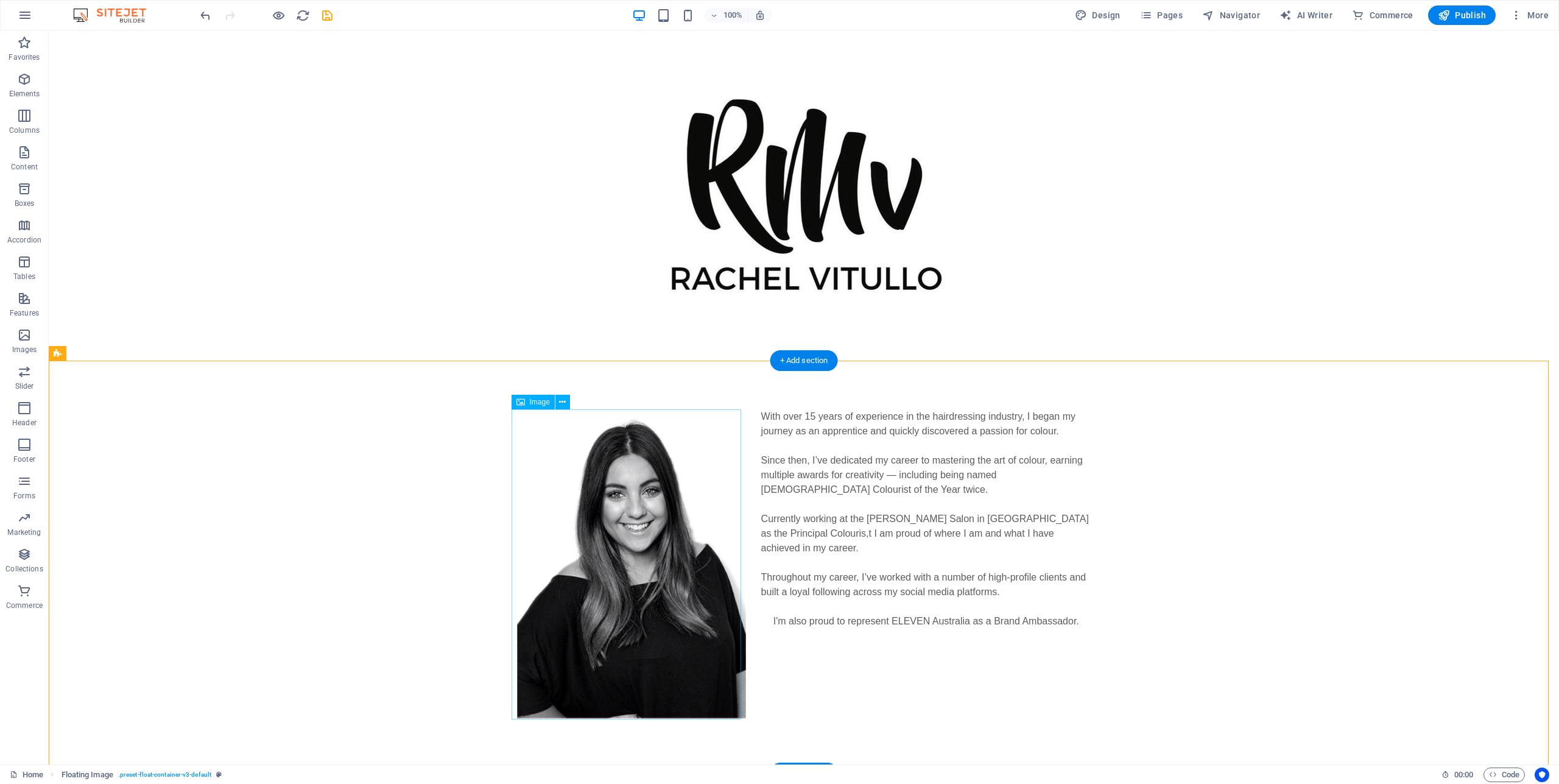
click at [690, 637] on figure at bounding box center [631, 564] width 230 height 309
select select "%"
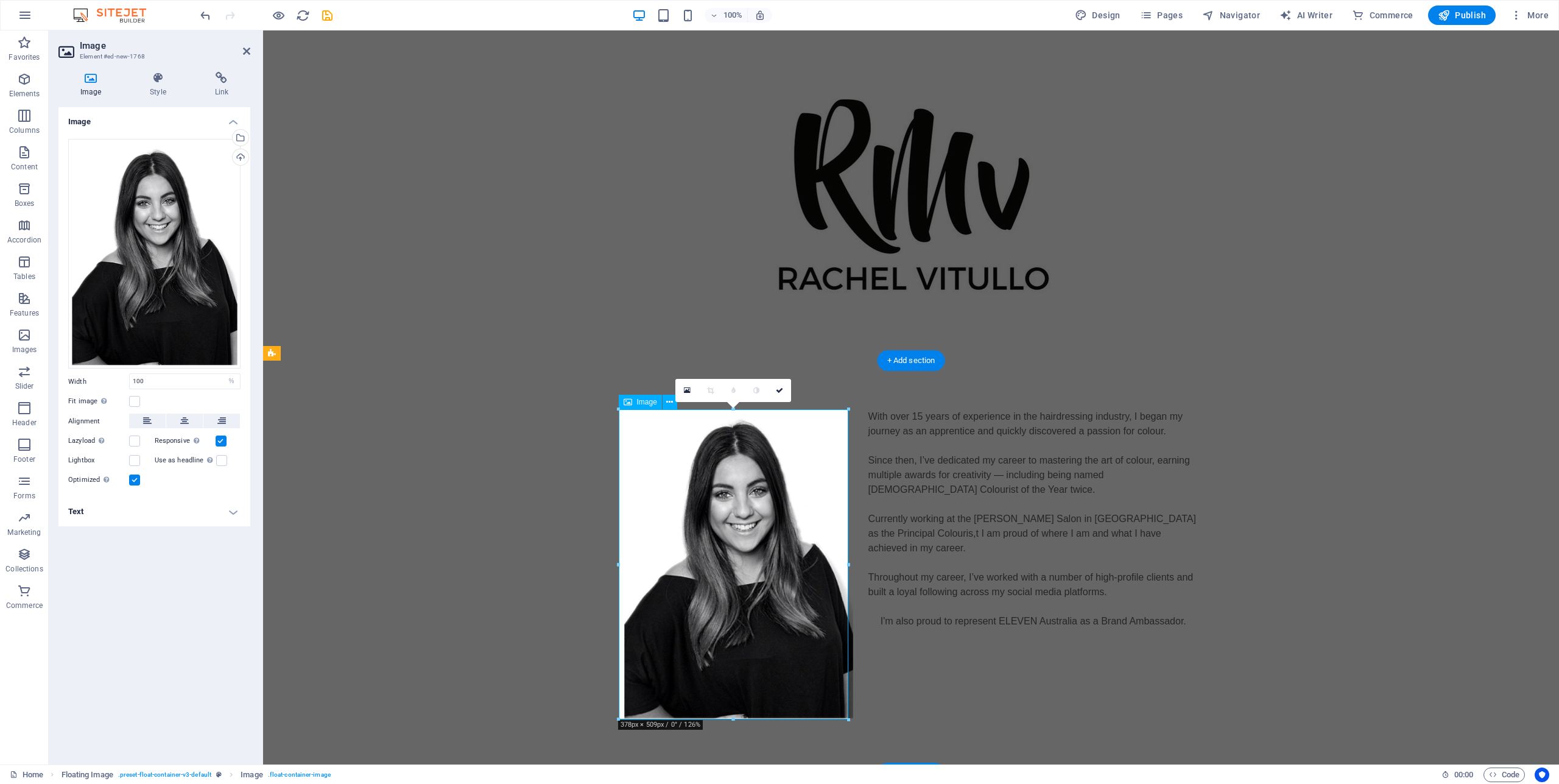
click at [742, 492] on figure at bounding box center [738, 564] width 230 height 309
click at [749, 498] on figure at bounding box center [738, 564] width 230 height 309
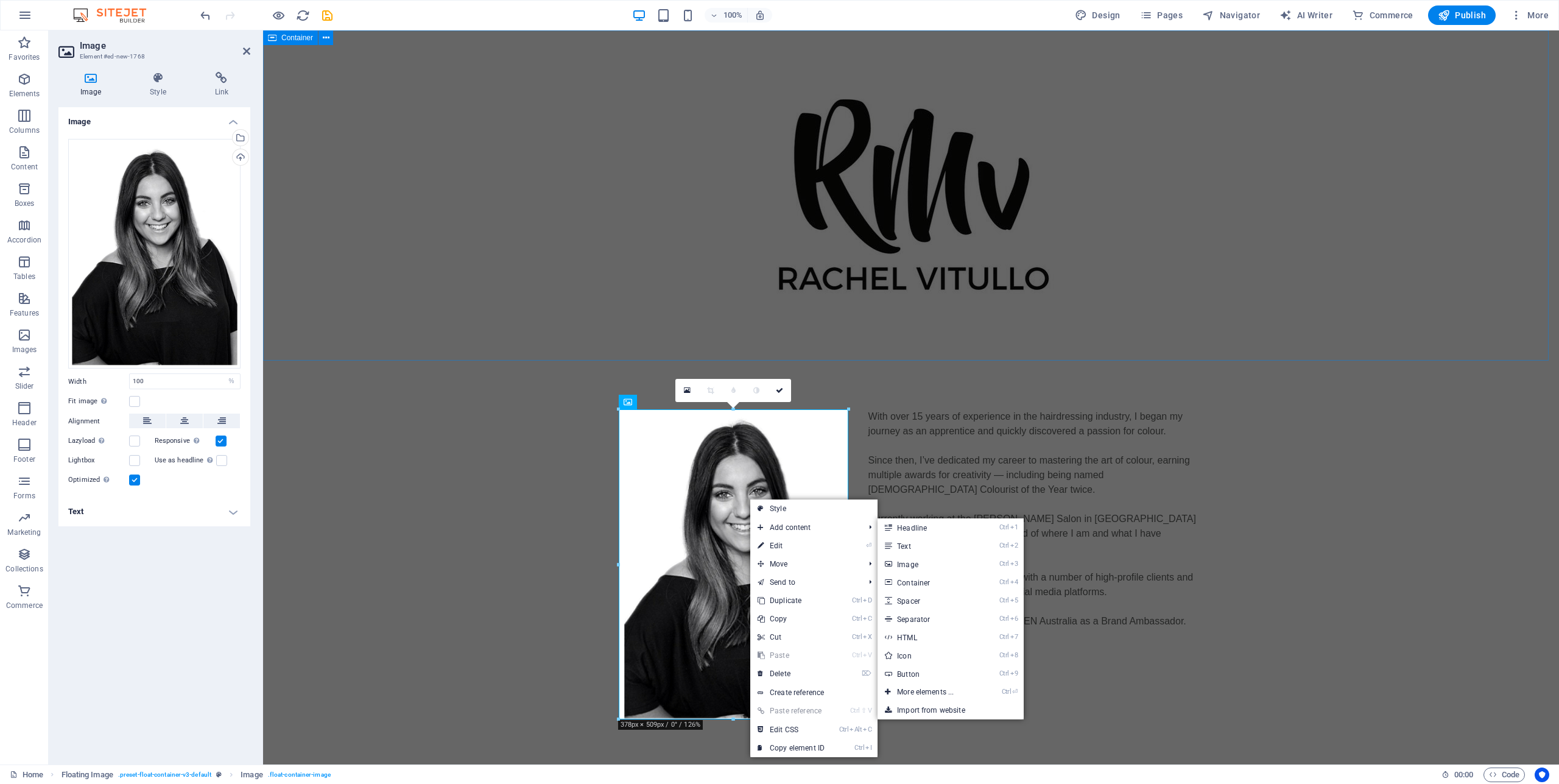
drag, startPoint x: 1382, startPoint y: 249, endPoint x: 1600, endPoint y: 244, distance: 218.1
click at [1558, 248] on div at bounding box center [911, 195] width 1296 height 330
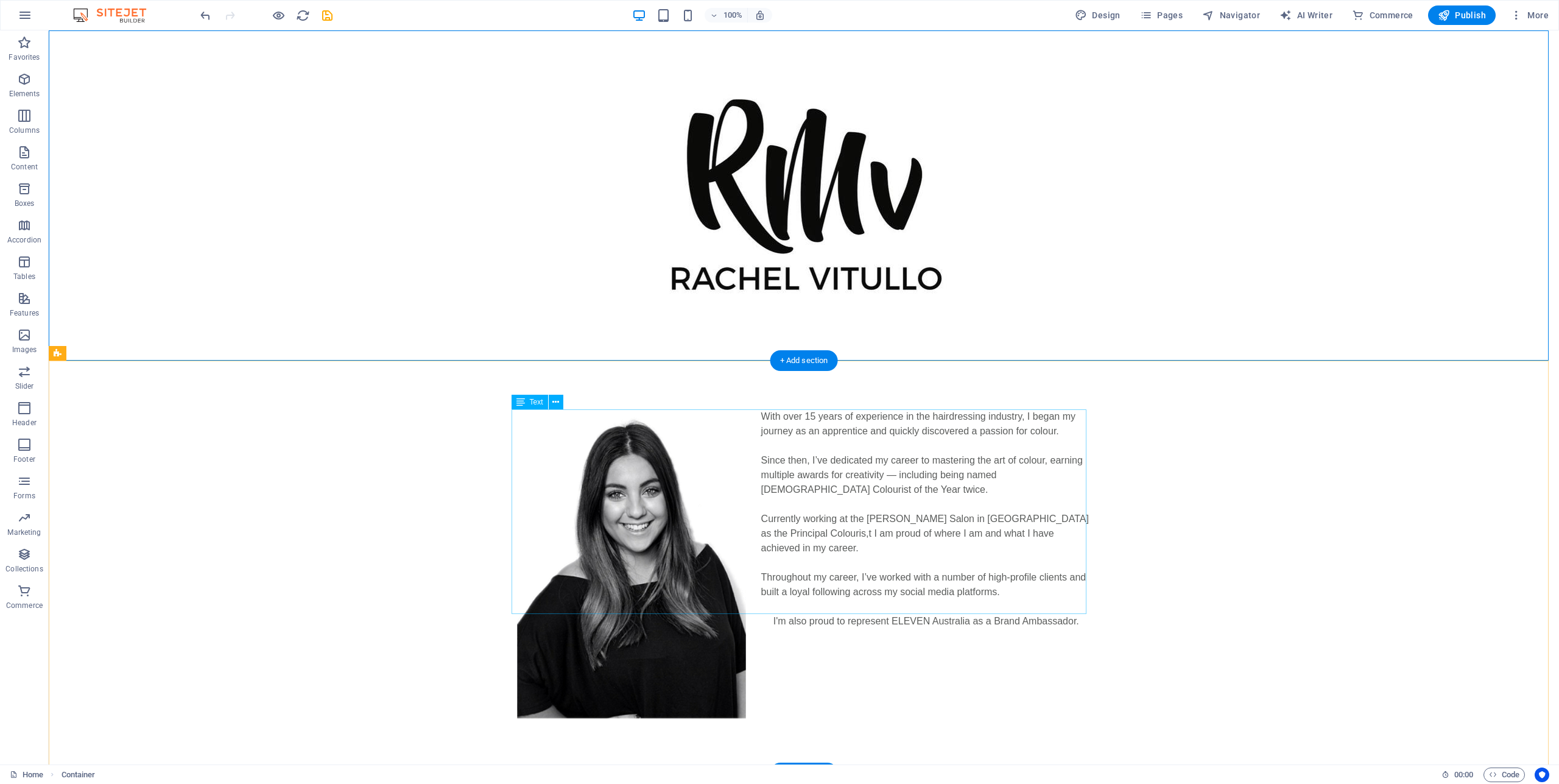
click at [852, 544] on div "With over 15 years of experience in the hairdressing industry, I began my journ…" at bounding box center [804, 519] width 575 height 219
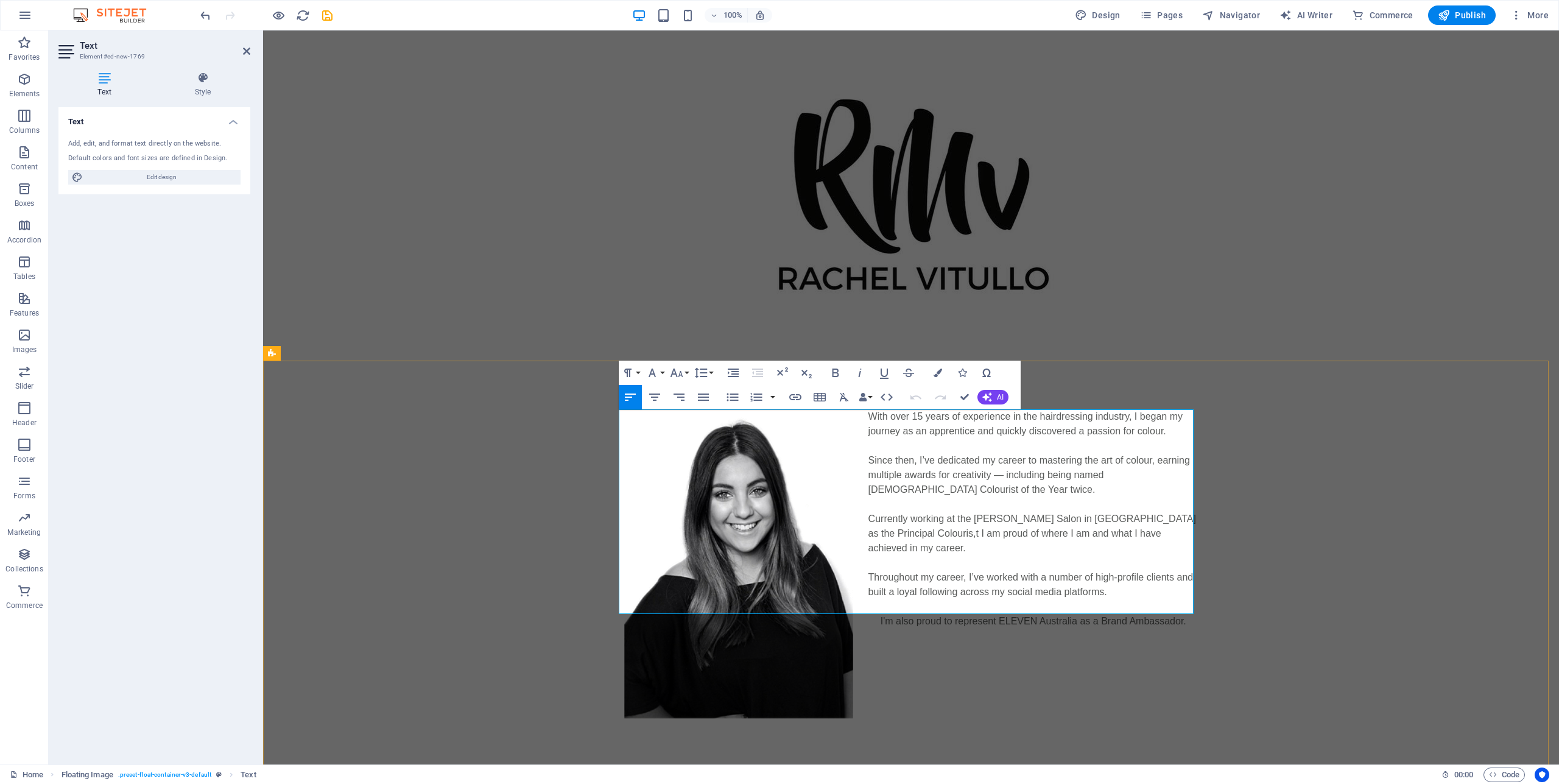
click at [861, 517] on p "Currently working at the Joey Scandizzo Salon in Melbourne as the Principal Col…" at bounding box center [911, 533] width 575 height 44
click at [901, 534] on p "Working at the Joey Scandizzo Salon in Melbourne as the Principal Colouris,t I …" at bounding box center [911, 533] width 575 height 44
click at [1114, 517] on p "Working at the Joey Scandizzo Salon in Melbourne as the Principal Colourist I a…" at bounding box center [911, 533] width 575 height 44
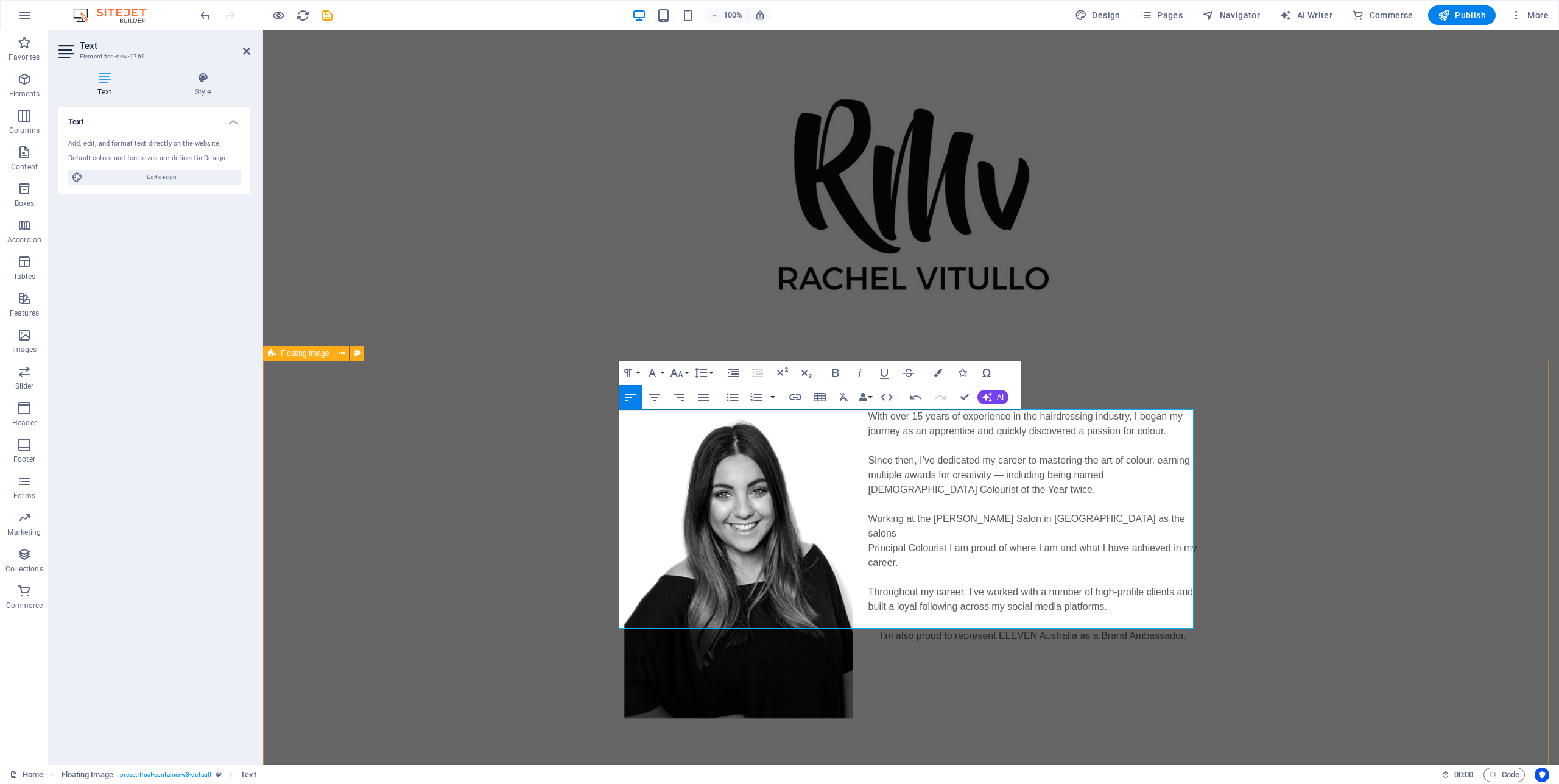
click at [1339, 578] on div "With over 15 years of experience in the hairdressing industry, I began my journ…" at bounding box center [911, 526] width 1296 height 331
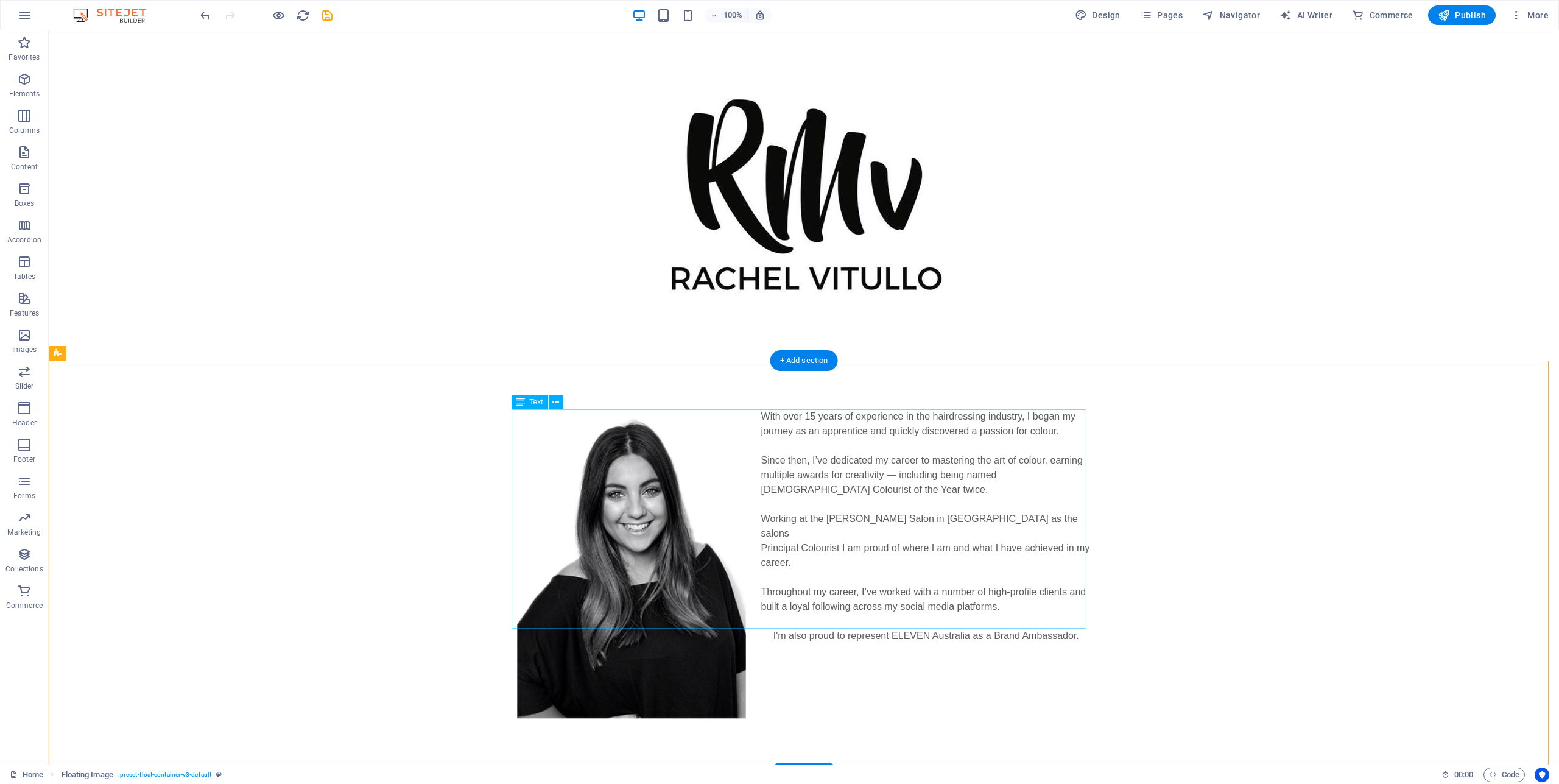
click at [1072, 619] on div "With over 15 years of experience in the hairdressing industry, I began my journ…" at bounding box center [804, 526] width 575 height 234
click at [1074, 621] on div "With over 15 years of experience in the hairdressing industry, I began my journ…" at bounding box center [804, 526] width 575 height 234
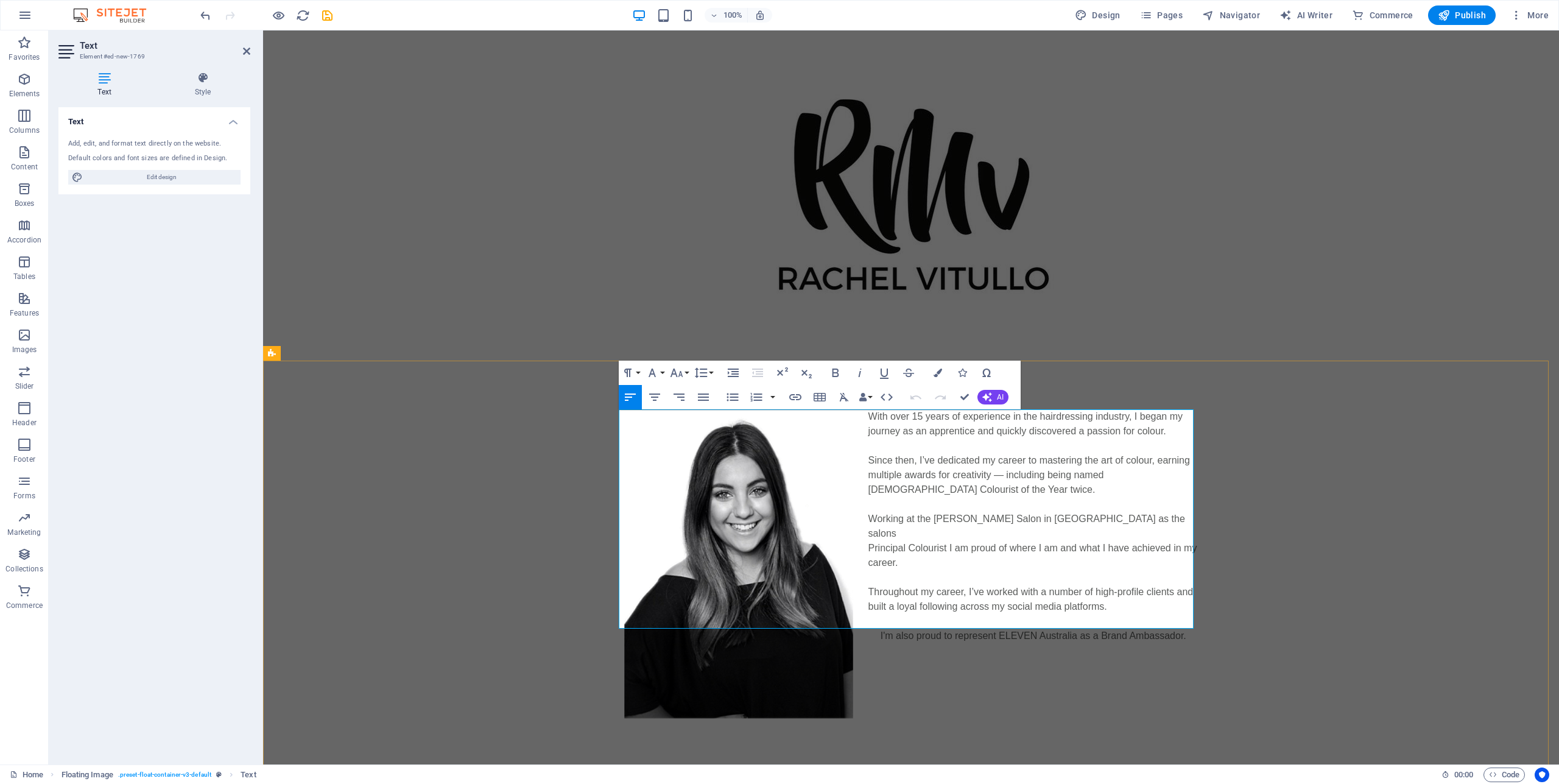
click at [1178, 629] on p "I'm also proud to represent ELEVEN Australia as a Brand Ambassador." at bounding box center [911, 636] width 575 height 14
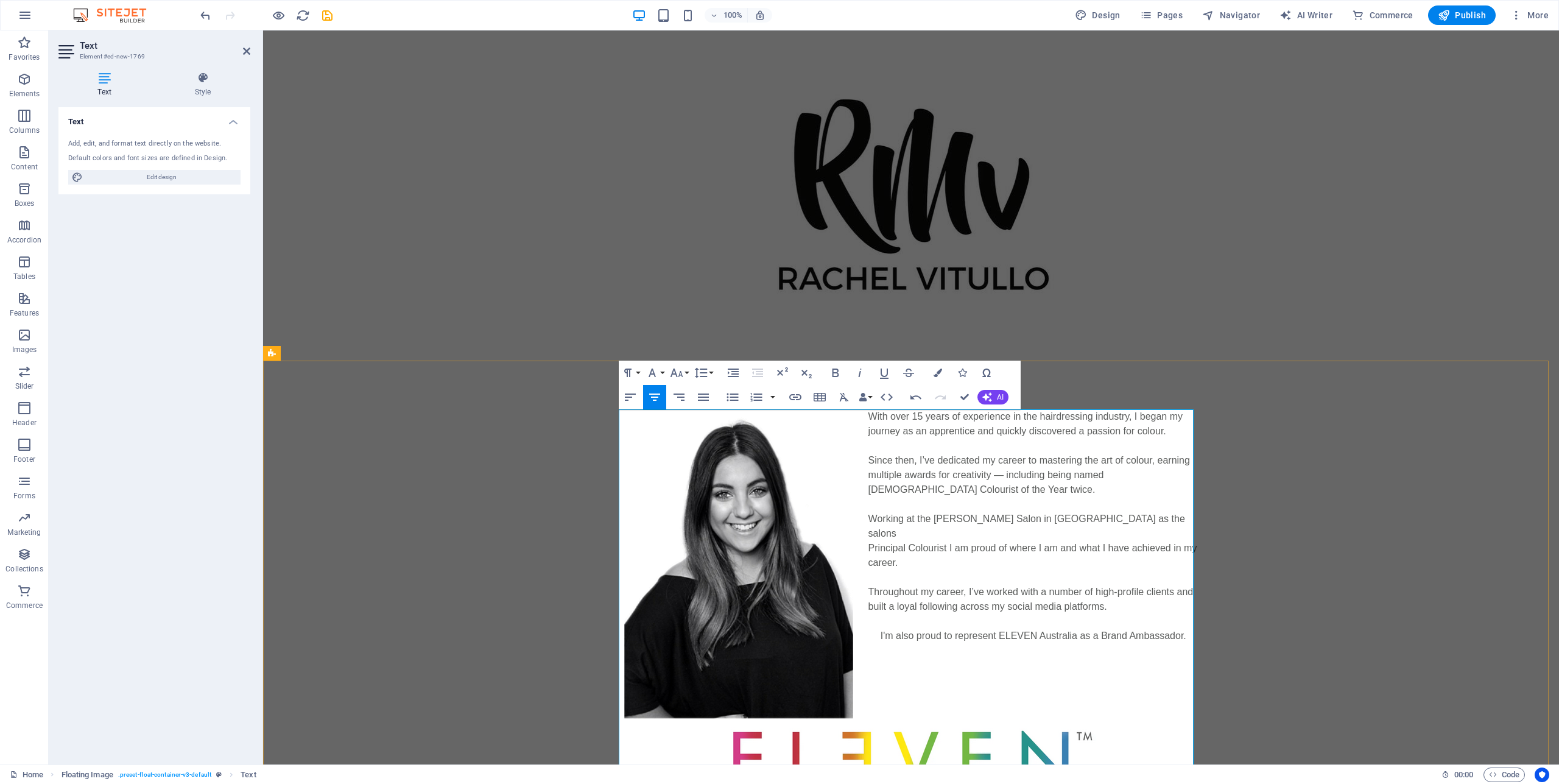
click at [1050, 629] on p "I'm also proud to represent ELEVEN Australia as a Brand Ambassador." at bounding box center [911, 636] width 575 height 14
click at [989, 724] on img at bounding box center [911, 779] width 370 height 111
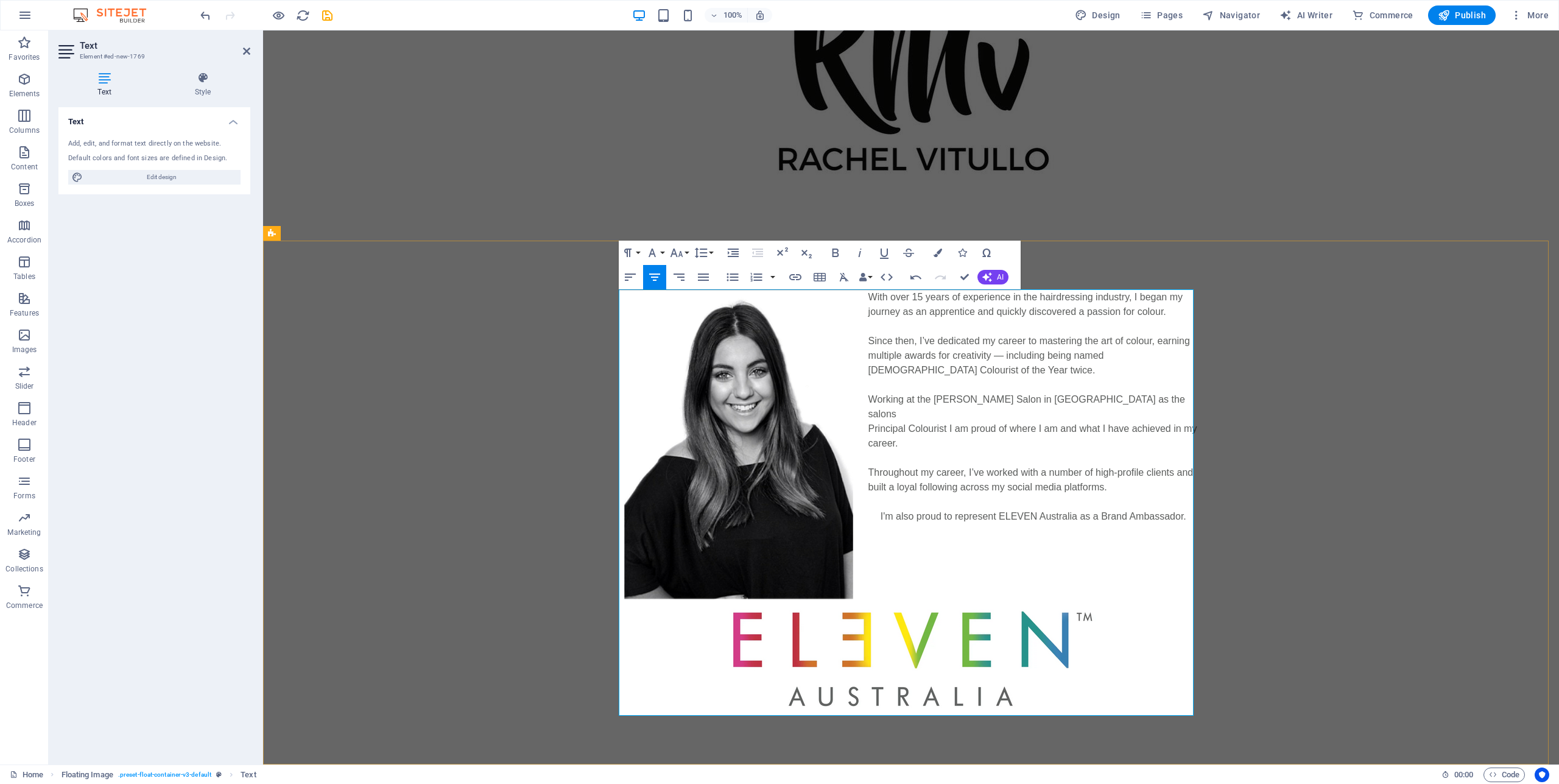
drag, startPoint x: 1096, startPoint y: 630, endPoint x: 1084, endPoint y: 631, distance: 12.0
click at [1095, 630] on p at bounding box center [911, 634] width 575 height 163
click at [1084, 631] on img at bounding box center [911, 659] width 370 height 111
click at [1088, 553] on p at bounding box center [911, 634] width 575 height 163
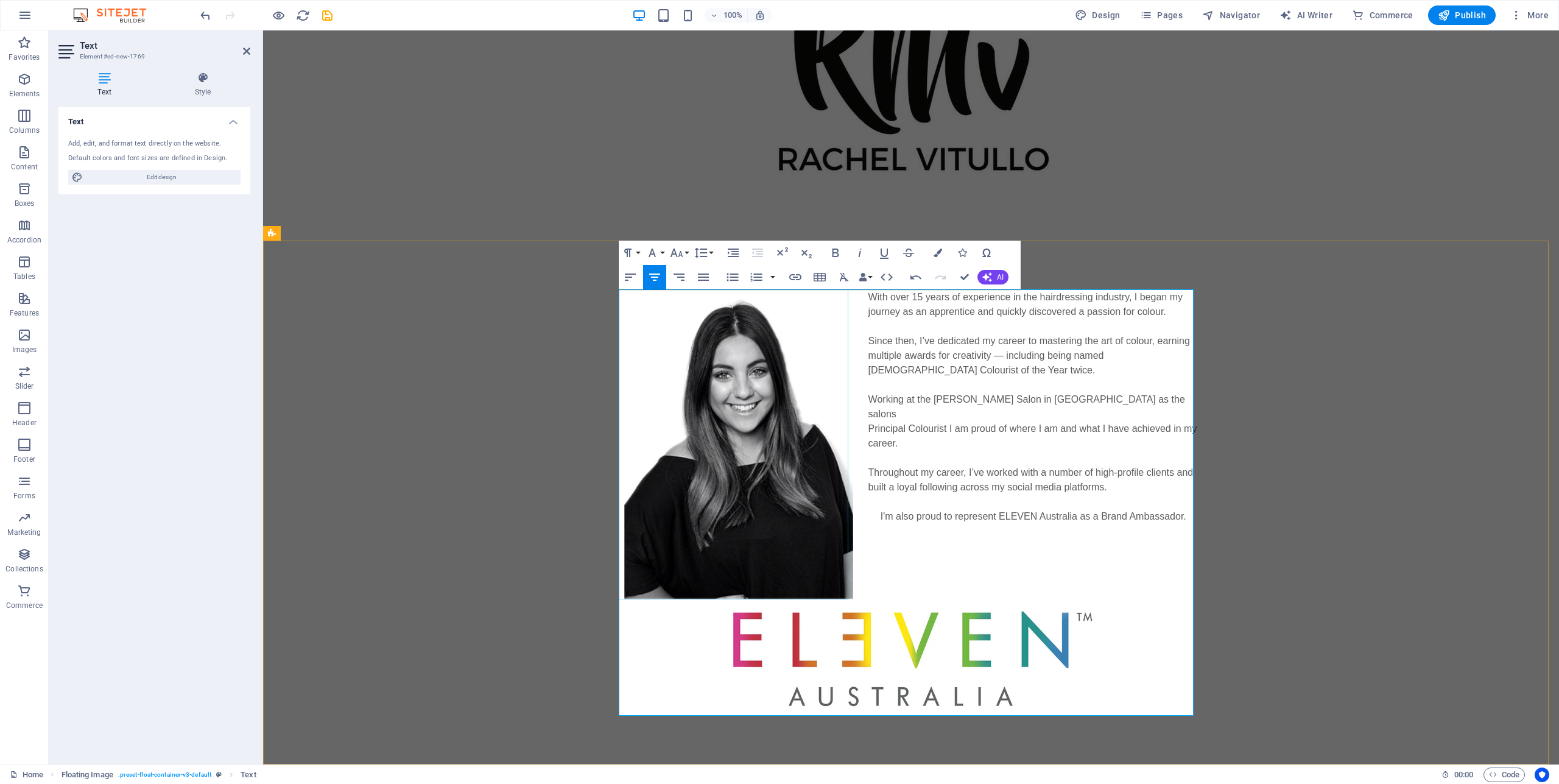
click at [787, 515] on figure at bounding box center [738, 444] width 230 height 309
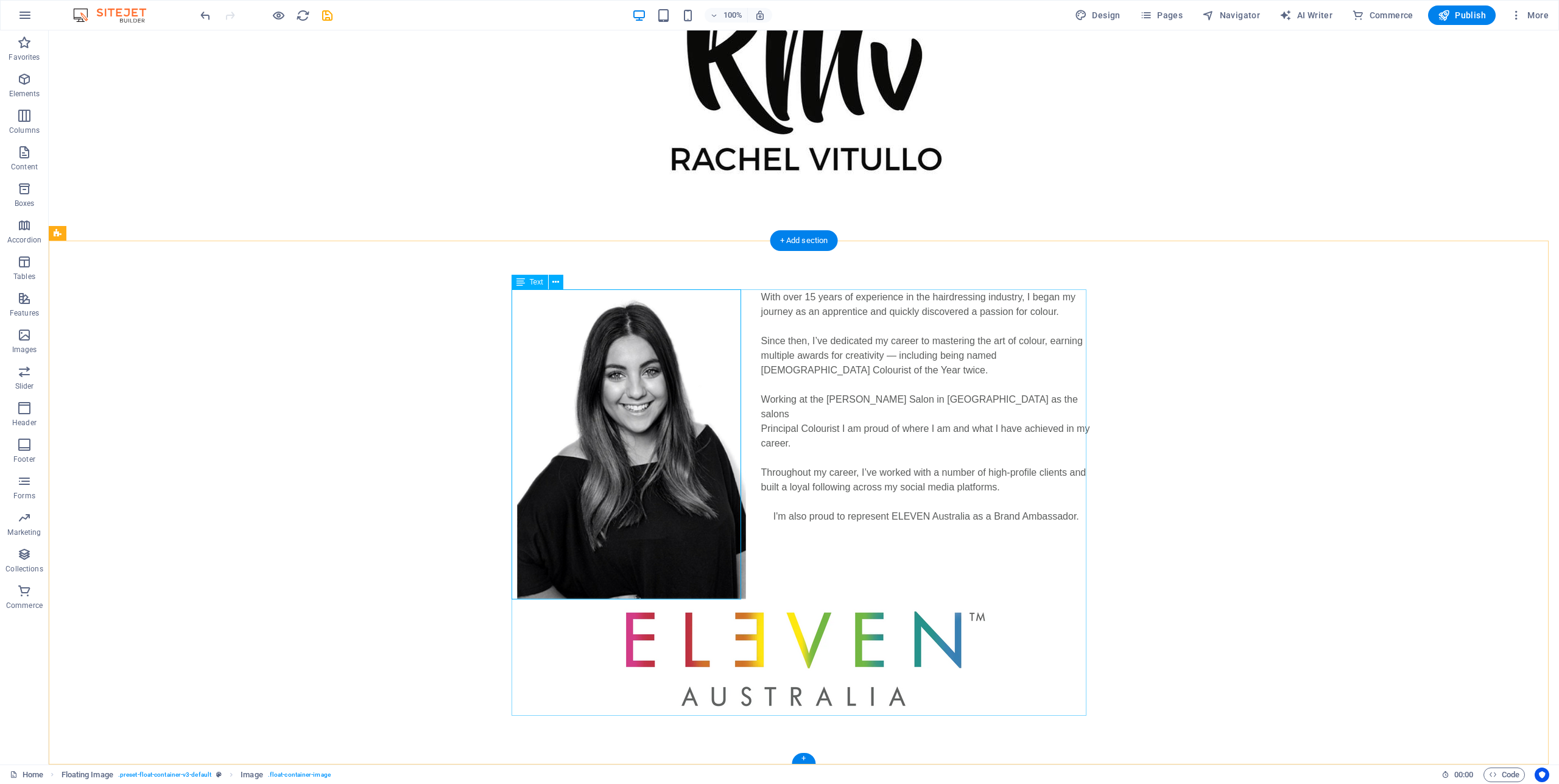
click at [981, 537] on div "With over 15 years of experience in the hairdressing industry, I began my journ…" at bounding box center [804, 502] width 575 height 425
click at [1236, 465] on div "With over 15 years of experience in the hairdressing industry, I began my journ…" at bounding box center [804, 503] width 1510 height 523
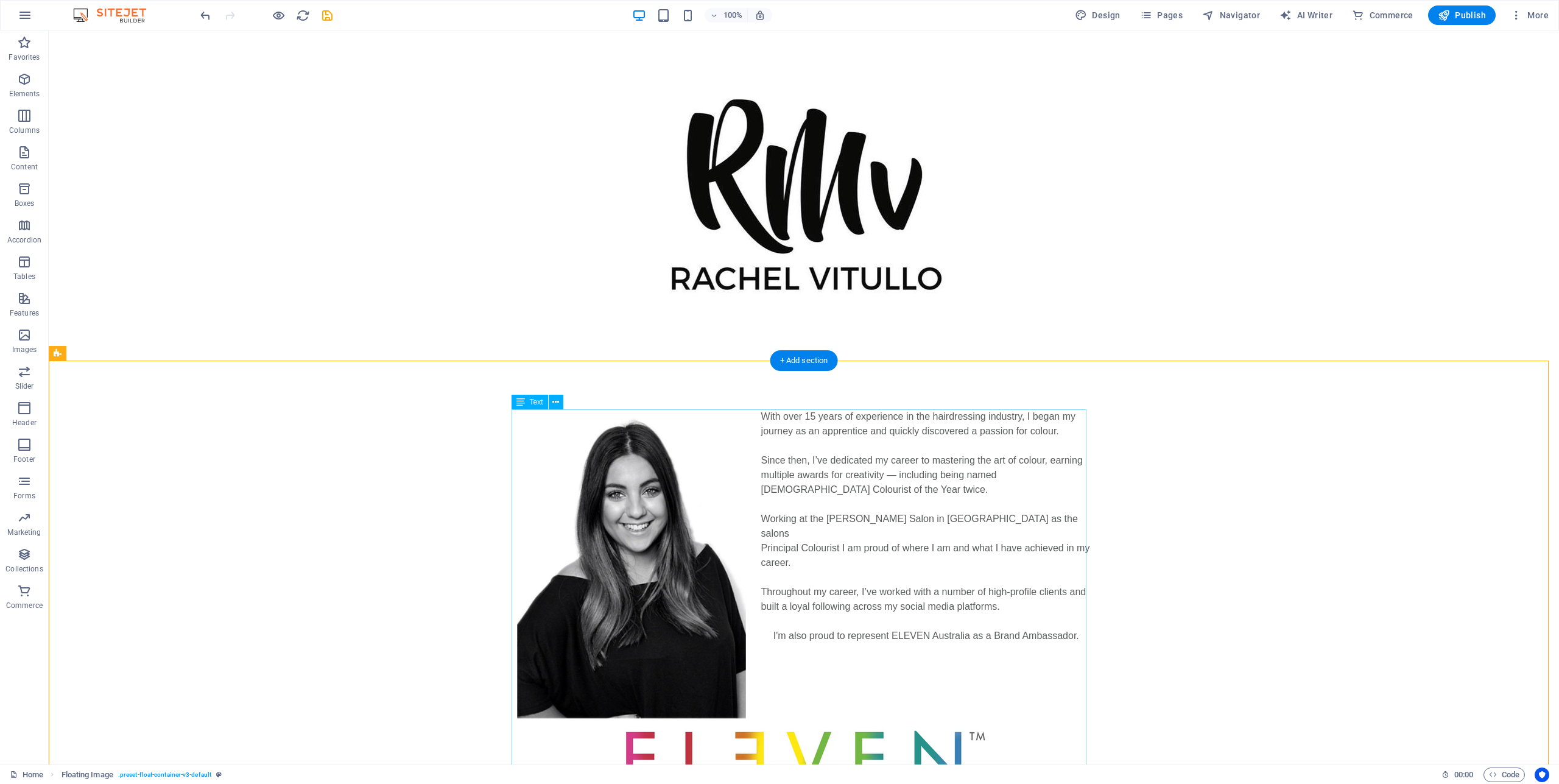
click at [945, 666] on div "With over 15 years of experience in the hairdressing industry, I began my journ…" at bounding box center [804, 621] width 575 height 425
click at [1073, 625] on div "With over 15 years of experience in the hairdressing industry, I began my journ…" at bounding box center [804, 621] width 575 height 425
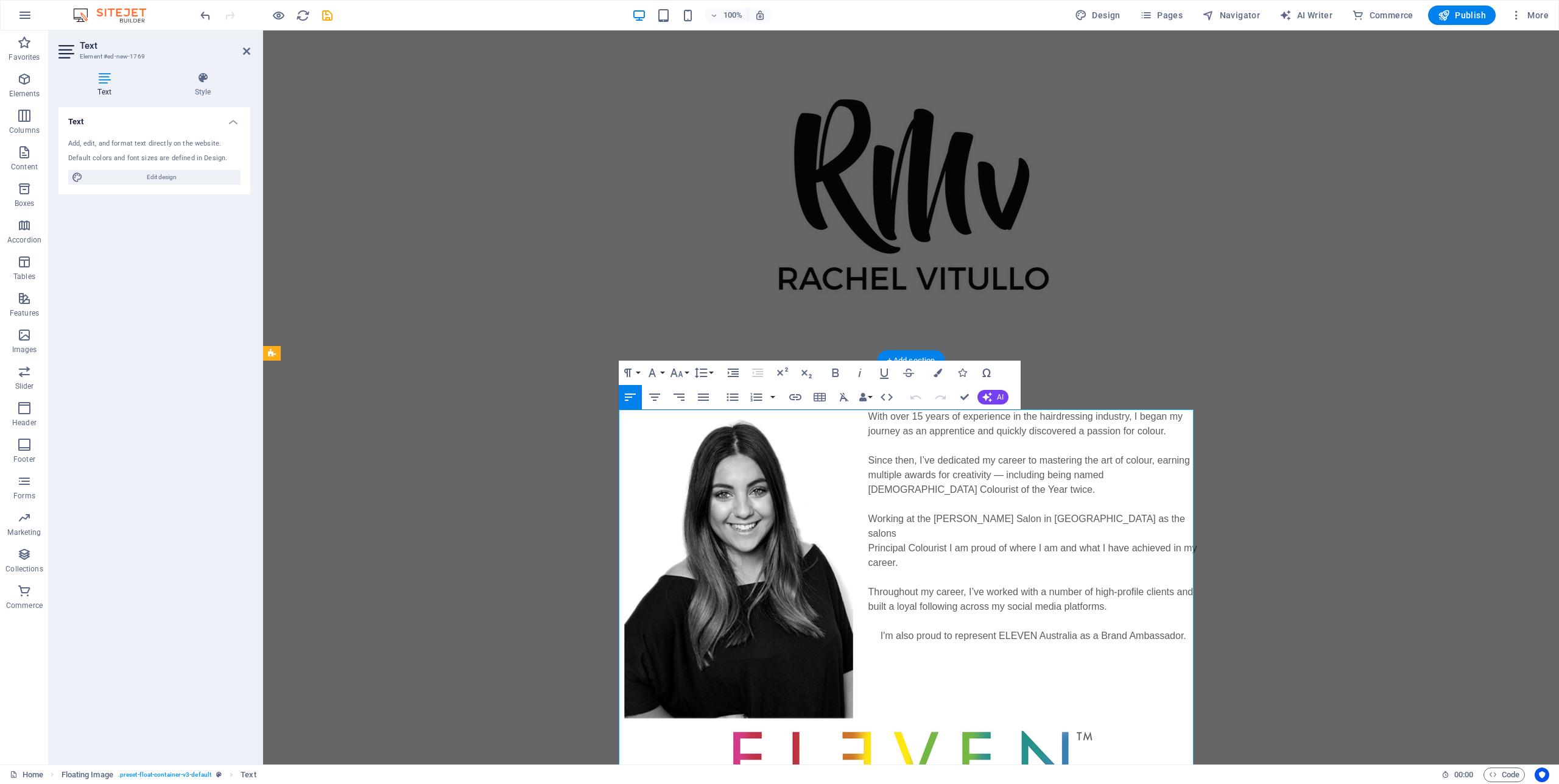
click at [1011, 657] on p at bounding box center [911, 665] width 575 height 14
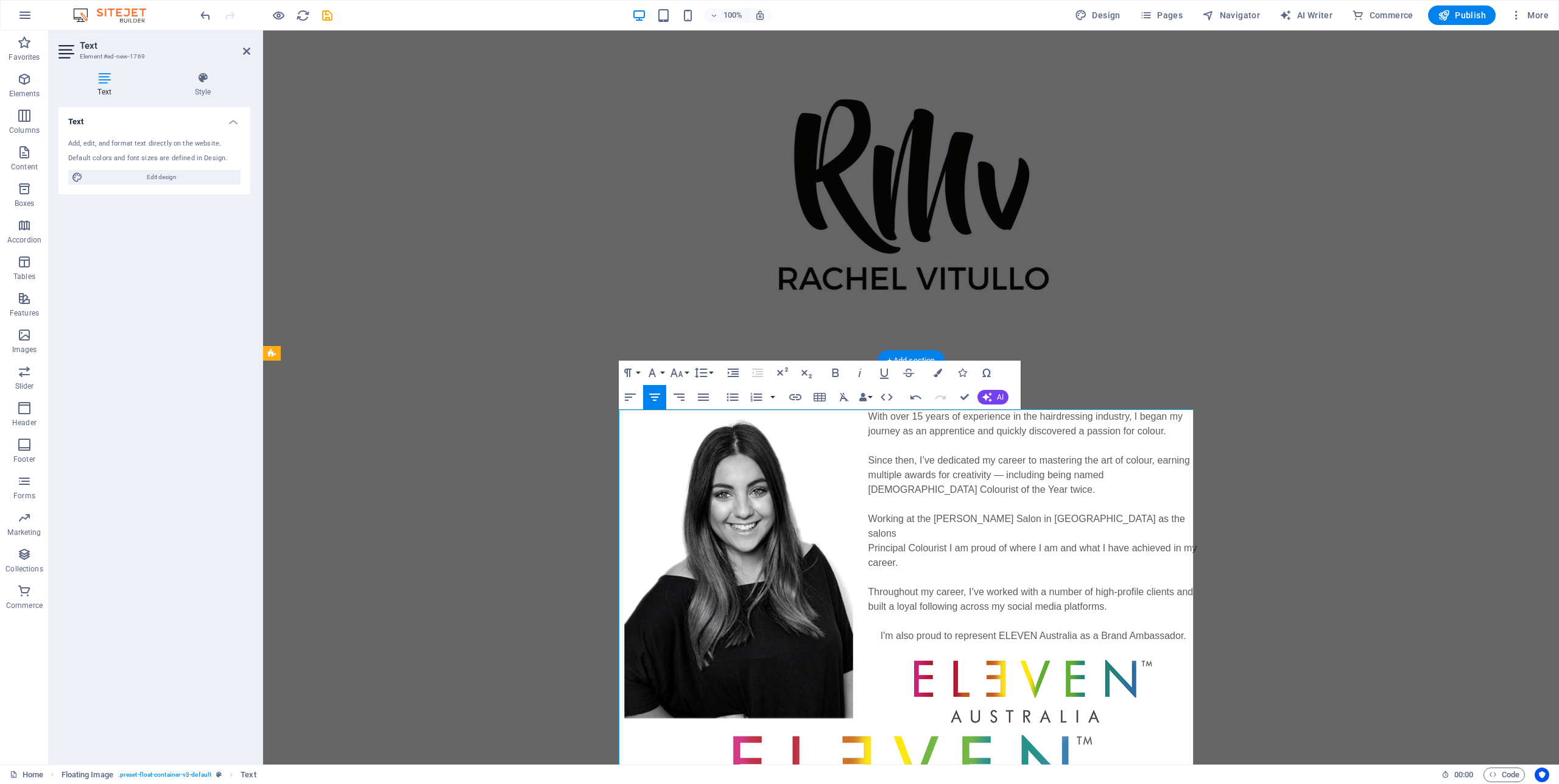
click at [1010, 728] on img at bounding box center [911, 783] width 370 height 111
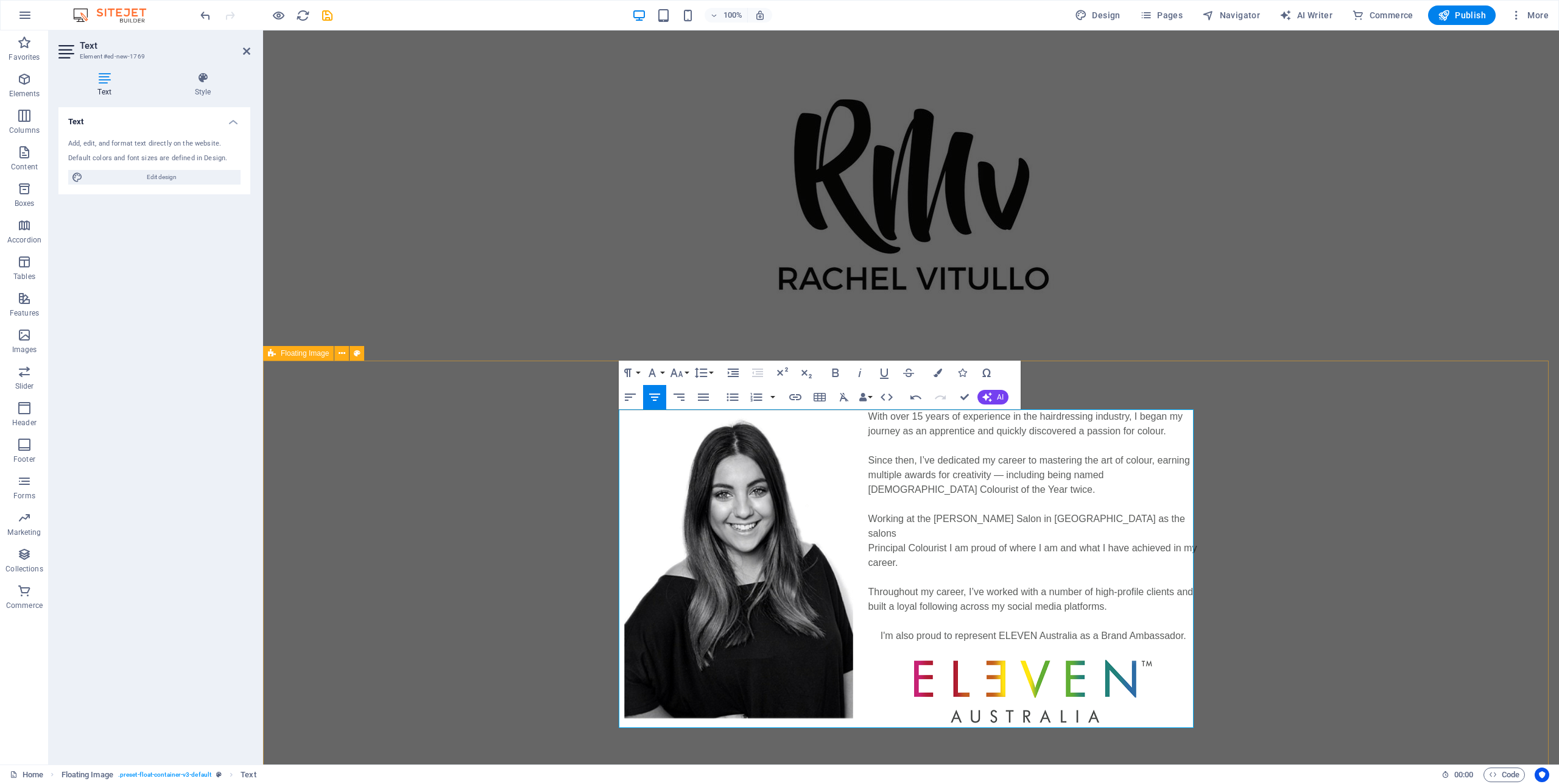
click at [1375, 488] on div "With over 15 years of experience in the hairdressing industry, I began my journ…" at bounding box center [911, 576] width 1296 height 431
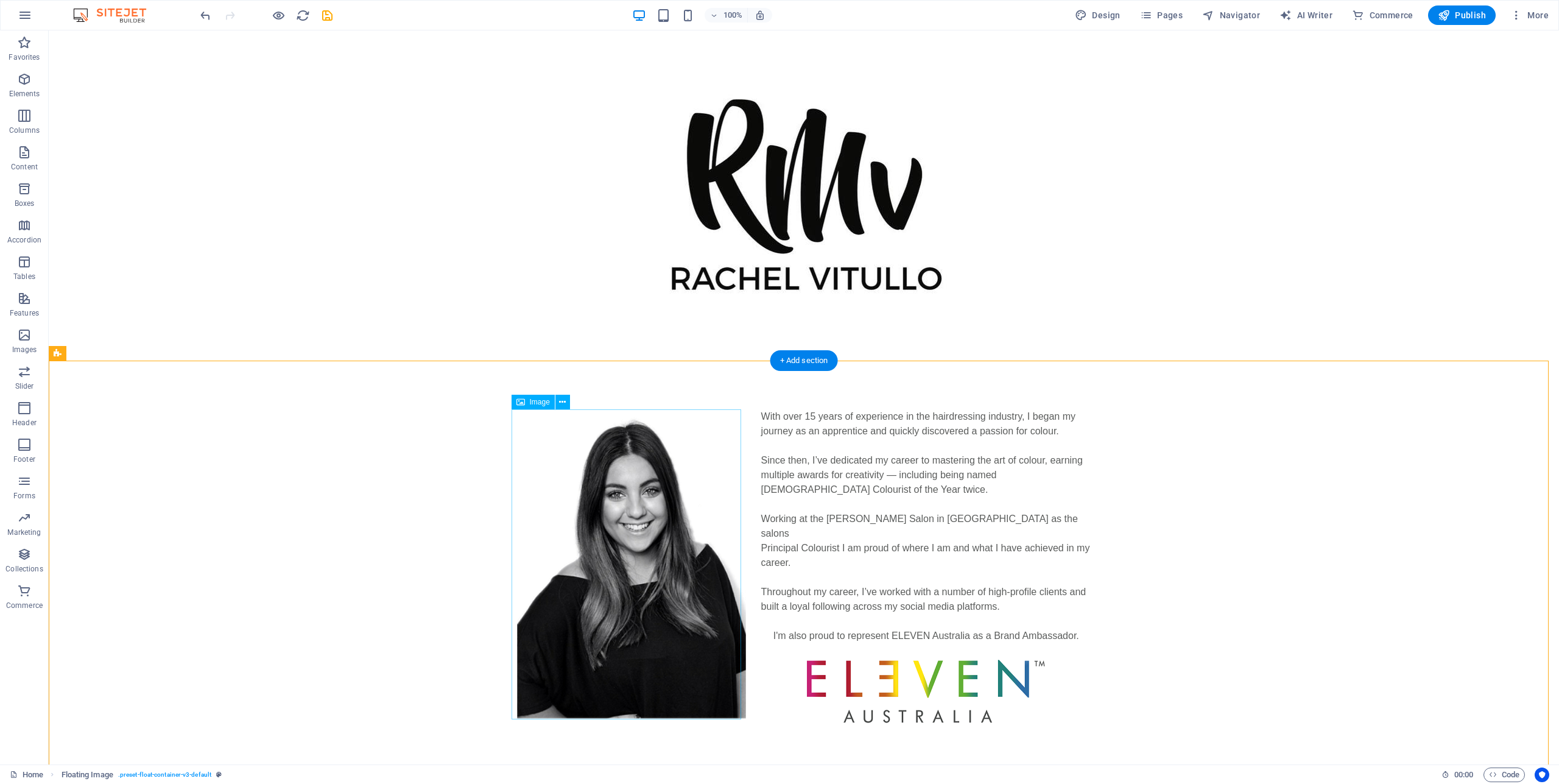
click at [626, 568] on figure at bounding box center [631, 564] width 230 height 309
select select "%"
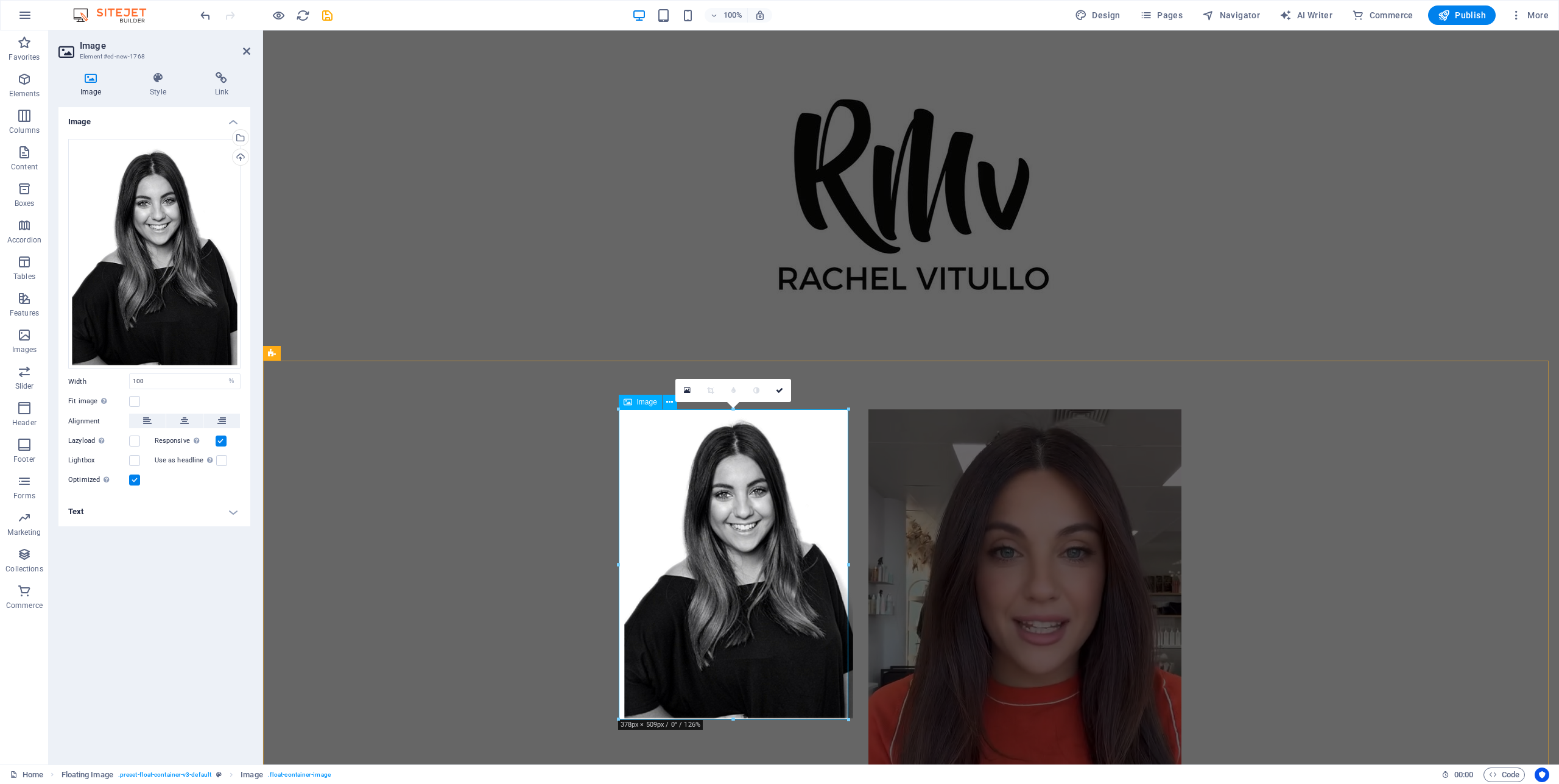
click at [724, 513] on figure at bounding box center [738, 564] width 230 height 309
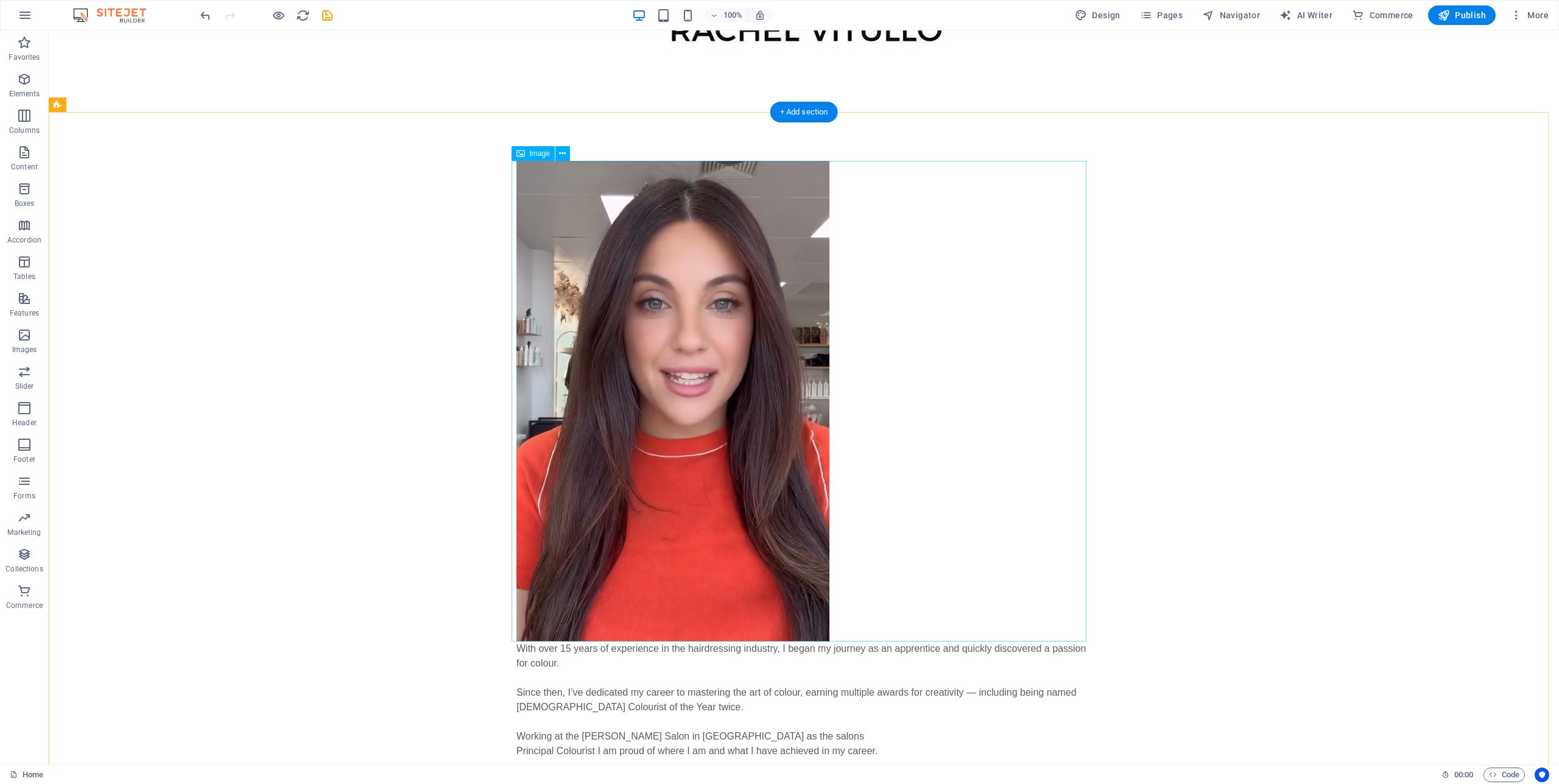
scroll to position [449, 0]
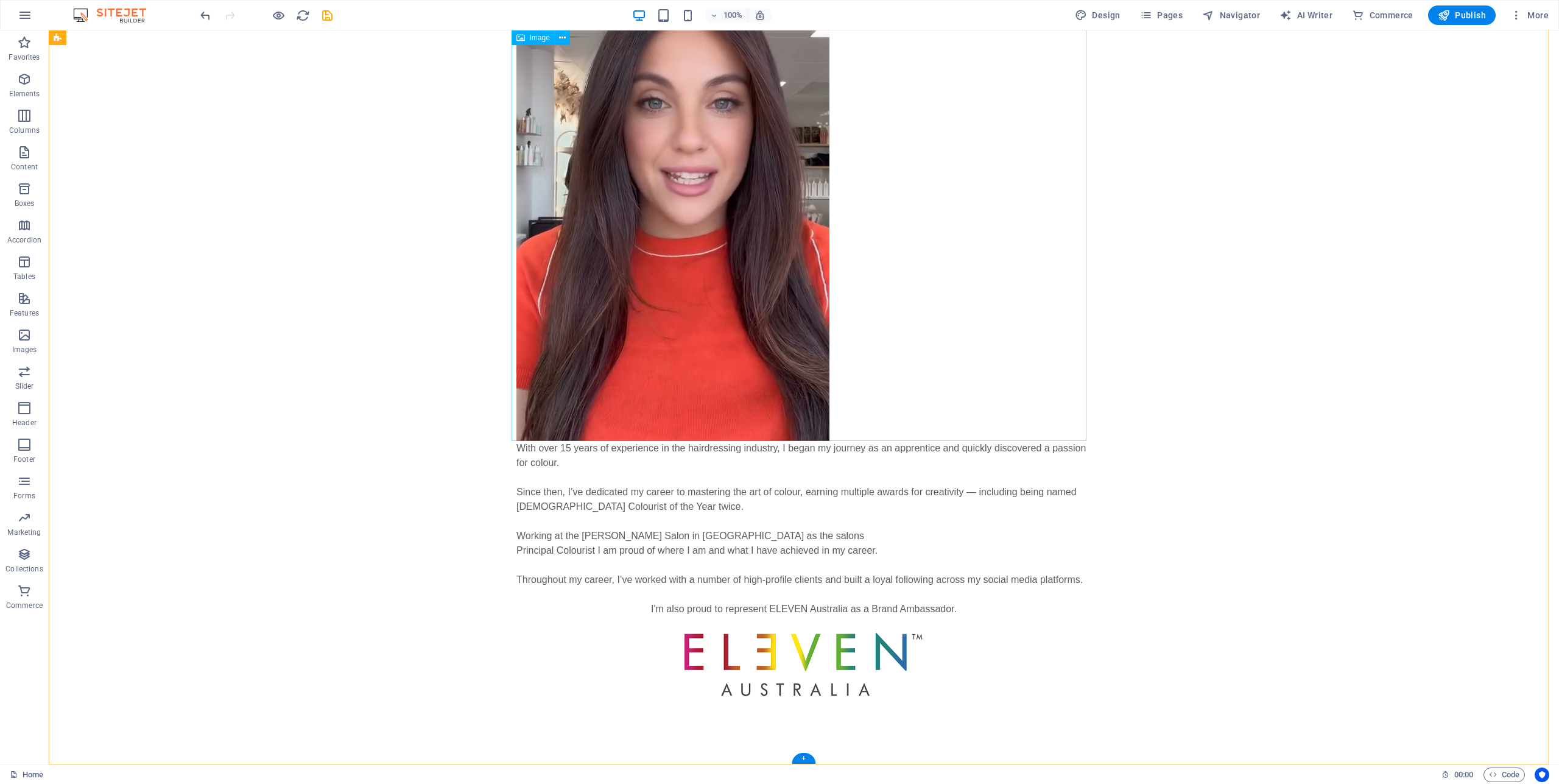
click at [745, 294] on figure at bounding box center [804, 201] width 575 height 480
click at [530, 294] on figure at bounding box center [804, 201] width 575 height 480
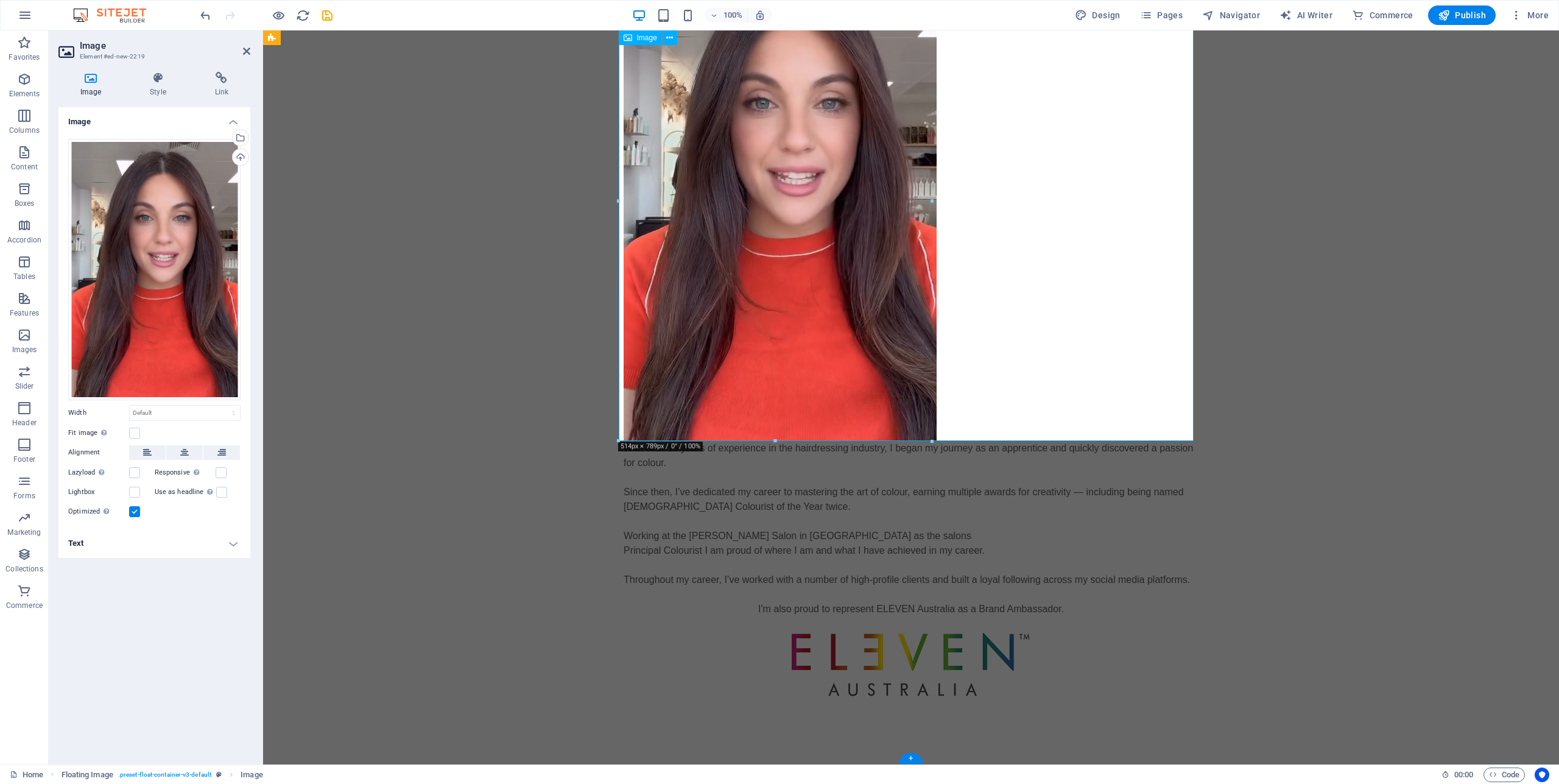
scroll to position [76, 0]
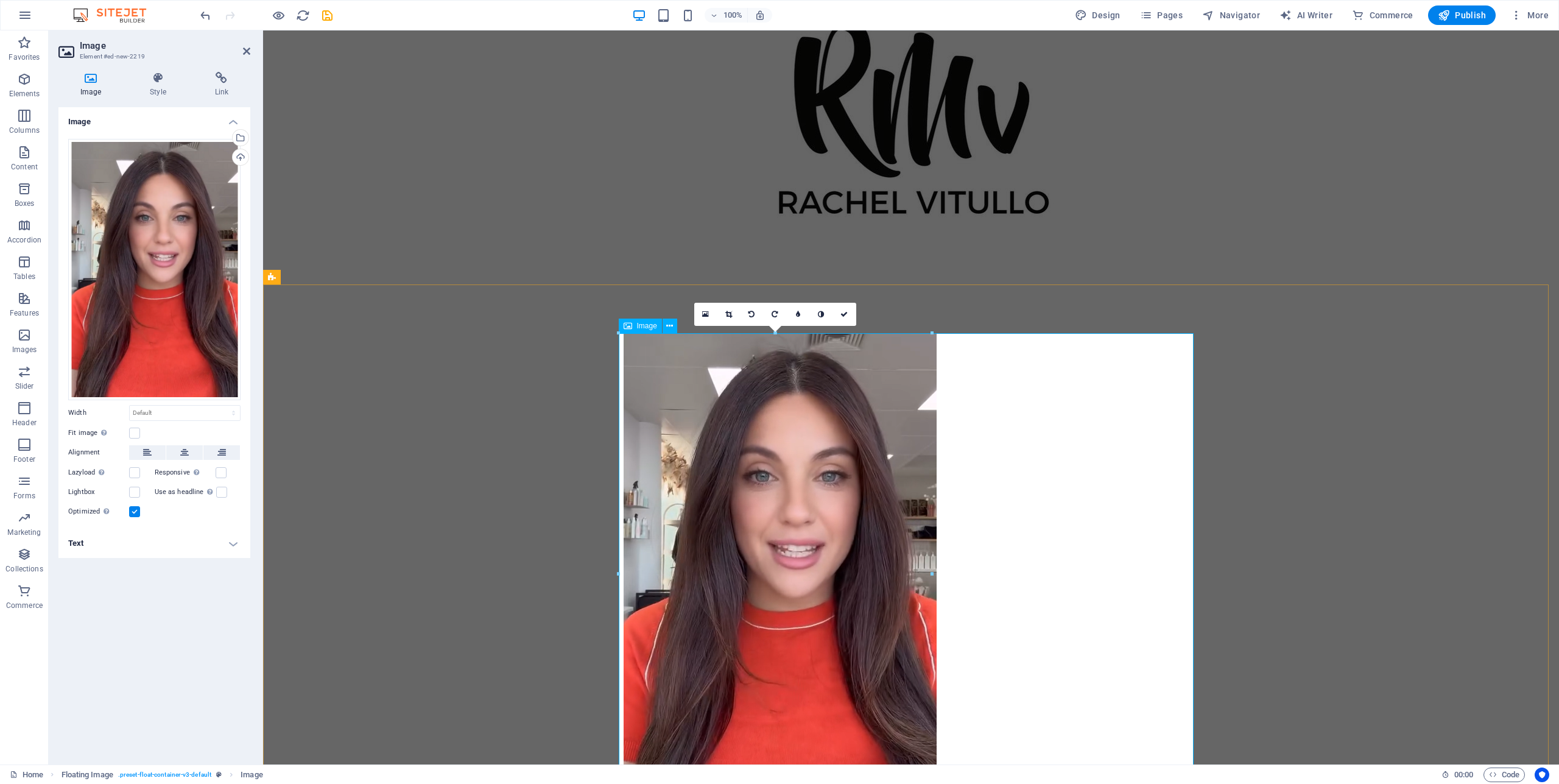
click at [864, 407] on figure at bounding box center [911, 573] width 575 height 480
click at [733, 315] on link at bounding box center [728, 314] width 23 height 23
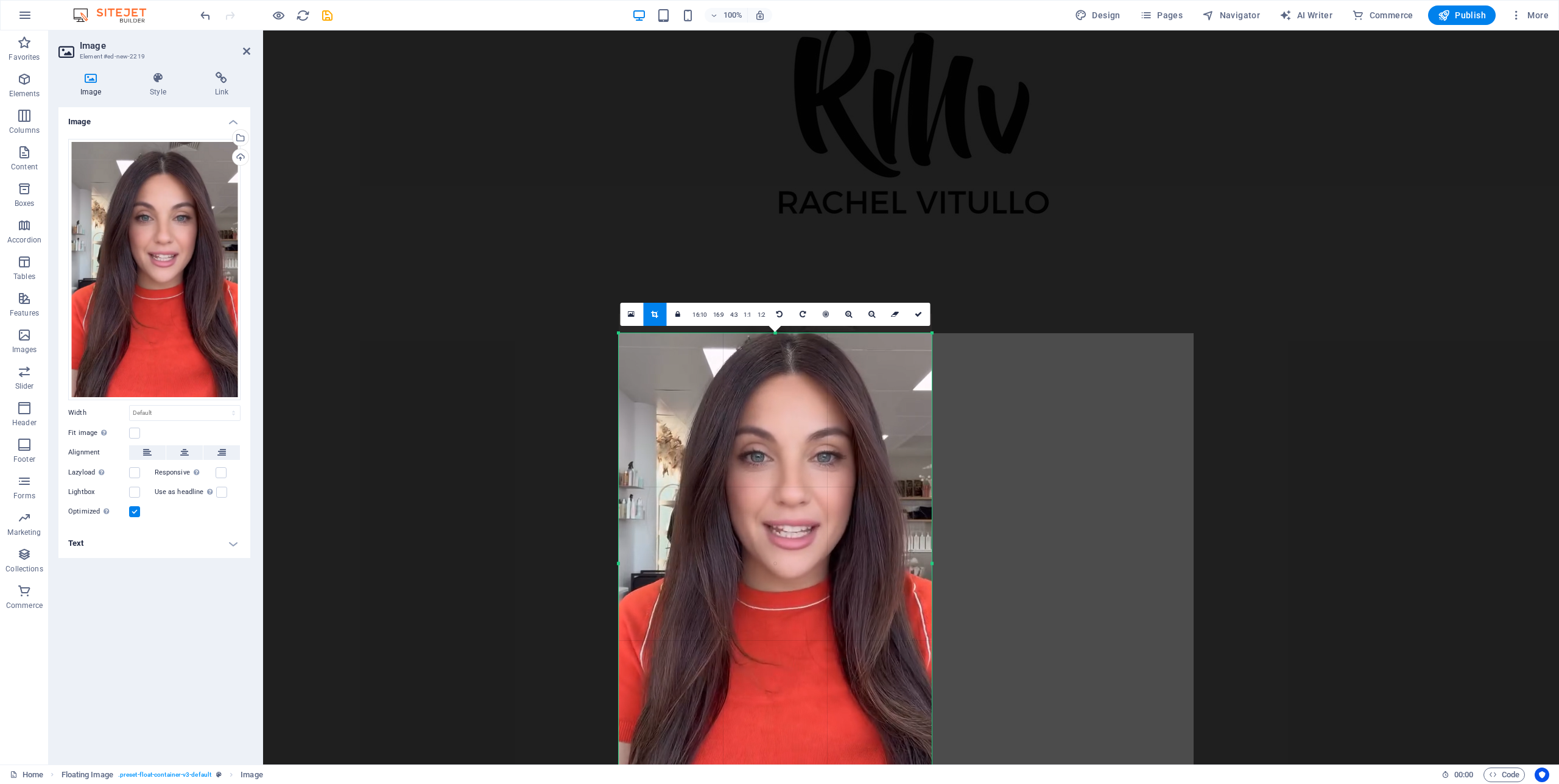
drag, startPoint x: 930, startPoint y: 333, endPoint x: 932, endPoint y: 347, distance: 14.1
click at [932, 351] on div "180 170 160 150 140 130 120 110 100 90 80 70 60 50 40 30 20 10 0 -10 -20 -30 -4…" at bounding box center [775, 563] width 313 height 460
click at [894, 393] on div at bounding box center [775, 555] width 313 height 480
click at [894, 392] on div at bounding box center [775, 555] width 313 height 480
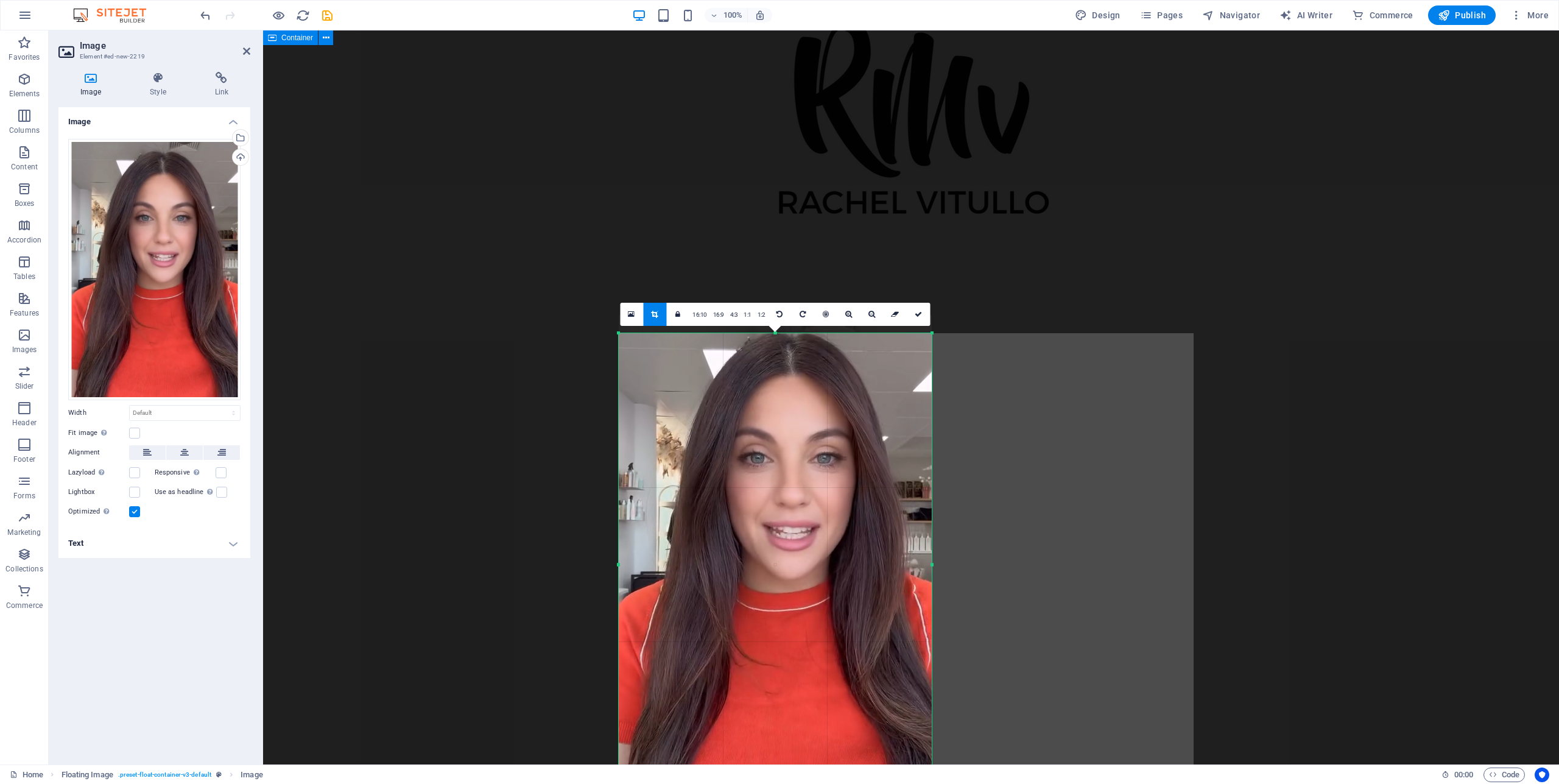
click at [1236, 274] on div at bounding box center [911, 119] width 1296 height 330
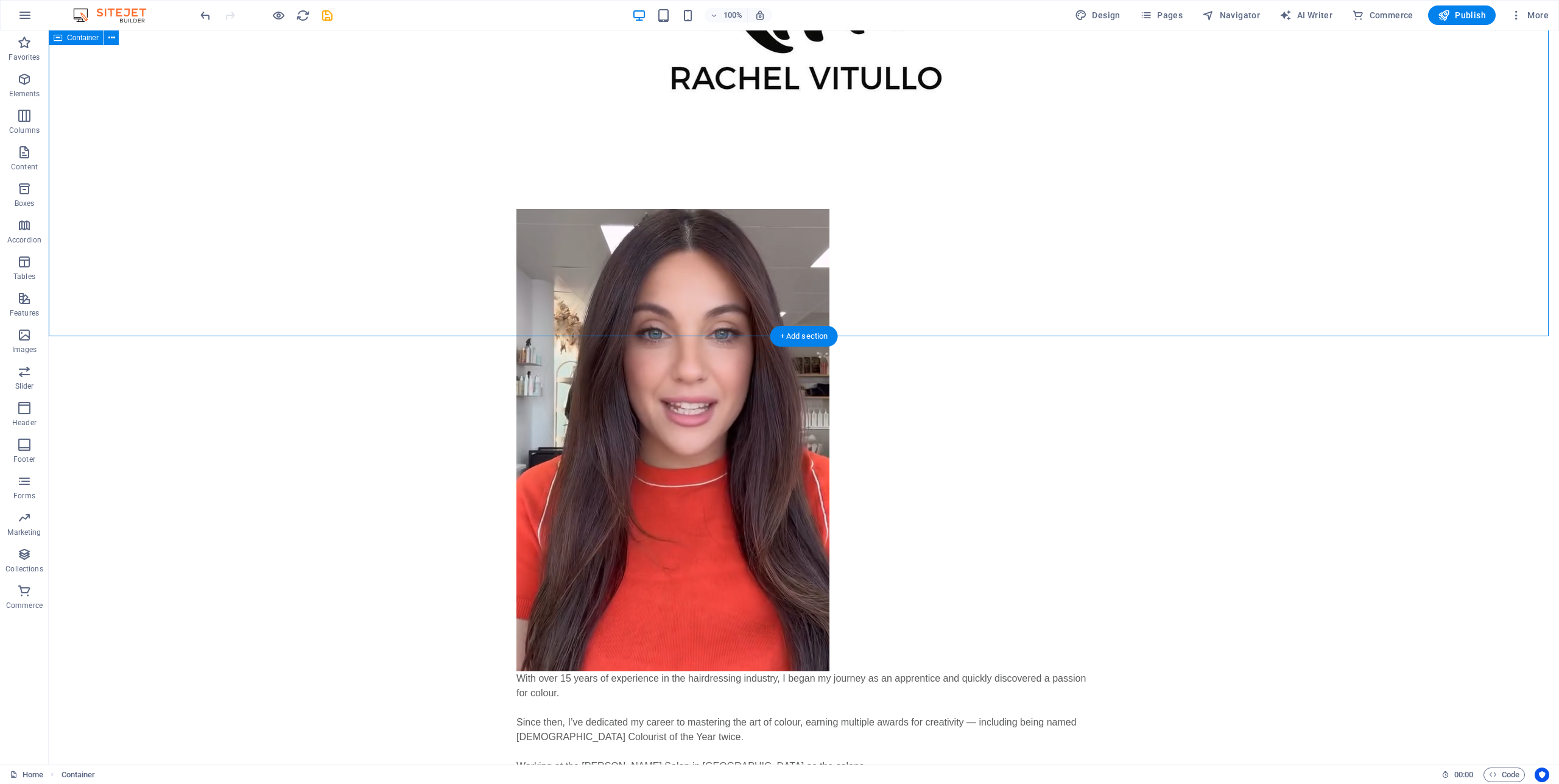
scroll to position [0, 0]
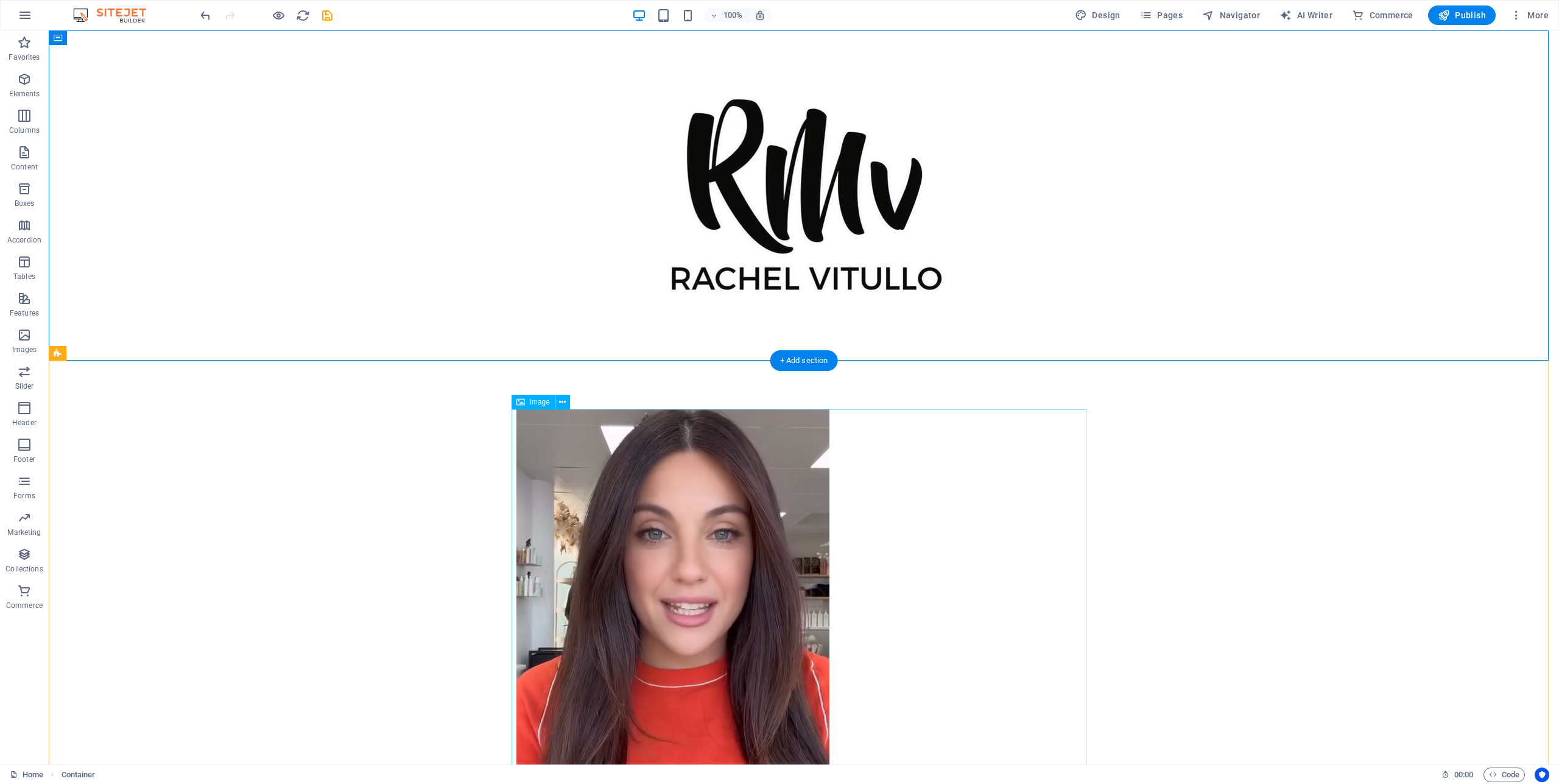
click at [749, 560] on figure at bounding box center [804, 640] width 575 height 462
click at [734, 555] on figure at bounding box center [804, 640] width 575 height 462
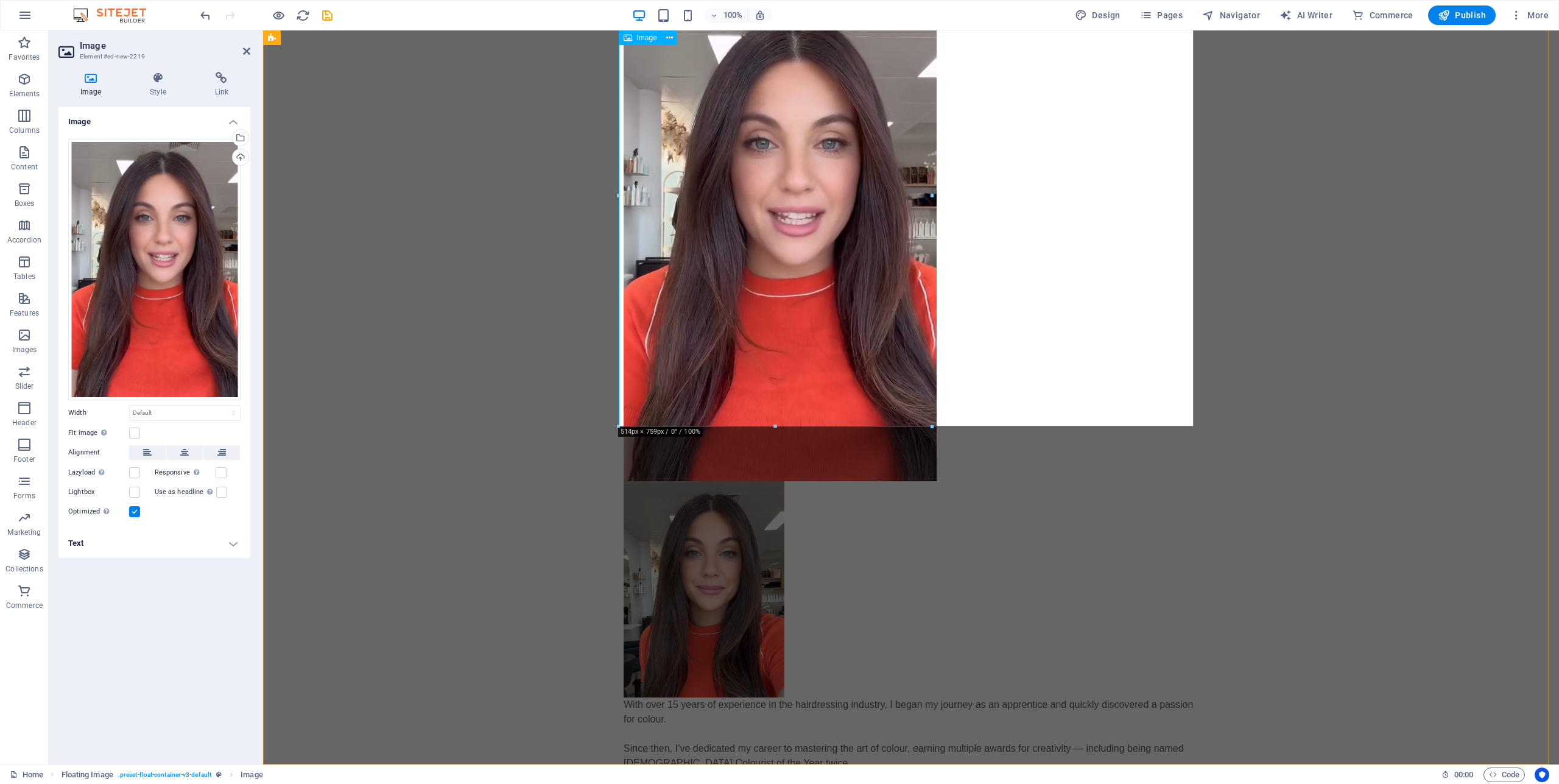
scroll to position [445, 0]
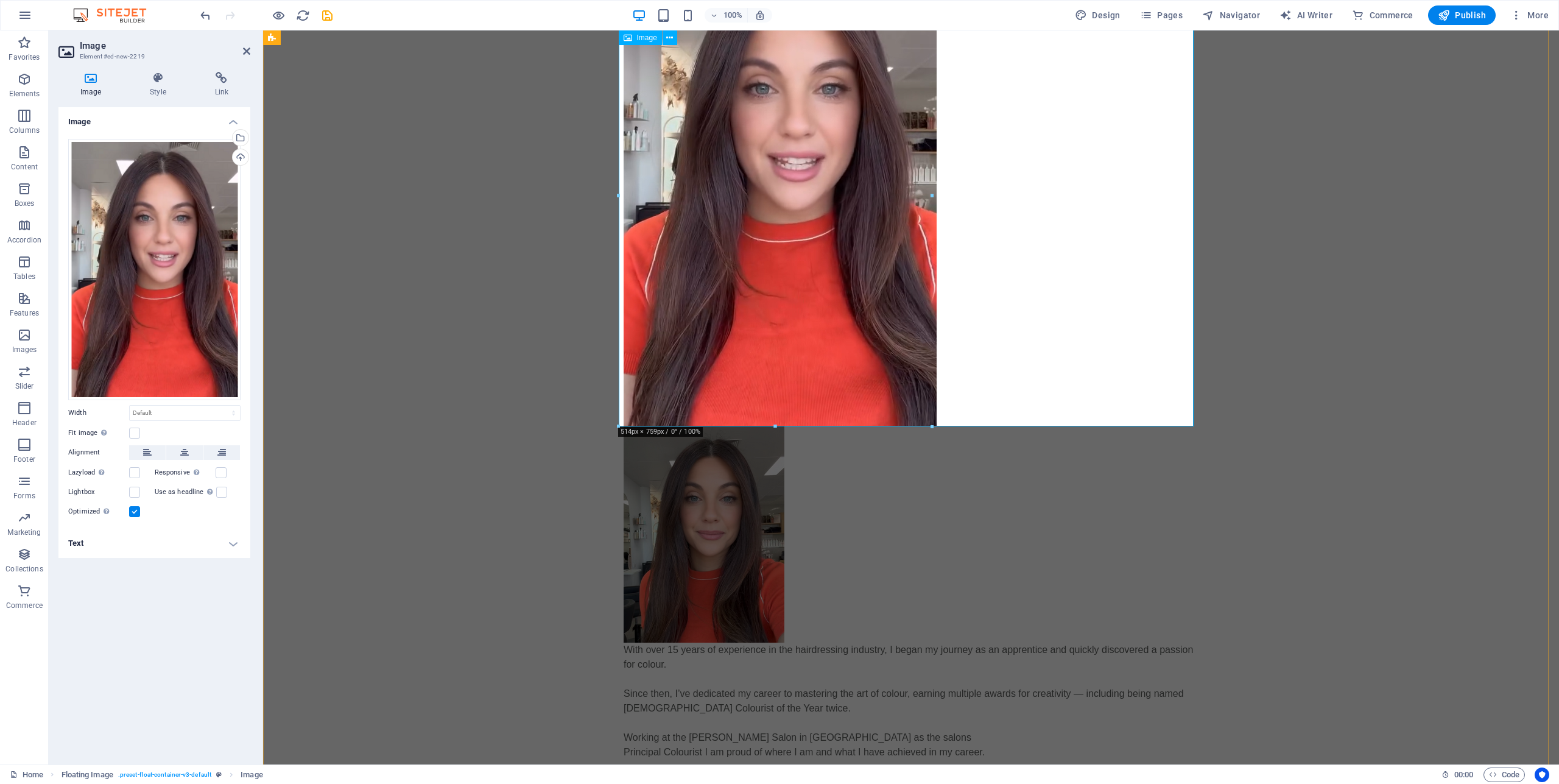
click at [846, 307] on figure at bounding box center [911, 195] width 575 height 462
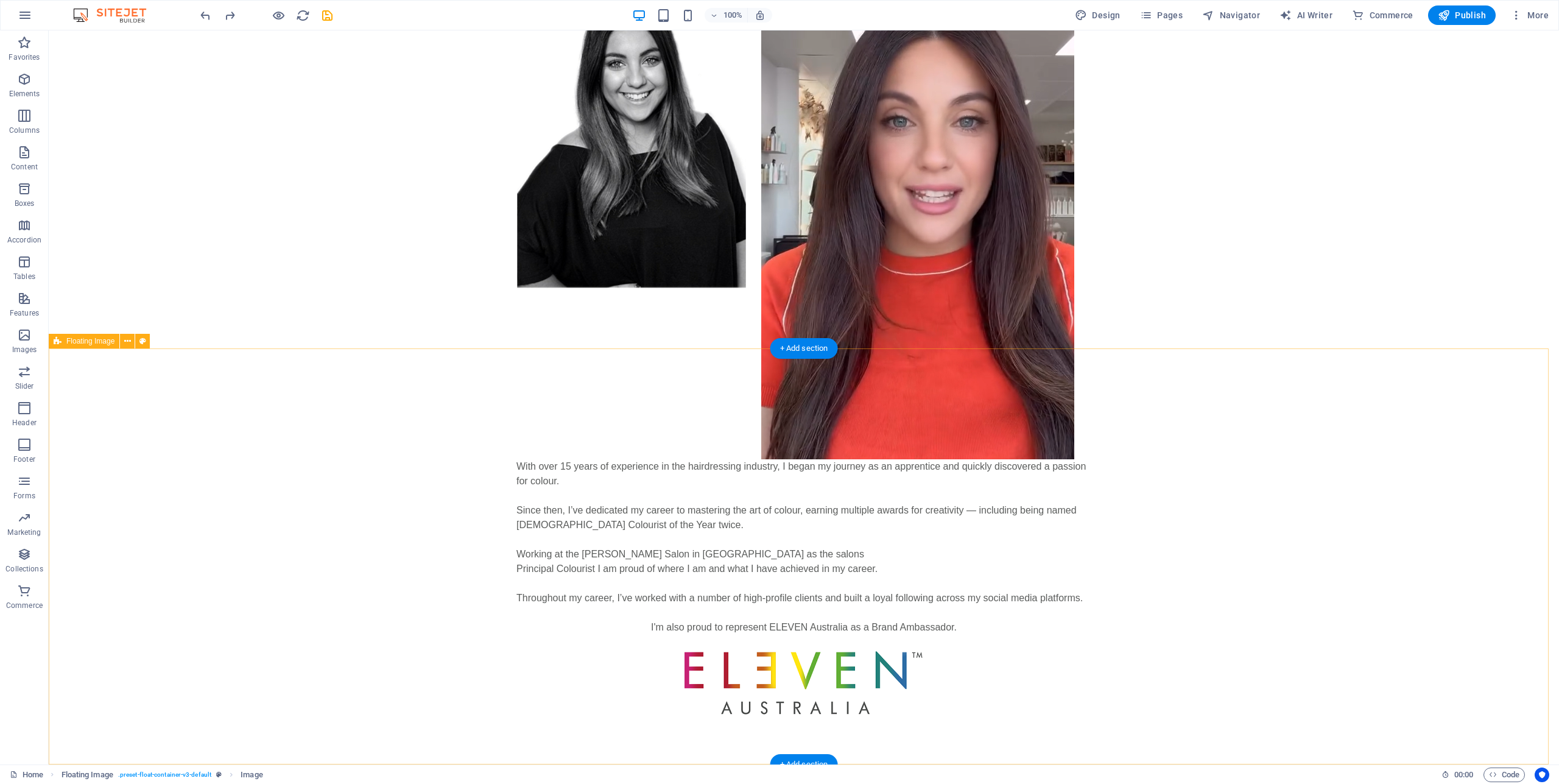
scroll to position [12, 0]
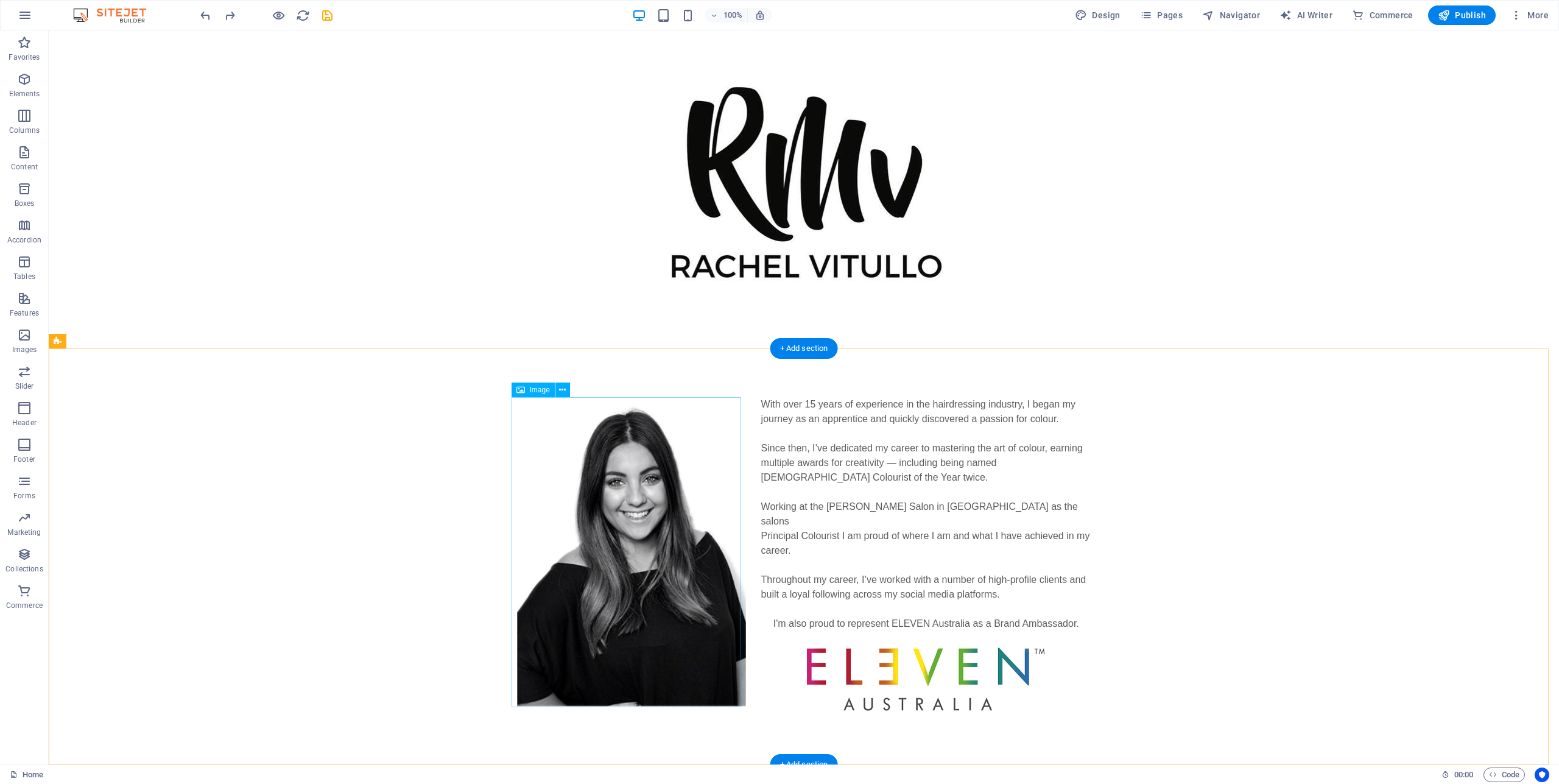
click at [623, 584] on figure at bounding box center [631, 552] width 230 height 309
click at [625, 582] on figure at bounding box center [631, 552] width 230 height 309
select select "%"
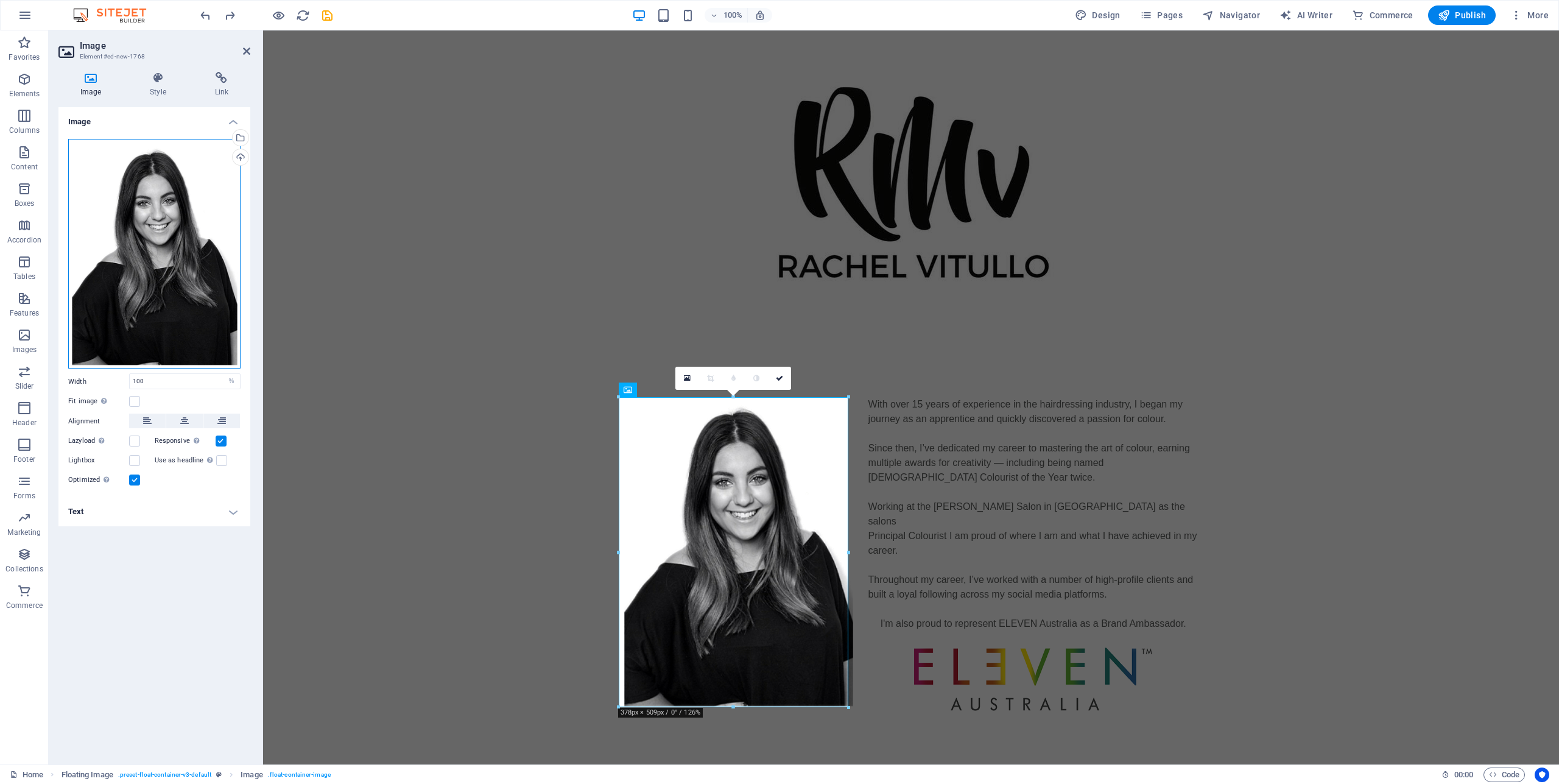
click at [174, 248] on div "Drag files here, click to choose files or select files from Files or our free s…" at bounding box center [154, 254] width 172 height 230
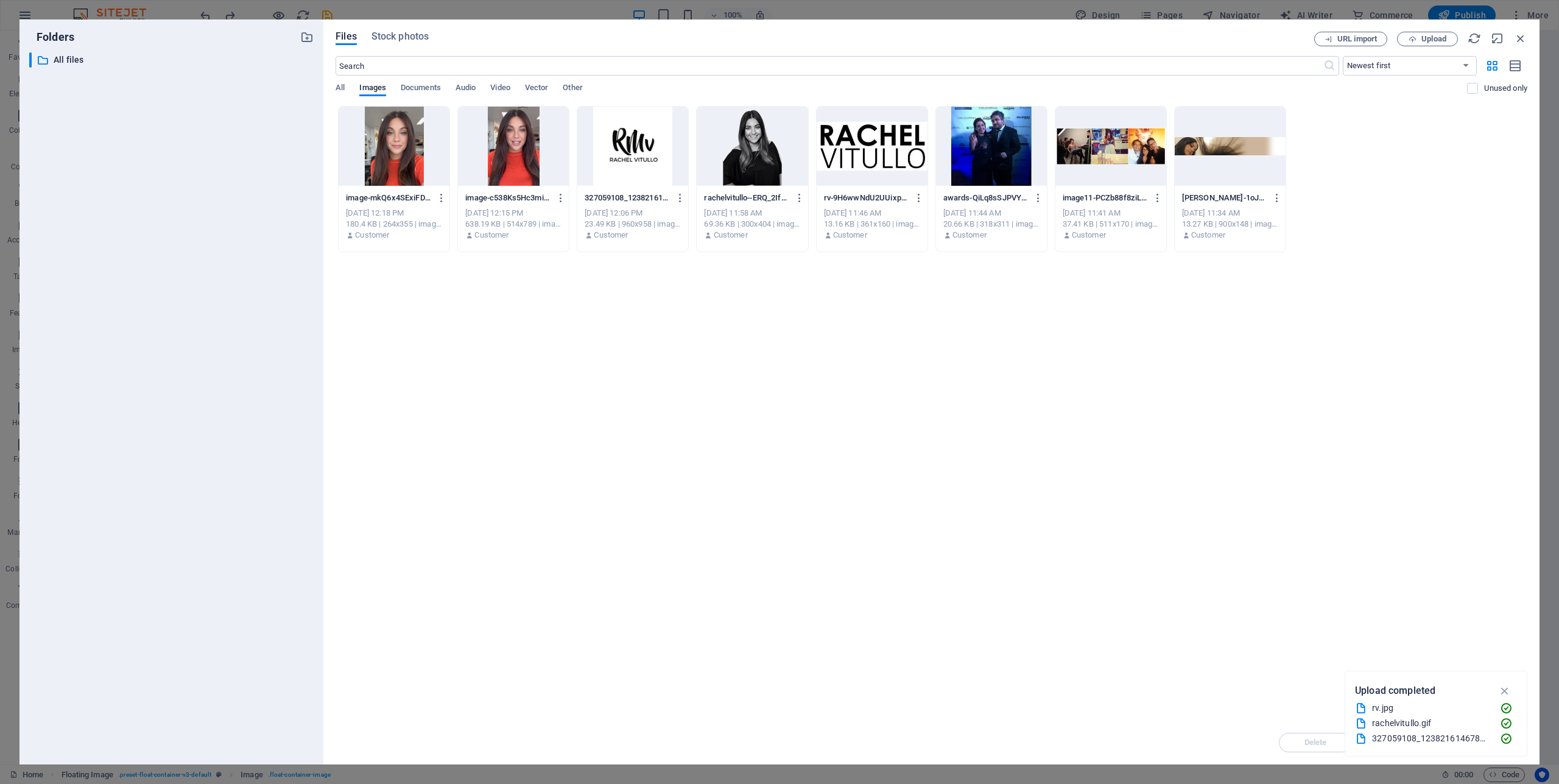
click at [388, 167] on div at bounding box center [393, 146] width 111 height 79
click at [388, 142] on div "1" at bounding box center [393, 146] width 111 height 79
click at [388, 142] on div at bounding box center [393, 146] width 111 height 79
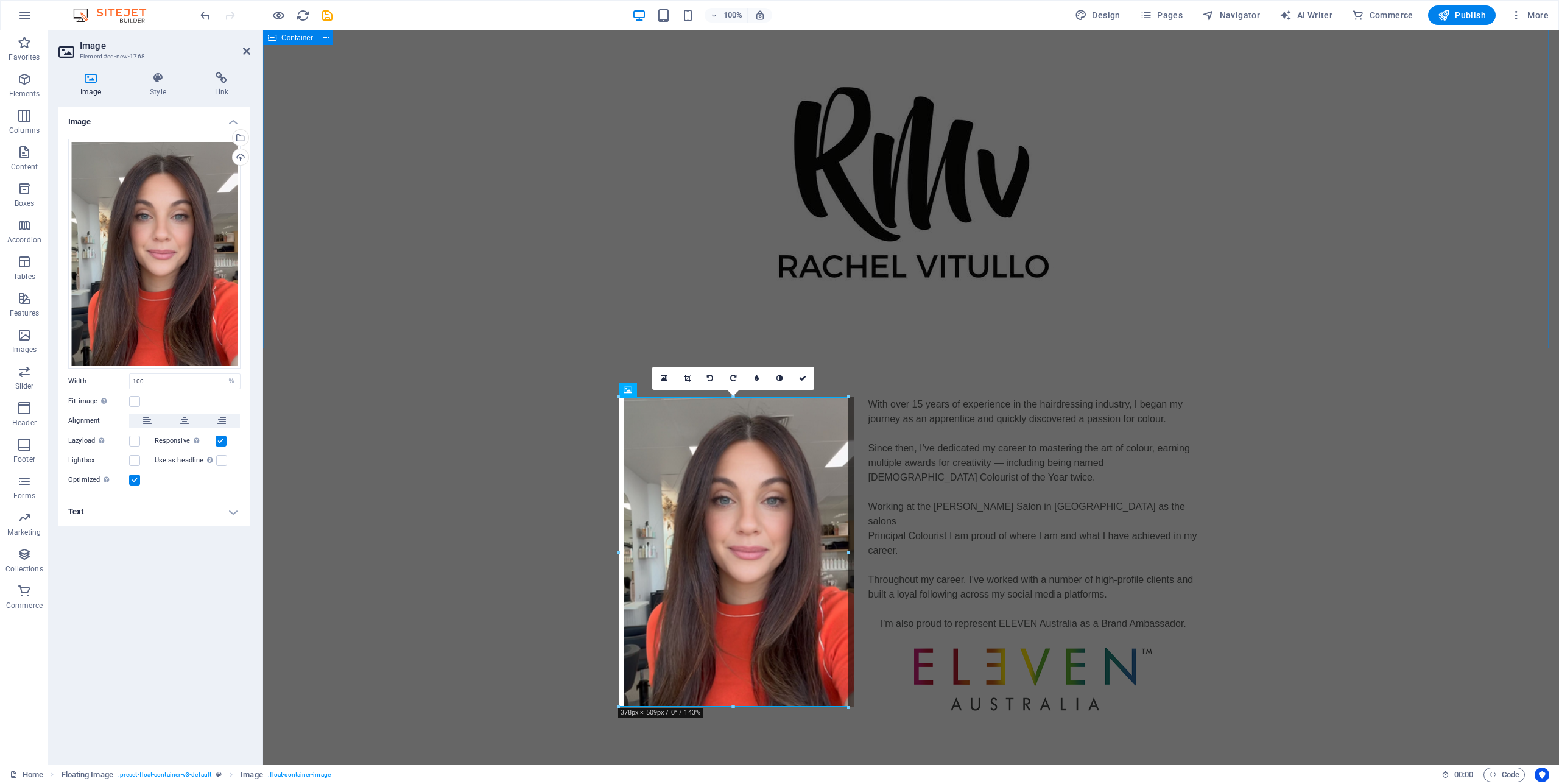
click at [1342, 332] on div at bounding box center [911, 183] width 1296 height 330
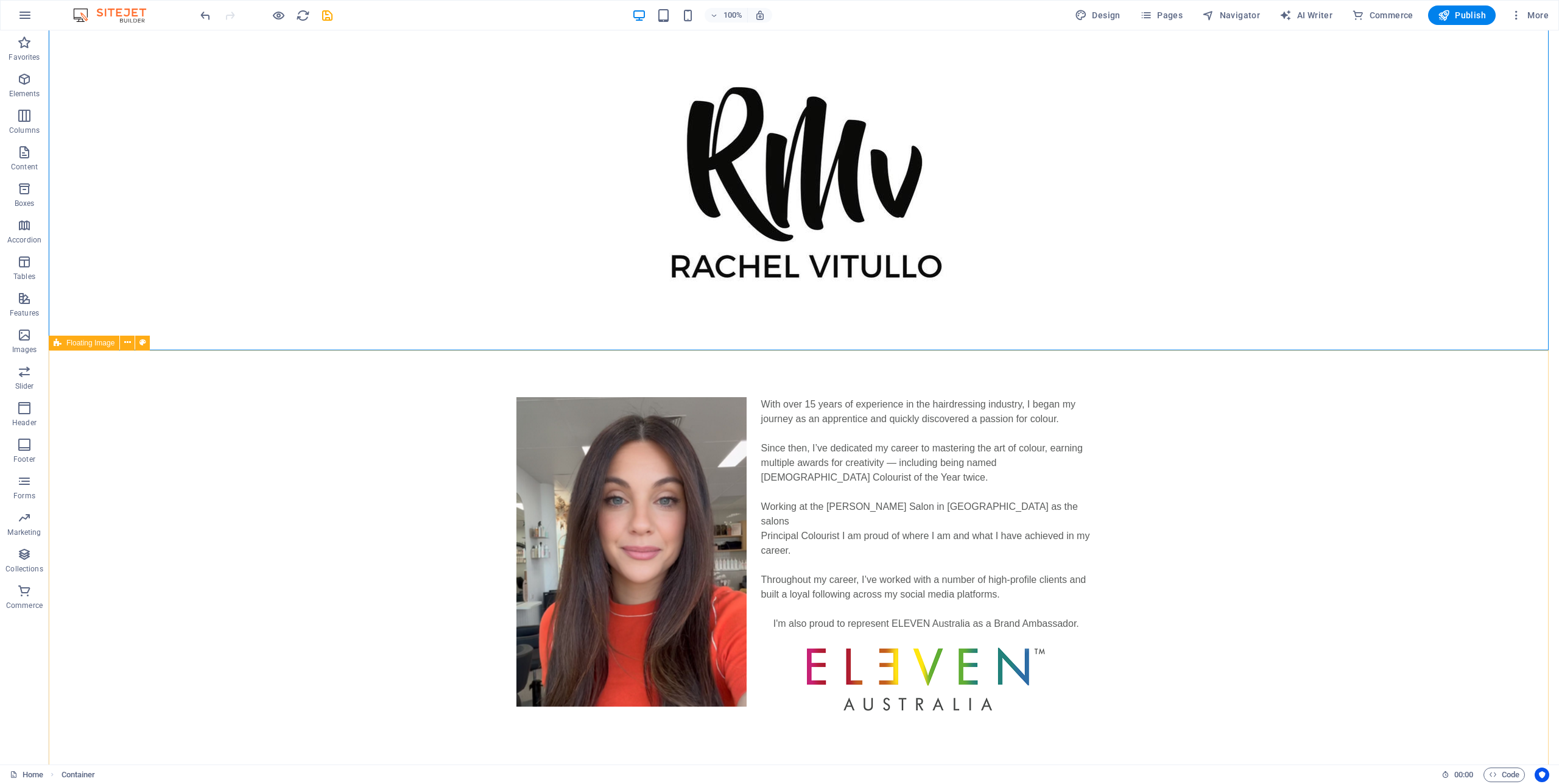
scroll to position [0, 0]
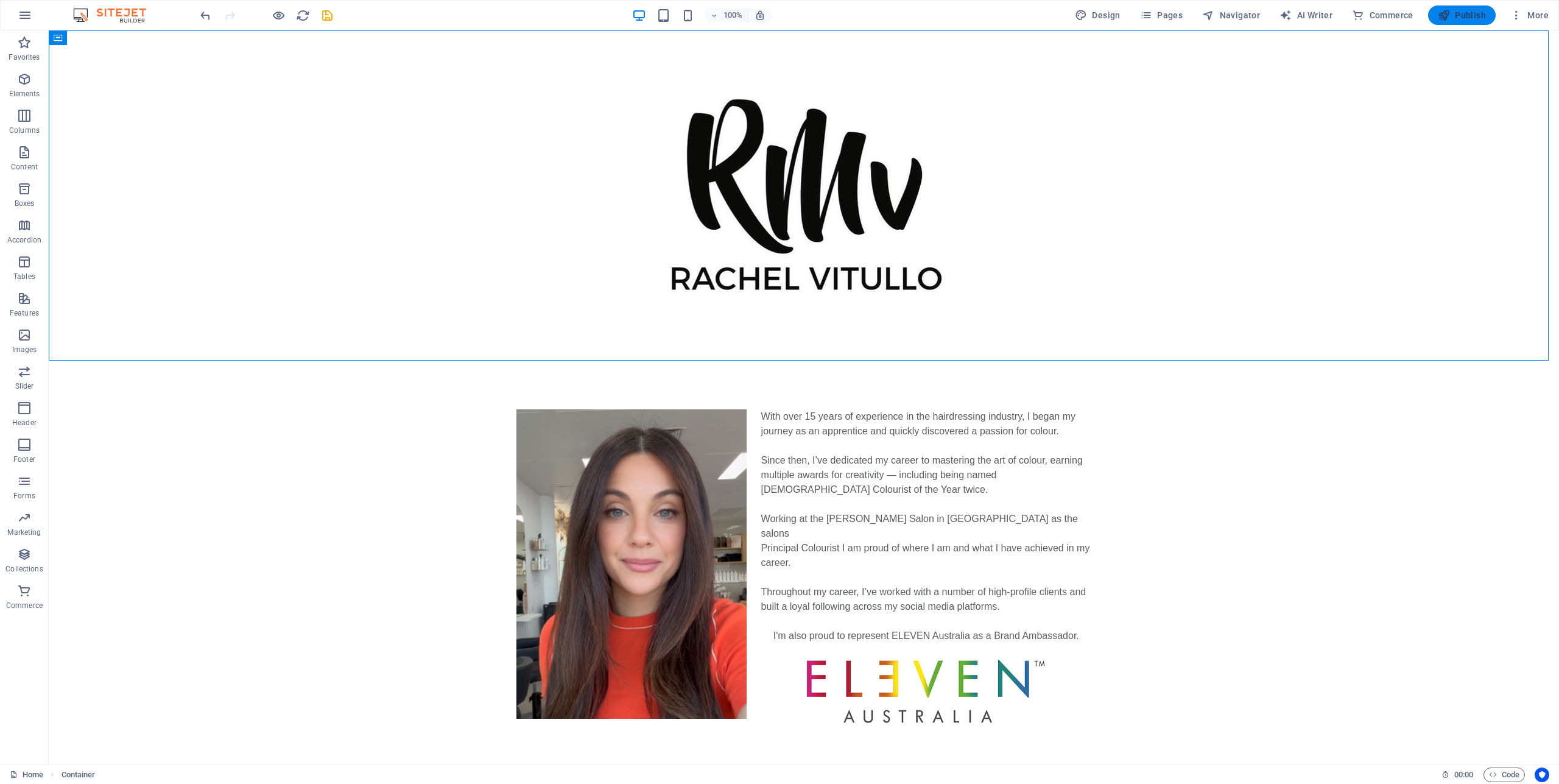
click at [1463, 14] on span "Publish" at bounding box center [1461, 15] width 48 height 12
click at [1453, 17] on span "Publish" at bounding box center [1461, 15] width 48 height 12
click at [1532, 17] on span "More" at bounding box center [1529, 15] width 39 height 12
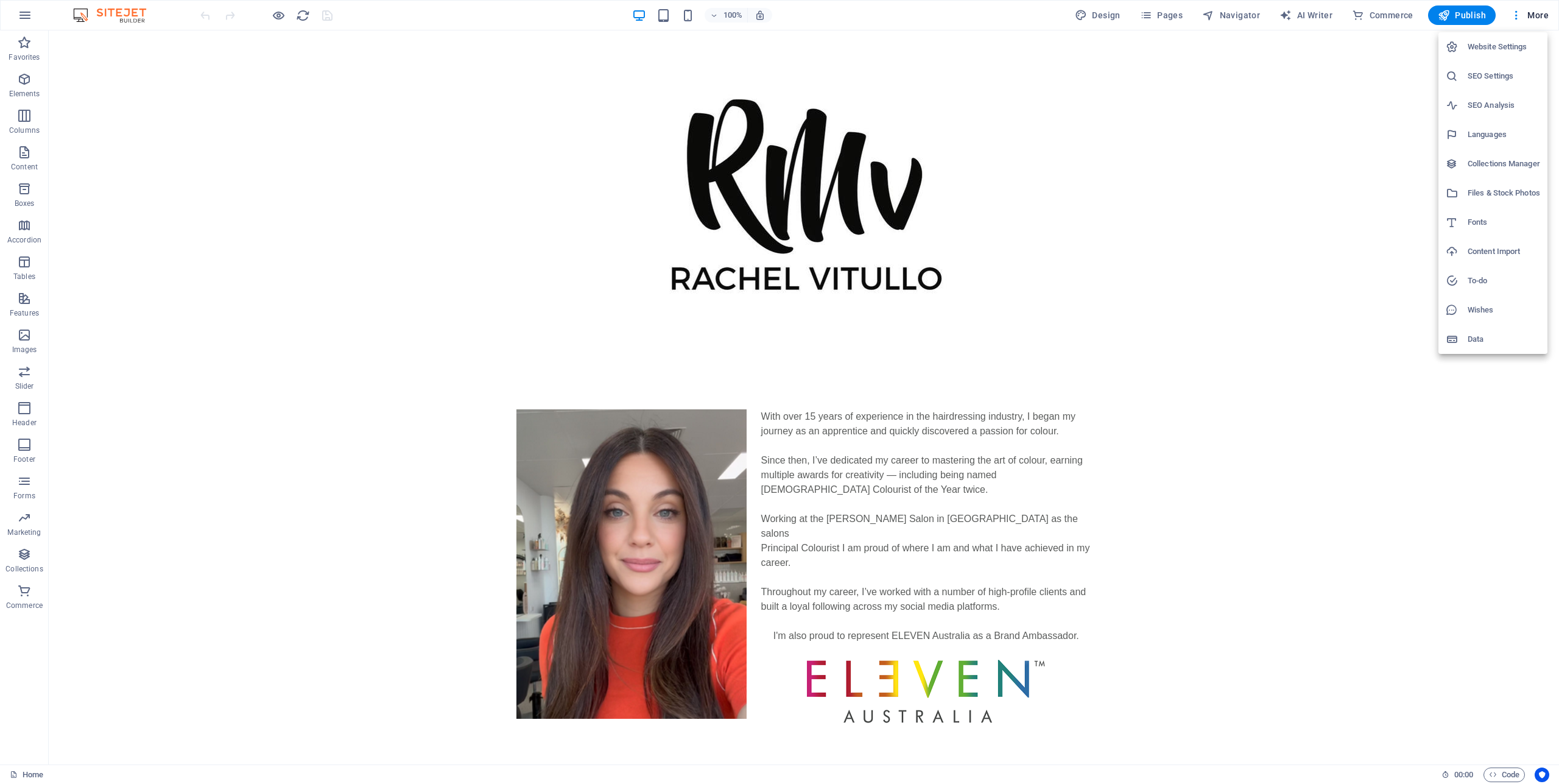
click at [1505, 45] on h6 "Website Settings" at bounding box center [1504, 47] width 73 height 14
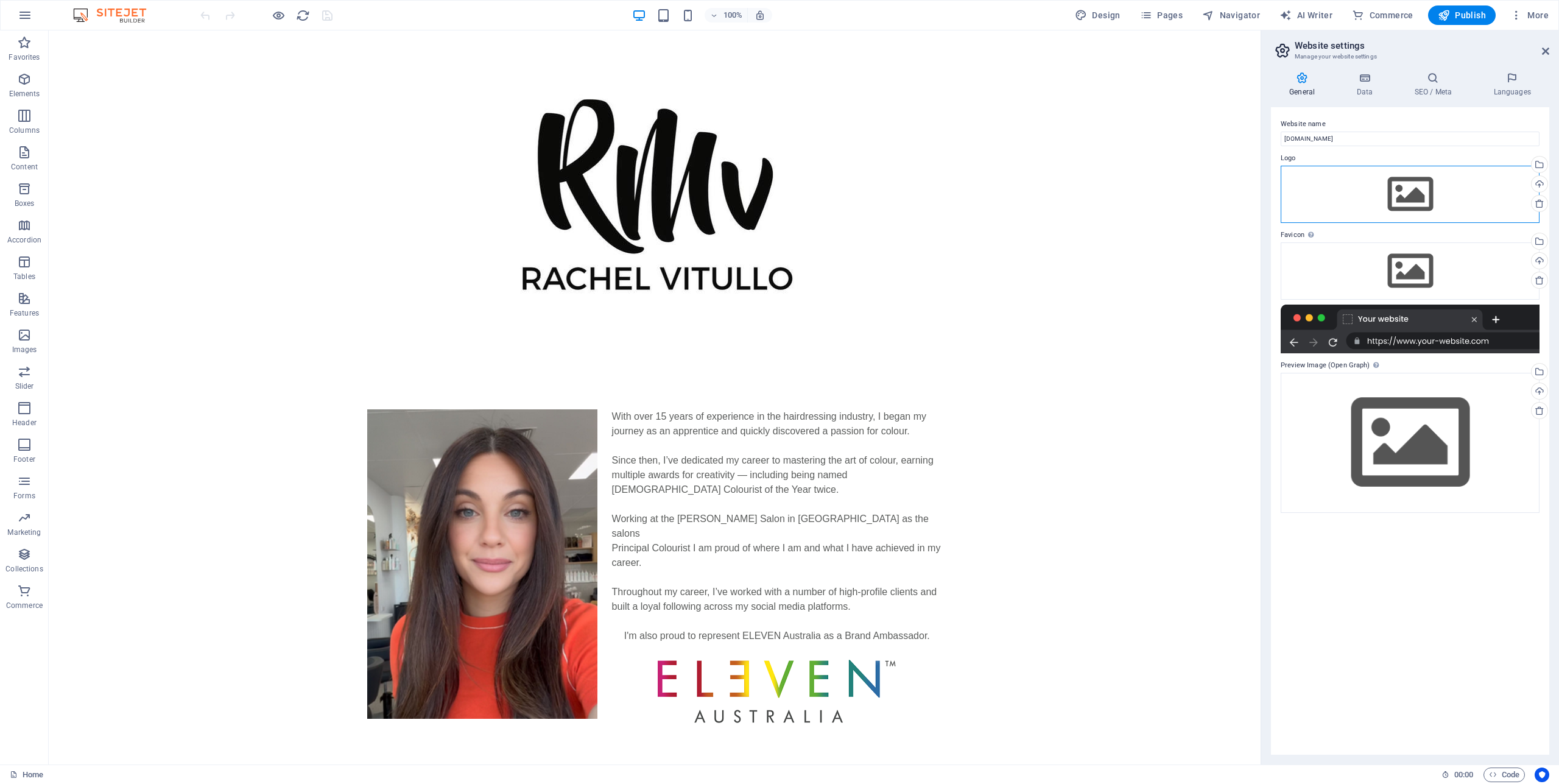
click at [1414, 190] on div "Drag files here, click to choose files or select files from Files or our free s…" at bounding box center [1410, 194] width 259 height 57
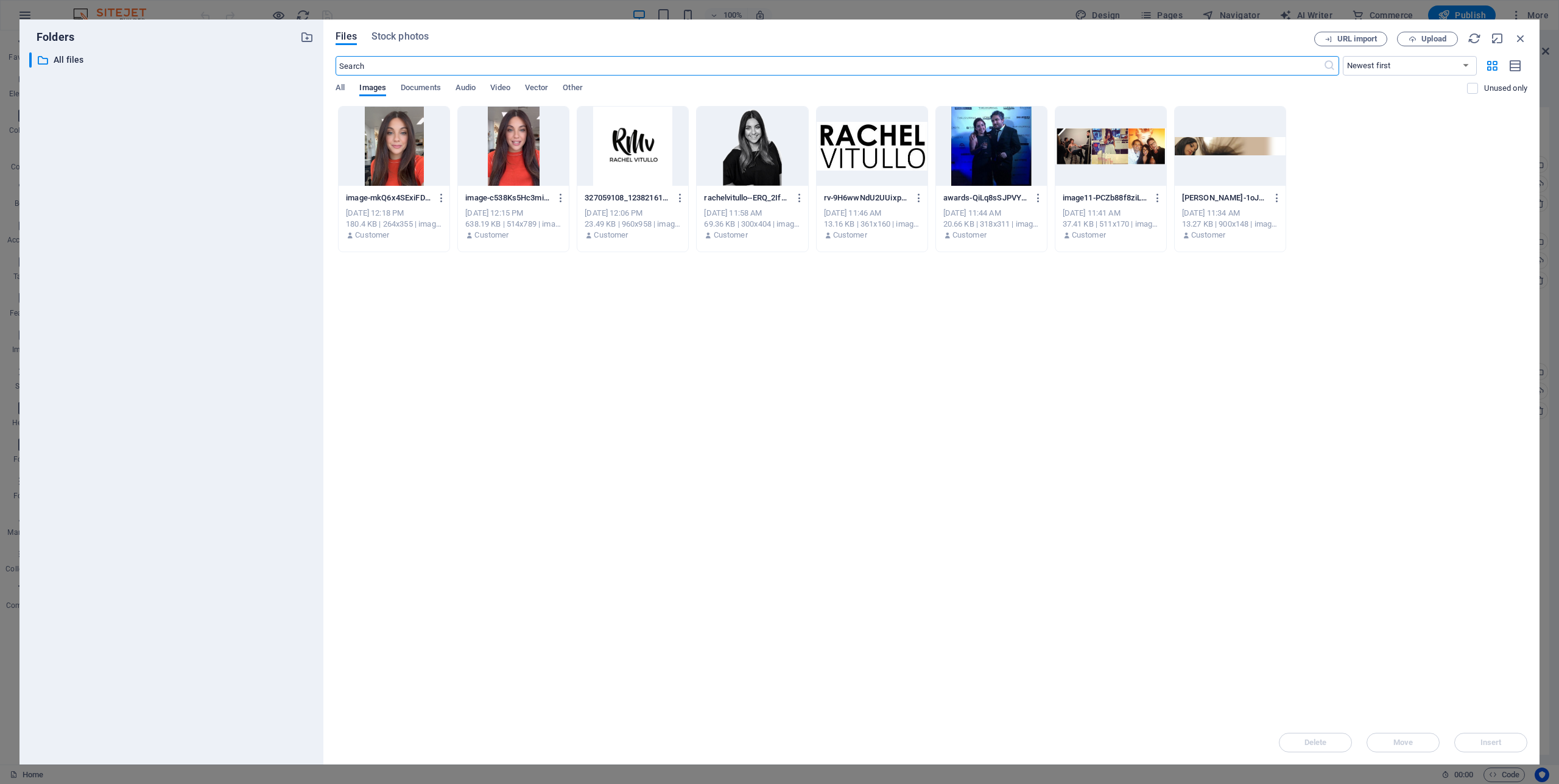
click at [625, 158] on div at bounding box center [633, 146] width 111 height 79
click at [1495, 744] on span "Insert" at bounding box center [1491, 742] width 22 height 7
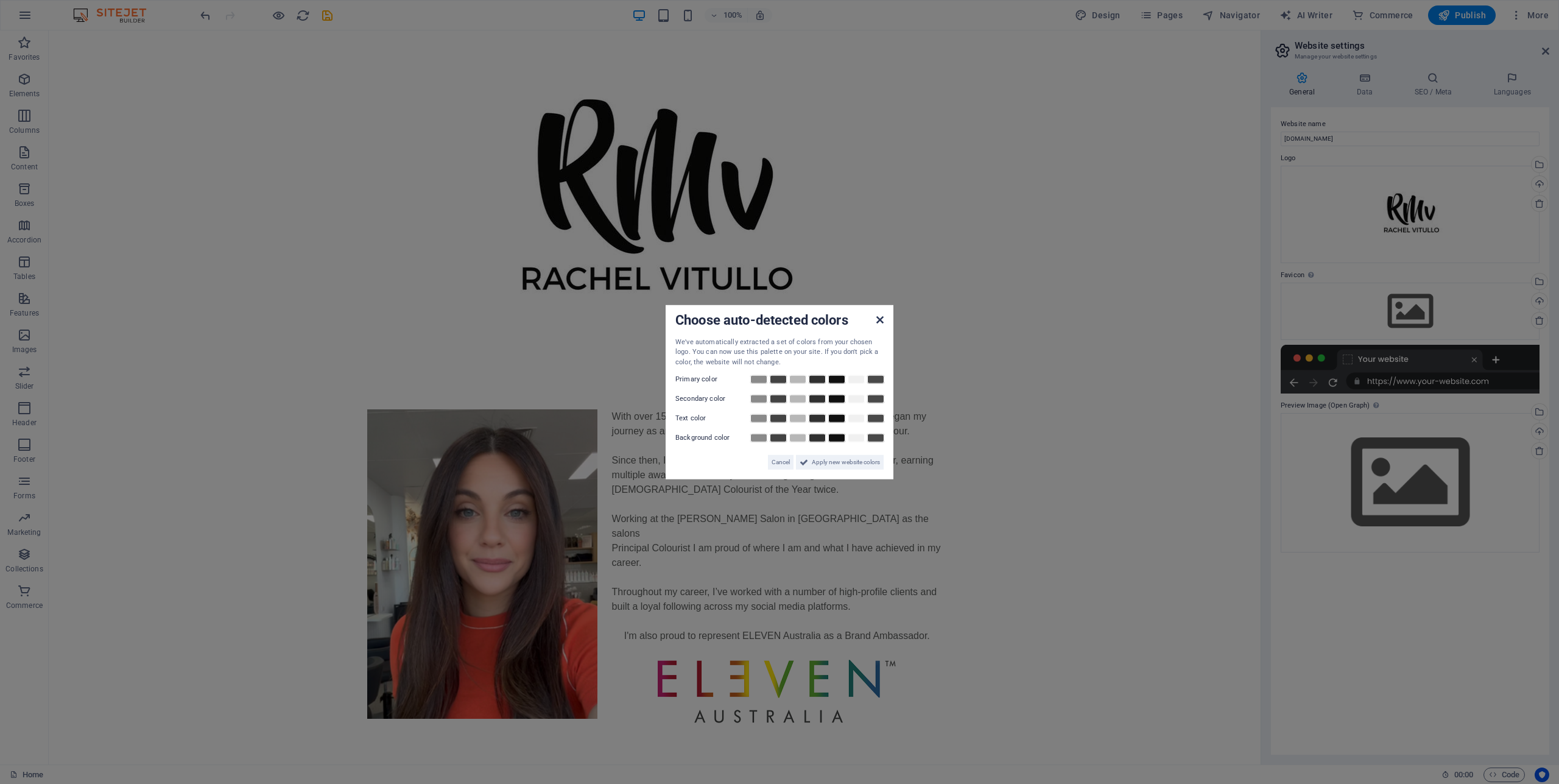
click at [882, 321] on icon at bounding box center [880, 319] width 7 height 10
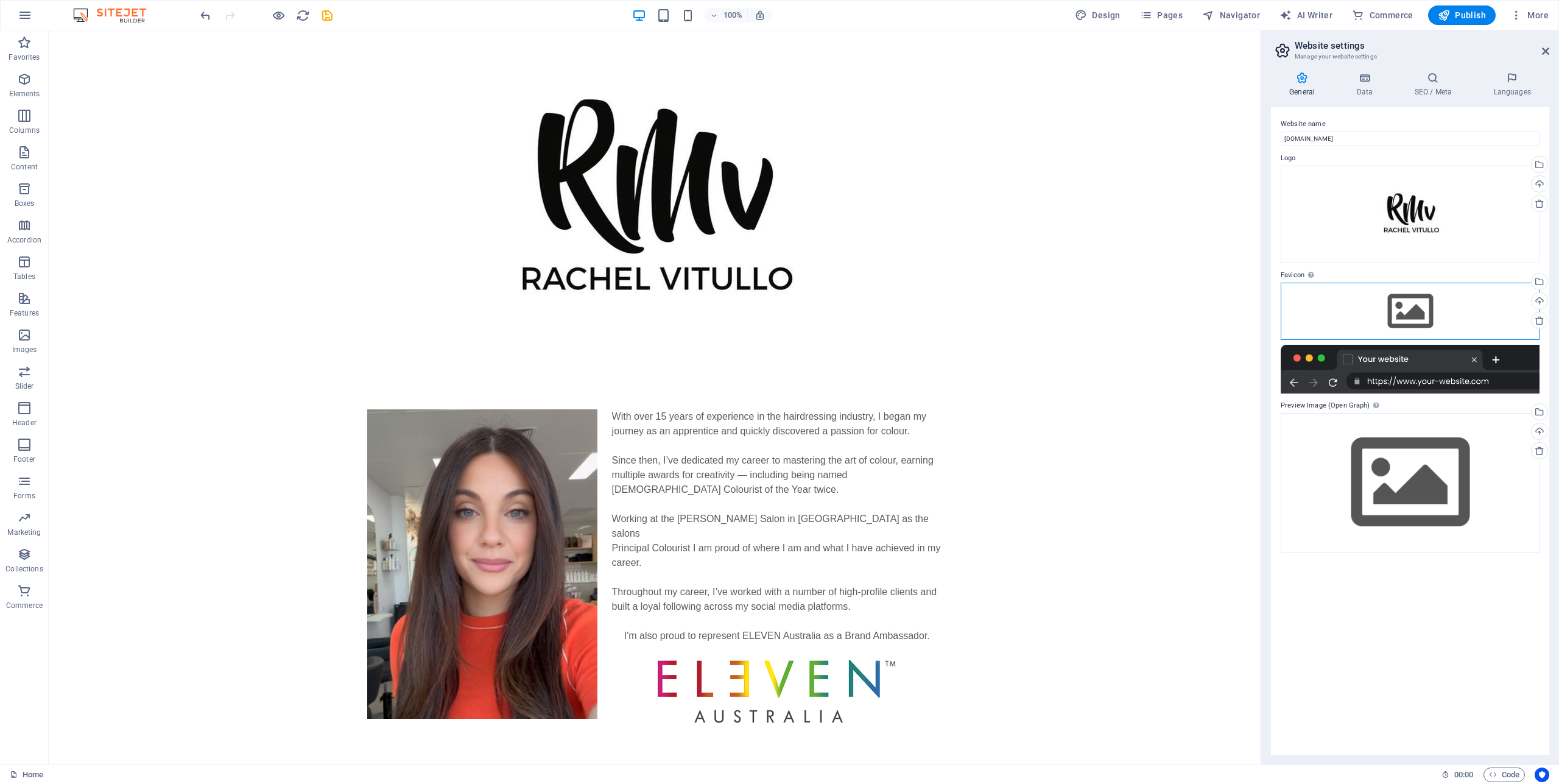
click at [1406, 309] on div "Drag files here, click to choose files or select files from Files or our free s…" at bounding box center [1410, 311] width 259 height 57
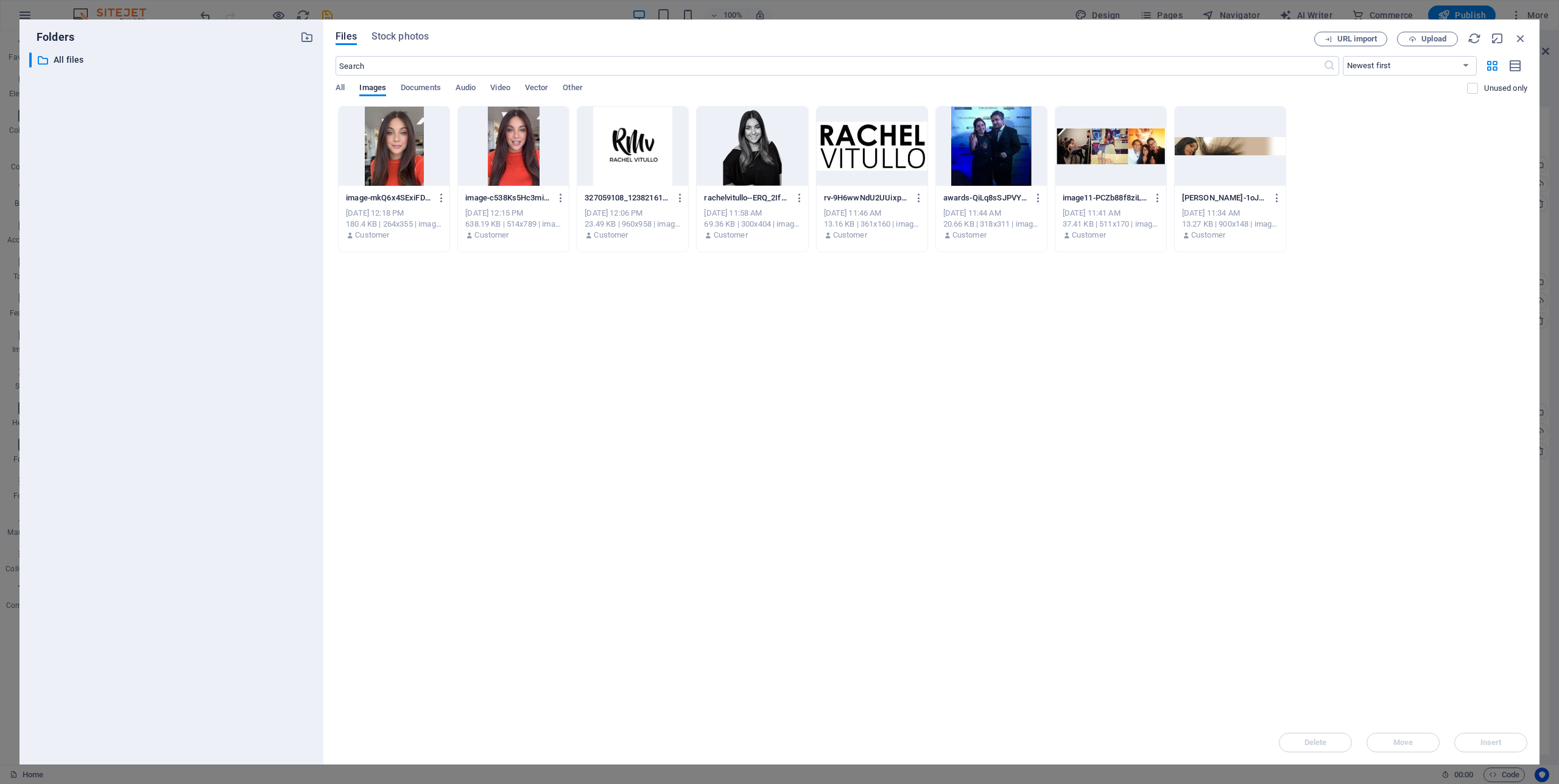
click at [612, 149] on div at bounding box center [633, 146] width 111 height 79
click at [1502, 741] on span "Insert" at bounding box center [1491, 742] width 64 height 7
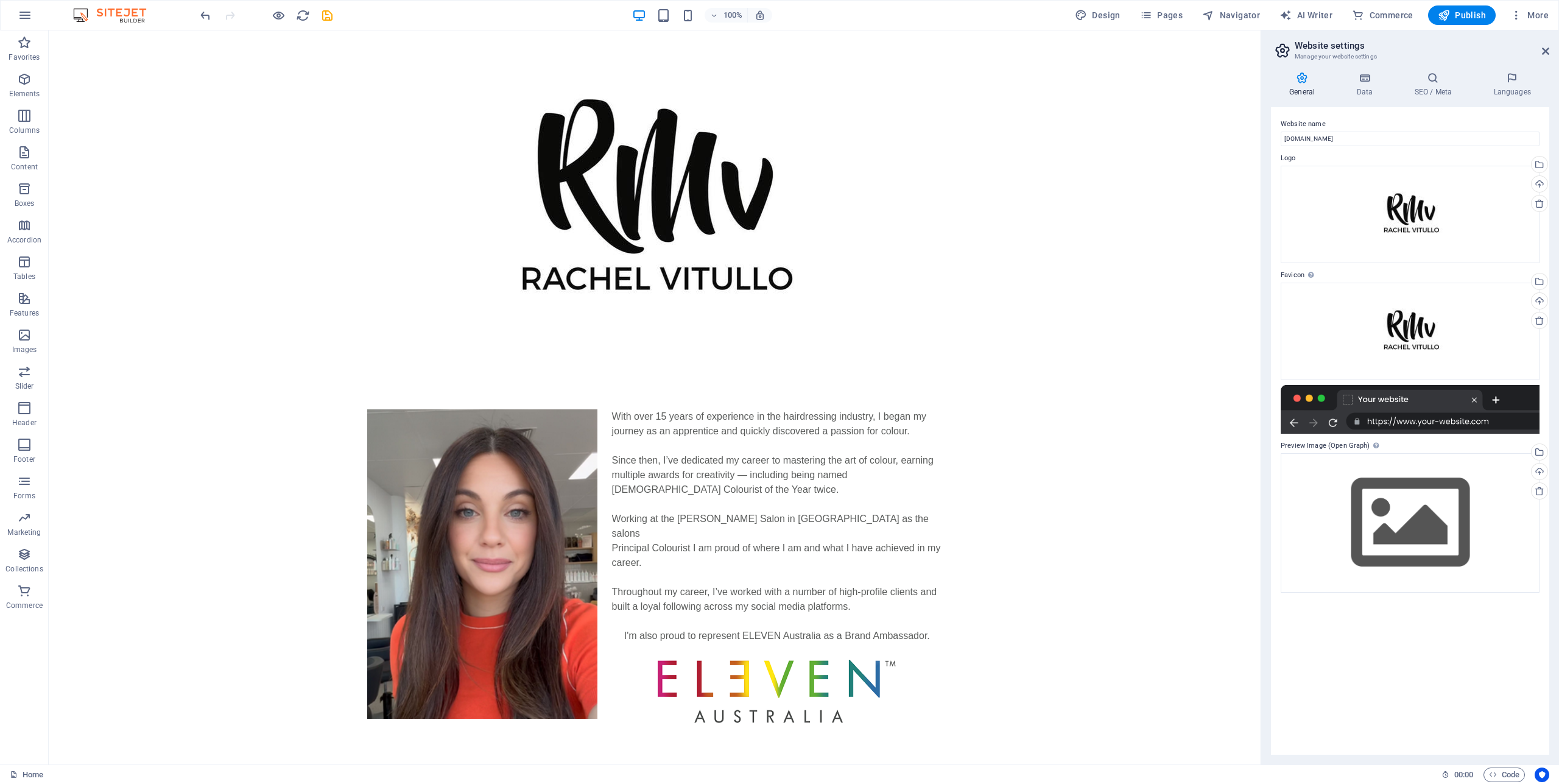
click at [1431, 422] on div at bounding box center [1410, 409] width 259 height 49
click at [1415, 500] on div "Drag files here, click to choose files or select files from Files or our free s…" at bounding box center [1410, 522] width 259 height 140
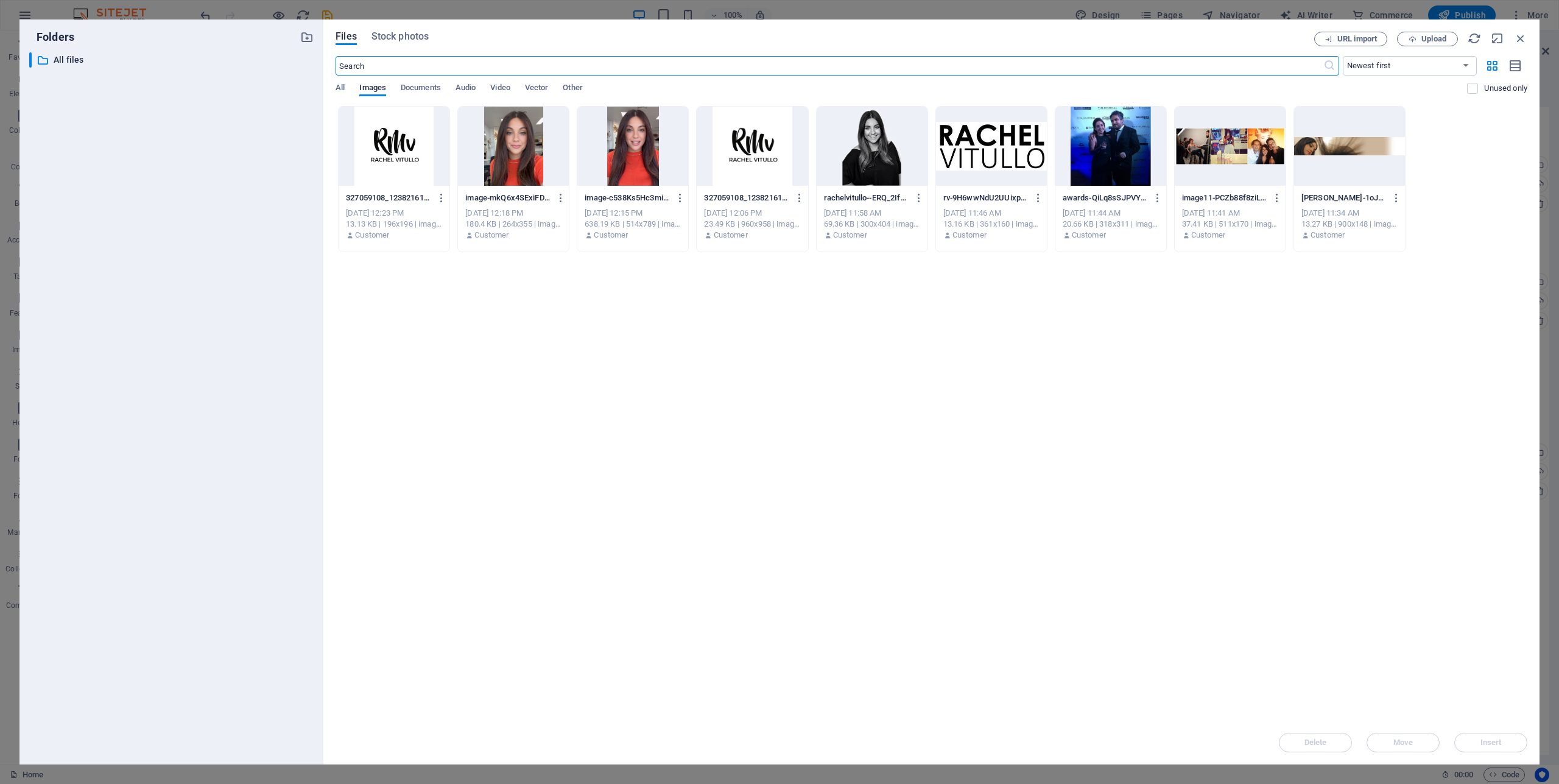
click at [750, 142] on div at bounding box center [752, 146] width 111 height 79
click at [1501, 741] on span "Insert" at bounding box center [1491, 742] width 22 height 7
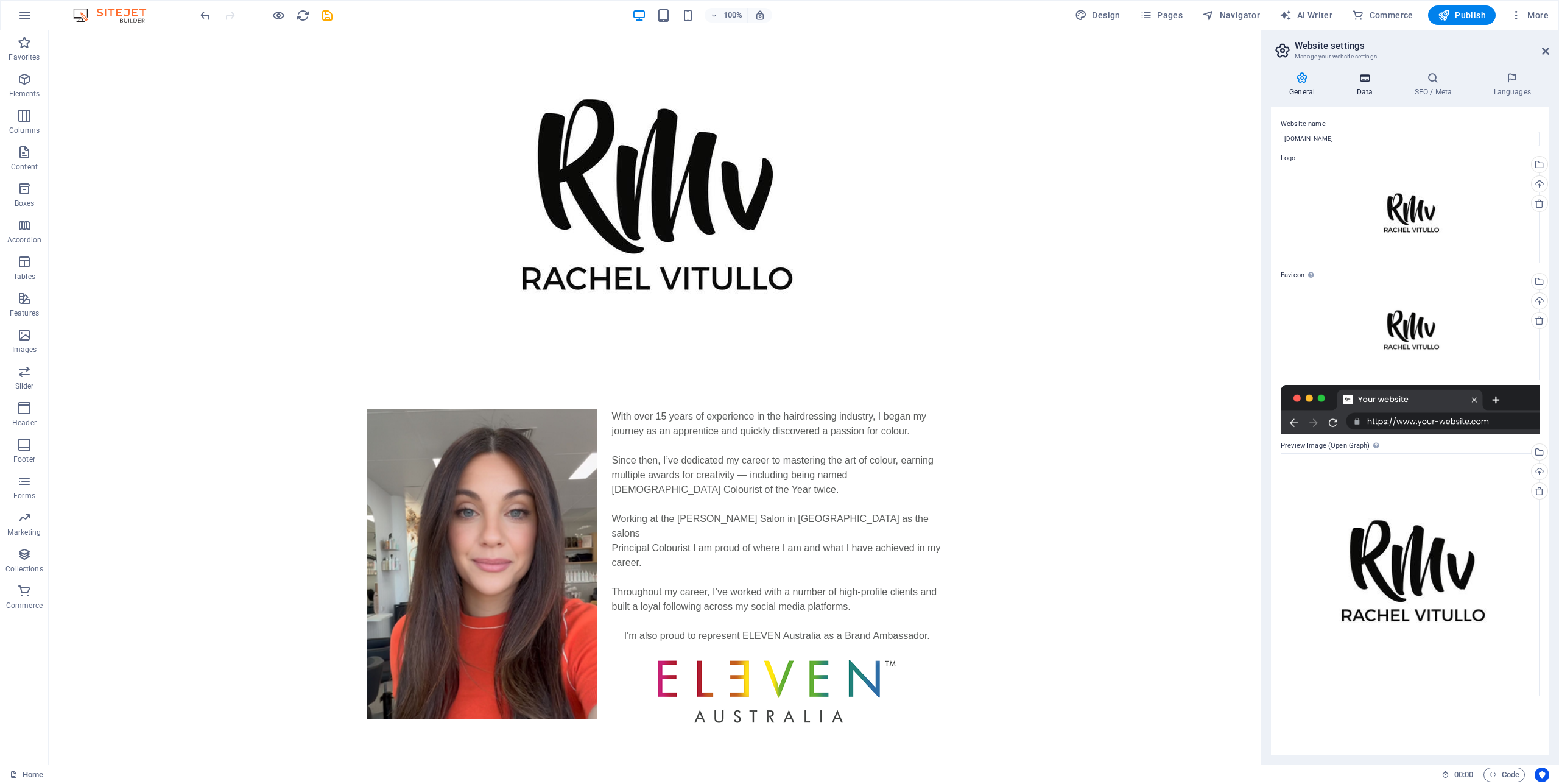
click at [1366, 79] on icon at bounding box center [1364, 78] width 53 height 12
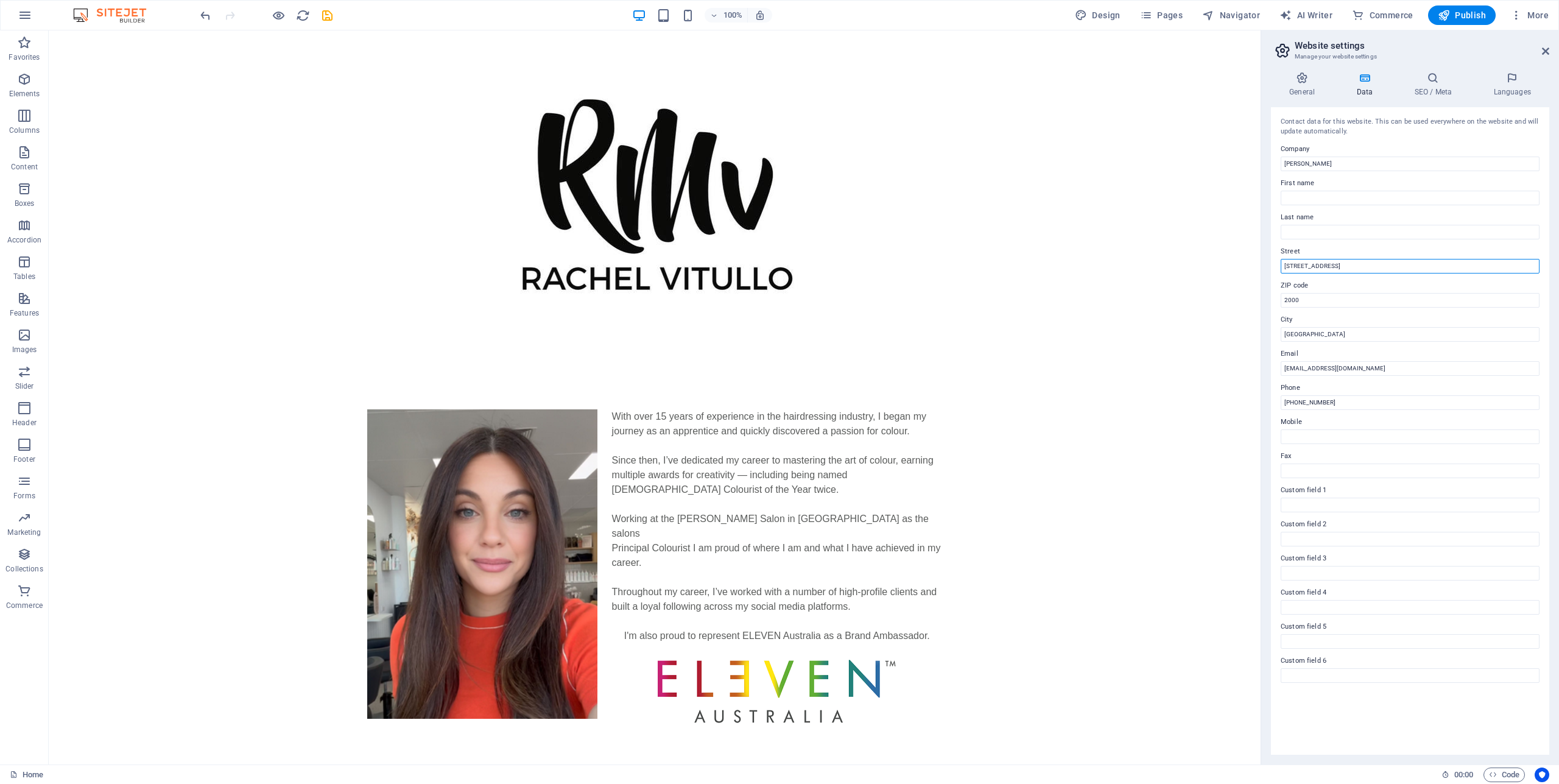
drag, startPoint x: 1275, startPoint y: 274, endPoint x: 1173, endPoint y: 292, distance: 103.6
click at [1281, 273] on input "123 Hair St." at bounding box center [1410, 266] width 259 height 14
drag, startPoint x: 1307, startPoint y: 303, endPoint x: 1219, endPoint y: 305, distance: 88.0
click at [1281, 305] on input "2000" at bounding box center [1410, 300] width 259 height 14
drag, startPoint x: 1307, startPoint y: 337, endPoint x: 1244, endPoint y: 336, distance: 63.0
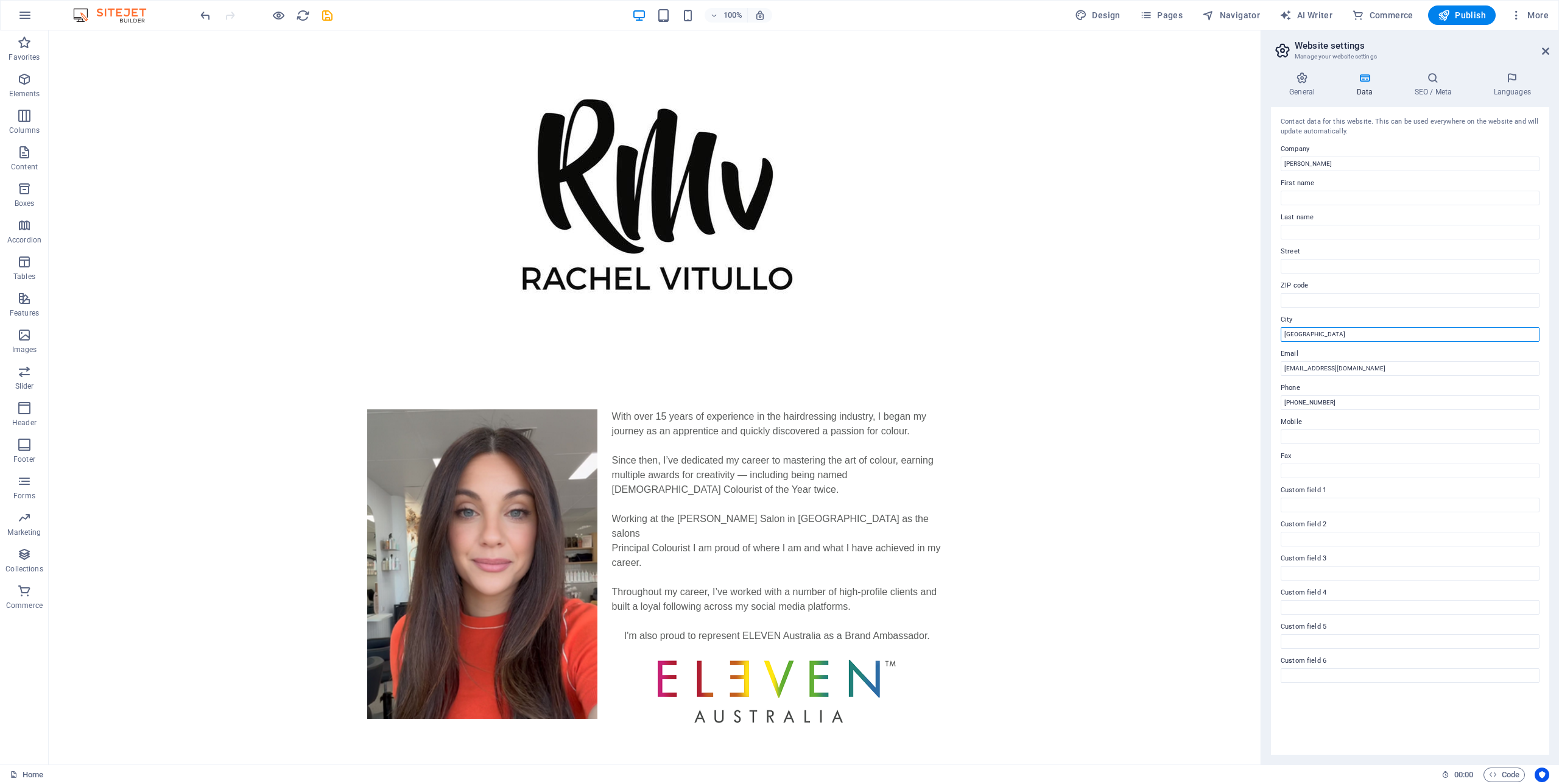
click at [1281, 336] on input "Sydney" at bounding box center [1410, 334] width 259 height 14
click at [1286, 370] on input "contact@rachelvitullo.com" at bounding box center [1410, 368] width 259 height 14
type input "rachel@rachelvitullo.com"
drag, startPoint x: 1329, startPoint y: 404, endPoint x: 1263, endPoint y: 413, distance: 66.6
click at [1281, 410] on input "(02) 1234 5678" at bounding box center [1410, 402] width 259 height 14
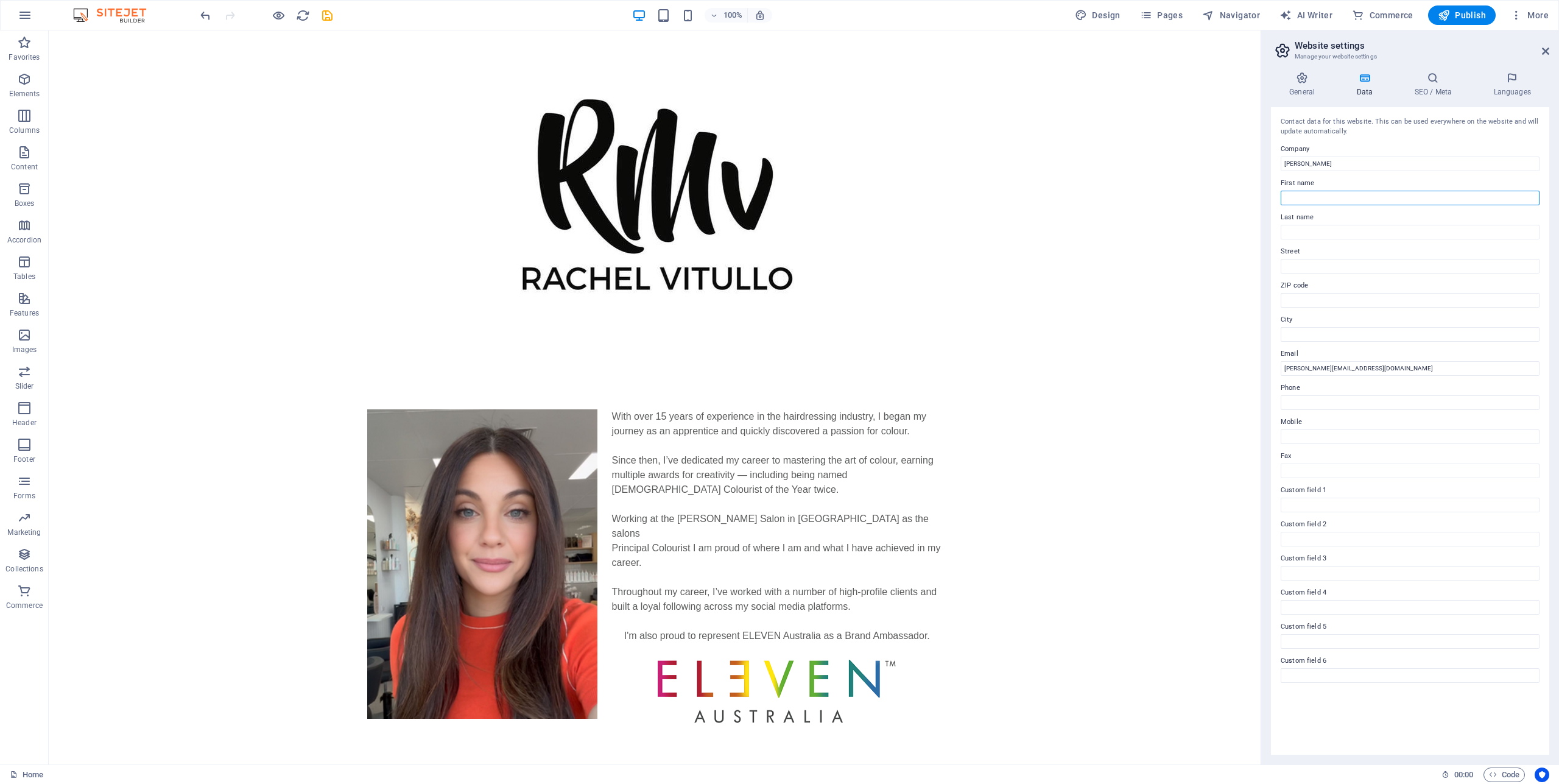
click at [1336, 195] on input "First name" at bounding box center [1410, 198] width 259 height 14
type input "Rachel"
type input "Vitullo"
click at [1444, 77] on icon at bounding box center [1432, 78] width 74 height 12
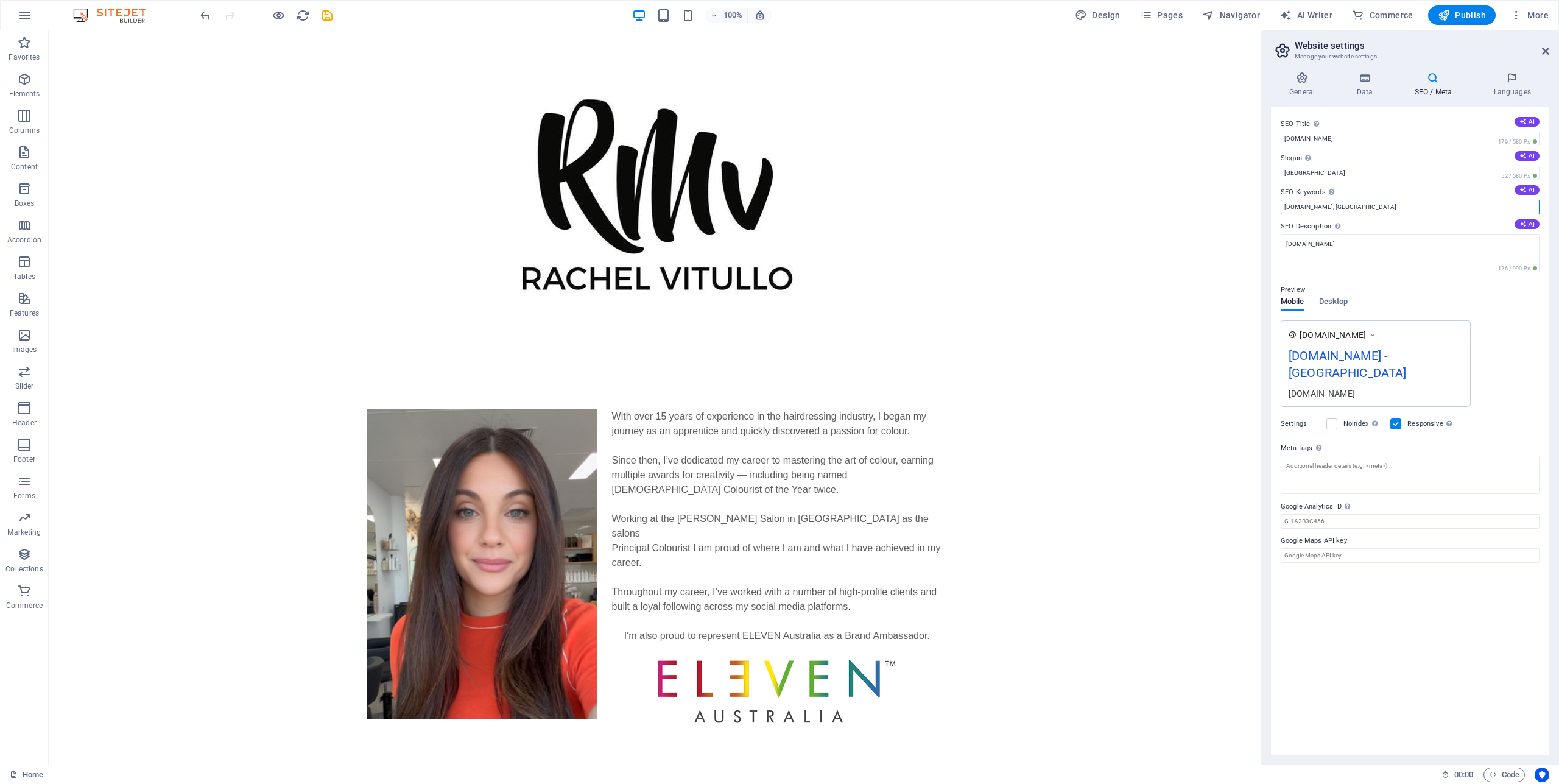
click at [1389, 208] on input "rachelvitullo.com.au, Berlin" at bounding box center [1410, 207] width 259 height 14
drag, startPoint x: 1383, startPoint y: 208, endPoint x: 1339, endPoint y: 210, distance: 44.0
click at [1339, 210] on input "rachelvitullo.com.au, Berlin" at bounding box center [1410, 207] width 259 height 14
type input "rachelvitullo.com.au, Hairdresser, Colourist,"
click at [1367, 242] on textarea "rachelvitullo.com.au" at bounding box center [1410, 258] width 259 height 47
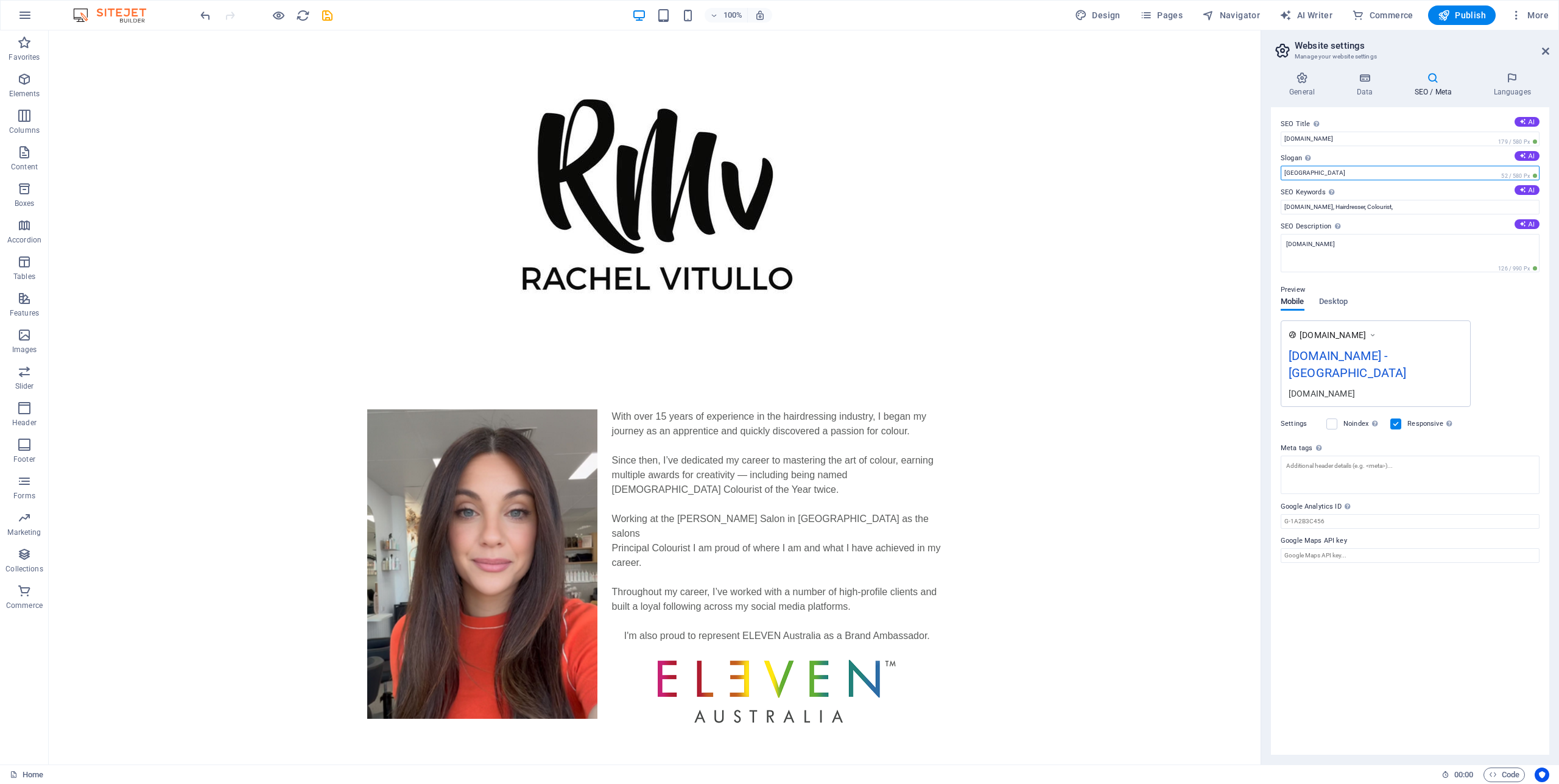
drag, startPoint x: 1320, startPoint y: 176, endPoint x: 1377, endPoint y: 167, distance: 57.7
click at [1281, 169] on input "Berlin" at bounding box center [1410, 173] width 259 height 14
type input "Australian Colourist"
drag, startPoint x: 1349, startPoint y: 138, endPoint x: 1210, endPoint y: 108, distance: 142.2
click at [1281, 138] on input "rachelvitullo.com.au" at bounding box center [1410, 139] width 259 height 14
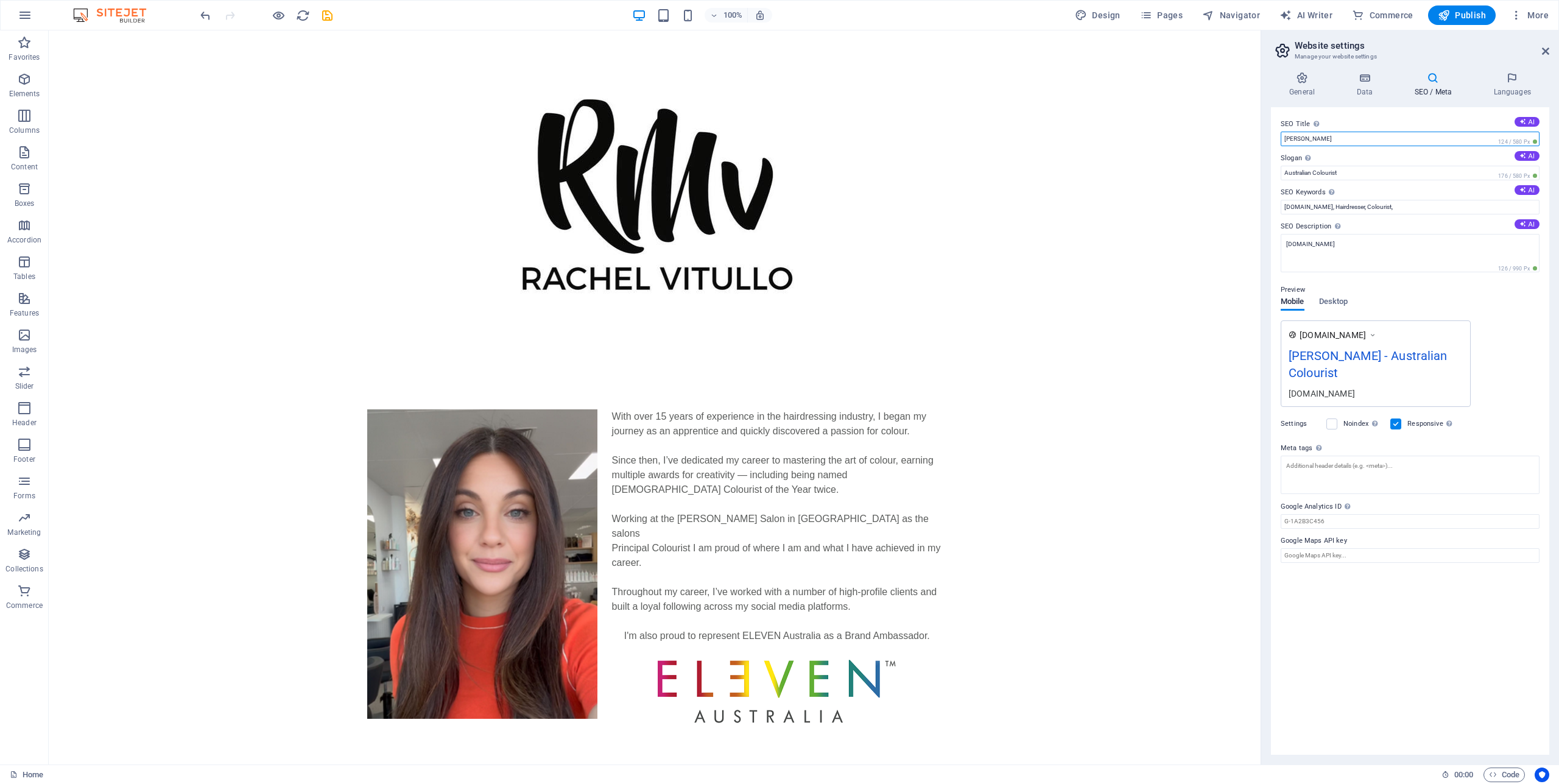
type input "[PERSON_NAME]"
click at [1509, 313] on div "Preview Mobile Desktop www.example.com Rachel Vitullo - Australian Colourist ra…" at bounding box center [1410, 340] width 259 height 134
click at [1509, 81] on icon at bounding box center [1512, 78] width 74 height 12
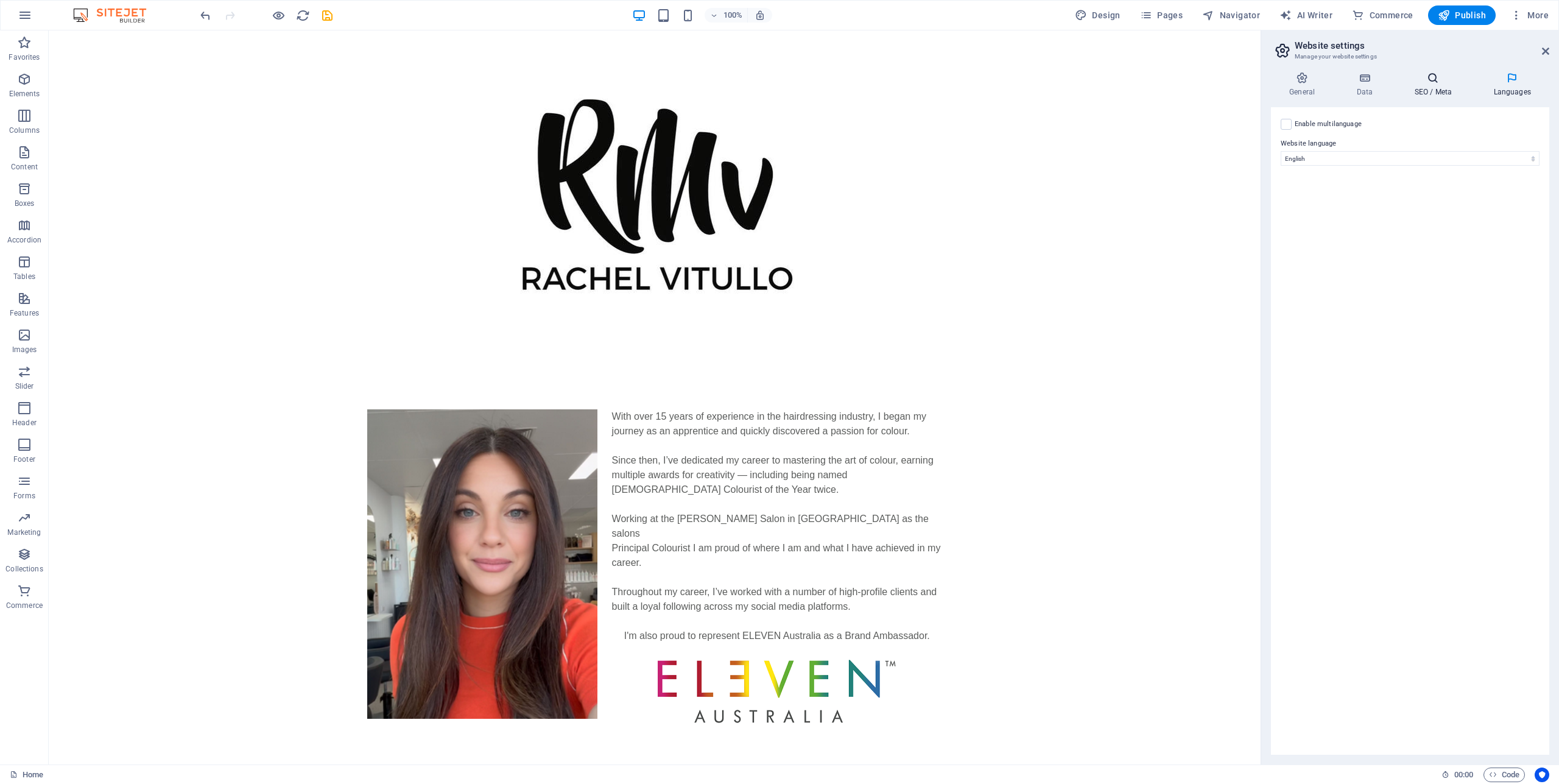
click at [1426, 75] on icon at bounding box center [1432, 78] width 74 height 12
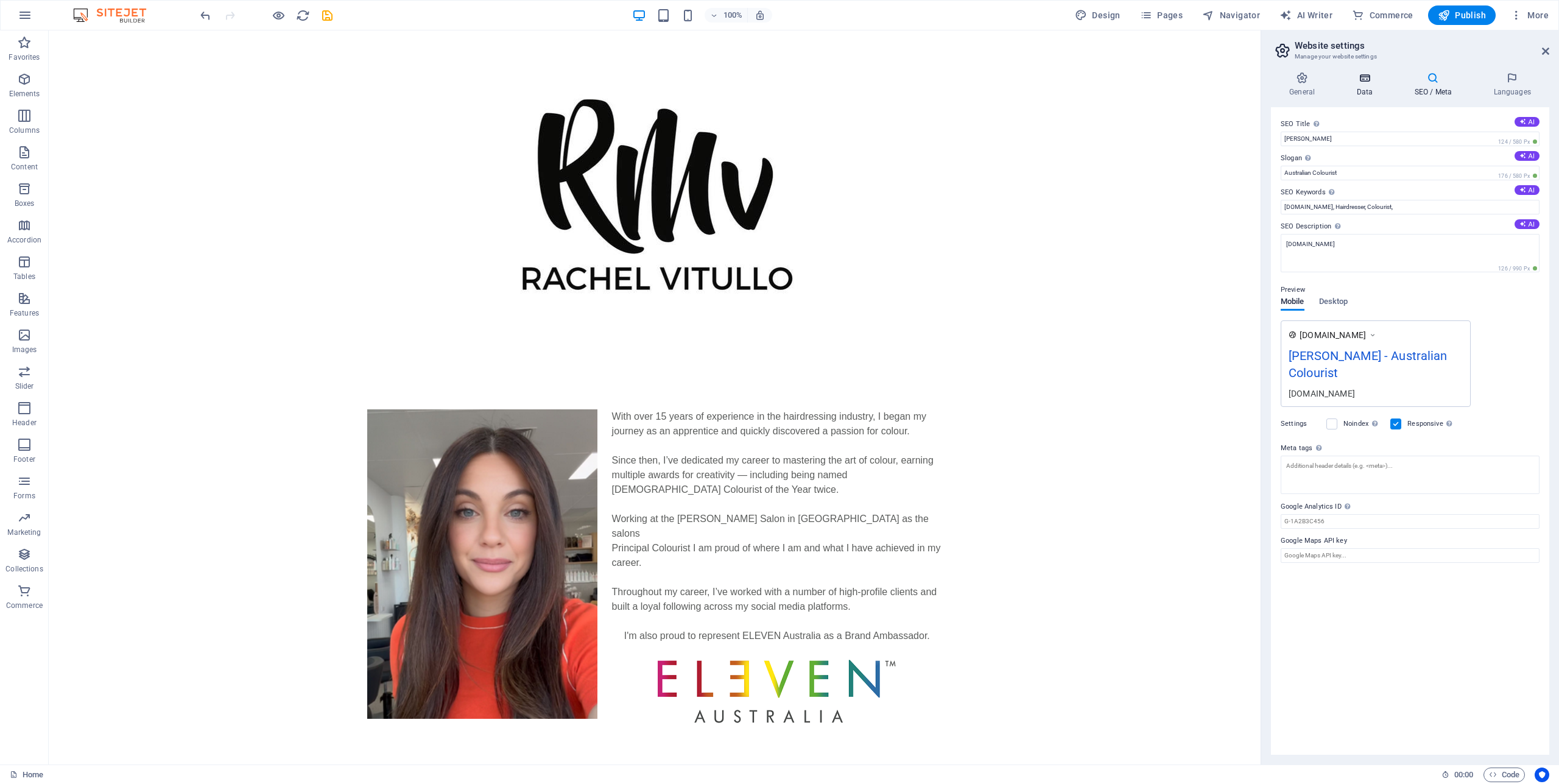
click at [1370, 82] on icon at bounding box center [1364, 78] width 53 height 12
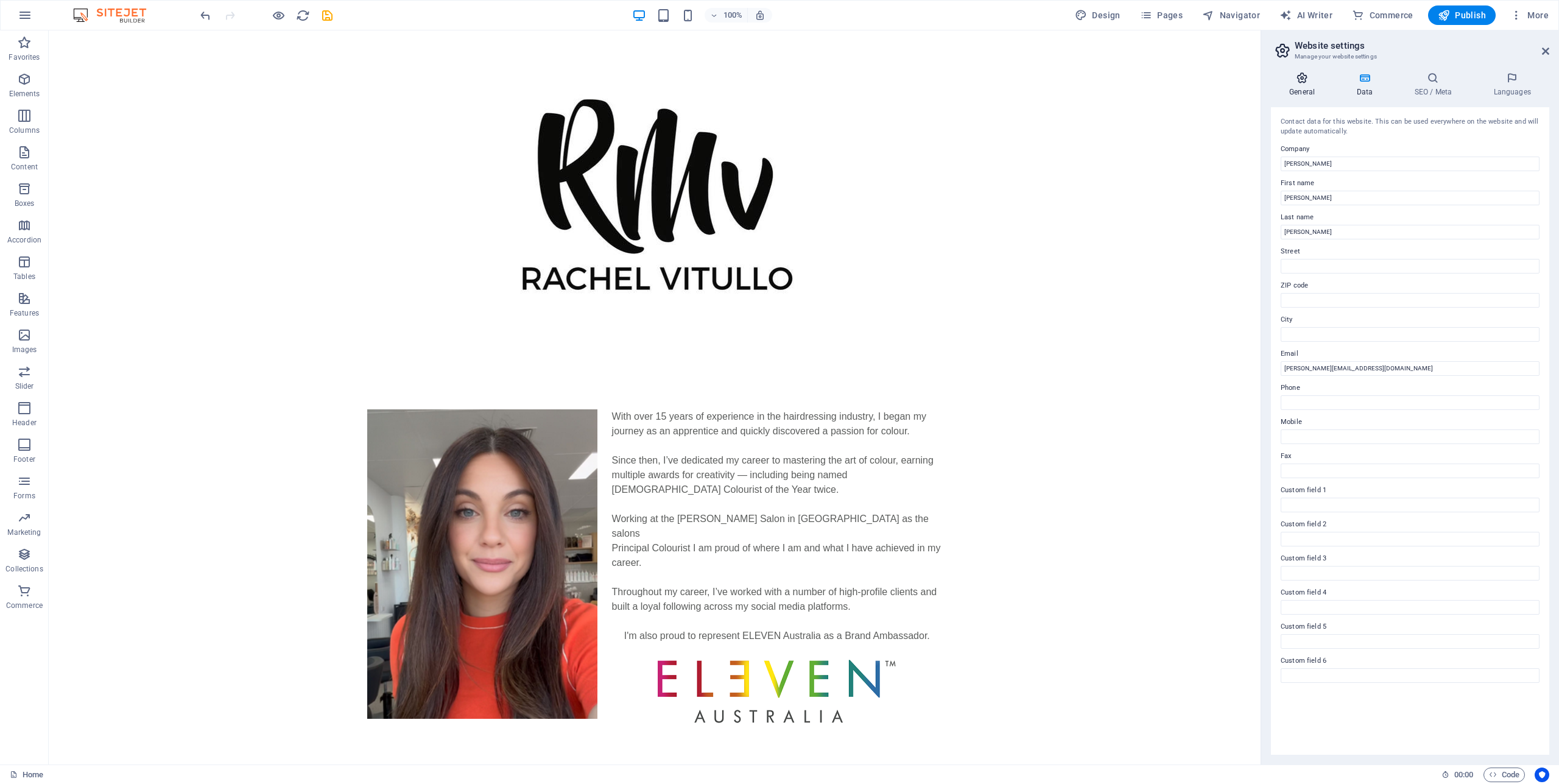
click at [1309, 76] on icon at bounding box center [1302, 78] width 62 height 12
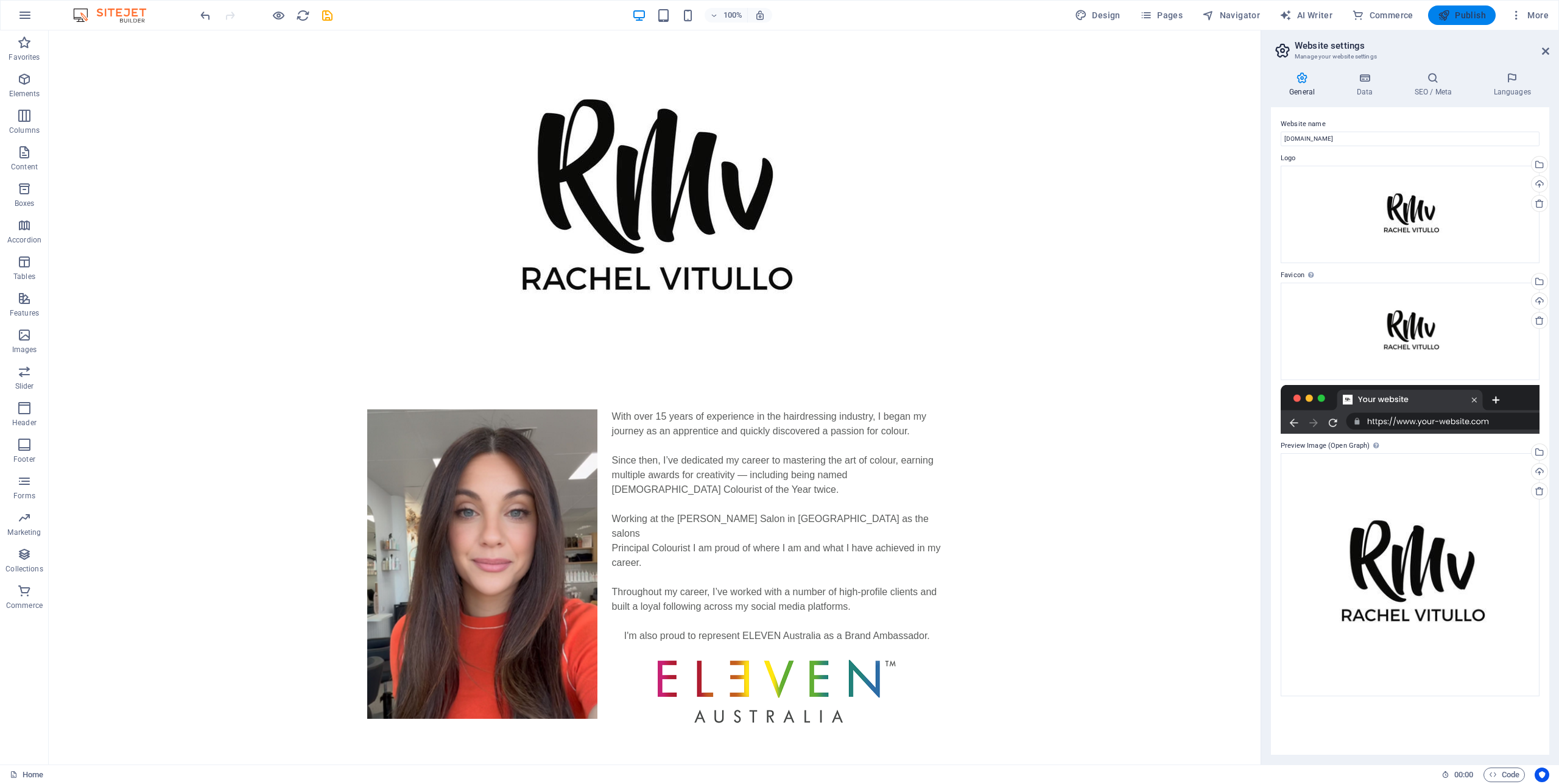
click at [1458, 14] on span "Publish" at bounding box center [1461, 15] width 48 height 12
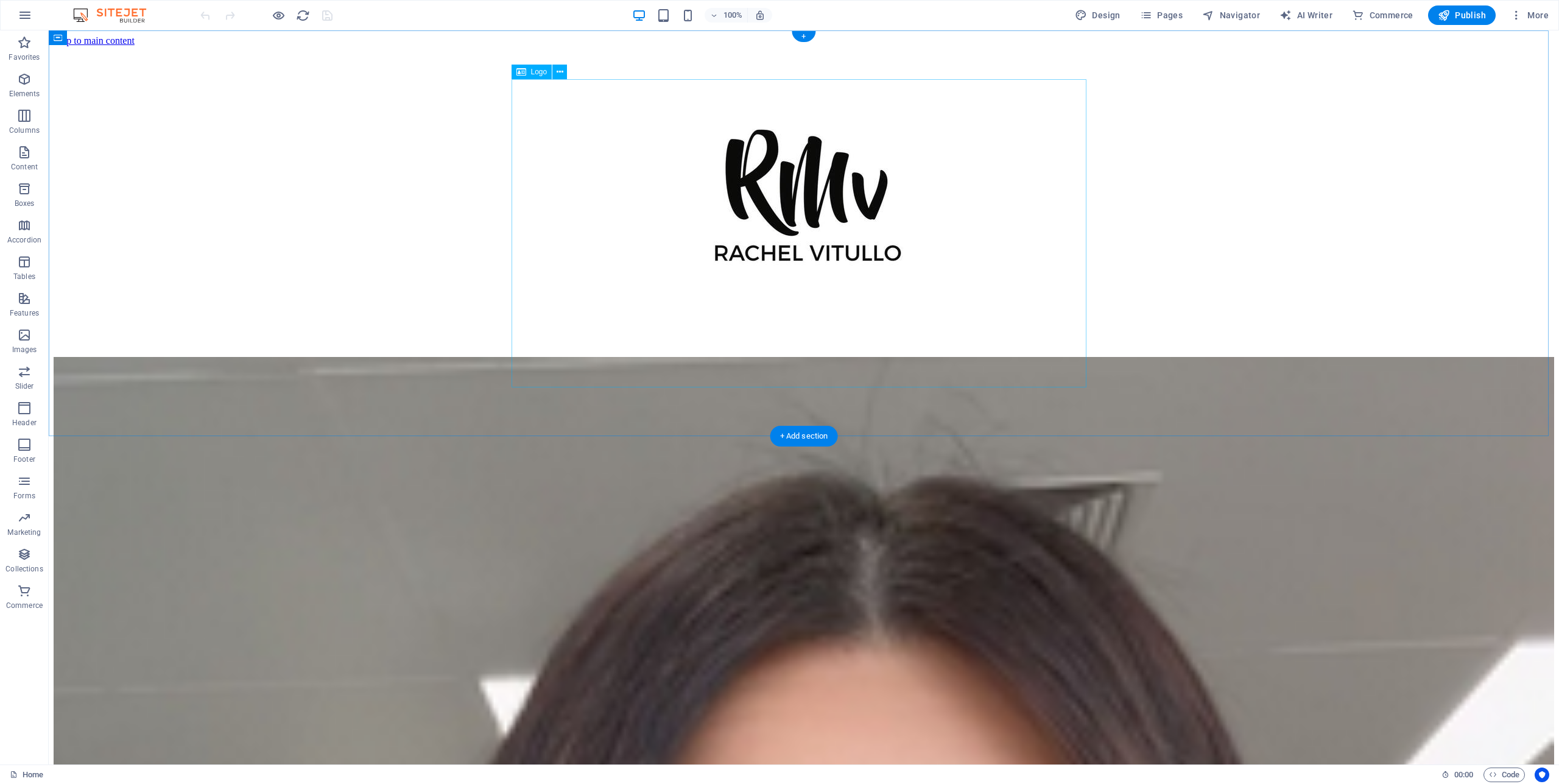
click at [658, 129] on div at bounding box center [804, 202] width 1501 height 311
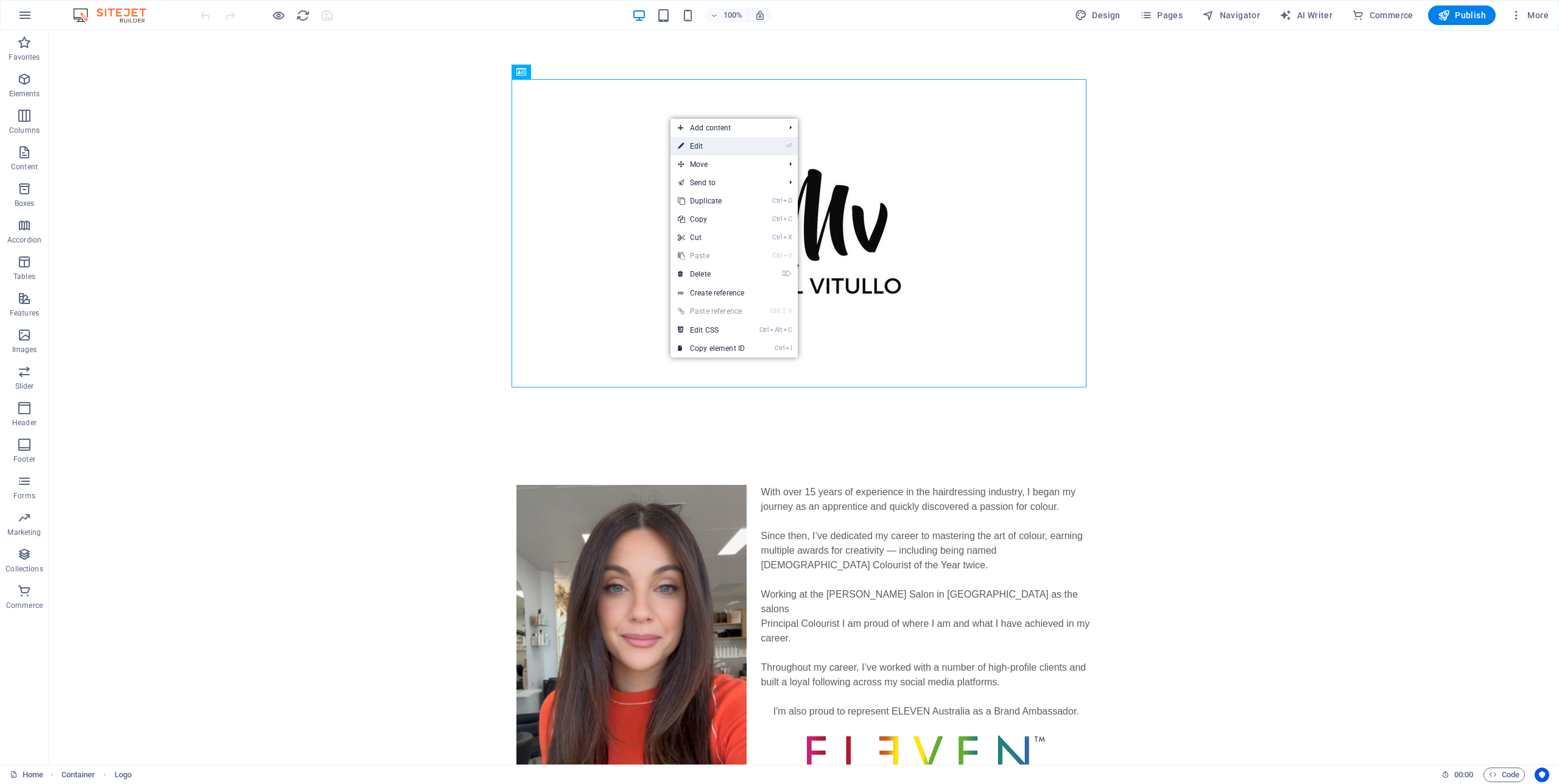
click at [705, 142] on link "⏎ Edit" at bounding box center [711, 146] width 81 height 18
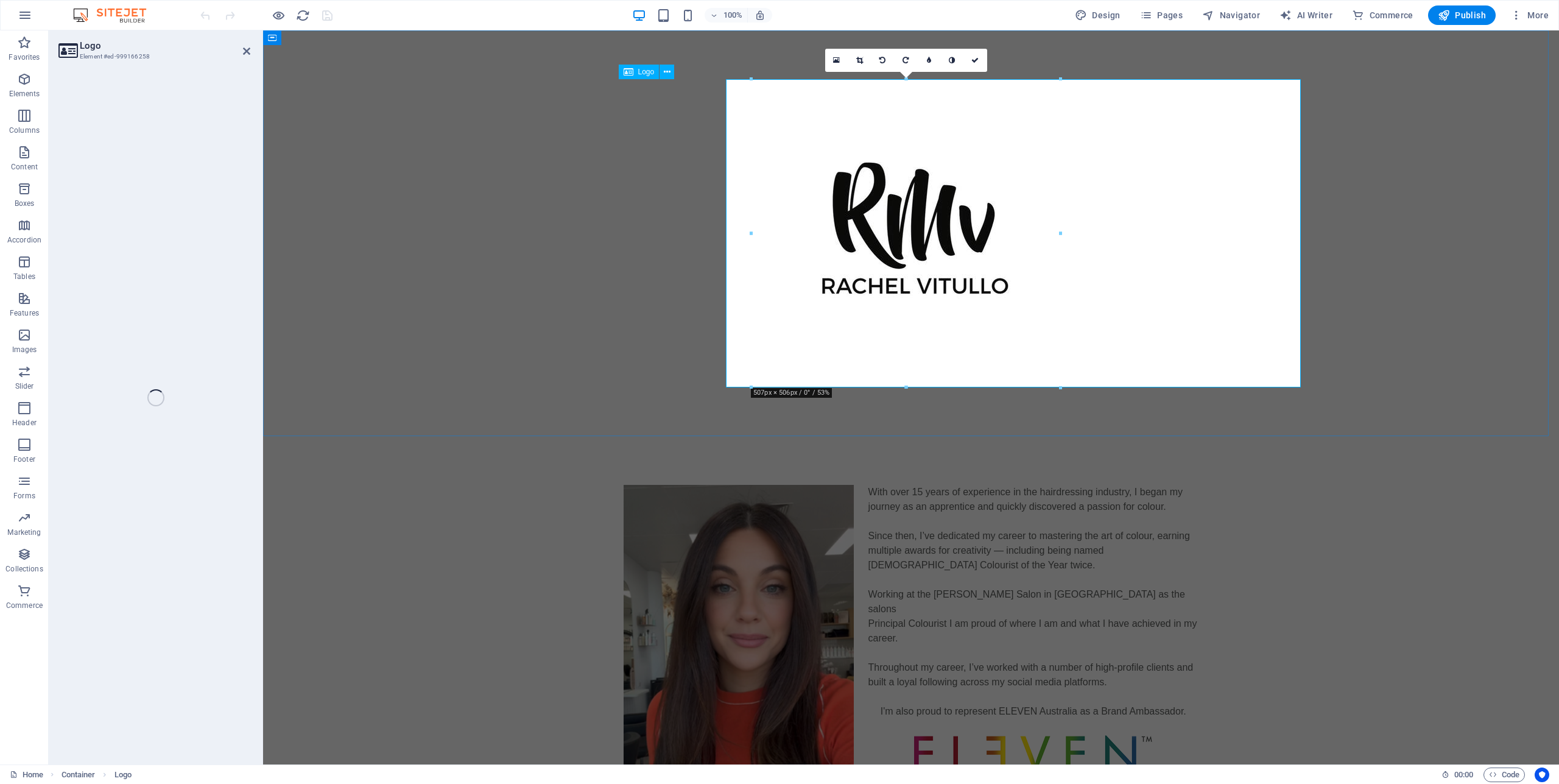
select select "px"
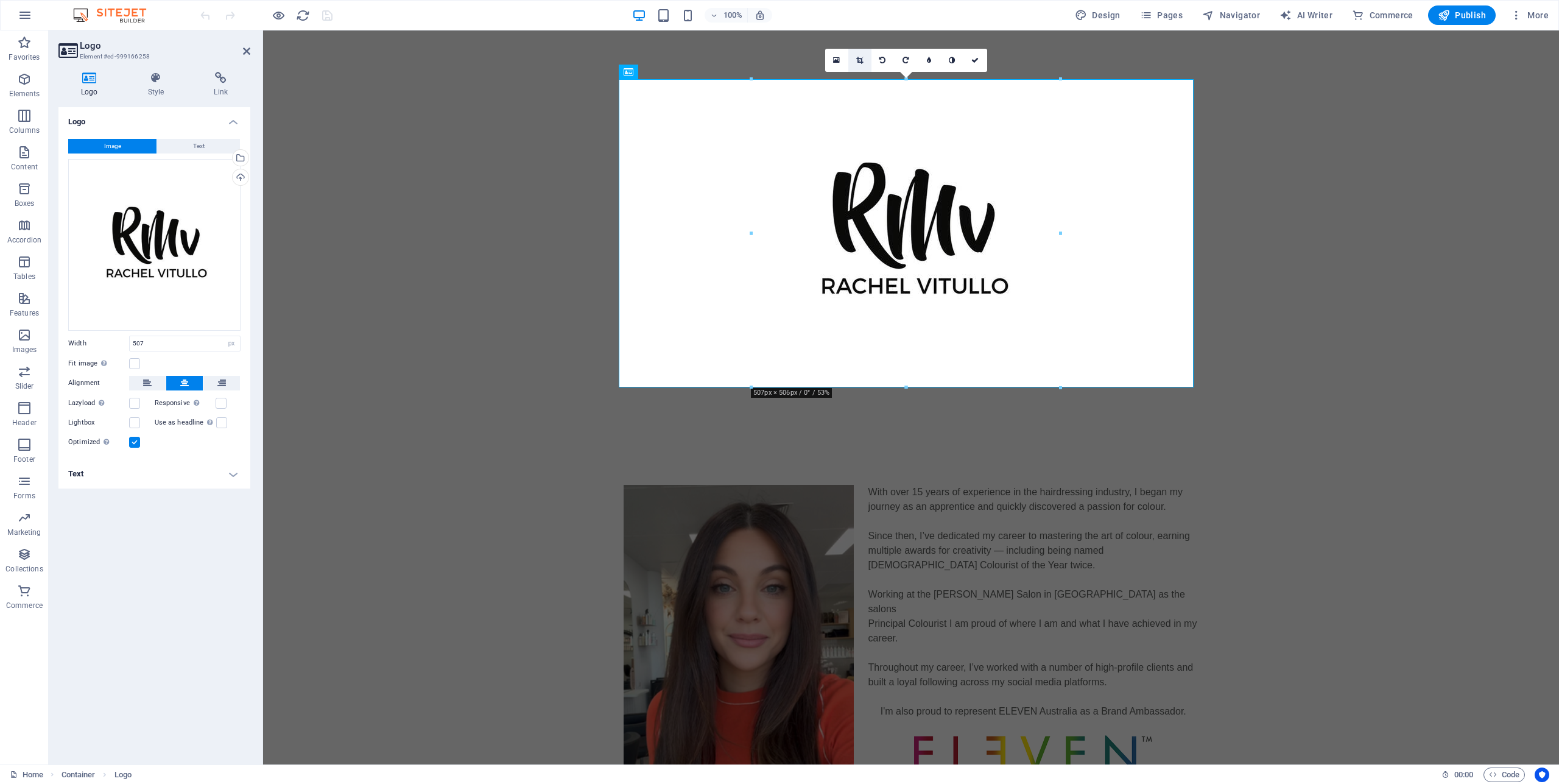
click at [857, 57] on link at bounding box center [859, 60] width 23 height 23
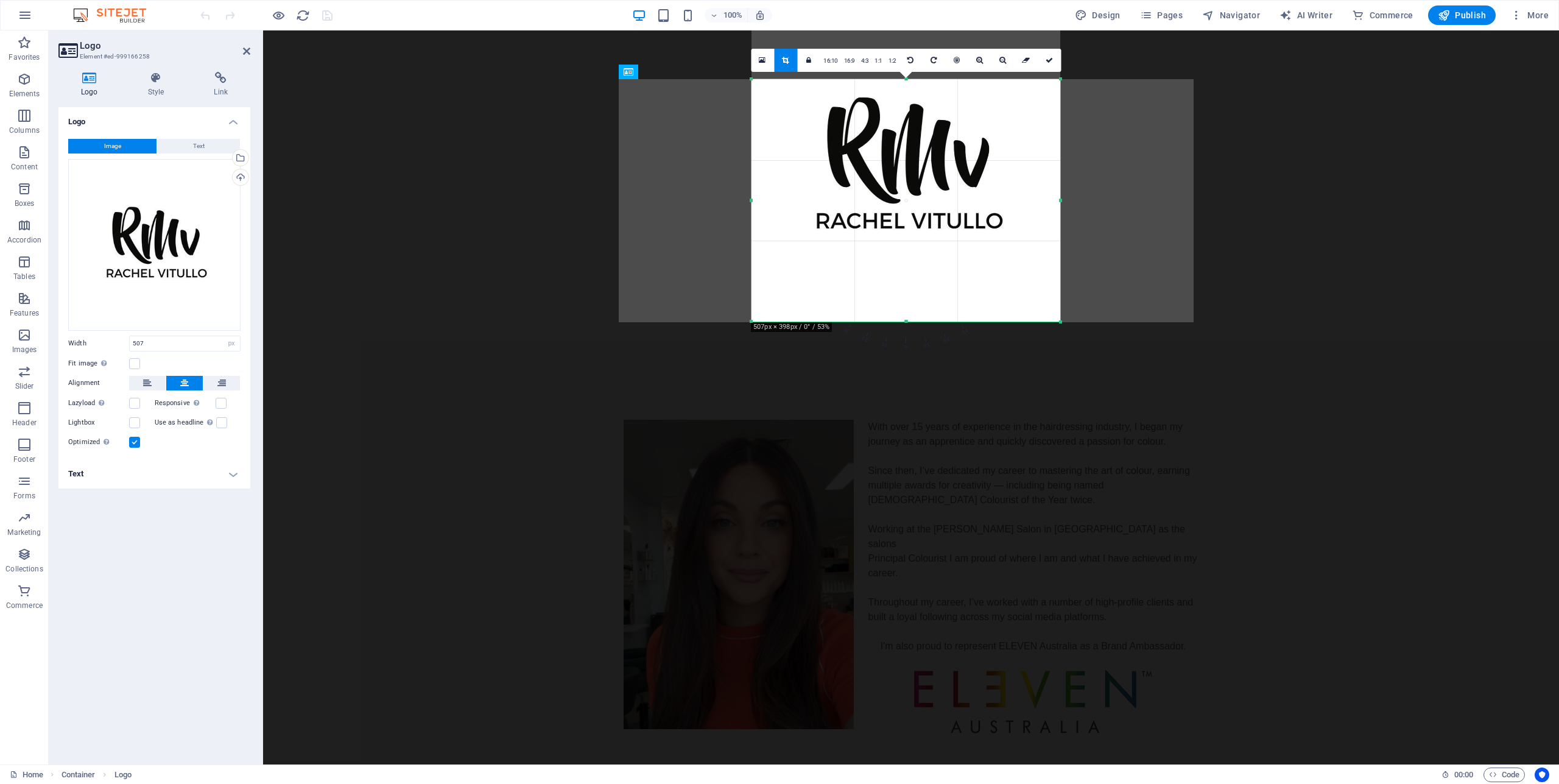
drag, startPoint x: 1061, startPoint y: 81, endPoint x: 1054, endPoint y: 147, distance: 66.4
click at [1057, 146] on div "180 170 160 150 140 130 120 110 100 90 80 70 60 50 40 30 20 10 0 -10 -20 -30 -4…" at bounding box center [905, 201] width 309 height 243
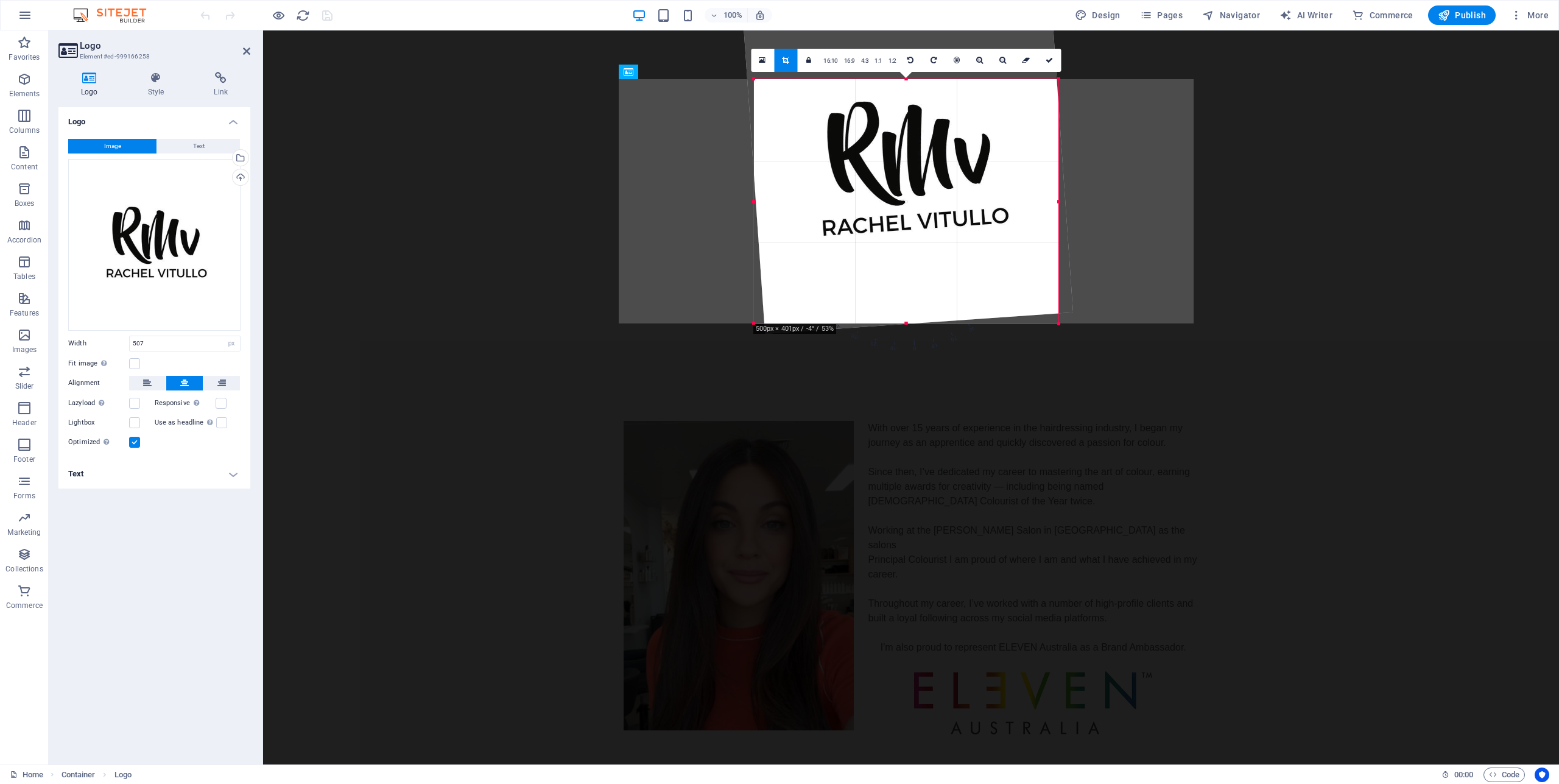
drag, startPoint x: 1059, startPoint y: 330, endPoint x: 1062, endPoint y: 313, distance: 17.3
click at [1058, 312] on div "180 170 160 150 140 130 120 110 100 90 80 70 60 50 40 30 20 10 0 -10 -20 -30 -4…" at bounding box center [906, 201] width 304 height 244
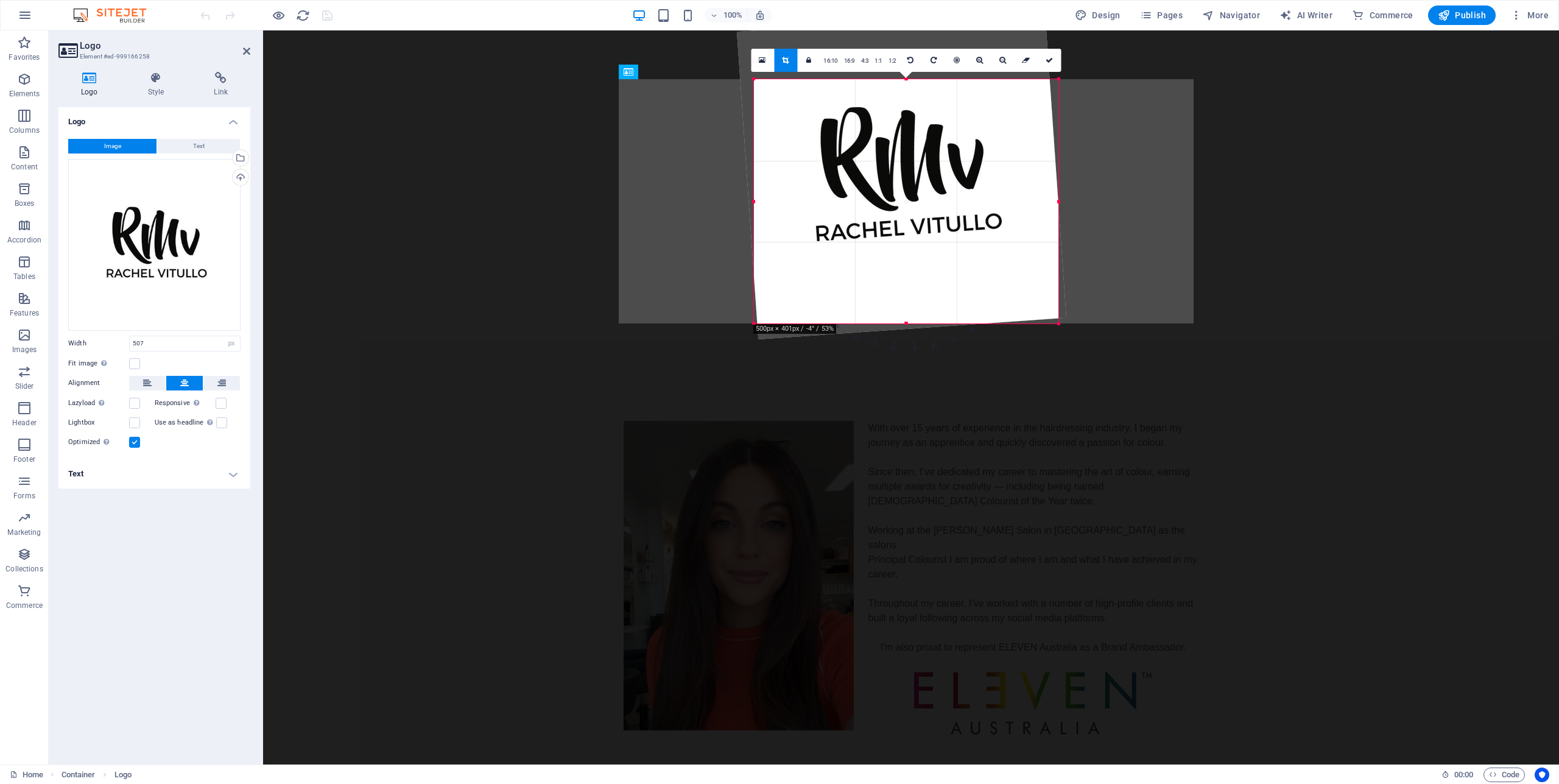
drag, startPoint x: 998, startPoint y: 296, endPoint x: 1021, endPoint y: 281, distance: 27.5
click at [993, 299] on div at bounding box center [901, 175] width 330 height 329
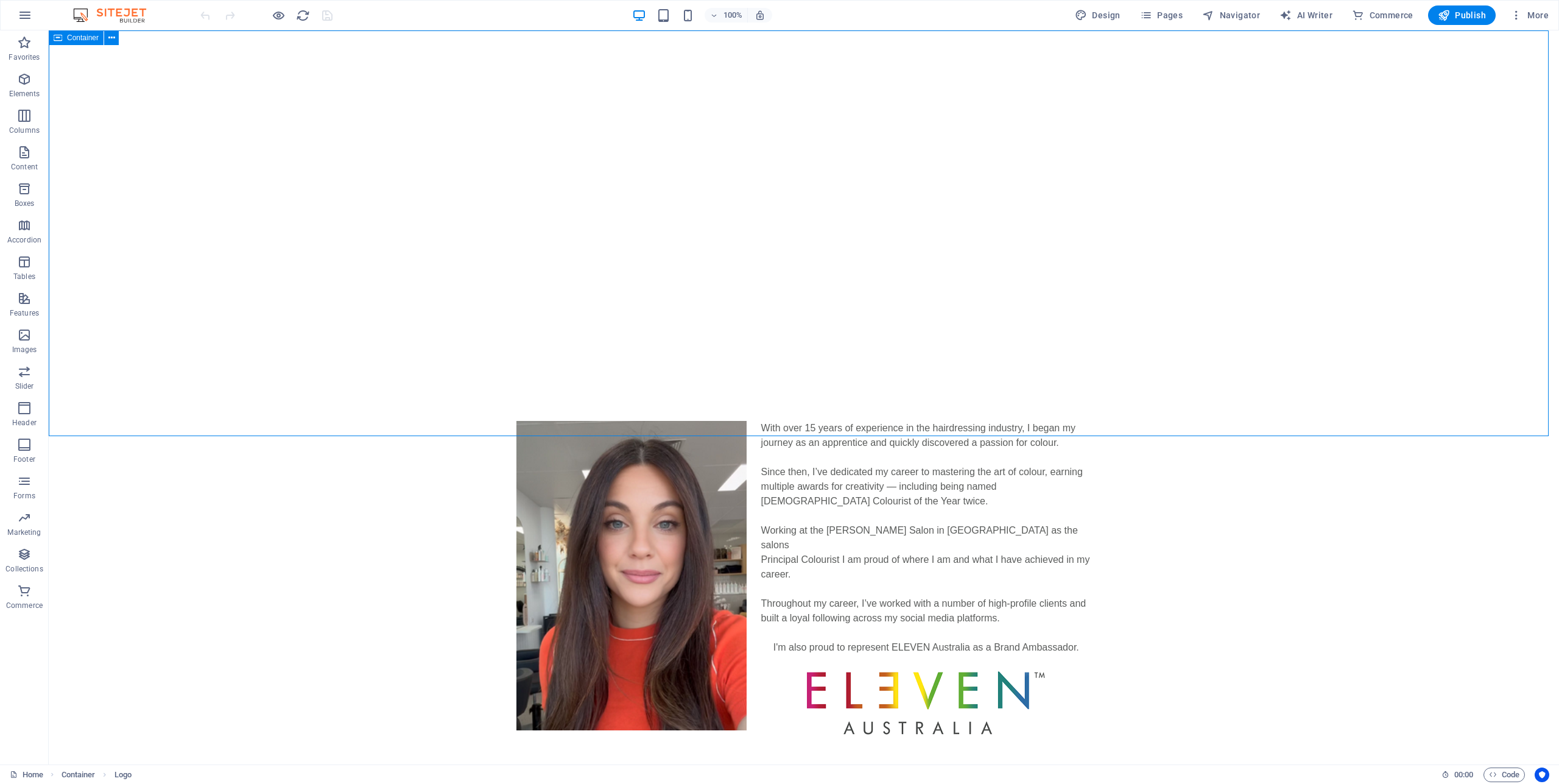
click at [1318, 123] on div at bounding box center [804, 201] width 1510 height 342
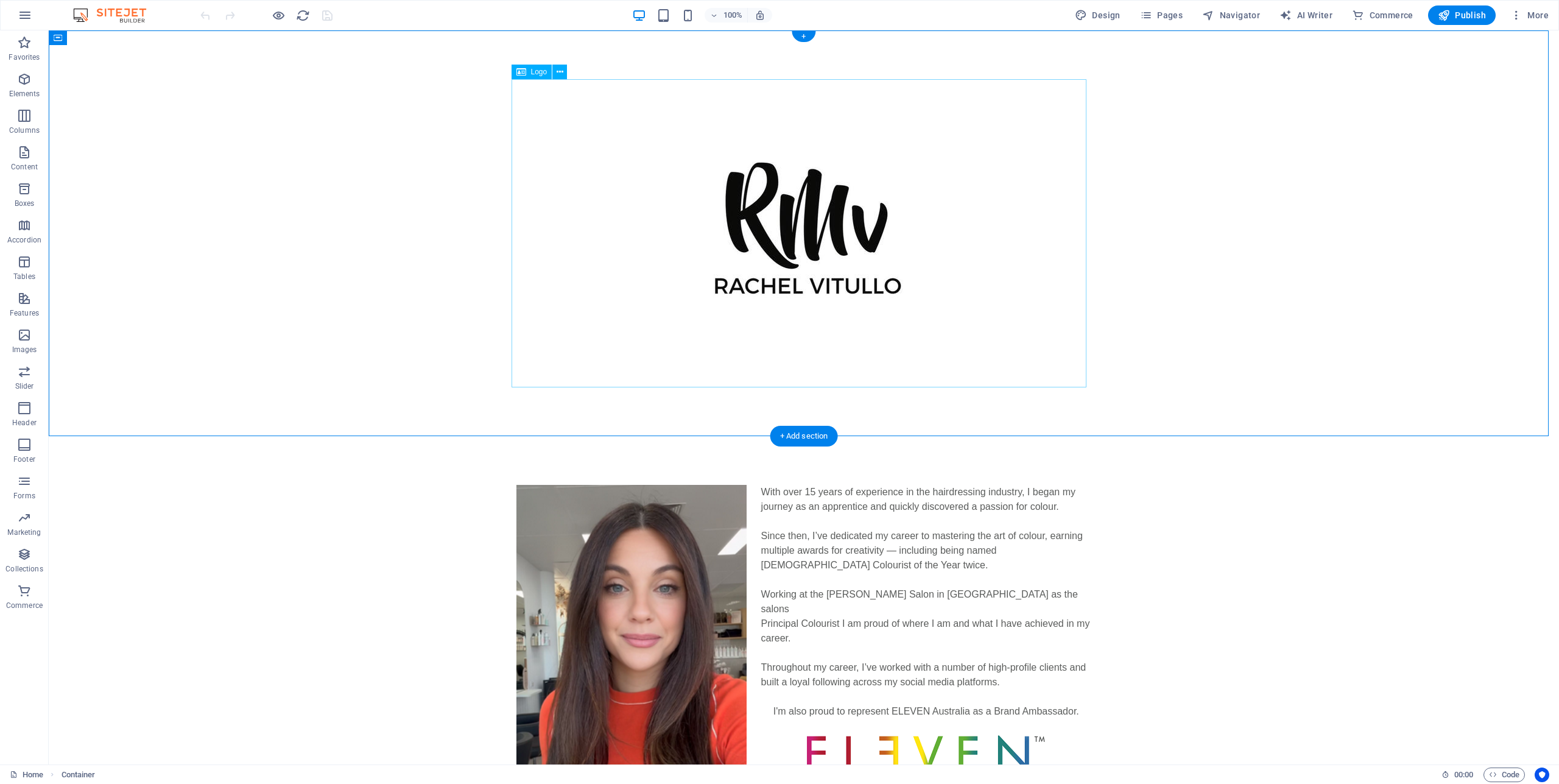
click at [827, 231] on div at bounding box center [804, 233] width 575 height 308
click at [816, 227] on div at bounding box center [804, 233] width 575 height 308
select select "px"
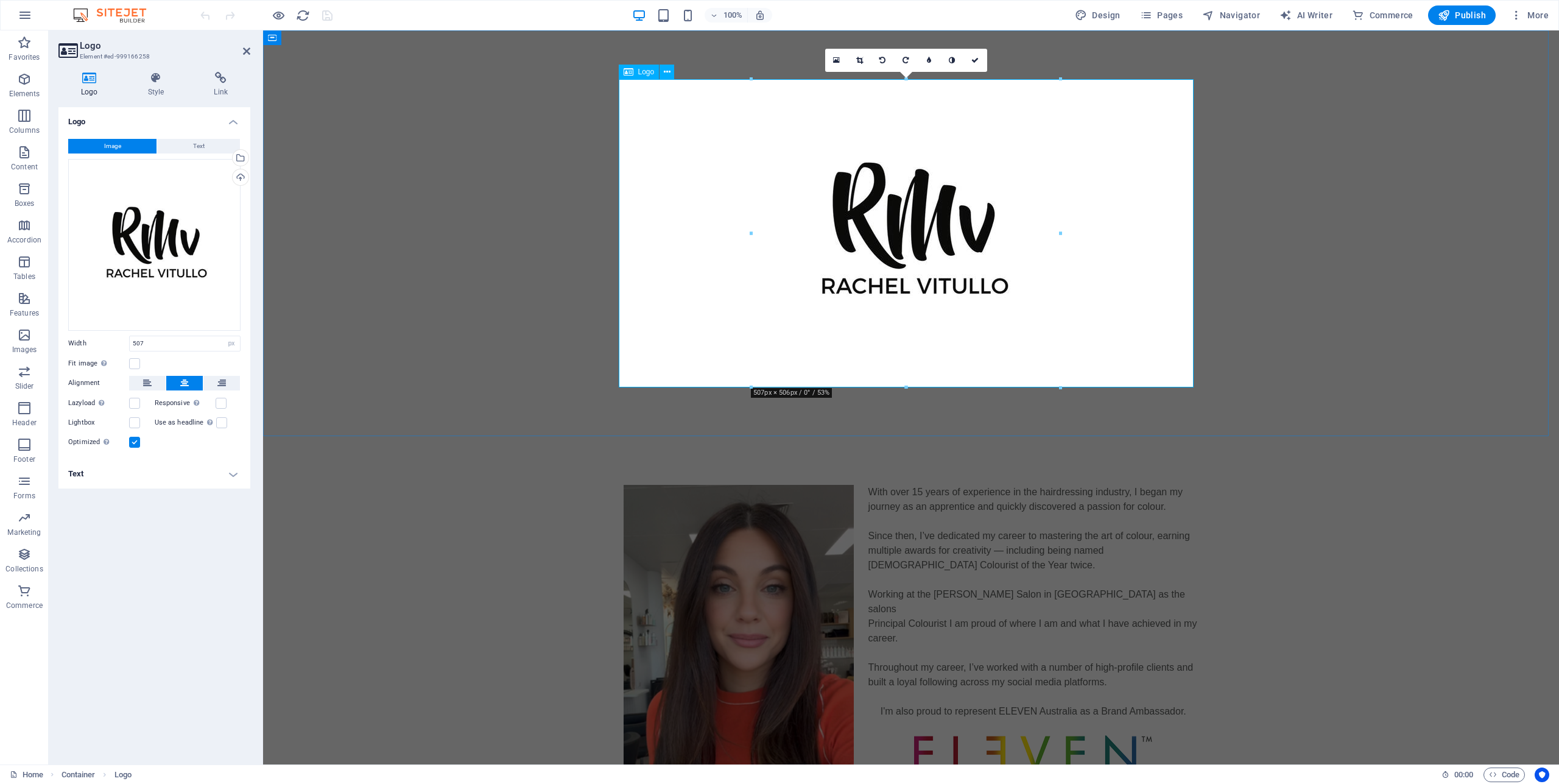
click at [940, 195] on div at bounding box center [911, 233] width 575 height 308
click at [168, 236] on div "Drag files here, click to choose files or select files from Files or our free s…" at bounding box center [154, 245] width 172 height 172
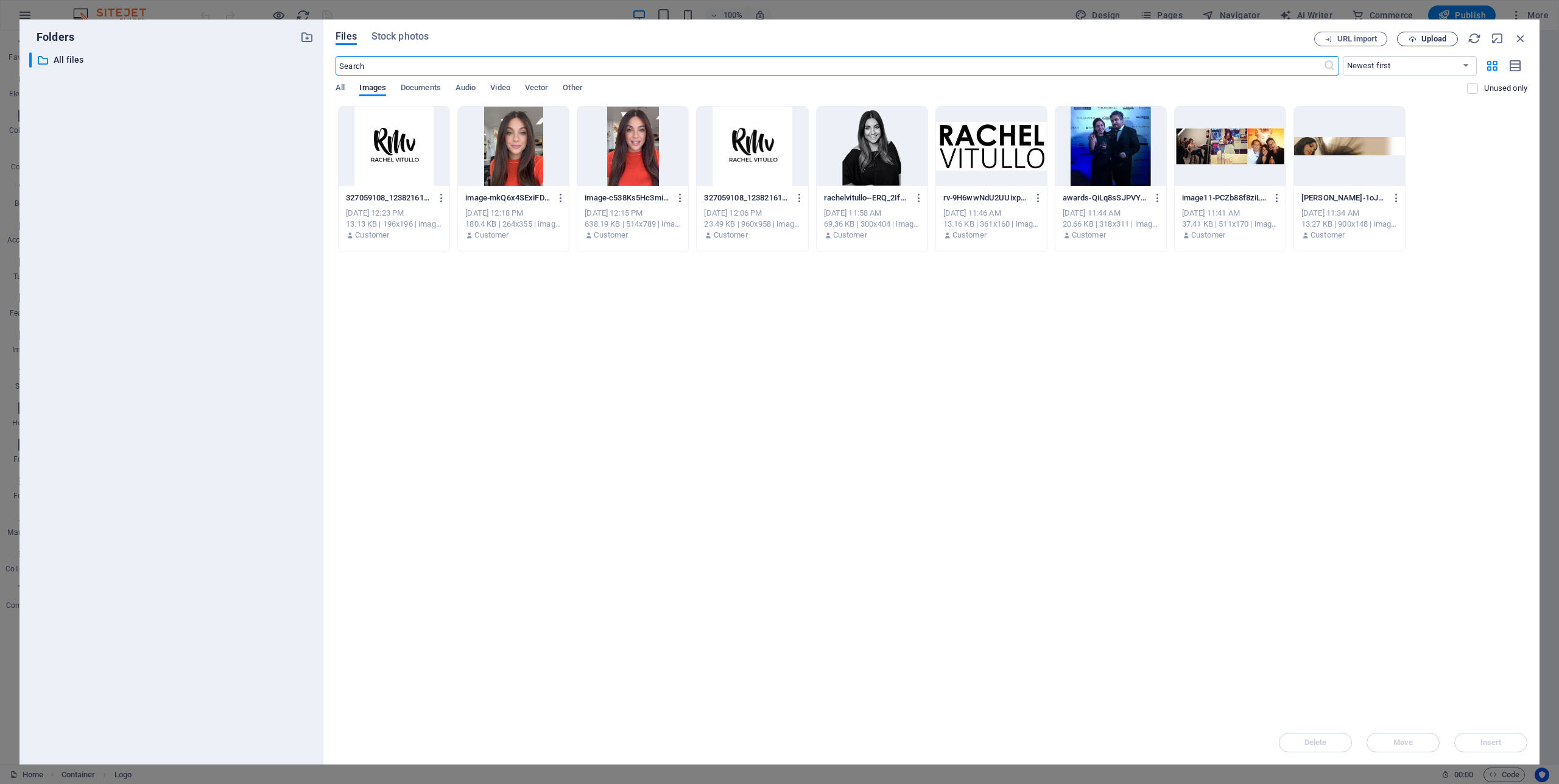
click at [1434, 39] on span "Upload" at bounding box center [1434, 39] width 25 height 7
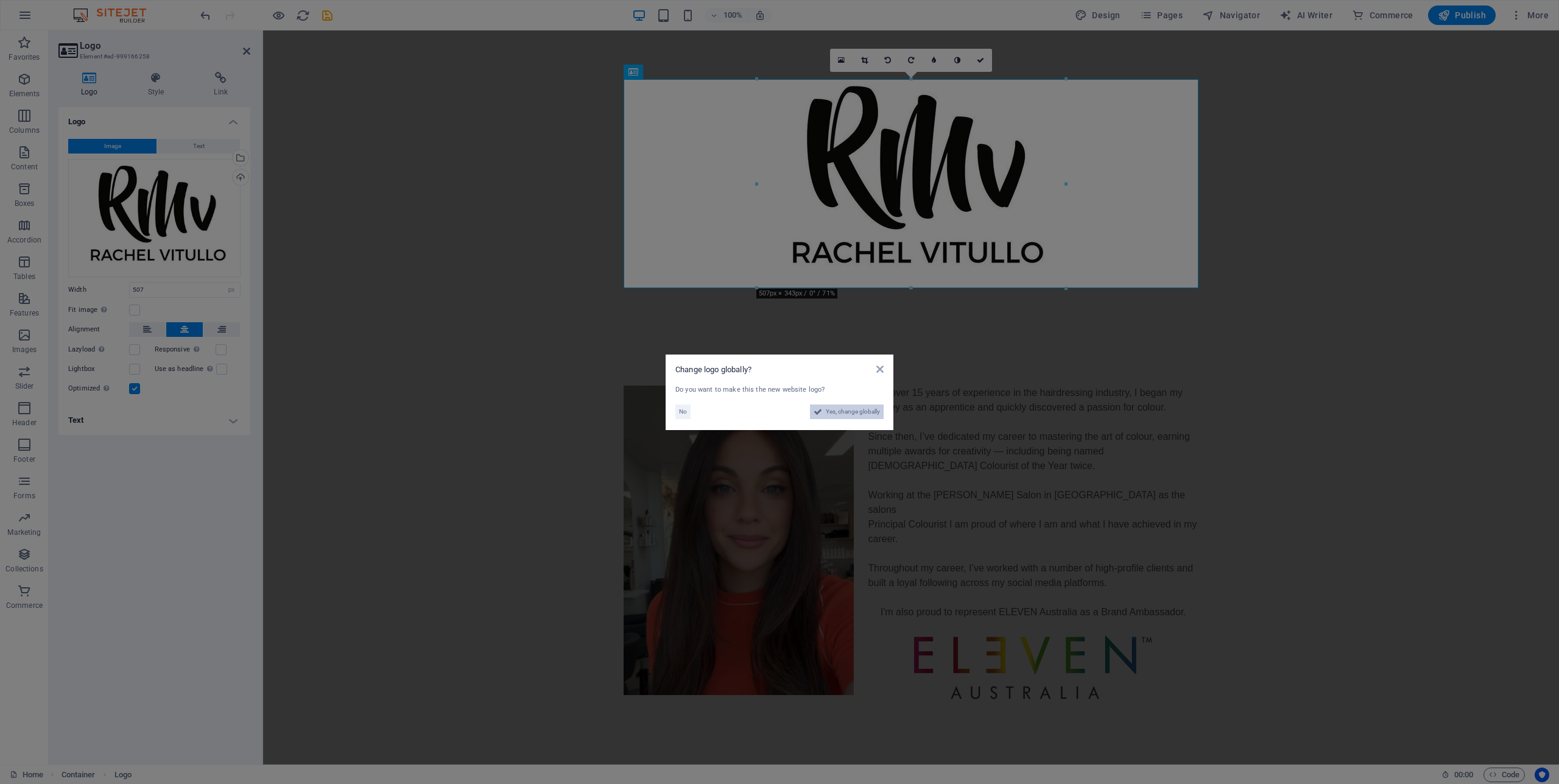
click at [857, 411] on span "Yes, change globally" at bounding box center [853, 412] width 54 height 14
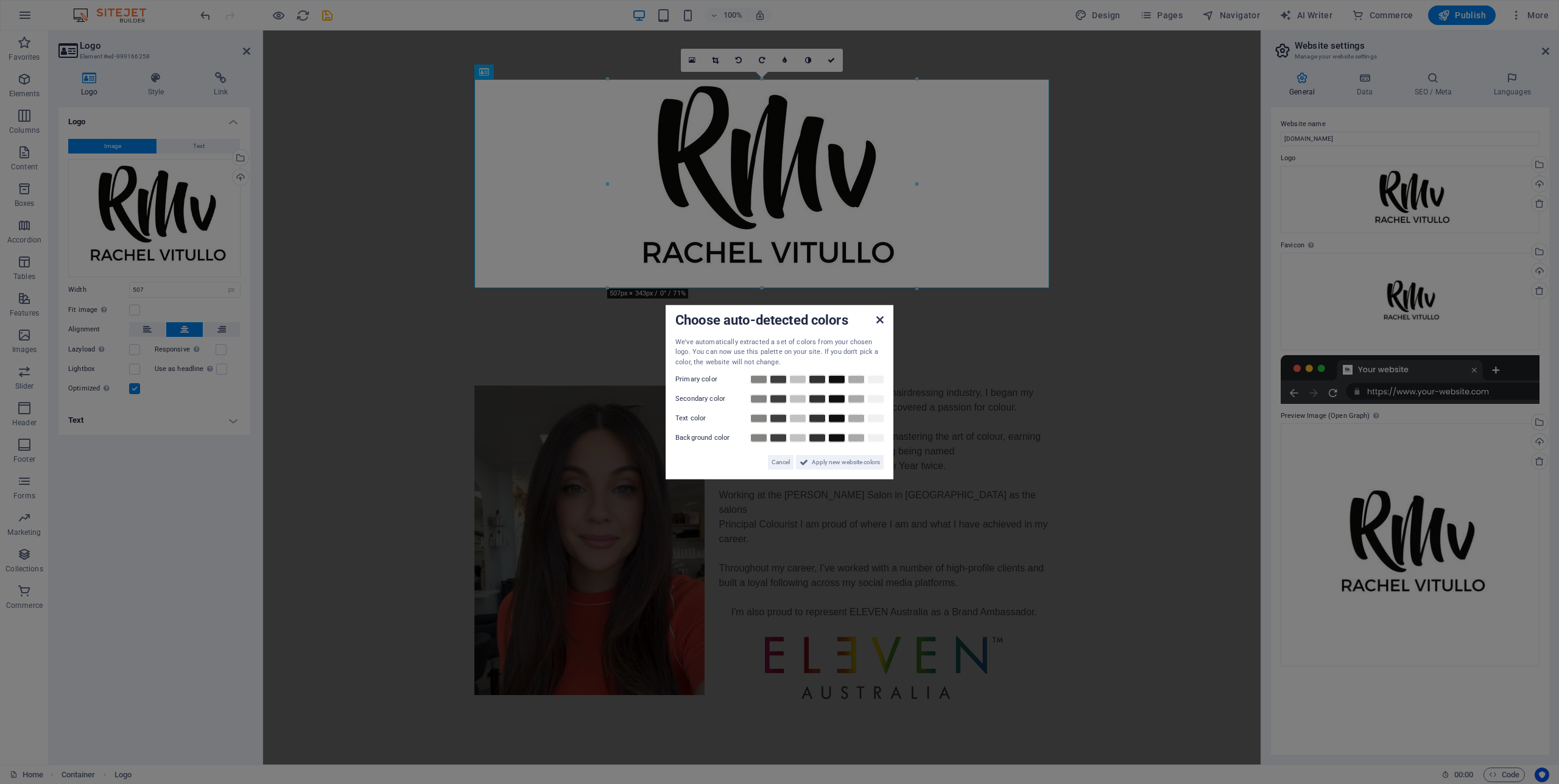
click at [880, 321] on icon at bounding box center [880, 319] width 7 height 10
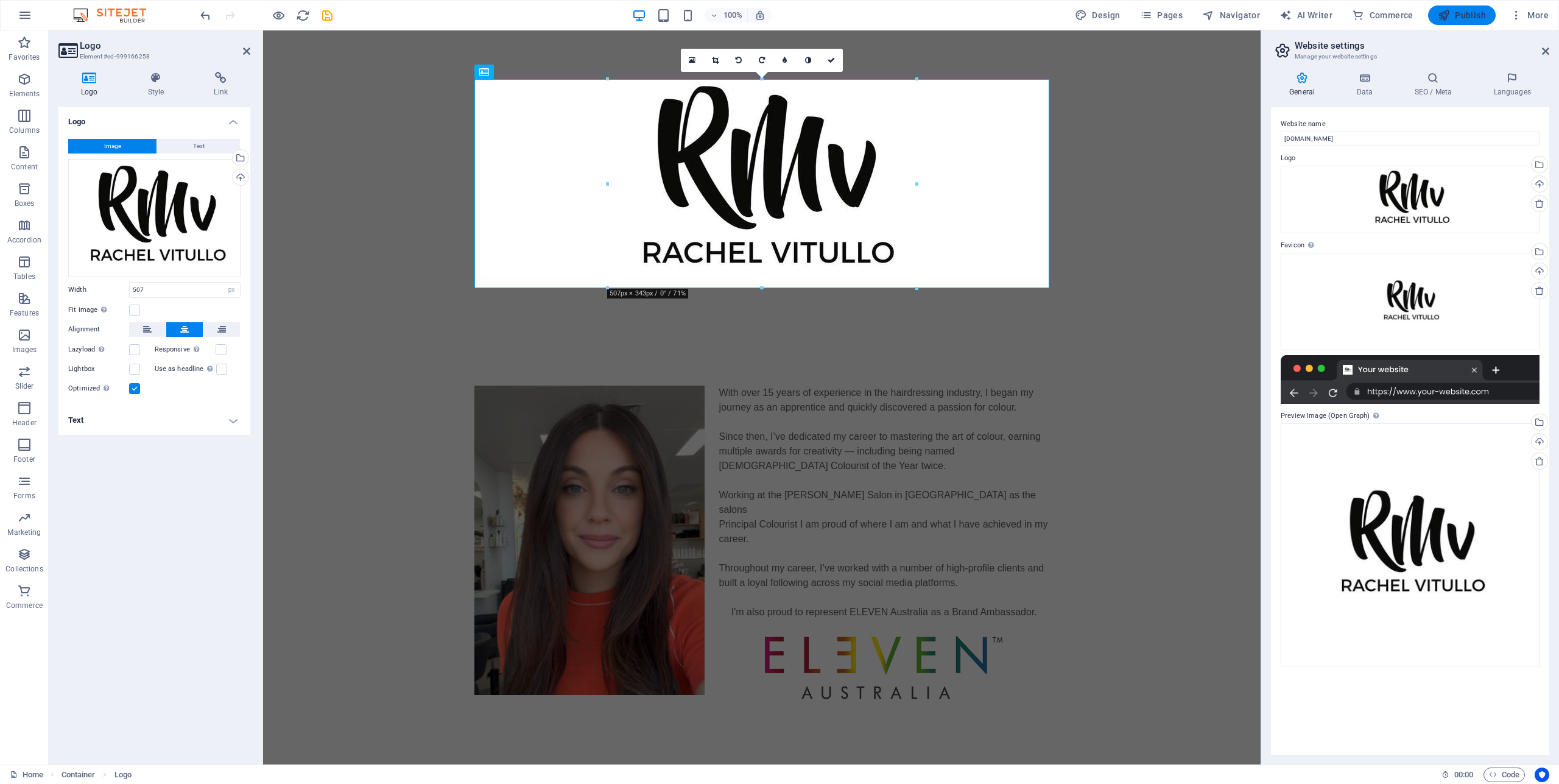
click at [1471, 20] on span "Publish" at bounding box center [1461, 15] width 48 height 12
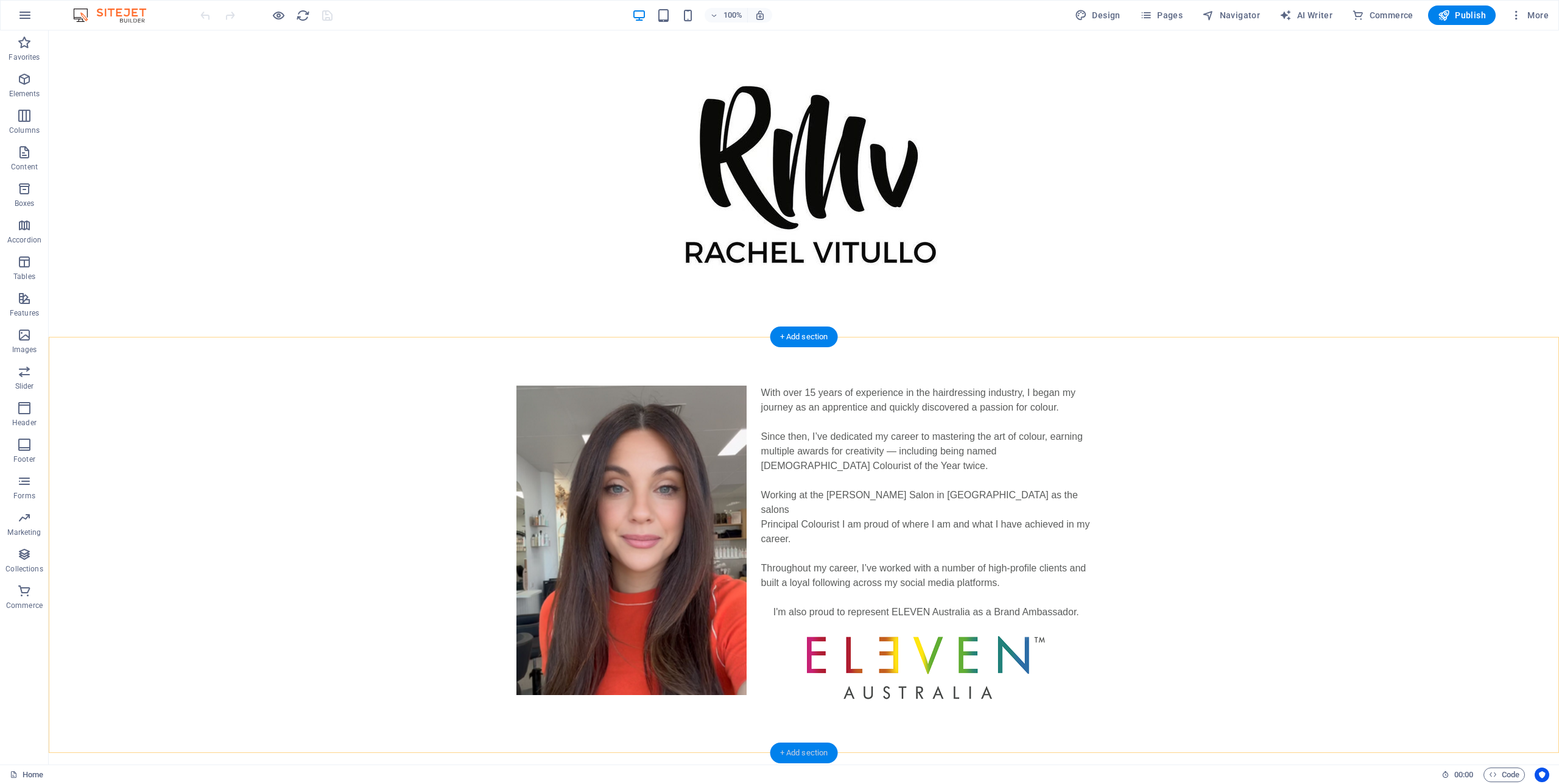
click at [815, 754] on div "+ Add section" at bounding box center [804, 753] width 68 height 21
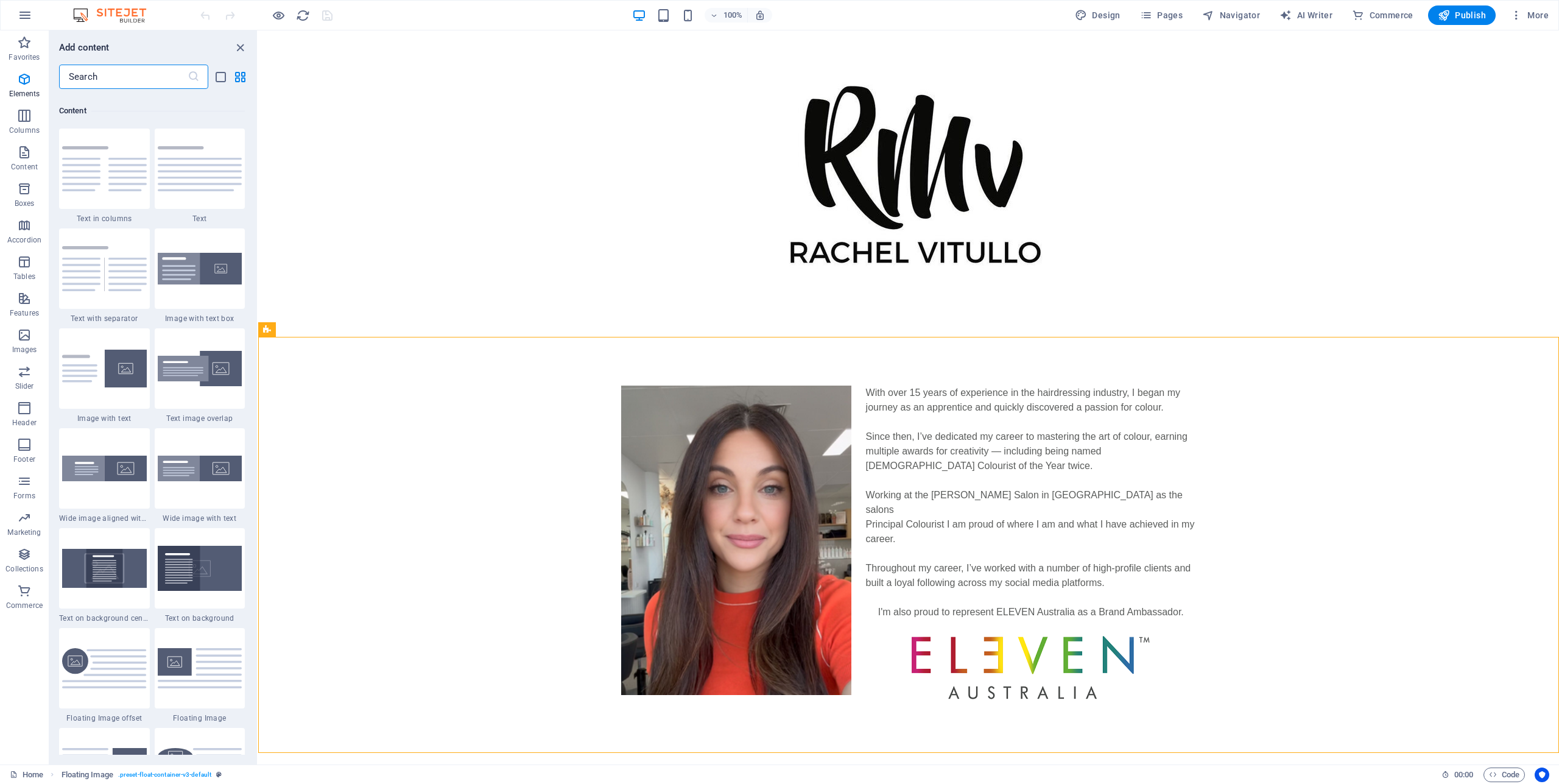
scroll to position [2130, 0]
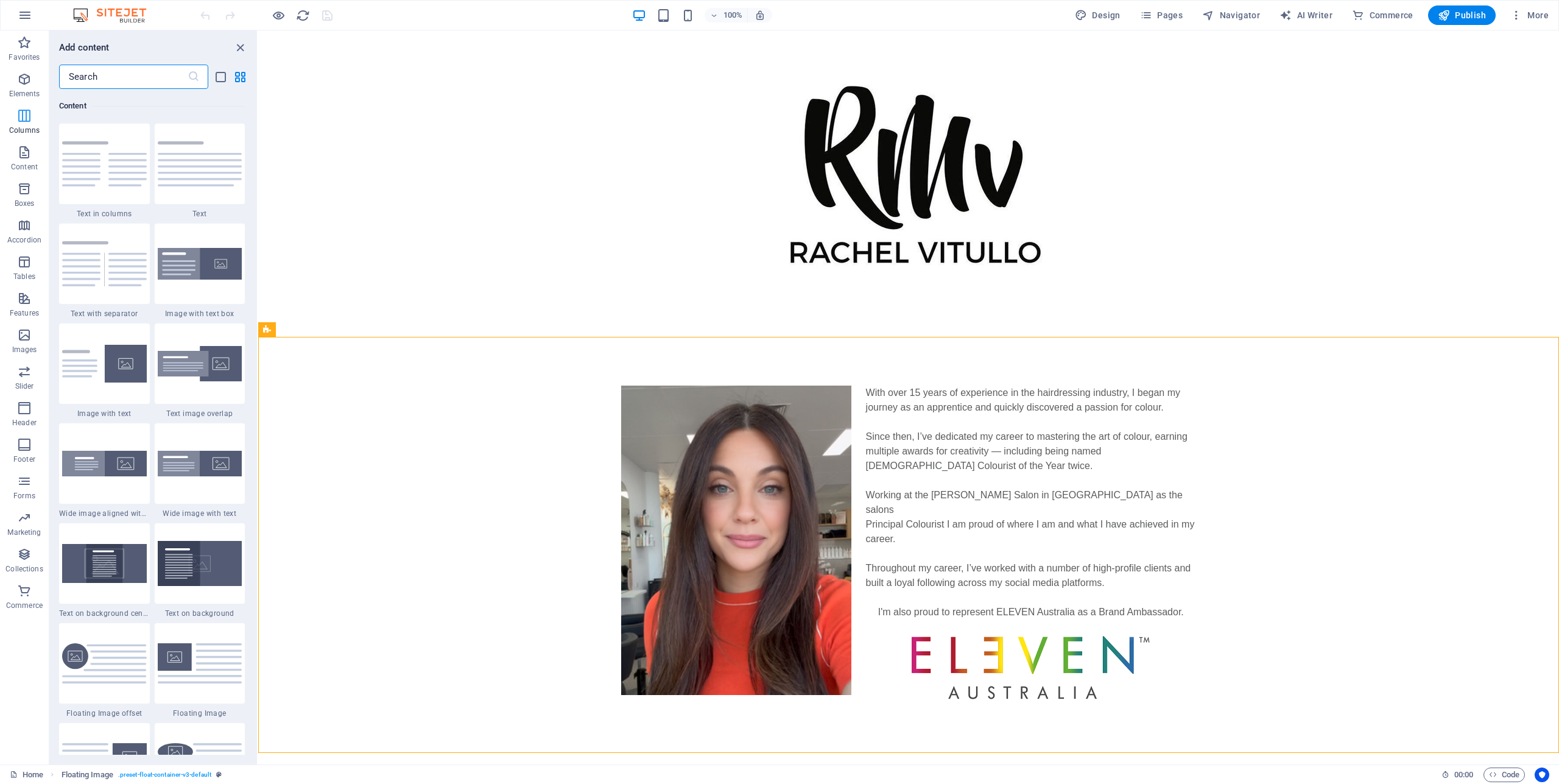
click at [22, 113] on icon "button" at bounding box center [24, 115] width 14 height 14
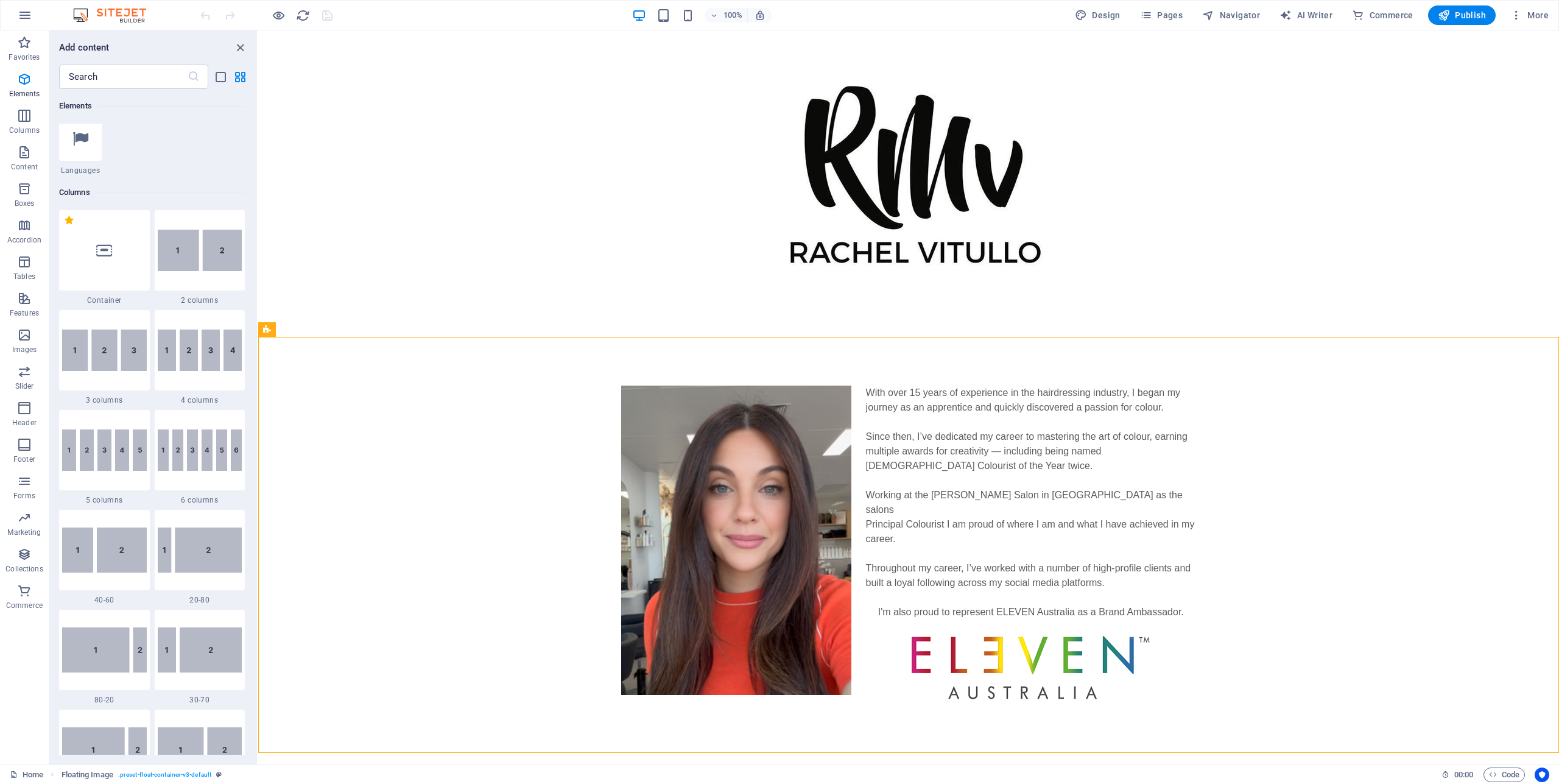
scroll to position [528, 0]
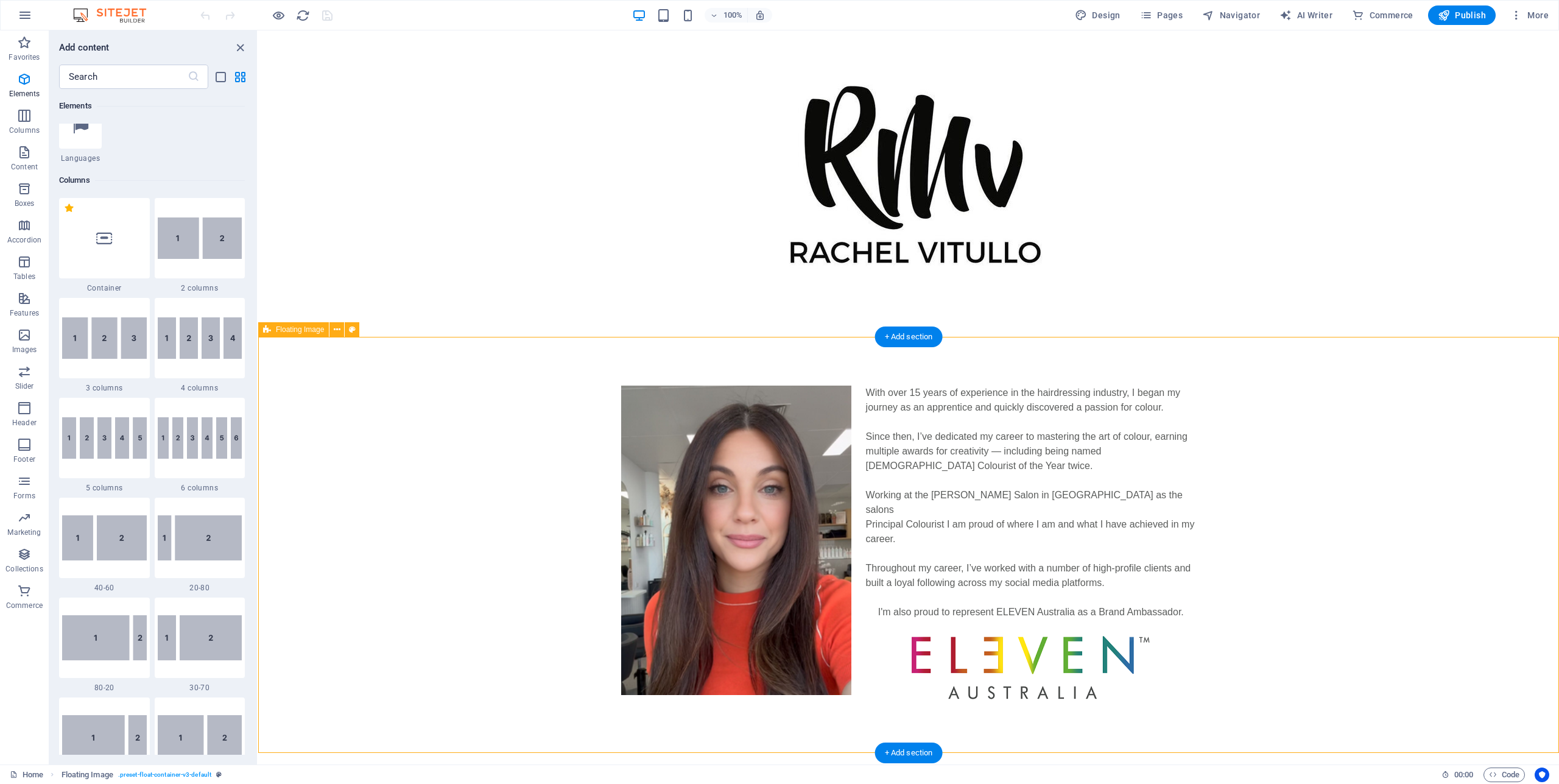
click at [560, 373] on div "With over 15 years of experience in the hairdressing industry, I began my journ…" at bounding box center [909, 552] width 1301 height 431
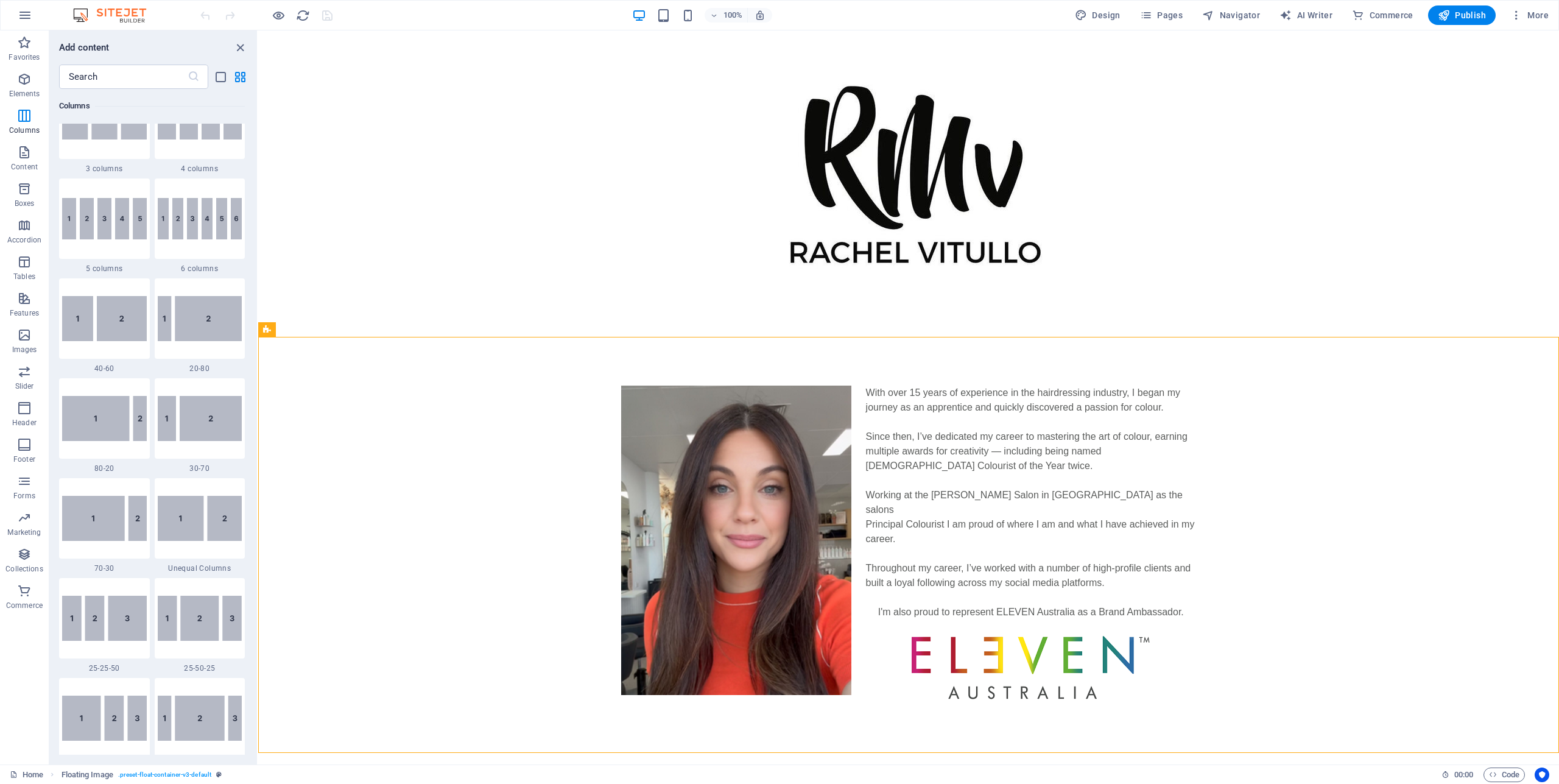
scroll to position [583, 0]
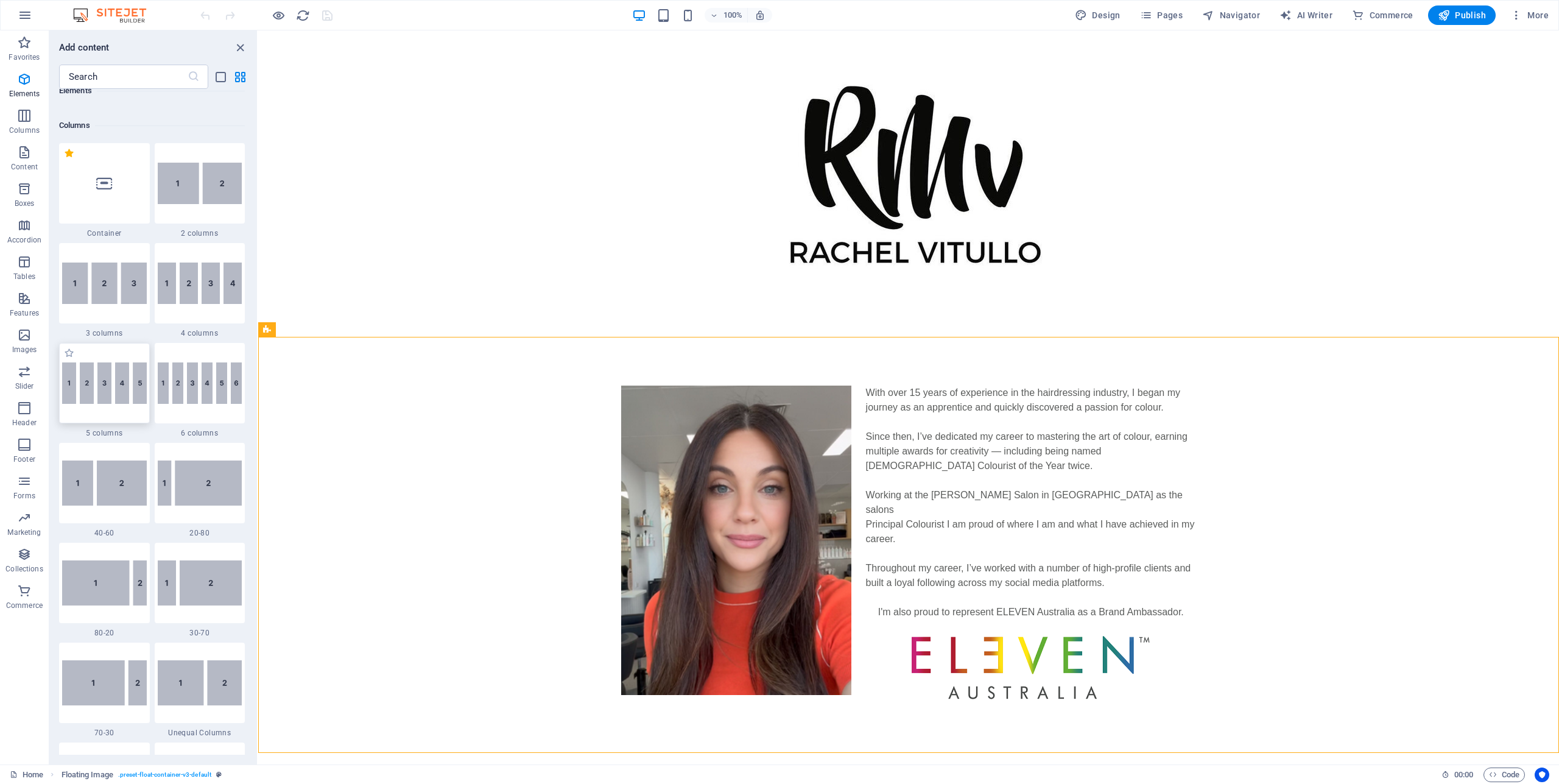
click at [103, 393] on img at bounding box center [104, 383] width 85 height 41
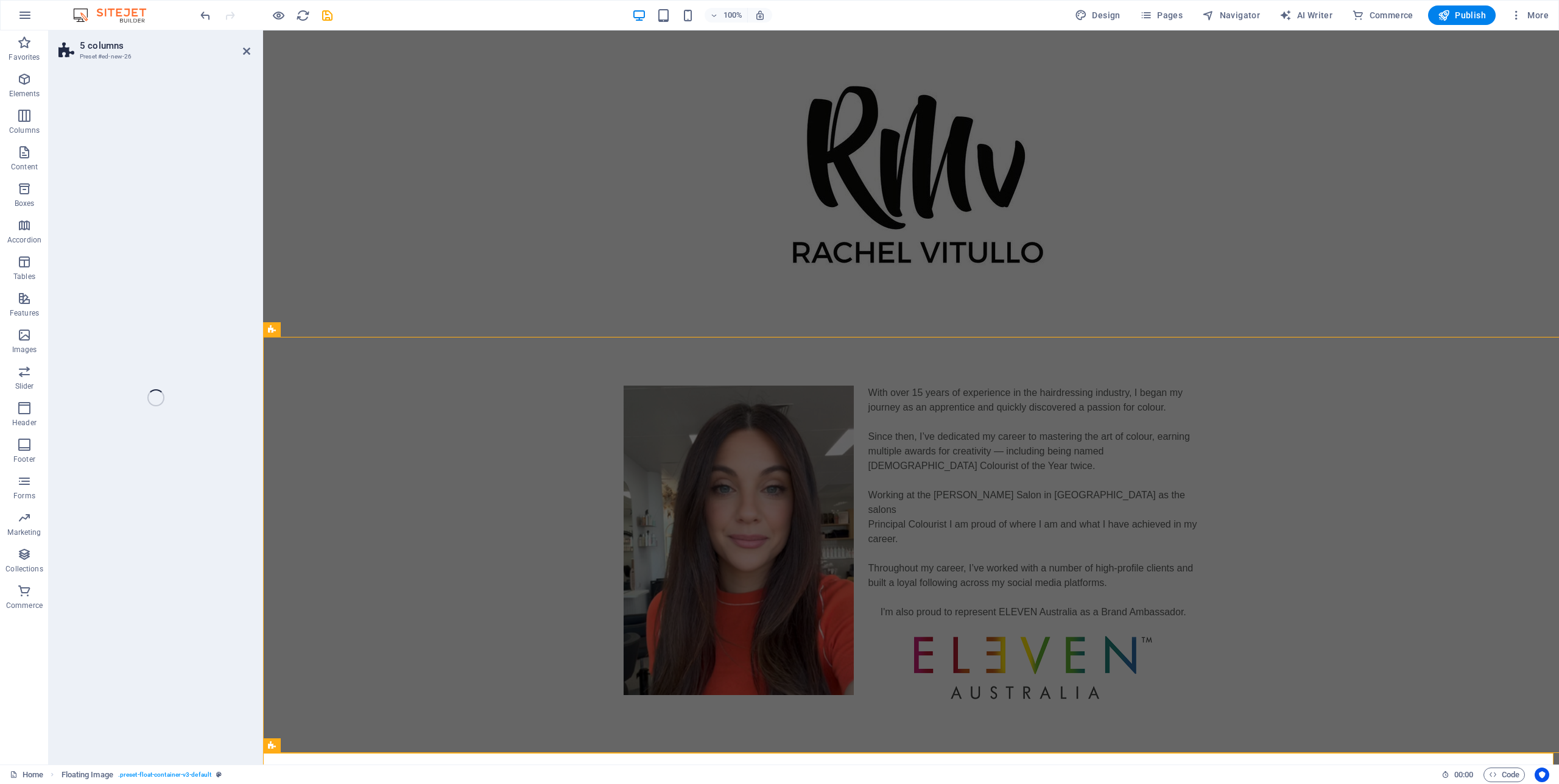
select select "rem"
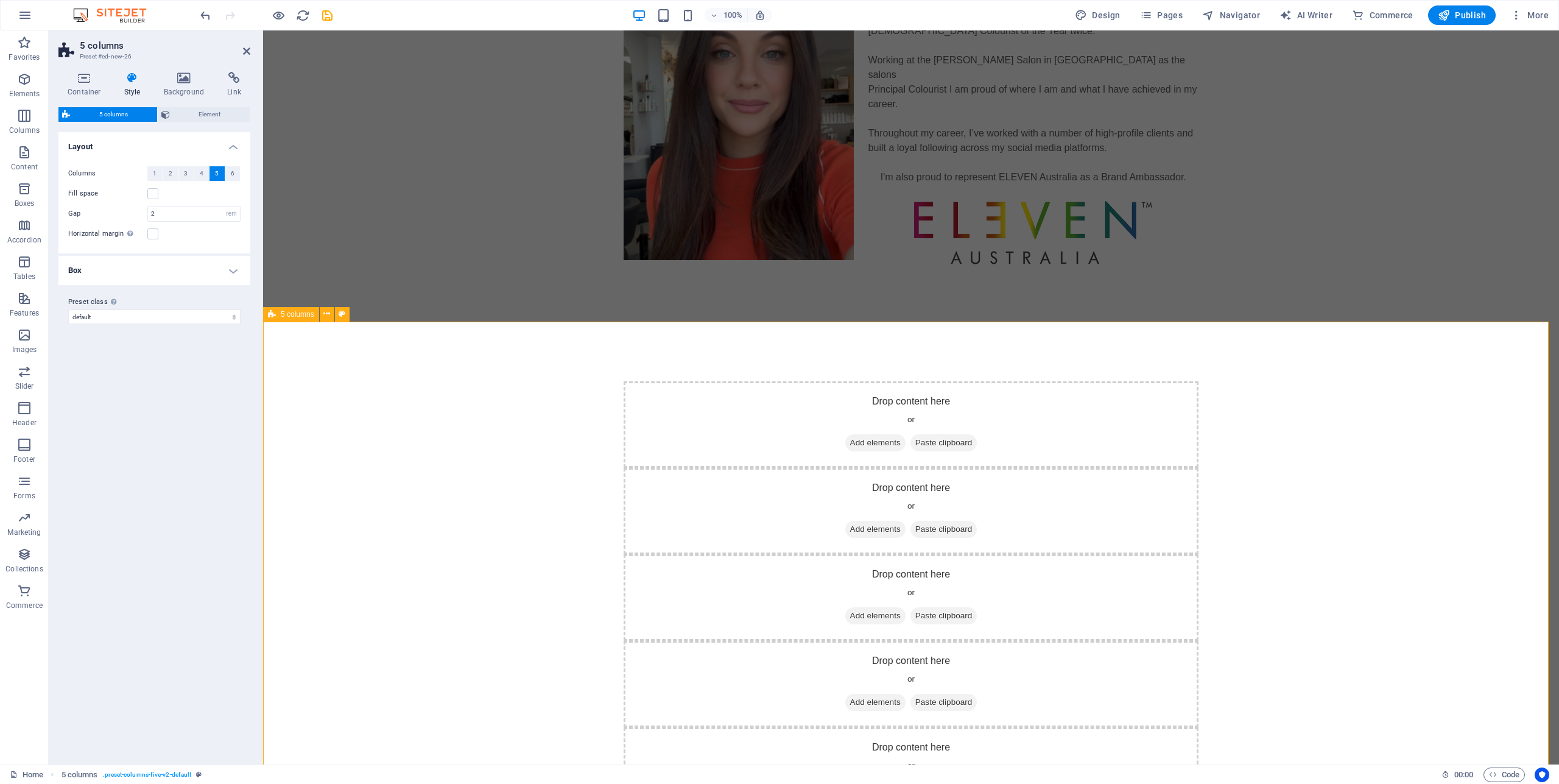
scroll to position [218, 0]
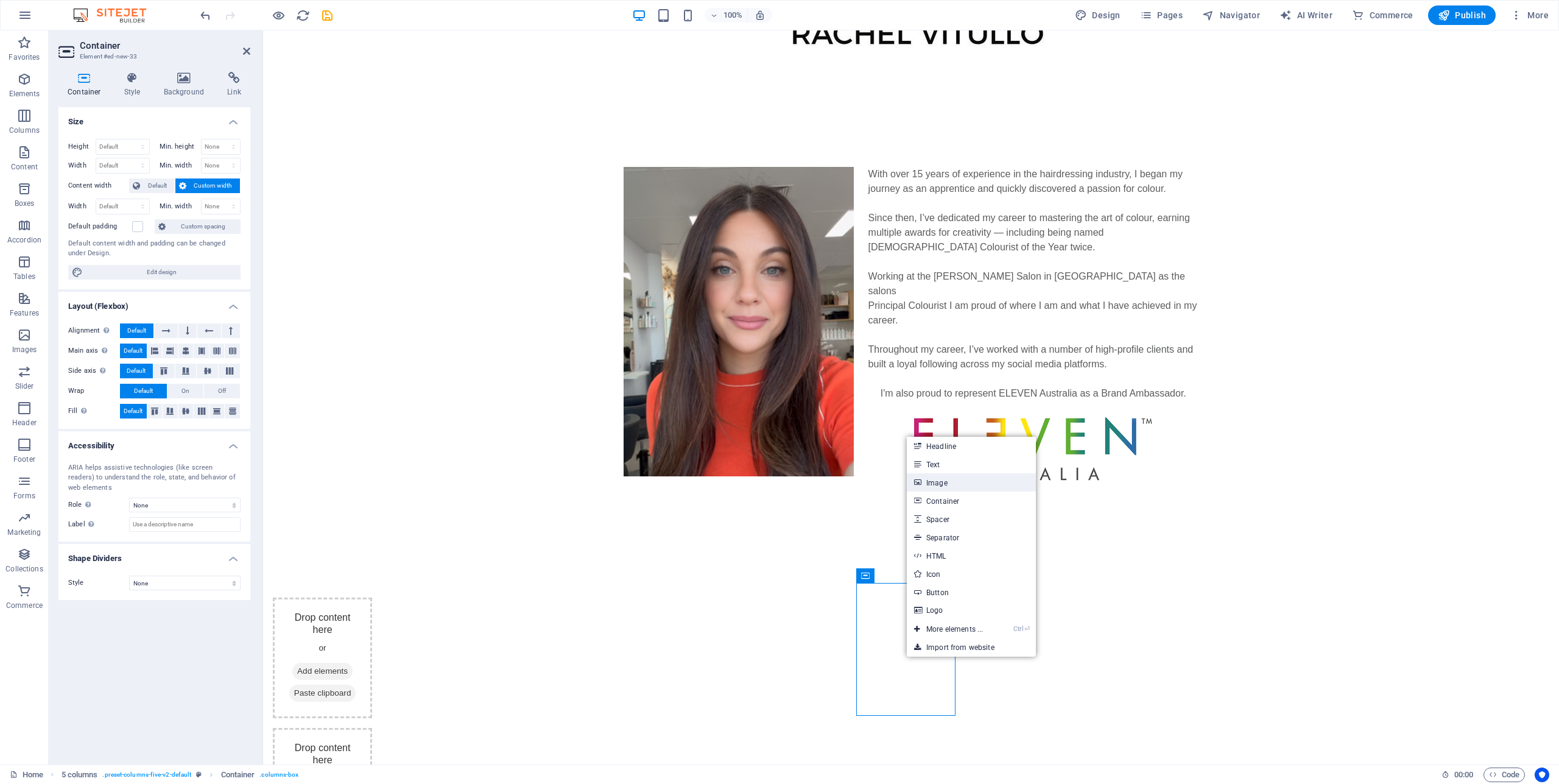
click at [930, 485] on link "Image" at bounding box center [971, 482] width 129 height 18
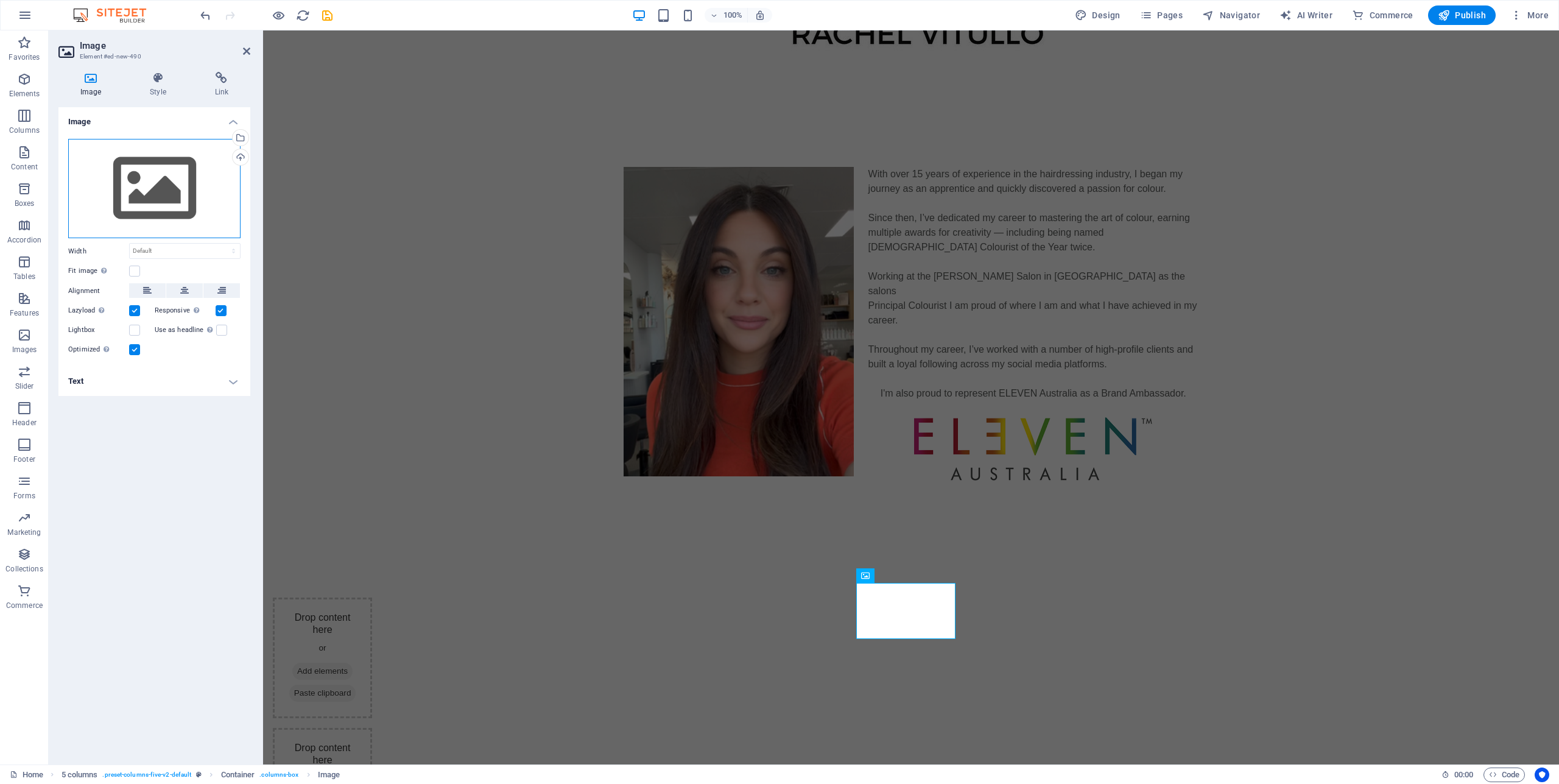
click at [167, 194] on div "Drag files here, click to choose files or select files from Files or our free s…" at bounding box center [154, 189] width 172 height 100
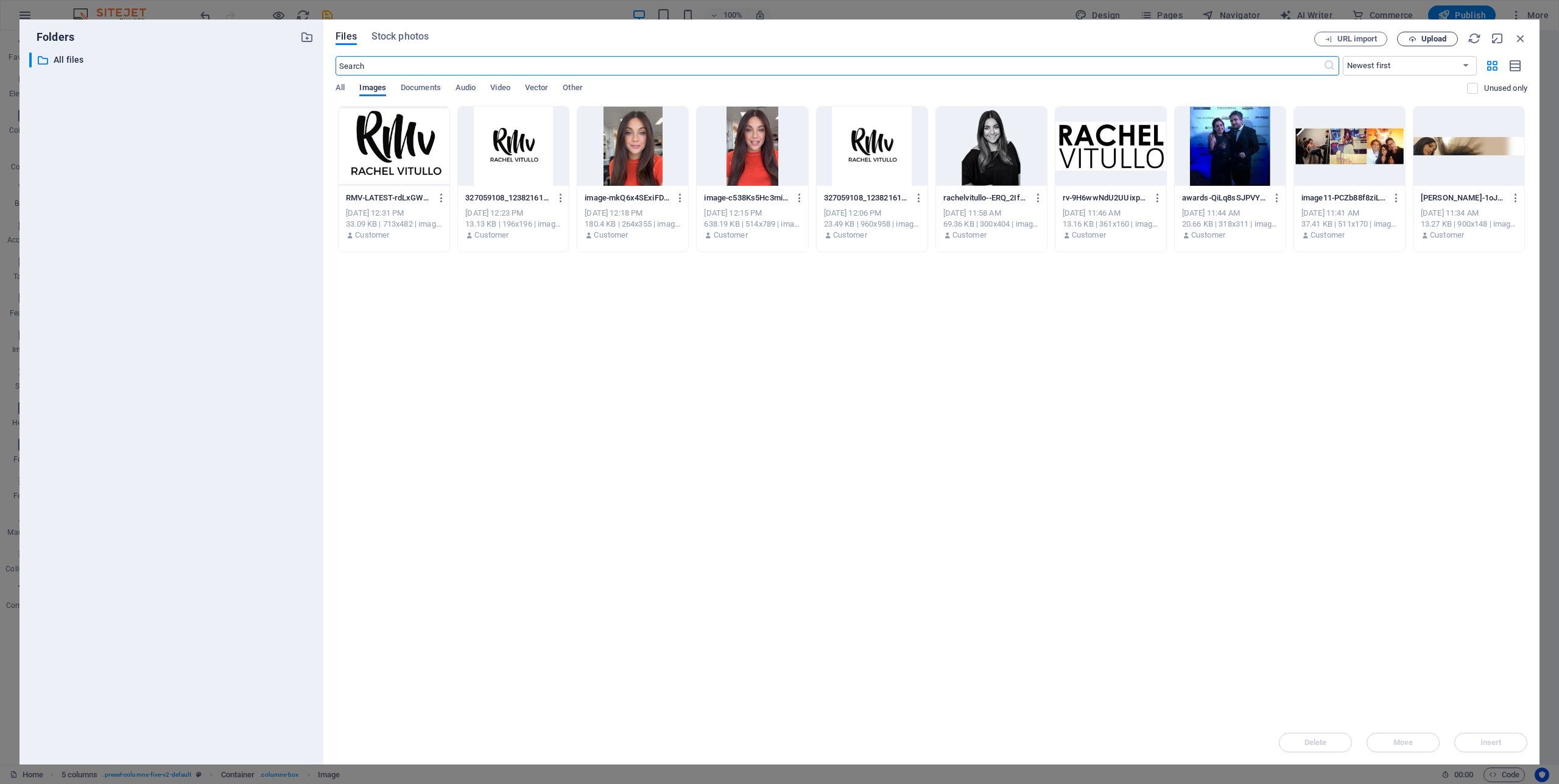
click at [1434, 38] on span "Upload" at bounding box center [1434, 39] width 25 height 7
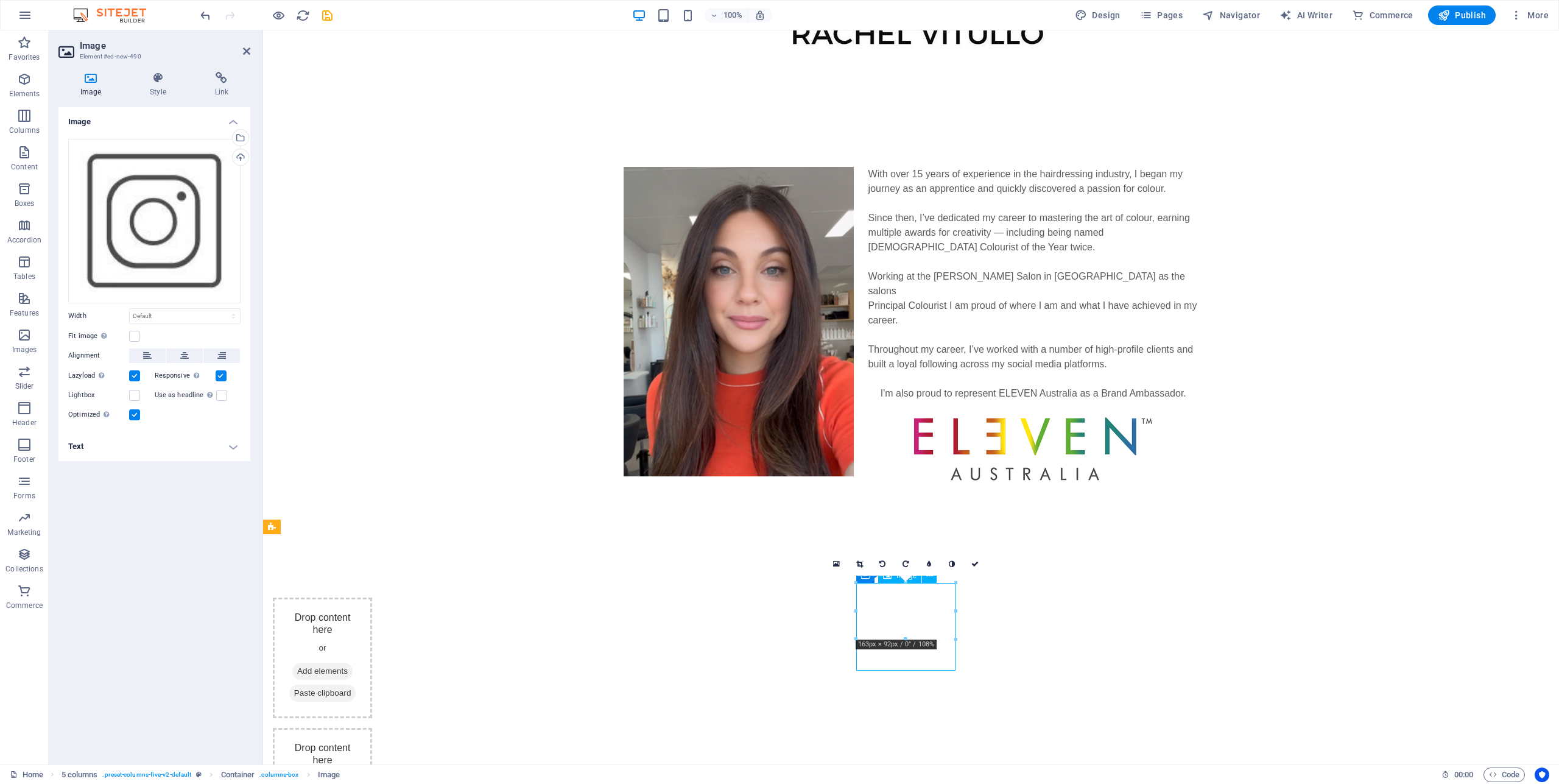
click at [223, 77] on icon at bounding box center [221, 78] width 57 height 12
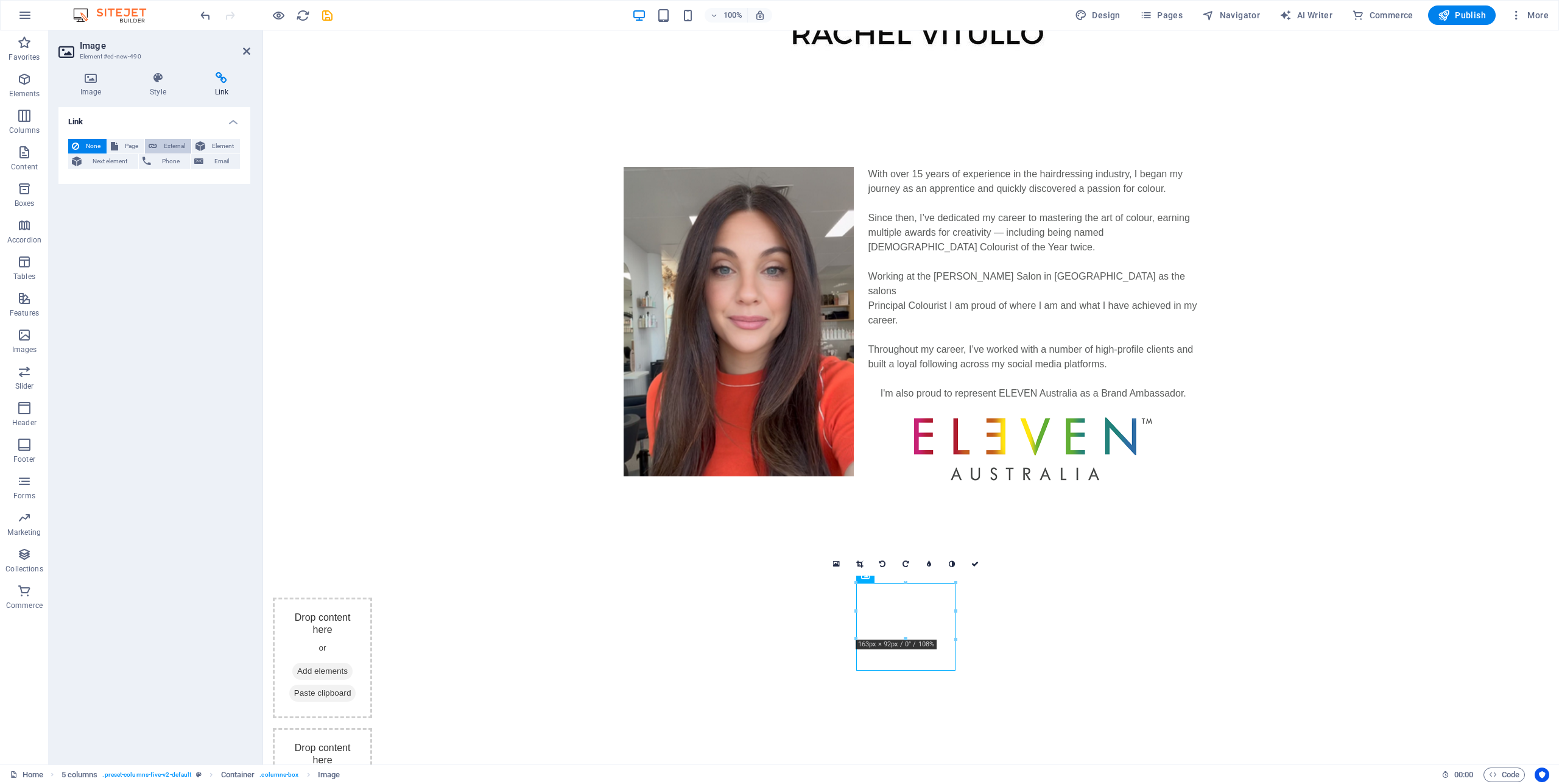
click at [168, 145] on span "External" at bounding box center [174, 146] width 27 height 14
select select "blank"
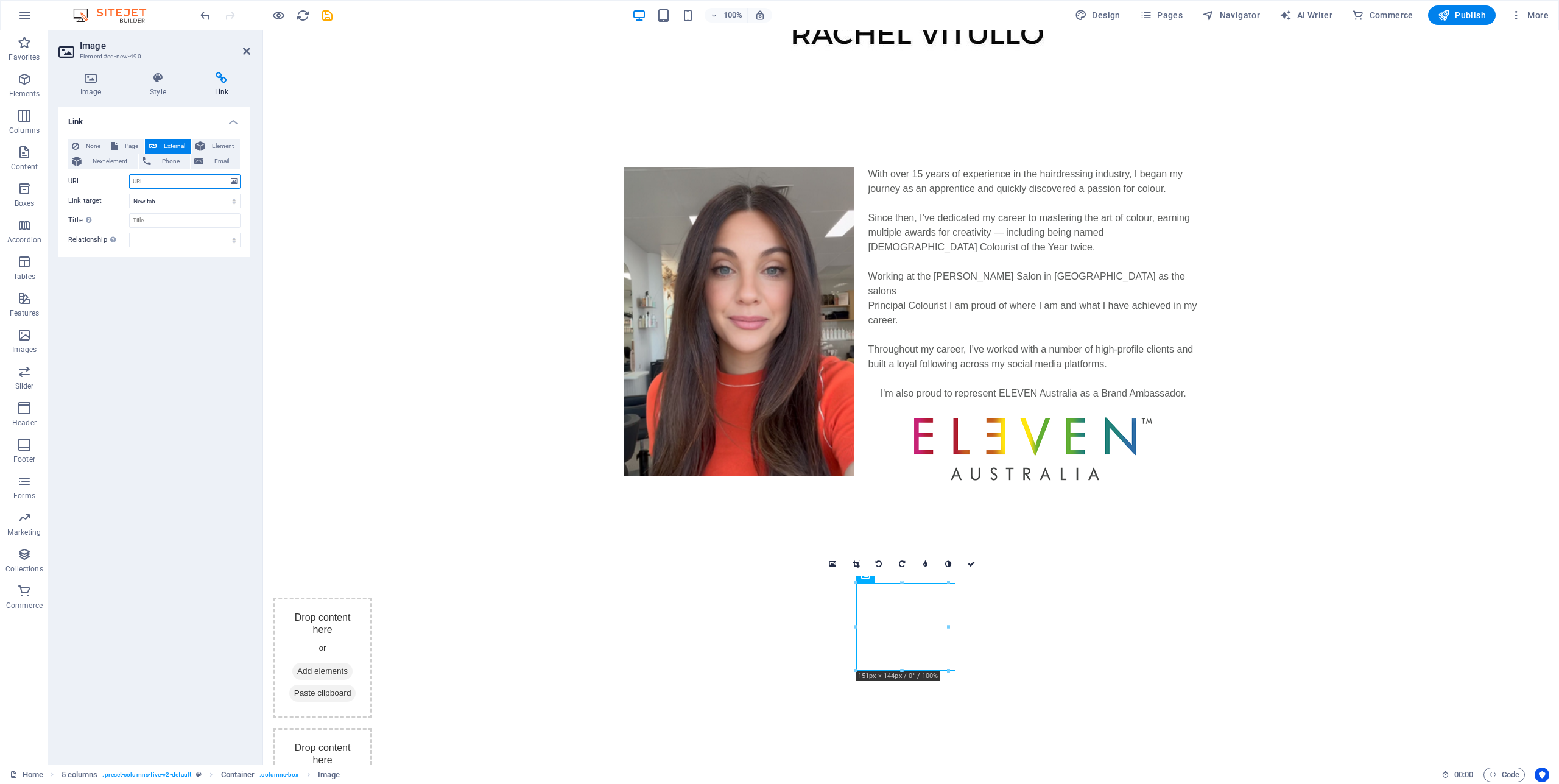
paste input "[URL][DOMAIN_NAME]"
type input "[URL][DOMAIN_NAME]"
click at [169, 222] on input "Title Additional link description, should not be the same as the link text. The…" at bounding box center [185, 220] width 111 height 14
type input "Instagram"
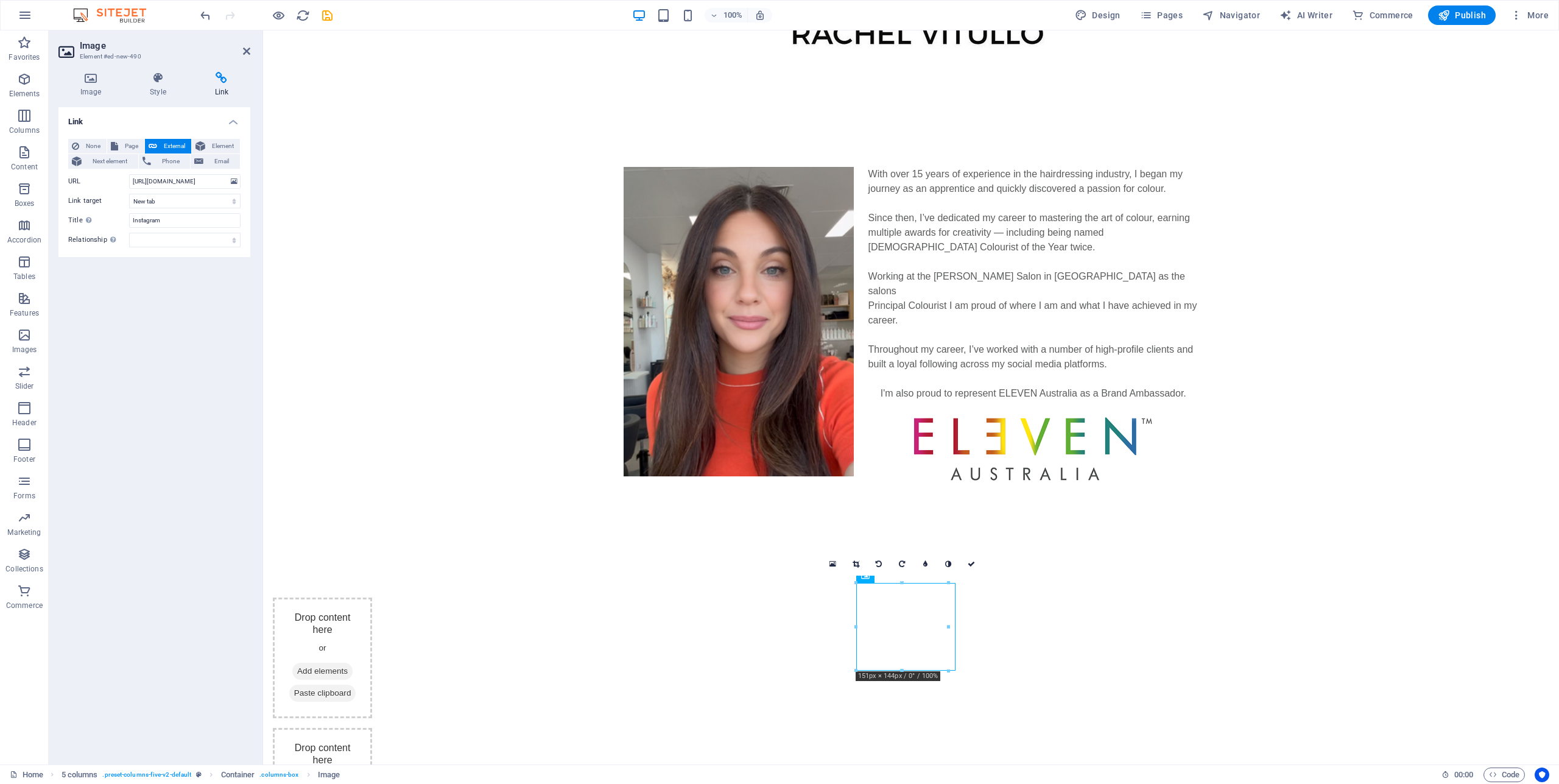
click at [218, 353] on div "Link None Page External Element Next element Phone Email Page Home Legal Notice…" at bounding box center [154, 430] width 192 height 647
click at [527, 467] on div "With over 15 years of experience in the hairdressing industry, I began my journ…" at bounding box center [911, 333] width 1296 height 431
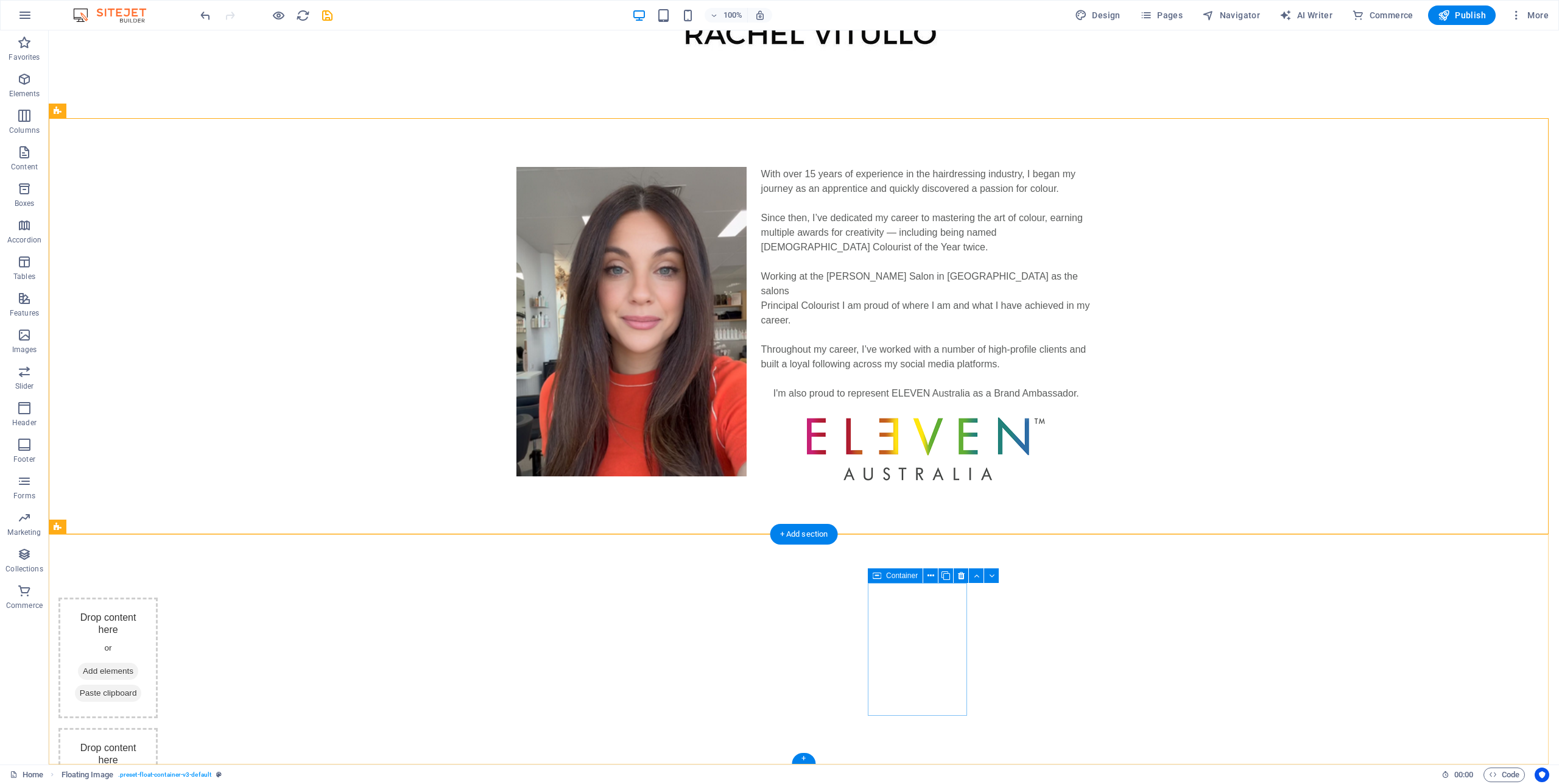
drag, startPoint x: 932, startPoint y: 656, endPoint x: 932, endPoint y: 645, distance: 11.0
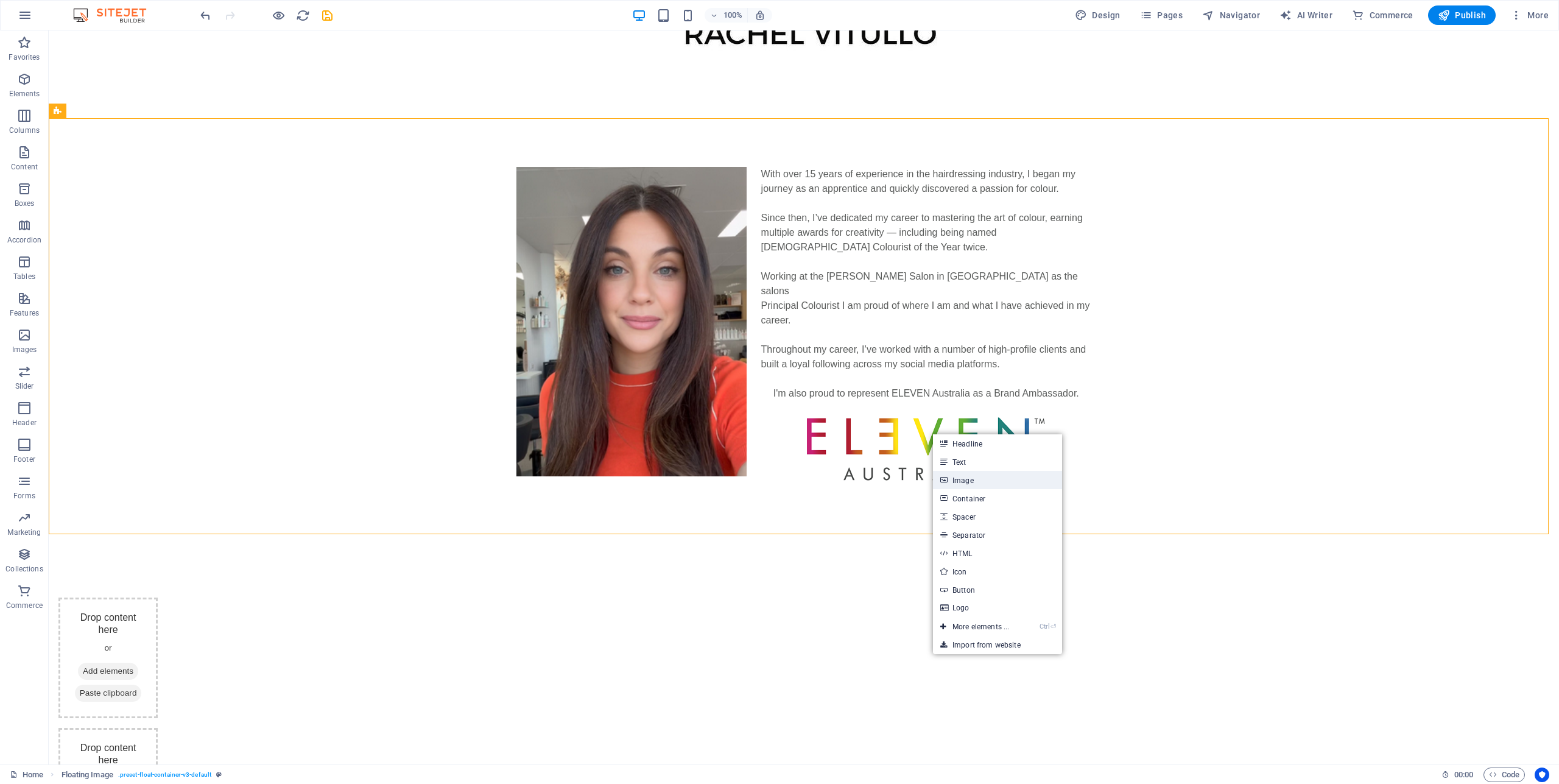
click at [960, 480] on link "Image" at bounding box center [997, 480] width 129 height 18
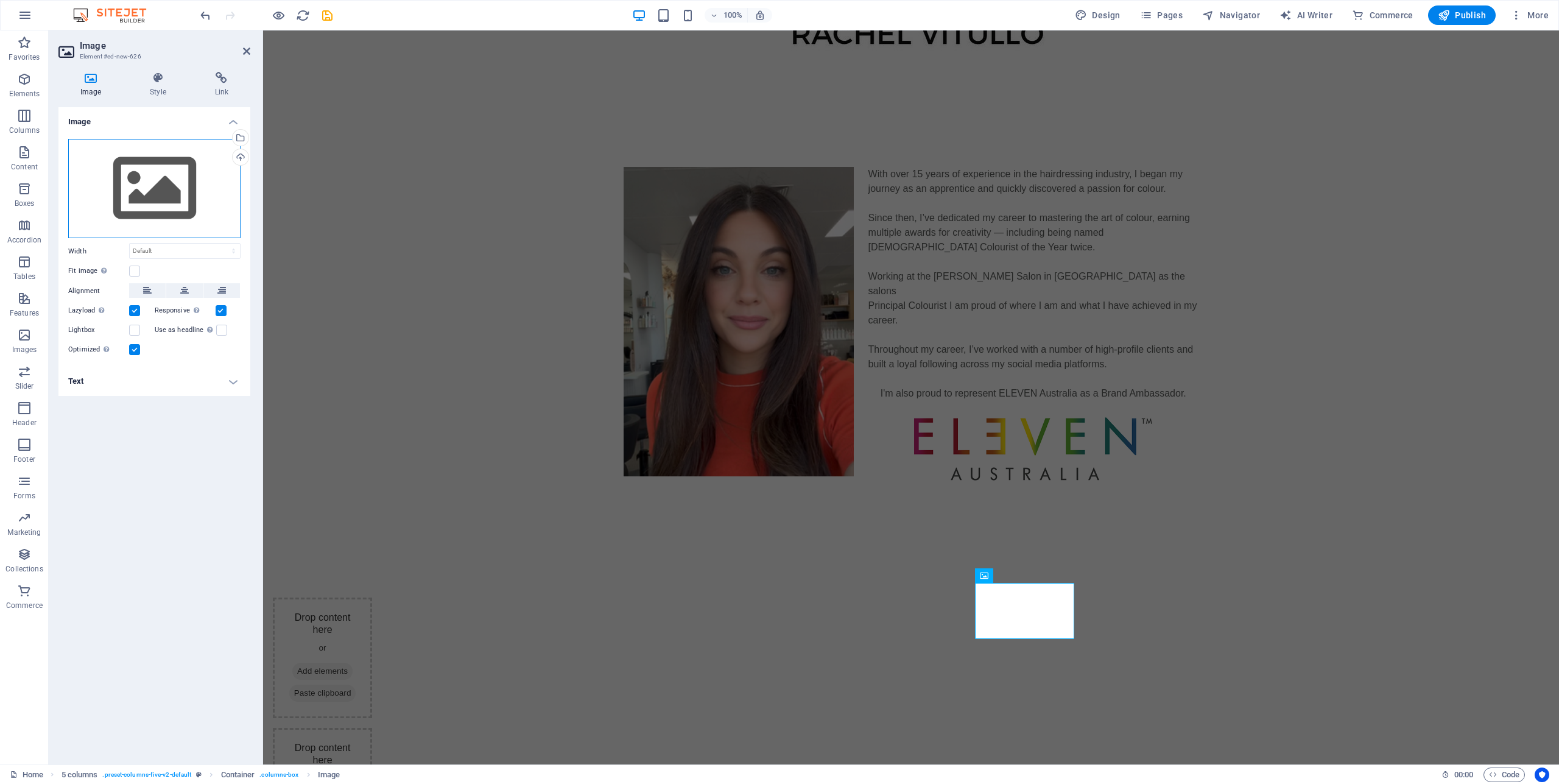
click at [146, 174] on div "Drag files here, click to choose files or select files from Files or our free s…" at bounding box center [154, 189] width 172 height 100
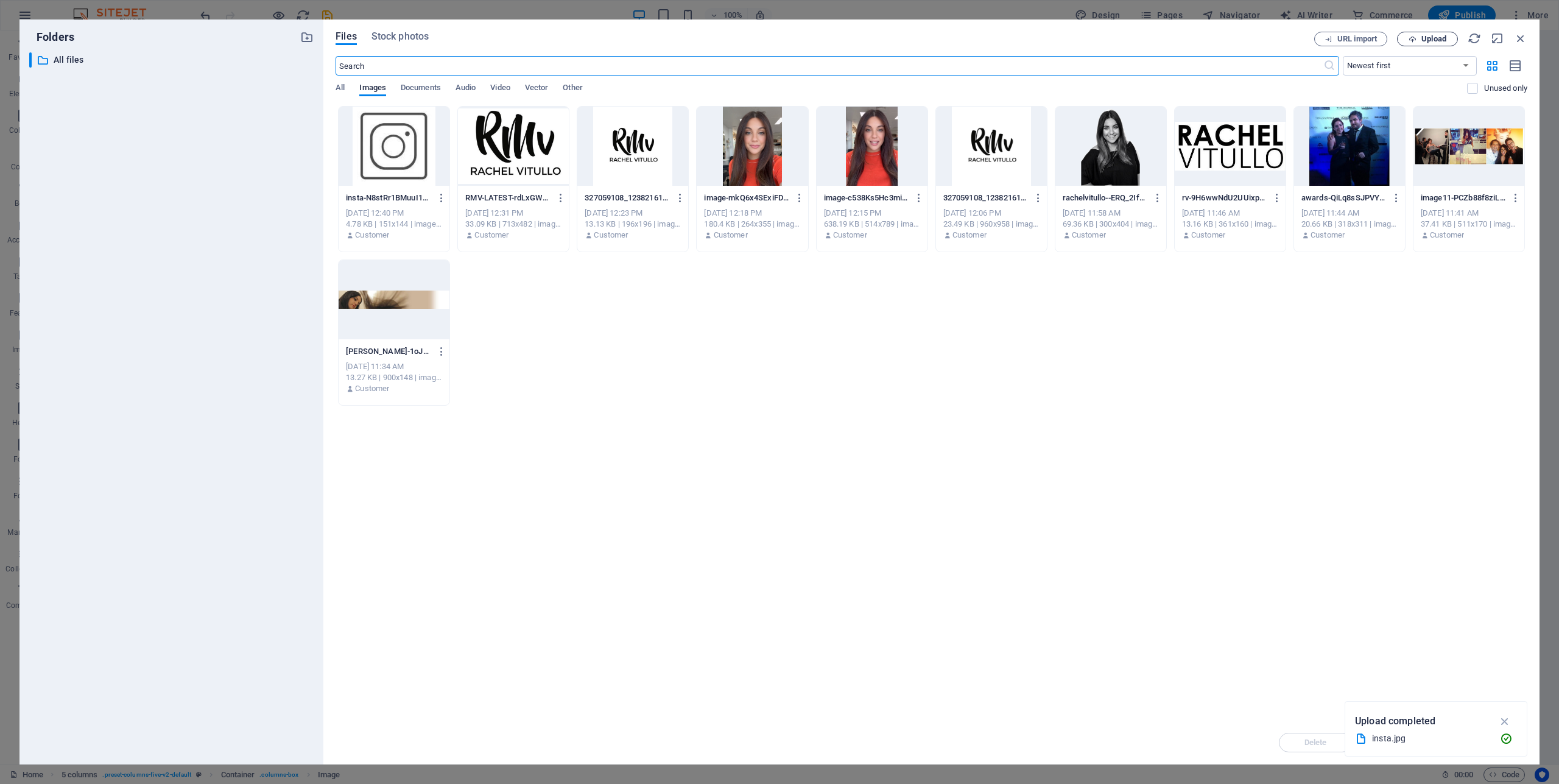
click at [1426, 37] on span "Upload" at bounding box center [1434, 39] width 25 height 7
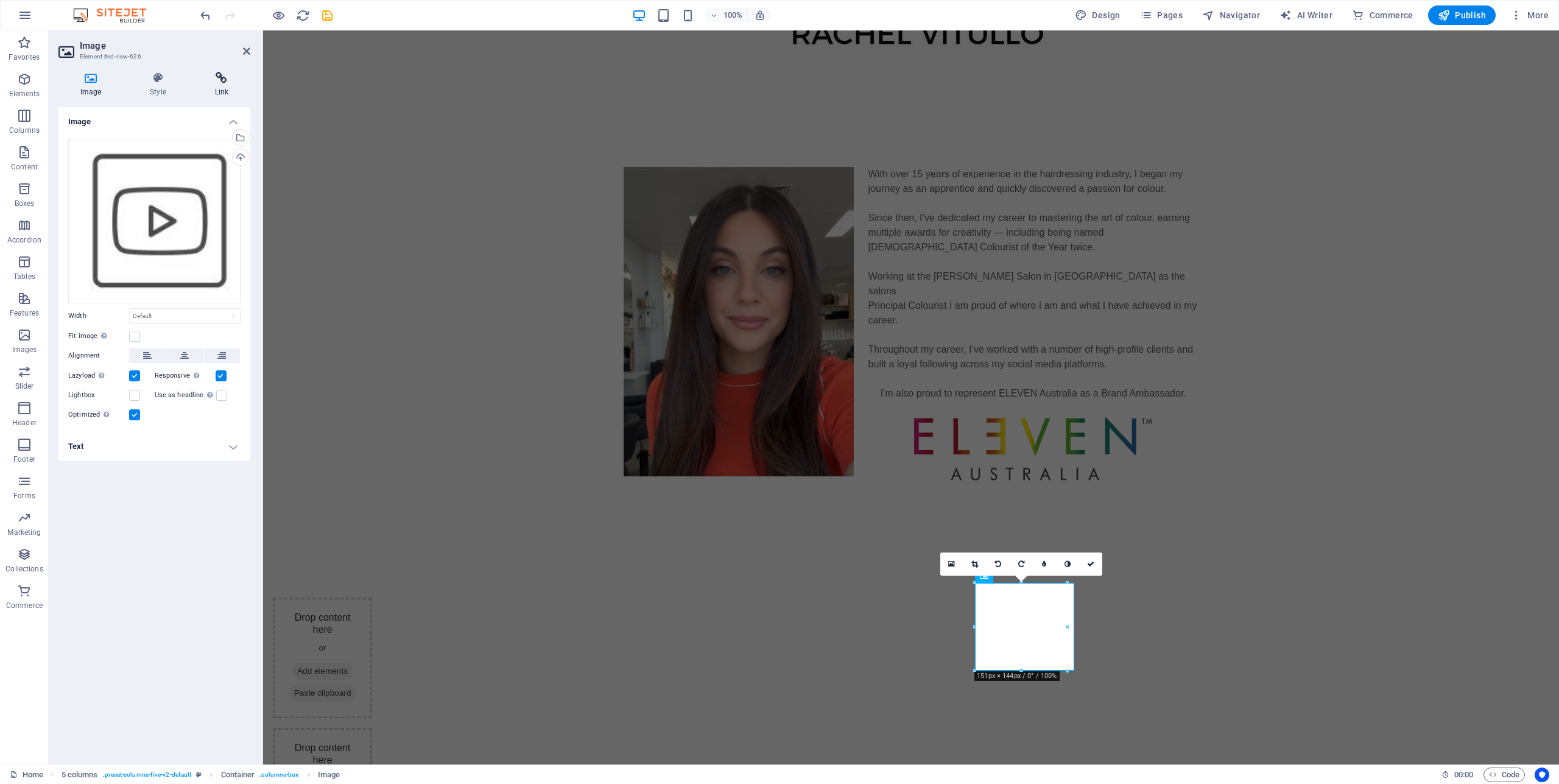
click at [224, 74] on icon at bounding box center [221, 78] width 57 height 12
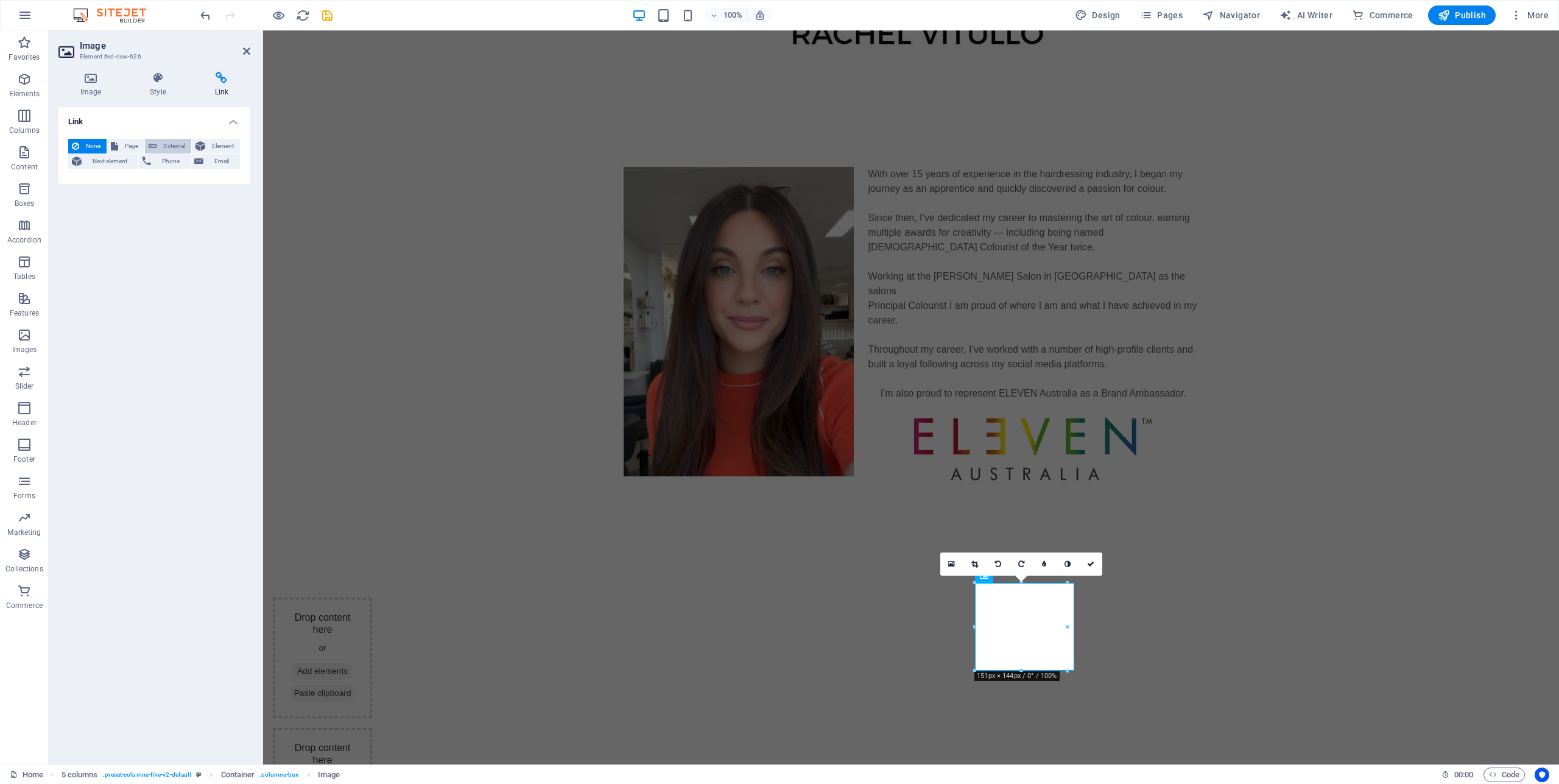
click at [168, 144] on span "External" at bounding box center [174, 146] width 27 height 14
select select "blank"
paste input "[URL][DOMAIN_NAME]"
type input "[URL][DOMAIN_NAME]"
click at [159, 221] on input "Title Additional link description, should not be the same as the link text. The…" at bounding box center [185, 220] width 111 height 14
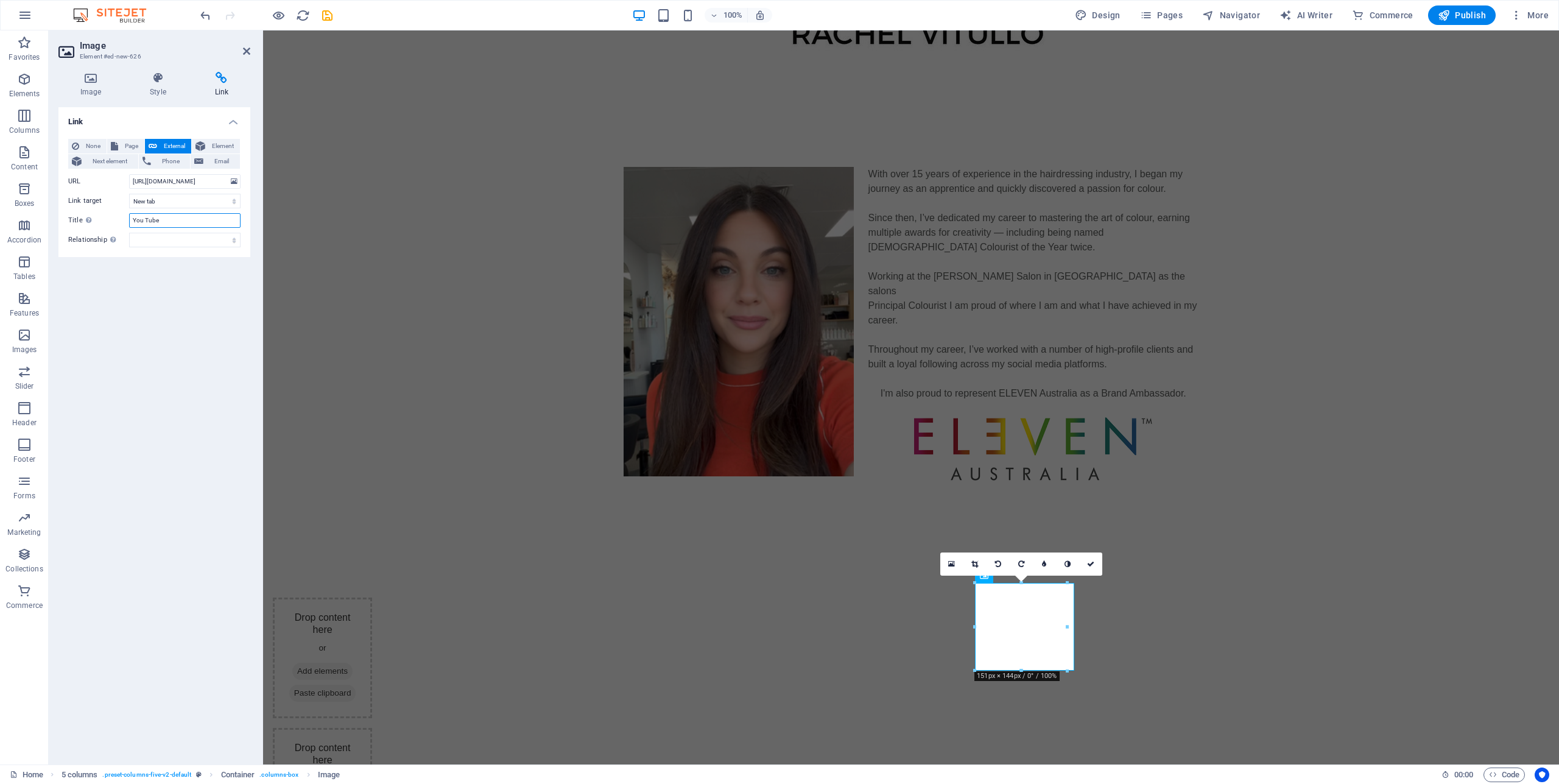
type input "You Tube"
click at [142, 412] on div "Link None Page External Element Next element Phone Email Page Home Legal Notice…" at bounding box center [154, 430] width 192 height 647
click at [372, 728] on div "Drop content here or Add elements Paste clipboard" at bounding box center [322, 788] width 99 height 121
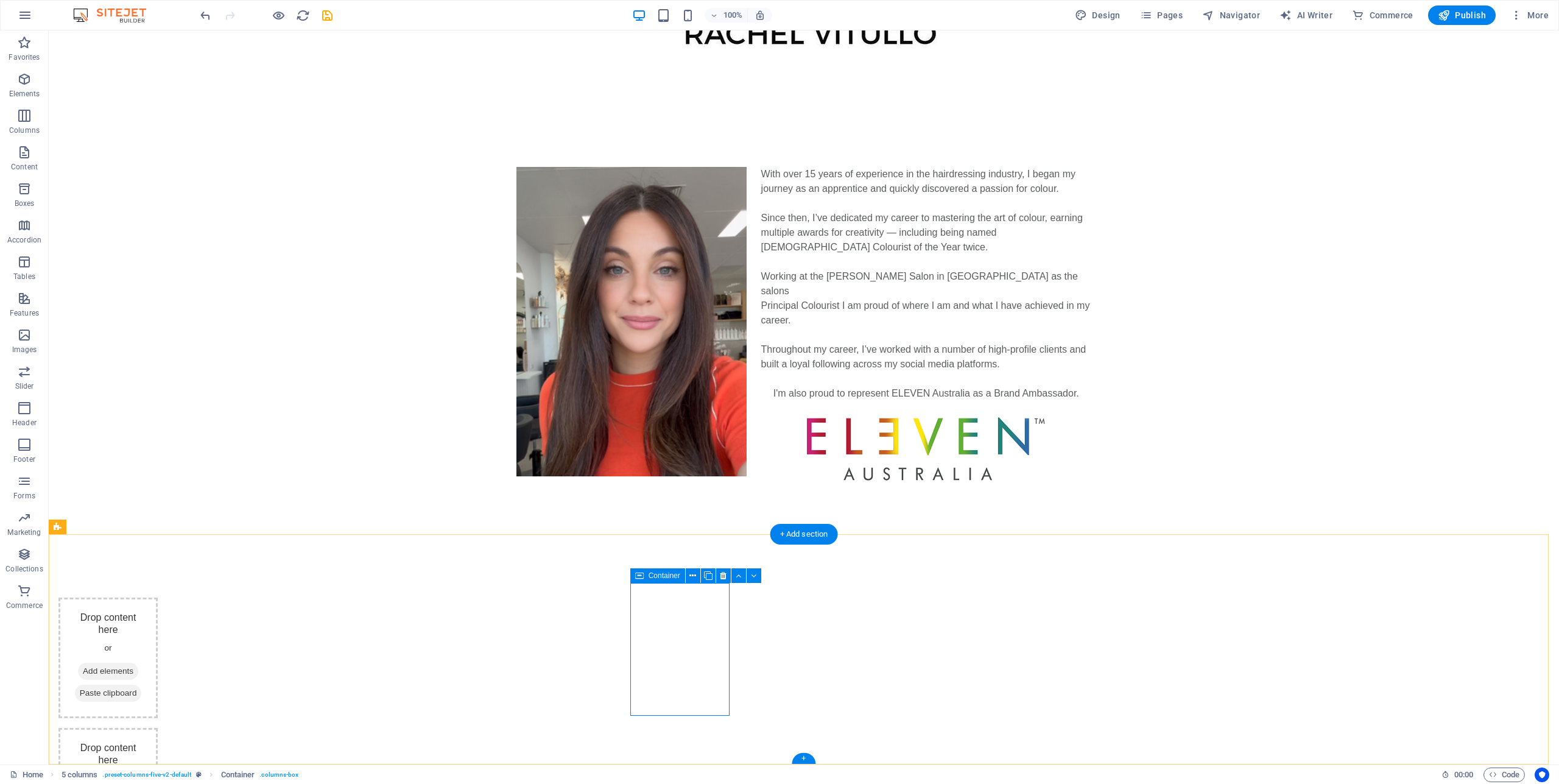
click at [158, 728] on div "Drop content here or Add elements Paste clipboard" at bounding box center [108, 788] width 99 height 121
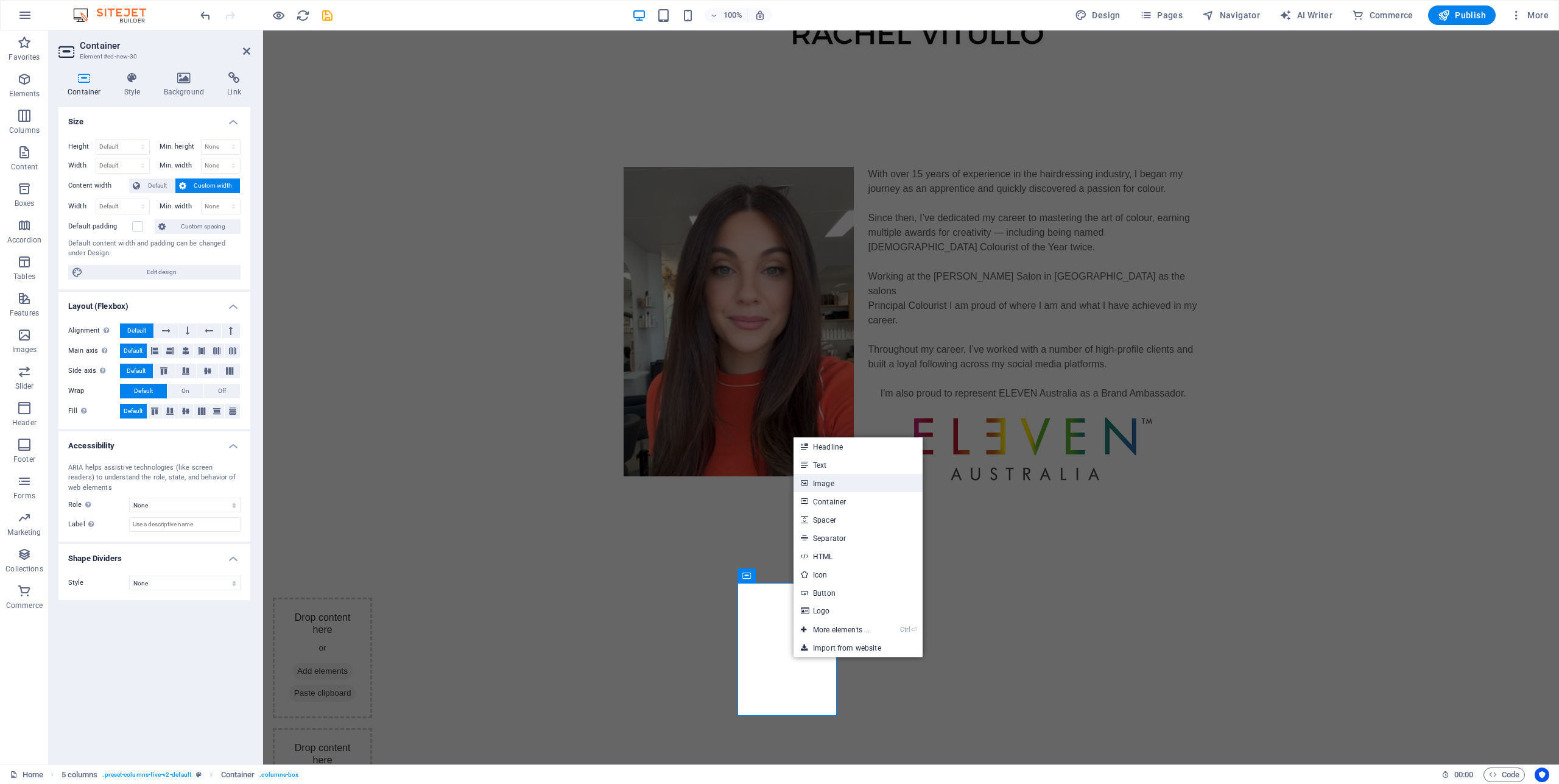
click at [835, 488] on link "Image" at bounding box center [858, 483] width 129 height 18
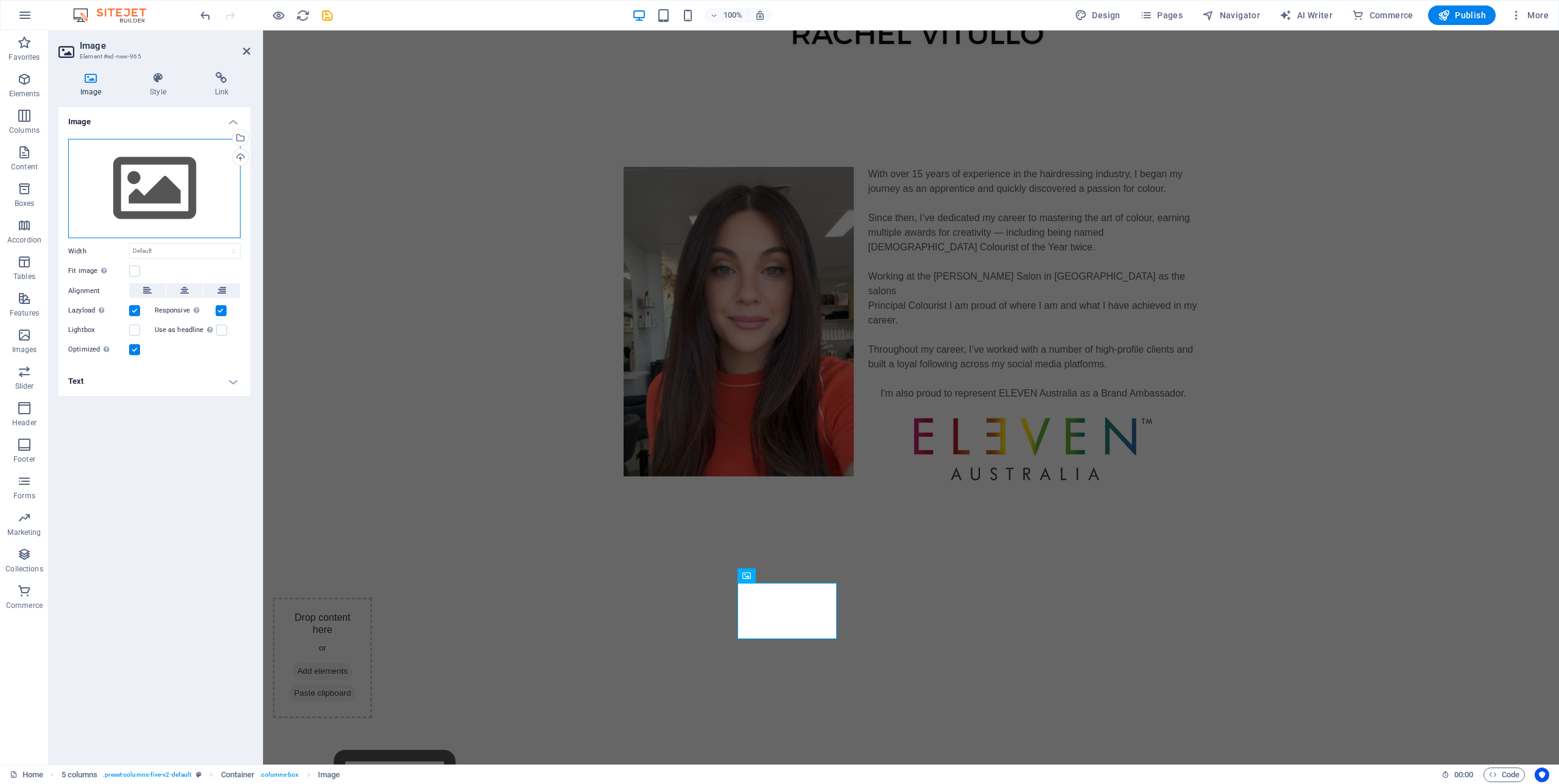
click at [130, 193] on div "Drag files here, click to choose files or select files from Files or our free s…" at bounding box center [154, 189] width 172 height 100
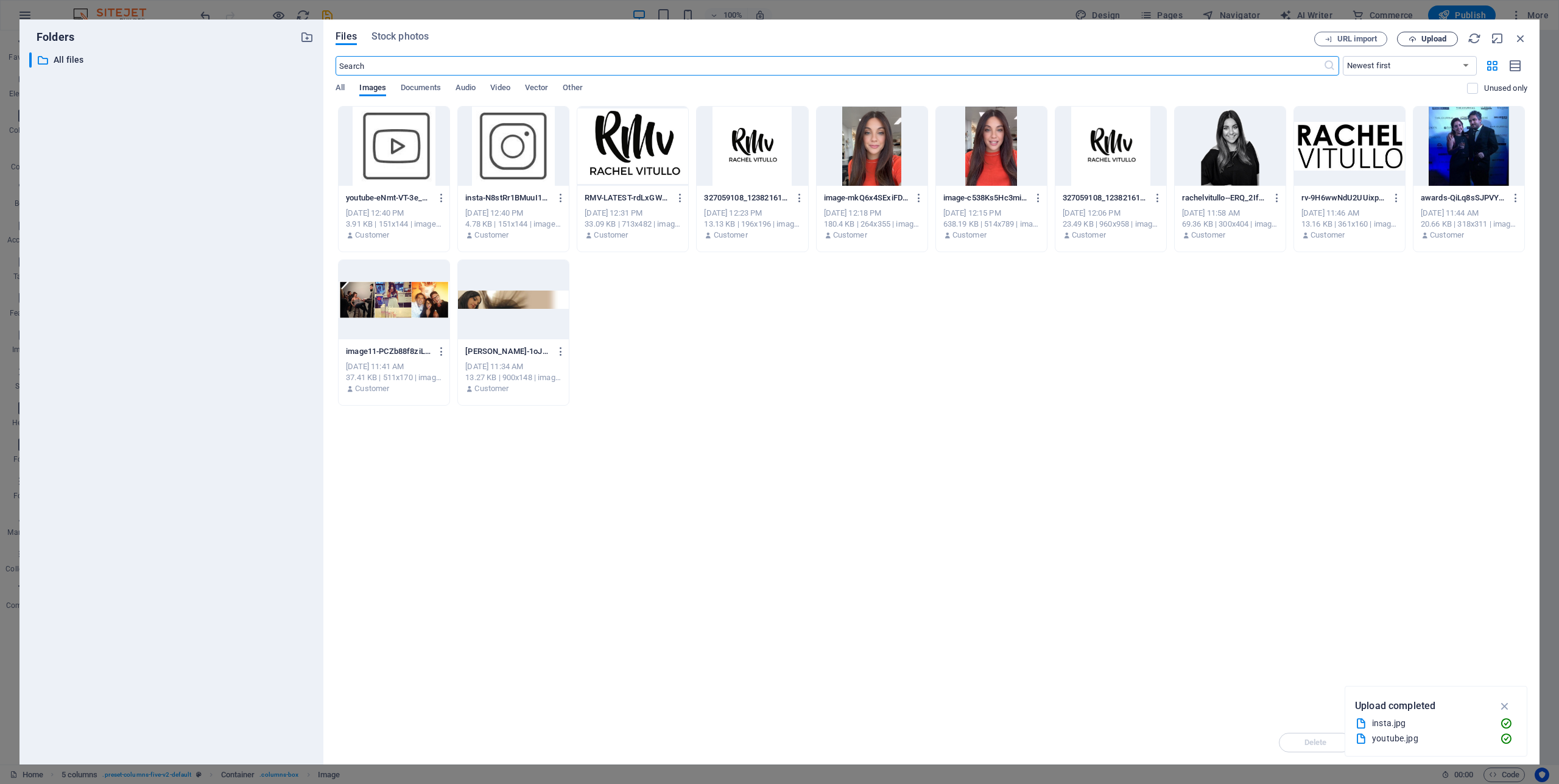
click at [1431, 37] on span "Upload" at bounding box center [1434, 39] width 25 height 7
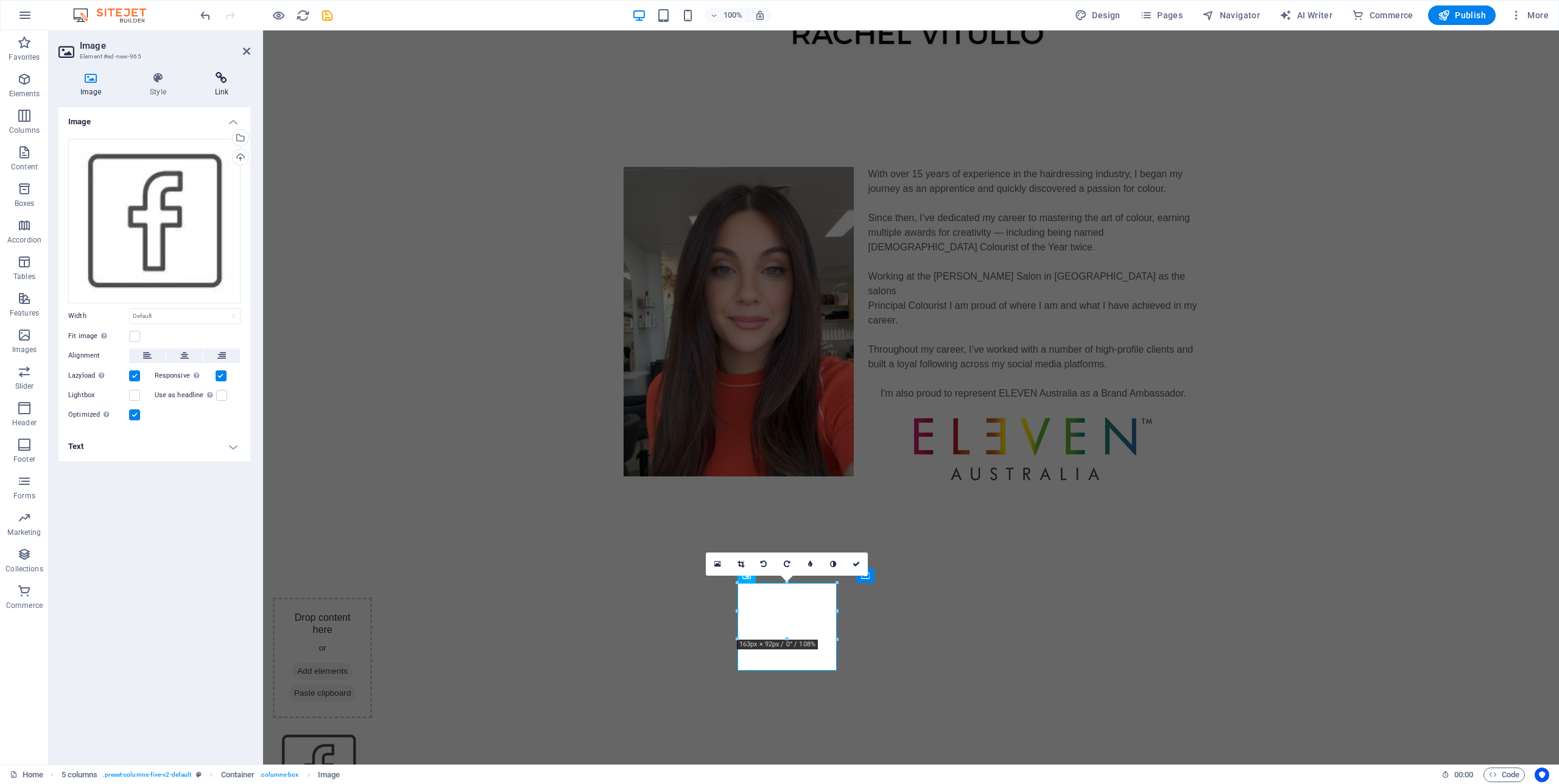
click at [224, 79] on icon at bounding box center [221, 78] width 57 height 12
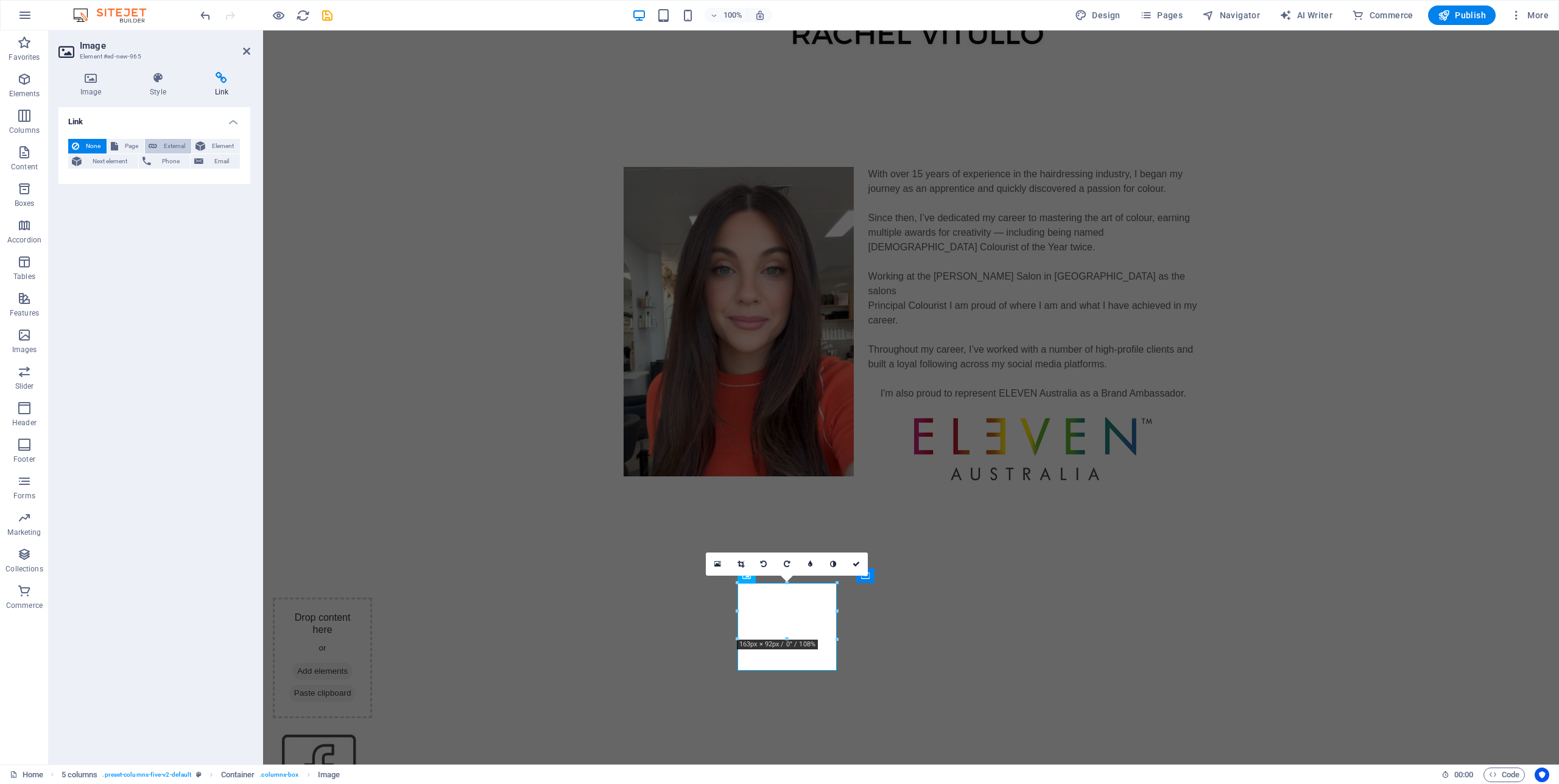
click at [172, 150] on span "External" at bounding box center [174, 146] width 27 height 14
select select "blank"
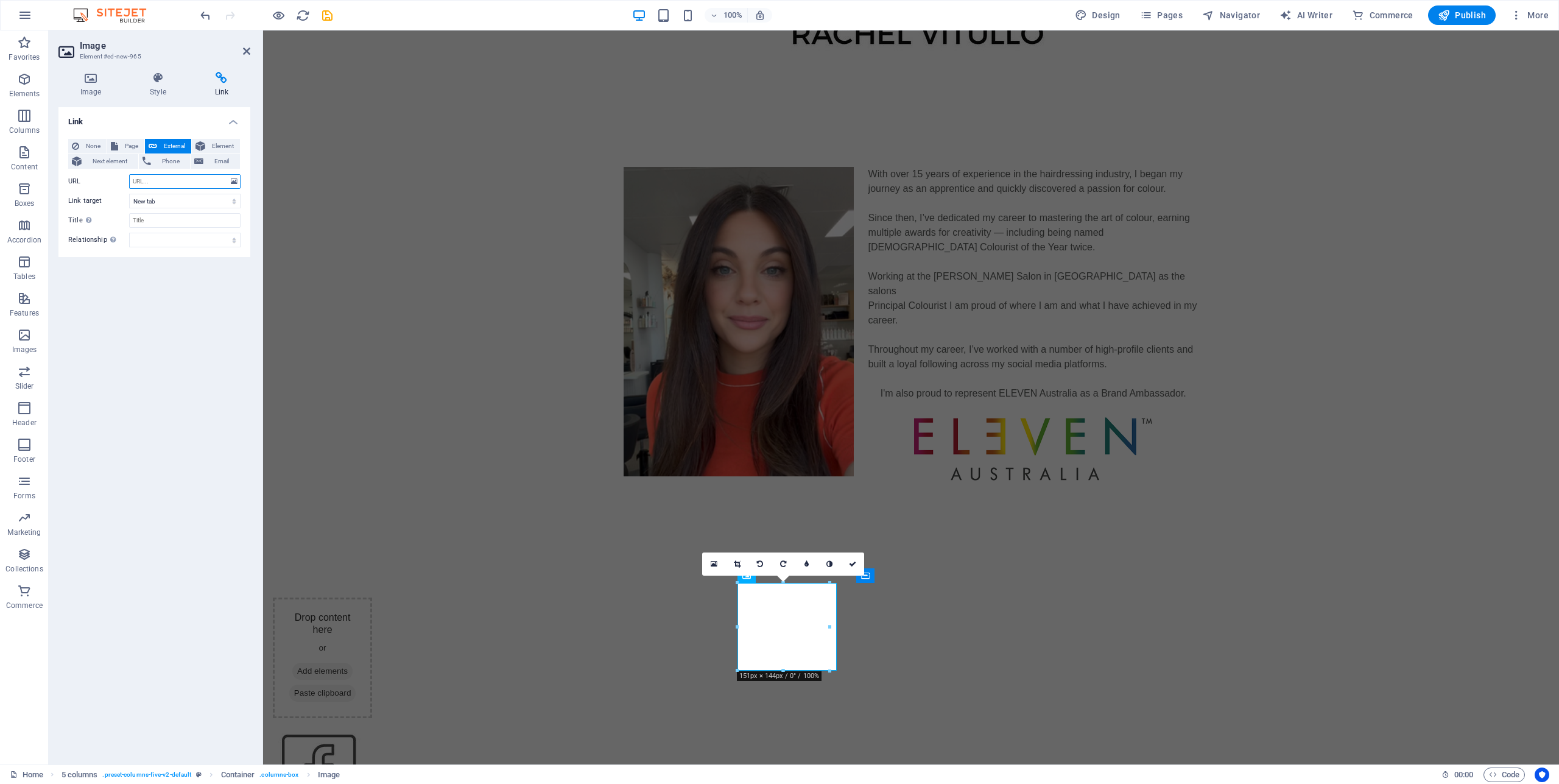
paste input "[URL][DOMAIN_NAME]"
type input "[URL][DOMAIN_NAME]"
click at [165, 220] on input "Title Additional link description, should not be the same as the link text. The…" at bounding box center [185, 220] width 111 height 14
type input "Facebook"
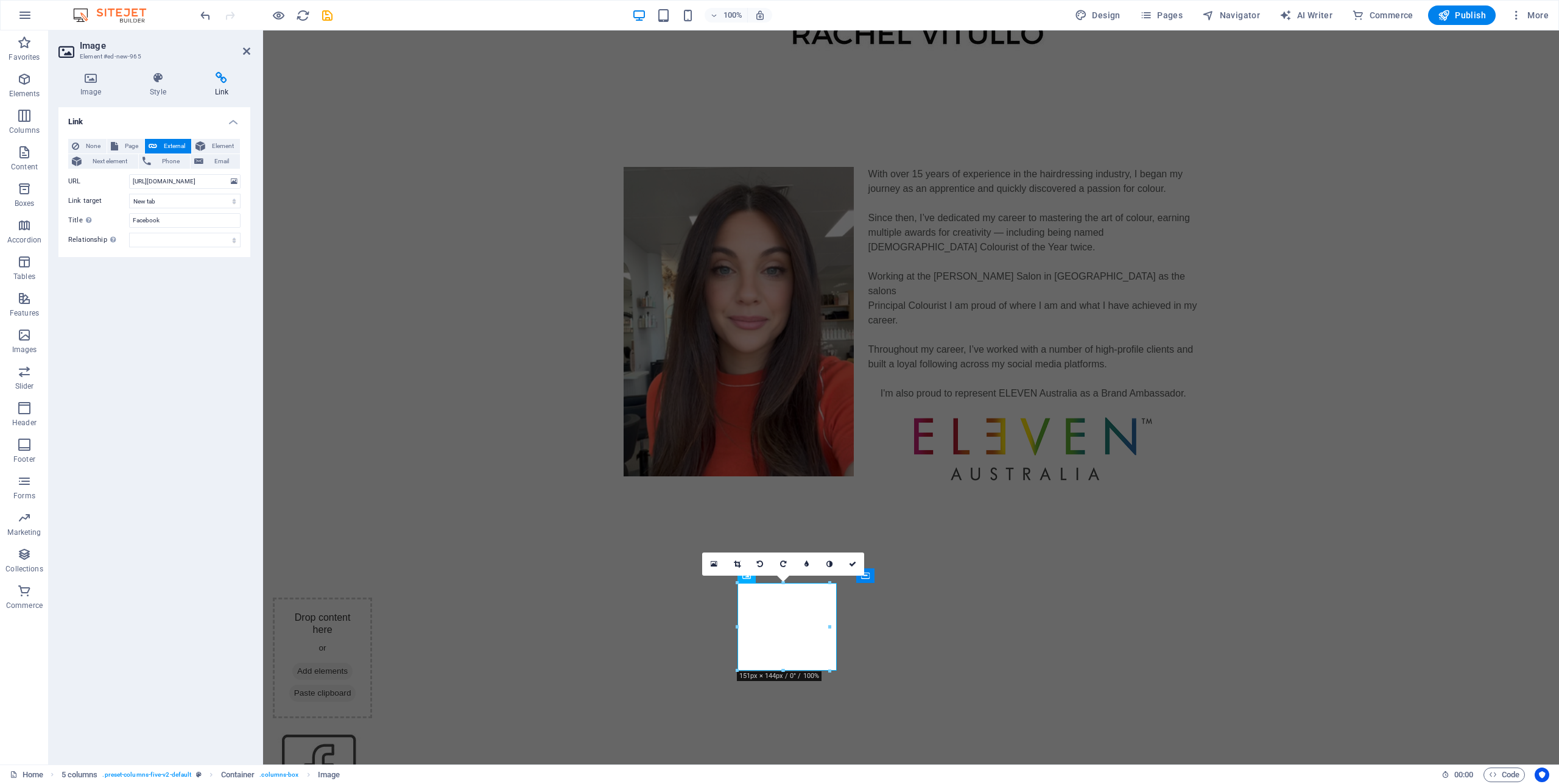
click at [114, 354] on div "Link None Page External Element Next element Phone Email Page Home Legal Notice…" at bounding box center [154, 430] width 192 height 647
click at [1337, 316] on div "With over 15 years of experience in the hairdressing industry, I began my journ…" at bounding box center [911, 333] width 1296 height 431
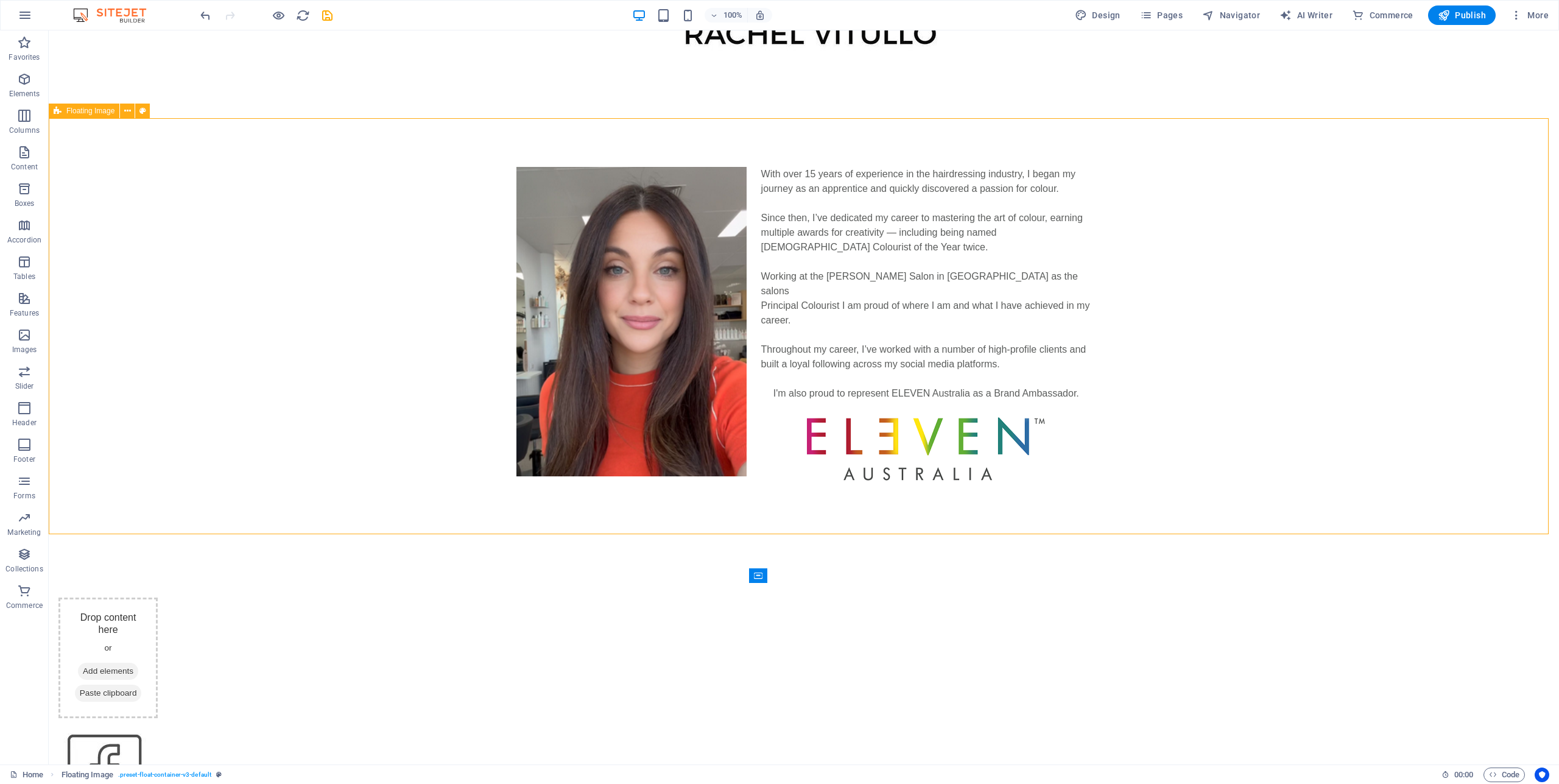
scroll to position [0, 0]
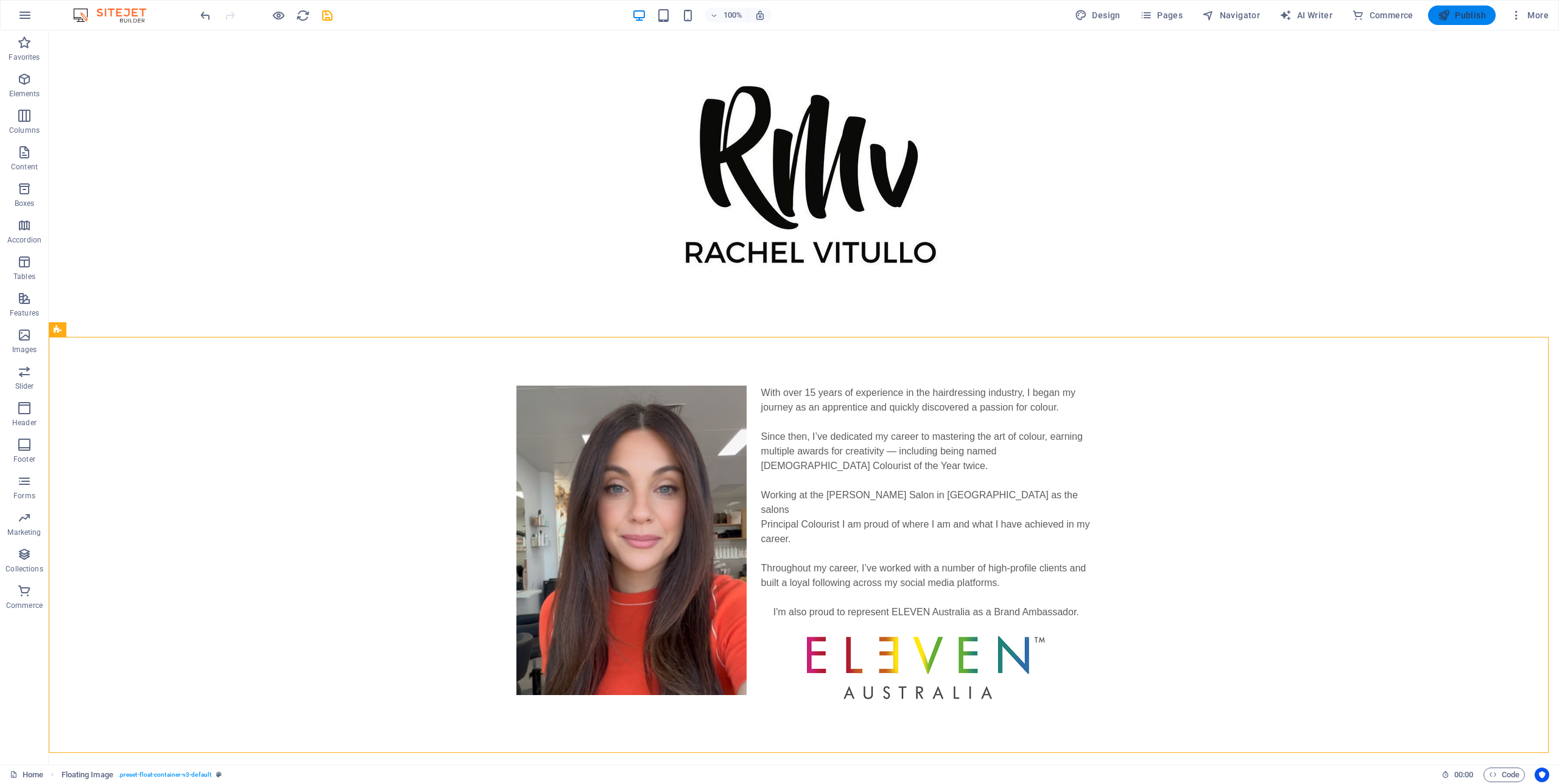
click at [1459, 10] on span "Publish" at bounding box center [1461, 15] width 48 height 12
